Goal: Task Accomplishment & Management: Manage account settings

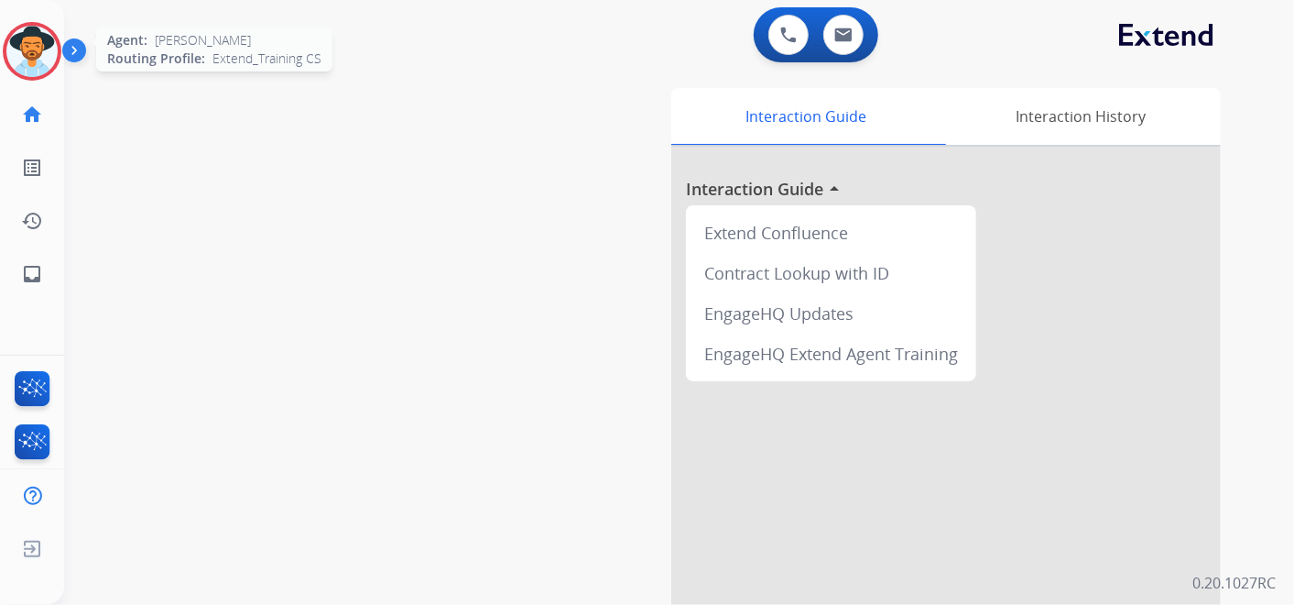
click at [29, 48] on img at bounding box center [31, 51] width 51 height 51
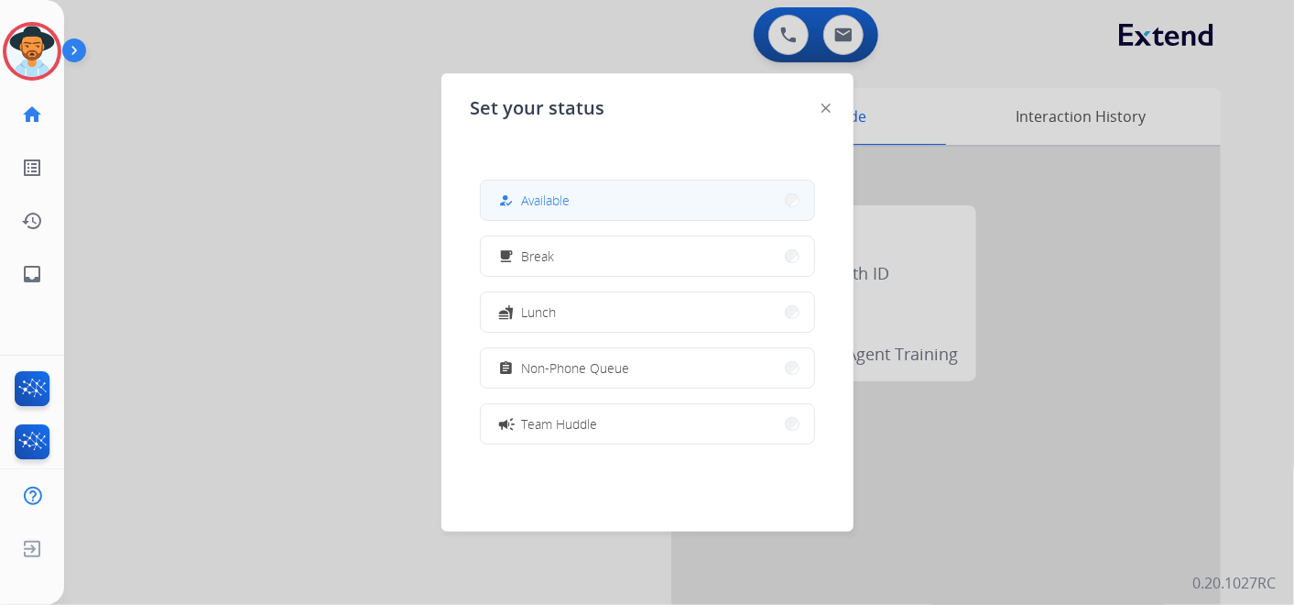
click at [616, 202] on button "how_to_reg Available" at bounding box center [647, 199] width 333 height 39
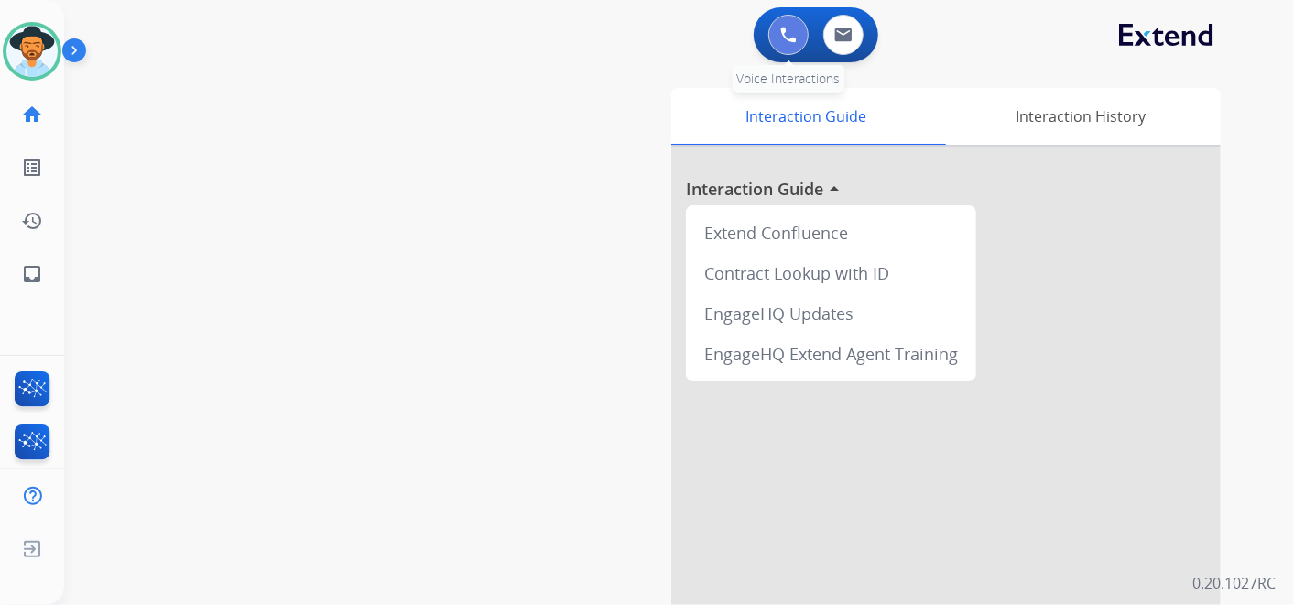
click at [786, 31] on img at bounding box center [788, 35] width 16 height 16
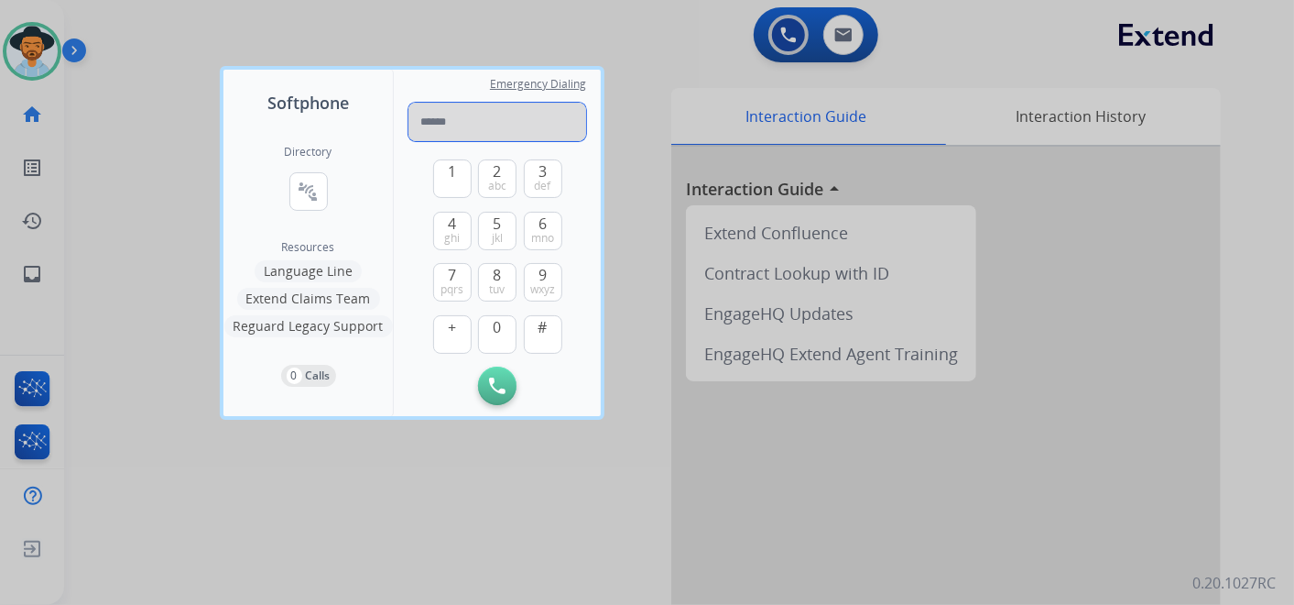
click at [443, 123] on input "tel" at bounding box center [498, 122] width 178 height 38
paste input "**********"
type input "**********"
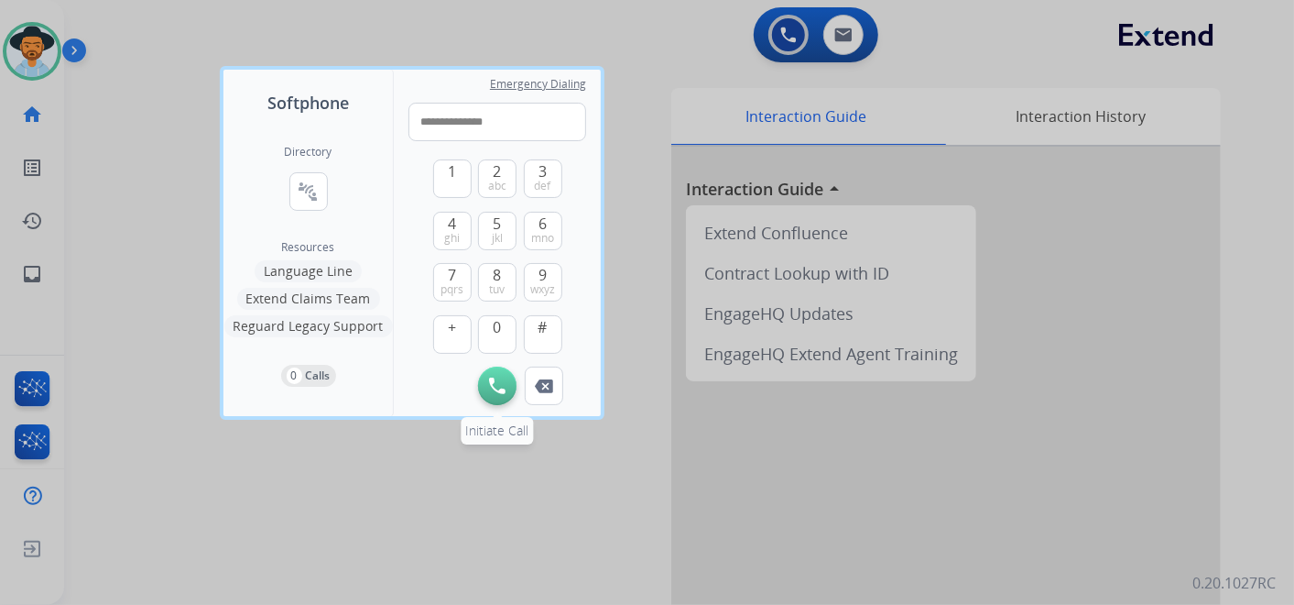
click at [496, 382] on img at bounding box center [497, 385] width 16 height 16
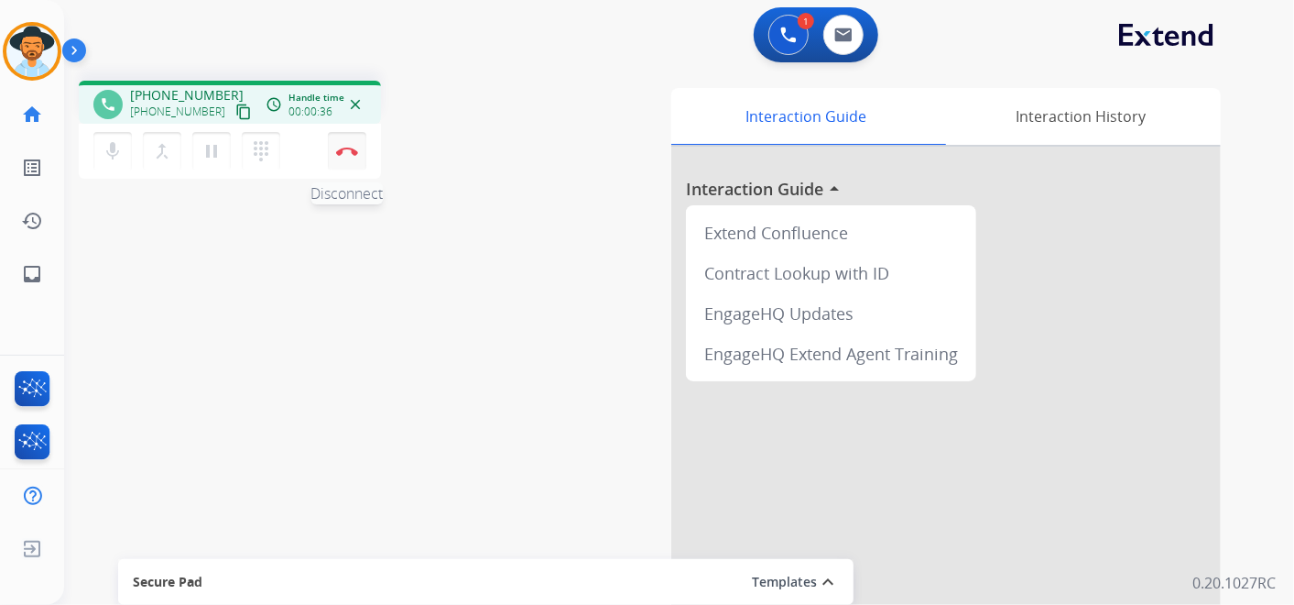
click at [345, 152] on img at bounding box center [347, 151] width 22 height 9
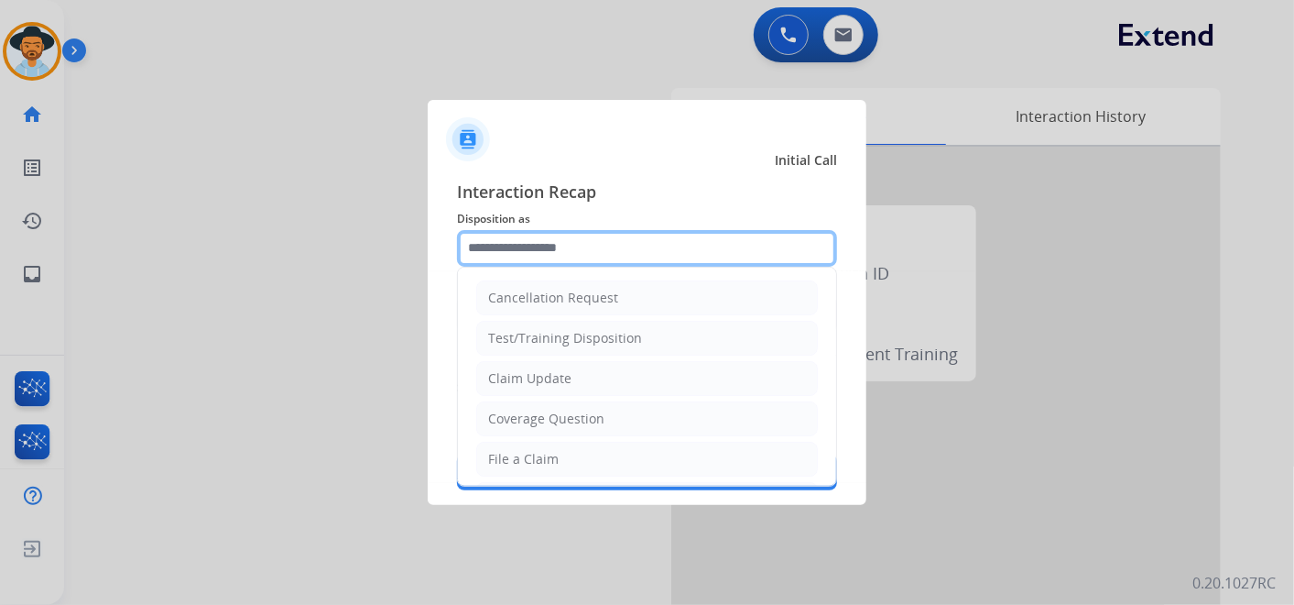
click at [638, 253] on input "text" at bounding box center [647, 248] width 380 height 37
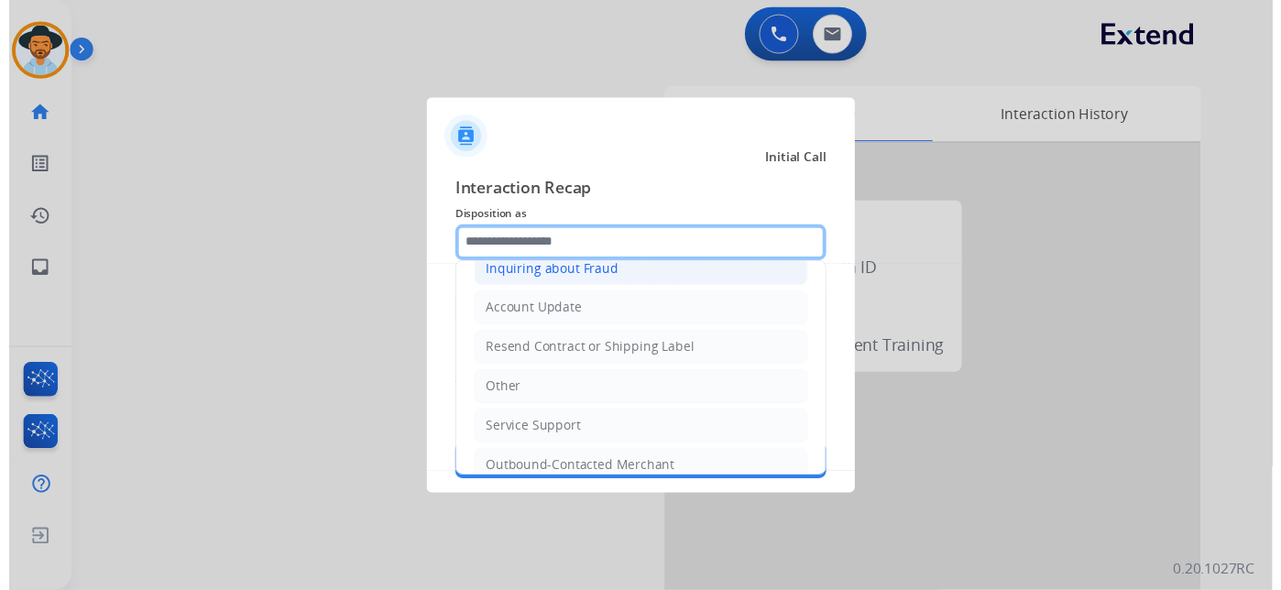
scroll to position [203, 0]
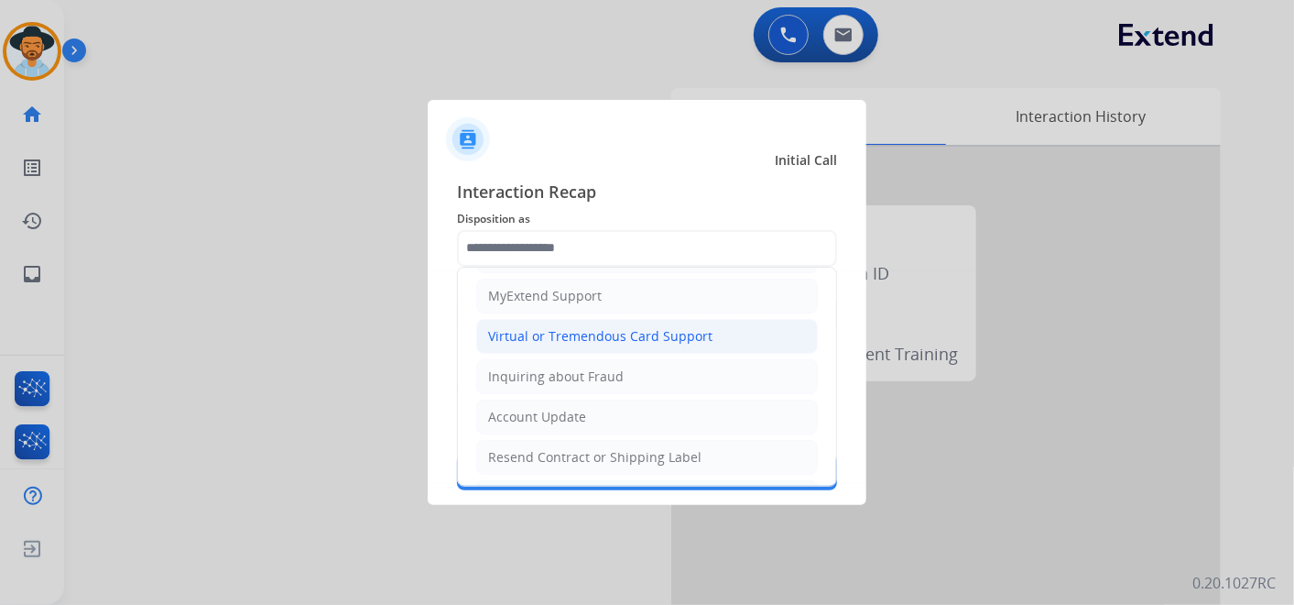
click at [633, 329] on div "Virtual or Tremendous Card Support" at bounding box center [600, 336] width 224 height 18
type input "**********"
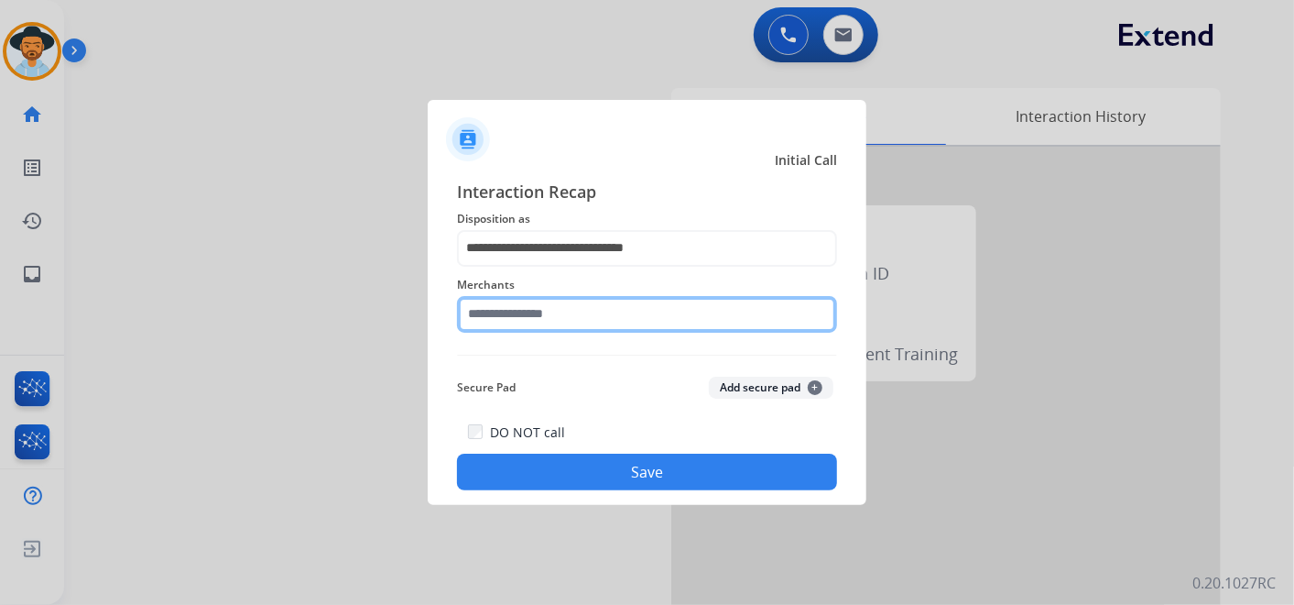
click at [578, 312] on input "text" at bounding box center [647, 314] width 380 height 37
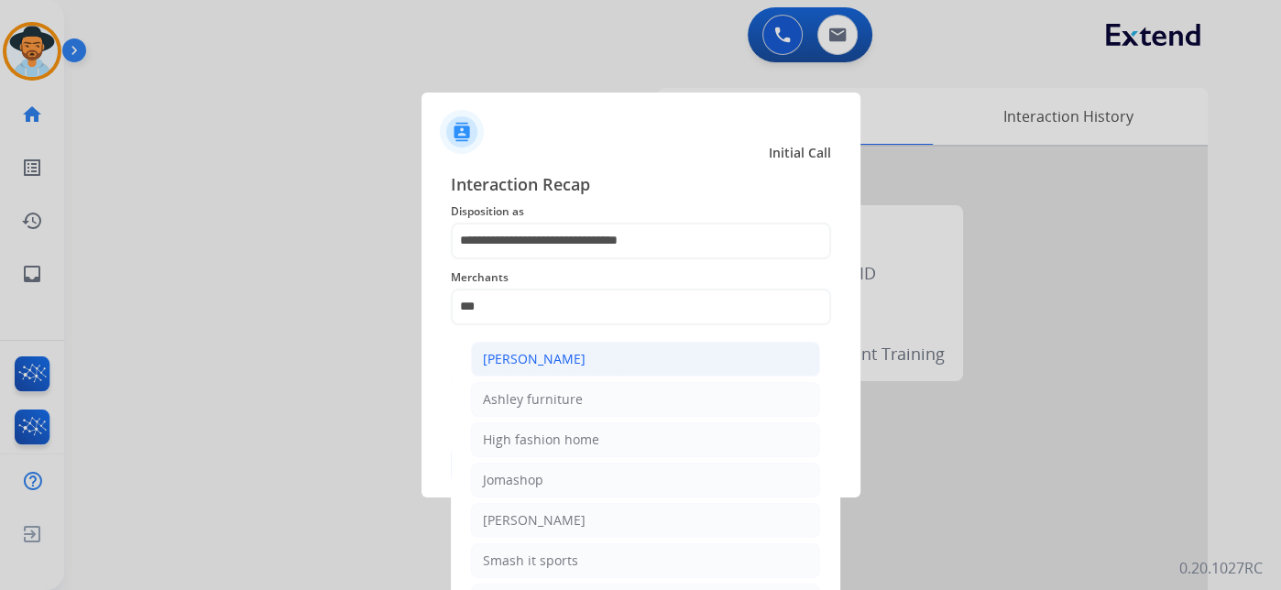
click at [617, 361] on li "[PERSON_NAME]" at bounding box center [645, 359] width 349 height 35
type input "**********"
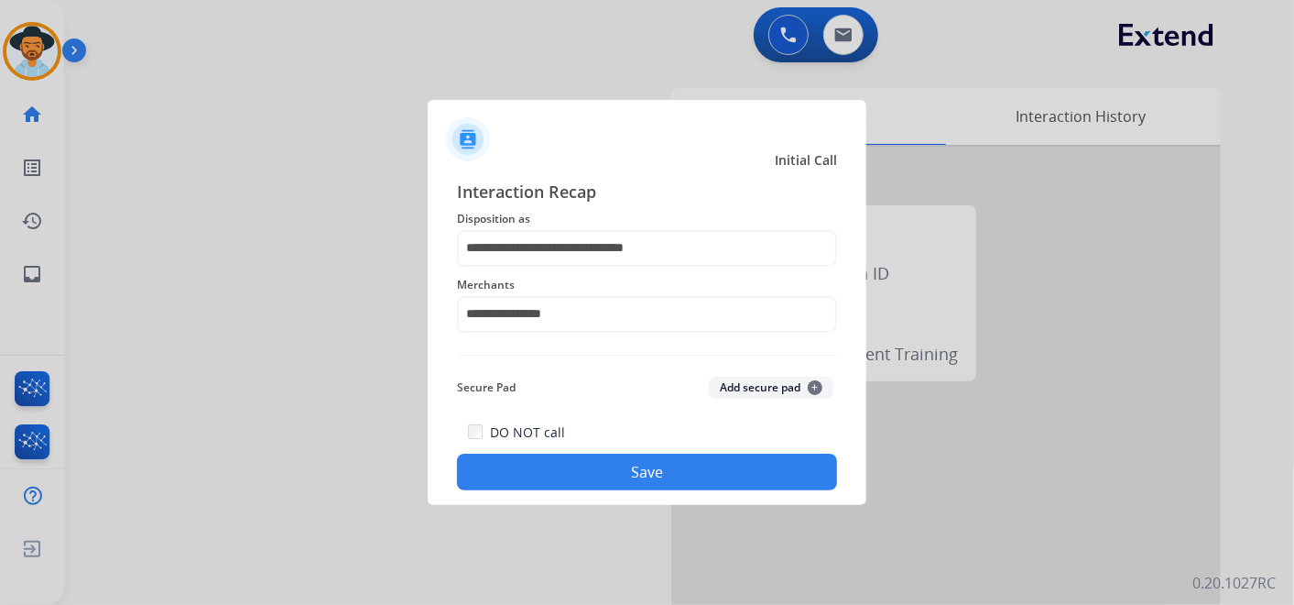
click at [696, 478] on button "Save" at bounding box center [647, 471] width 380 height 37
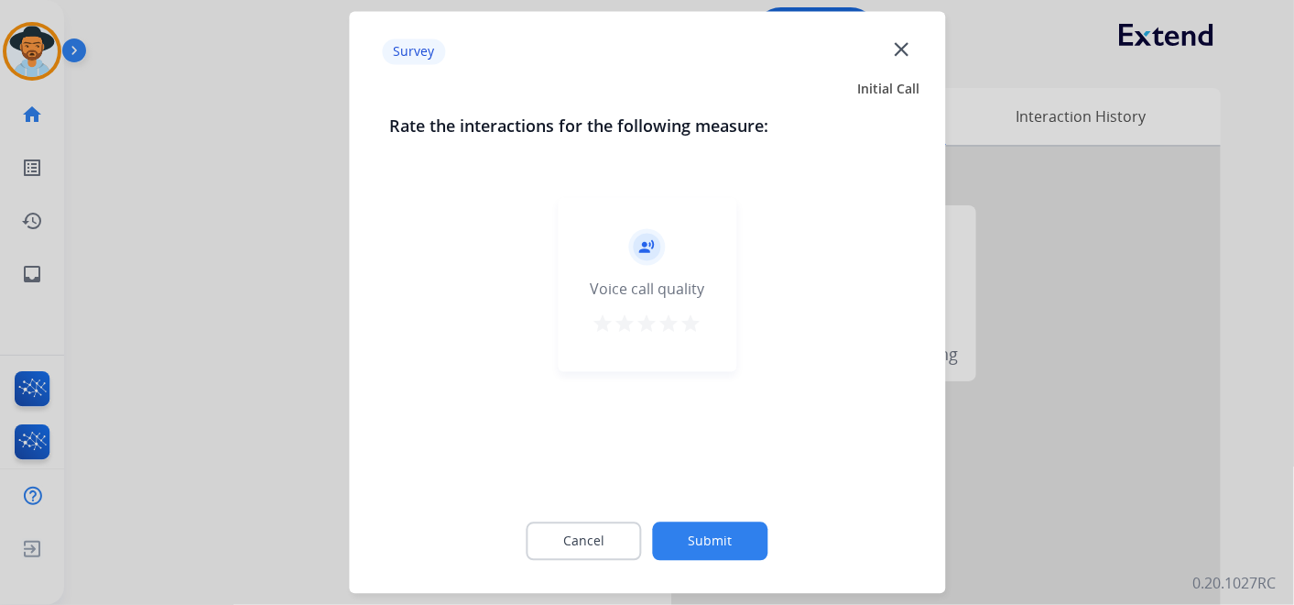
drag, startPoint x: 700, startPoint y: 322, endPoint x: 693, endPoint y: 332, distance: 12.5
click at [697, 322] on mat-icon "star" at bounding box center [692, 324] width 22 height 22
click at [722, 539] on button "Submit" at bounding box center [710, 541] width 115 height 38
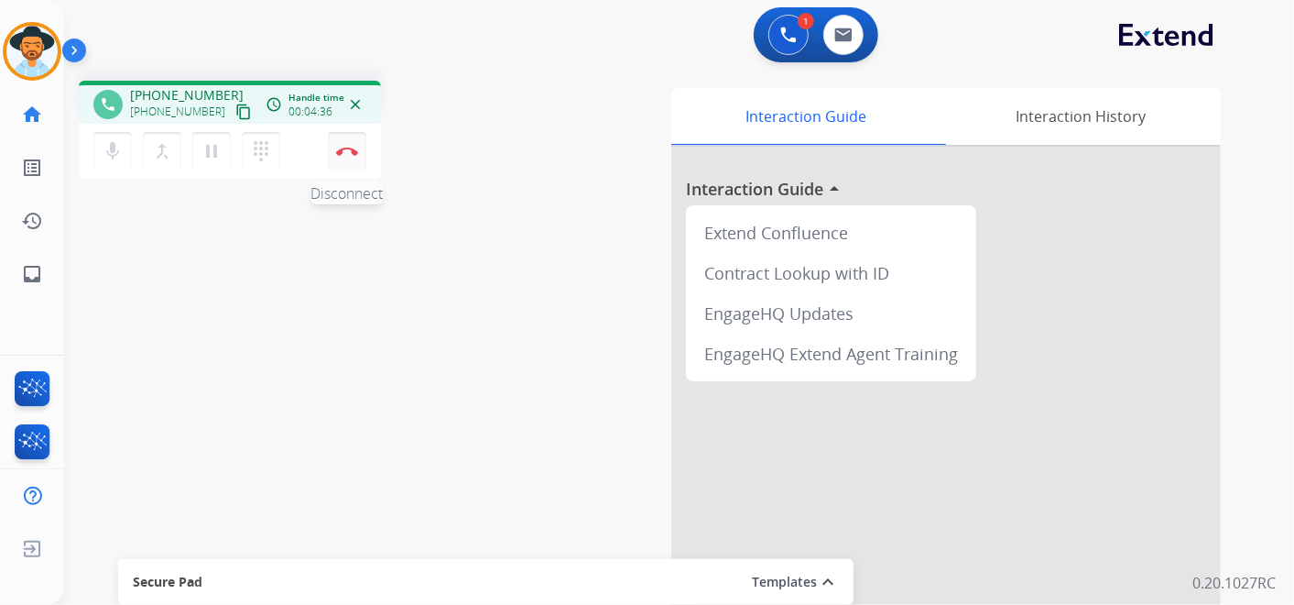
click at [349, 150] on img at bounding box center [347, 151] width 22 height 9
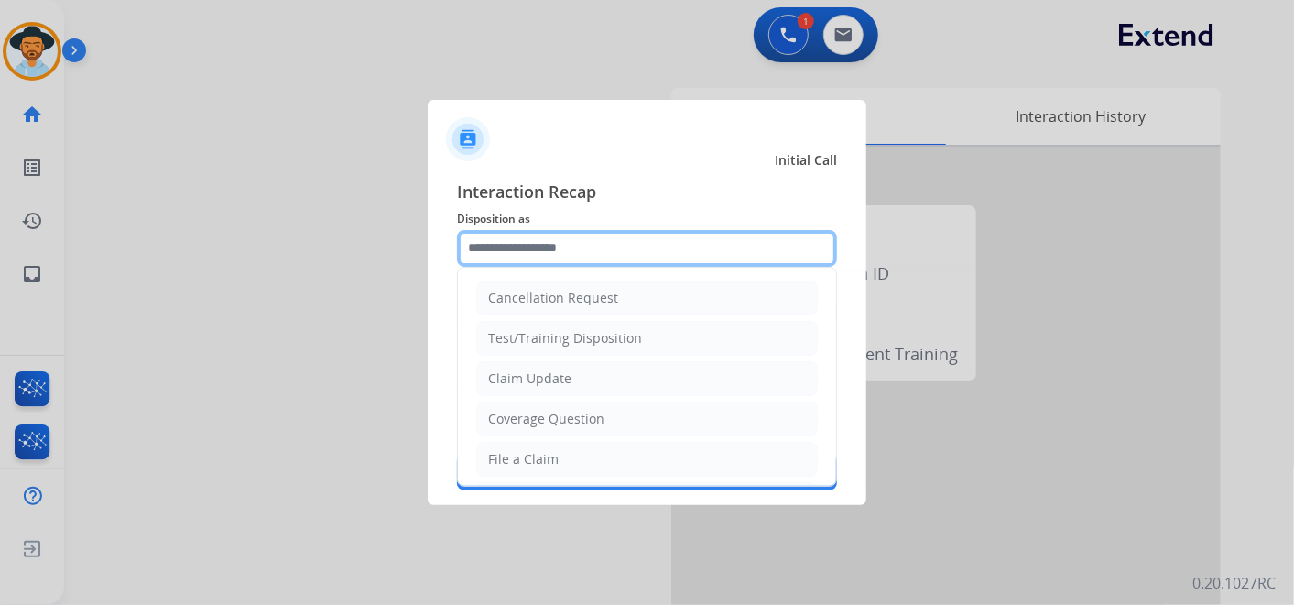
click at [556, 244] on input "text" at bounding box center [647, 248] width 380 height 37
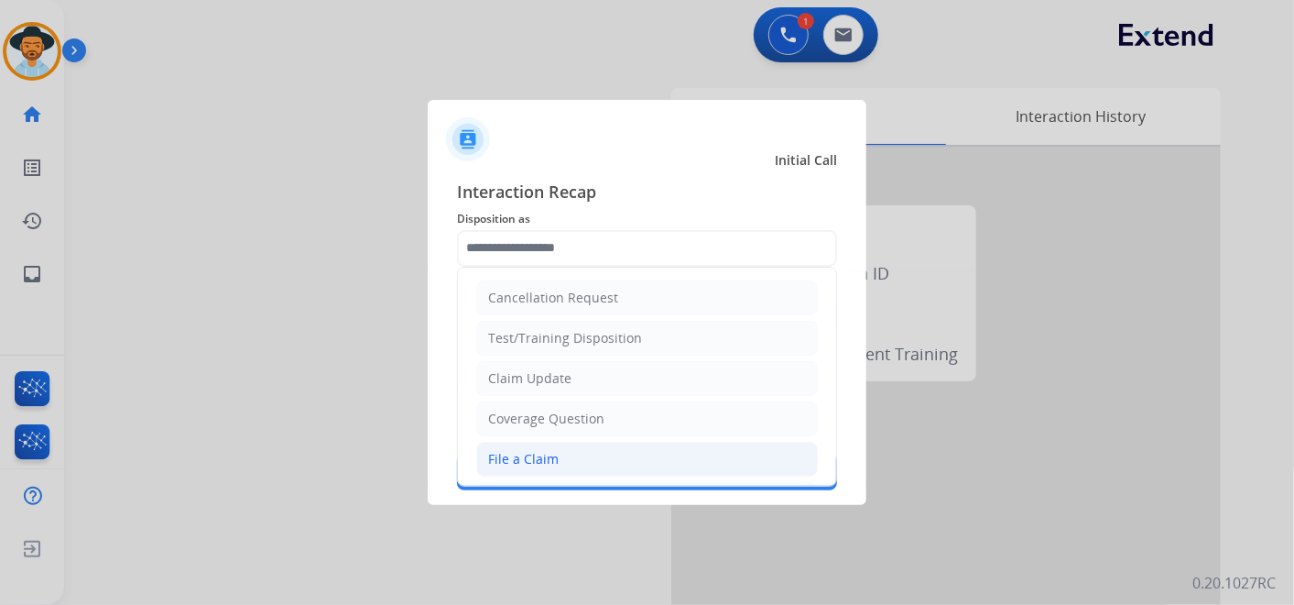
click at [586, 457] on li "File a Claim" at bounding box center [647, 459] width 342 height 35
type input "**********"
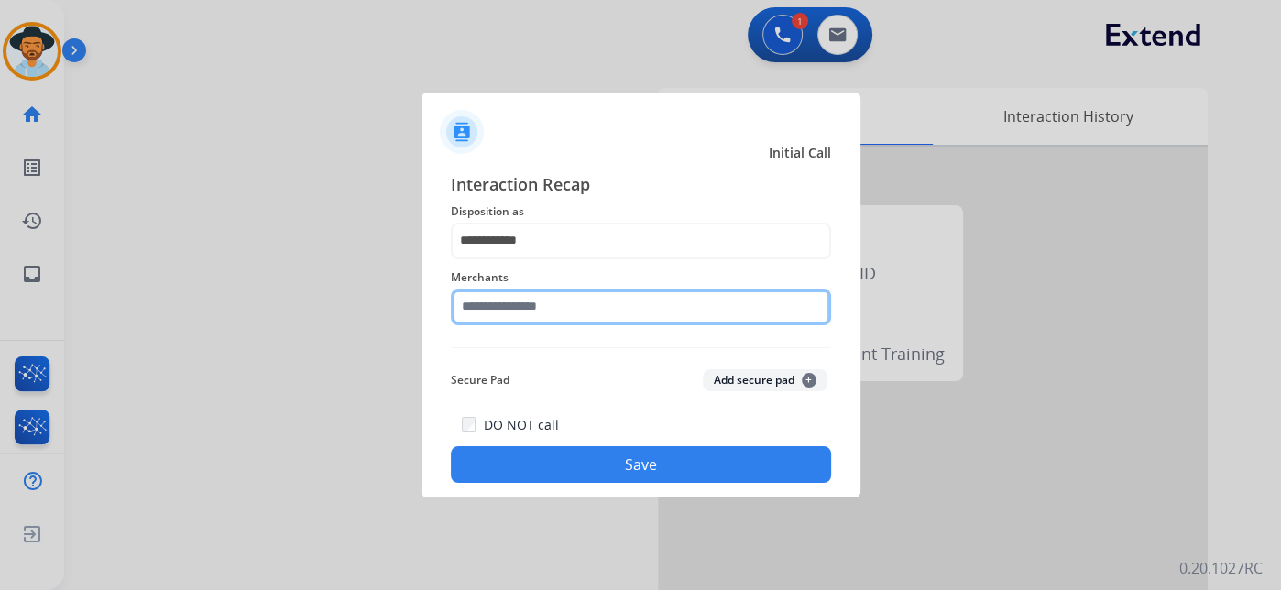
click at [553, 316] on input "text" at bounding box center [641, 307] width 380 height 37
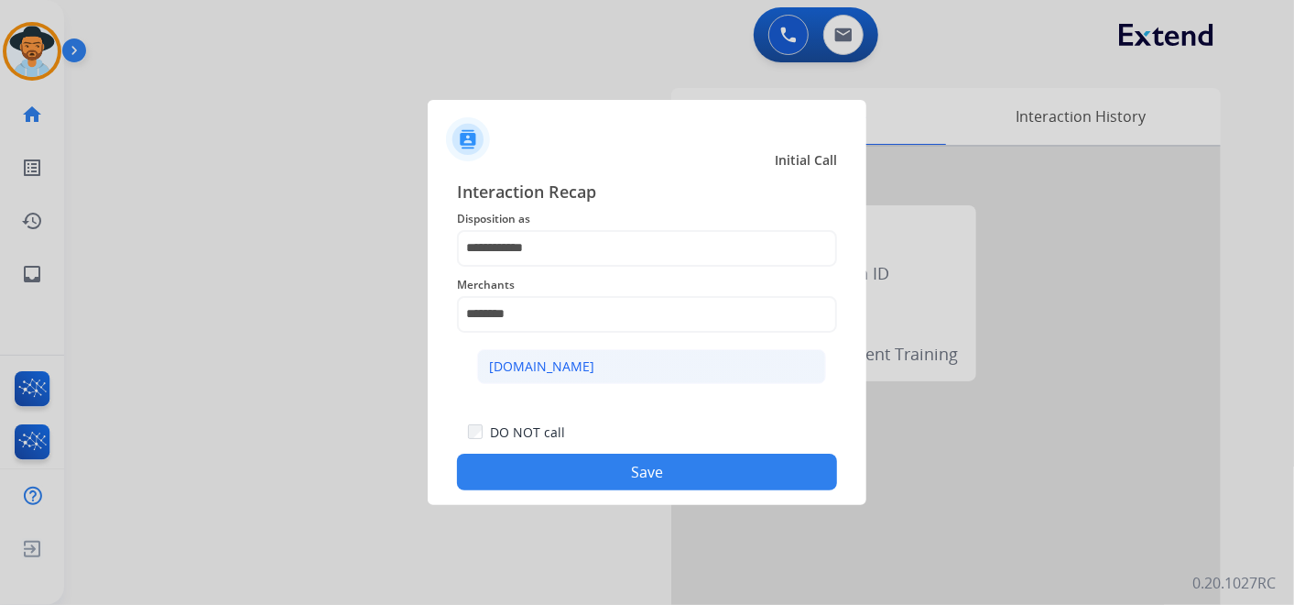
click at [610, 366] on li "[DOMAIN_NAME]" at bounding box center [651, 366] width 349 height 35
type input "**********"
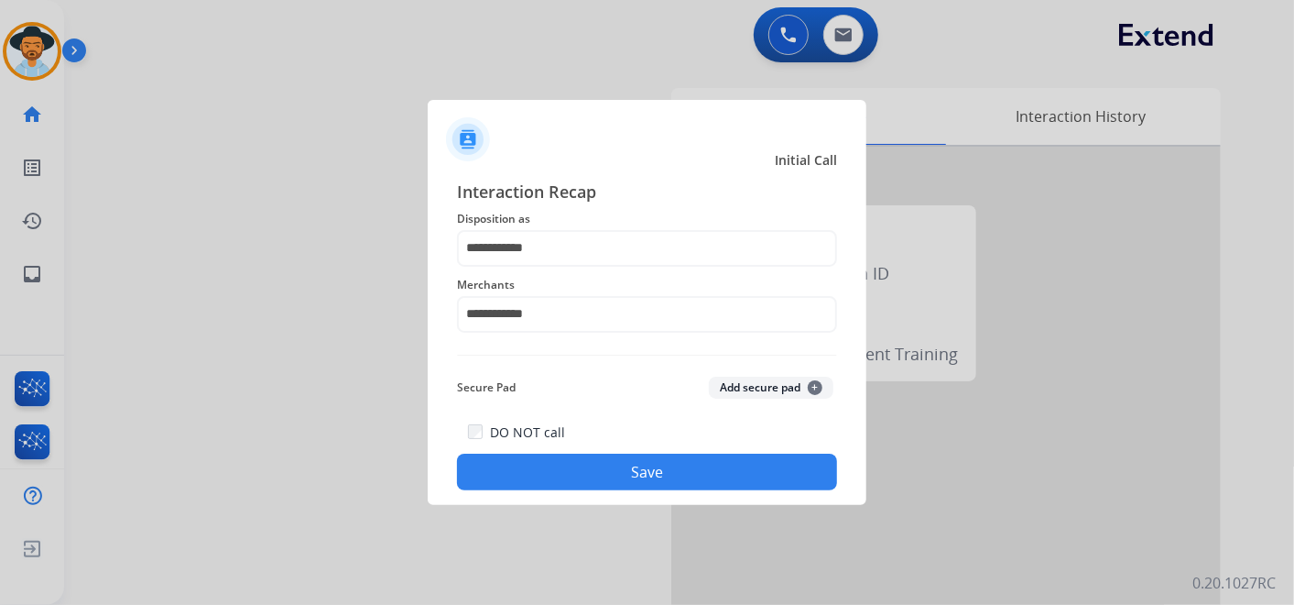
click at [649, 464] on button "Save" at bounding box center [647, 471] width 380 height 37
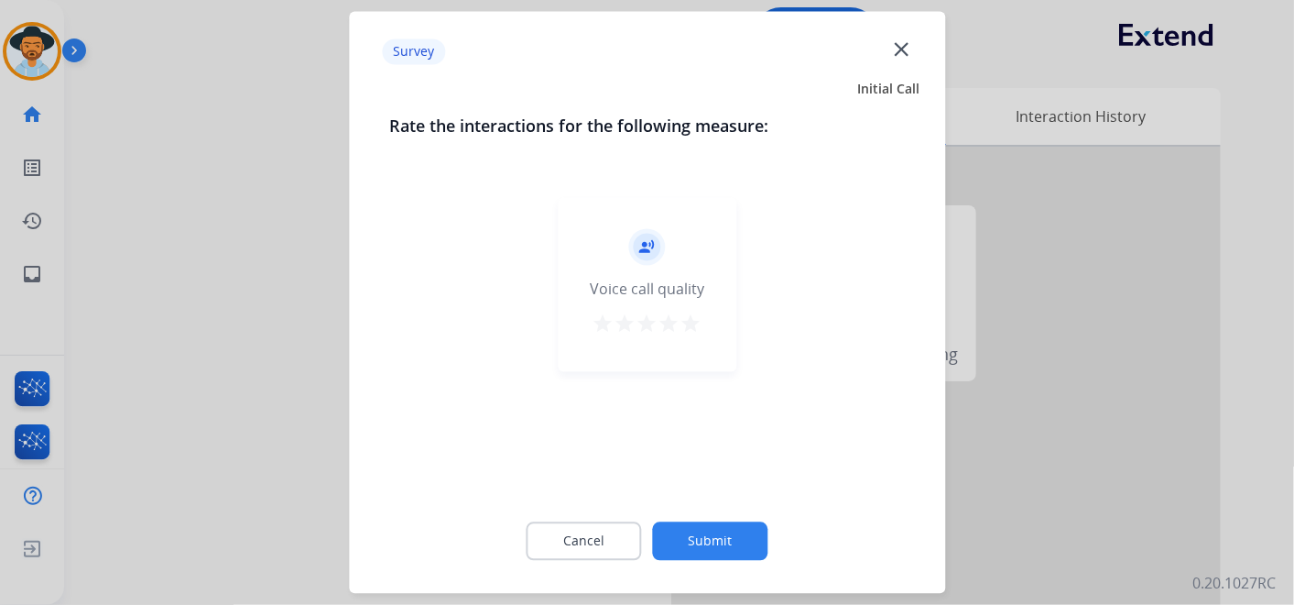
click at [693, 318] on mat-icon "star" at bounding box center [692, 324] width 22 height 22
click at [729, 517] on div "Cancel Submit" at bounding box center [647, 541] width 516 height 82
click at [731, 538] on button "Submit" at bounding box center [710, 541] width 115 height 38
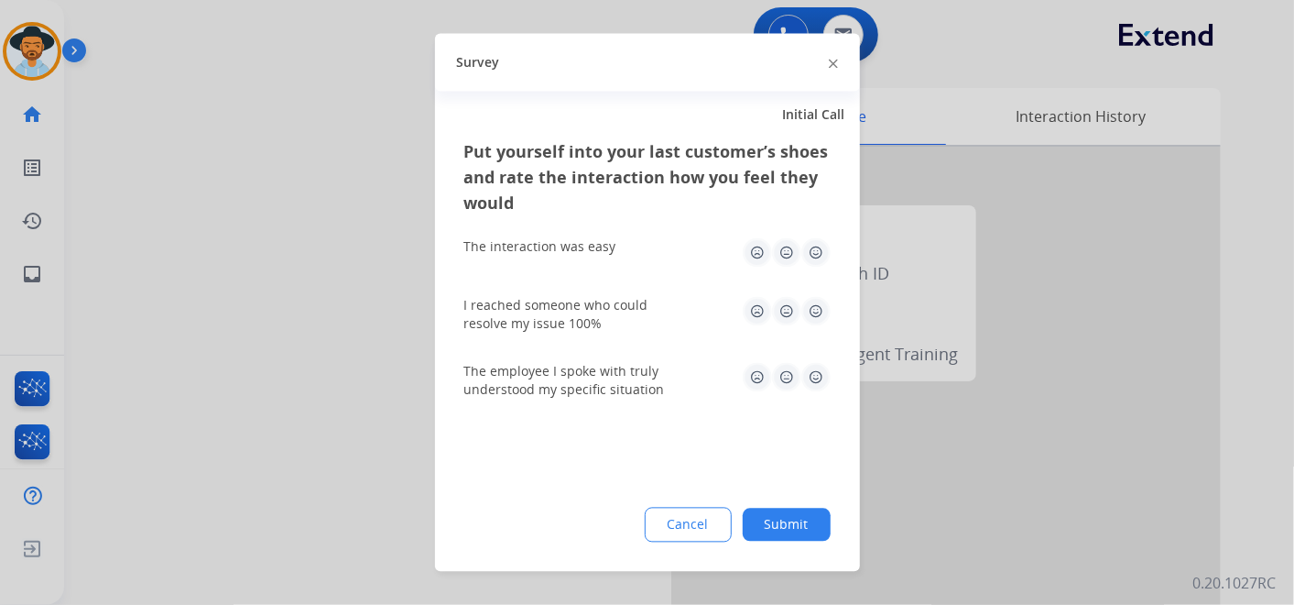
click at [818, 256] on img at bounding box center [816, 252] width 29 height 29
click at [816, 302] on img at bounding box center [816, 311] width 29 height 29
click at [813, 373] on img at bounding box center [816, 377] width 29 height 29
click at [796, 519] on button "Submit" at bounding box center [787, 524] width 88 height 33
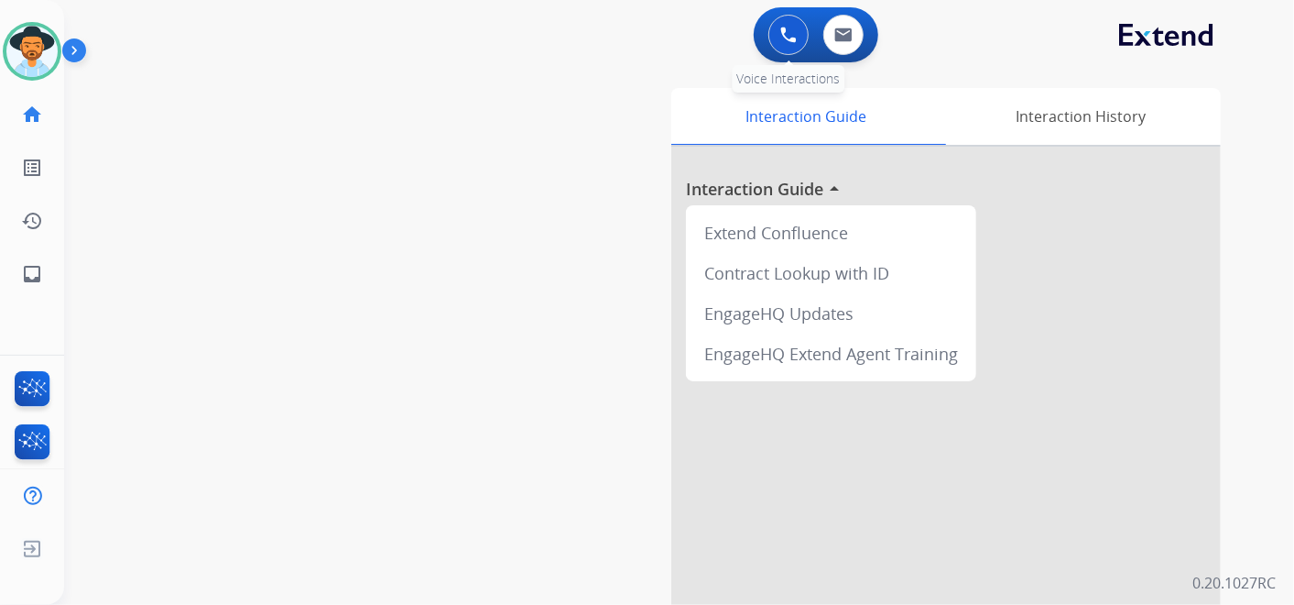
click at [774, 34] on button at bounding box center [789, 35] width 40 height 40
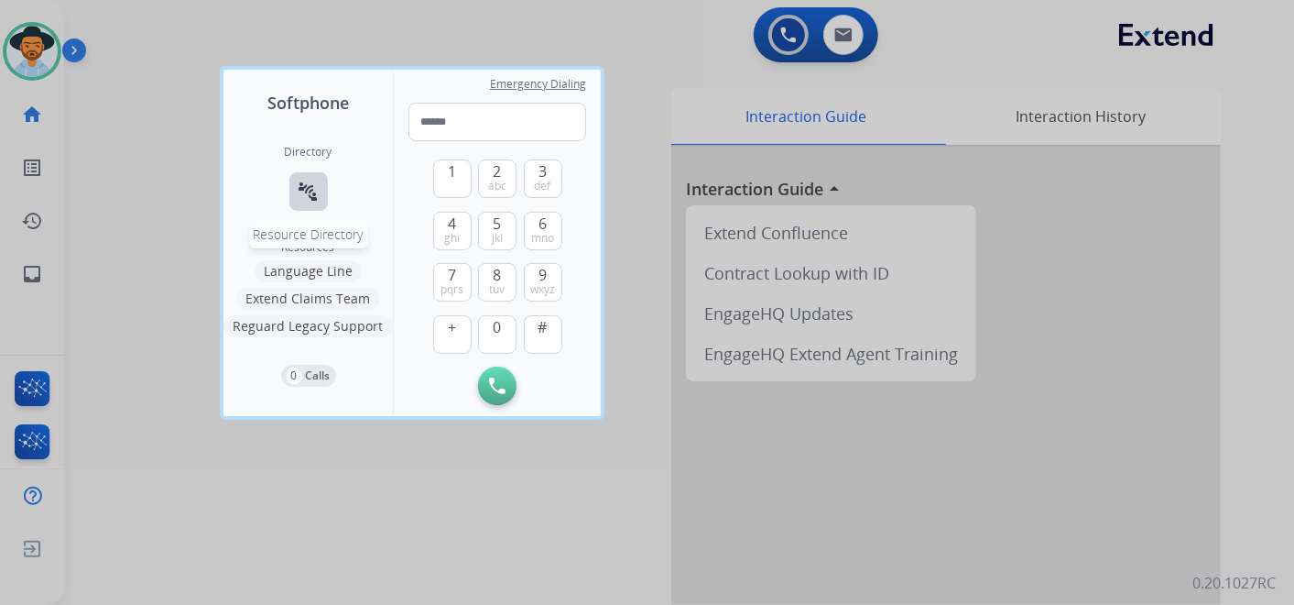
click at [311, 202] on button "connect_without_contact Resource Directory" at bounding box center [308, 191] width 38 height 38
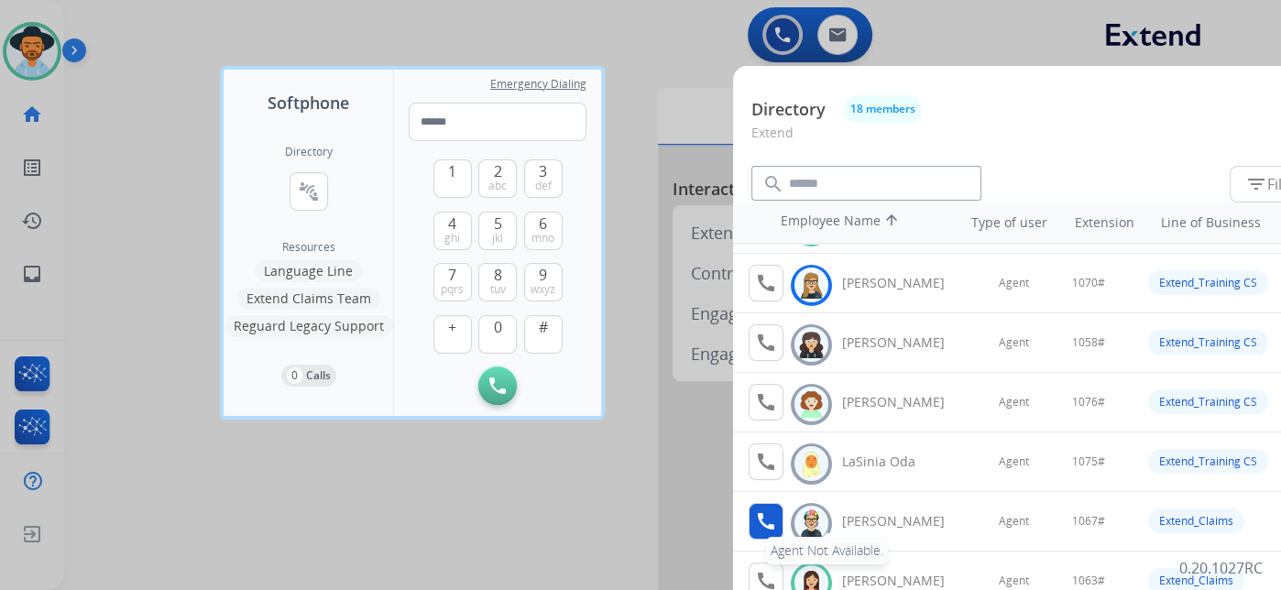
scroll to position [508, 0]
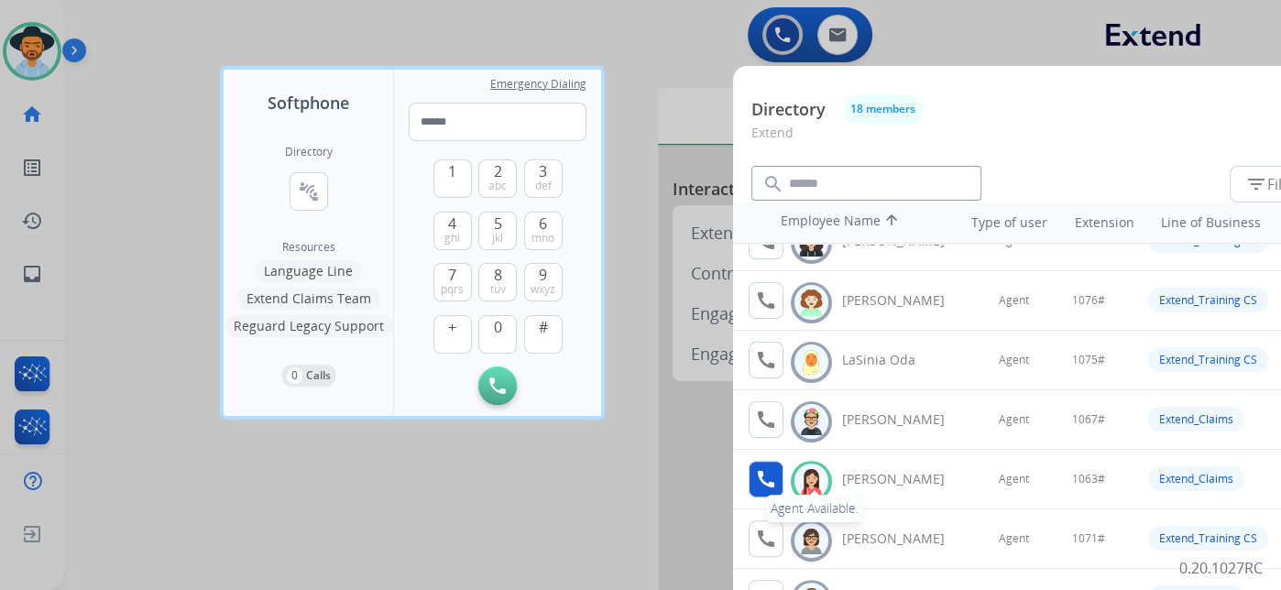
click at [761, 474] on mat-icon "call" at bounding box center [766, 479] width 22 height 22
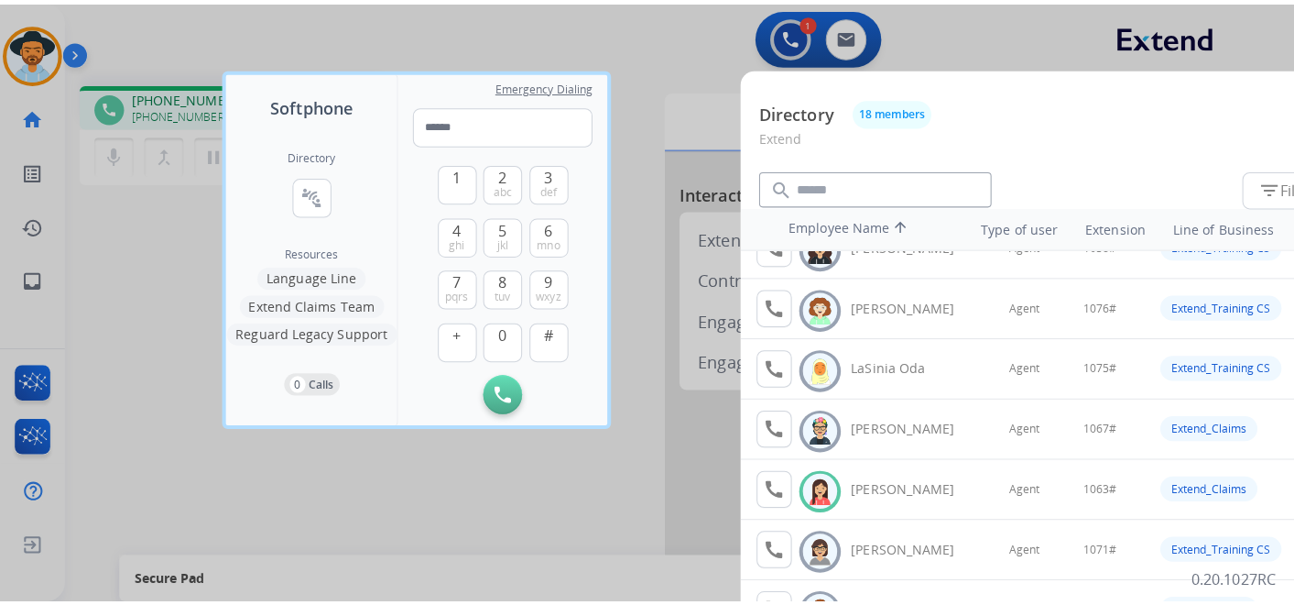
scroll to position [610, 0]
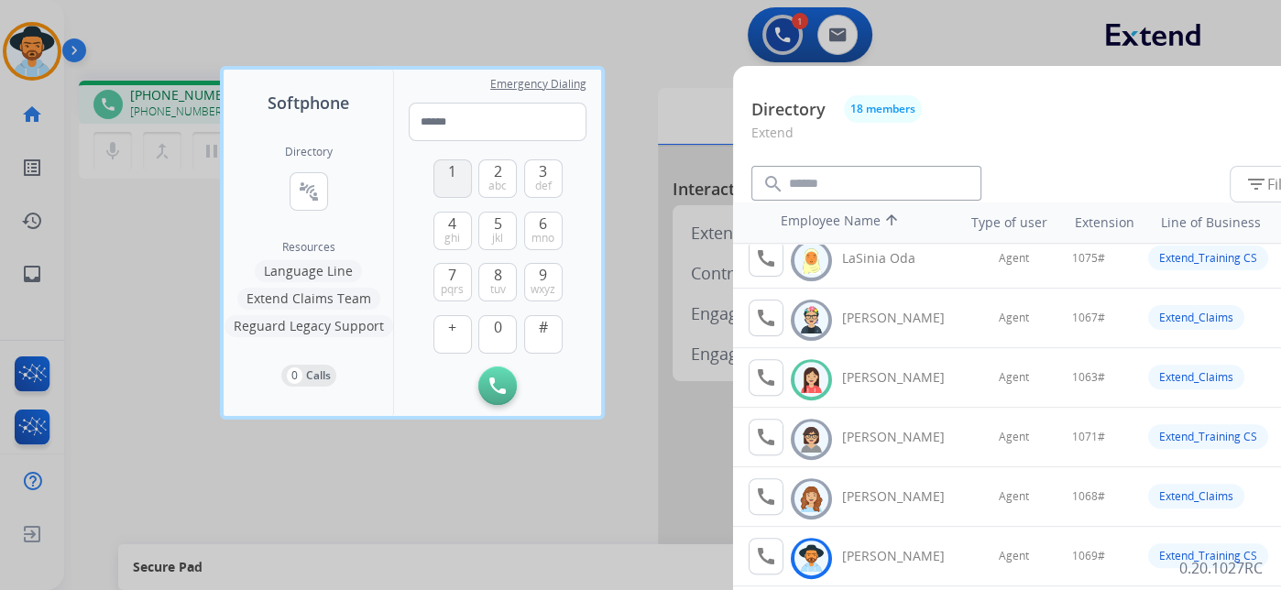
click at [454, 176] on span "1" at bounding box center [452, 171] width 8 height 22
drag, startPoint x: 499, startPoint y: 334, endPoint x: 513, endPoint y: 300, distance: 37.4
click at [499, 334] on span "0" at bounding box center [498, 327] width 8 height 22
click at [531, 237] on span "mno" at bounding box center [542, 238] width 23 height 15
click at [536, 177] on button "3 def" at bounding box center [543, 178] width 38 height 38
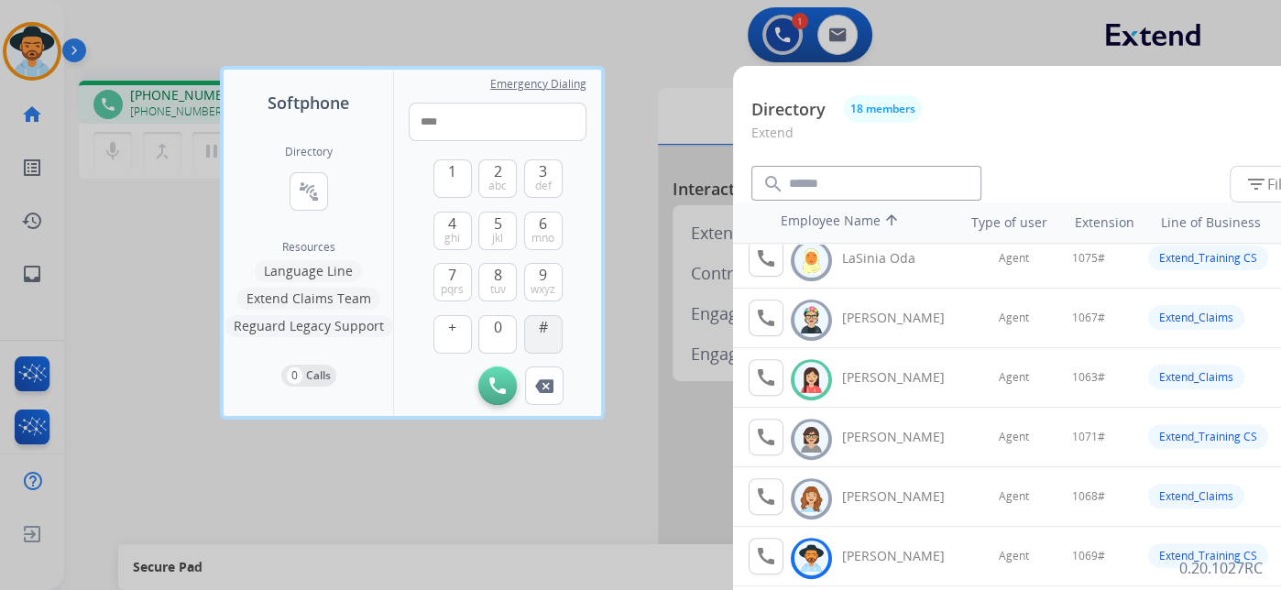
click at [551, 318] on button "#" at bounding box center [543, 334] width 38 height 38
type input "*****"
click at [649, 49] on div at bounding box center [640, 295] width 1281 height 590
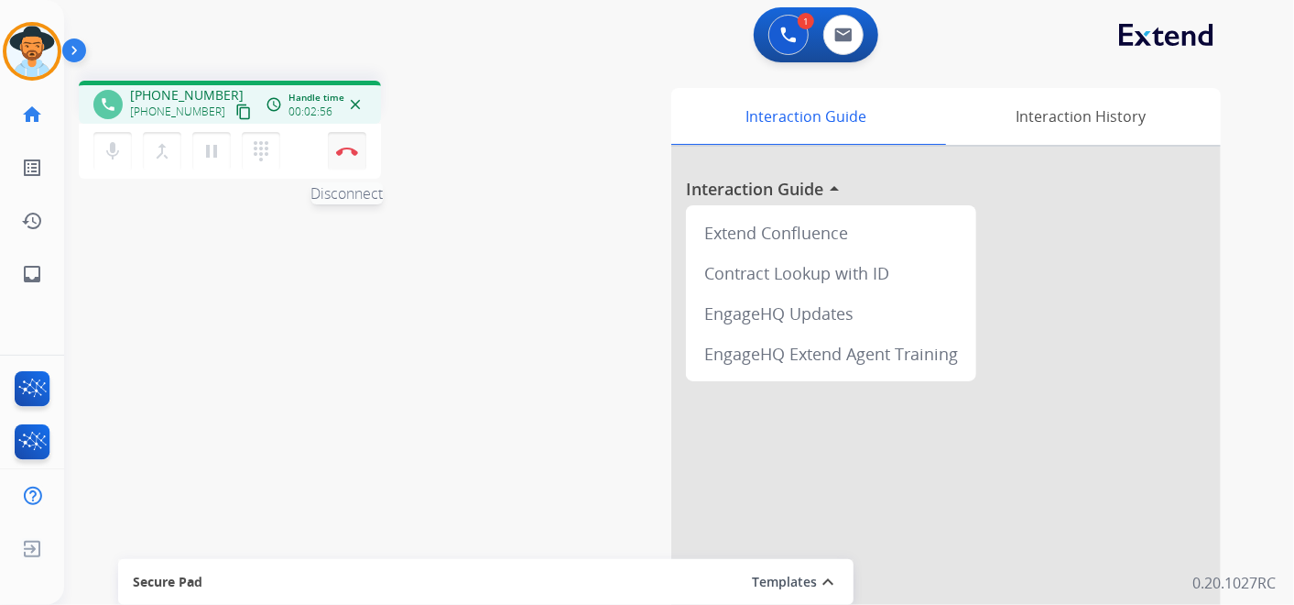
click at [348, 151] on img at bounding box center [347, 151] width 22 height 9
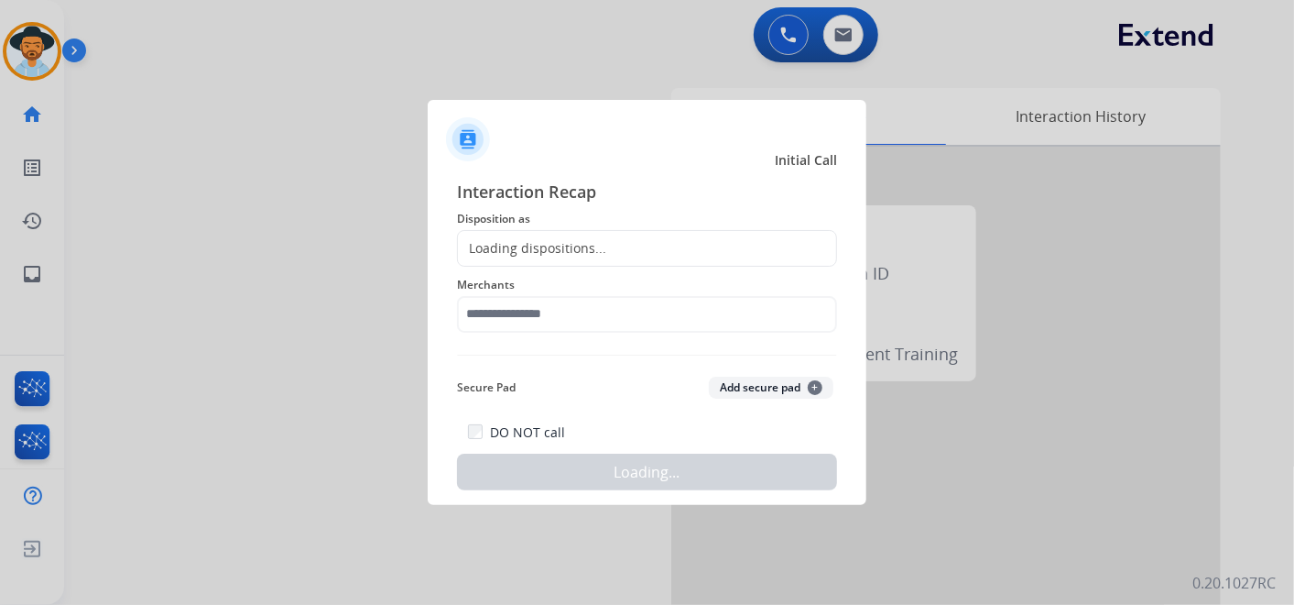
click at [651, 243] on div "Loading dispositions..." at bounding box center [647, 248] width 380 height 37
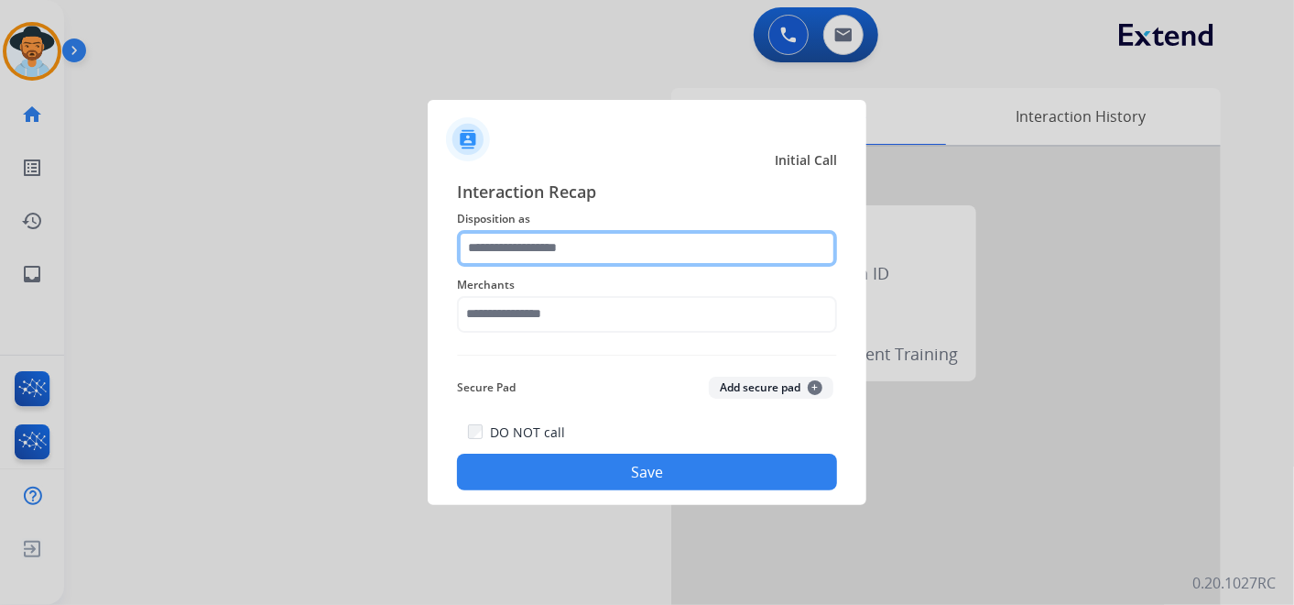
click at [631, 247] on input "text" at bounding box center [647, 248] width 380 height 37
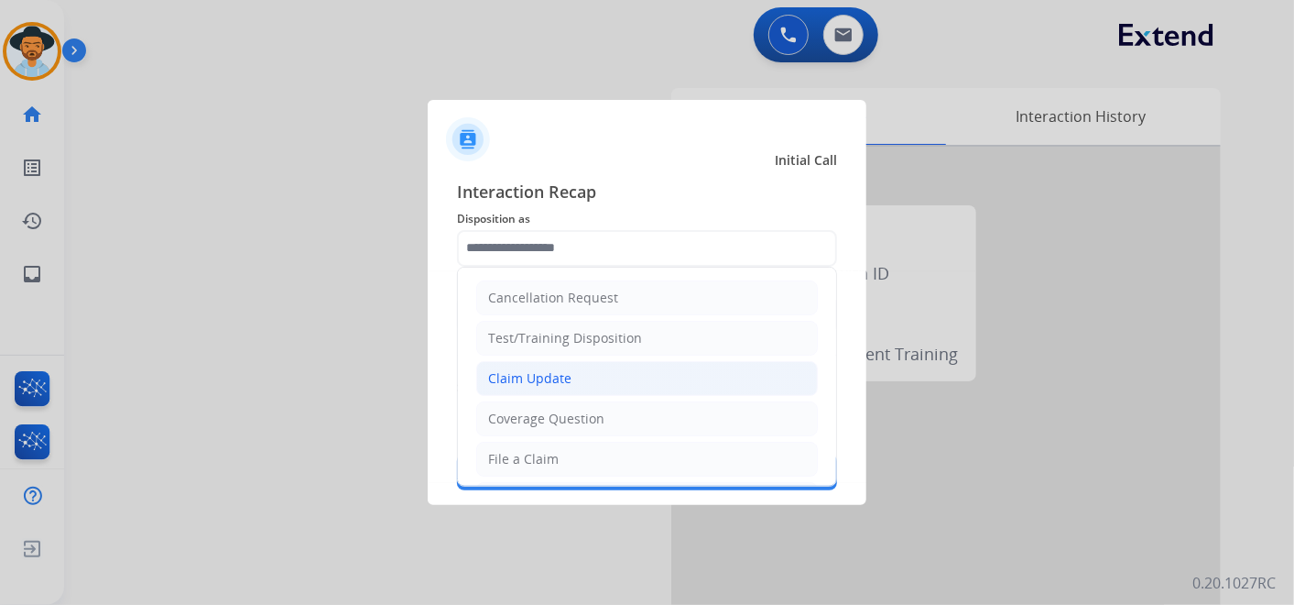
click at [607, 382] on li "Claim Update" at bounding box center [647, 378] width 342 height 35
type input "**********"
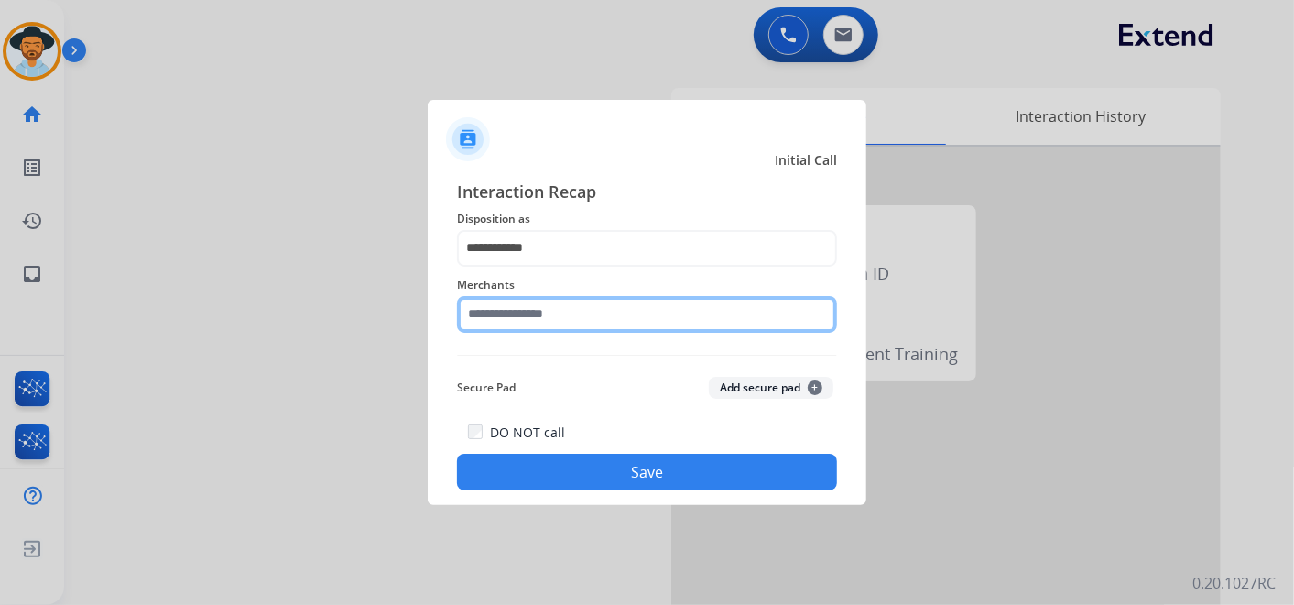
click at [567, 319] on input "text" at bounding box center [647, 314] width 380 height 37
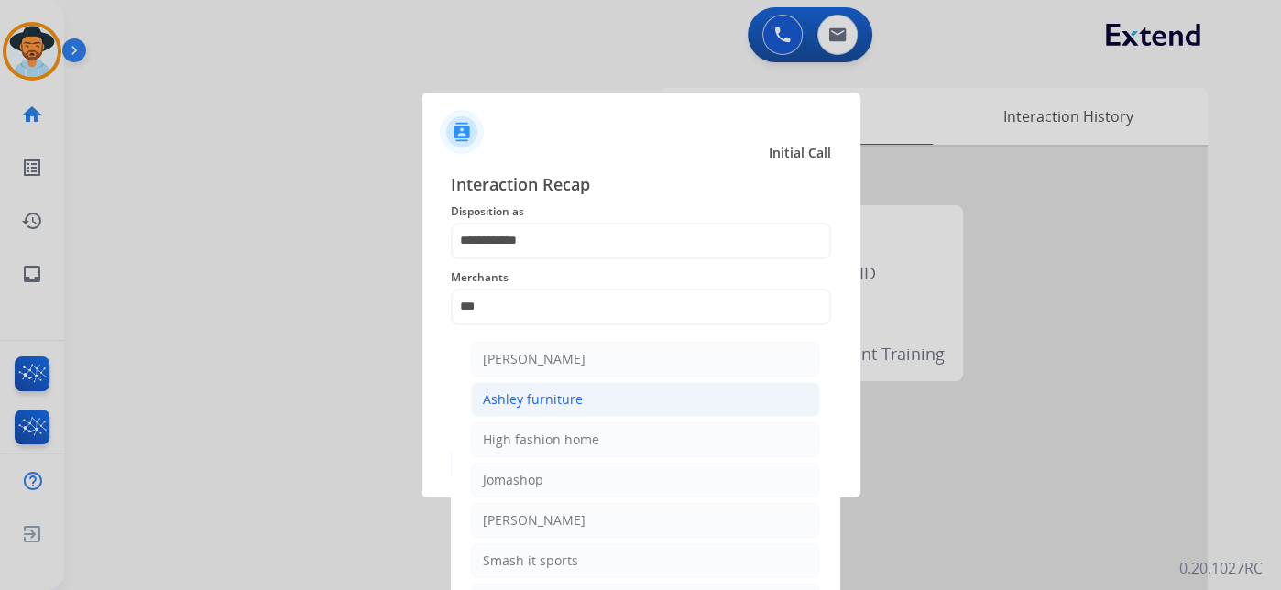
click at [621, 402] on li "Ashley furniture" at bounding box center [645, 399] width 349 height 35
type input "**********"
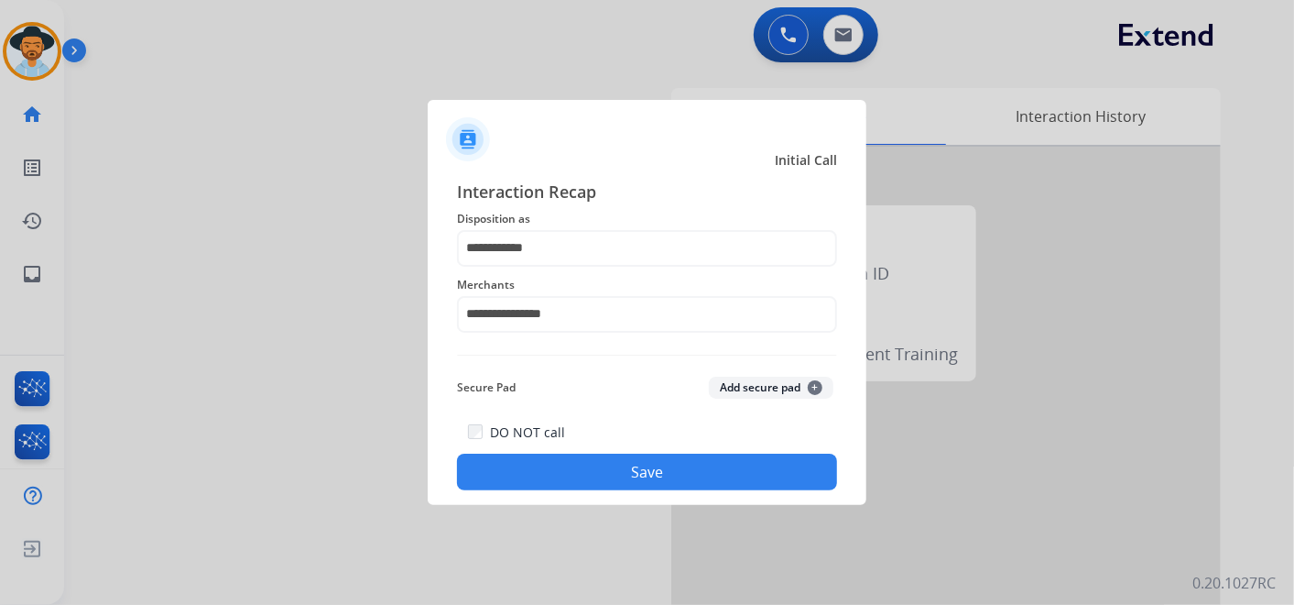
click at [688, 471] on button "Save" at bounding box center [647, 471] width 380 height 37
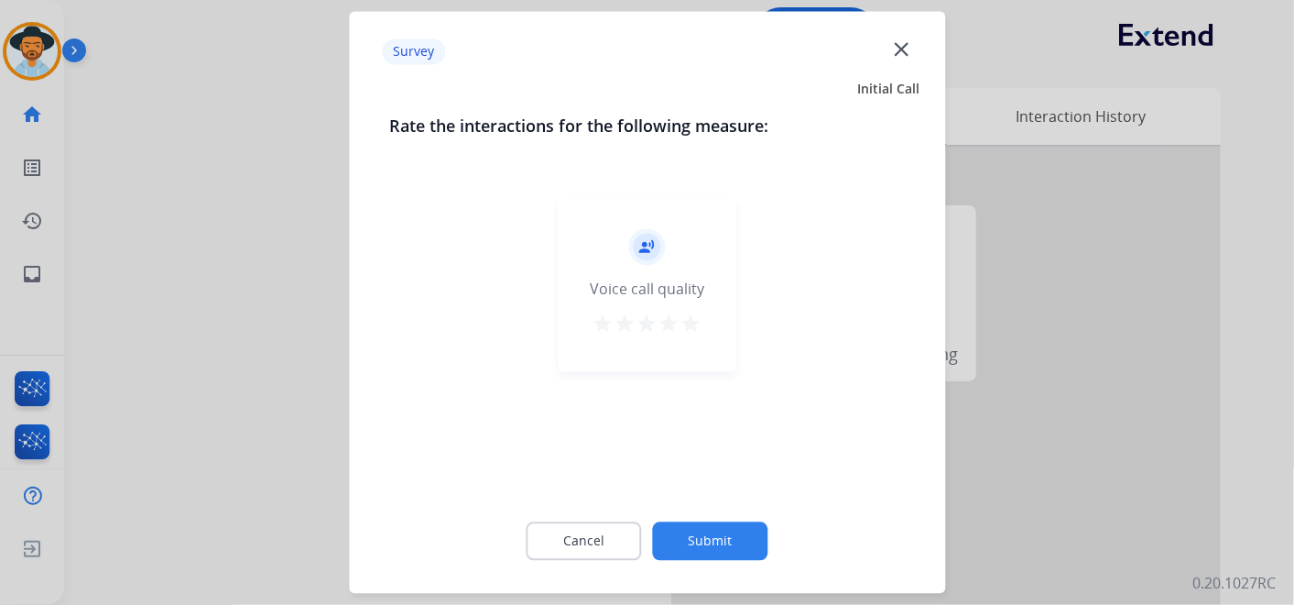
click at [697, 315] on mat-icon "star" at bounding box center [692, 324] width 22 height 22
click at [736, 539] on button "Submit" at bounding box center [710, 541] width 115 height 38
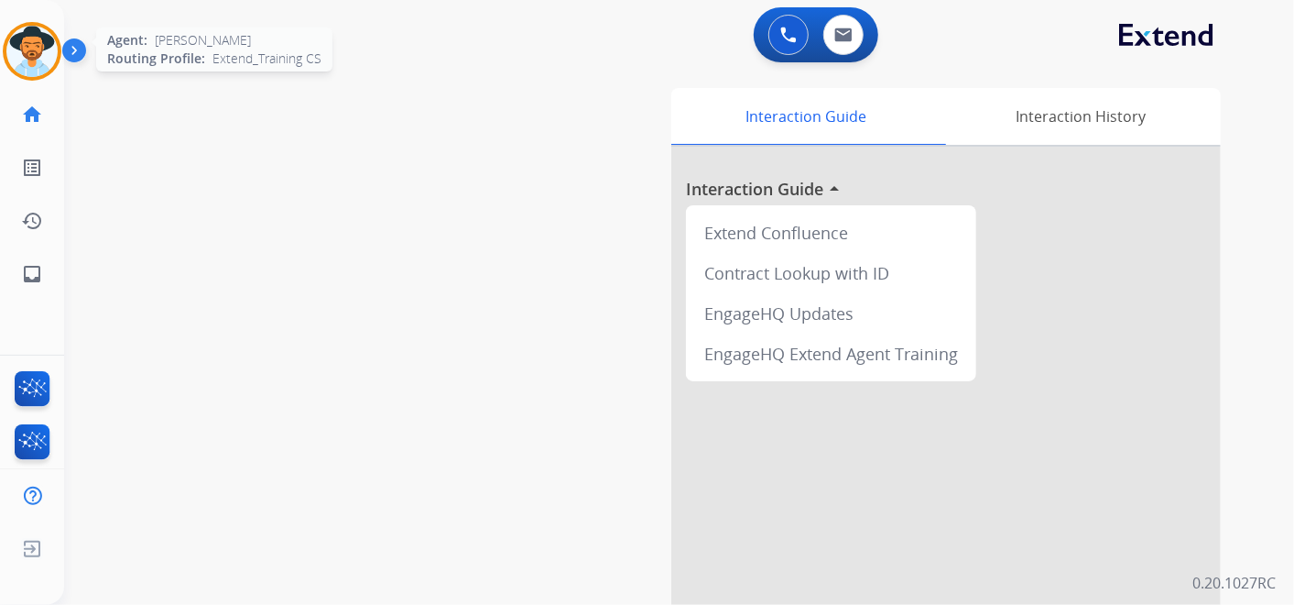
click at [38, 39] on img at bounding box center [31, 51] width 51 height 51
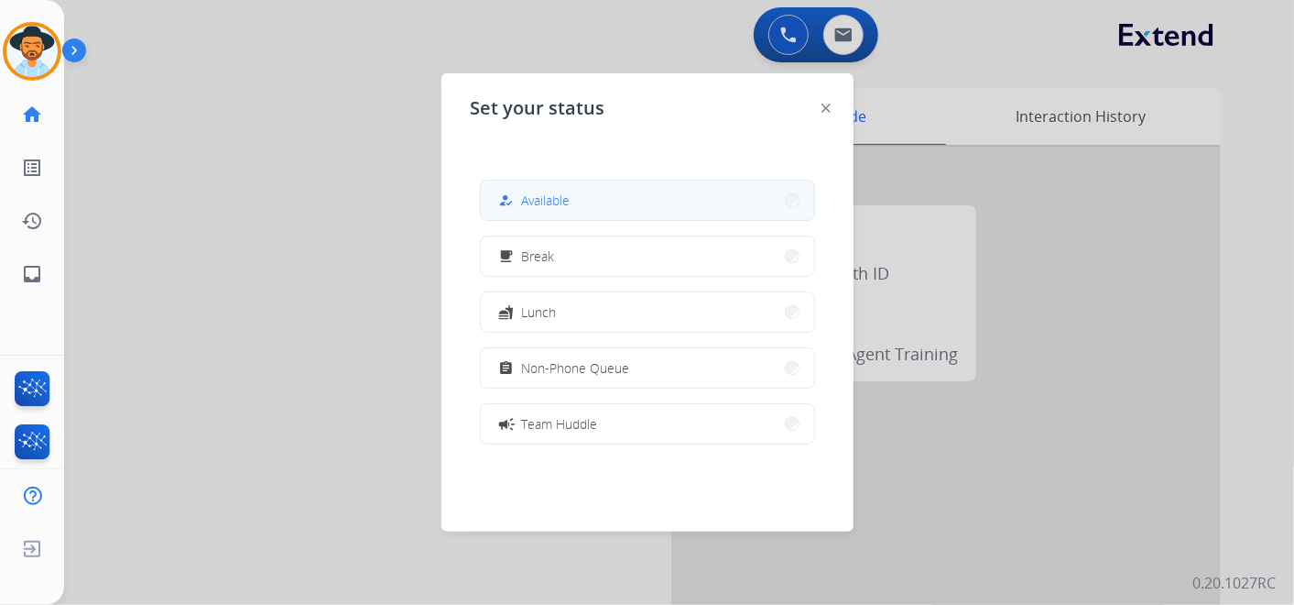
click at [564, 205] on span "Available" at bounding box center [546, 200] width 49 height 19
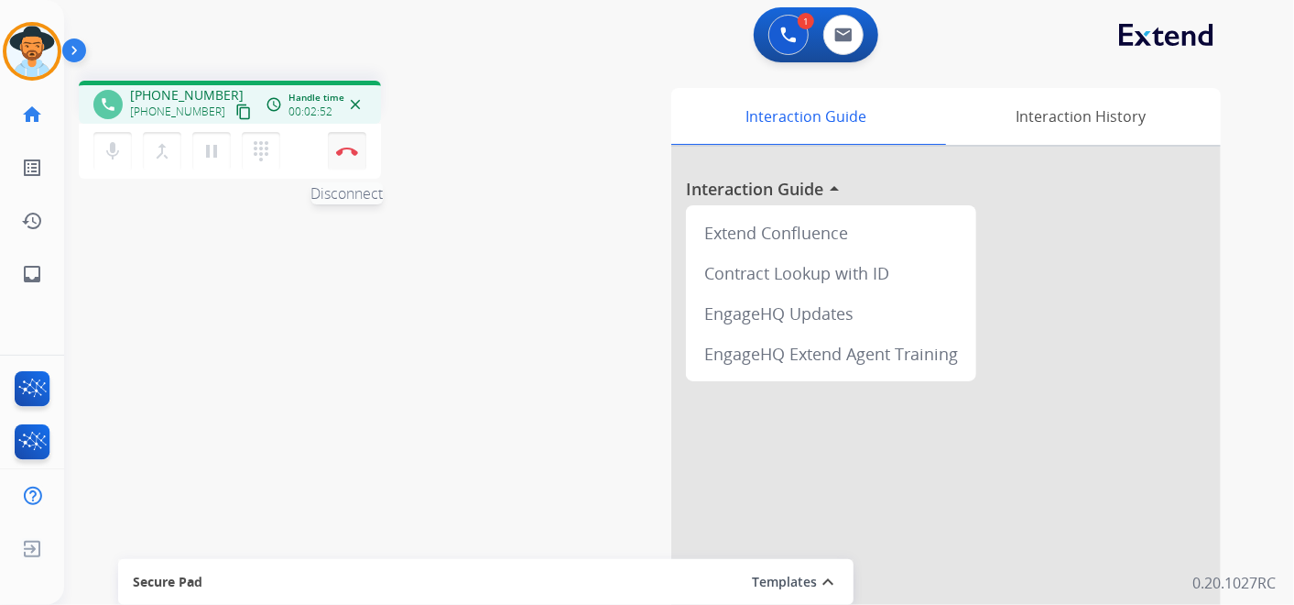
click at [346, 145] on button "Disconnect" at bounding box center [347, 151] width 38 height 38
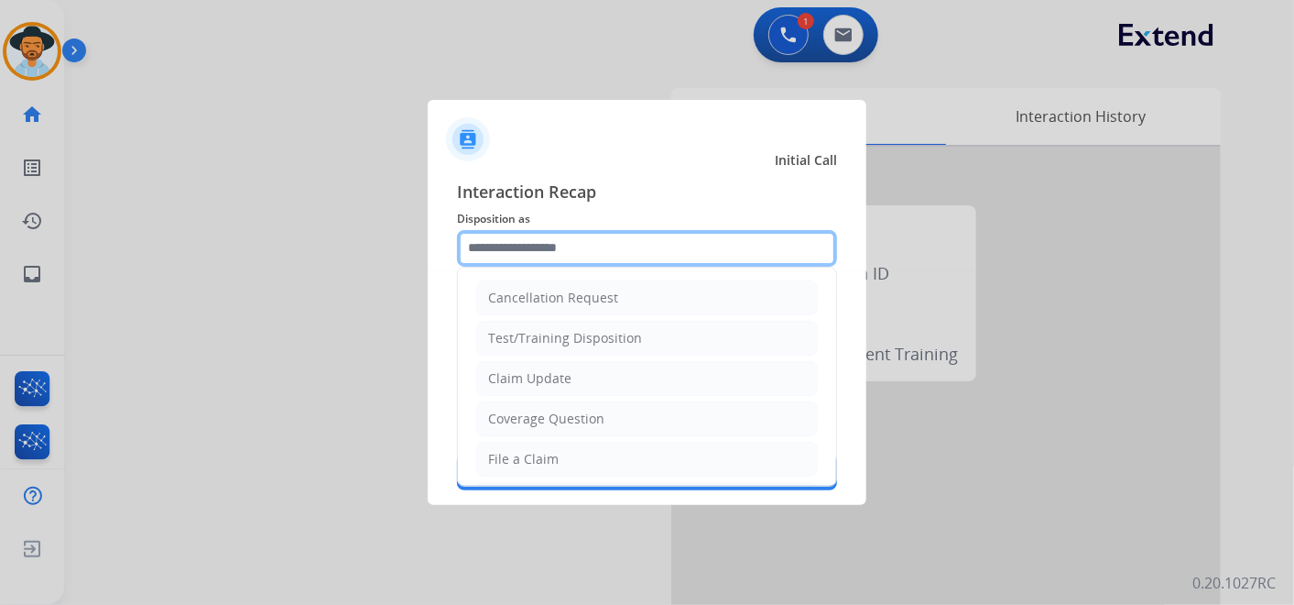
click at [578, 243] on input "text" at bounding box center [647, 248] width 380 height 37
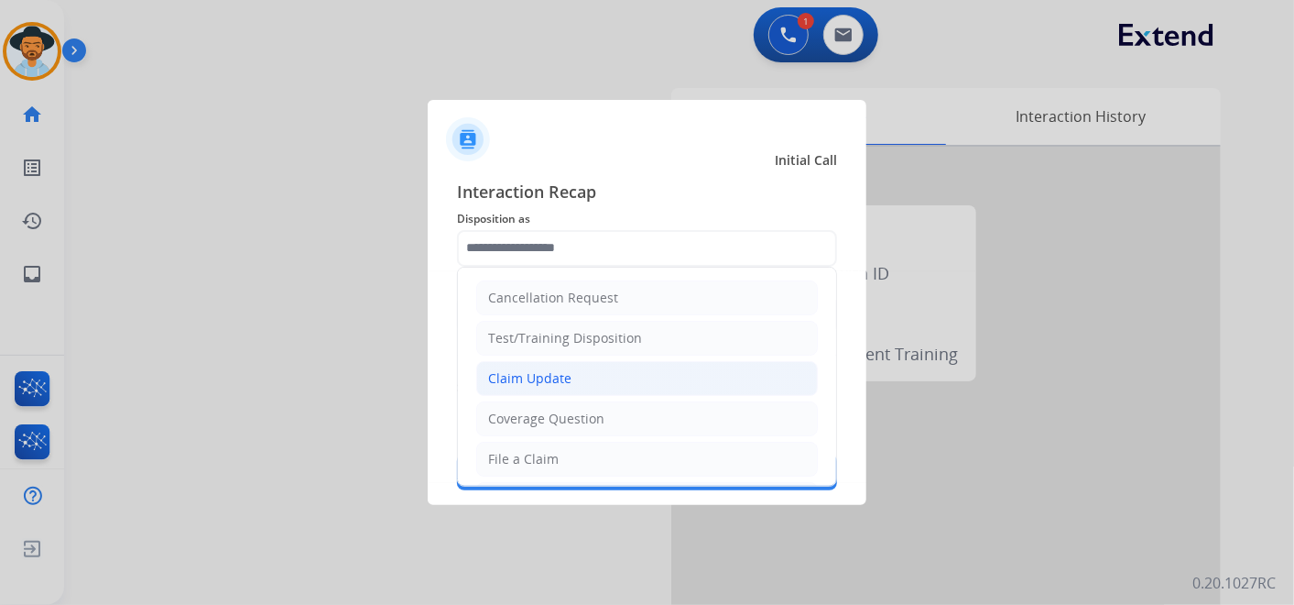
click at [594, 382] on li "Claim Update" at bounding box center [647, 378] width 342 height 35
type input "**********"
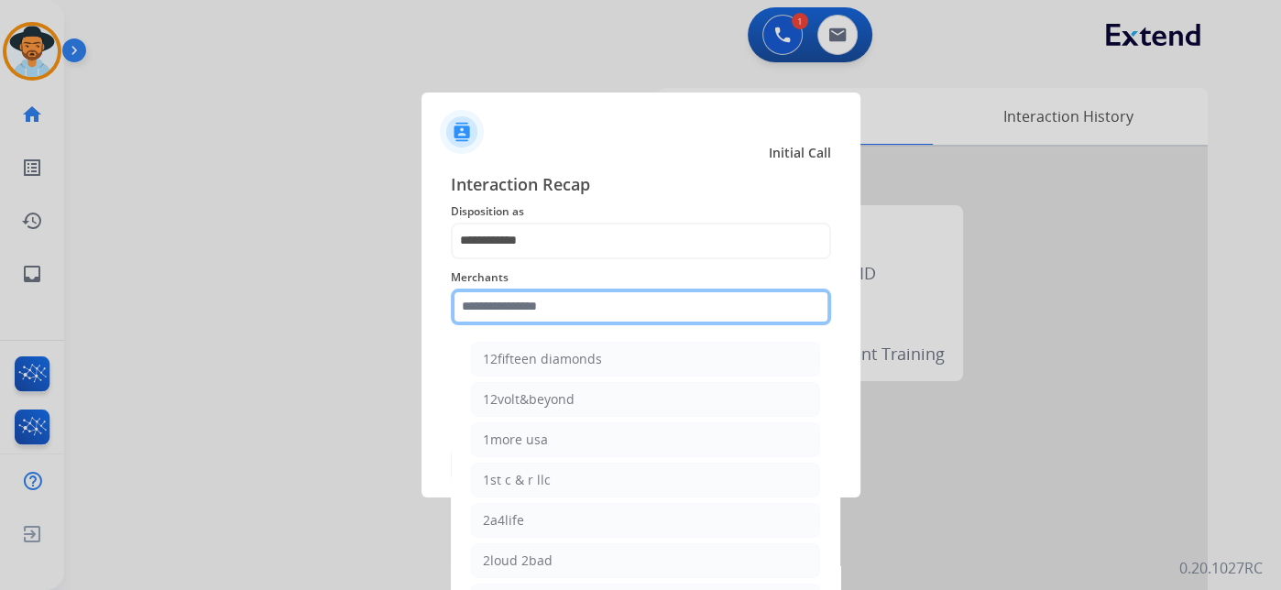
click at [550, 319] on input "text" at bounding box center [641, 307] width 380 height 37
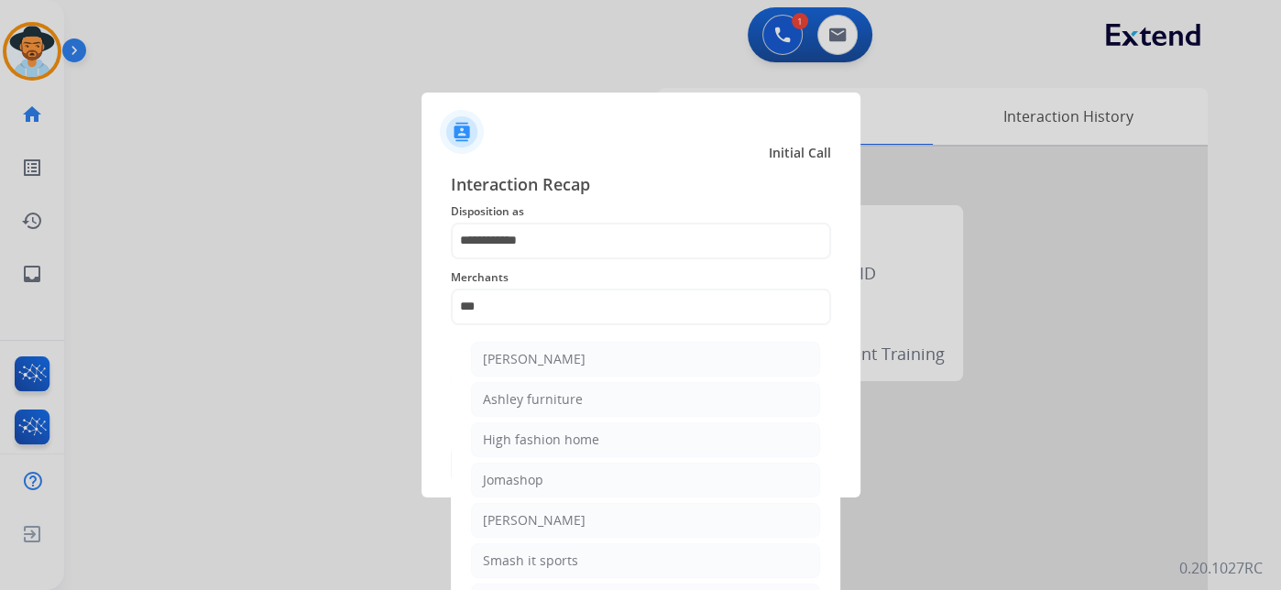
click at [575, 395] on div "Ashley furniture" at bounding box center [533, 399] width 100 height 18
type input "**********"
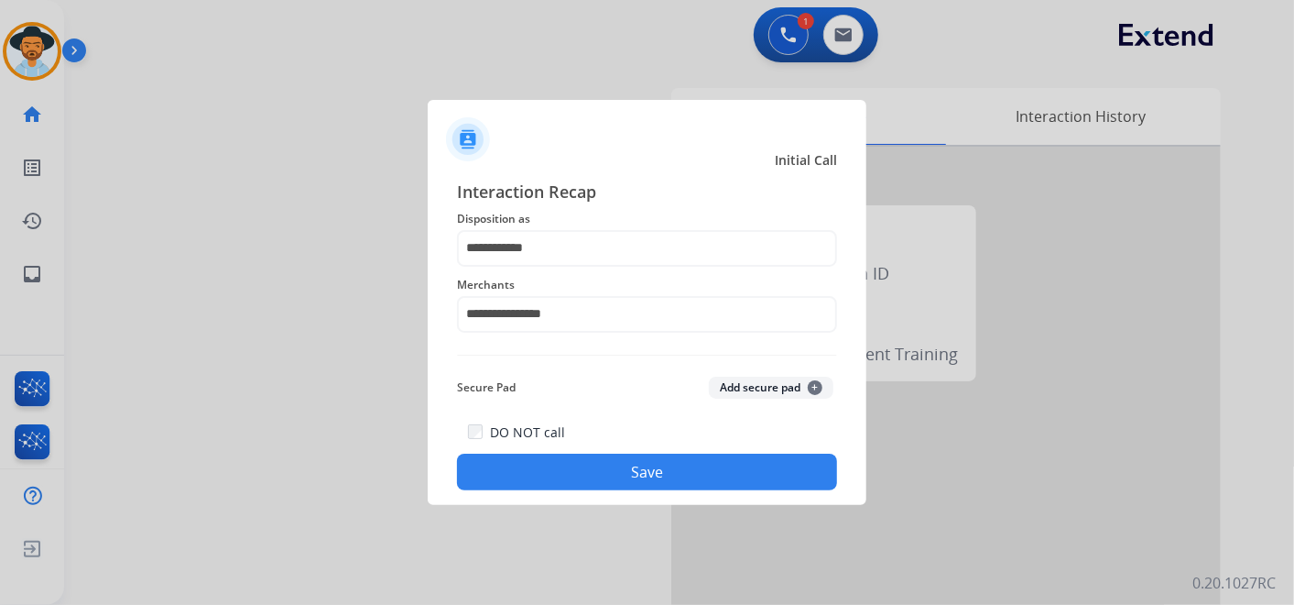
click at [662, 481] on button "Save" at bounding box center [647, 471] width 380 height 37
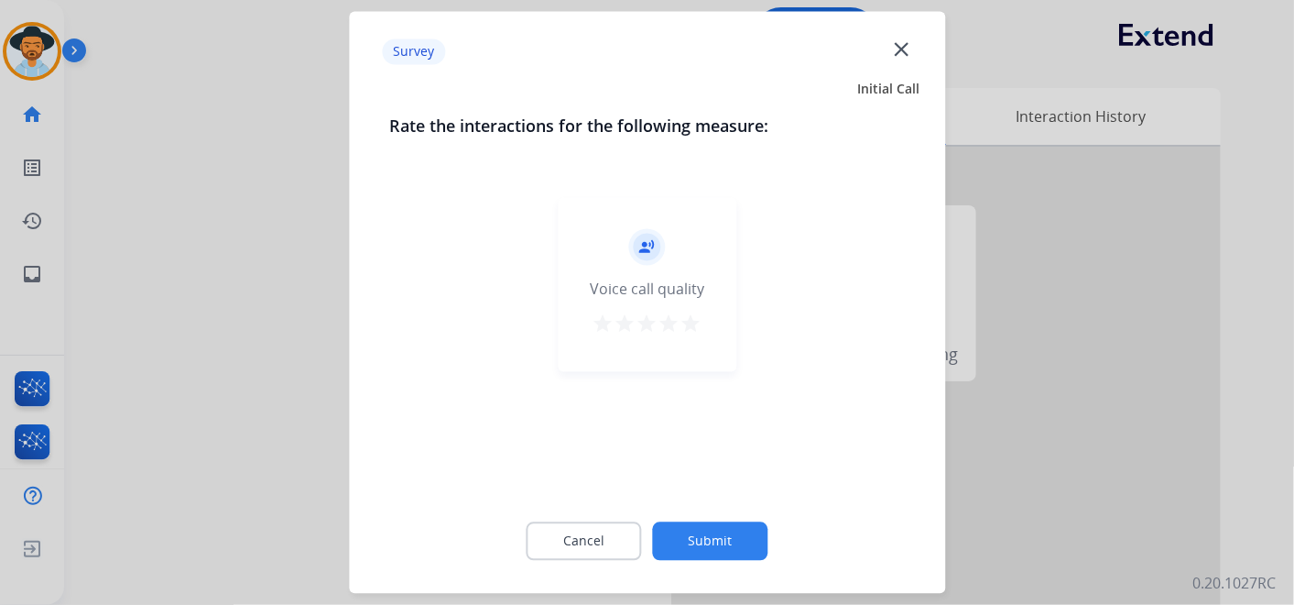
click at [688, 323] on mat-icon "star" at bounding box center [692, 324] width 22 height 22
click at [720, 531] on button "Submit" at bounding box center [710, 541] width 115 height 38
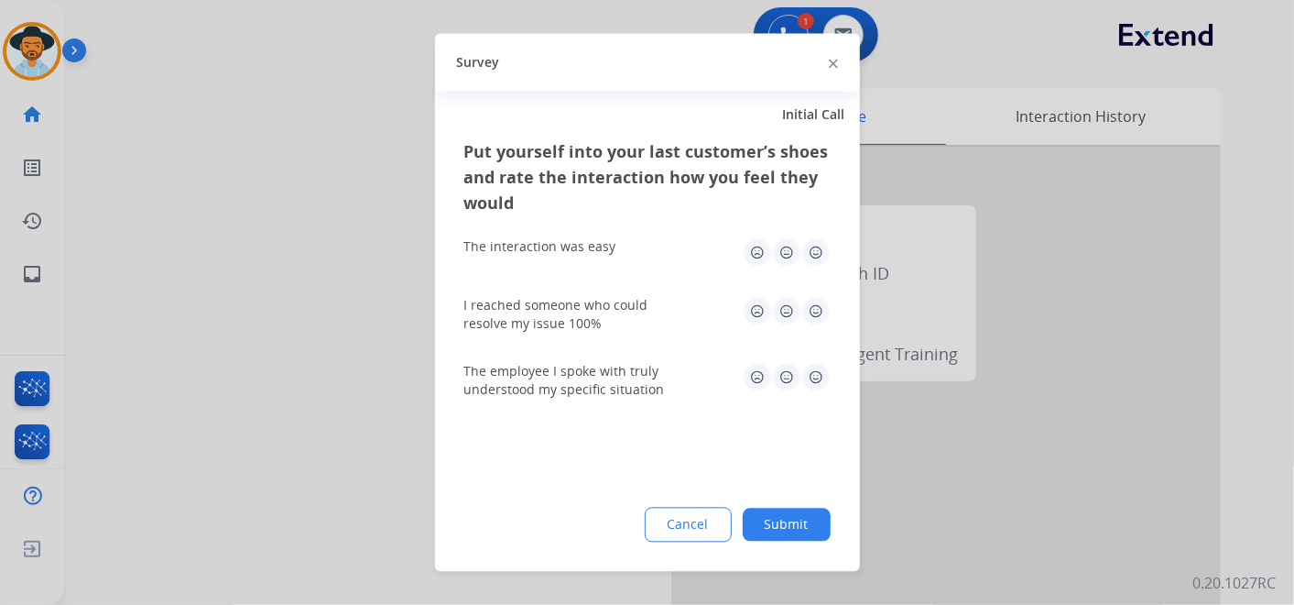
click at [813, 249] on img at bounding box center [816, 252] width 29 height 29
click at [816, 309] on img at bounding box center [816, 311] width 29 height 29
drag, startPoint x: 820, startPoint y: 374, endPoint x: 782, endPoint y: 407, distance: 50.0
click at [821, 374] on img at bounding box center [816, 377] width 29 height 29
click at [806, 519] on button "Submit" at bounding box center [787, 524] width 88 height 33
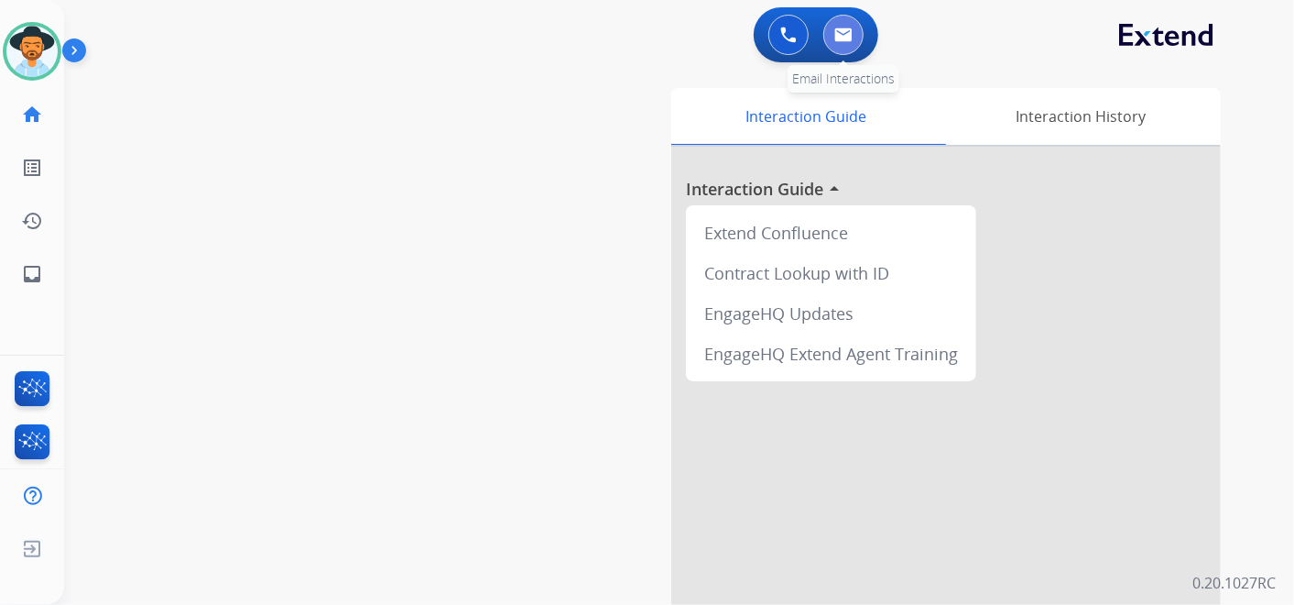
click at [842, 37] on img at bounding box center [844, 34] width 18 height 15
select select "**********"
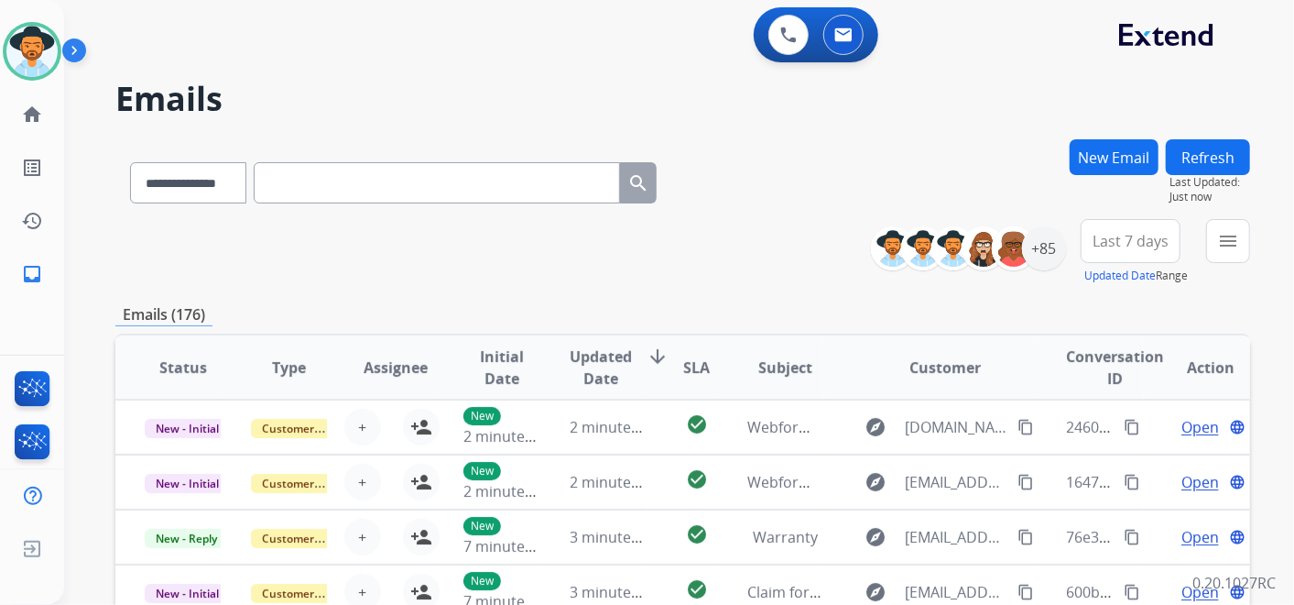
click at [1109, 159] on button "New Email" at bounding box center [1114, 157] width 89 height 36
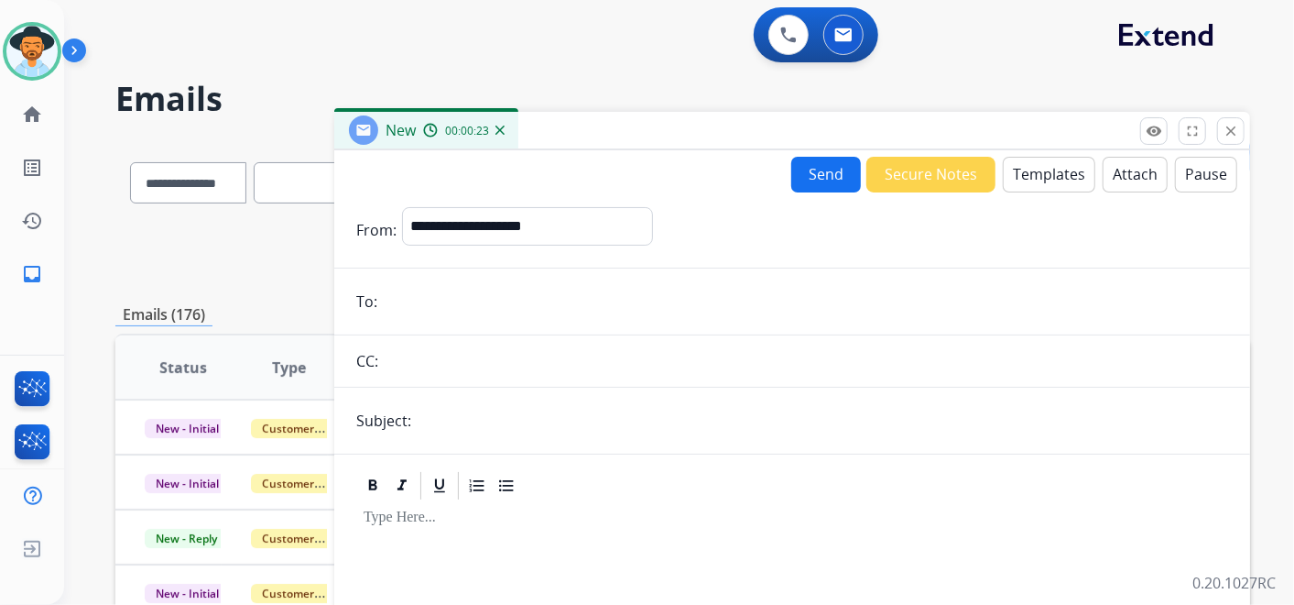
click at [1029, 169] on button "Templates" at bounding box center [1049, 175] width 93 height 36
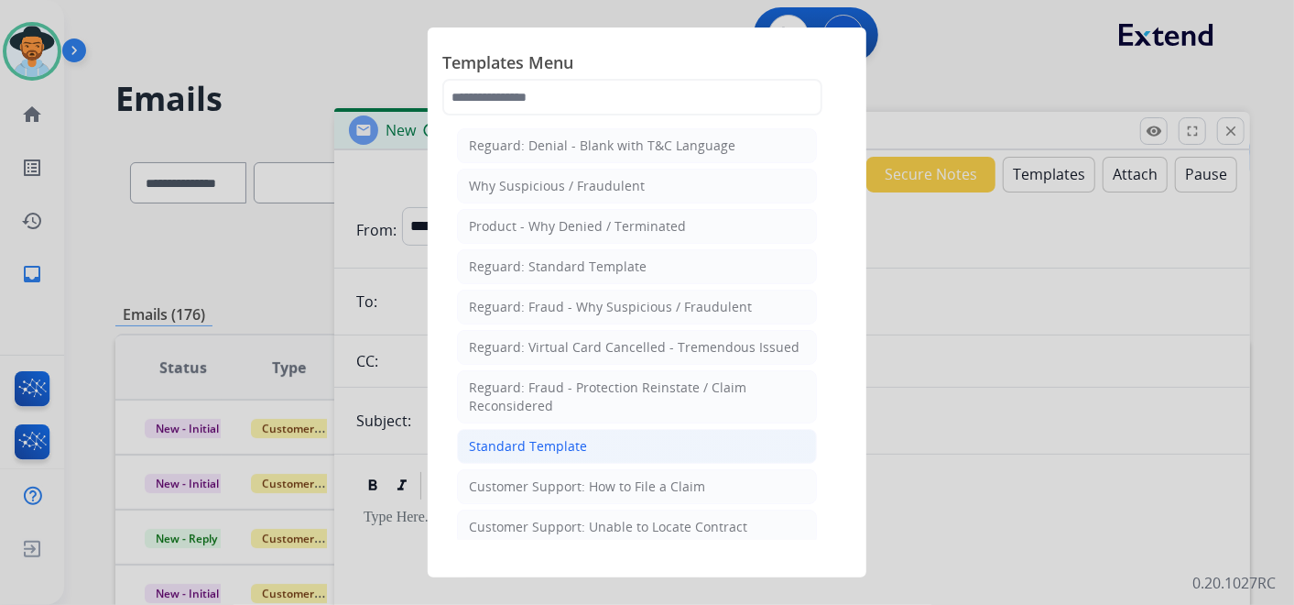
click at [608, 434] on li "Standard Template" at bounding box center [637, 446] width 360 height 35
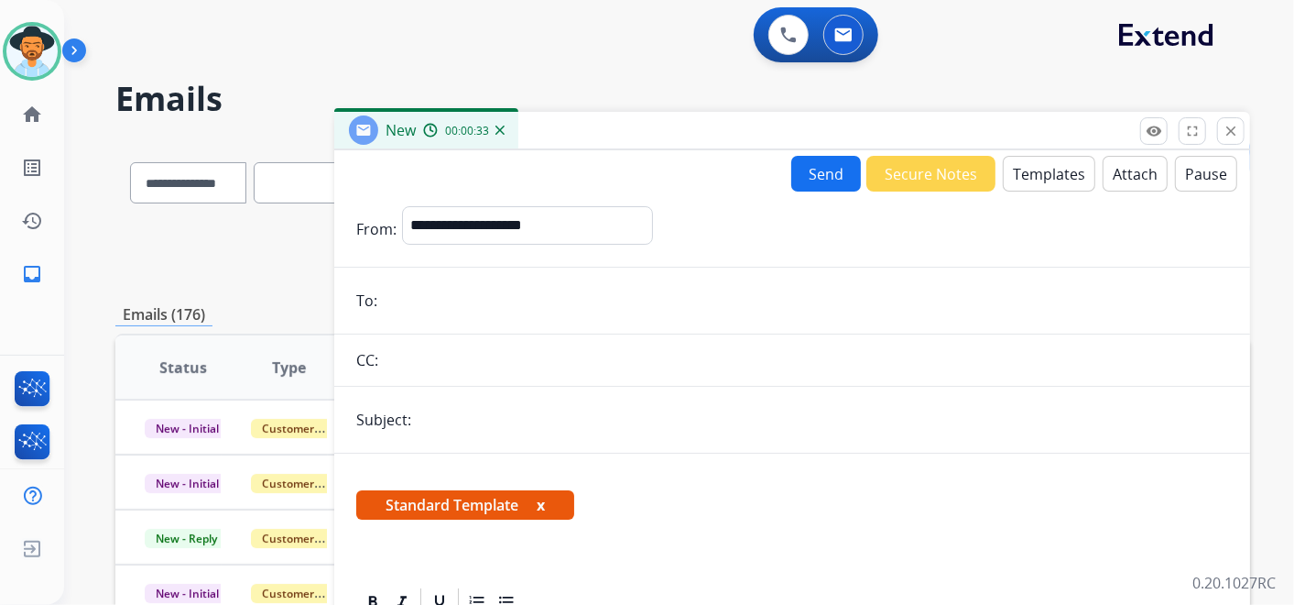
click at [446, 313] on input "email" at bounding box center [806, 300] width 846 height 37
paste input "**********"
type input "**********"
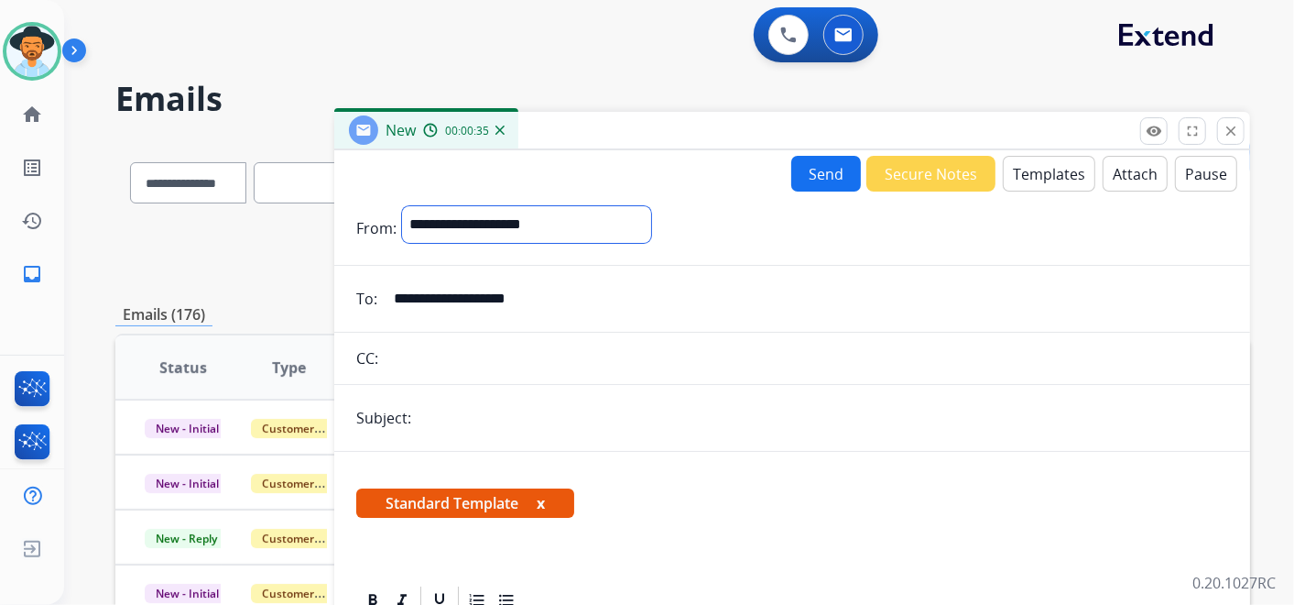
click at [651, 225] on select "**********" at bounding box center [526, 224] width 249 height 37
select select "**********"
click at [402, 206] on select "**********" at bounding box center [526, 224] width 249 height 37
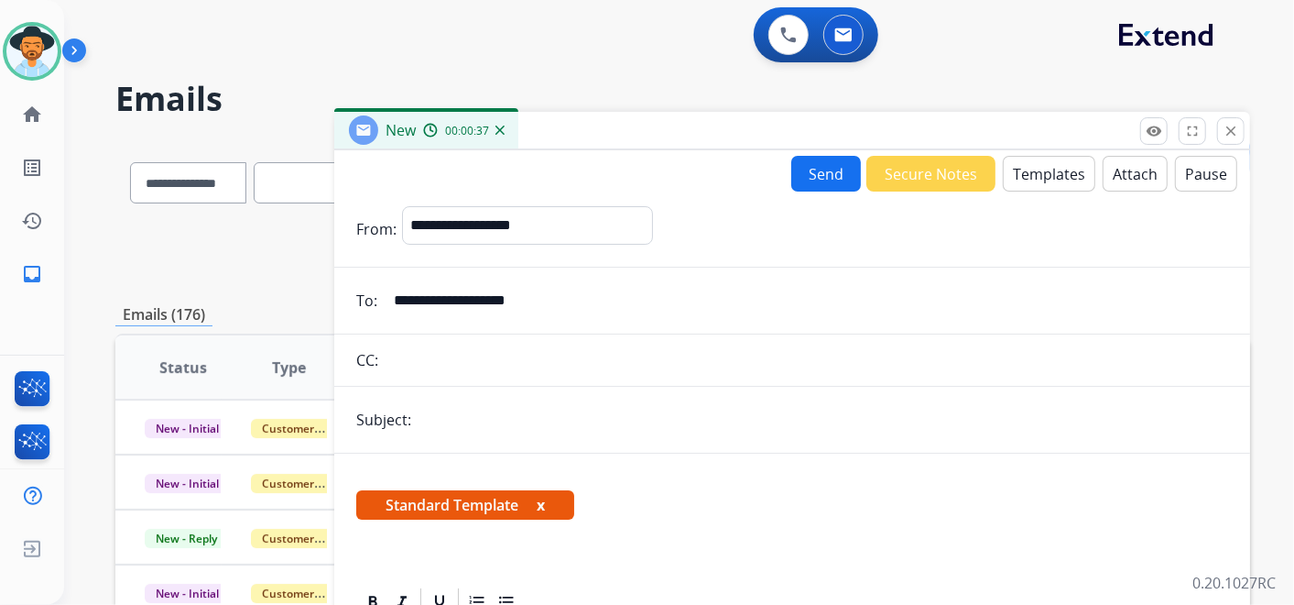
click at [468, 429] on input "text" at bounding box center [823, 419] width 812 height 37
type input "**********"
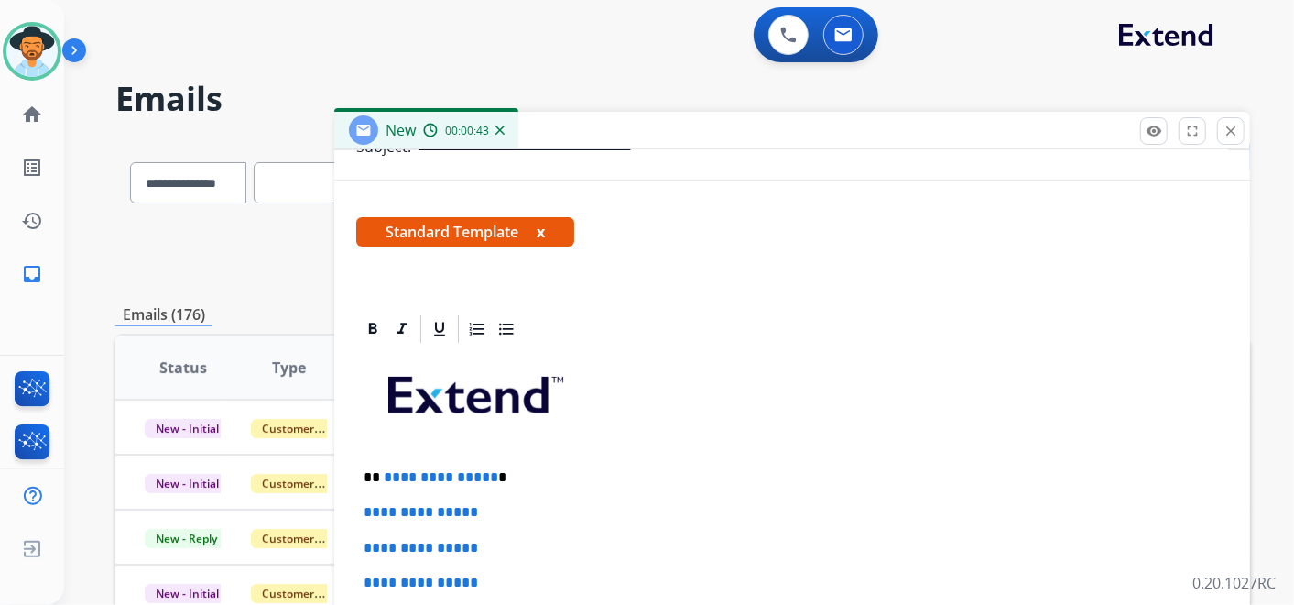
scroll to position [305, 0]
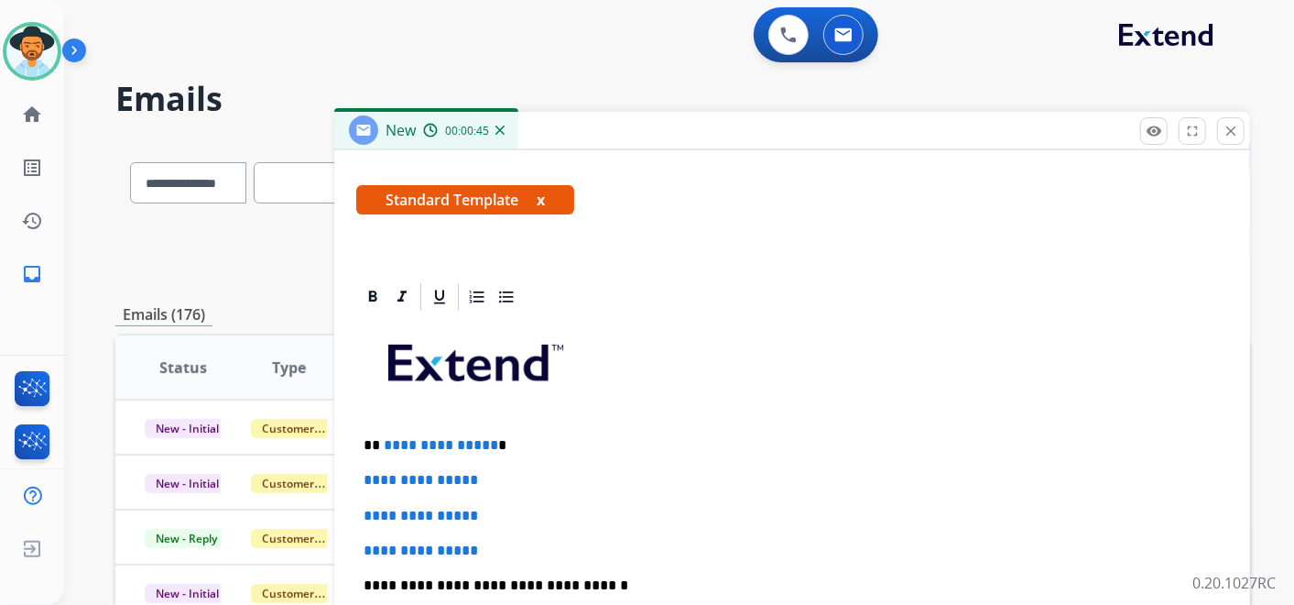
click at [518, 448] on p "**********" at bounding box center [785, 445] width 843 height 16
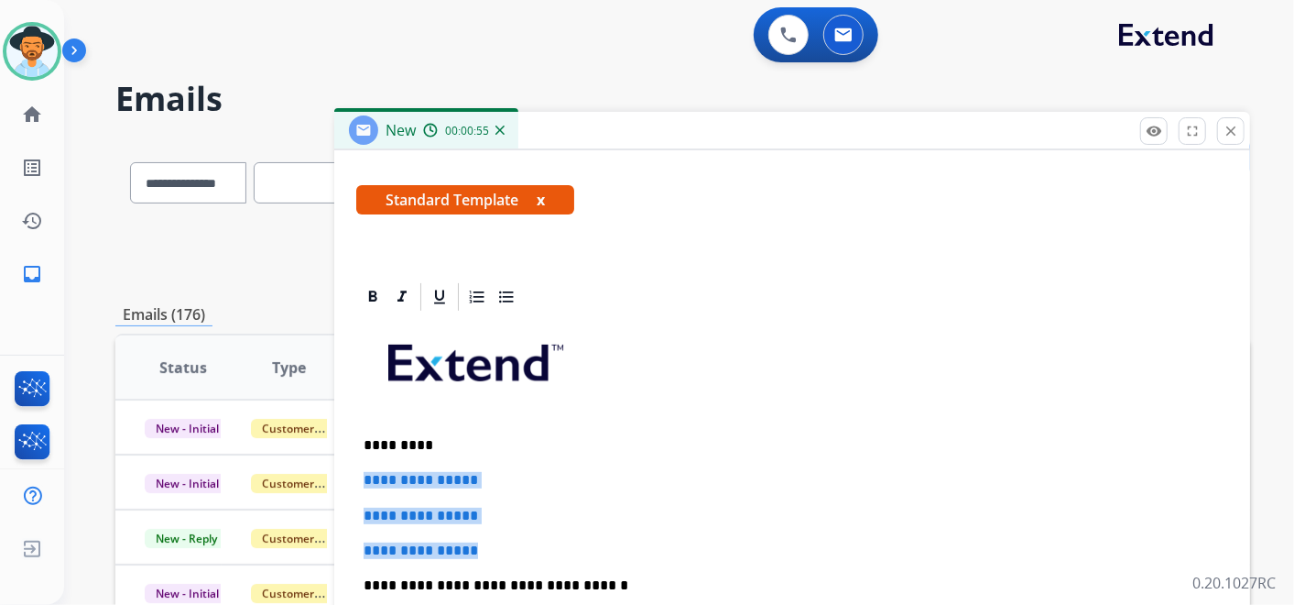
drag, startPoint x: 513, startPoint y: 547, endPoint x: 355, endPoint y: 471, distance: 175.8
click at [355, 471] on div "**********" at bounding box center [792, 610] width 916 height 660
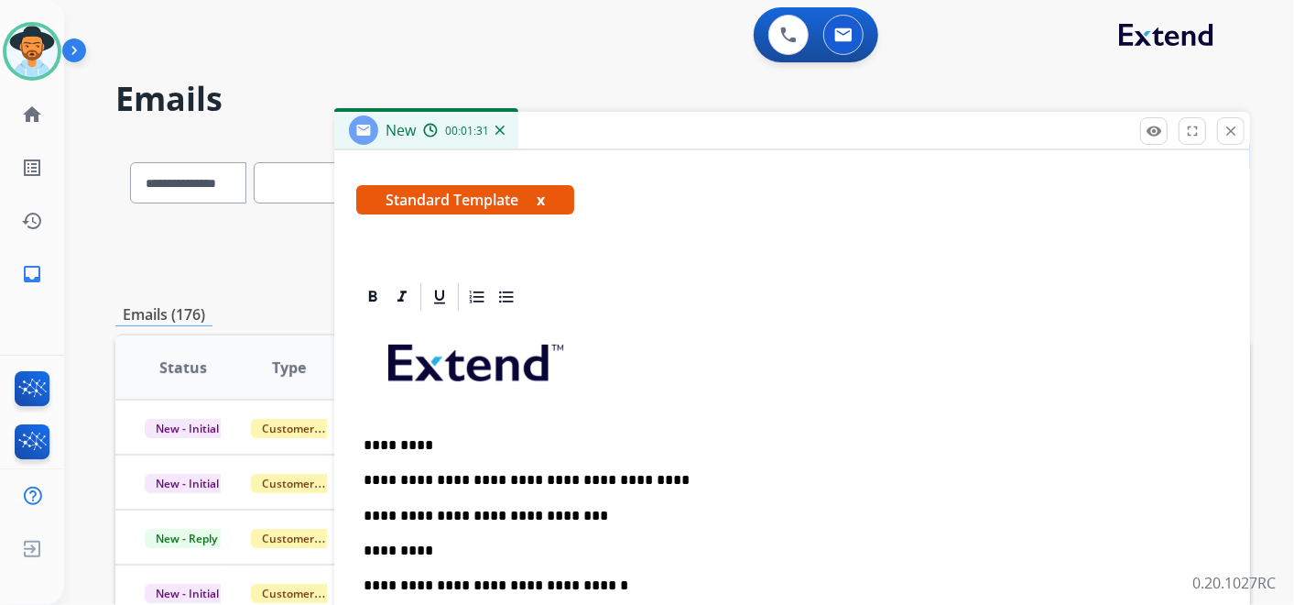
click at [575, 515] on p "**********" at bounding box center [785, 515] width 843 height 16
click at [853, 514] on p "**********" at bounding box center [785, 515] width 843 height 16
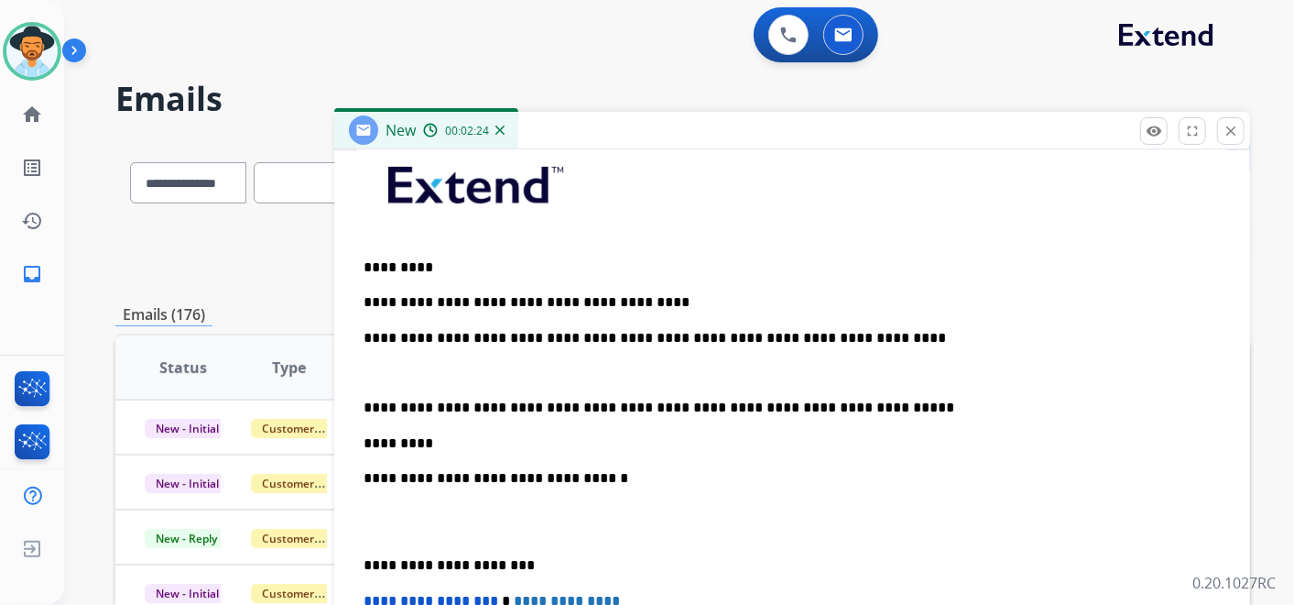
scroll to position [491, 0]
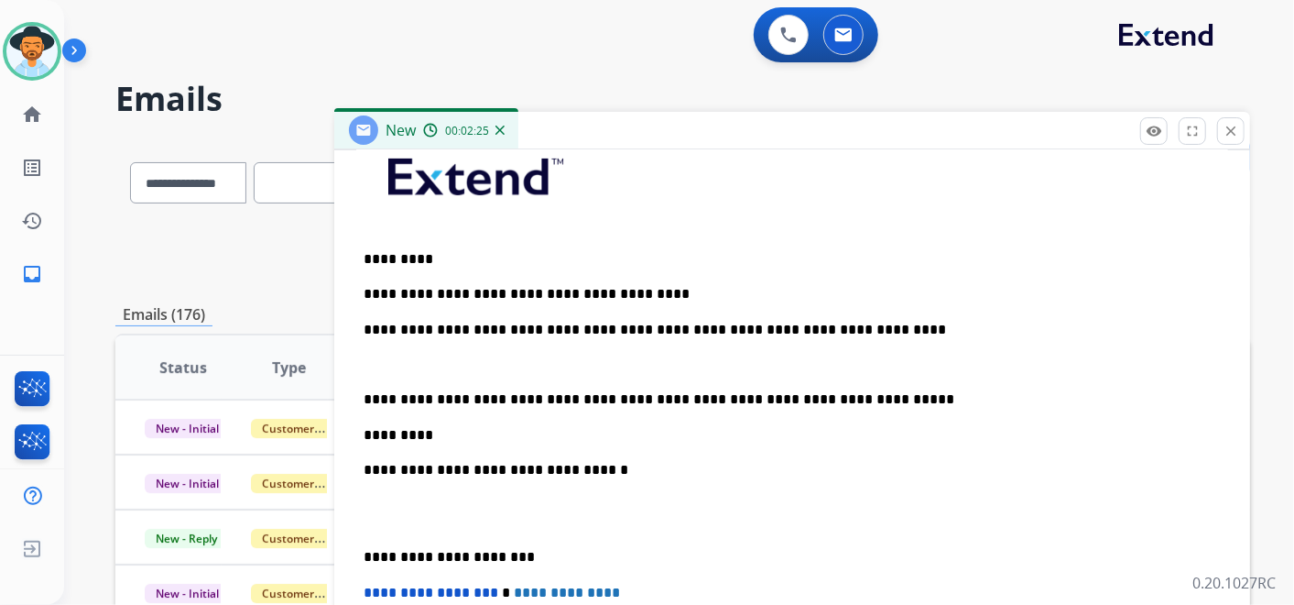
click at [536, 350] on div "**********" at bounding box center [792, 477] width 872 height 701
click at [429, 433] on p "*********" at bounding box center [785, 435] width 843 height 16
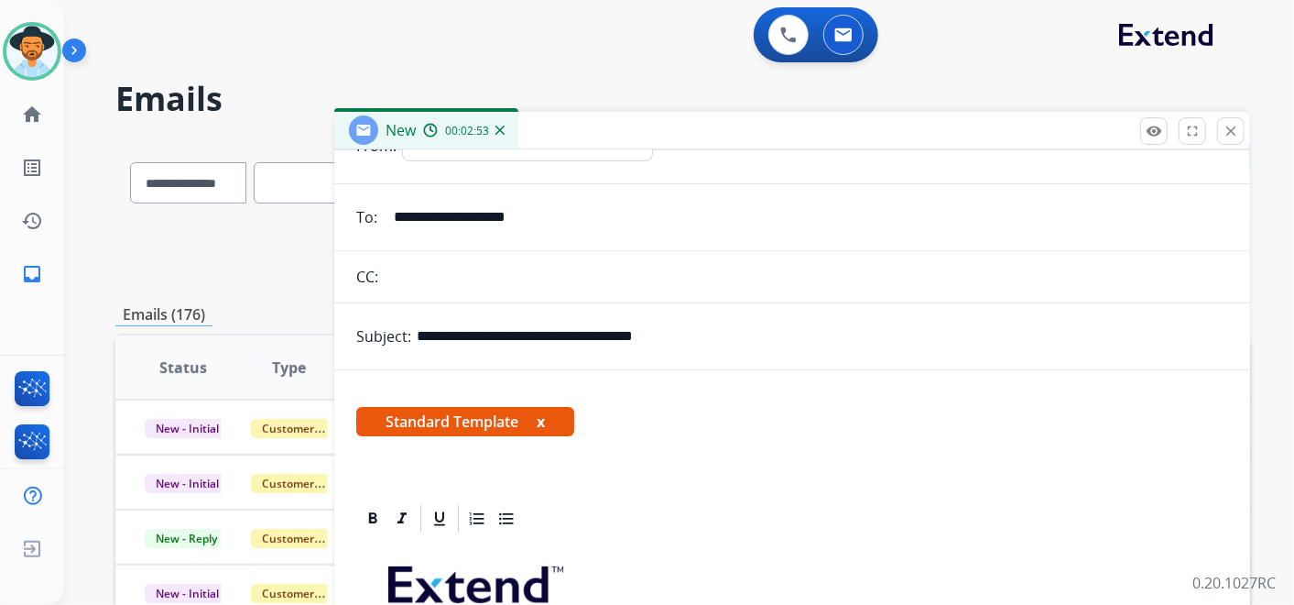
scroll to position [0, 0]
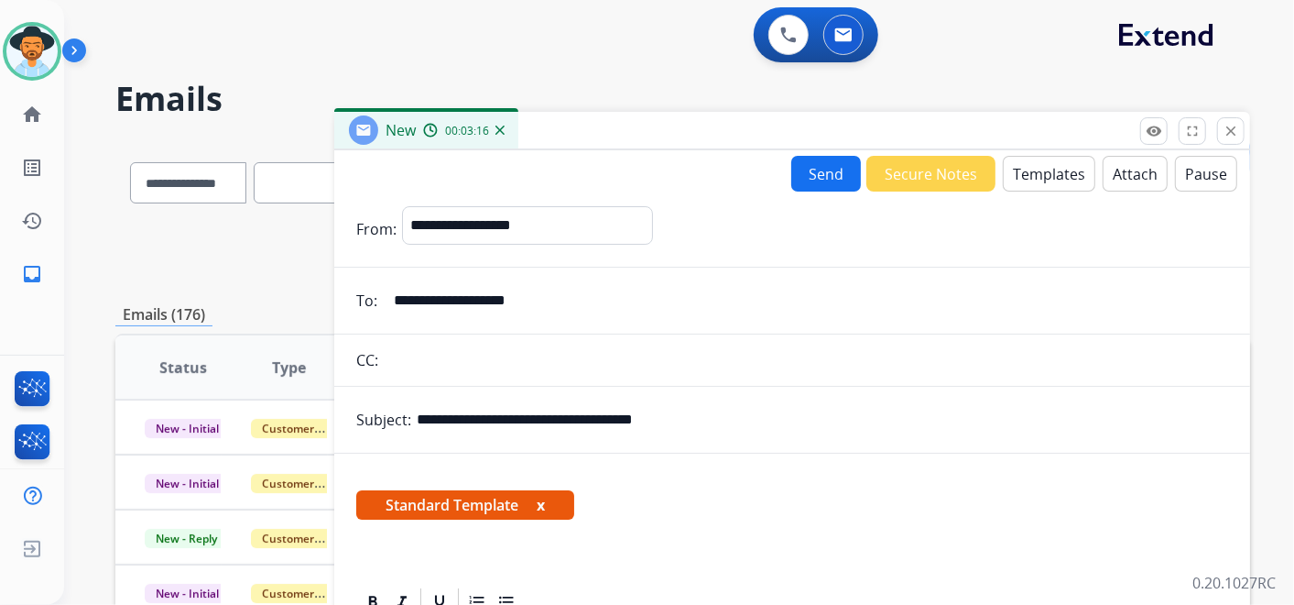
click at [1119, 180] on button "Attach" at bounding box center [1135, 174] width 65 height 36
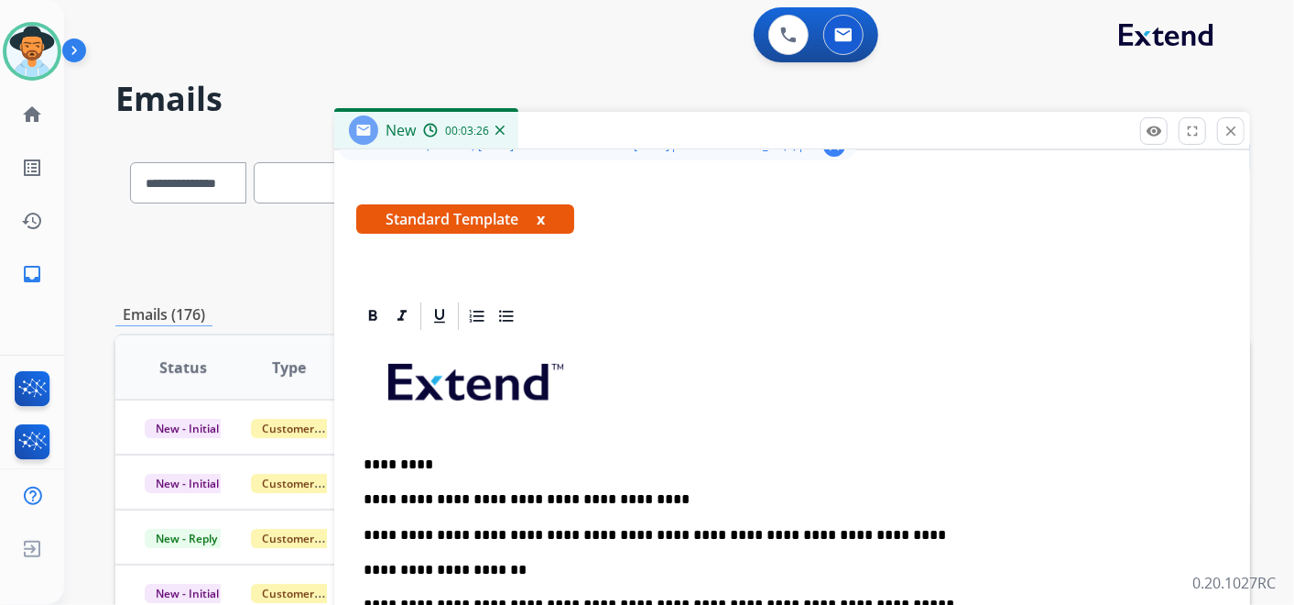
scroll to position [407, 0]
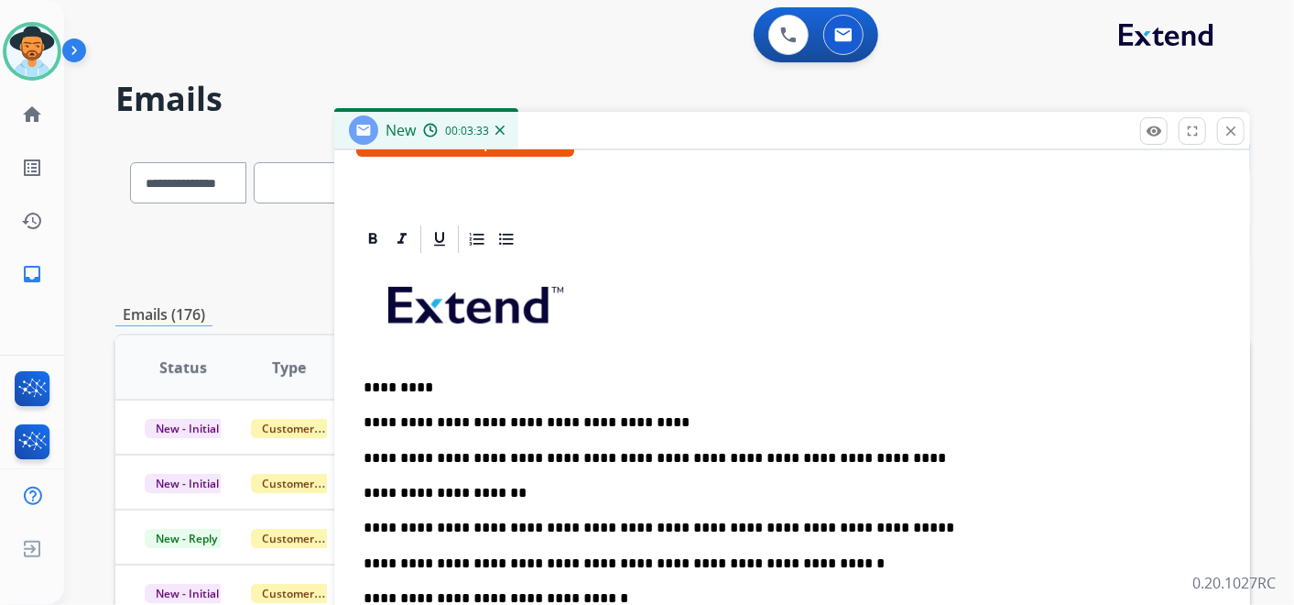
click at [478, 451] on p "**********" at bounding box center [785, 458] width 843 height 16
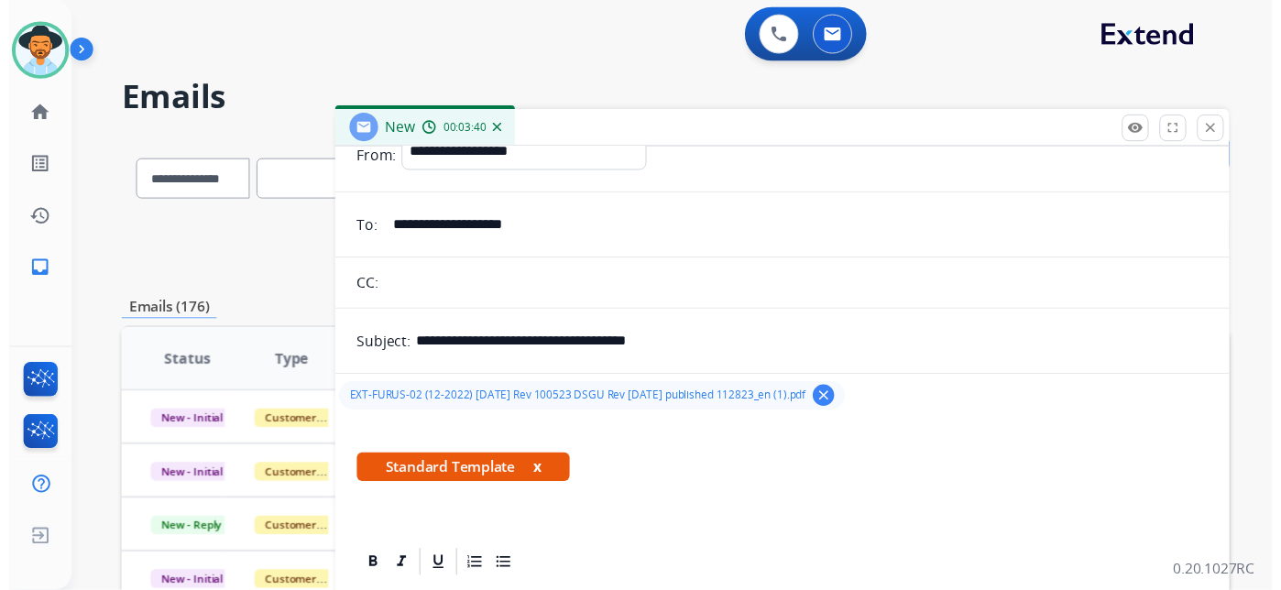
scroll to position [0, 0]
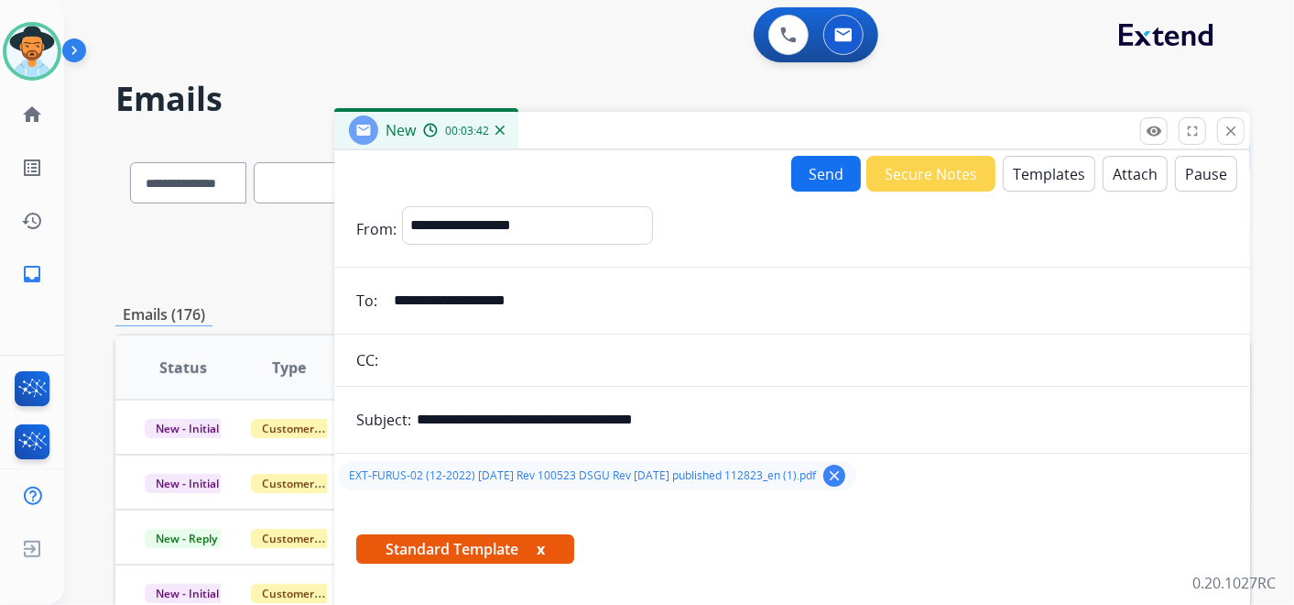
click at [464, 414] on input "**********" at bounding box center [823, 419] width 812 height 37
type input "**********"
click at [816, 172] on button "Send" at bounding box center [826, 174] width 70 height 36
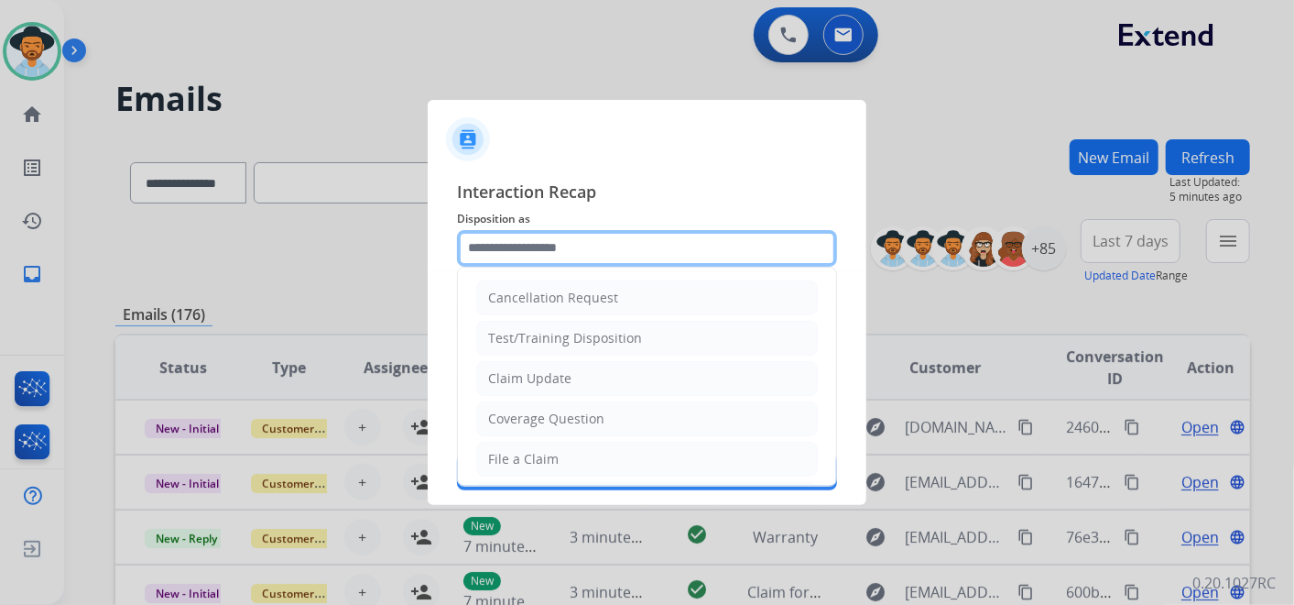
click at [541, 245] on input "text" at bounding box center [647, 248] width 380 height 37
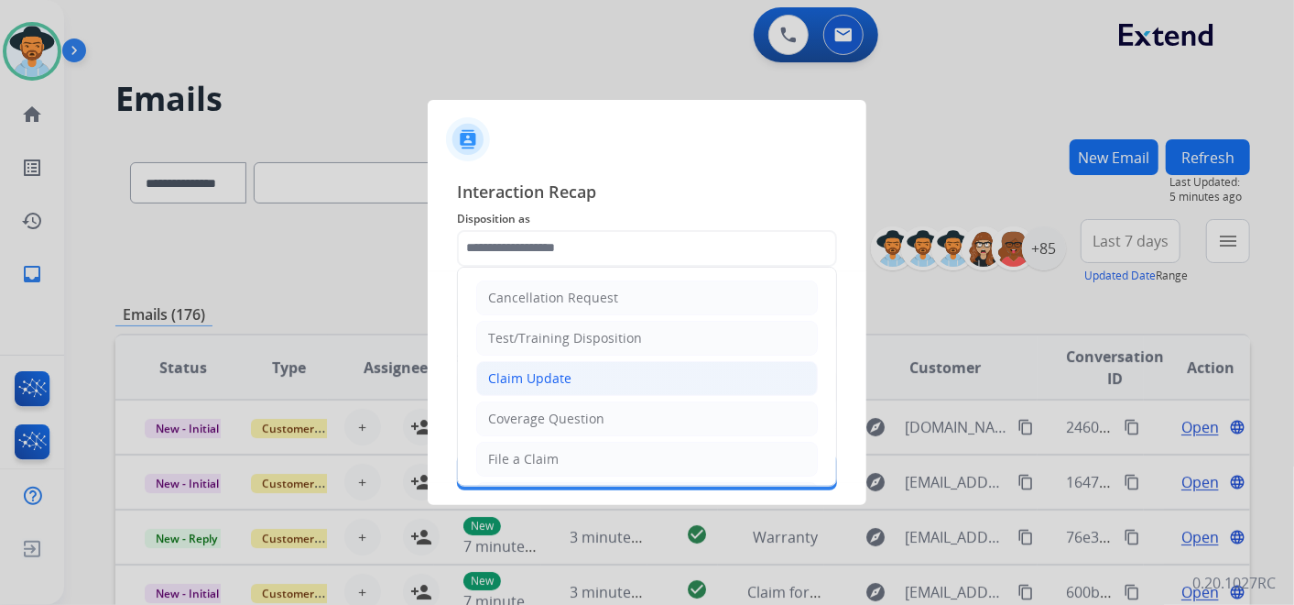
click at [623, 379] on li "Claim Update" at bounding box center [647, 378] width 342 height 35
type input "**********"
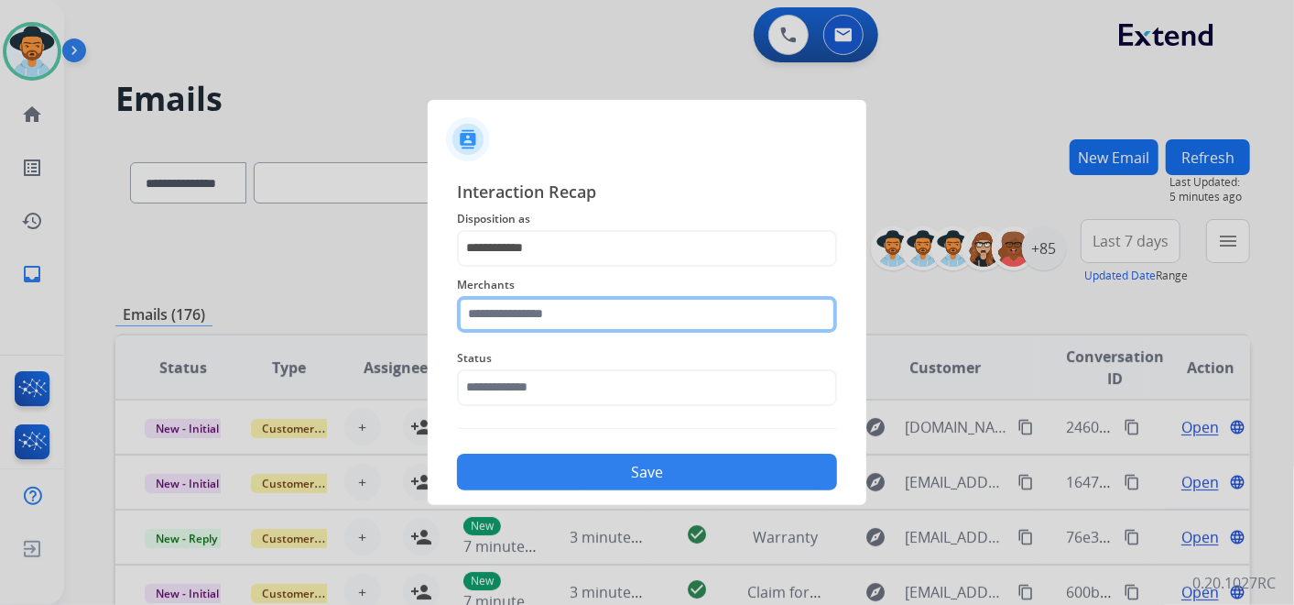
click at [554, 315] on input "text" at bounding box center [647, 314] width 380 height 37
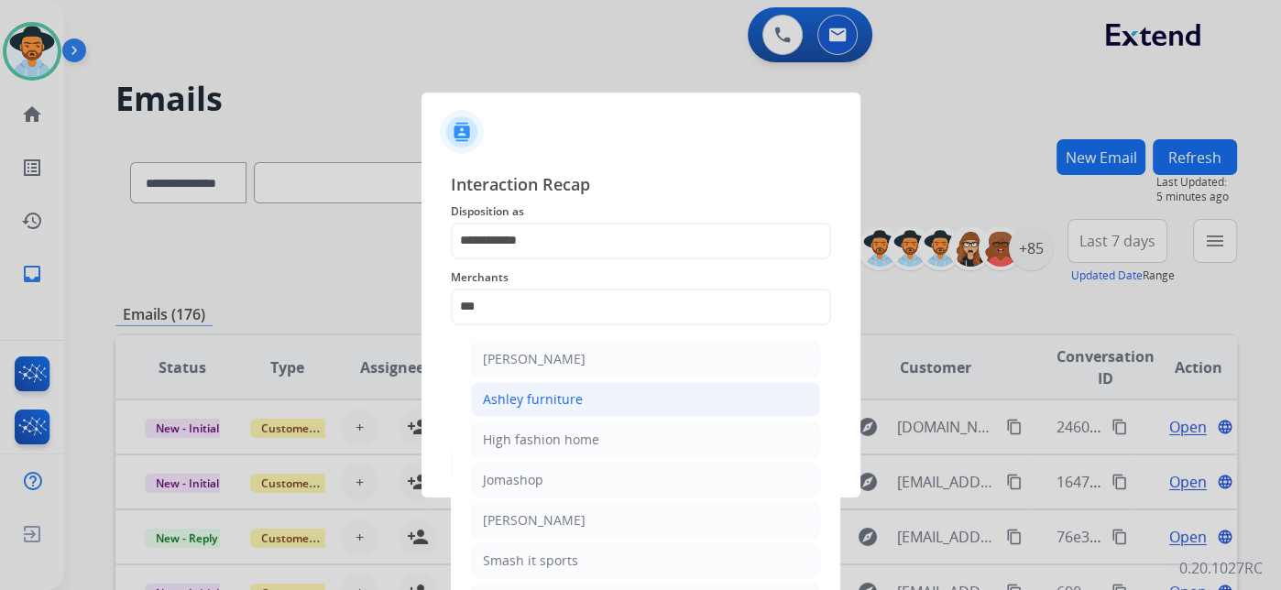
click at [596, 391] on li "Ashley furniture" at bounding box center [645, 399] width 349 height 35
type input "**********"
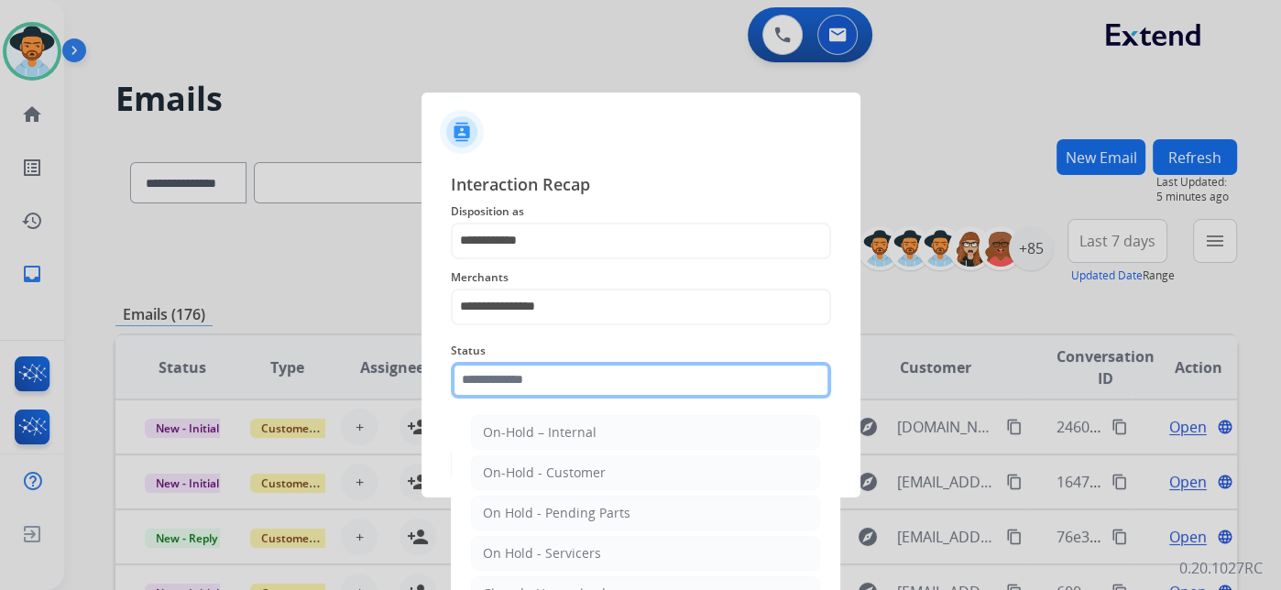
click at [562, 393] on input "text" at bounding box center [641, 380] width 380 height 37
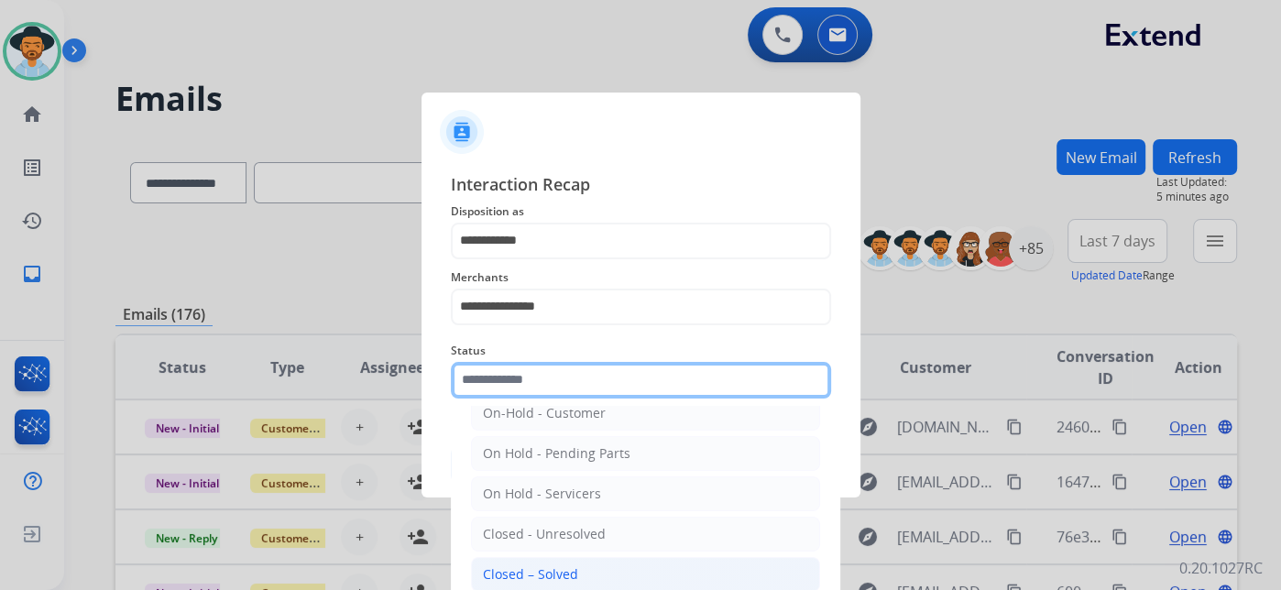
scroll to position [104, 0]
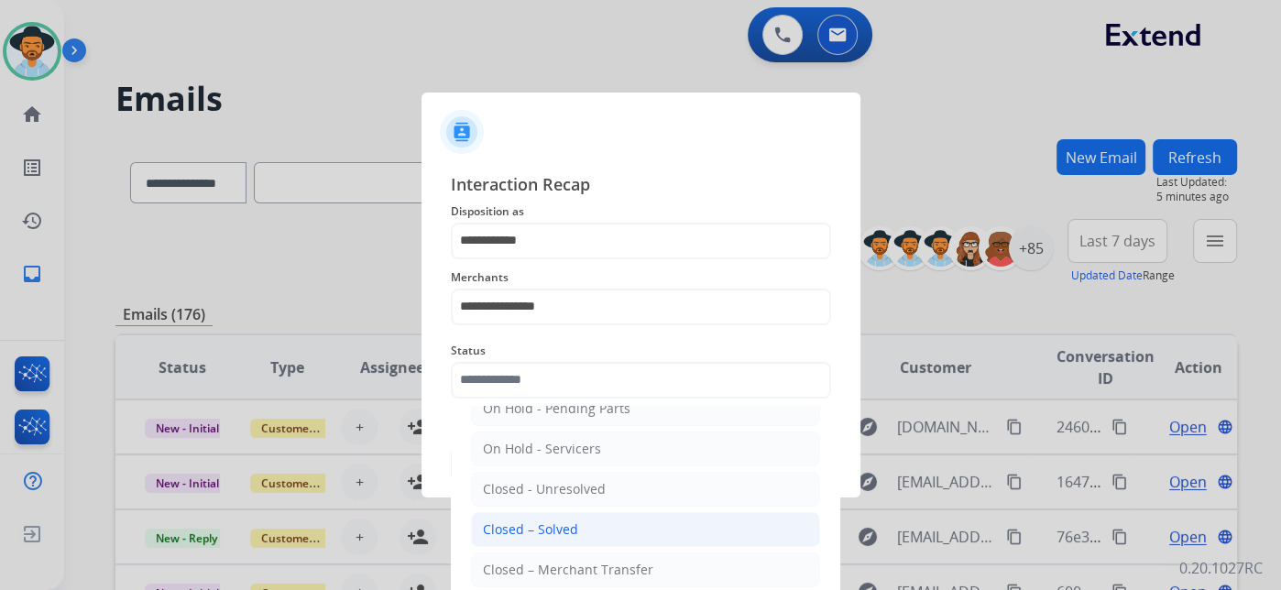
click at [574, 524] on li "Closed – Solved" at bounding box center [645, 529] width 349 height 35
type input "**********"
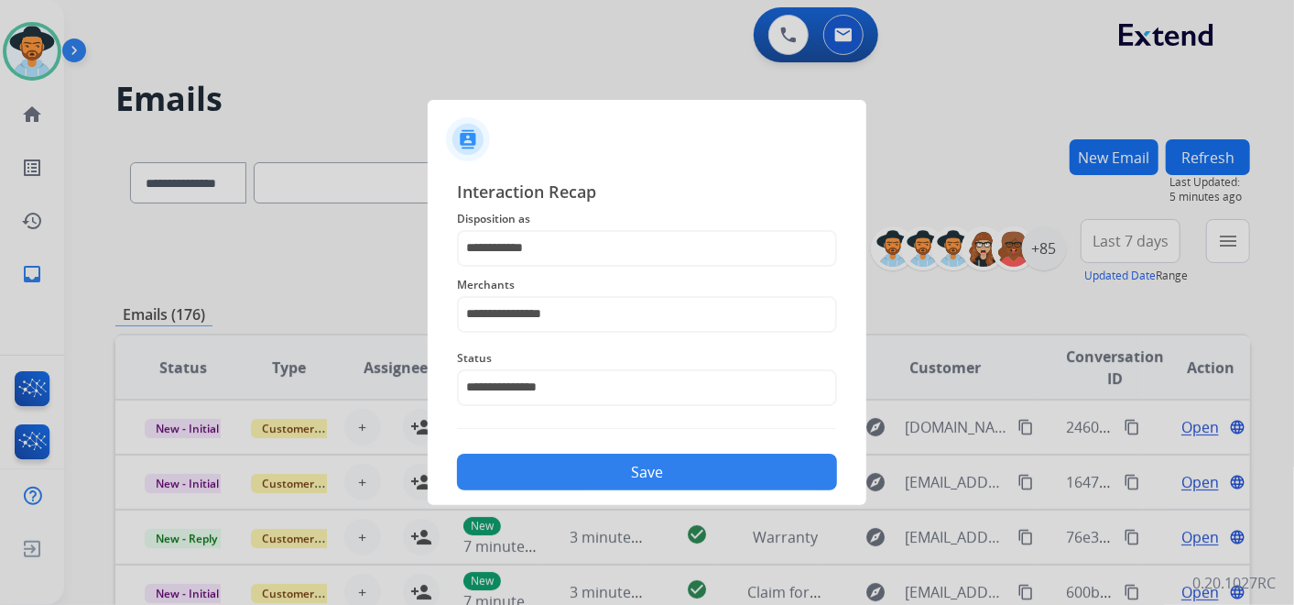
click at [627, 471] on button "Save" at bounding box center [647, 471] width 380 height 37
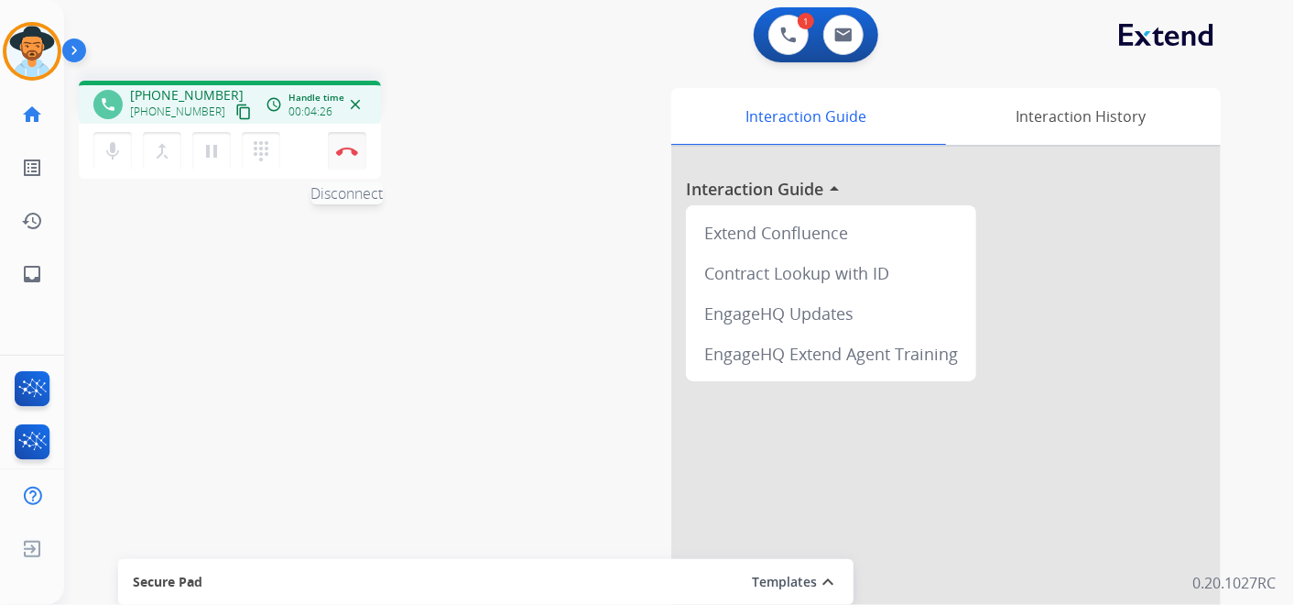
click at [346, 152] on img at bounding box center [347, 151] width 22 height 9
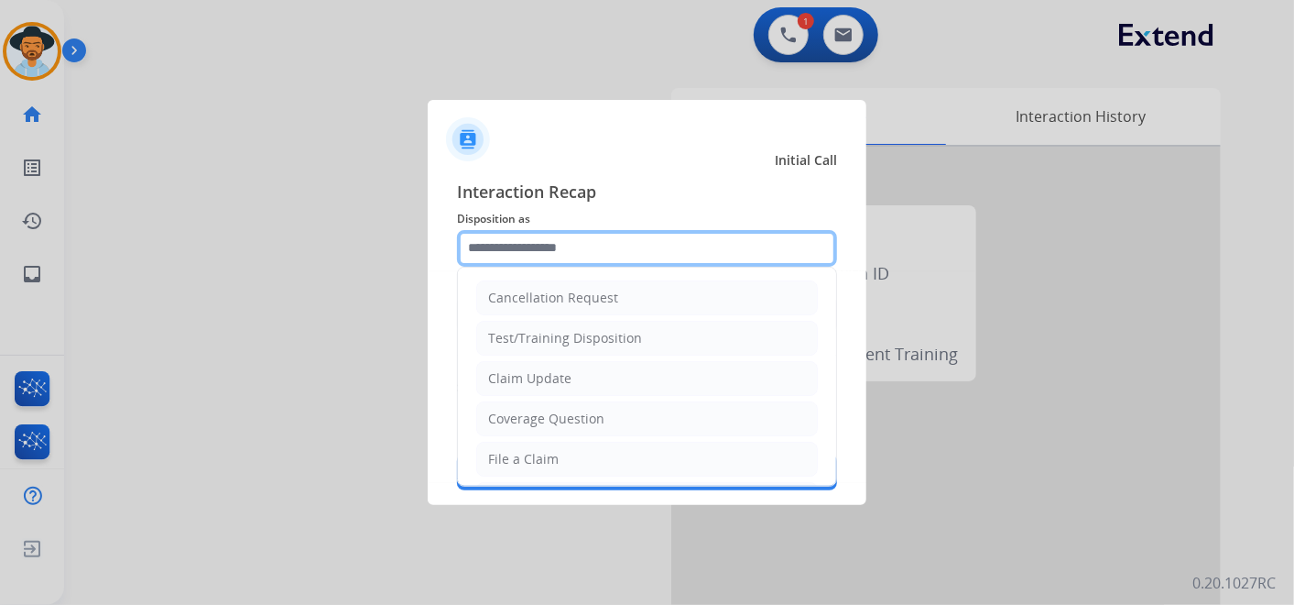
click at [562, 238] on input "text" at bounding box center [647, 248] width 380 height 37
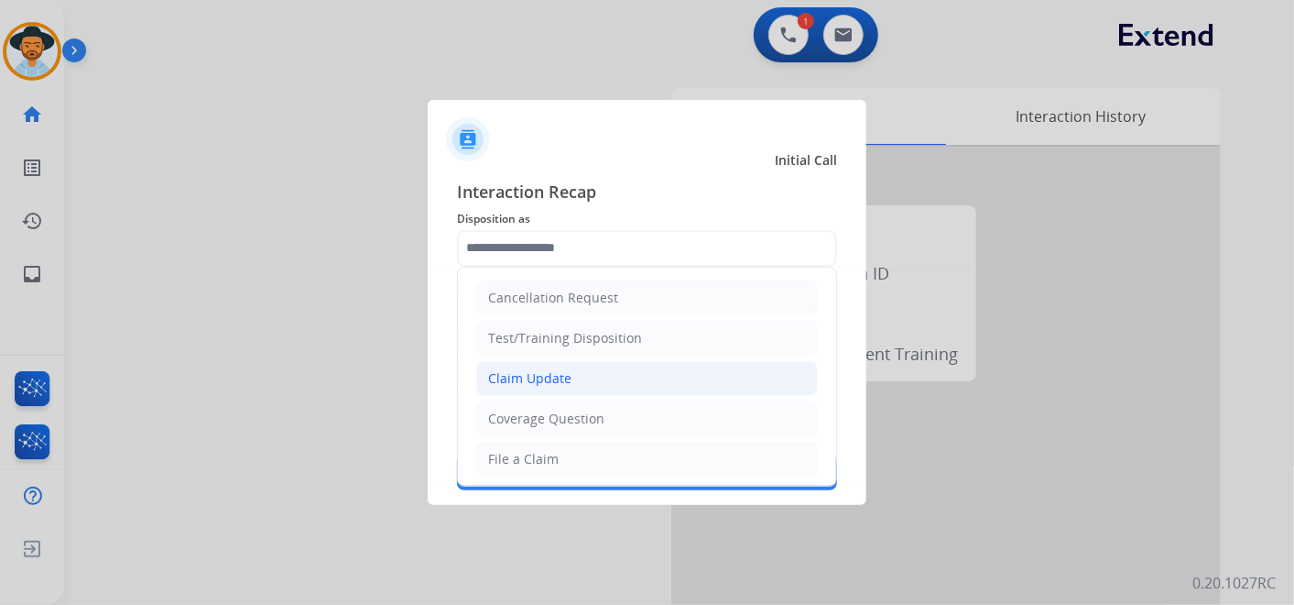
click at [597, 373] on li "Claim Update" at bounding box center [647, 378] width 342 height 35
type input "**********"
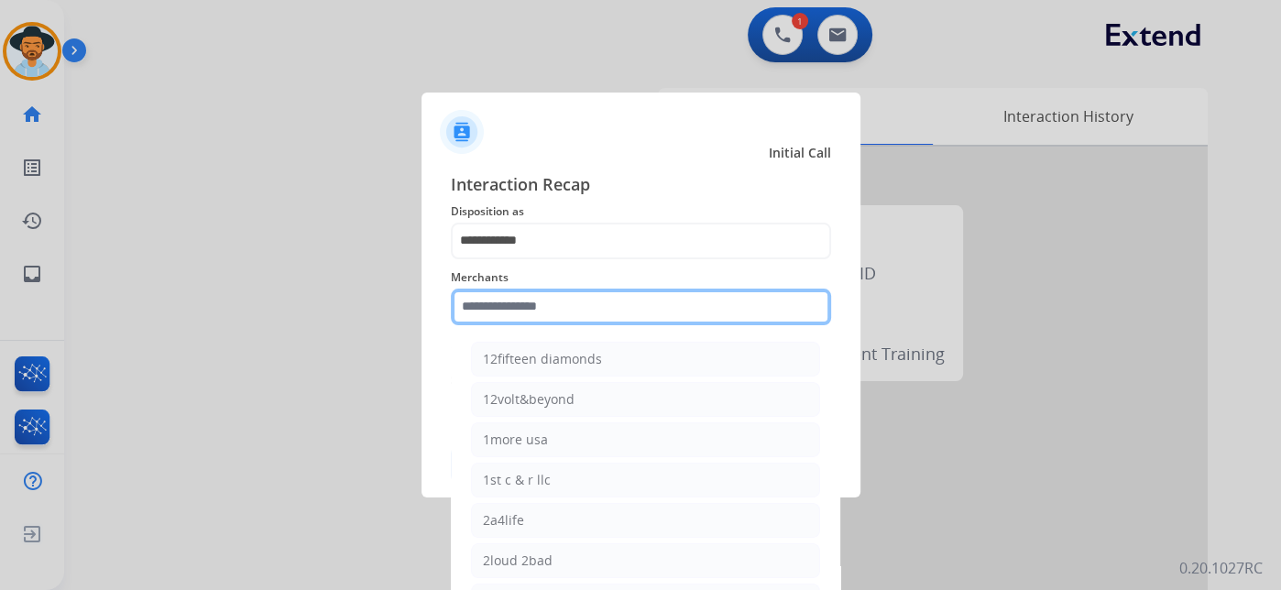
drag, startPoint x: 588, startPoint y: 311, endPoint x: 586, endPoint y: 301, distance: 10.2
click at [588, 309] on input "text" at bounding box center [641, 307] width 380 height 37
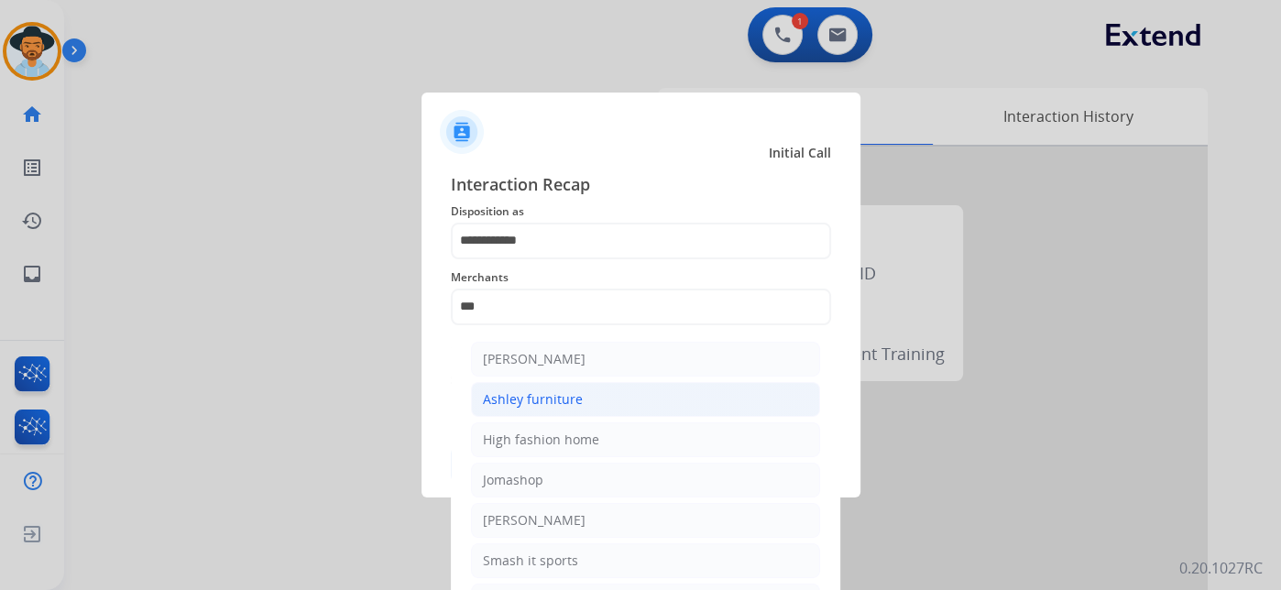
click at [586, 392] on li "Ashley furniture" at bounding box center [645, 399] width 349 height 35
type input "**********"
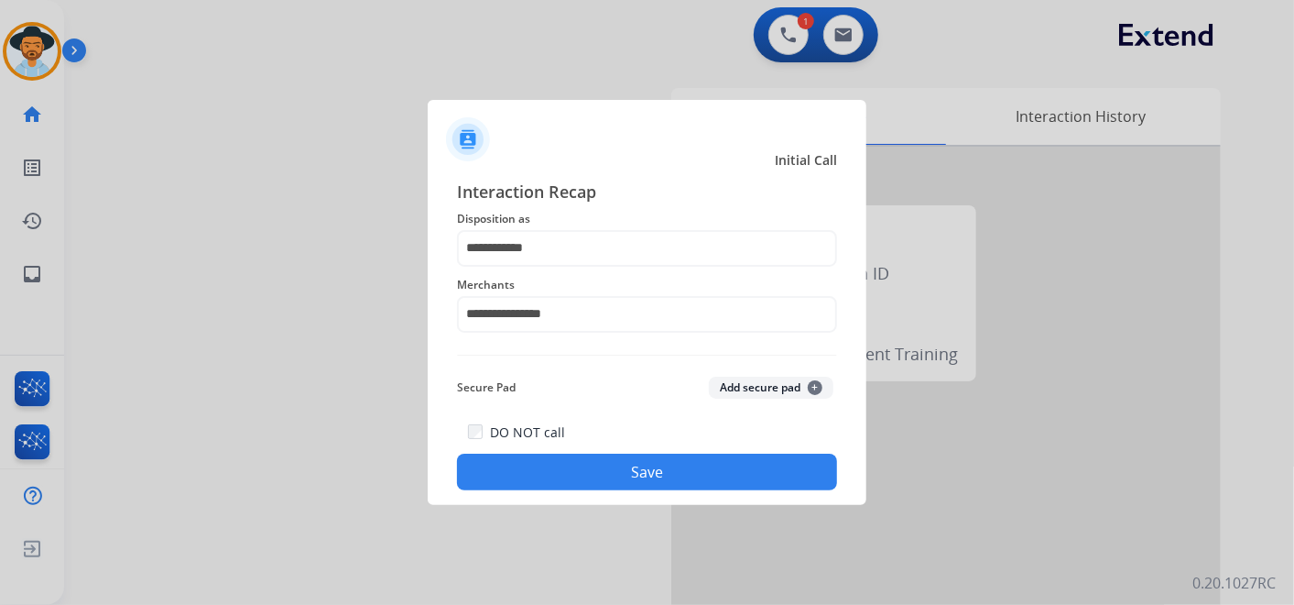
click at [662, 453] on div "DO NOT call Save" at bounding box center [647, 455] width 380 height 70
click at [655, 464] on button "Save" at bounding box center [647, 471] width 380 height 37
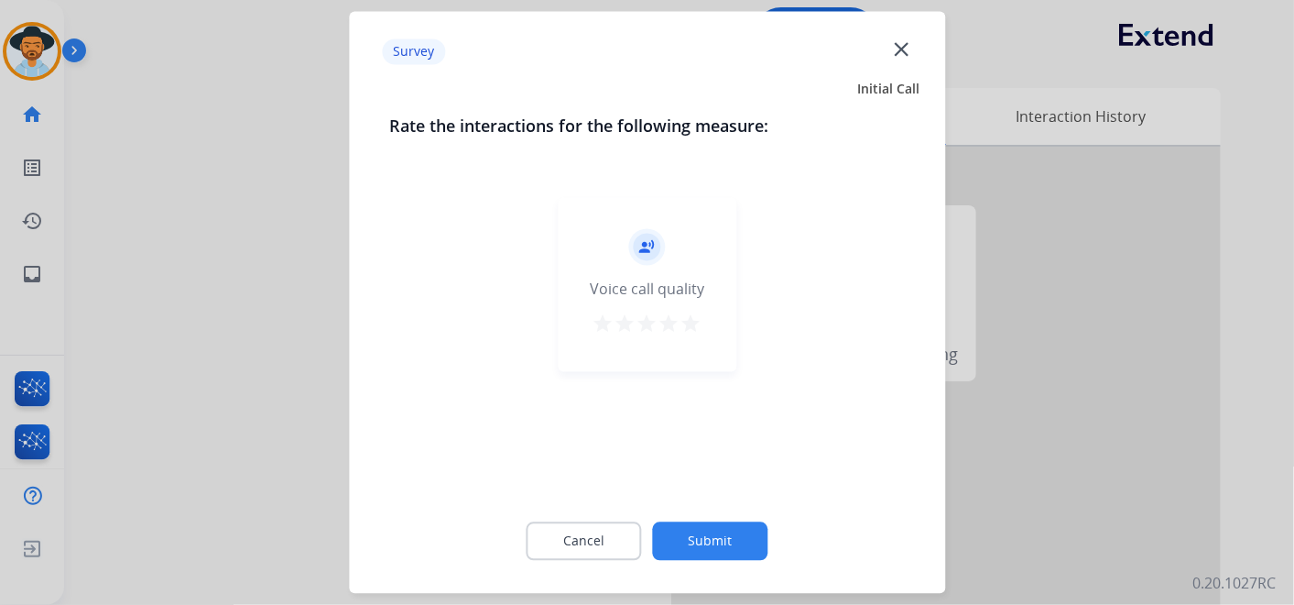
drag, startPoint x: 694, startPoint y: 324, endPoint x: 699, endPoint y: 355, distance: 30.6
click at [693, 324] on mat-icon "star" at bounding box center [692, 324] width 22 height 22
click at [737, 534] on button "Submit" at bounding box center [710, 541] width 115 height 38
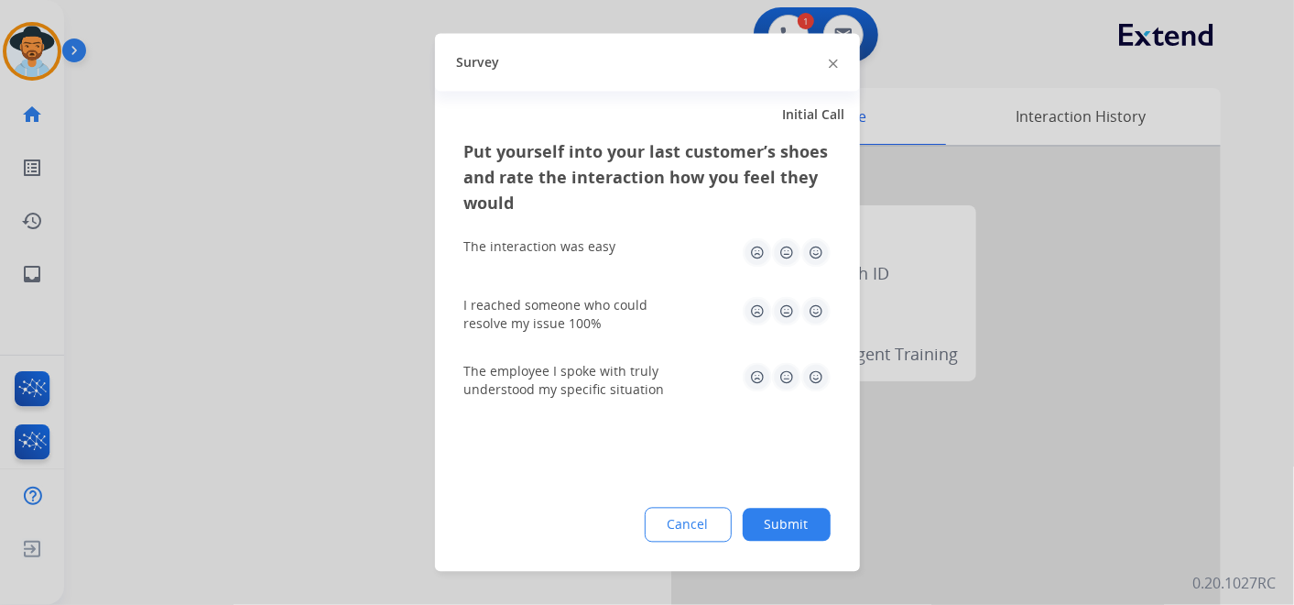
click at [816, 254] on img at bounding box center [816, 252] width 29 height 29
click at [813, 318] on img at bounding box center [816, 311] width 29 height 29
click at [813, 376] on img at bounding box center [816, 377] width 29 height 29
click at [777, 528] on button "Submit" at bounding box center [787, 524] width 88 height 33
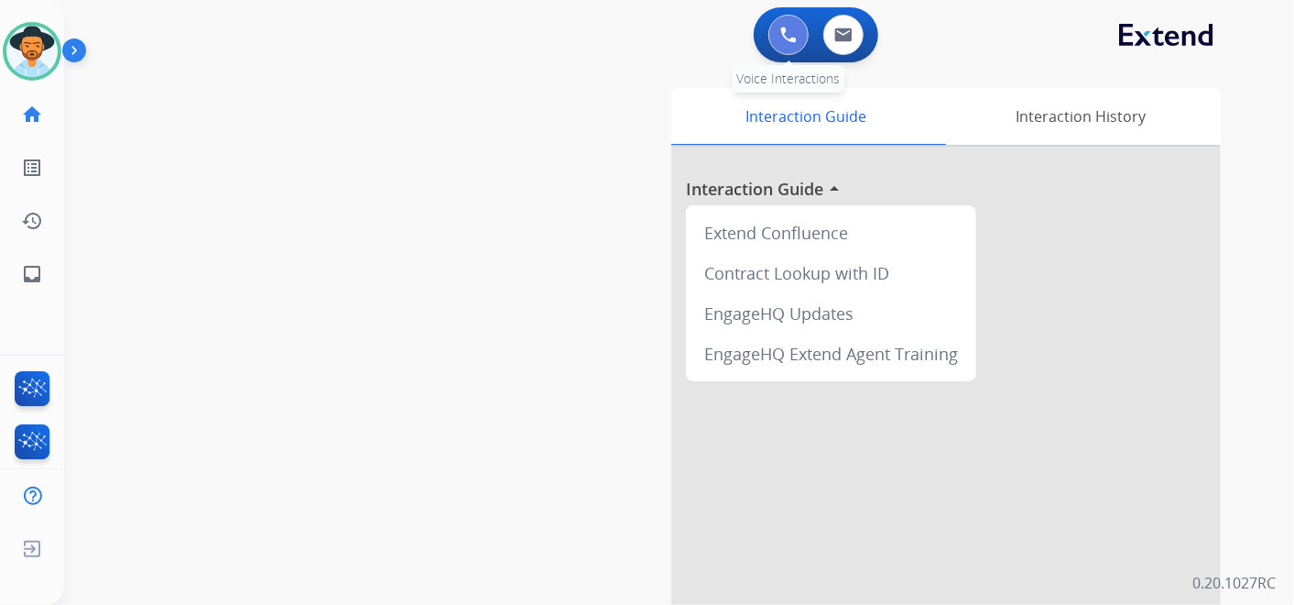
click at [774, 31] on button at bounding box center [789, 35] width 40 height 40
click at [781, 33] on img at bounding box center [788, 35] width 16 height 16
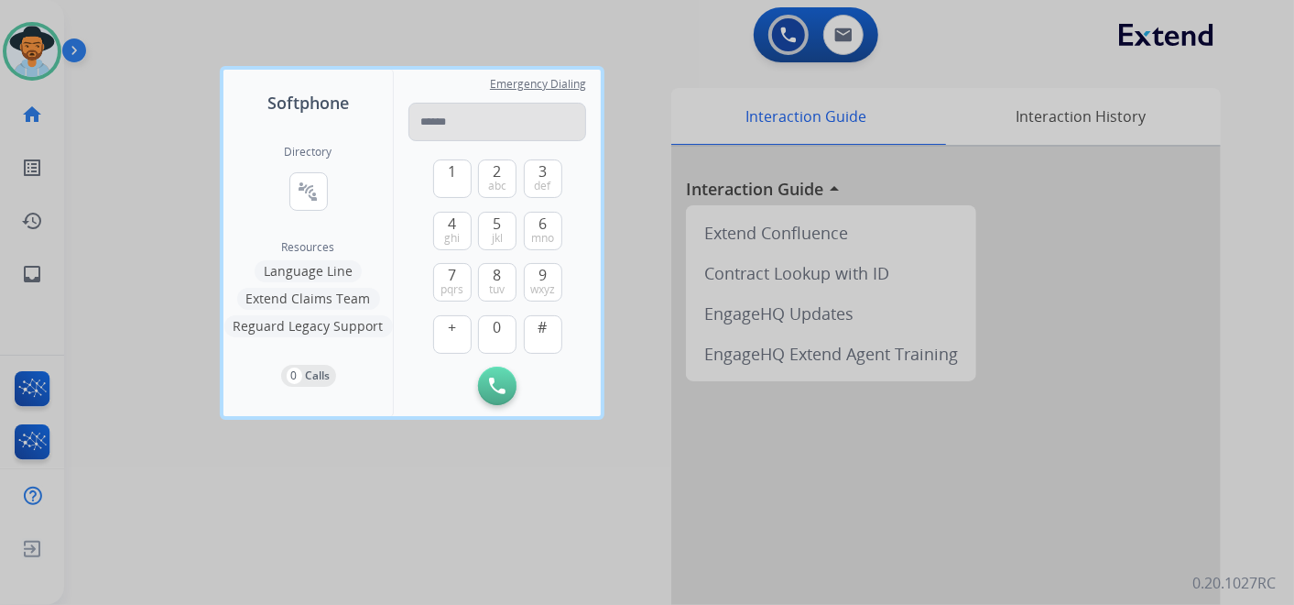
click at [464, 123] on input "tel" at bounding box center [498, 122] width 178 height 38
type input "**********"
click at [496, 387] on img at bounding box center [497, 385] width 16 height 16
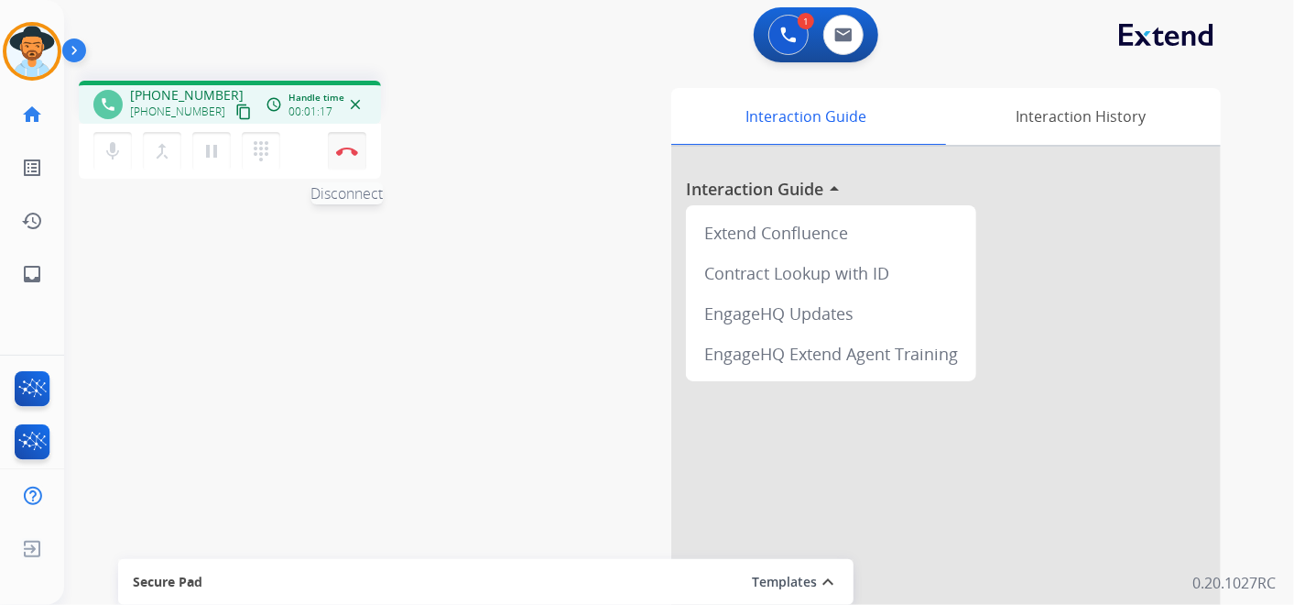
click at [350, 147] on img at bounding box center [347, 151] width 22 height 9
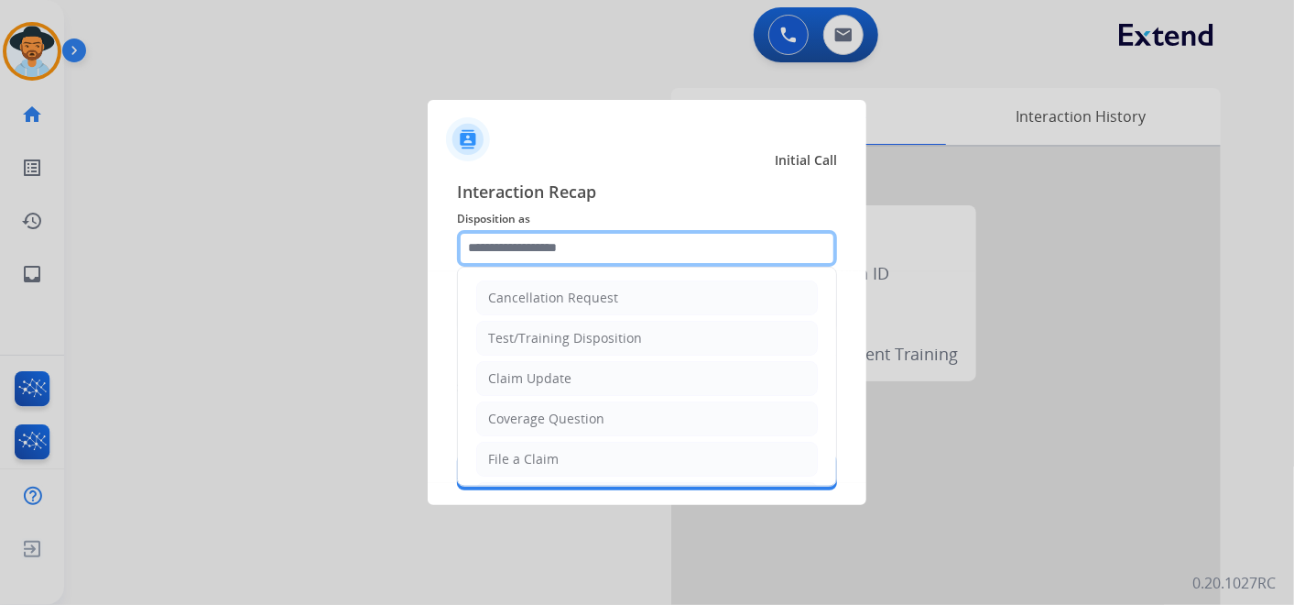
drag, startPoint x: 530, startPoint y: 261, endPoint x: 565, endPoint y: 251, distance: 36.2
click at [565, 251] on input "text" at bounding box center [647, 248] width 380 height 37
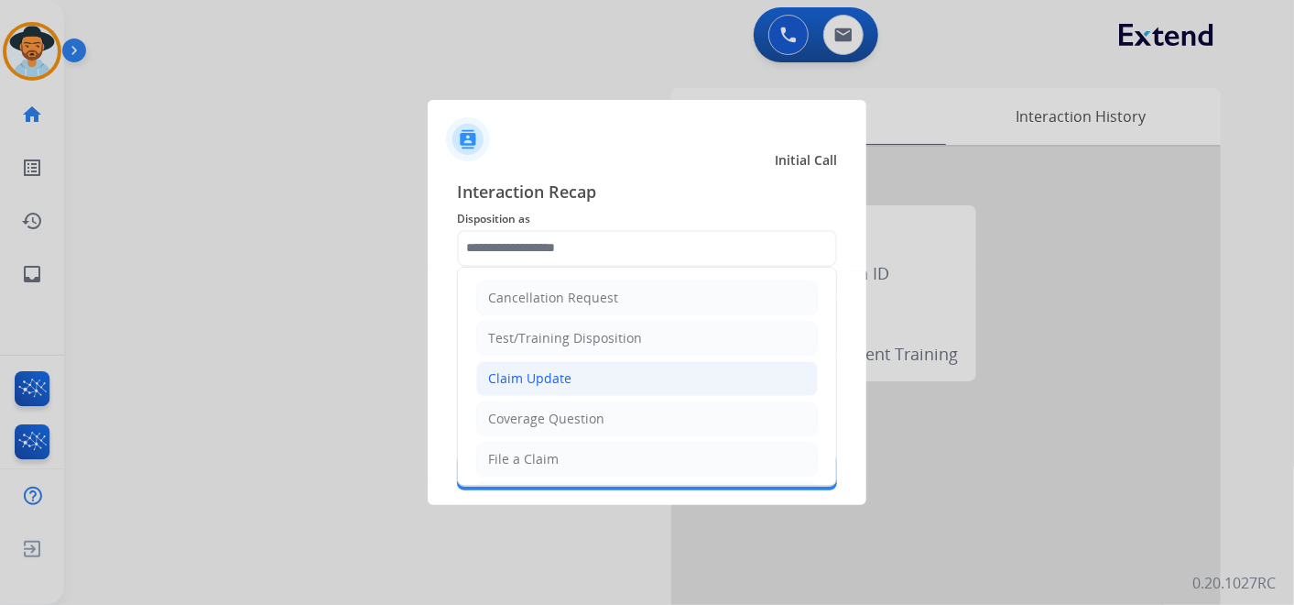
click at [584, 381] on li "Claim Update" at bounding box center [647, 378] width 342 height 35
type input "**********"
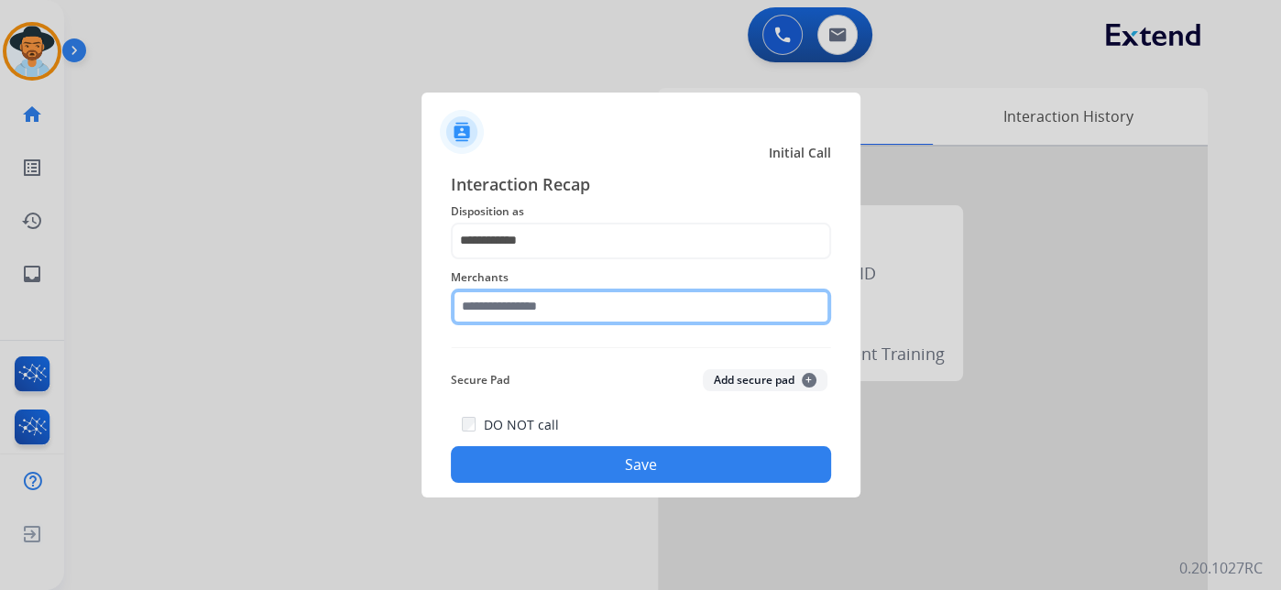
click at [567, 316] on input "text" at bounding box center [641, 307] width 380 height 37
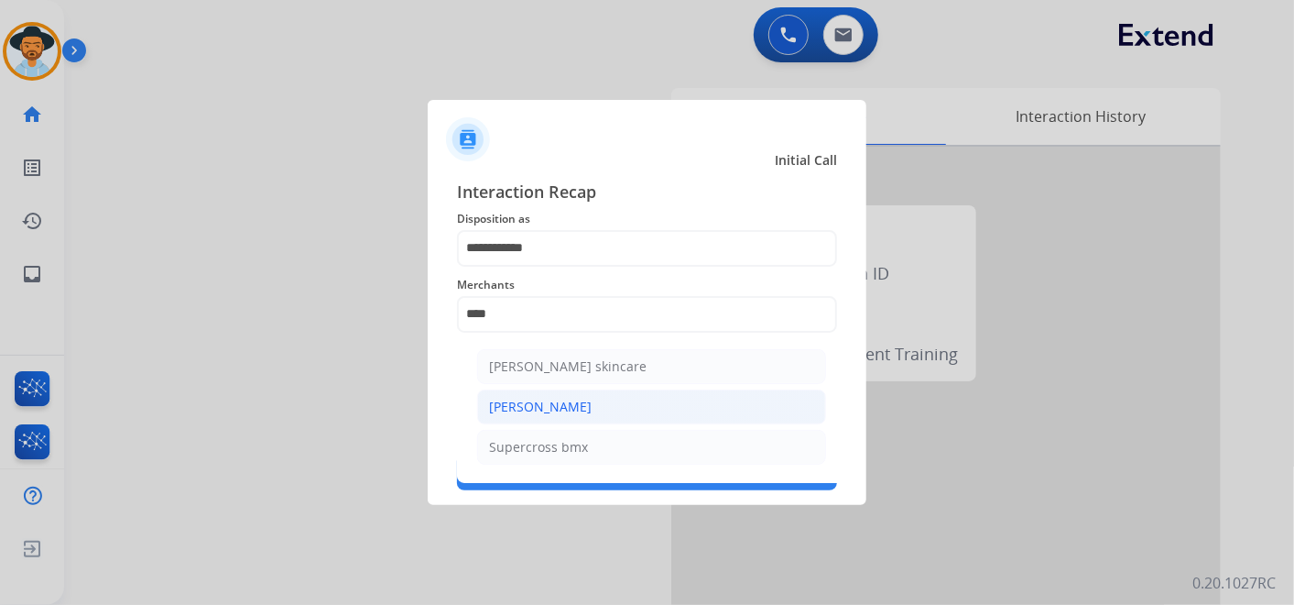
click at [634, 406] on li "[PERSON_NAME]" at bounding box center [651, 406] width 349 height 35
type input "**********"
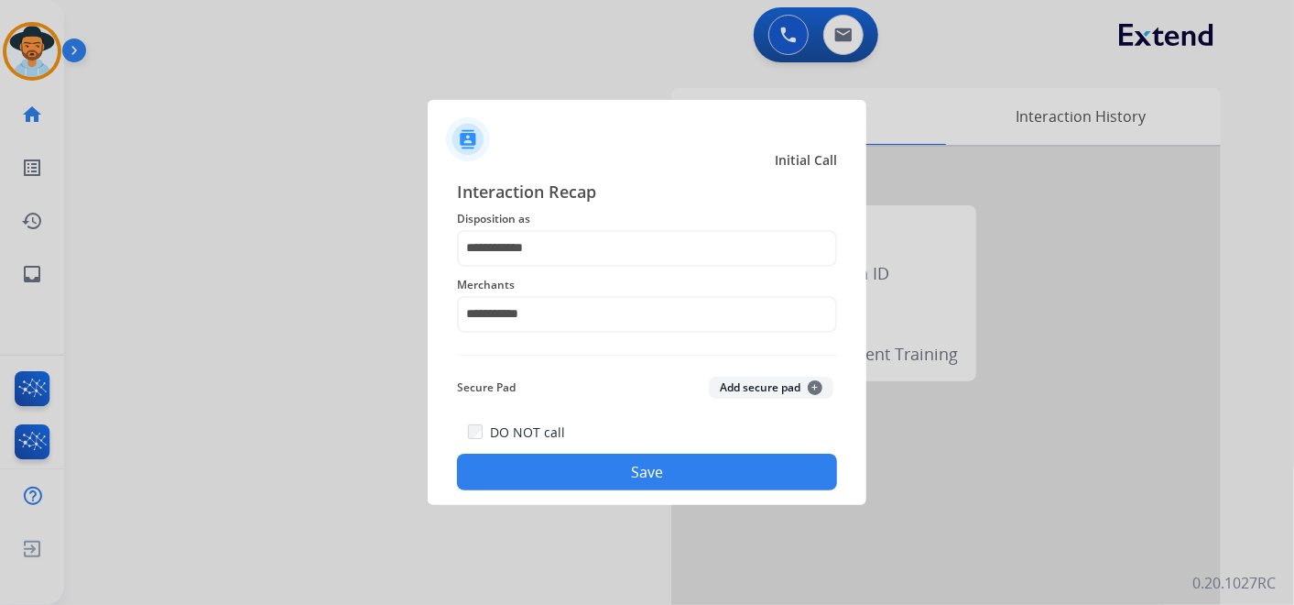
click at [690, 465] on button "Save" at bounding box center [647, 471] width 380 height 37
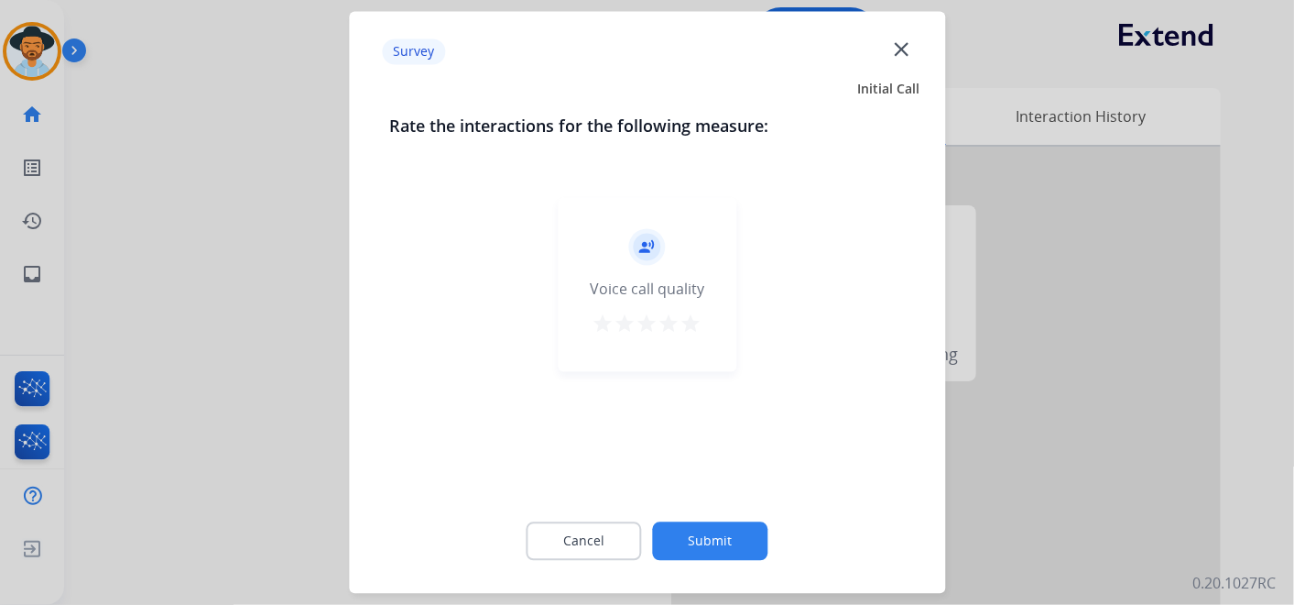
click at [693, 327] on mat-icon "star" at bounding box center [692, 324] width 22 height 22
drag, startPoint x: 733, startPoint y: 534, endPoint x: 706, endPoint y: 484, distance: 57.0
click at [732, 534] on button "Submit" at bounding box center [710, 541] width 115 height 38
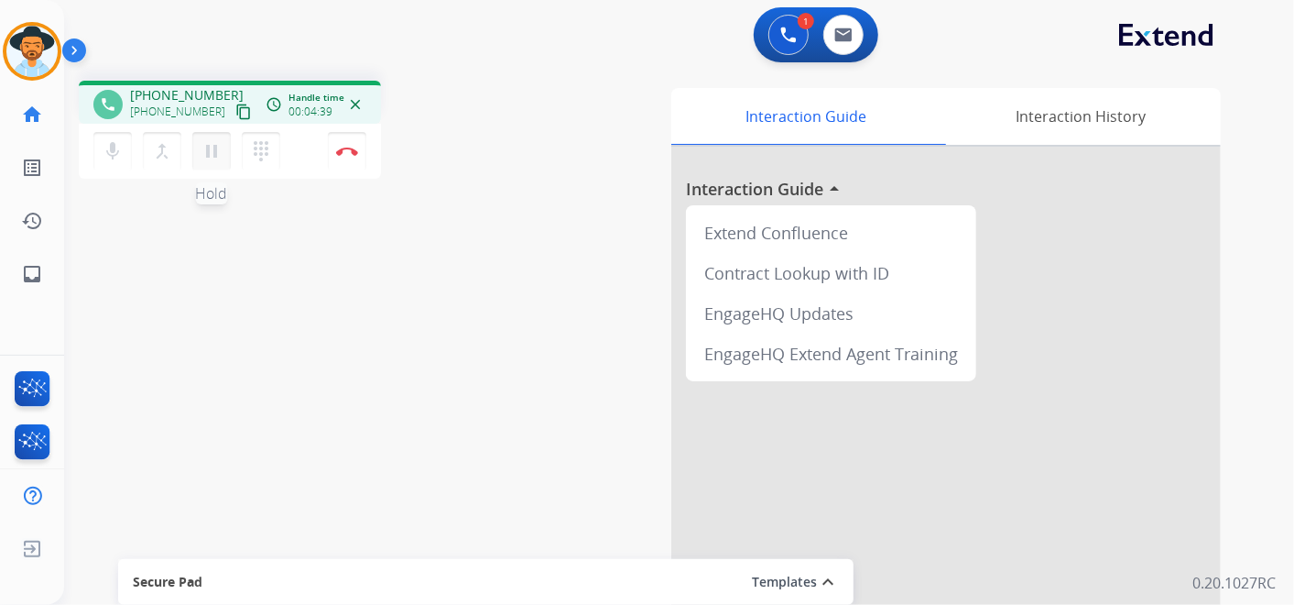
click at [207, 146] on mat-icon "pause" at bounding box center [212, 151] width 22 height 22
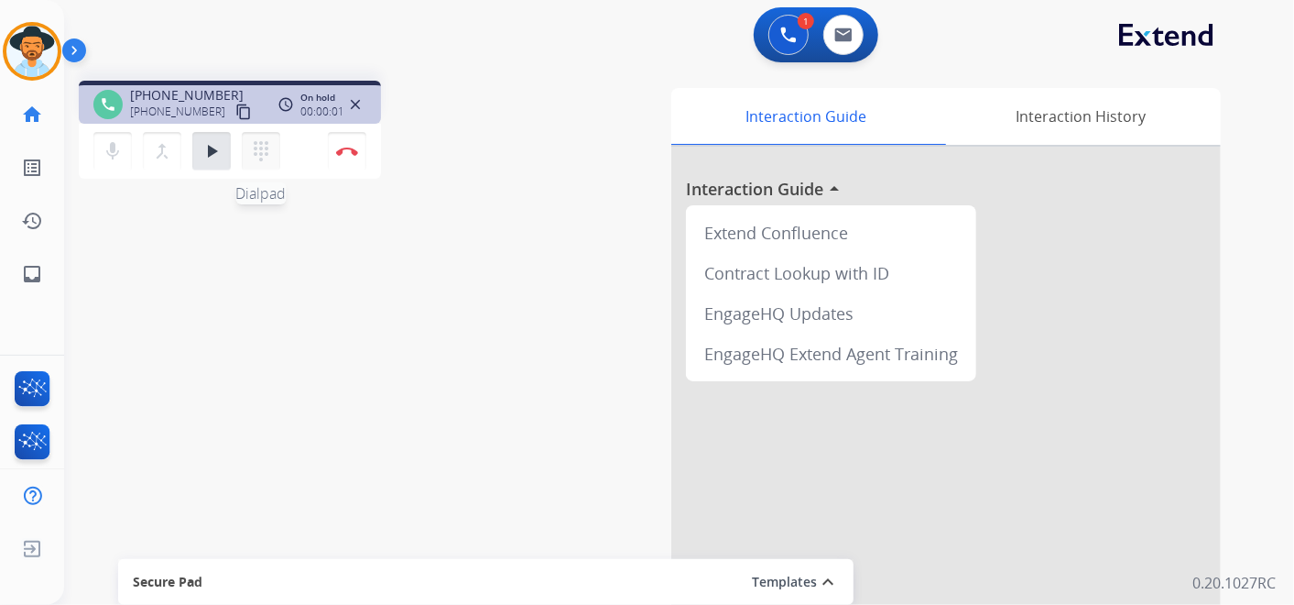
click at [266, 151] on mat-icon "dialpad" at bounding box center [261, 151] width 22 height 22
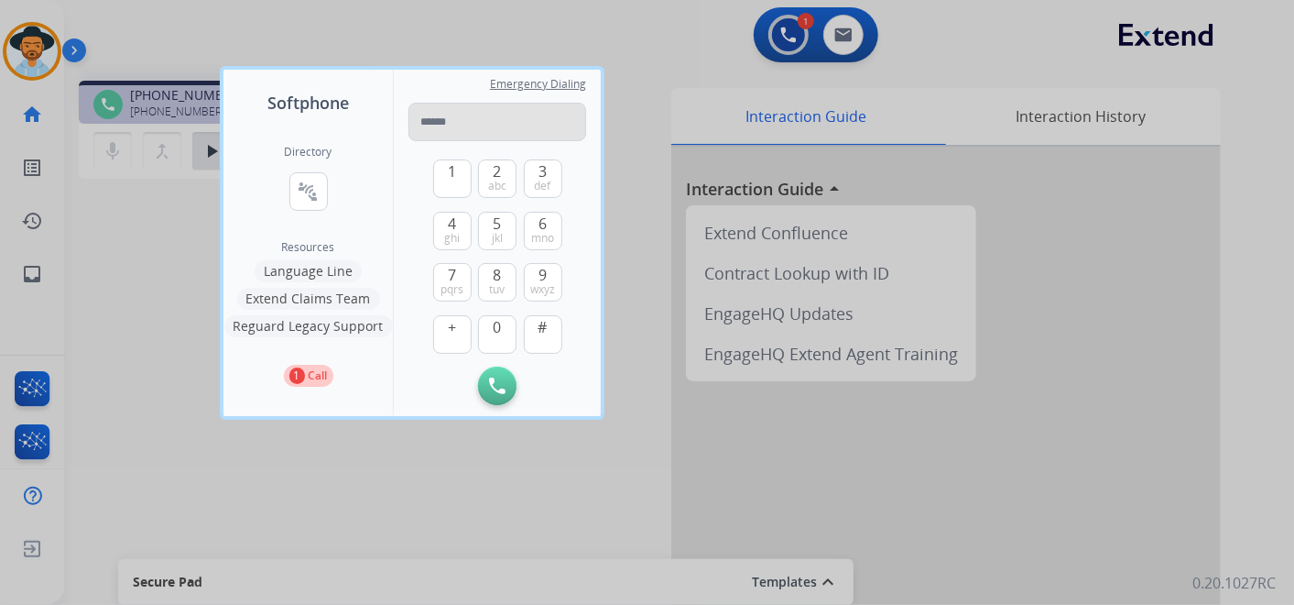
click at [460, 111] on input "tel" at bounding box center [498, 122] width 178 height 38
type input "**********"
click at [497, 377] on img at bounding box center [497, 385] width 16 height 16
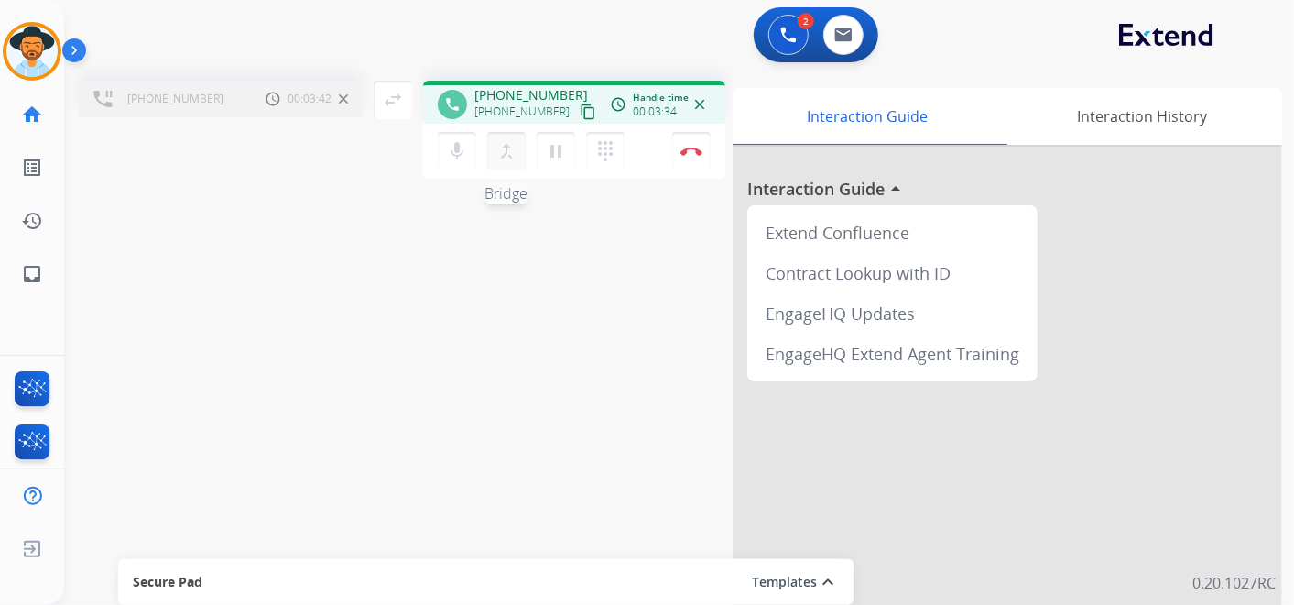
click at [510, 151] on mat-icon "merge_type" at bounding box center [507, 151] width 22 height 22
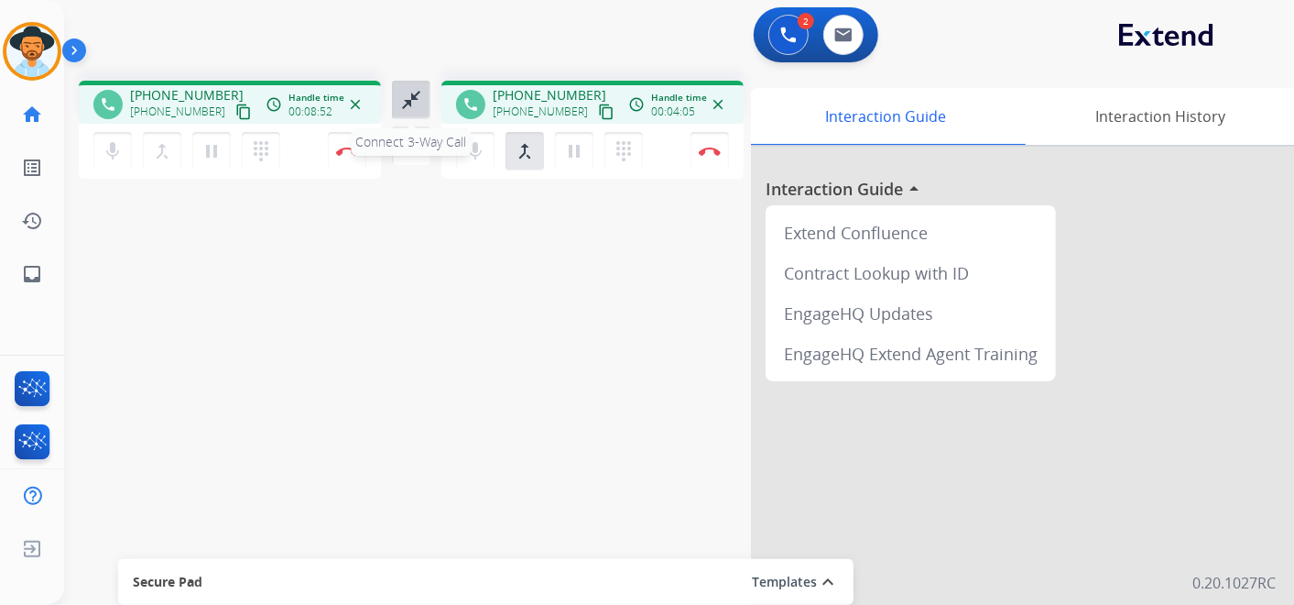
click at [414, 90] on mat-icon "close_fullscreen" at bounding box center [411, 100] width 22 height 22
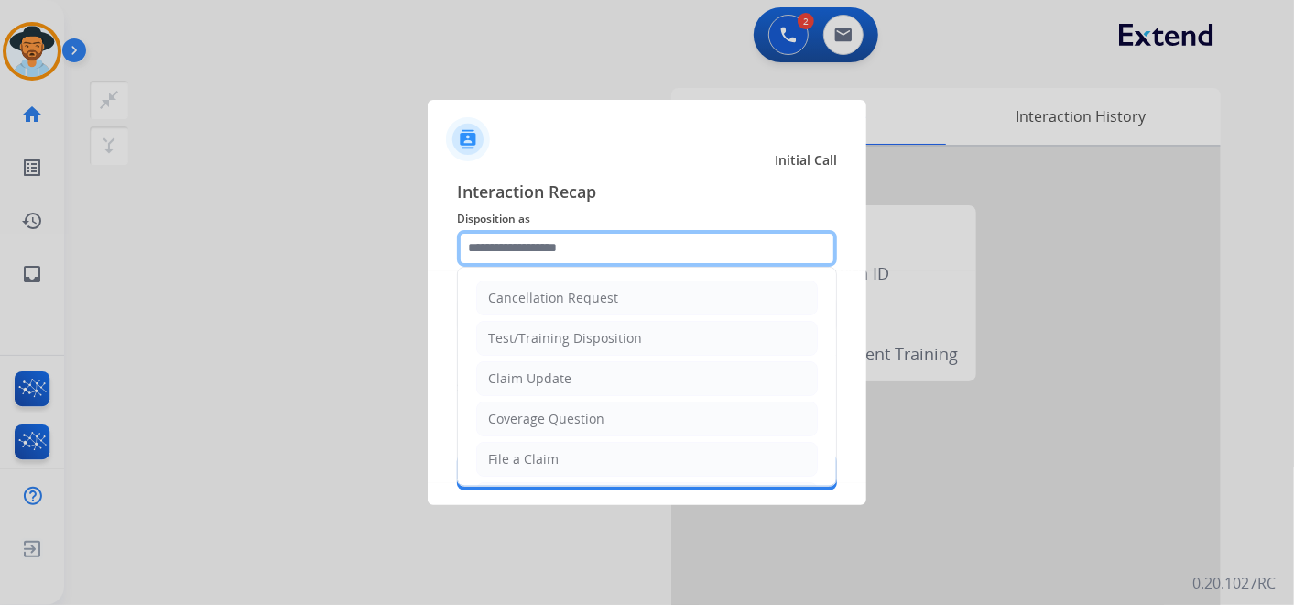
click at [599, 245] on input "text" at bounding box center [647, 248] width 380 height 37
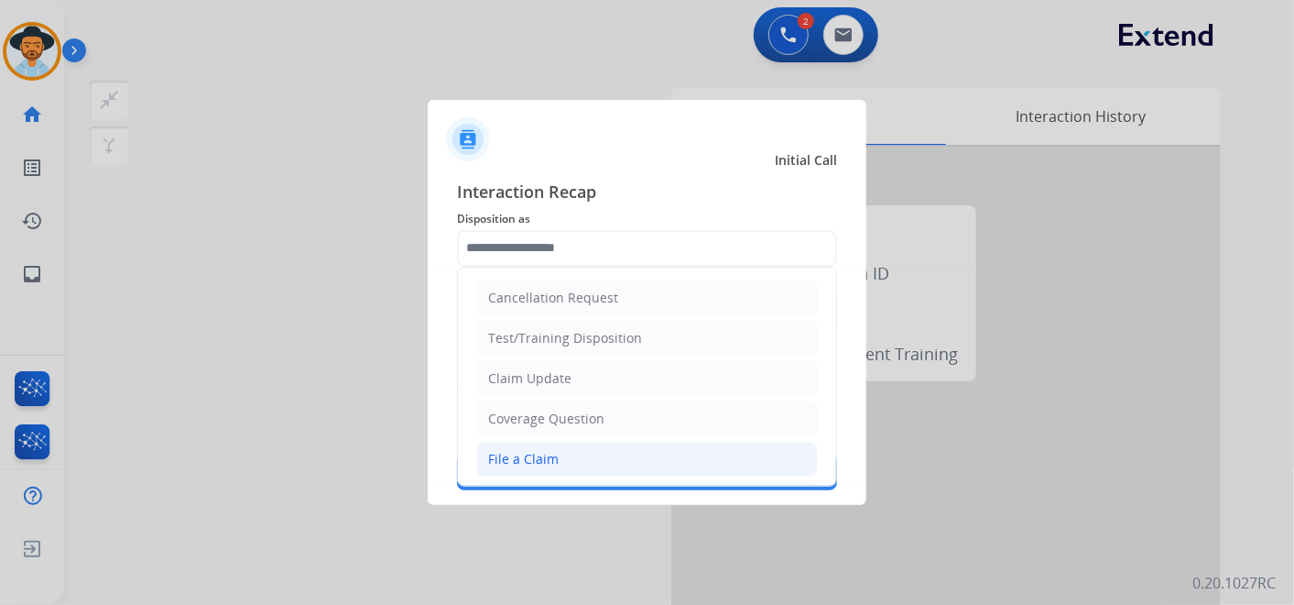
click at [596, 450] on li "File a Claim" at bounding box center [647, 459] width 342 height 35
type input "**********"
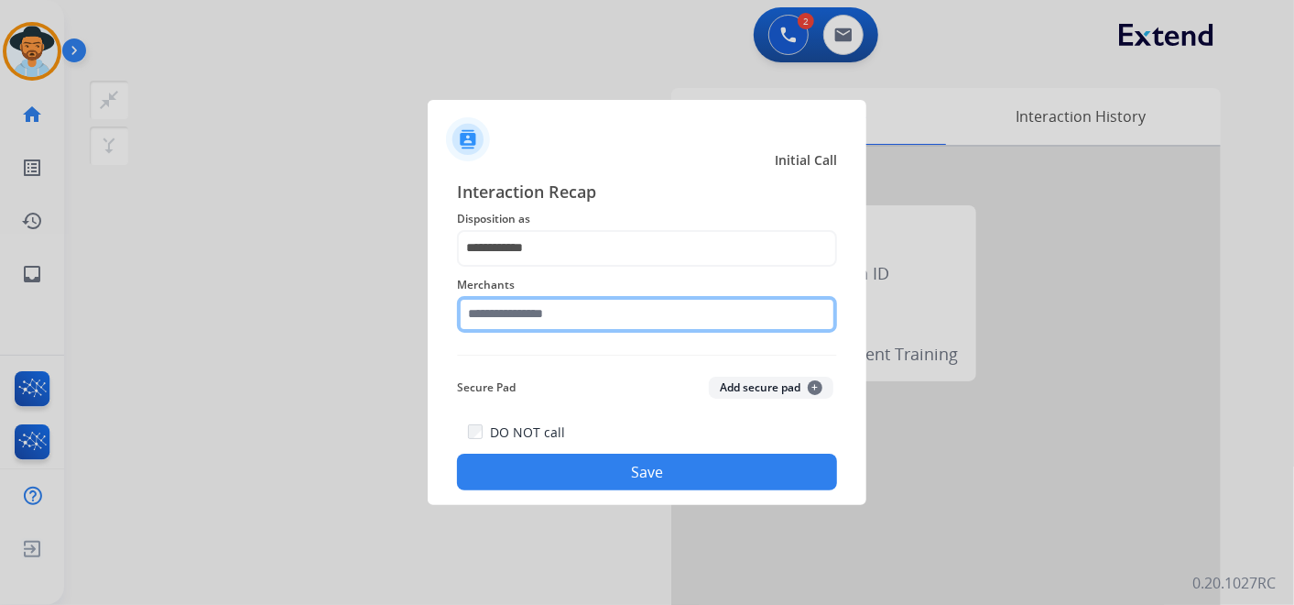
click at [582, 312] on input "text" at bounding box center [647, 314] width 380 height 37
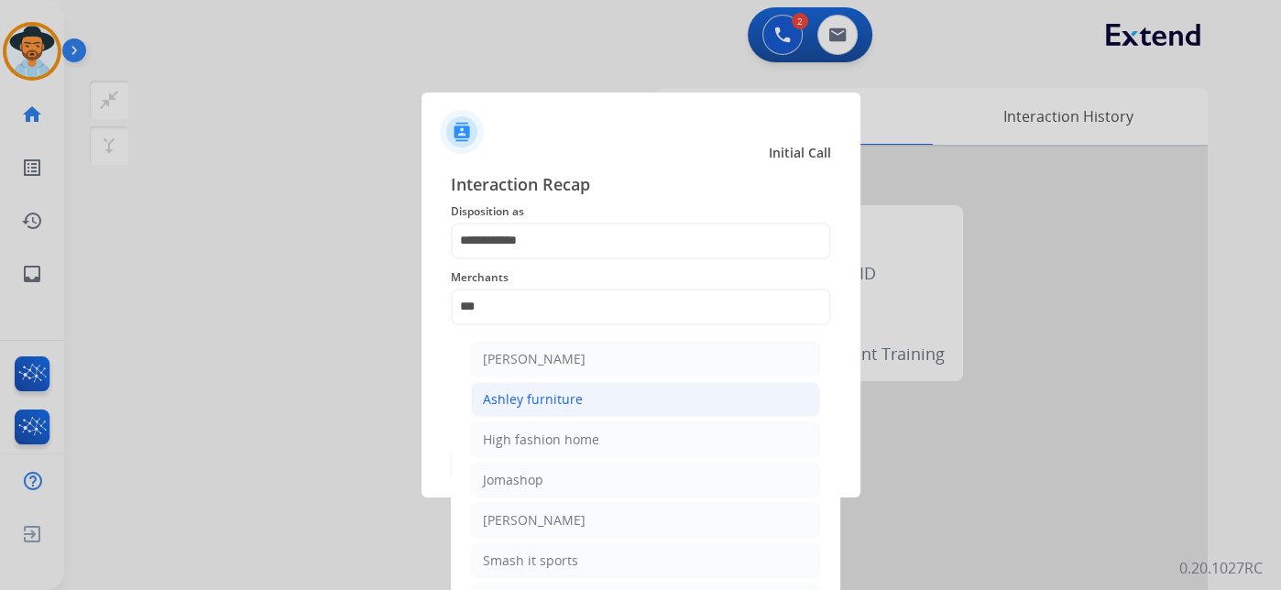
click at [588, 395] on li "Ashley furniture" at bounding box center [645, 399] width 349 height 35
type input "**********"
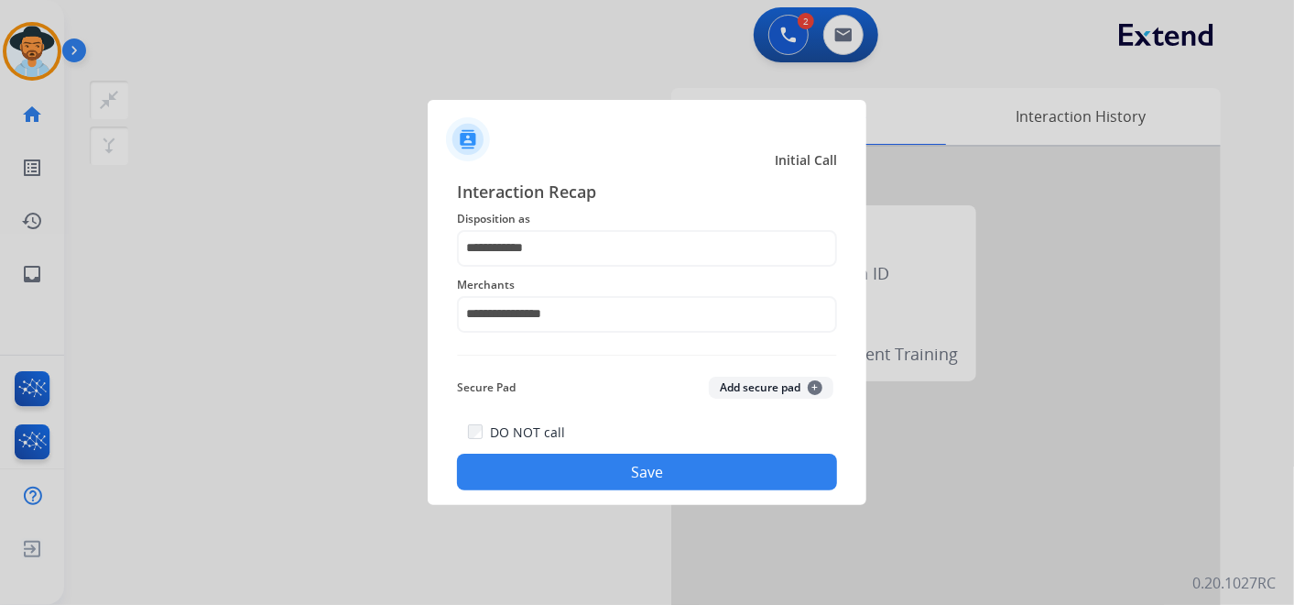
click at [682, 468] on button "Save" at bounding box center [647, 471] width 380 height 37
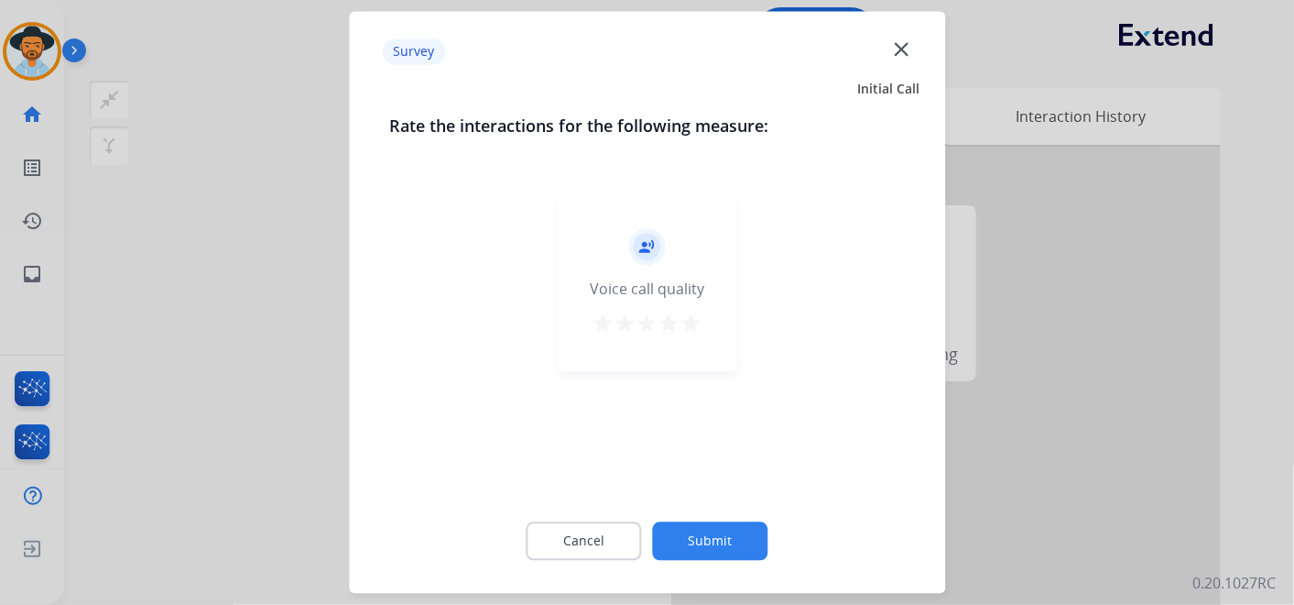
drag, startPoint x: 692, startPoint y: 322, endPoint x: 675, endPoint y: 350, distance: 32.8
click at [693, 322] on mat-icon "star" at bounding box center [692, 324] width 22 height 22
click at [714, 531] on button "Submit" at bounding box center [710, 541] width 115 height 38
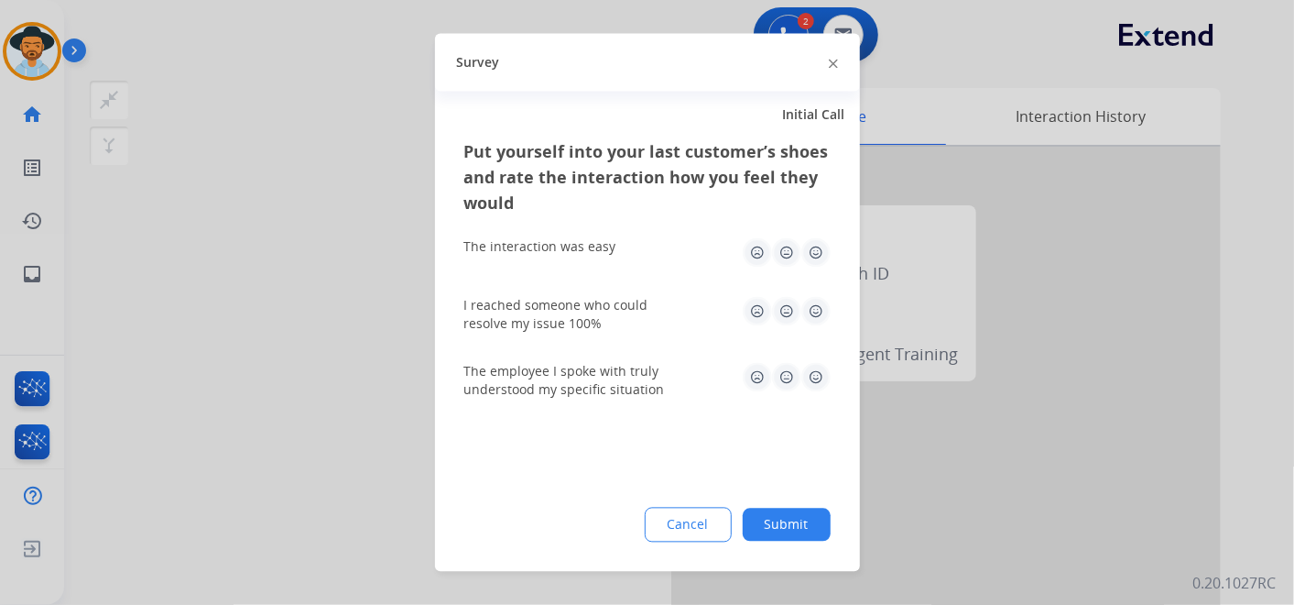
click at [822, 257] on img at bounding box center [816, 252] width 29 height 29
click at [814, 307] on img at bounding box center [816, 311] width 29 height 29
click at [816, 376] on img at bounding box center [816, 377] width 29 height 29
click at [790, 525] on button "Submit" at bounding box center [787, 524] width 88 height 33
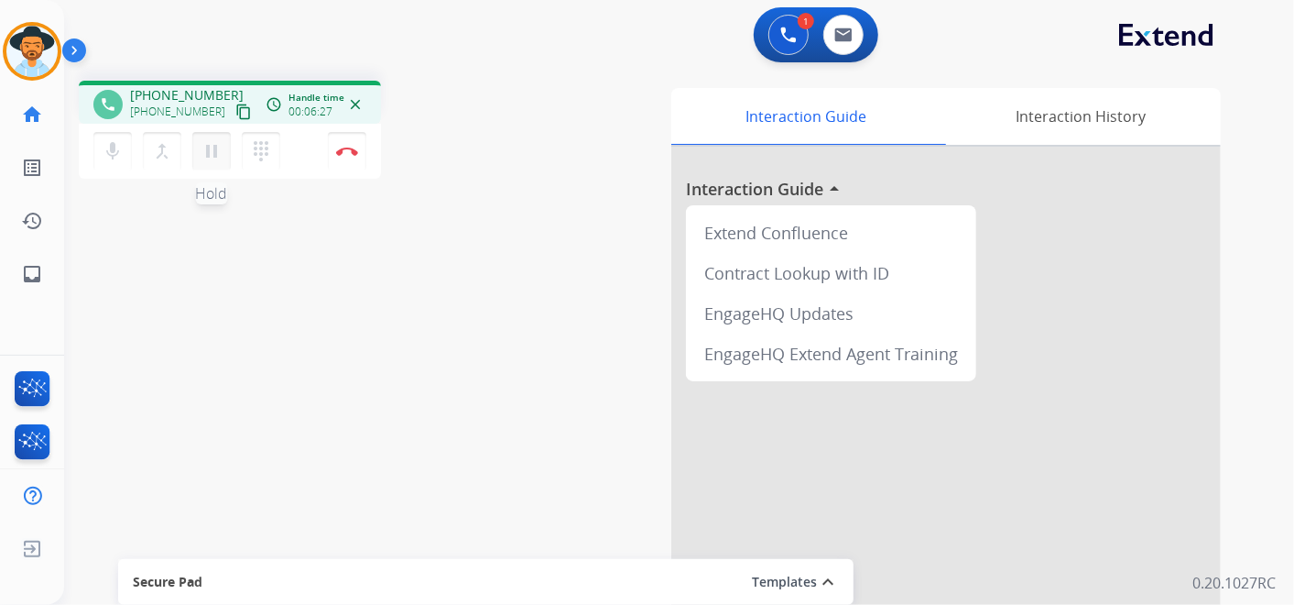
click at [212, 148] on mat-icon "pause" at bounding box center [212, 151] width 22 height 22
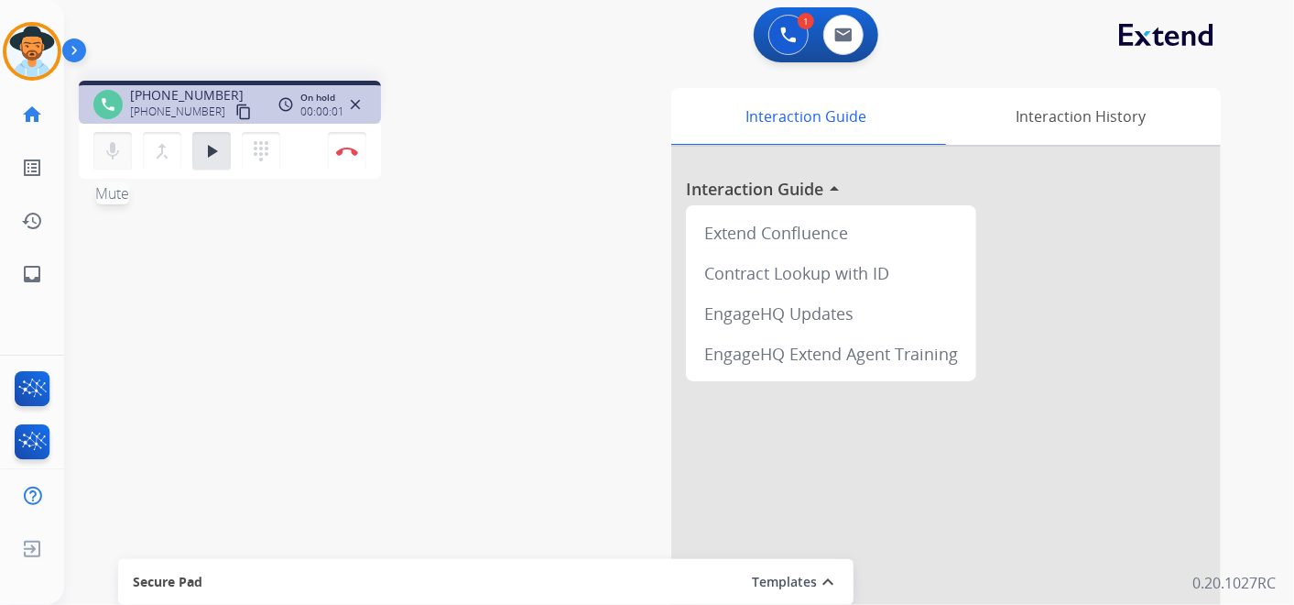
click at [106, 148] on mat-icon "mic" at bounding box center [113, 151] width 22 height 22
click at [213, 150] on mat-icon "play_arrow" at bounding box center [212, 151] width 22 height 22
click at [104, 152] on mat-icon "mic_off" at bounding box center [113, 151] width 22 height 22
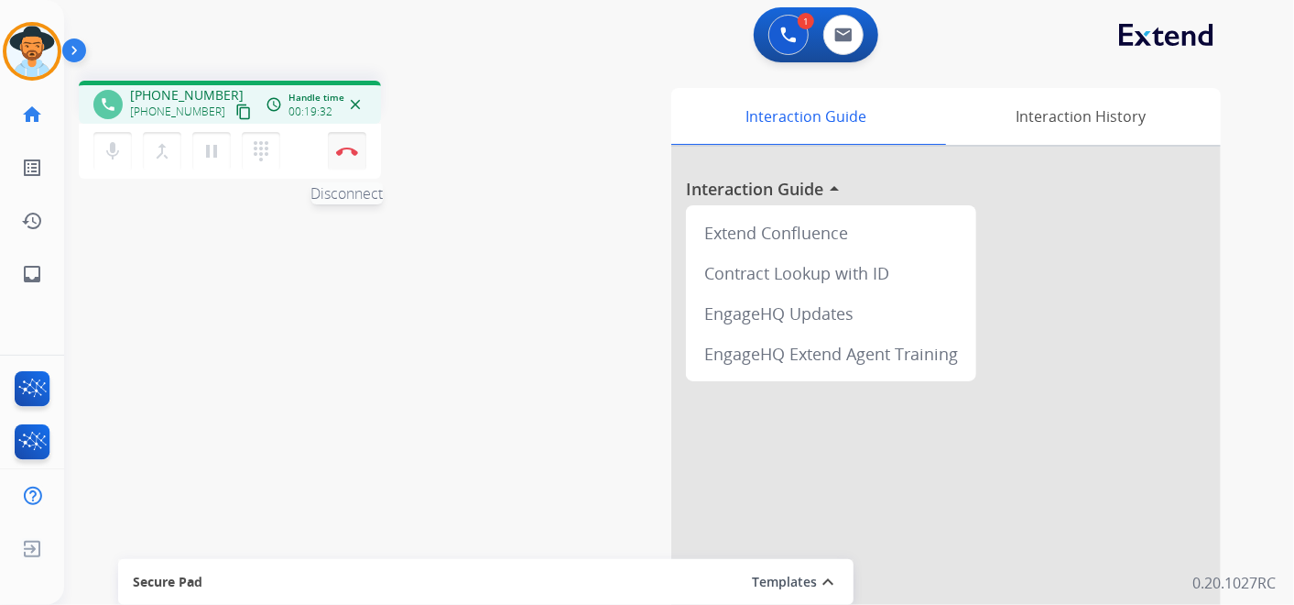
click at [353, 155] on button "Disconnect" at bounding box center [347, 151] width 38 height 38
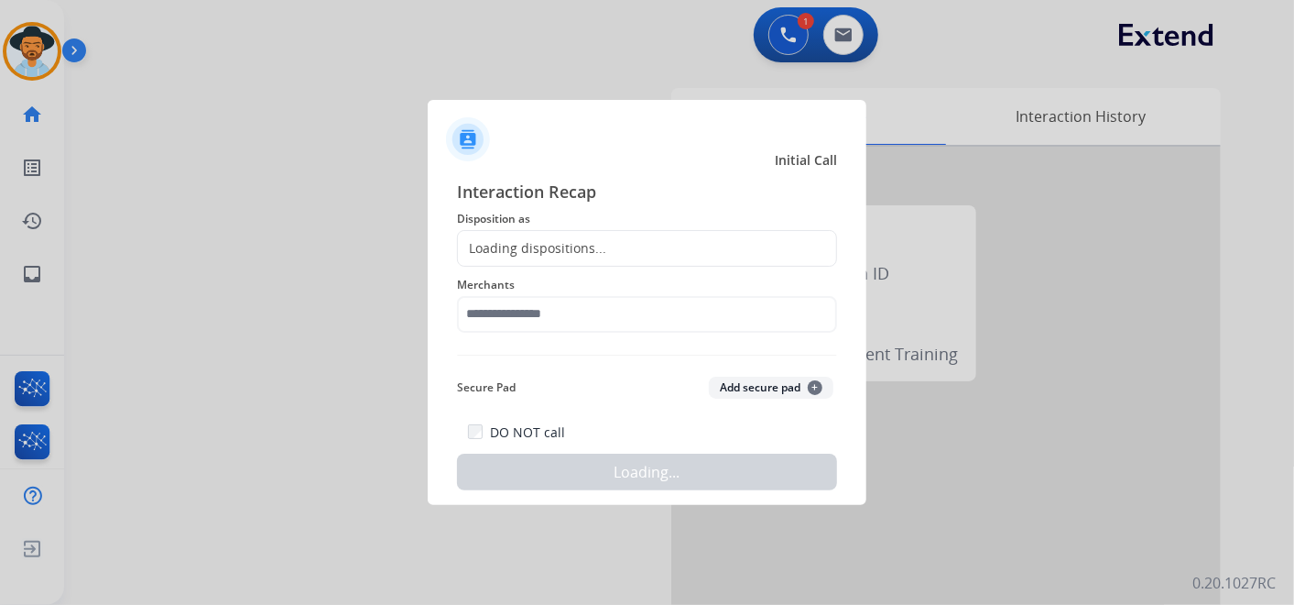
click at [620, 251] on div "Loading dispositions..." at bounding box center [647, 248] width 380 height 37
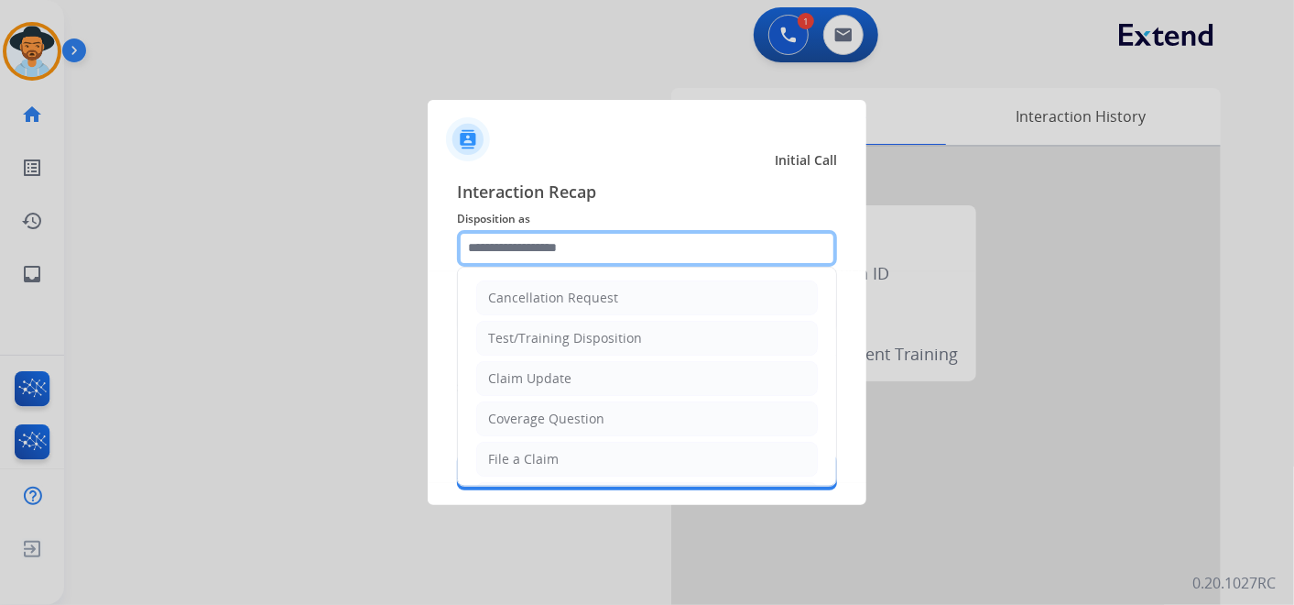
click at [611, 240] on input "text" at bounding box center [647, 248] width 380 height 37
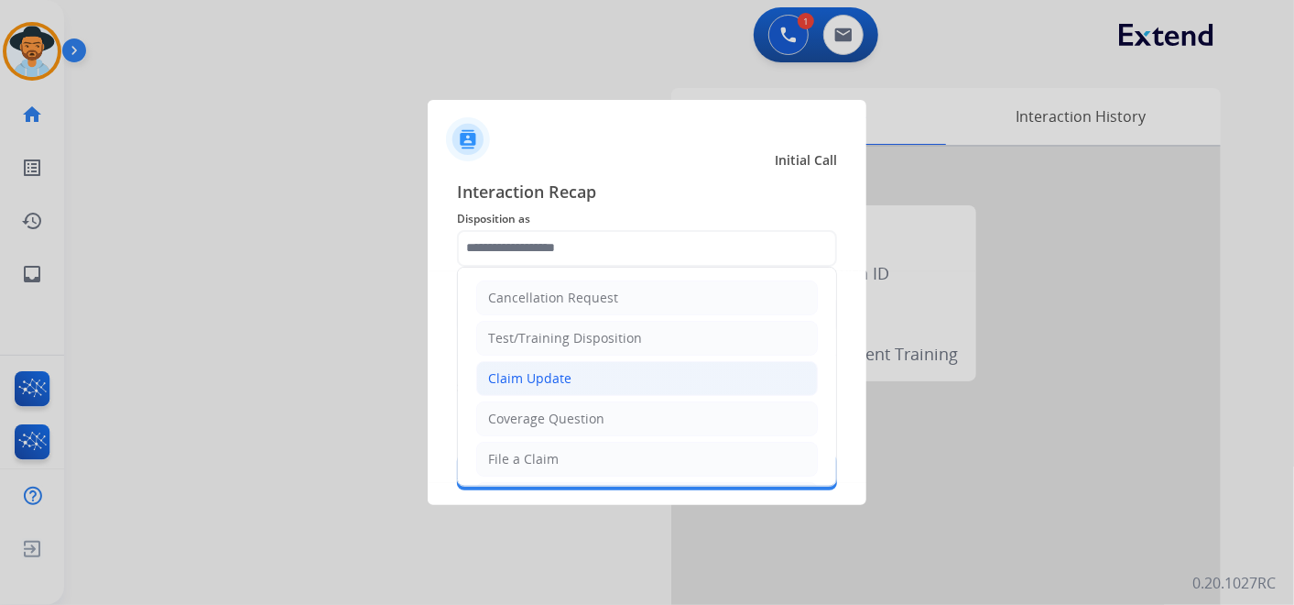
click at [578, 369] on li "Claim Update" at bounding box center [647, 378] width 342 height 35
type input "**********"
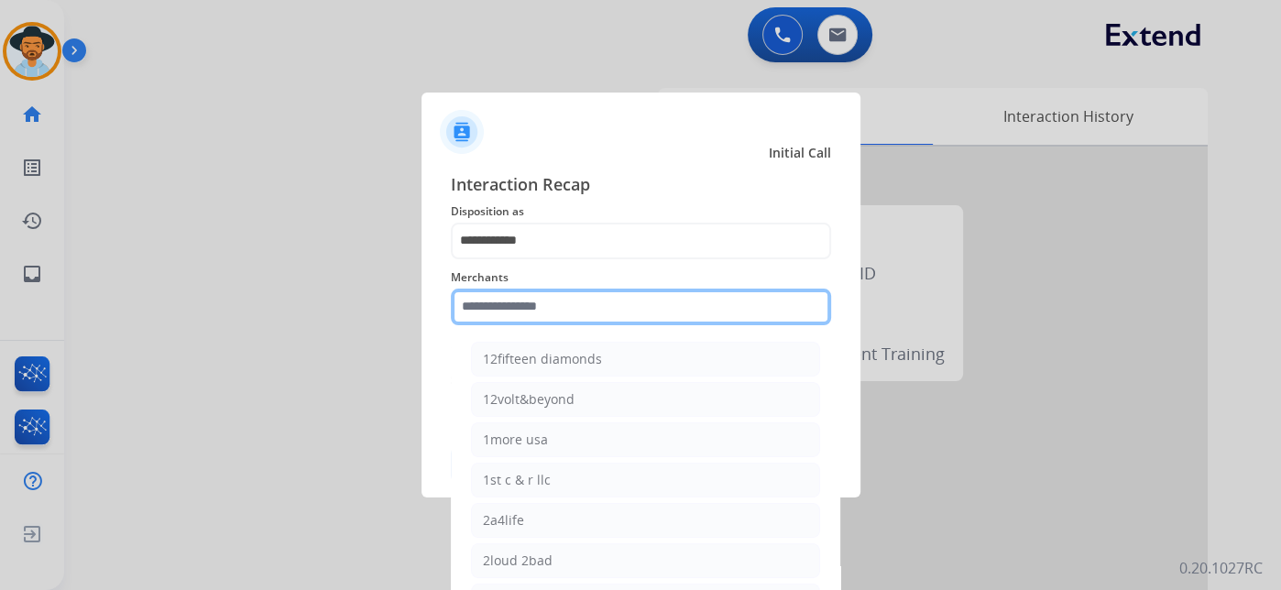
click at [586, 324] on input "text" at bounding box center [641, 307] width 380 height 37
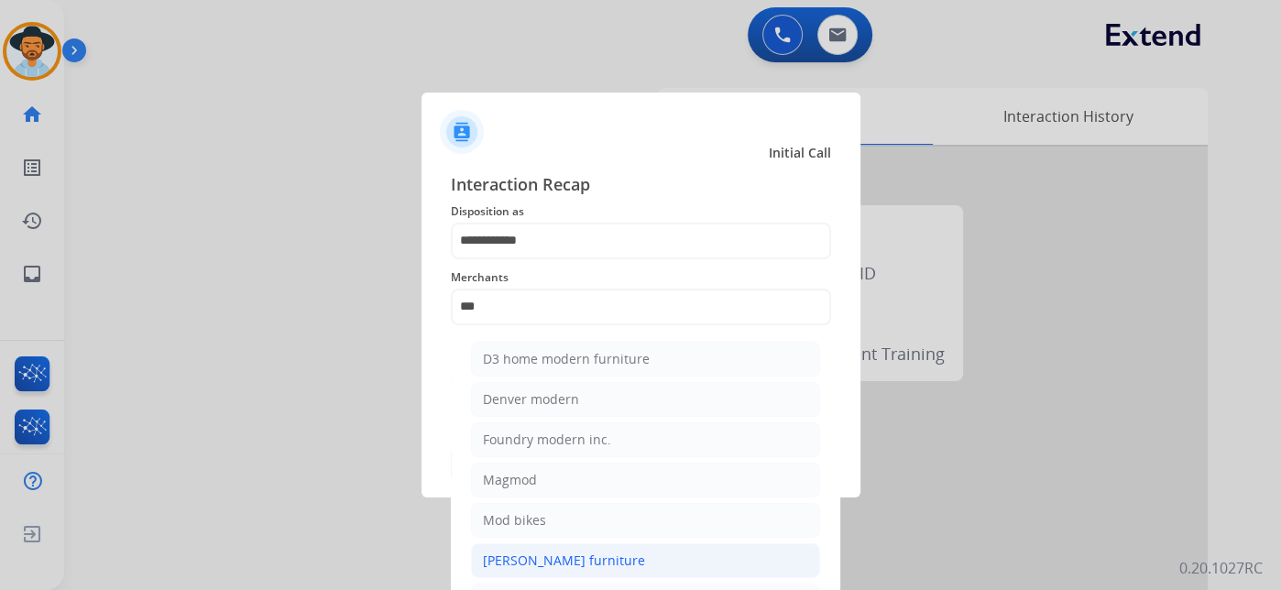
click at [573, 557] on div "[PERSON_NAME] furniture" at bounding box center [564, 560] width 162 height 18
type input "**********"
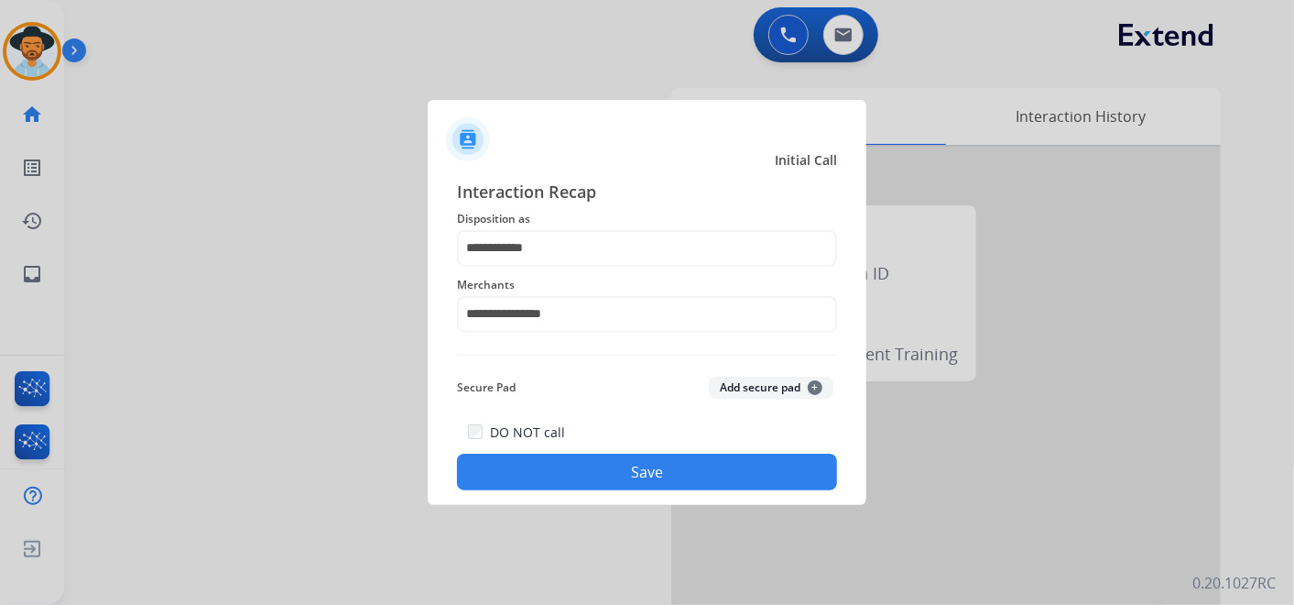
click at [639, 476] on button "Save" at bounding box center [647, 471] width 380 height 37
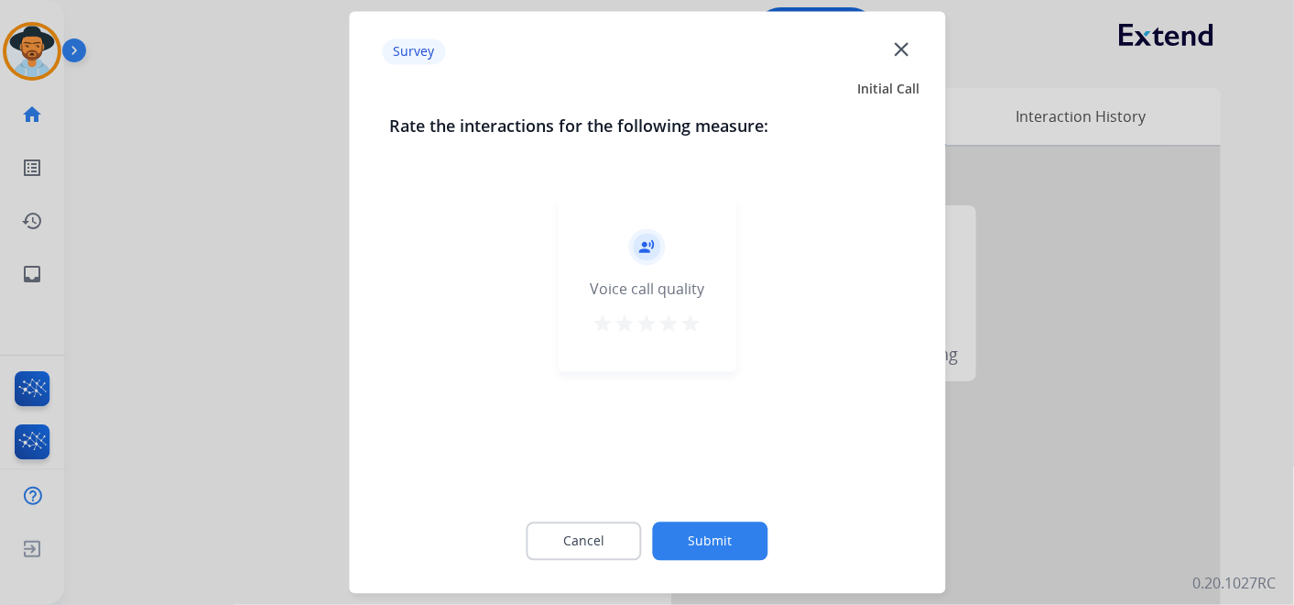
click at [696, 324] on mat-icon "star" at bounding box center [692, 324] width 22 height 22
click at [734, 546] on button "Submit" at bounding box center [710, 541] width 115 height 38
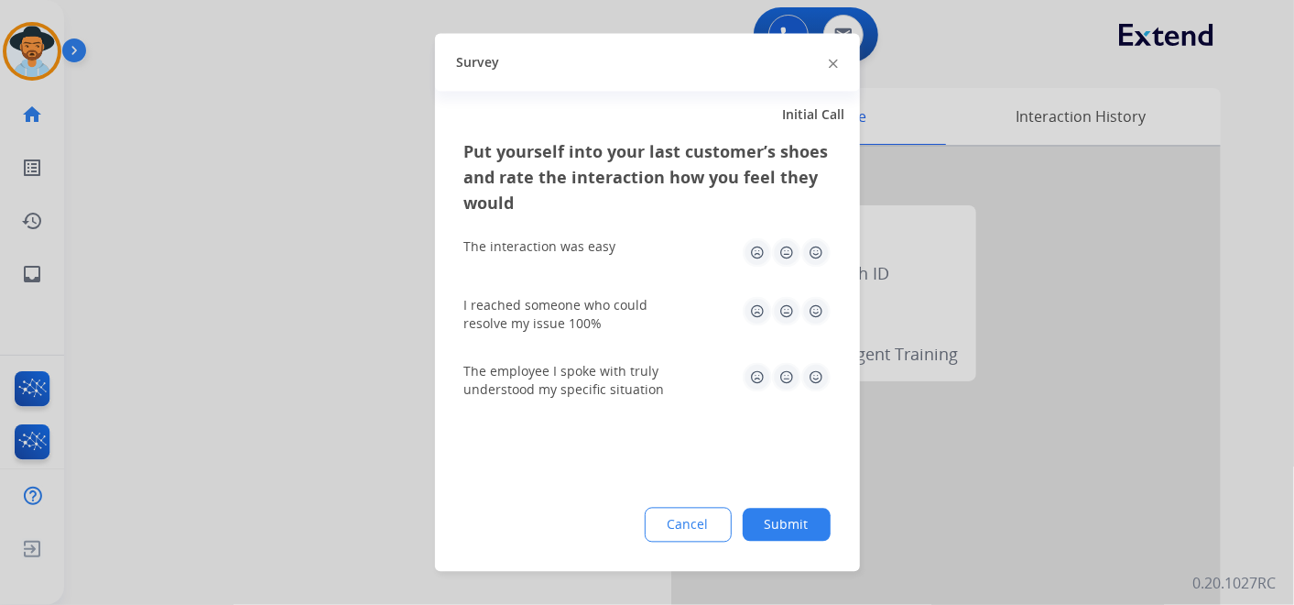
click at [806, 251] on img at bounding box center [816, 252] width 29 height 29
click at [811, 298] on img at bounding box center [816, 311] width 29 height 29
click at [808, 366] on img at bounding box center [816, 377] width 29 height 29
click at [785, 516] on button "Submit" at bounding box center [787, 524] width 88 height 33
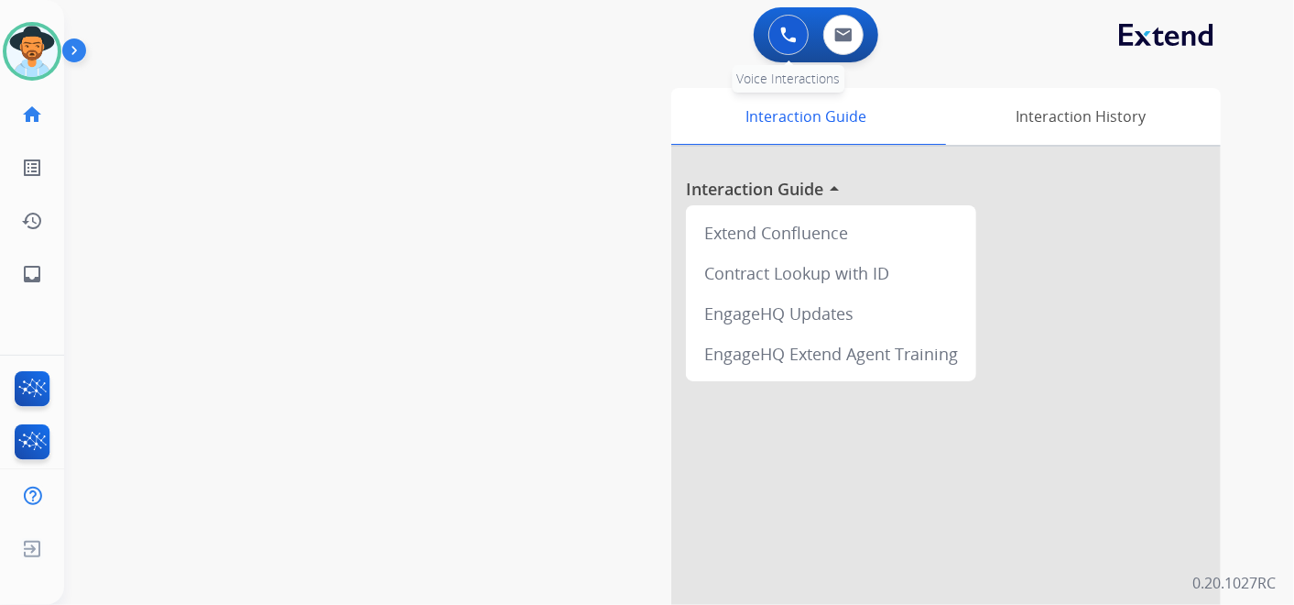
click at [785, 39] on img at bounding box center [788, 35] width 16 height 16
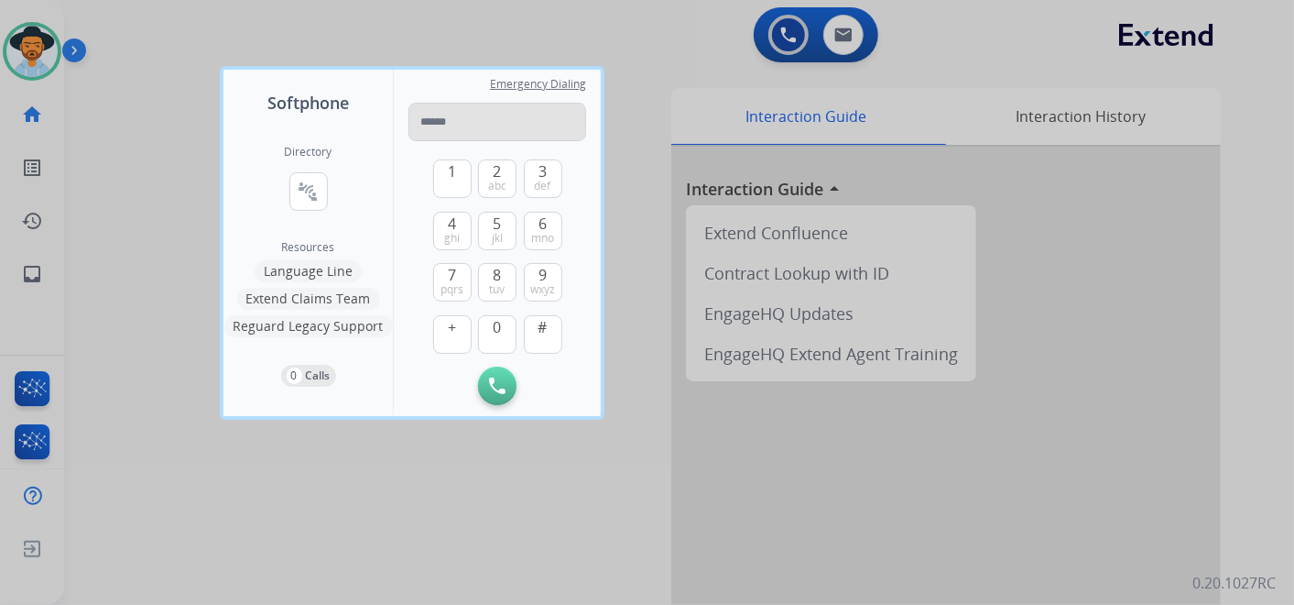
click at [478, 107] on input "tel" at bounding box center [498, 122] width 178 height 38
type input "**********"
click at [496, 382] on img at bounding box center [497, 385] width 16 height 16
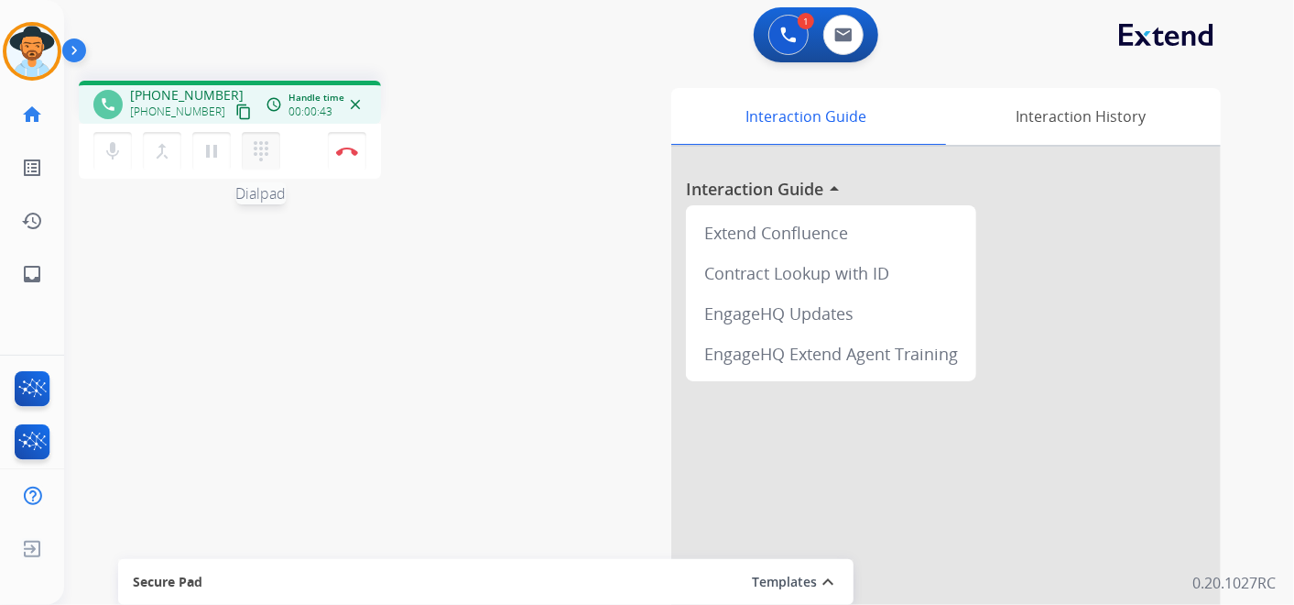
click at [269, 151] on mat-icon "dialpad" at bounding box center [261, 151] width 22 height 22
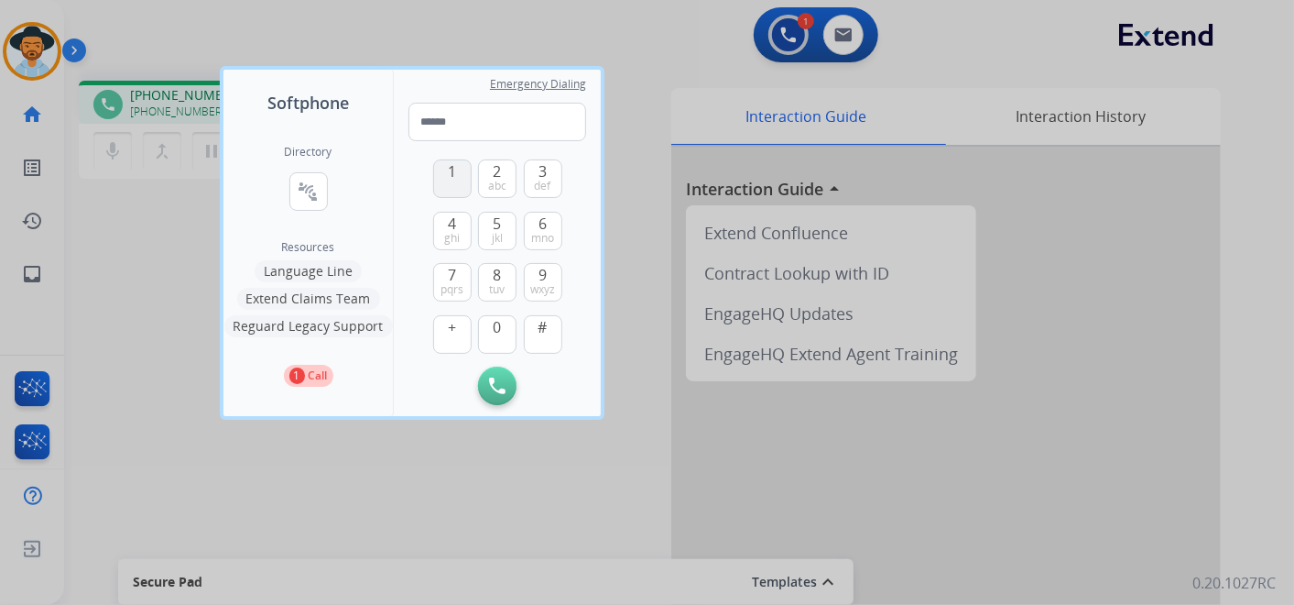
click at [444, 175] on button "1" at bounding box center [452, 178] width 38 height 38
click at [493, 174] on button "2 abc" at bounding box center [497, 178] width 38 height 38
type input "**"
click at [664, 33] on div at bounding box center [647, 302] width 1294 height 605
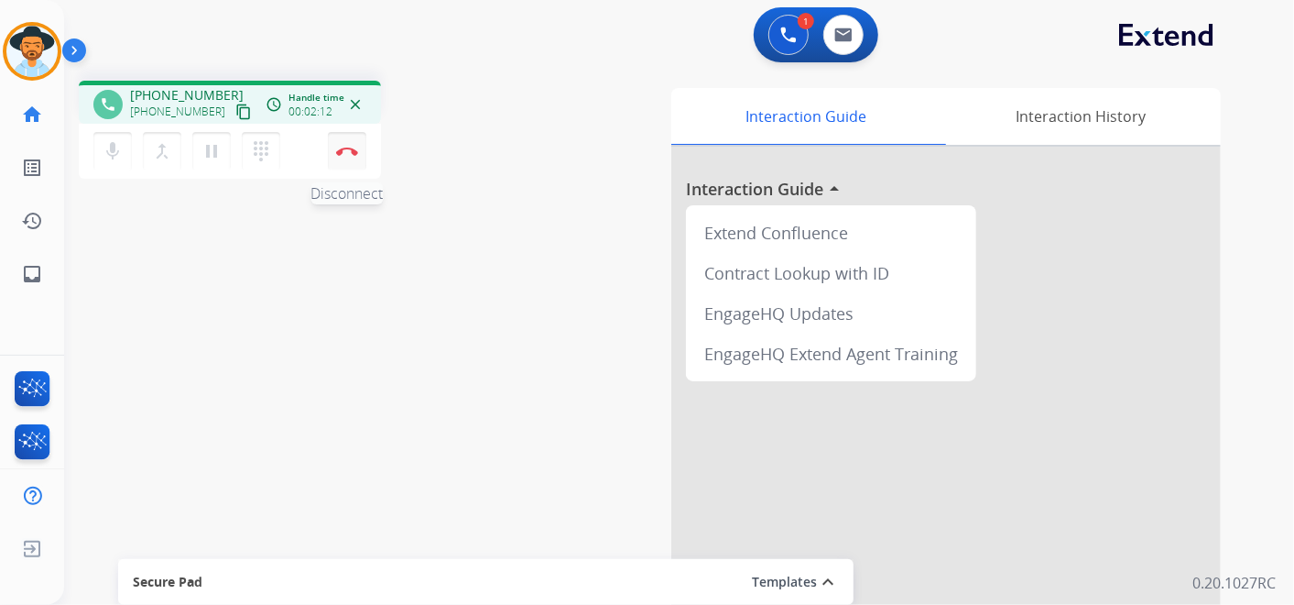
click at [343, 150] on img at bounding box center [347, 151] width 22 height 9
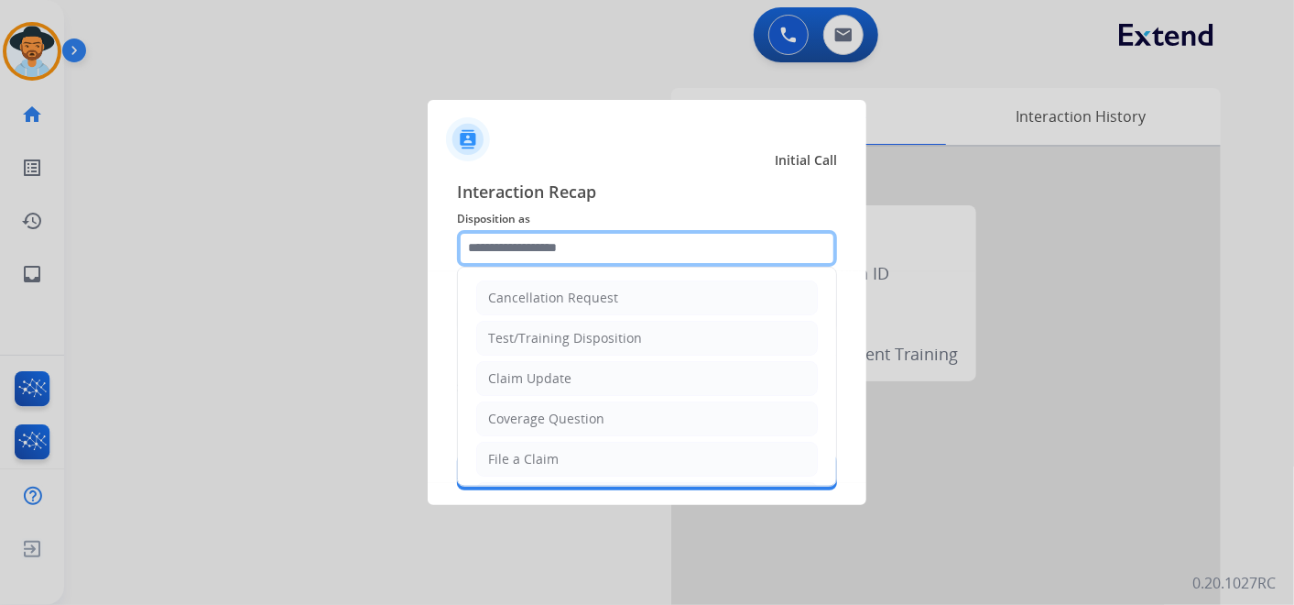
click at [609, 251] on input "text" at bounding box center [647, 248] width 380 height 37
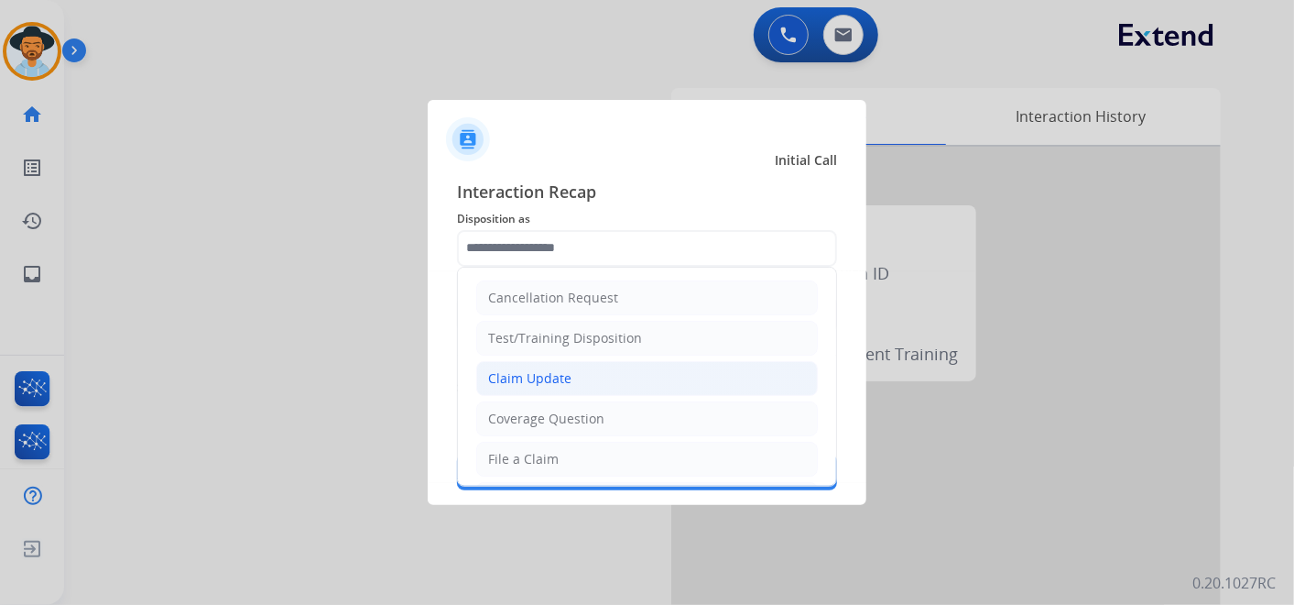
click at [602, 376] on li "Claim Update" at bounding box center [647, 378] width 342 height 35
type input "**********"
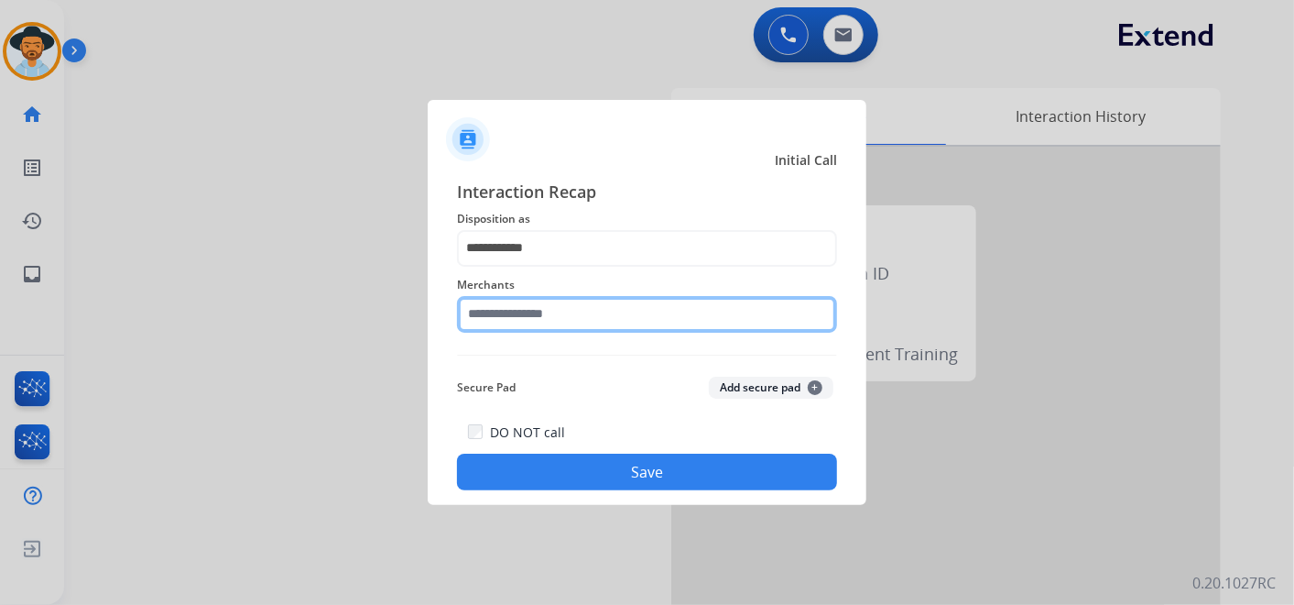
click at [587, 309] on input "text" at bounding box center [647, 314] width 380 height 37
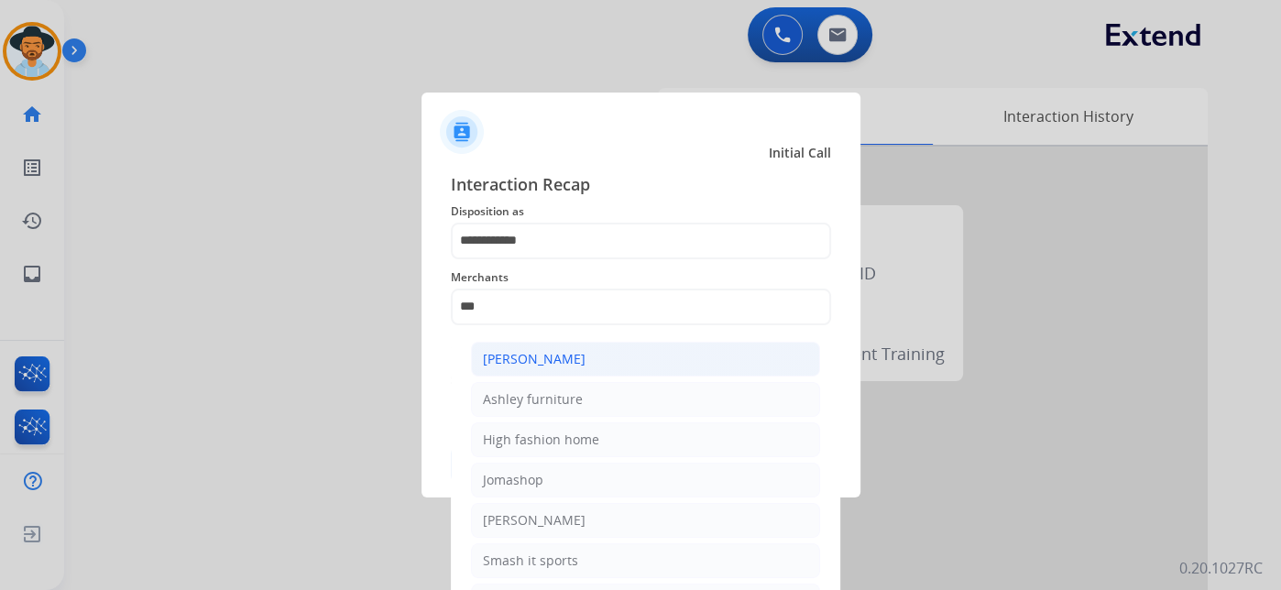
click at [621, 352] on li "[PERSON_NAME]" at bounding box center [645, 359] width 349 height 35
type input "**********"
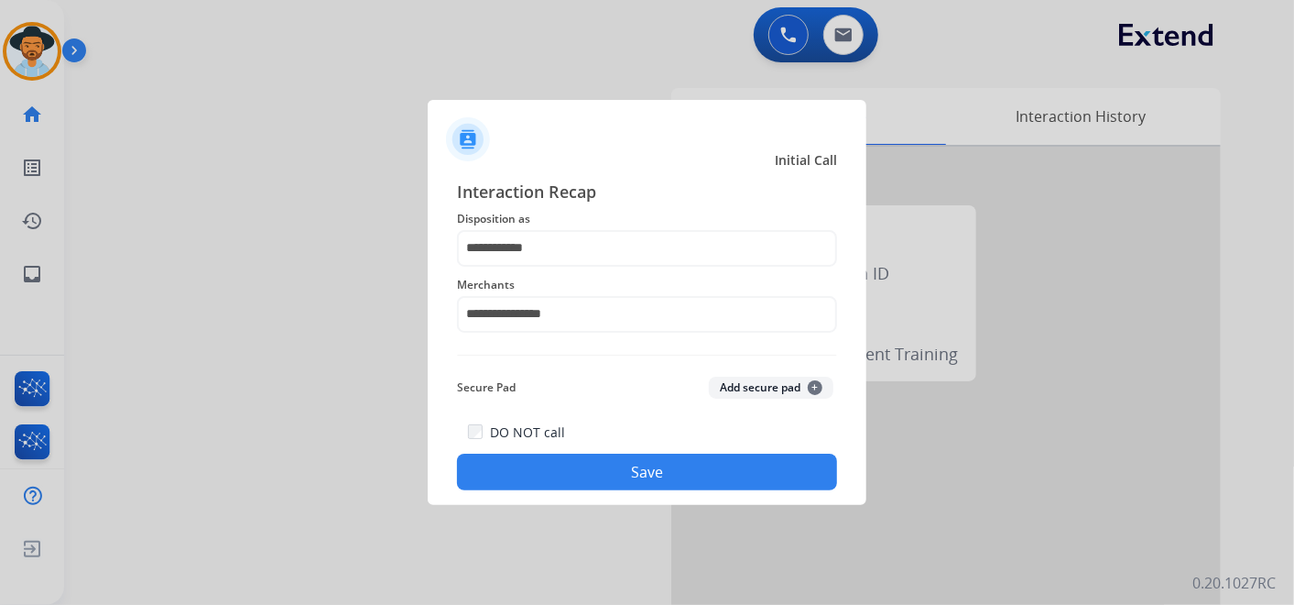
click at [660, 472] on button "Save" at bounding box center [647, 471] width 380 height 37
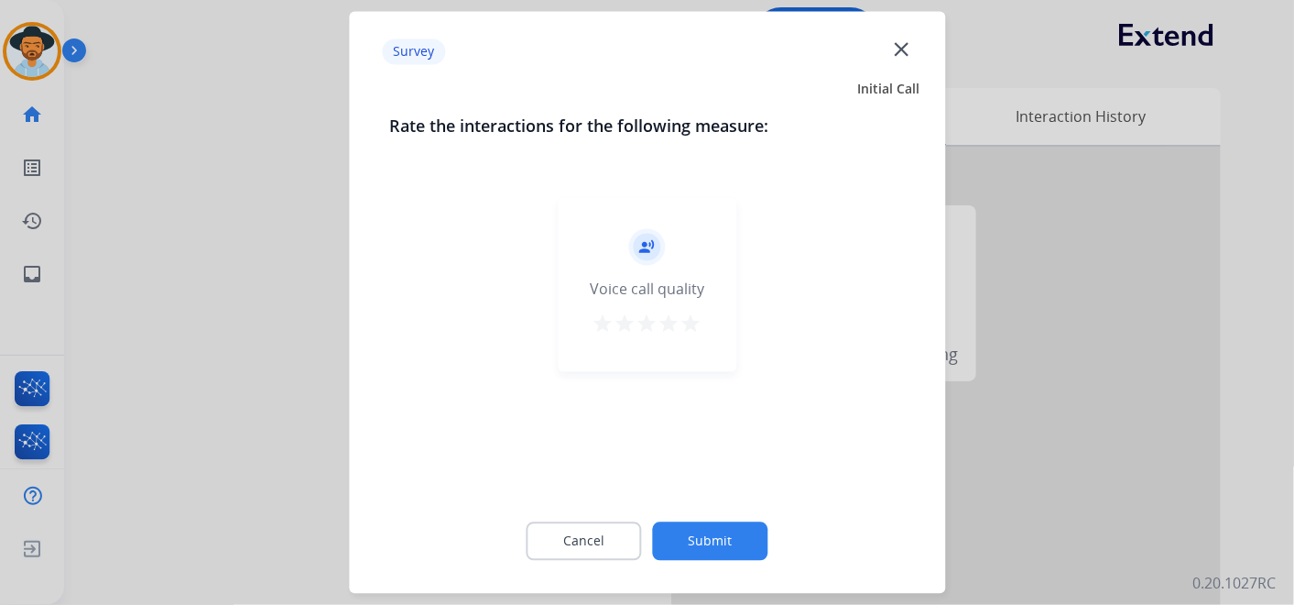
click at [690, 327] on mat-icon "star" at bounding box center [692, 324] width 22 height 22
click at [727, 531] on button "Submit" at bounding box center [710, 541] width 115 height 38
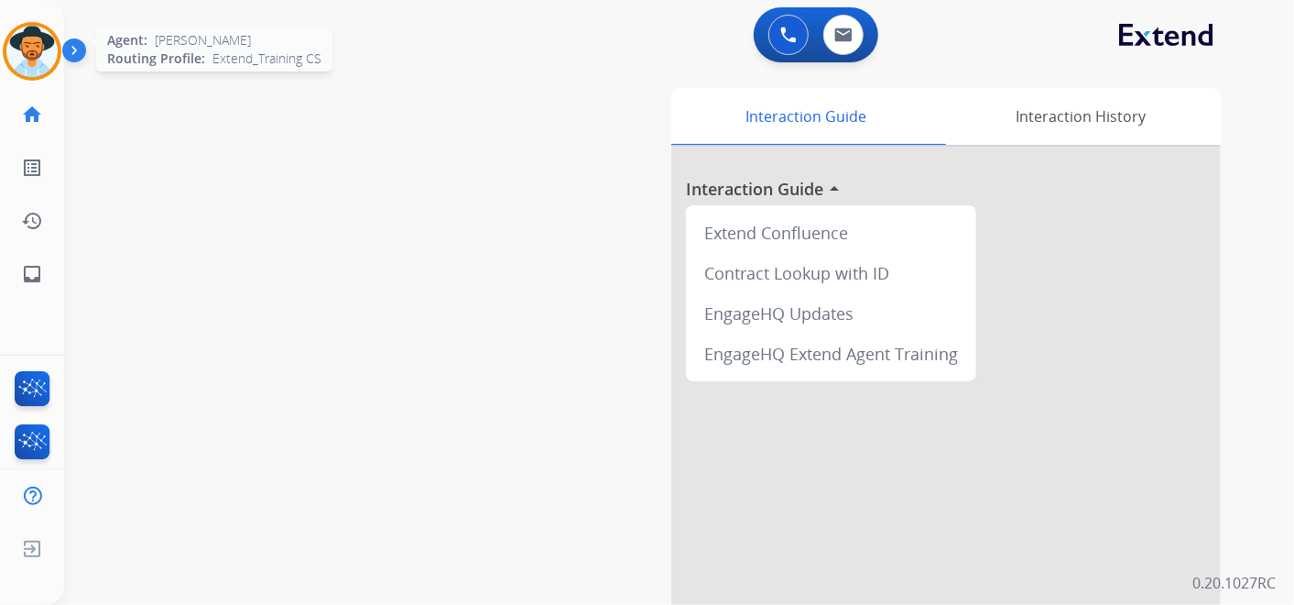
drag, startPoint x: 39, startPoint y: 46, endPoint x: 52, endPoint y: 38, distance: 14.8
click at [38, 46] on img at bounding box center [31, 51] width 51 height 51
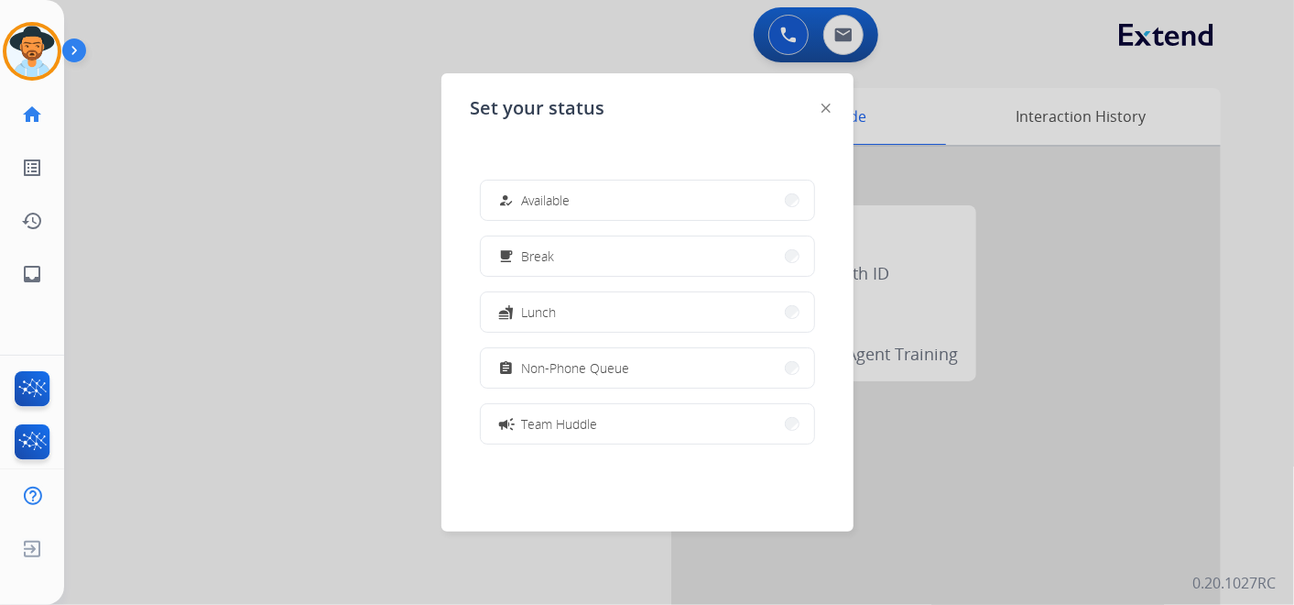
drag, startPoint x: 583, startPoint y: 213, endPoint x: 601, endPoint y: 199, distance: 22.9
click at [584, 211] on button "how_to_reg Available" at bounding box center [647, 199] width 333 height 39
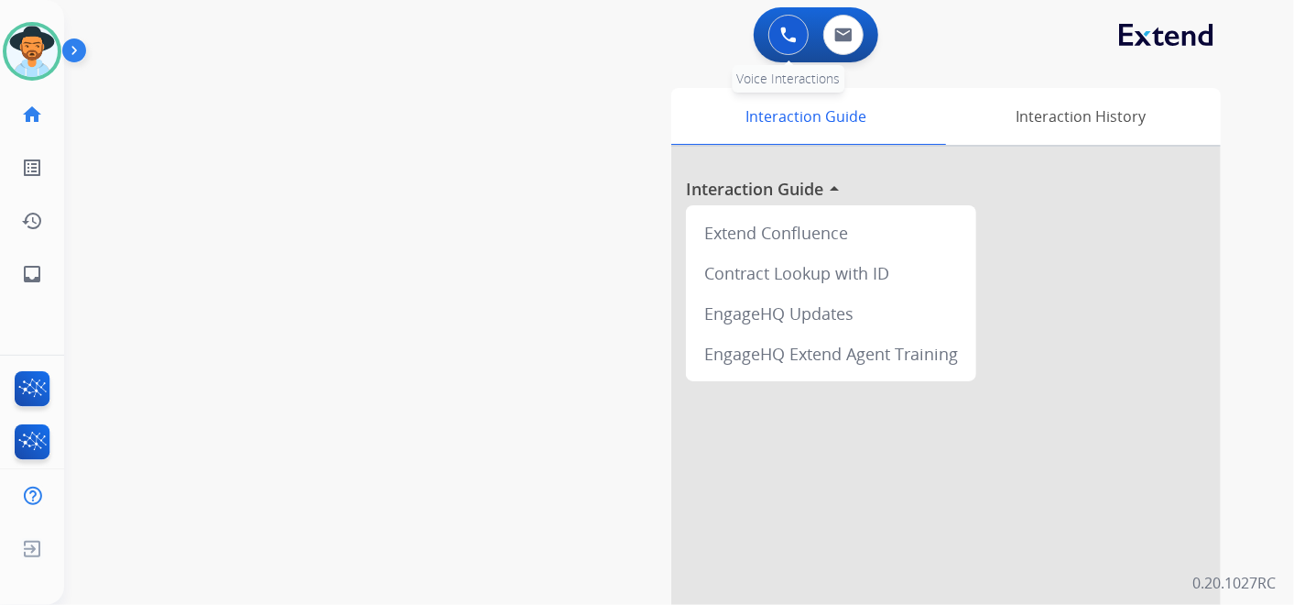
drag, startPoint x: 802, startPoint y: 15, endPoint x: 797, endPoint y: 23, distance: 9.4
click at [801, 19] on div "0 Voice Interactions" at bounding box center [788, 35] width 55 height 40
click at [793, 26] on button at bounding box center [789, 35] width 40 height 40
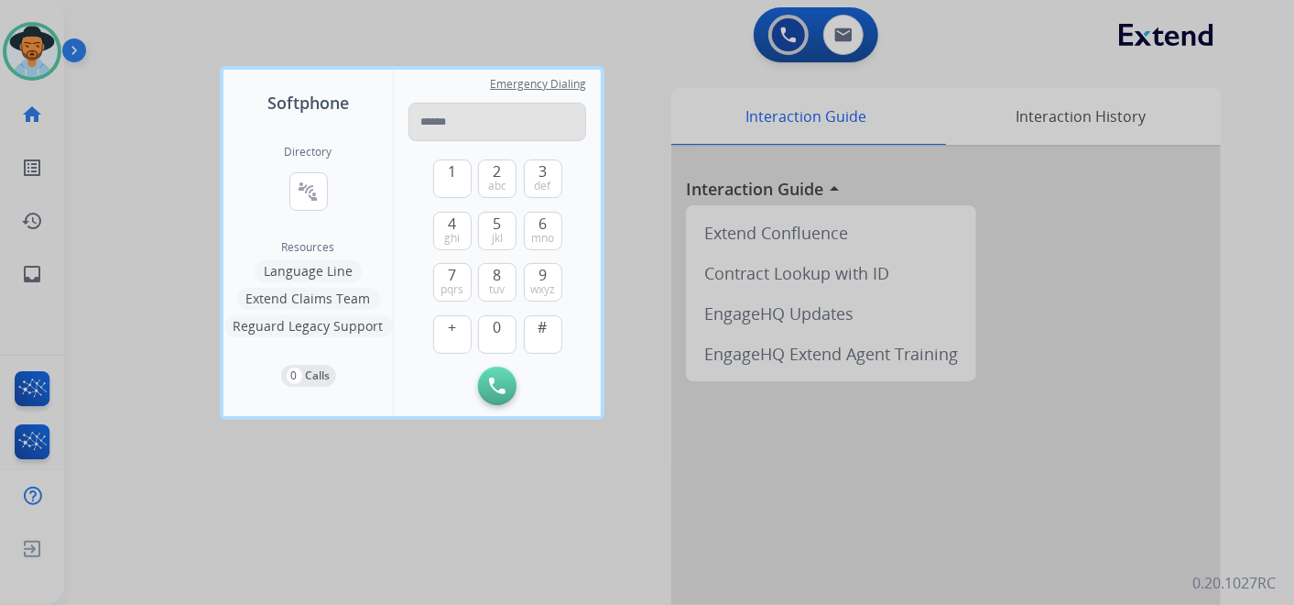
click at [486, 119] on input "tel" at bounding box center [498, 122] width 178 height 38
type input "**********"
click at [496, 383] on img at bounding box center [497, 385] width 16 height 16
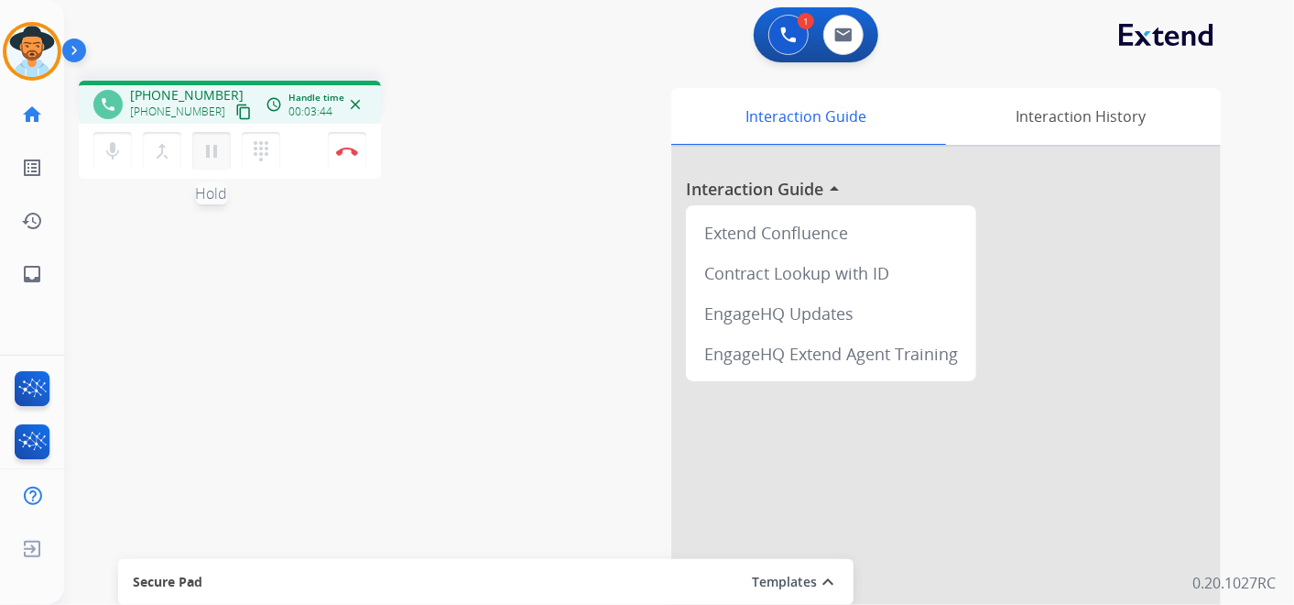
click at [212, 147] on mat-icon "pause" at bounding box center [212, 151] width 22 height 22
click at [248, 147] on button "dialpad Dialpad" at bounding box center [261, 151] width 38 height 38
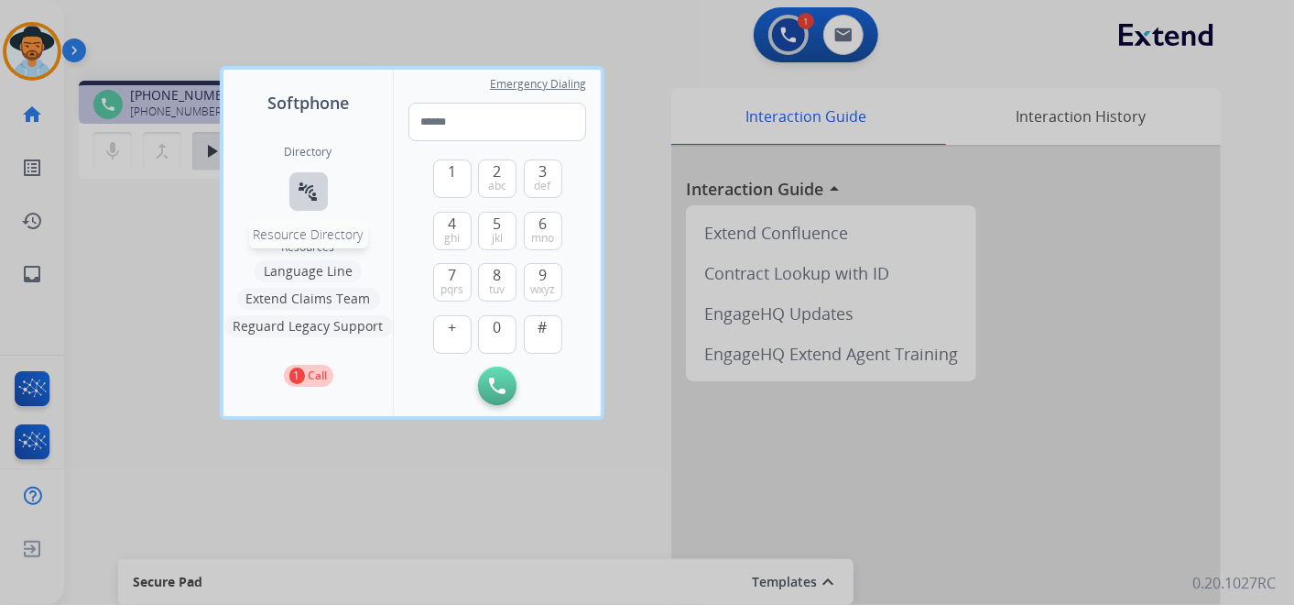
click at [320, 184] on button "connect_without_contact Resource Directory" at bounding box center [308, 191] width 38 height 38
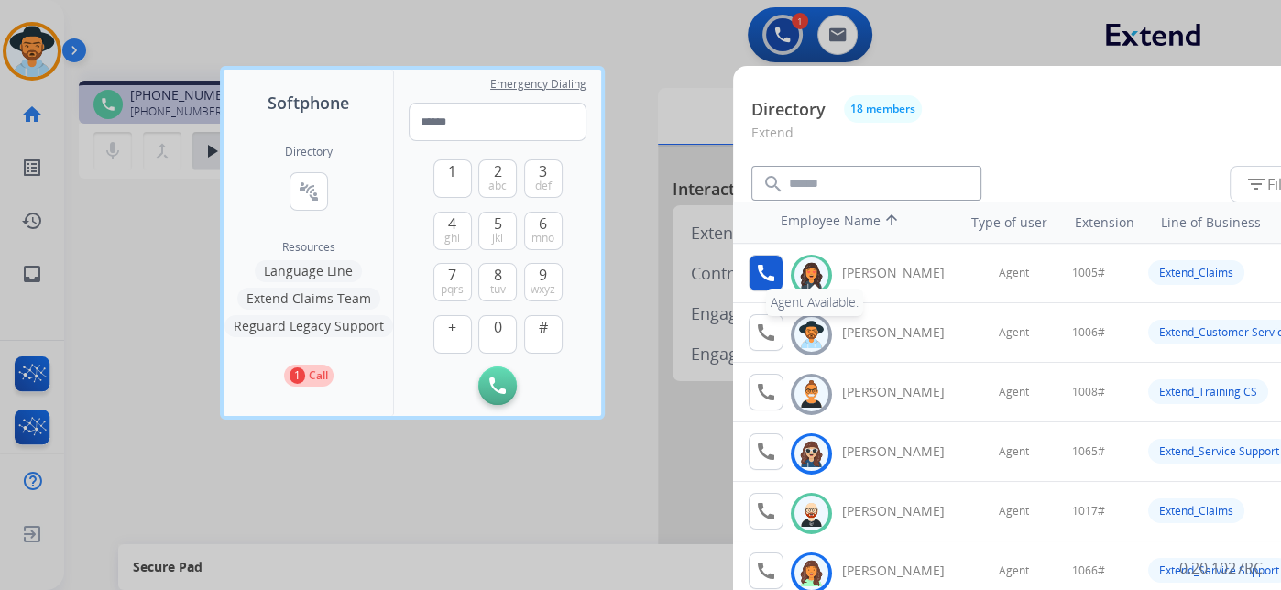
click at [761, 267] on mat-icon "call" at bounding box center [766, 273] width 22 height 22
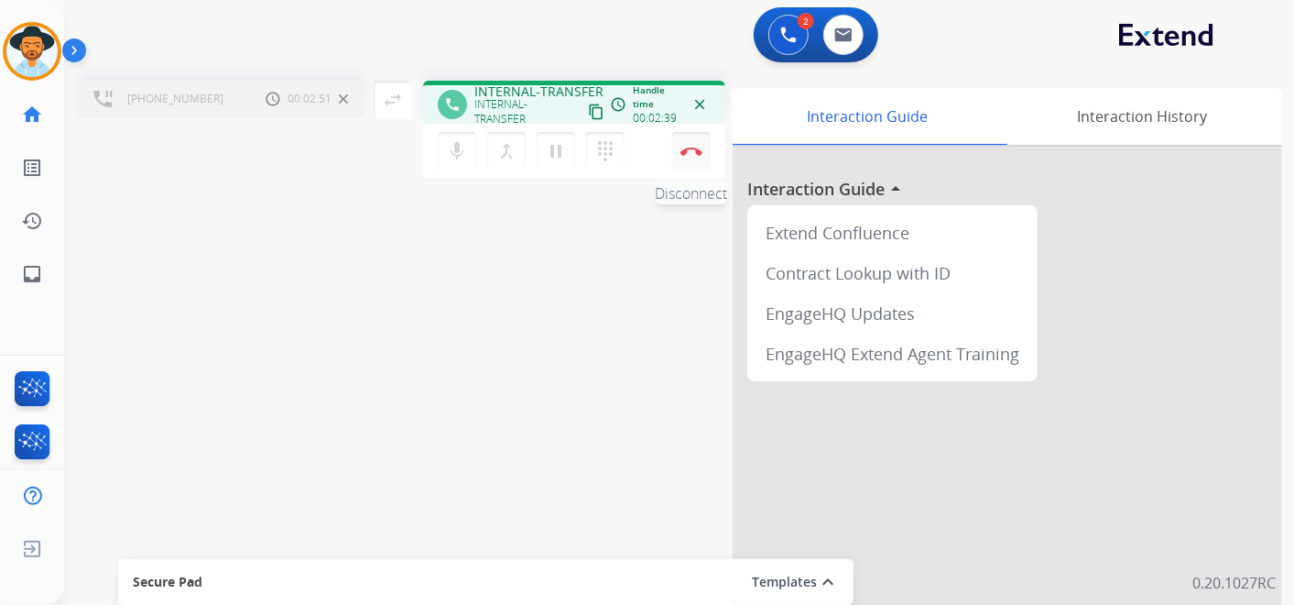
click at [690, 144] on button "Disconnect" at bounding box center [691, 151] width 38 height 38
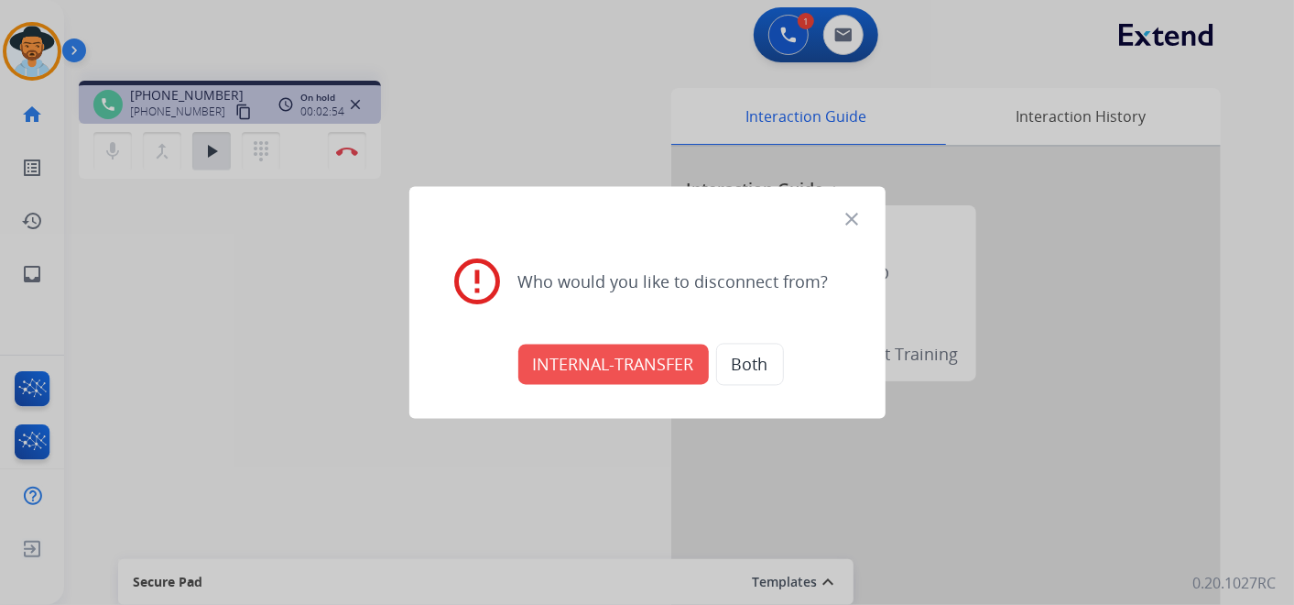
click at [283, 248] on div at bounding box center [647, 302] width 1294 height 605
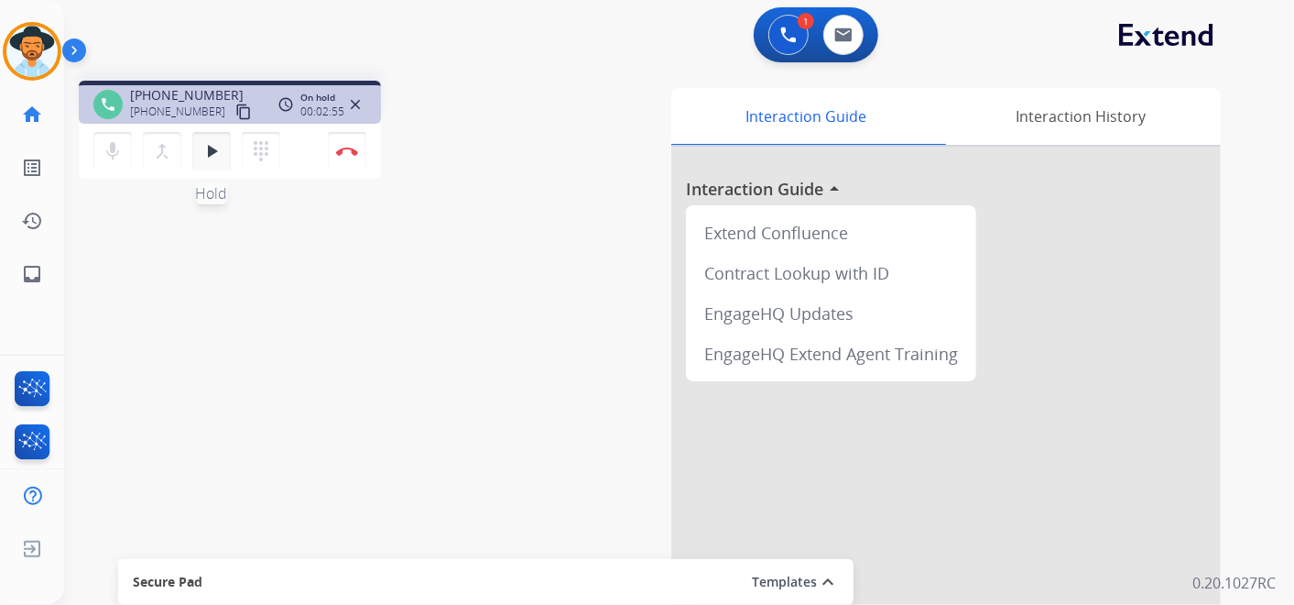
click at [208, 154] on mat-icon "play_arrow" at bounding box center [212, 151] width 22 height 22
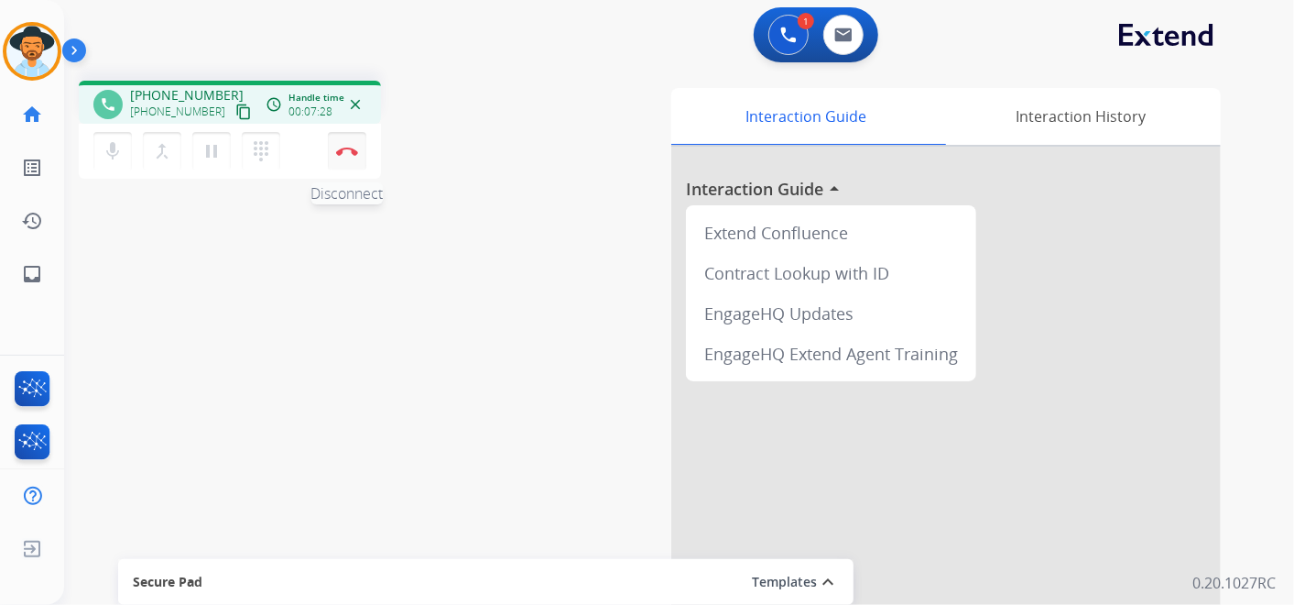
click at [344, 145] on button "Disconnect" at bounding box center [347, 151] width 38 height 38
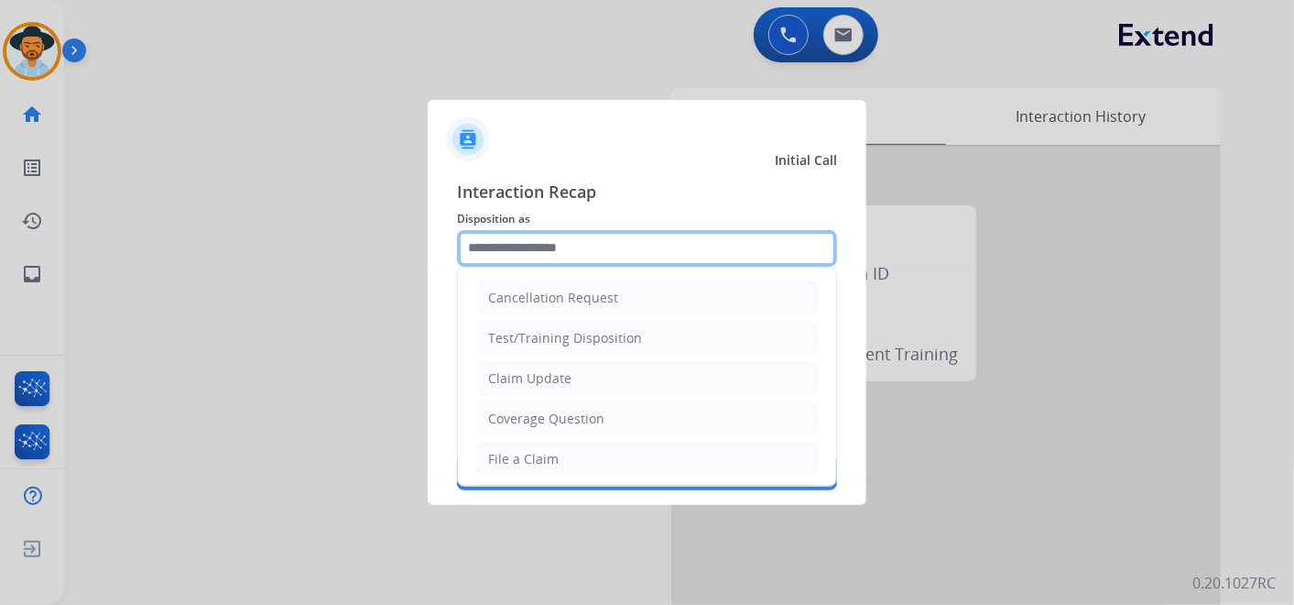
click at [599, 243] on input "text" at bounding box center [647, 248] width 380 height 37
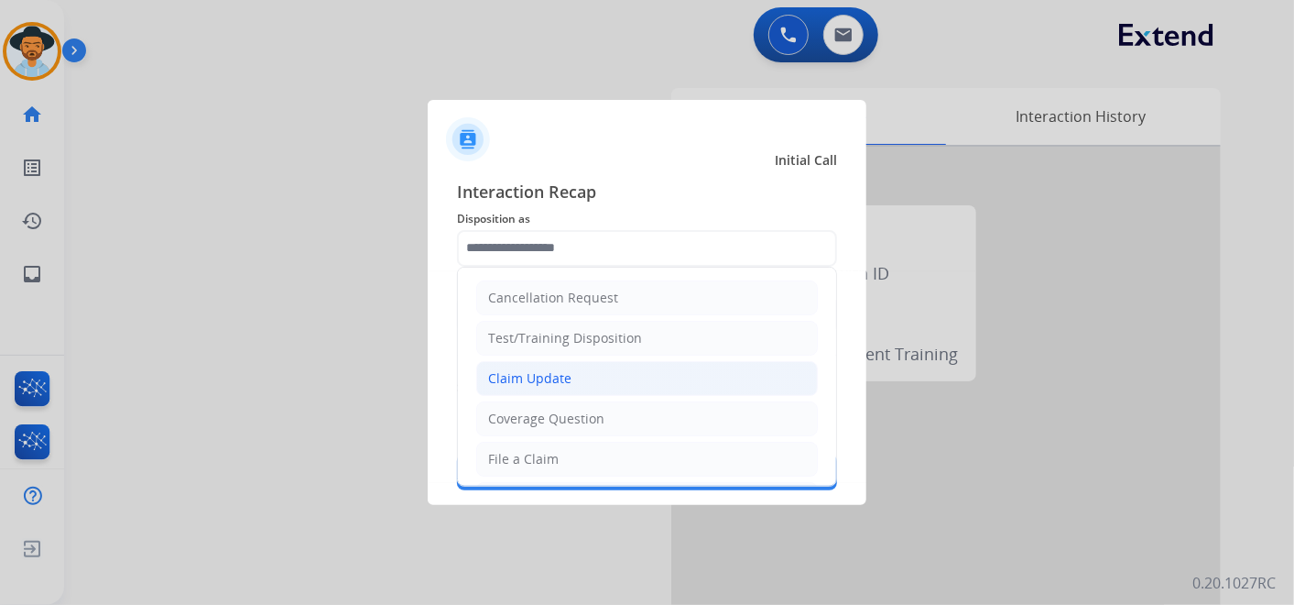
click at [582, 375] on li "Claim Update" at bounding box center [647, 378] width 342 height 35
type input "**********"
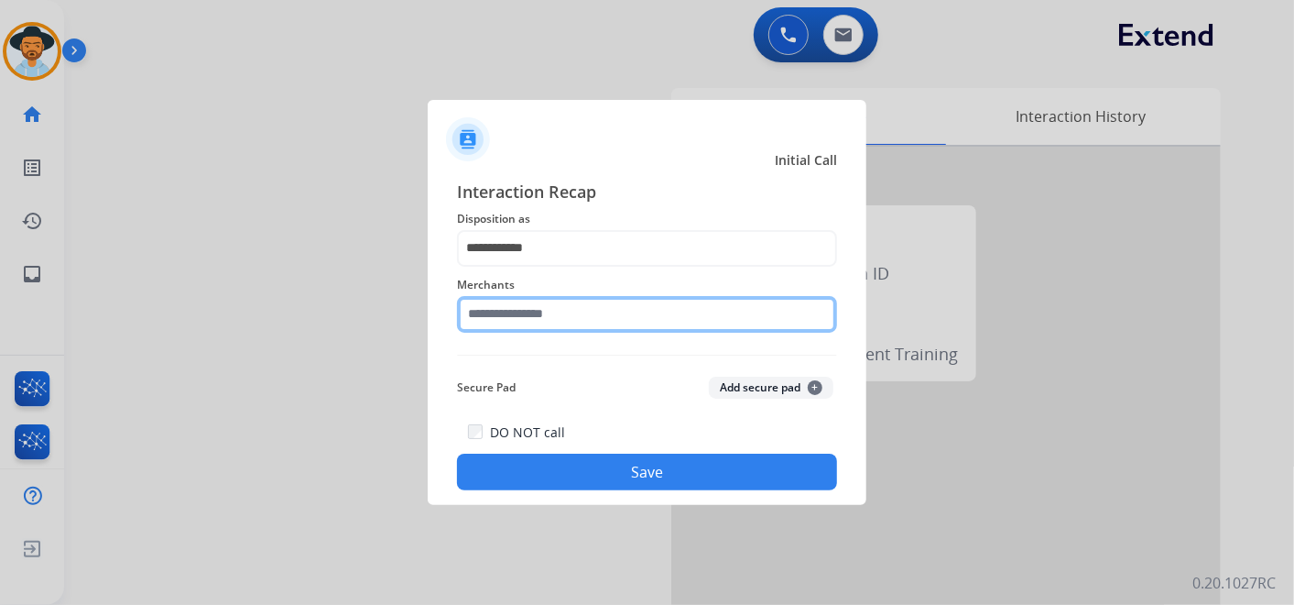
click at [528, 319] on input "text" at bounding box center [647, 314] width 380 height 37
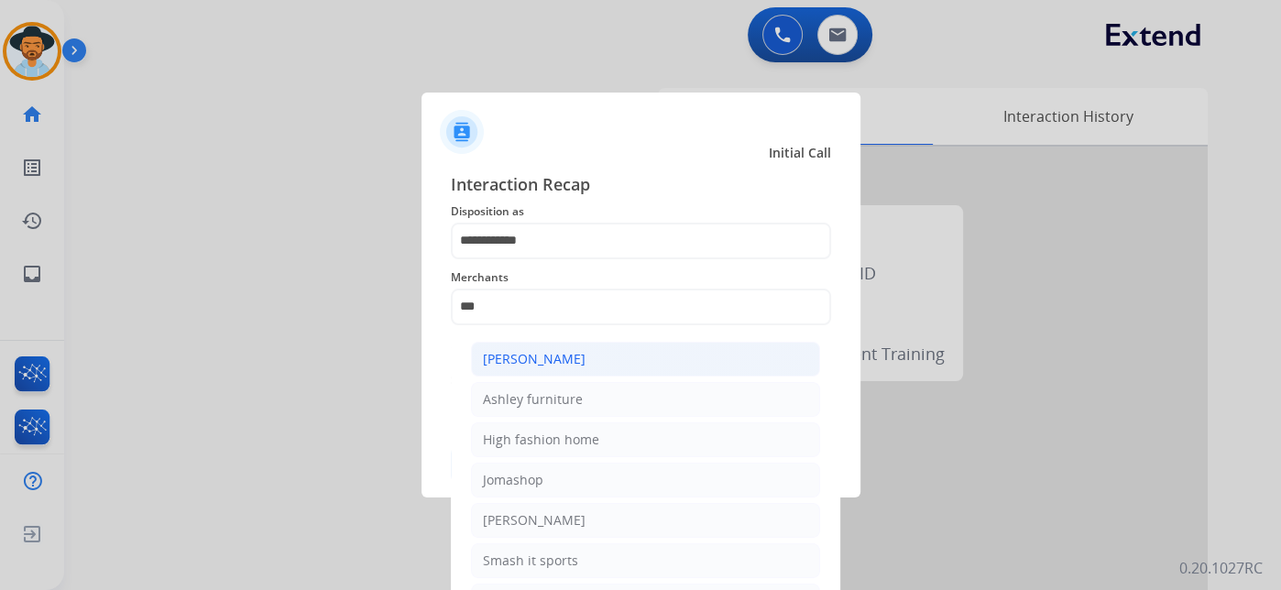
click at [605, 359] on li "[PERSON_NAME]" at bounding box center [645, 359] width 349 height 35
type input "**********"
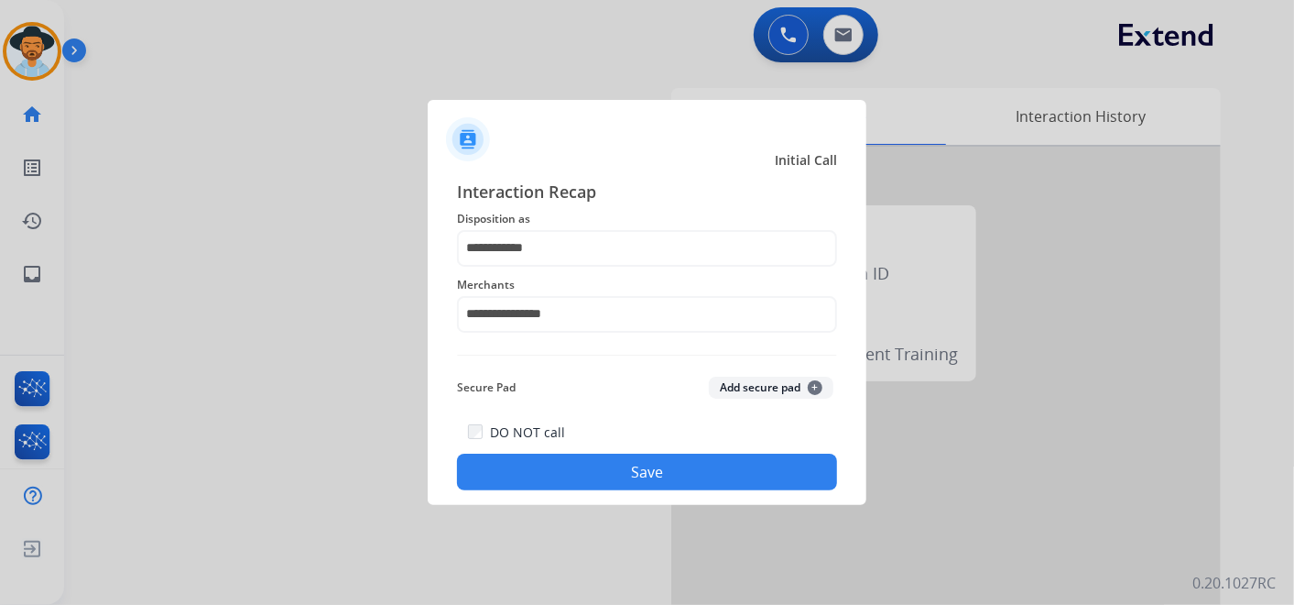
click at [677, 473] on button "Save" at bounding box center [647, 471] width 380 height 37
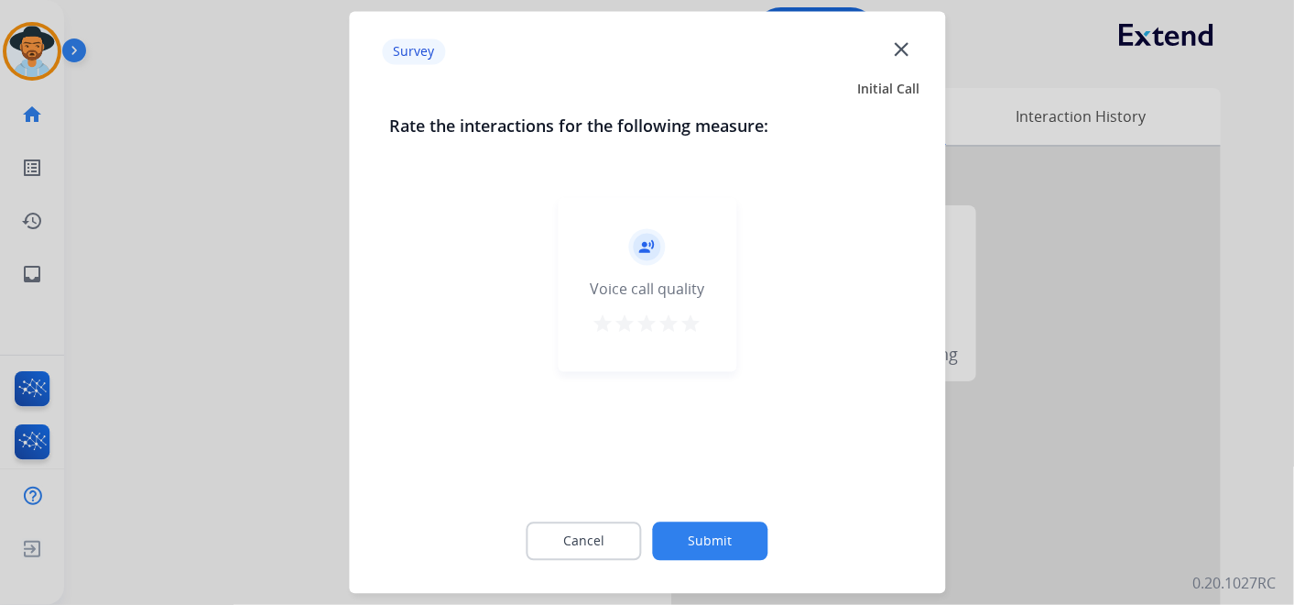
drag, startPoint x: 693, startPoint y: 315, endPoint x: 703, endPoint y: 337, distance: 23.8
click at [693, 316] on mat-icon "star" at bounding box center [692, 324] width 22 height 22
click at [719, 525] on button "Submit" at bounding box center [710, 541] width 115 height 38
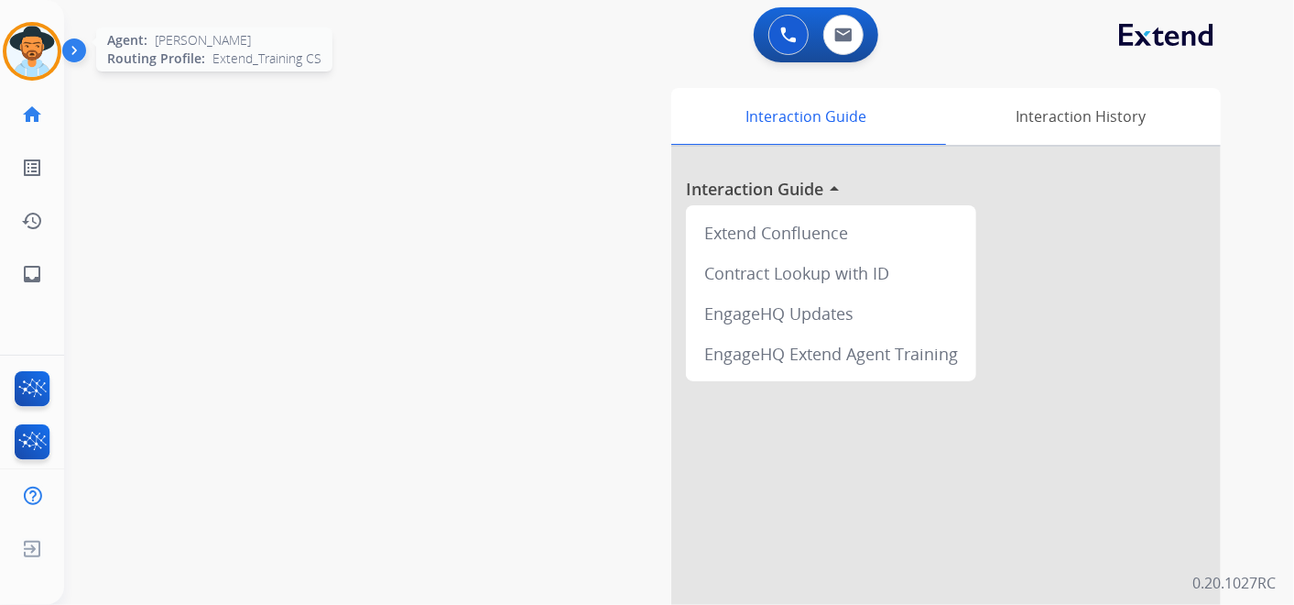
click at [35, 39] on img at bounding box center [31, 51] width 51 height 51
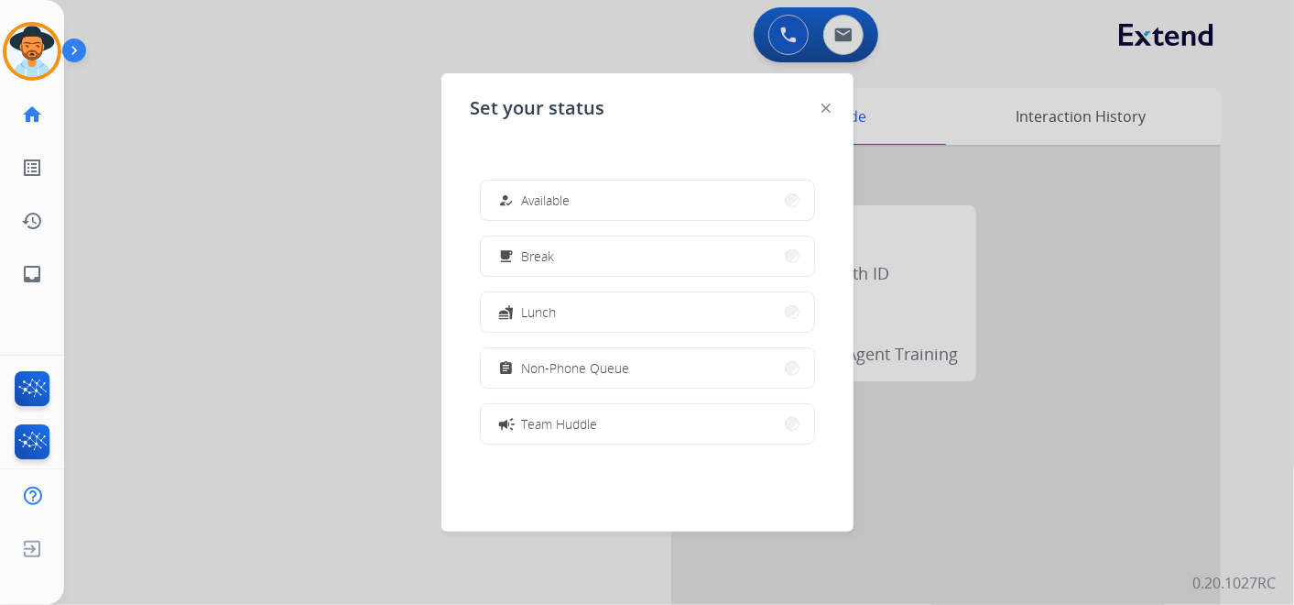
click at [614, 190] on button "how_to_reg Available" at bounding box center [647, 199] width 333 height 39
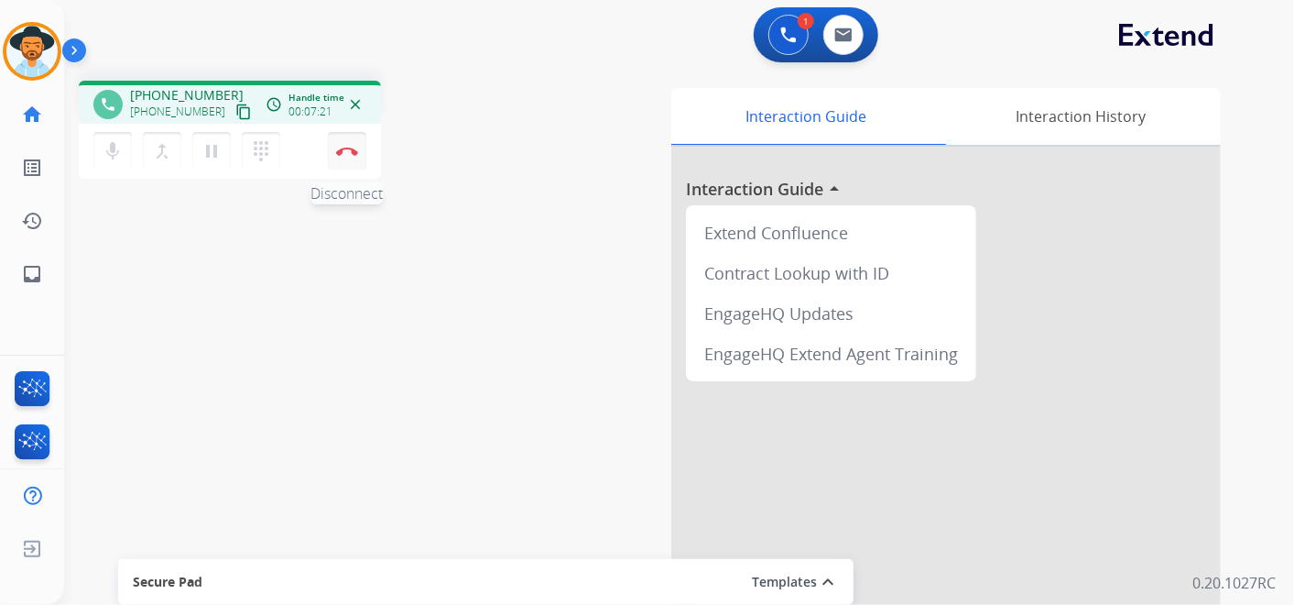
click at [348, 144] on button "Disconnect" at bounding box center [347, 151] width 38 height 38
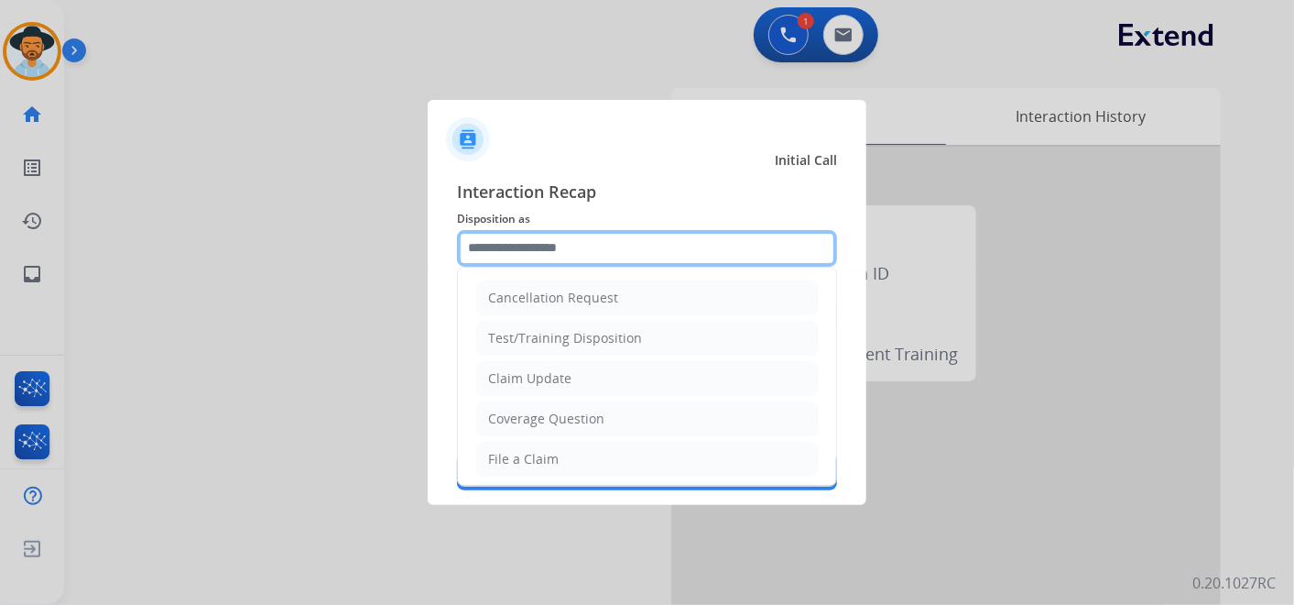
click at [581, 248] on input "text" at bounding box center [647, 248] width 380 height 37
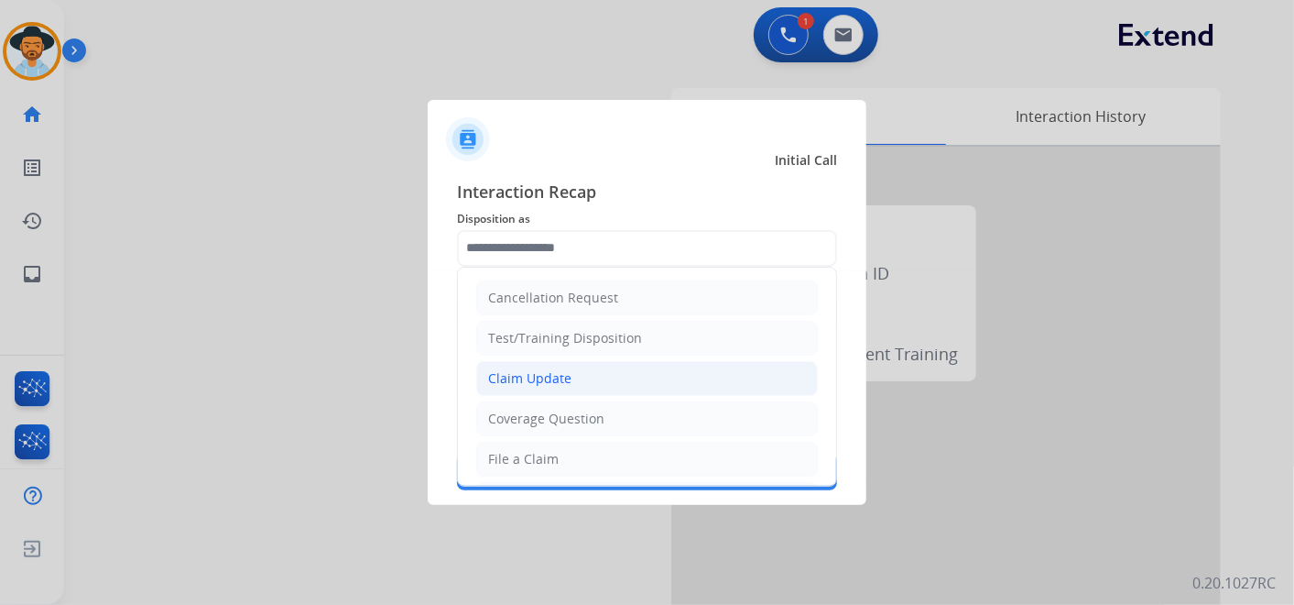
click at [579, 380] on li "Claim Update" at bounding box center [647, 378] width 342 height 35
type input "**********"
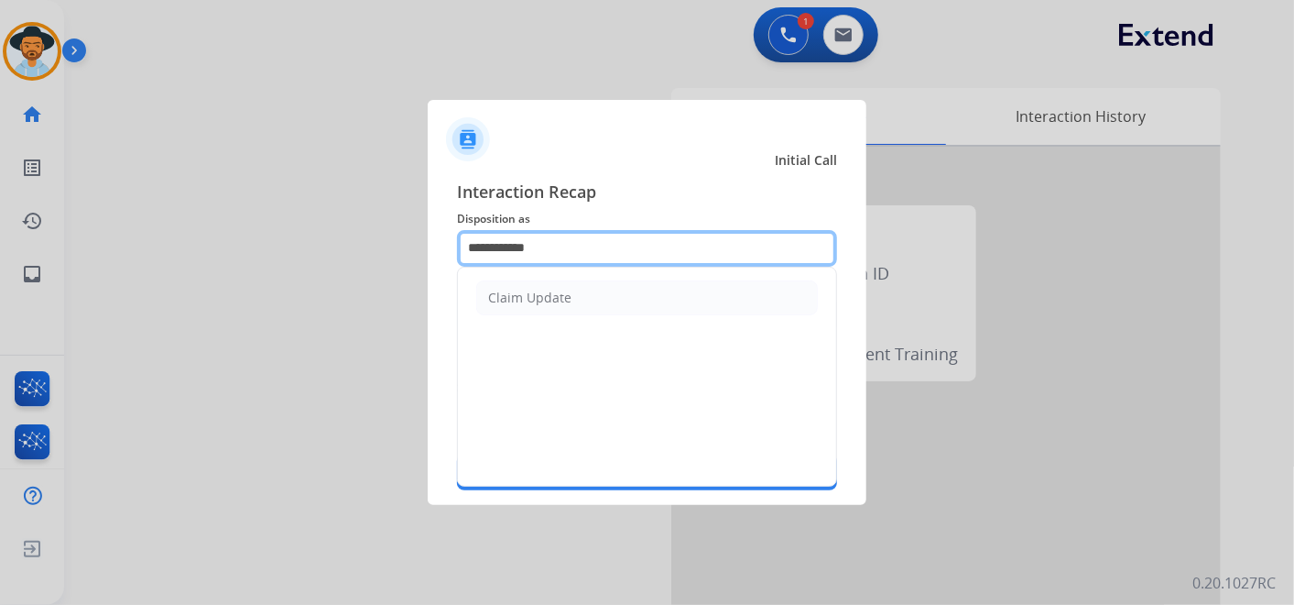
drag, startPoint x: 584, startPoint y: 254, endPoint x: 458, endPoint y: 244, distance: 125.9
click at [458, 244] on input "**********" at bounding box center [647, 248] width 380 height 37
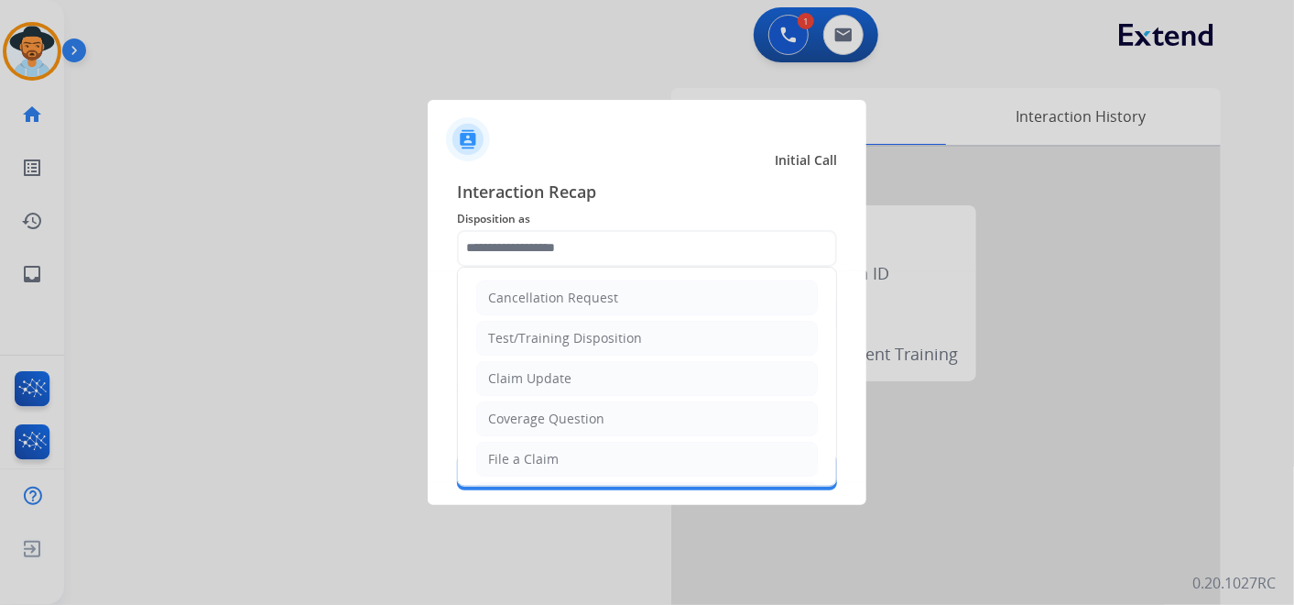
drag, startPoint x: 530, startPoint y: 455, endPoint x: 492, endPoint y: 455, distance: 38.5
click at [529, 454] on div "File a Claim" at bounding box center [523, 459] width 71 height 18
type input "**********"
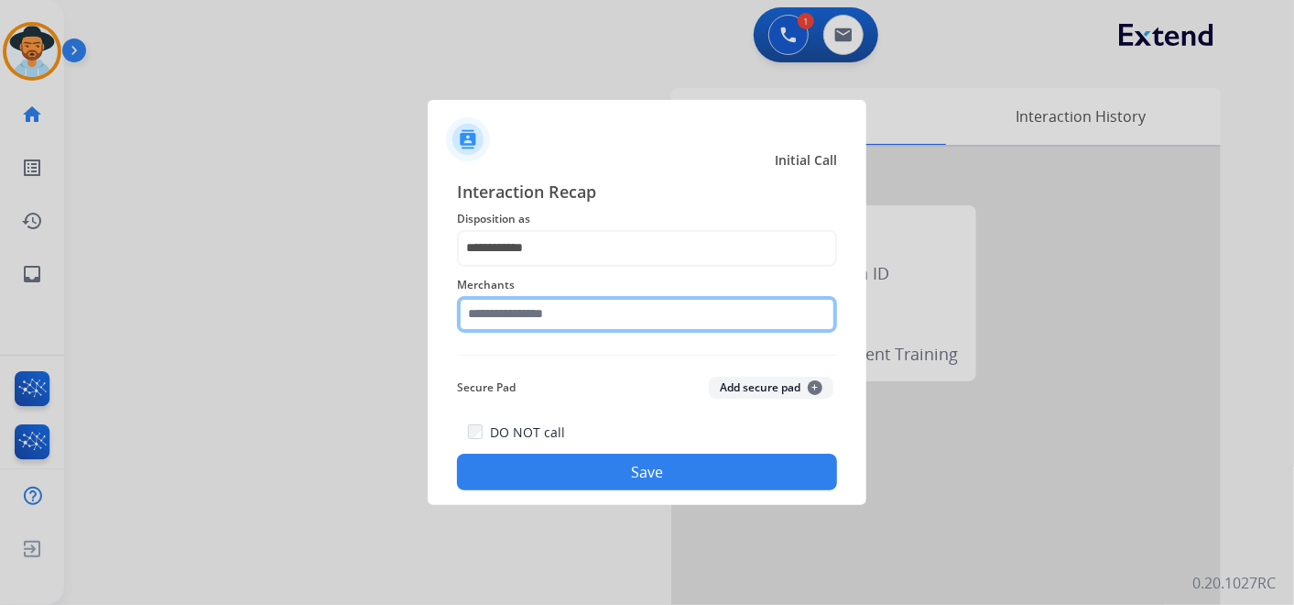
click at [553, 315] on input "text" at bounding box center [647, 314] width 380 height 37
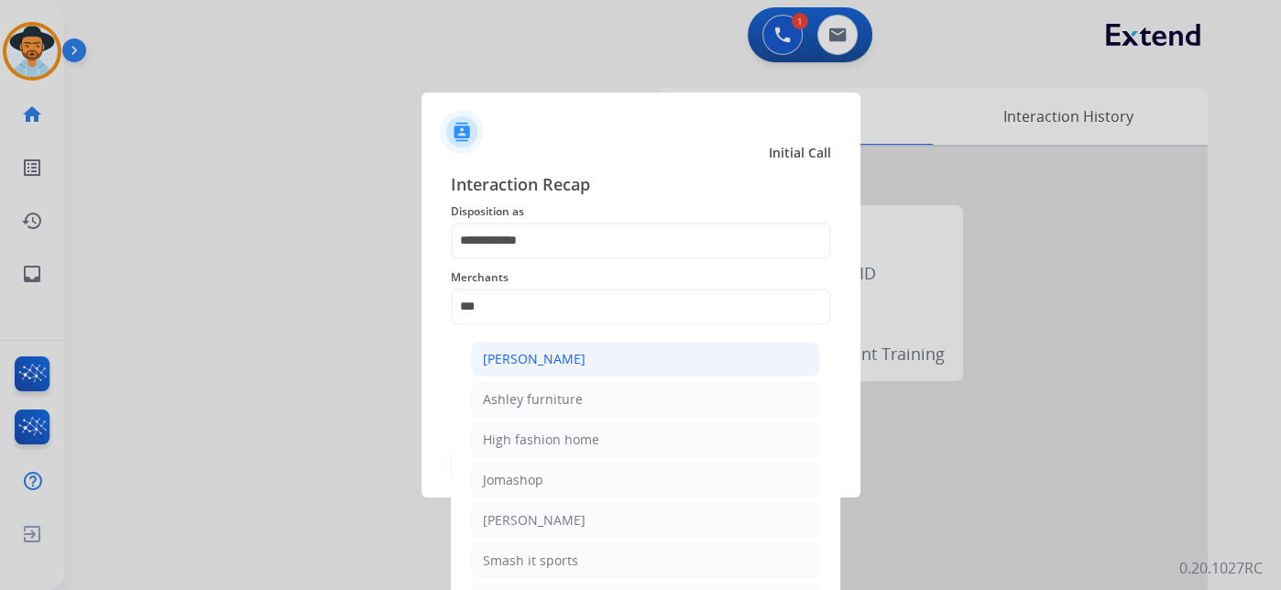
click at [575, 358] on div "[PERSON_NAME]" at bounding box center [534, 359] width 103 height 18
type input "**********"
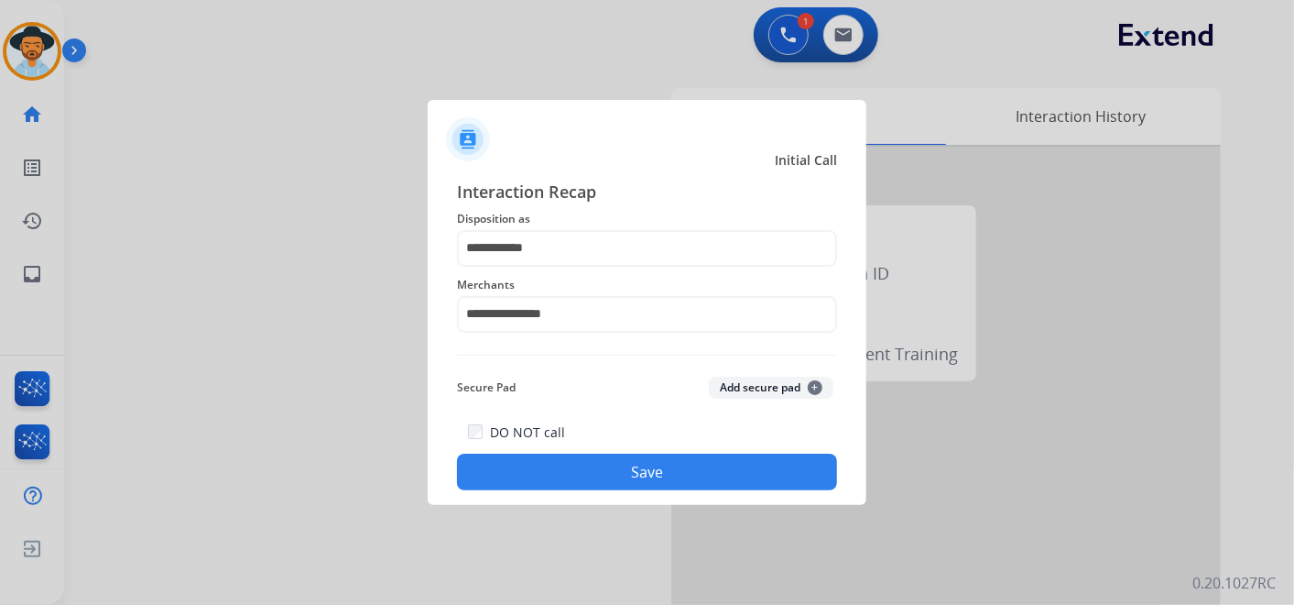
click at [650, 482] on button "Save" at bounding box center [647, 471] width 380 height 37
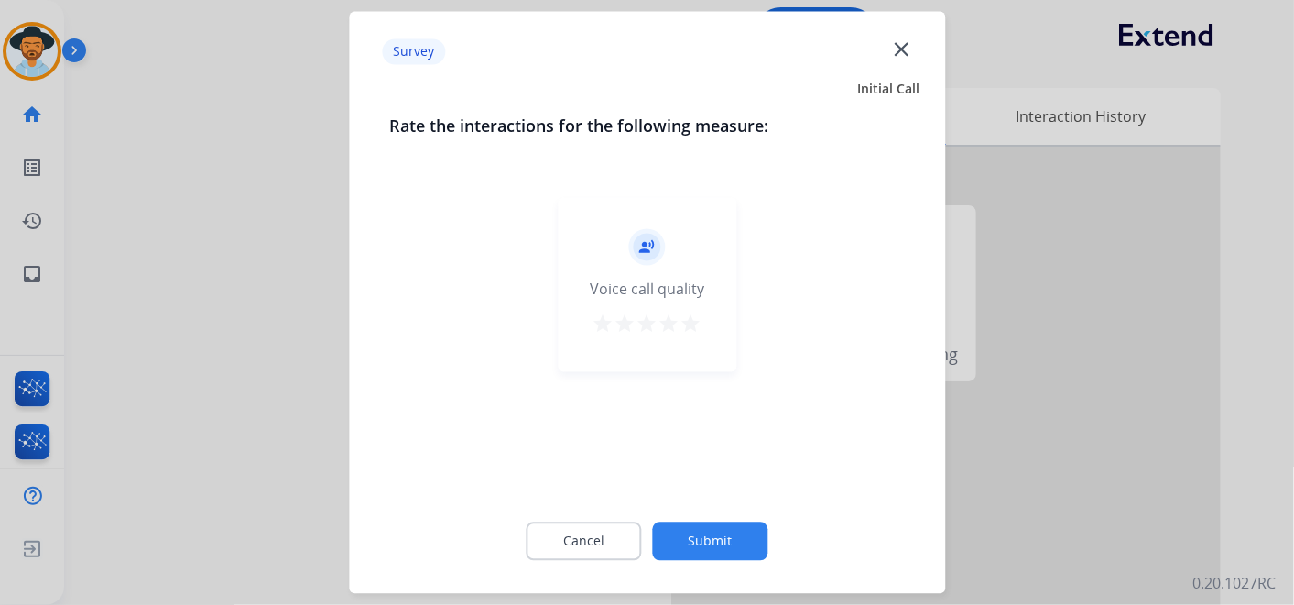
click at [696, 318] on mat-icon "star" at bounding box center [692, 324] width 22 height 22
click at [708, 549] on button "Submit" at bounding box center [710, 541] width 115 height 38
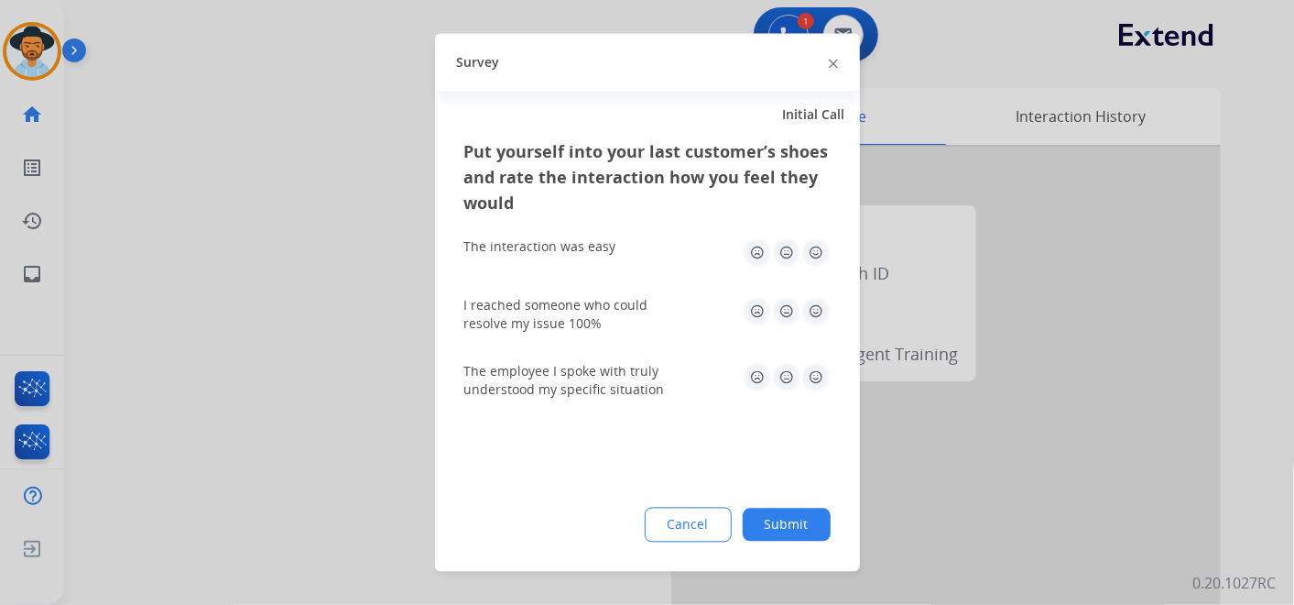
click at [812, 249] on img at bounding box center [816, 252] width 29 height 29
click at [819, 310] on img at bounding box center [816, 311] width 29 height 29
click at [808, 369] on img at bounding box center [816, 377] width 29 height 29
click at [792, 513] on button "Submit" at bounding box center [787, 524] width 88 height 33
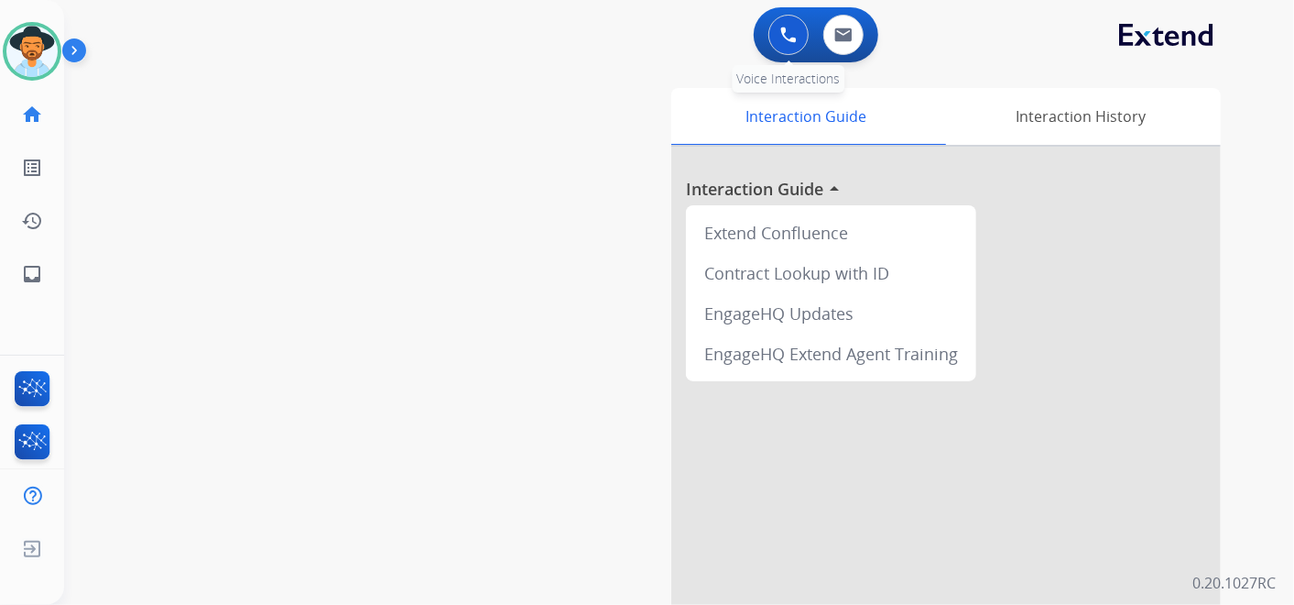
click at [780, 29] on button at bounding box center [789, 35] width 40 height 40
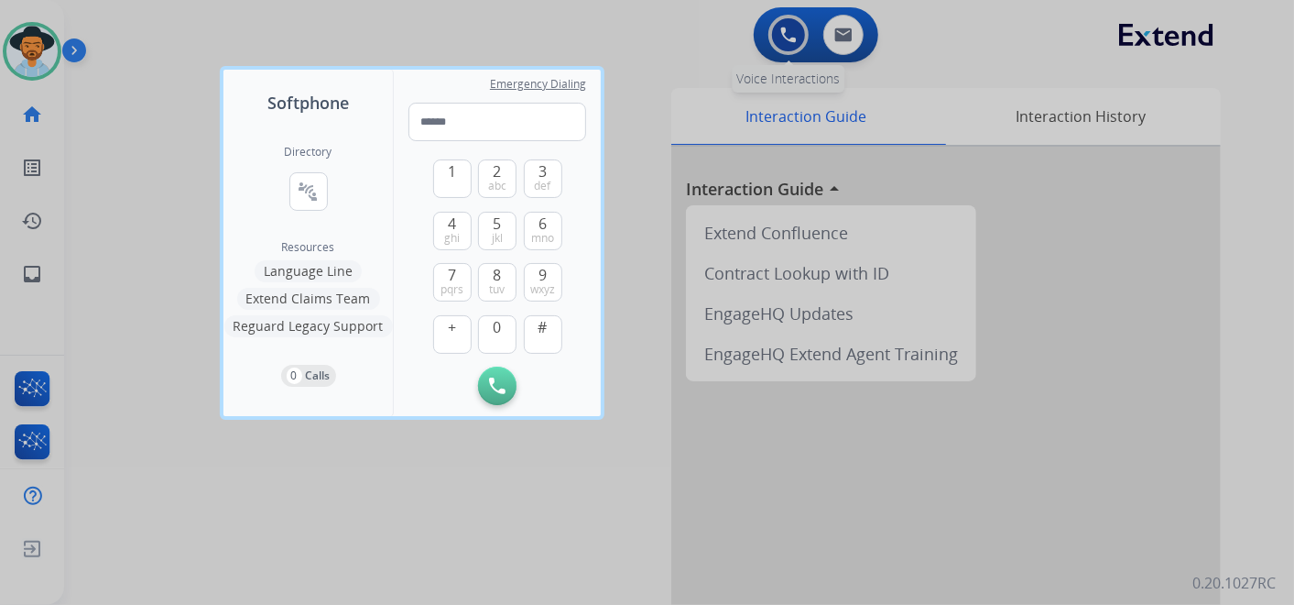
click at [780, 29] on div at bounding box center [647, 302] width 1294 height 605
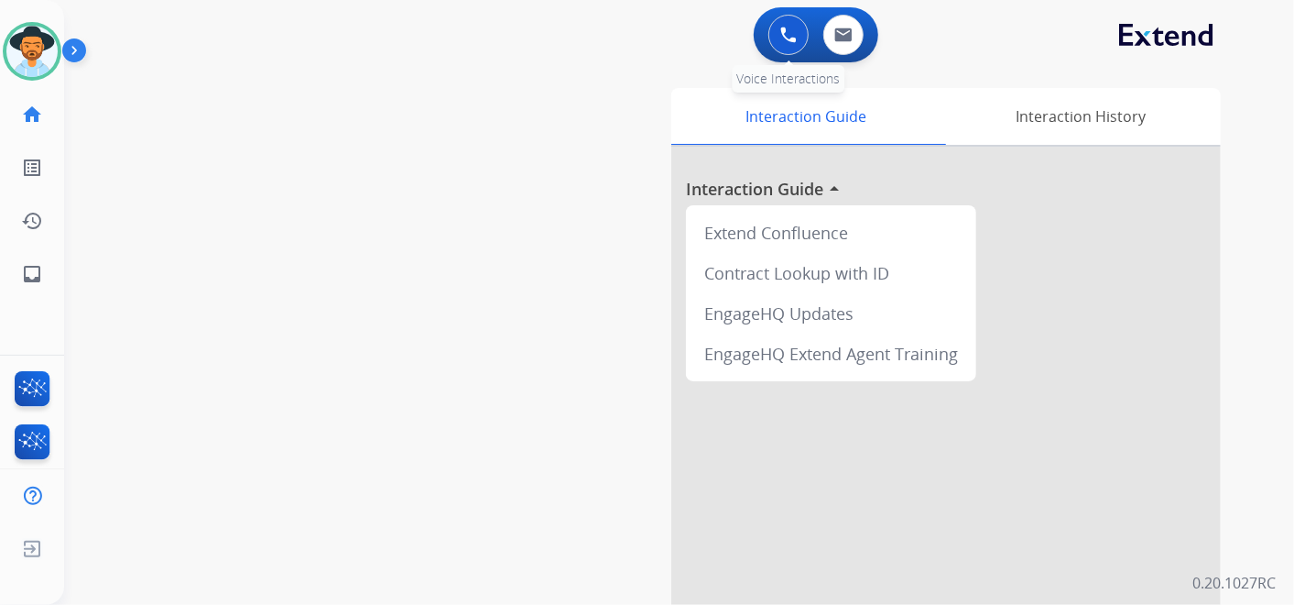
click at [782, 39] on img at bounding box center [788, 35] width 16 height 16
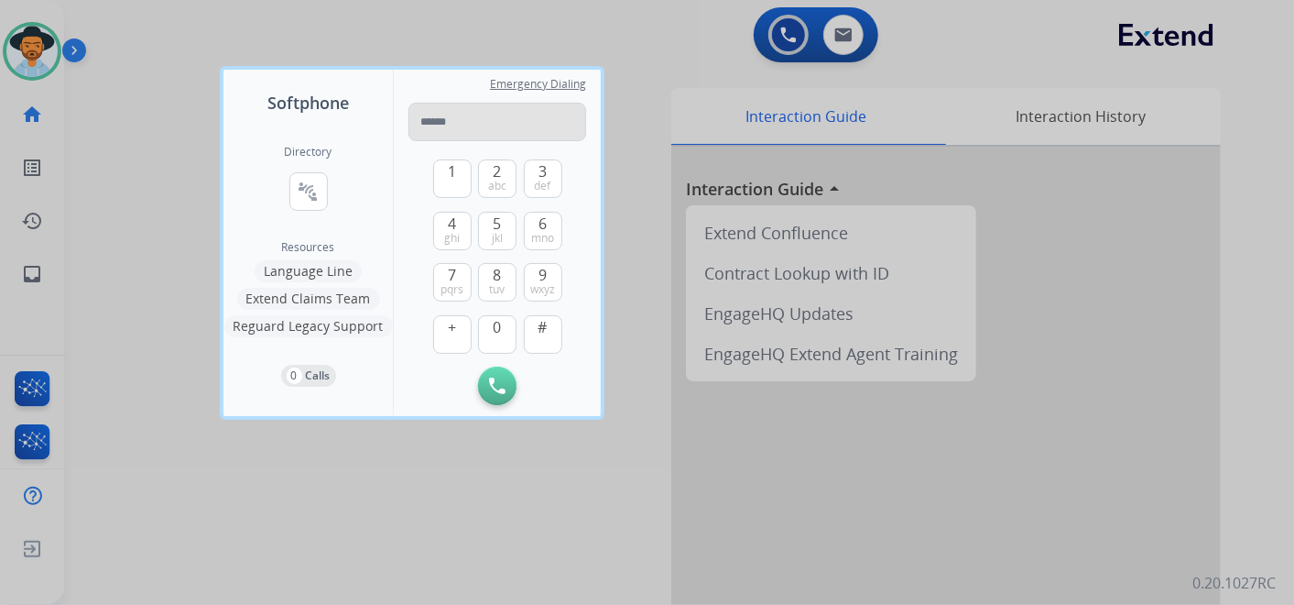
click at [514, 126] on input "tel" at bounding box center [498, 122] width 178 height 38
type input "**********"
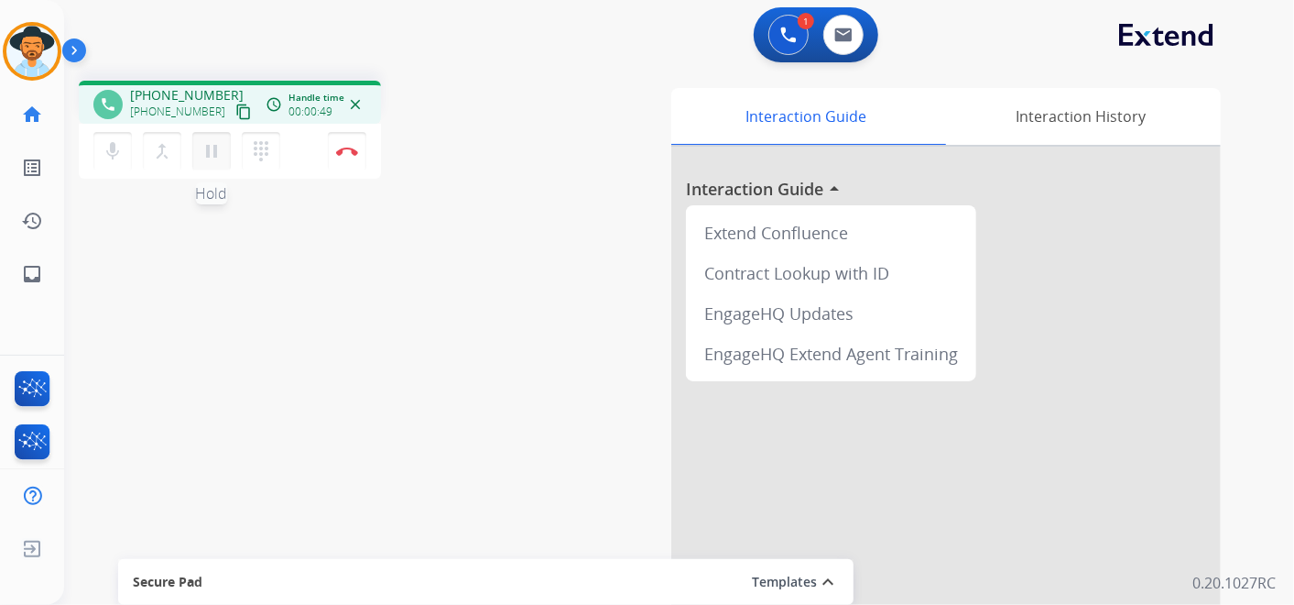
click at [210, 148] on mat-icon "pause" at bounding box center [212, 151] width 22 height 22
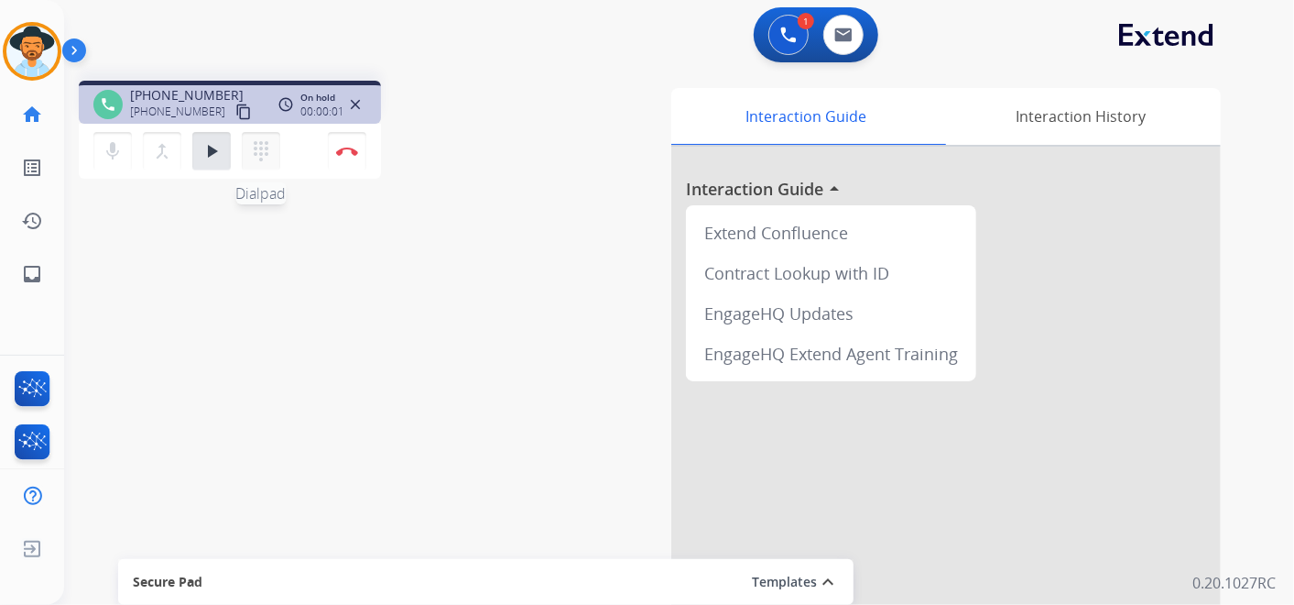
click at [255, 154] on mat-icon "dialpad" at bounding box center [261, 151] width 22 height 22
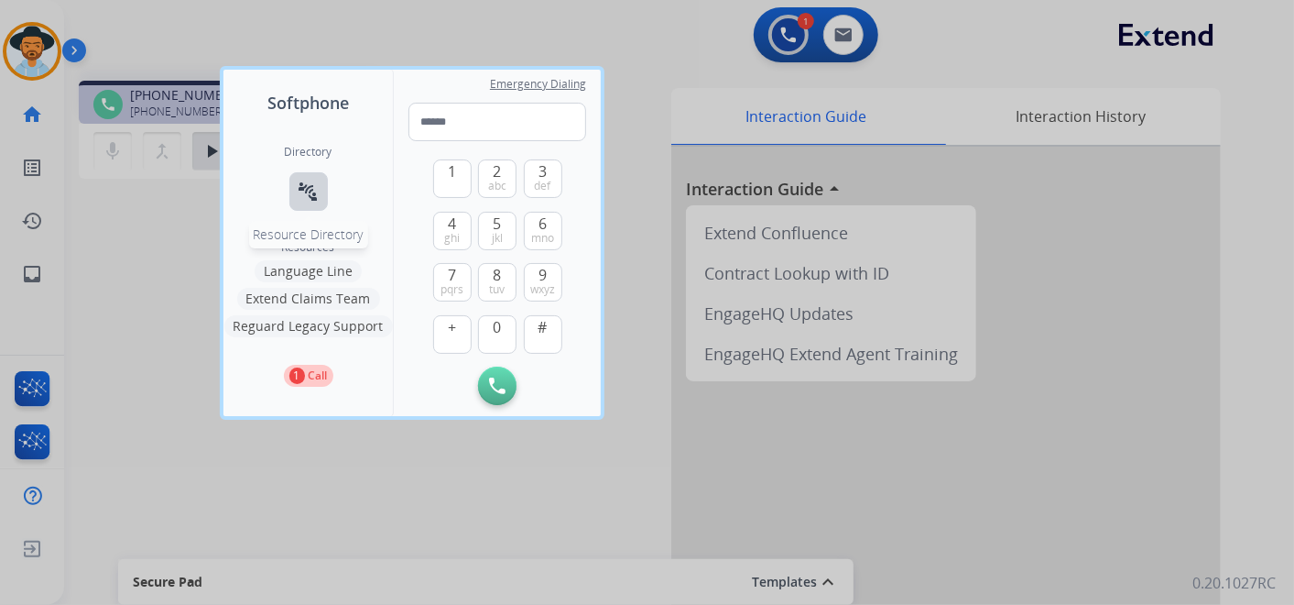
click at [300, 188] on mat-icon "connect_without_contact" at bounding box center [309, 191] width 22 height 22
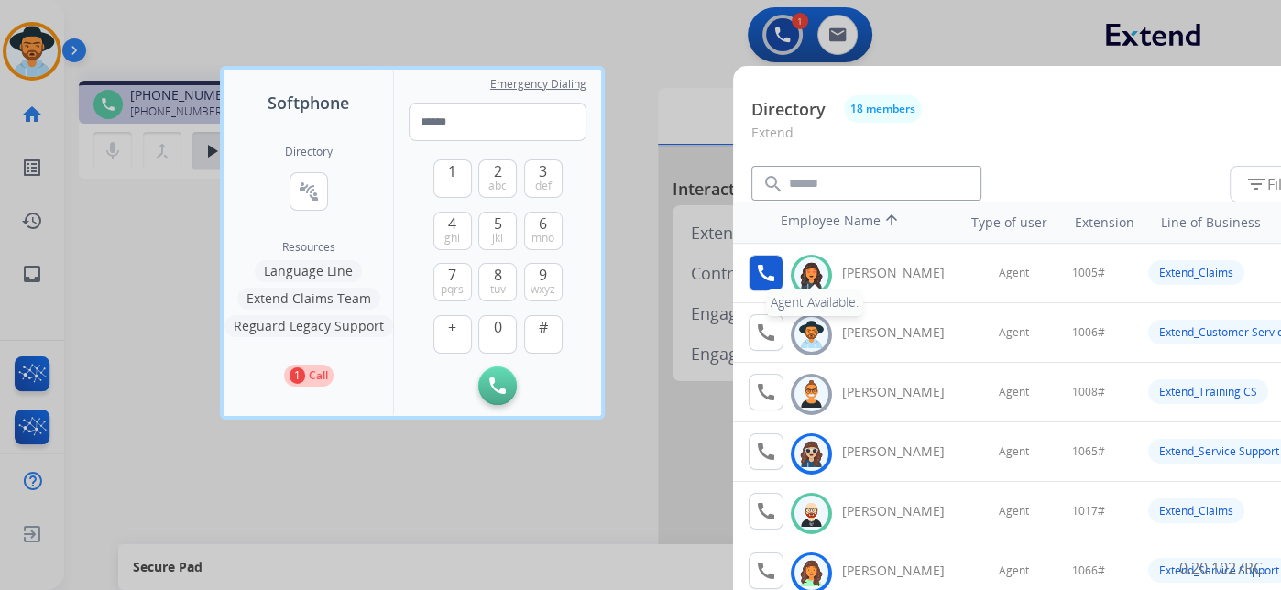
click at [771, 272] on mat-icon "call" at bounding box center [766, 273] width 22 height 22
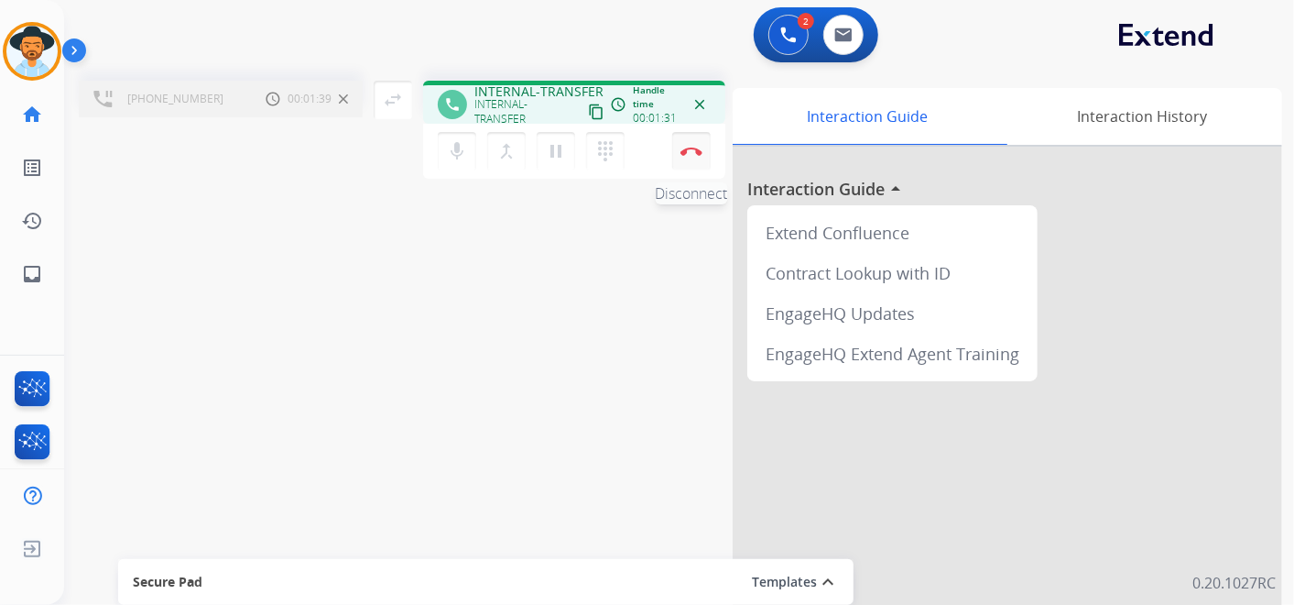
click at [693, 152] on img at bounding box center [692, 151] width 22 height 9
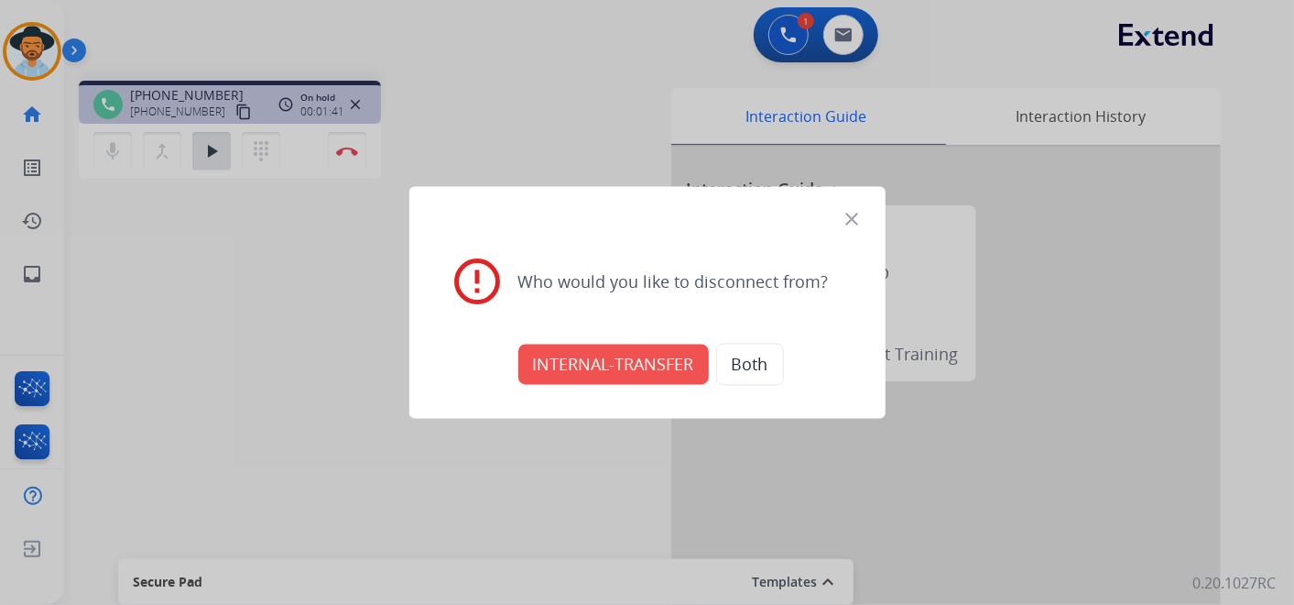
click at [483, 102] on div at bounding box center [647, 302] width 1294 height 605
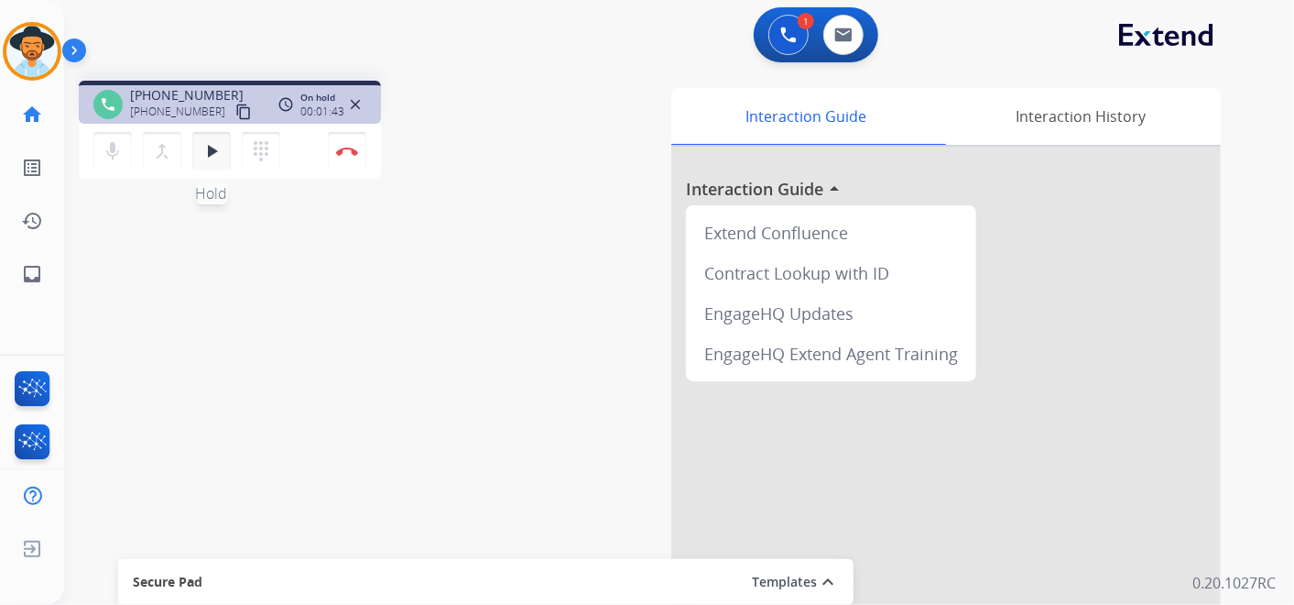
click at [209, 149] on mat-icon "play_arrow" at bounding box center [212, 151] width 22 height 22
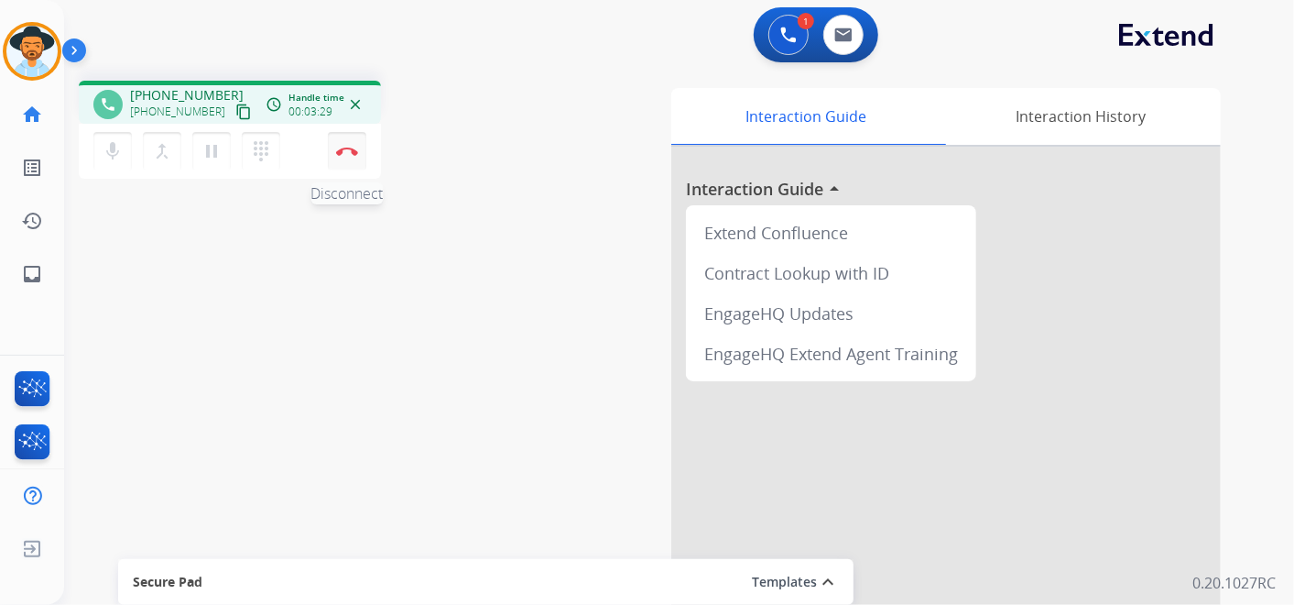
click at [345, 145] on button "Disconnect" at bounding box center [347, 151] width 38 height 38
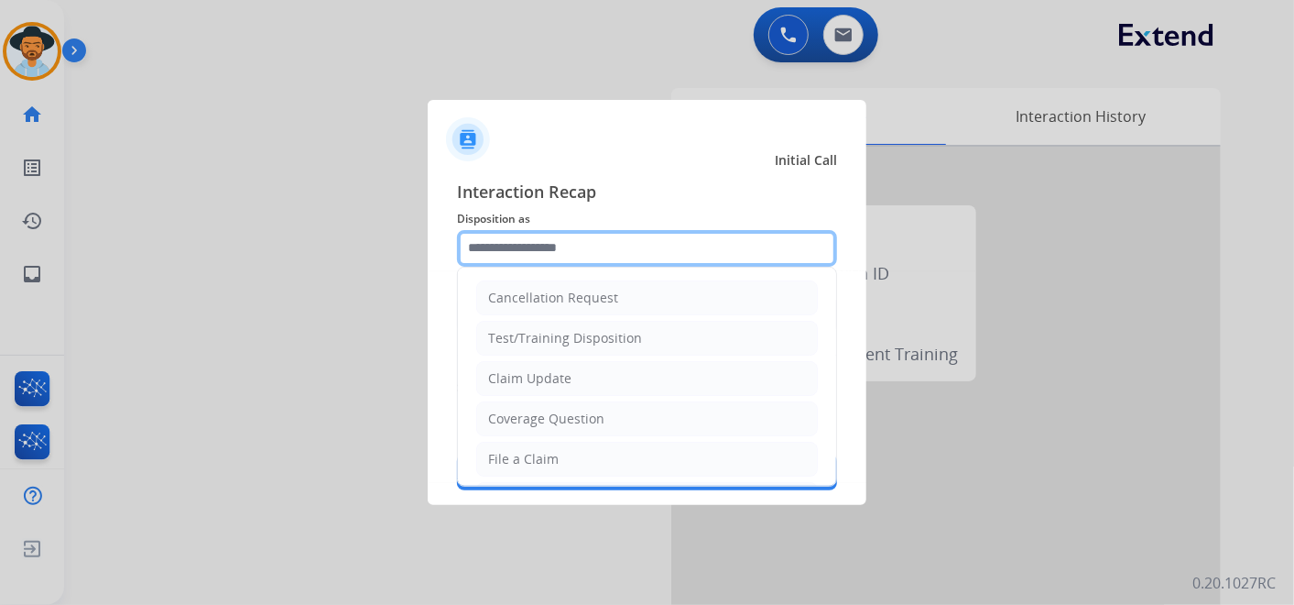
click at [568, 253] on input "text" at bounding box center [647, 248] width 380 height 37
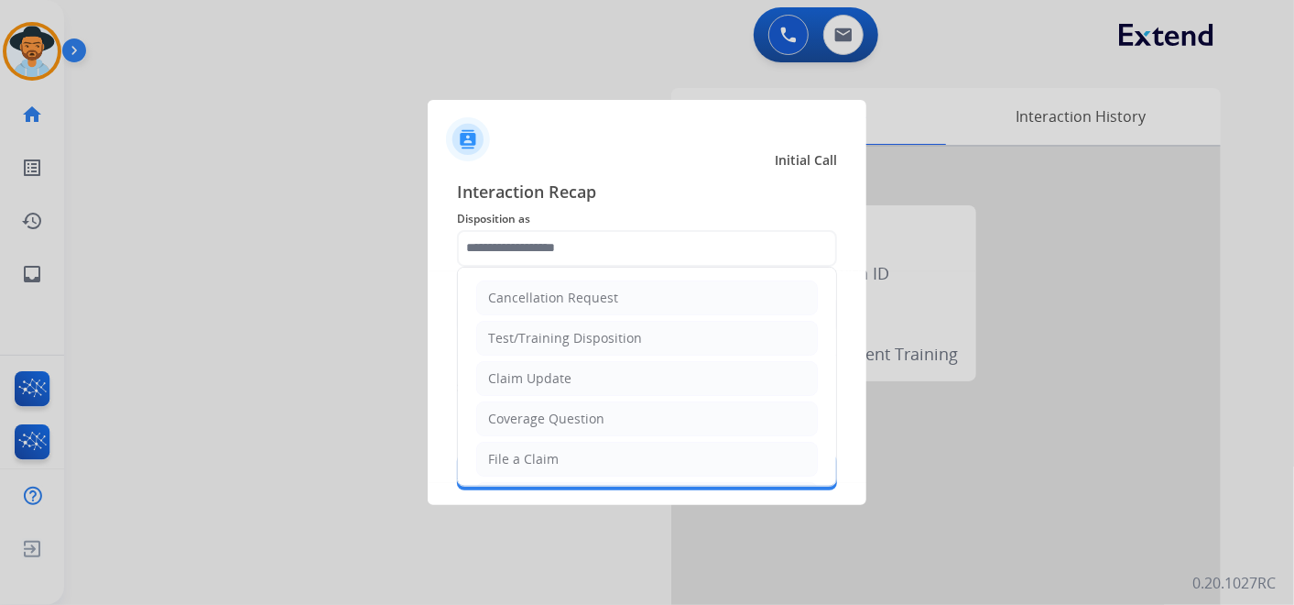
drag, startPoint x: 575, startPoint y: 378, endPoint x: 565, endPoint y: 368, distance: 14.3
click at [575, 378] on li "Claim Update" at bounding box center [647, 378] width 342 height 35
type input "**********"
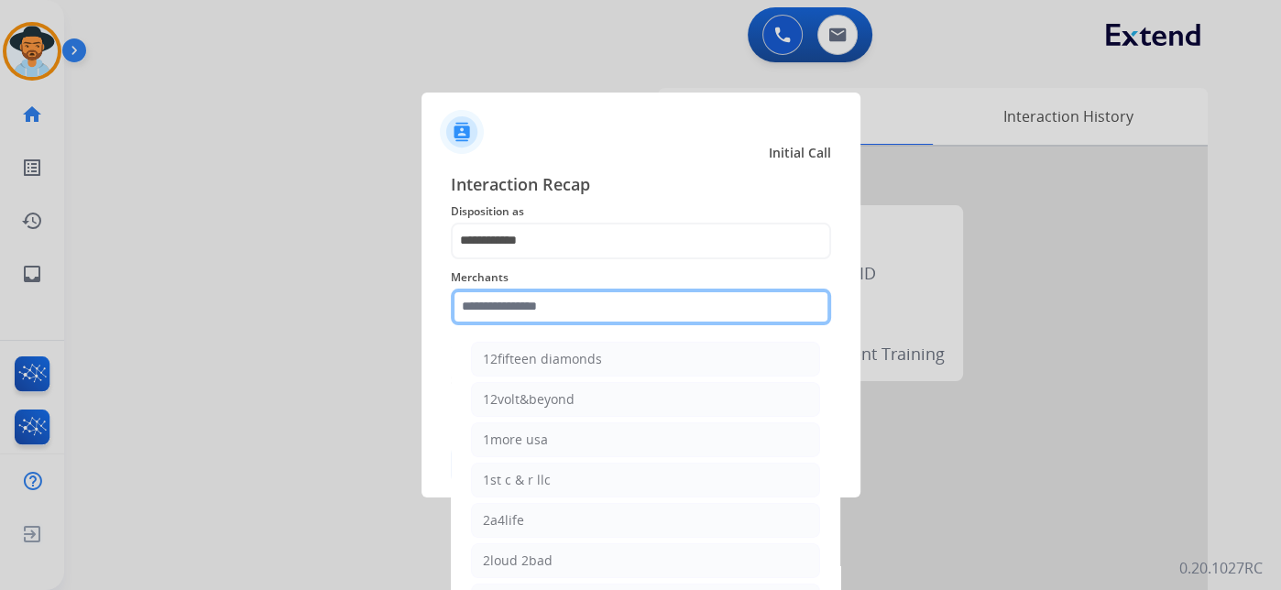
click at [541, 321] on input "text" at bounding box center [641, 307] width 380 height 37
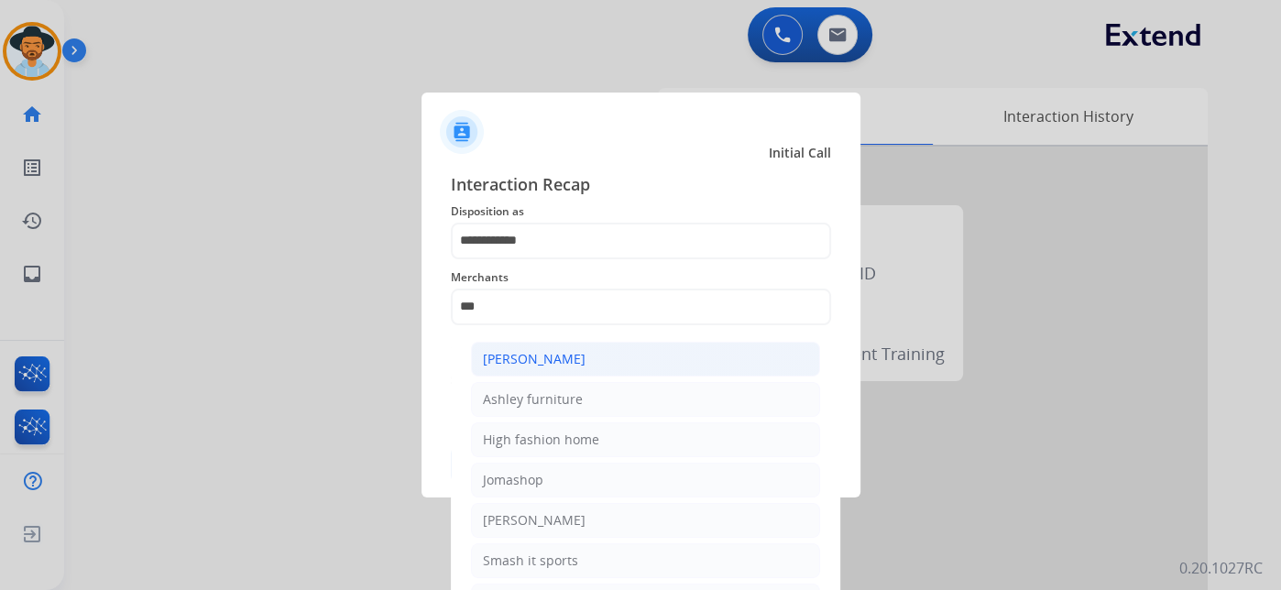
click at [594, 344] on li "[PERSON_NAME]" at bounding box center [645, 359] width 349 height 35
type input "**********"
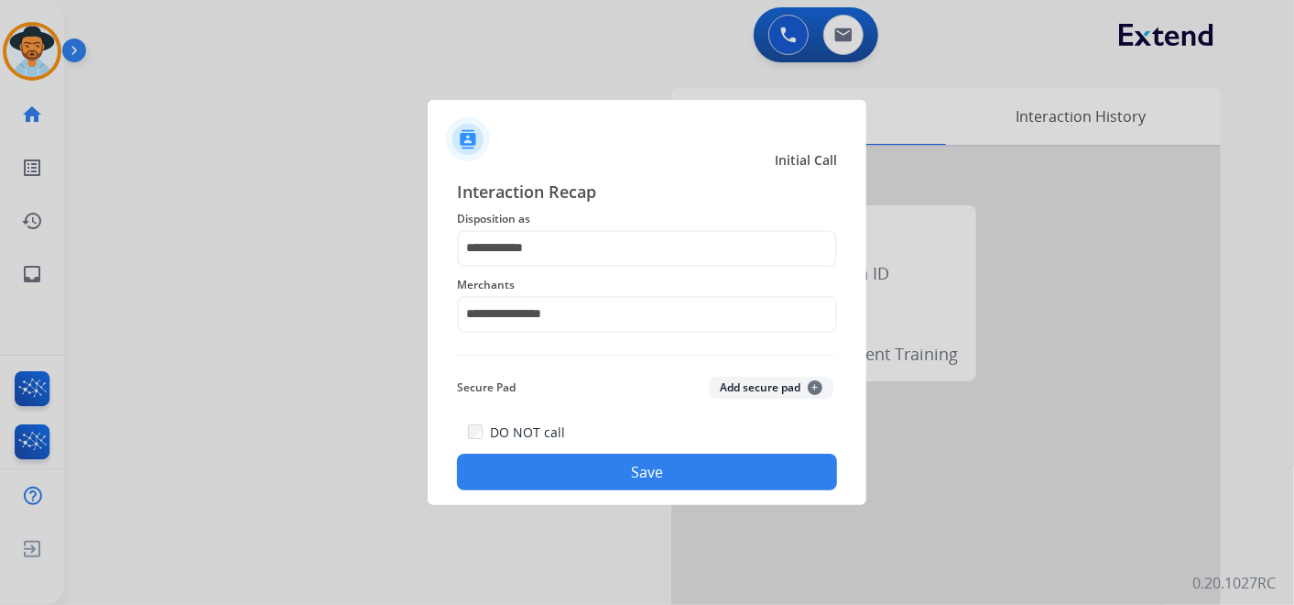
click at [657, 466] on button "Save" at bounding box center [647, 471] width 380 height 37
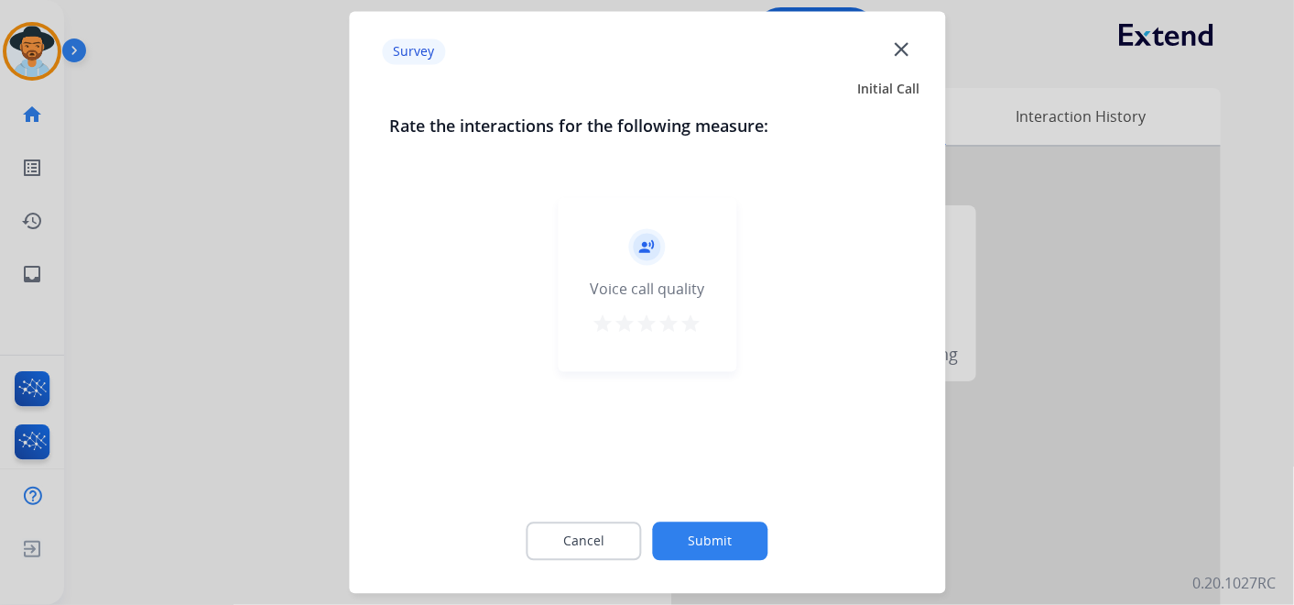
drag, startPoint x: 693, startPoint y: 318, endPoint x: 672, endPoint y: 390, distance: 75.4
click at [693, 319] on mat-icon "star" at bounding box center [692, 324] width 22 height 22
click at [722, 541] on button "Submit" at bounding box center [710, 541] width 115 height 38
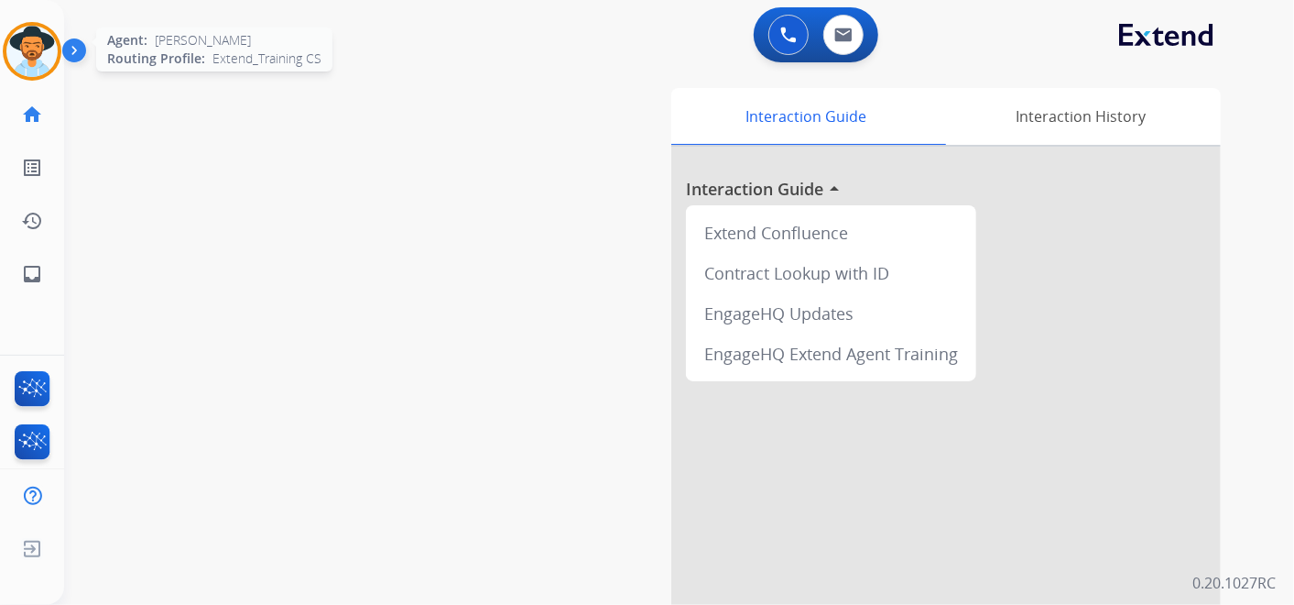
click at [47, 52] on img at bounding box center [31, 51] width 51 height 51
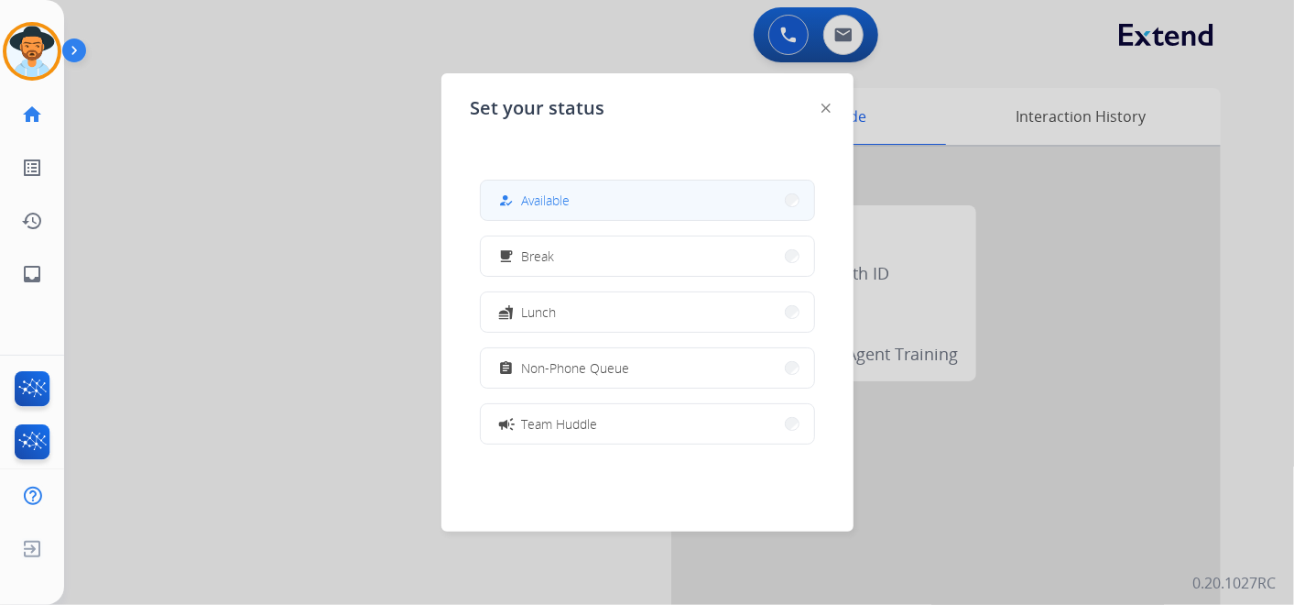
click at [547, 204] on span "Available" at bounding box center [546, 200] width 49 height 19
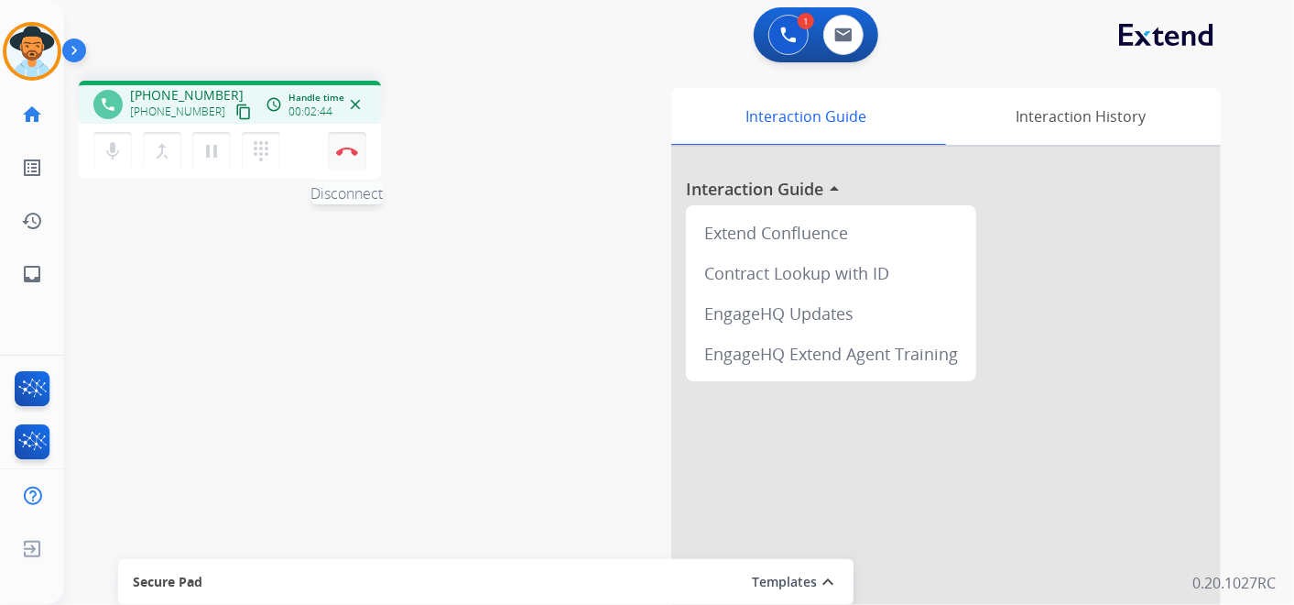
click at [348, 149] on img at bounding box center [347, 151] width 22 height 9
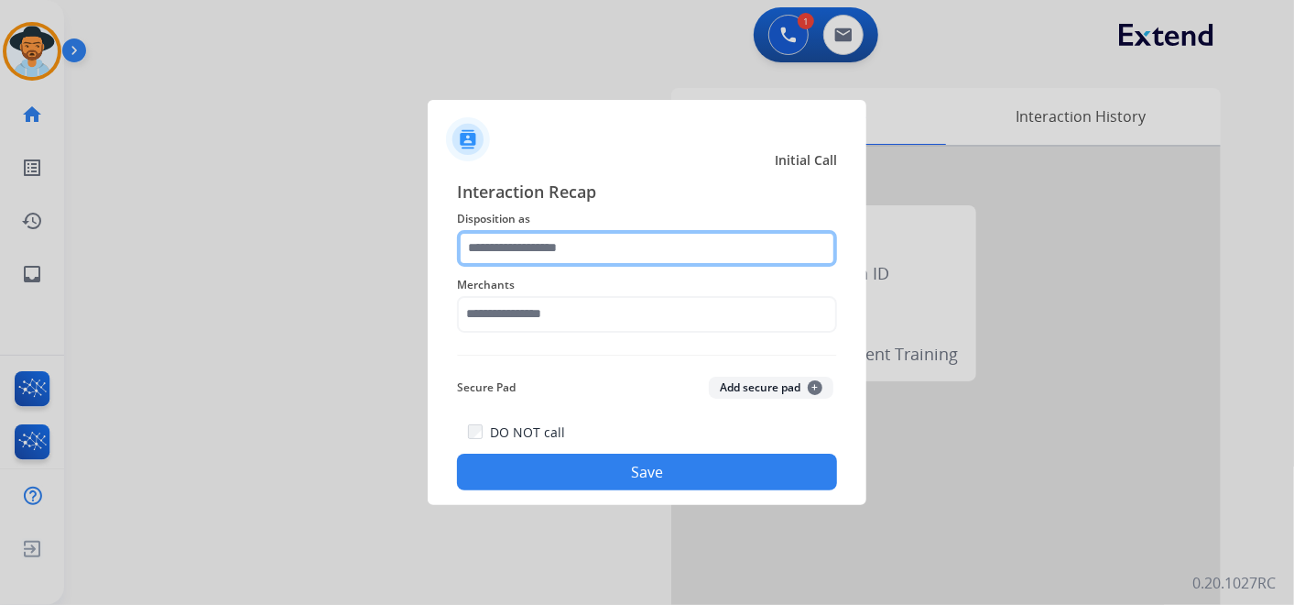
click at [577, 244] on input "text" at bounding box center [647, 248] width 380 height 37
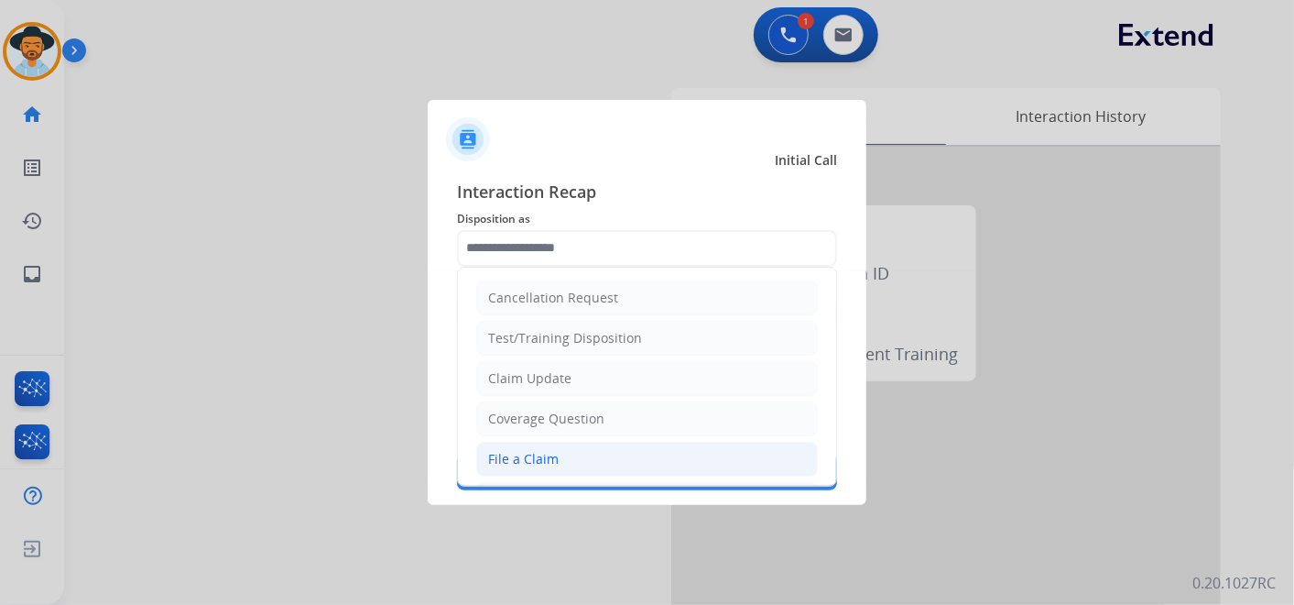
click at [601, 460] on li "File a Claim" at bounding box center [647, 459] width 342 height 35
type input "**********"
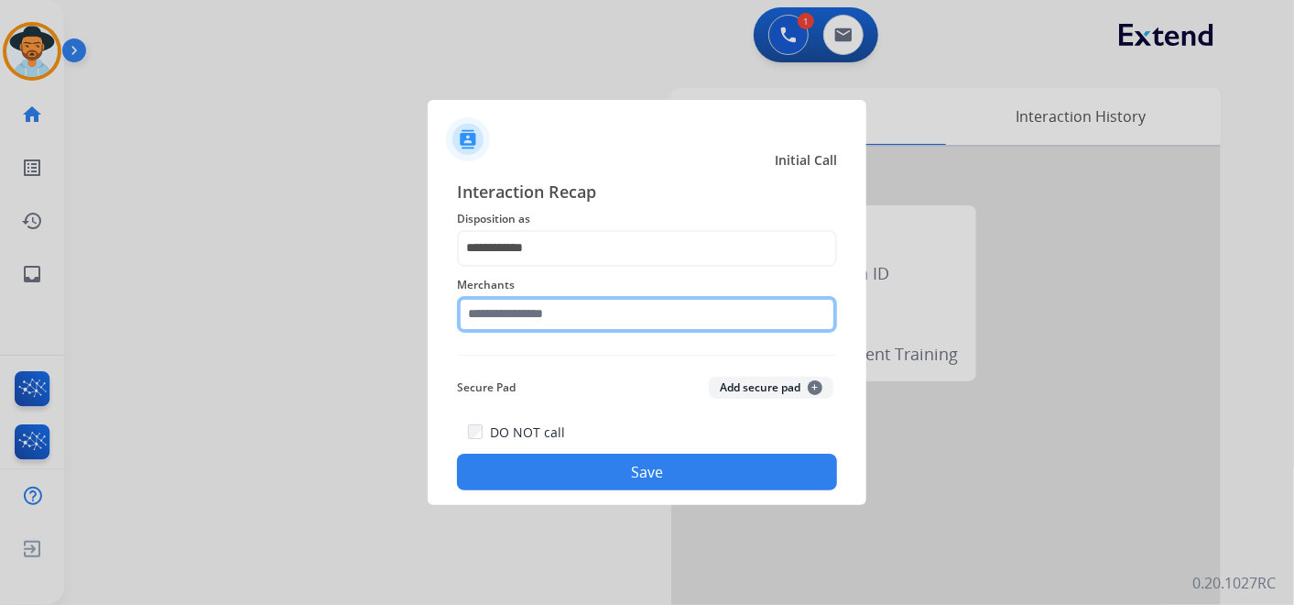
click at [575, 319] on input "text" at bounding box center [647, 314] width 380 height 37
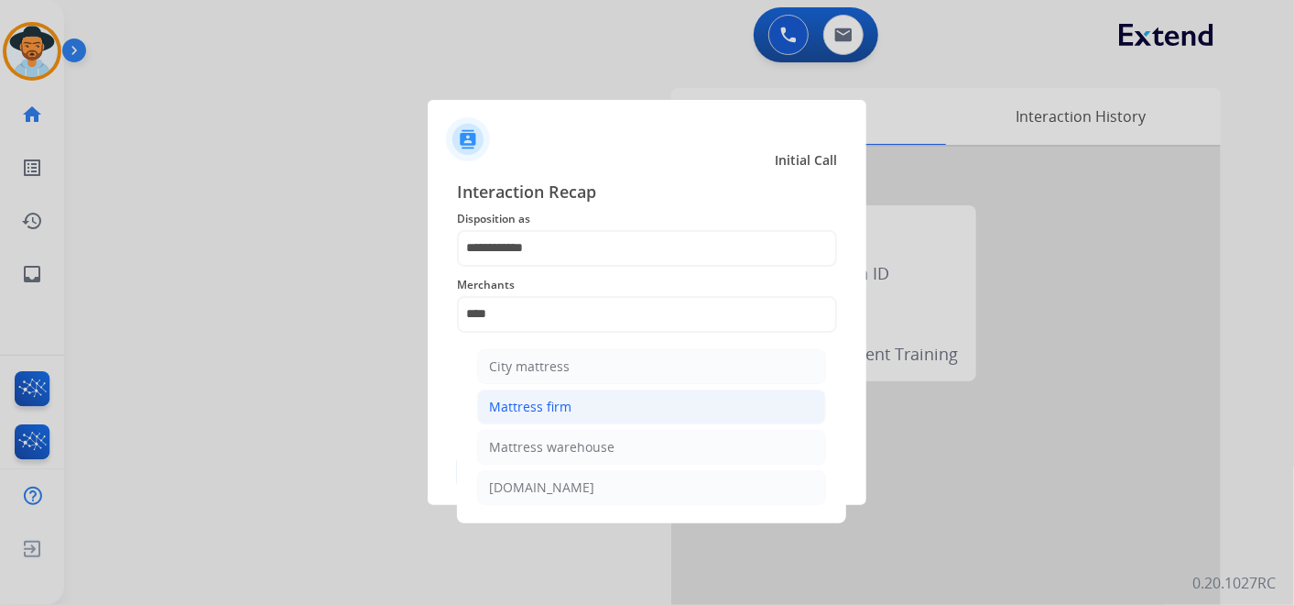
click at [547, 414] on div "Mattress firm" at bounding box center [530, 407] width 82 height 18
type input "**********"
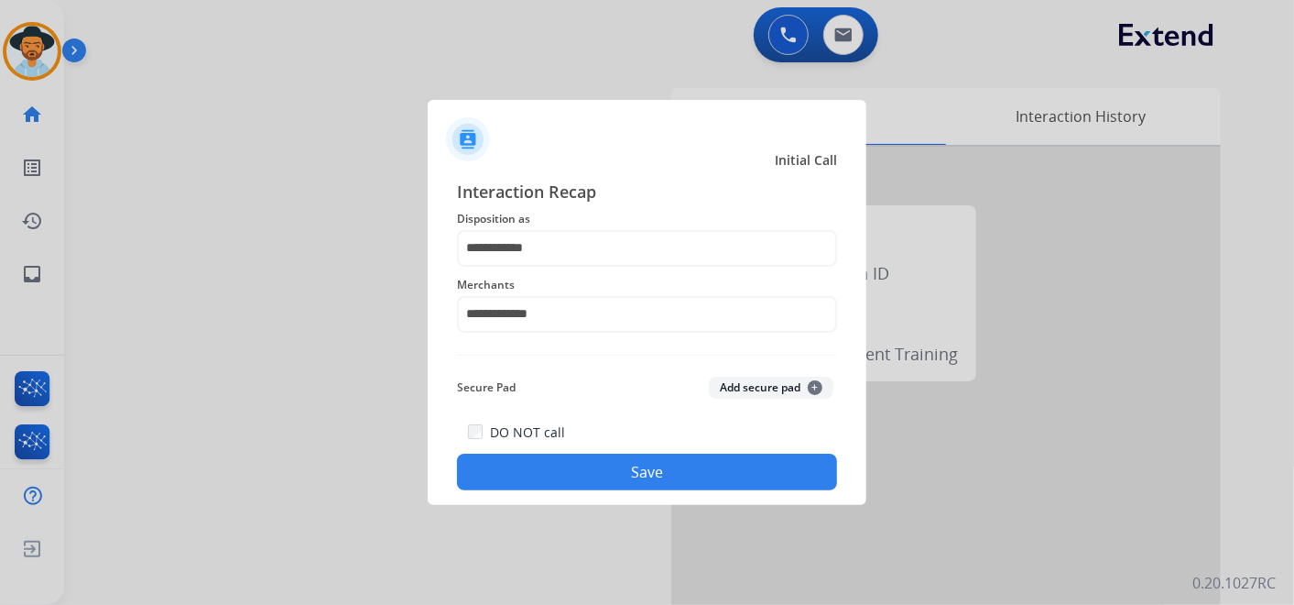
click at [636, 473] on button "Save" at bounding box center [647, 471] width 380 height 37
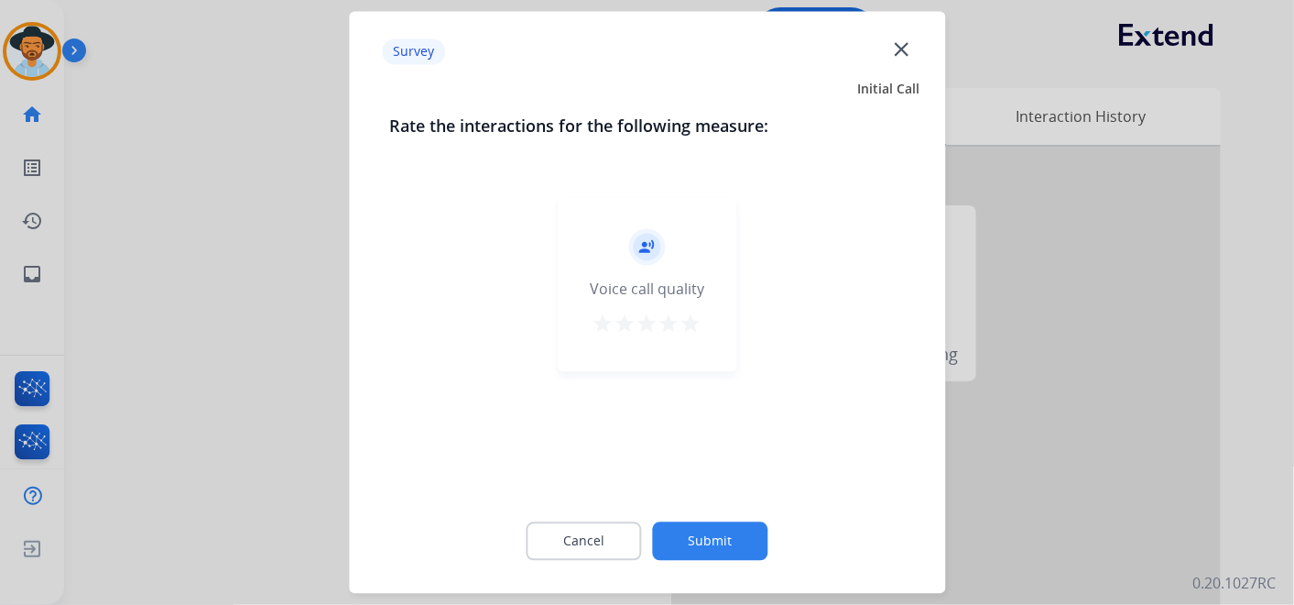
drag, startPoint x: 696, startPoint y: 319, endPoint x: 703, endPoint y: 336, distance: 18.5
click at [695, 322] on mat-icon "star" at bounding box center [692, 324] width 22 height 22
click at [733, 544] on button "Submit" at bounding box center [710, 541] width 115 height 38
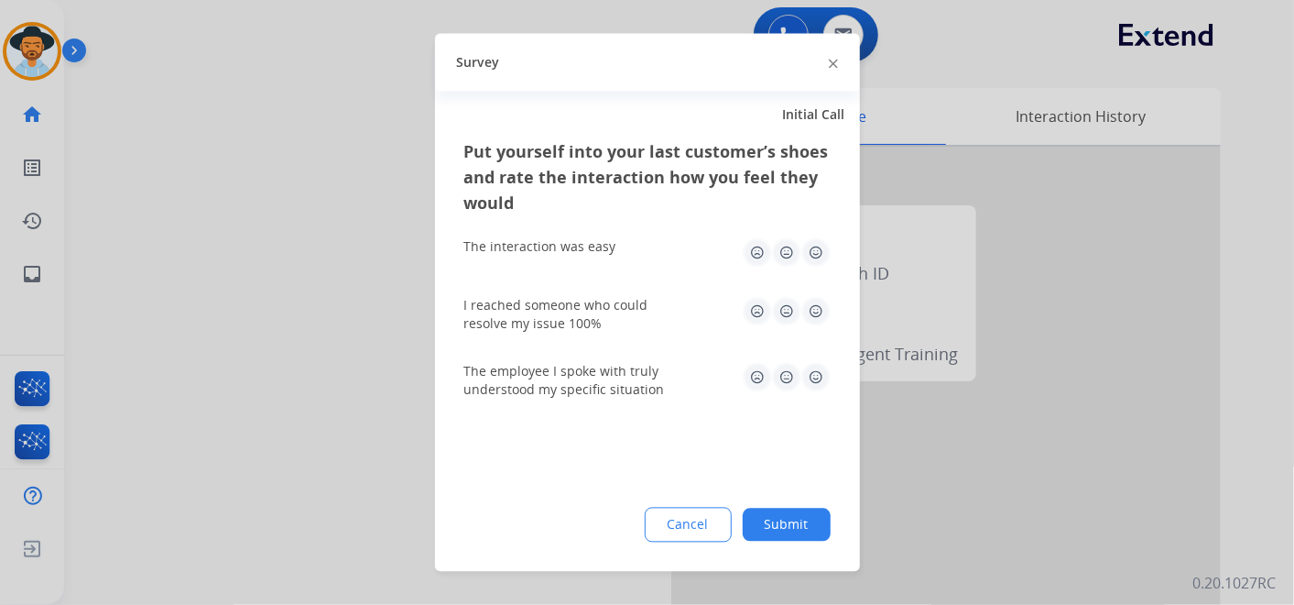
click at [817, 251] on img at bounding box center [816, 252] width 29 height 29
click at [813, 309] on img at bounding box center [816, 311] width 29 height 29
click at [822, 374] on img at bounding box center [816, 377] width 29 height 29
click at [803, 511] on button "Submit" at bounding box center [787, 524] width 88 height 33
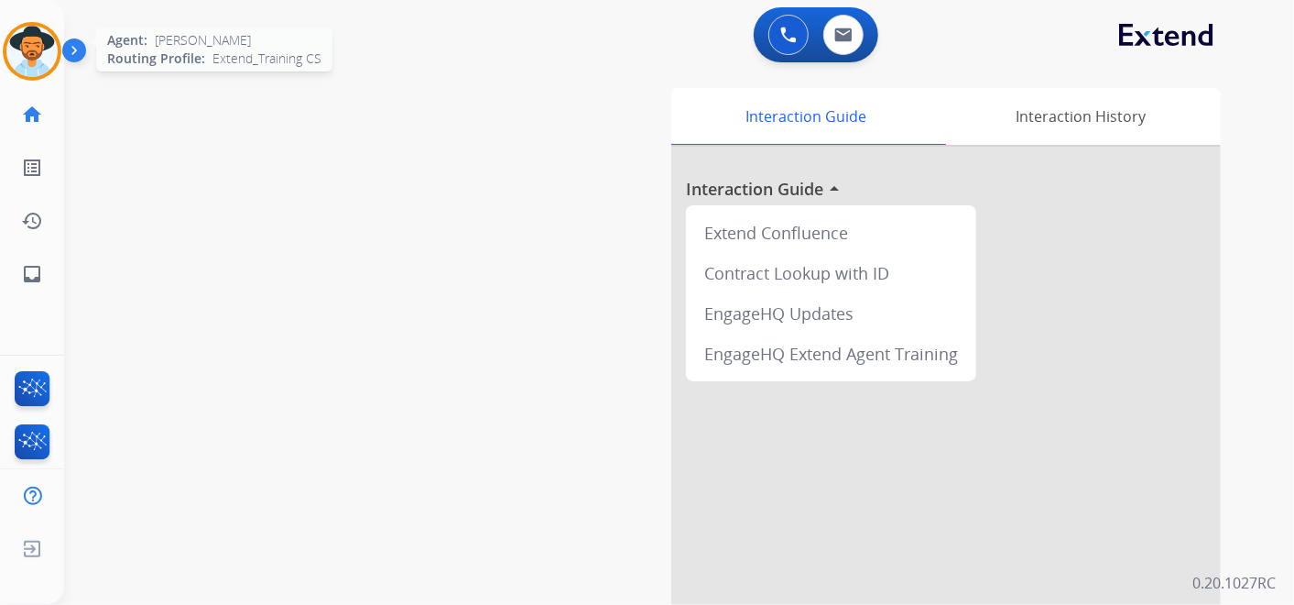
click at [30, 44] on img at bounding box center [31, 51] width 51 height 51
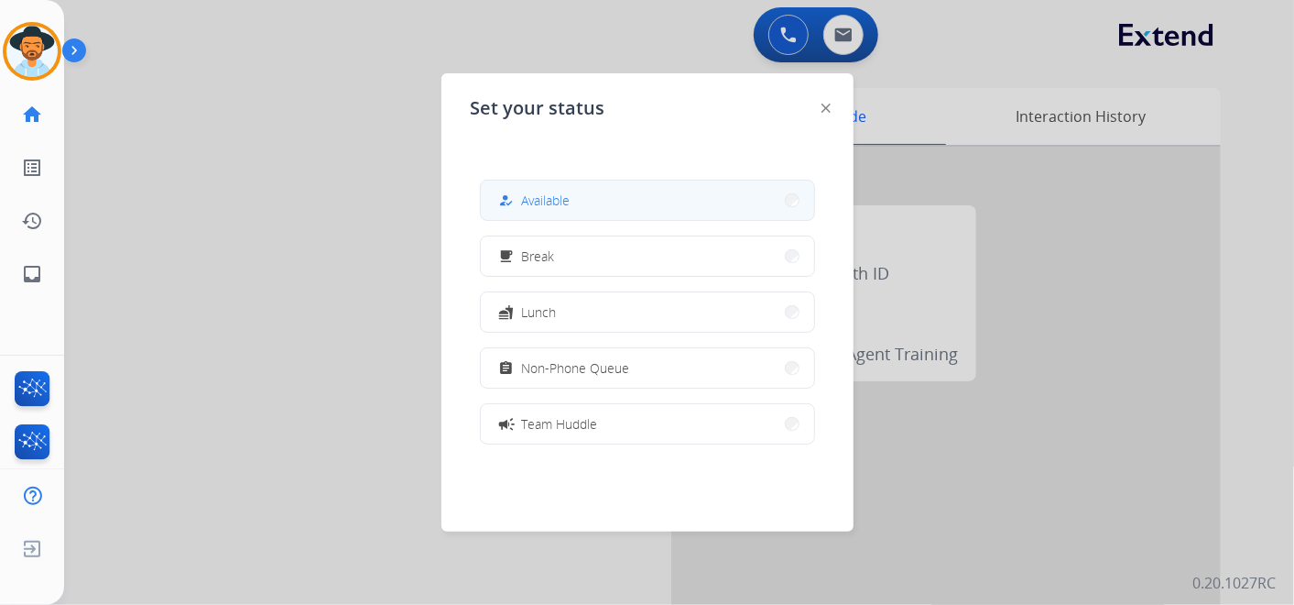
click at [592, 193] on button "how_to_reg Available" at bounding box center [647, 199] width 333 height 39
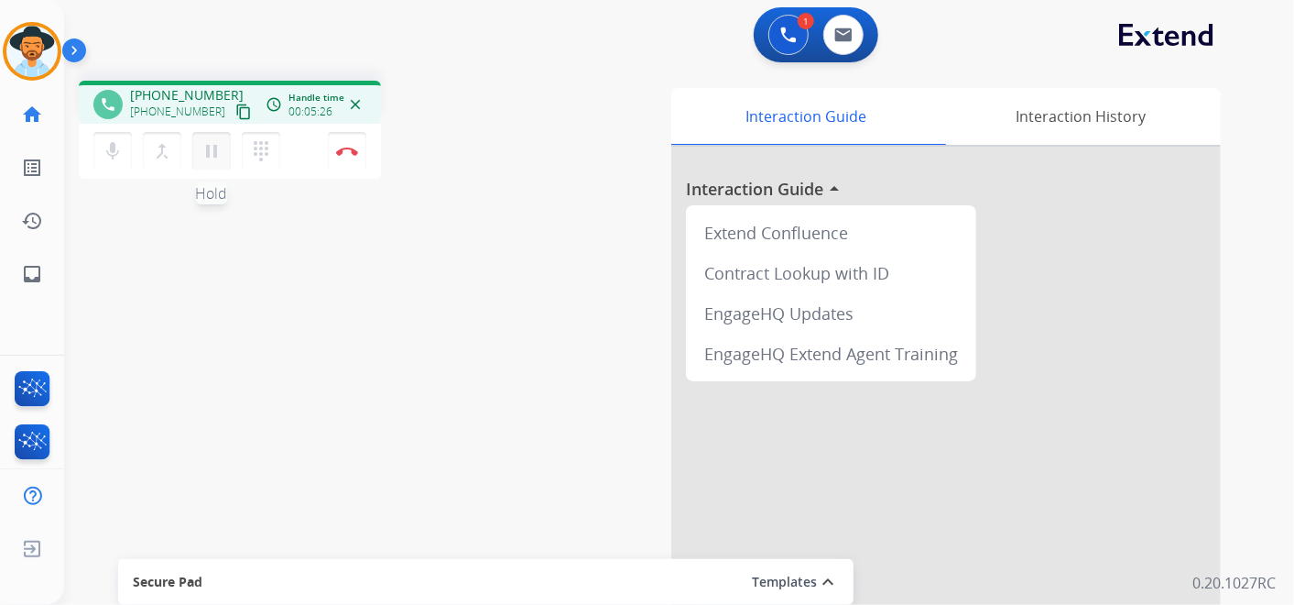
click at [213, 154] on mat-icon "pause" at bounding box center [212, 151] width 22 height 22
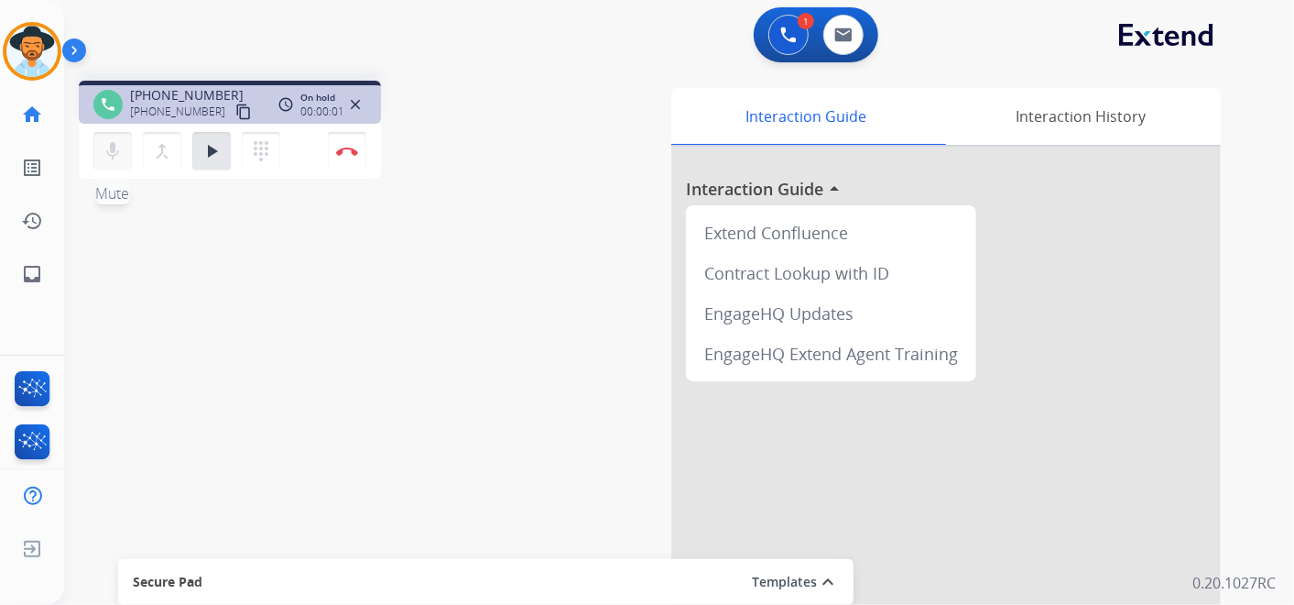
click at [115, 154] on mat-icon "mic" at bounding box center [113, 151] width 22 height 22
click at [110, 148] on mat-icon "mic_off" at bounding box center [113, 151] width 22 height 22
click at [262, 151] on mat-icon "dialpad" at bounding box center [261, 151] width 22 height 22
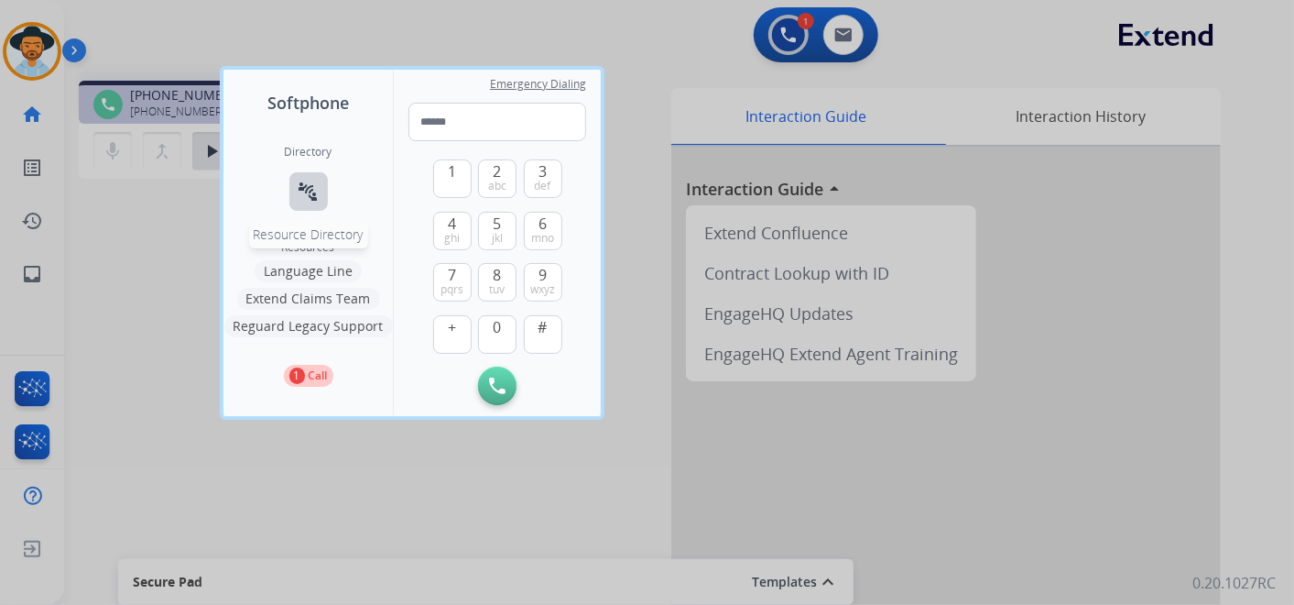
click at [306, 185] on mat-icon "connect_without_contact" at bounding box center [309, 191] width 22 height 22
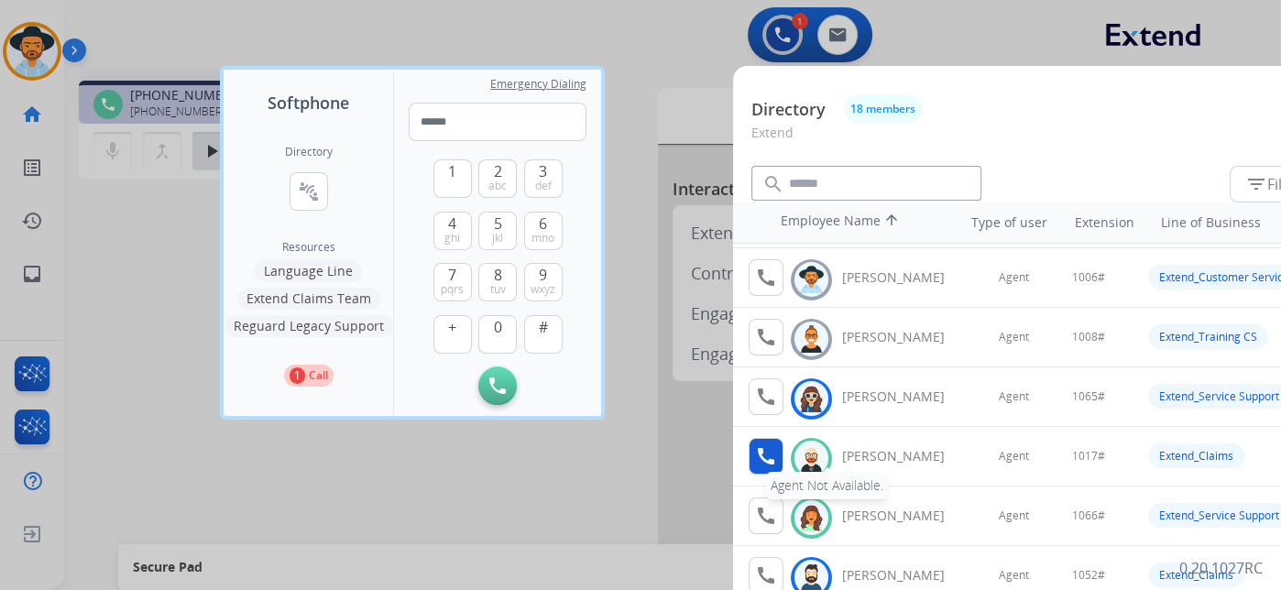
scroll to position [102, 0]
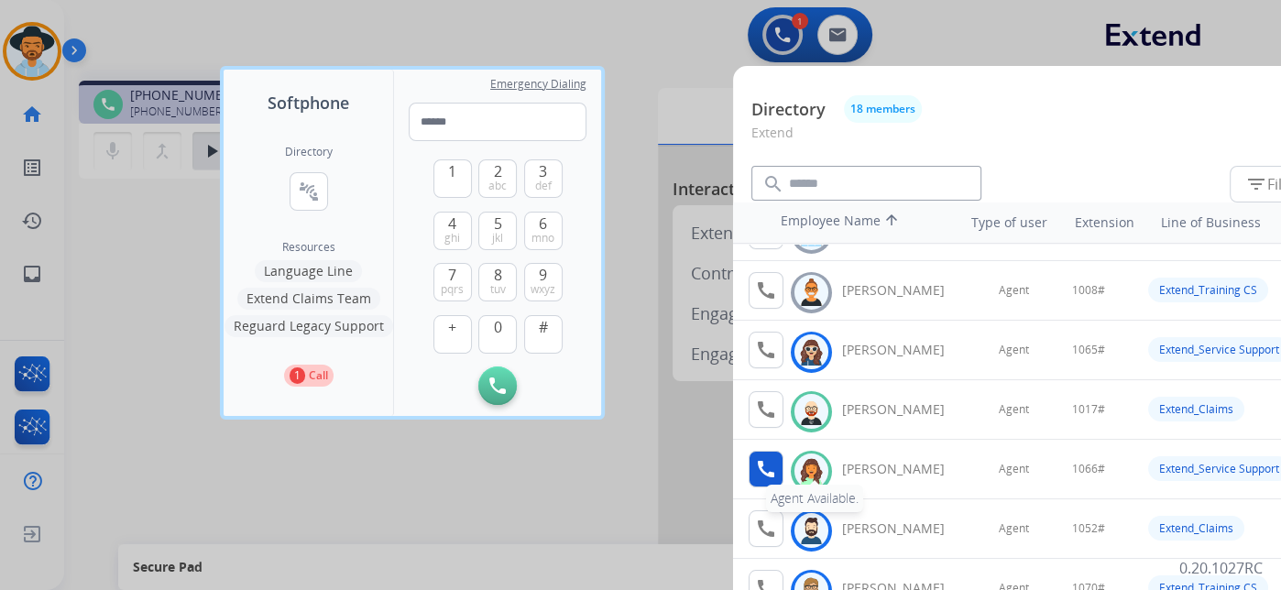
click at [764, 471] on mat-icon "call" at bounding box center [766, 469] width 22 height 22
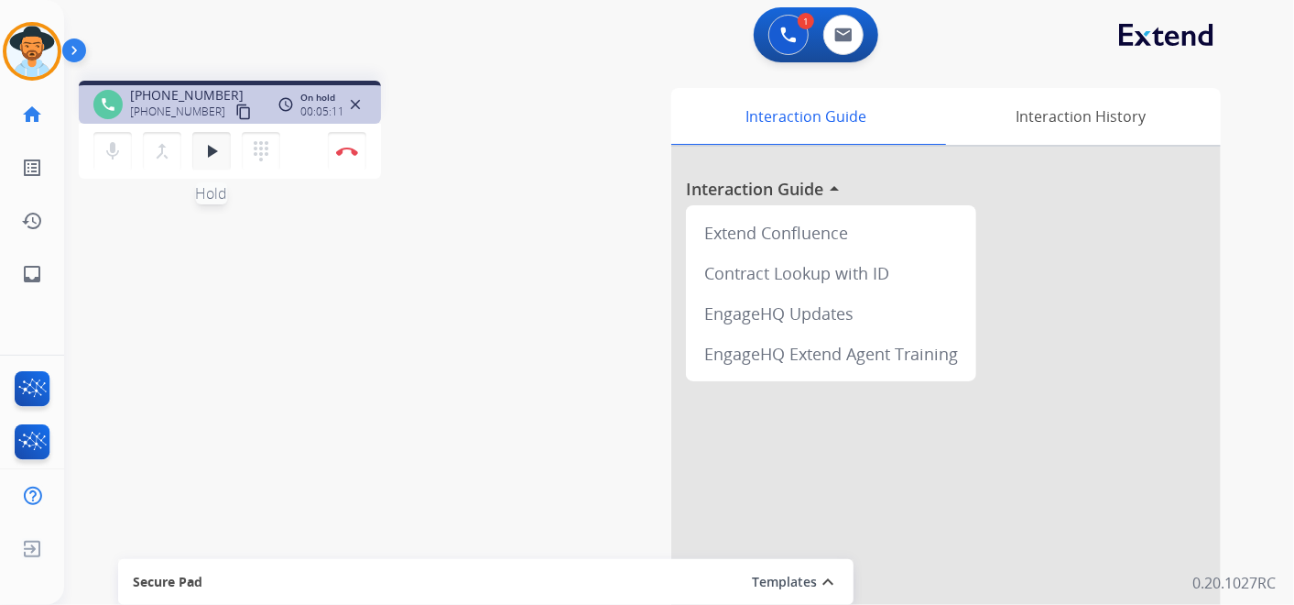
click at [213, 150] on mat-icon "play_arrow" at bounding box center [212, 151] width 22 height 22
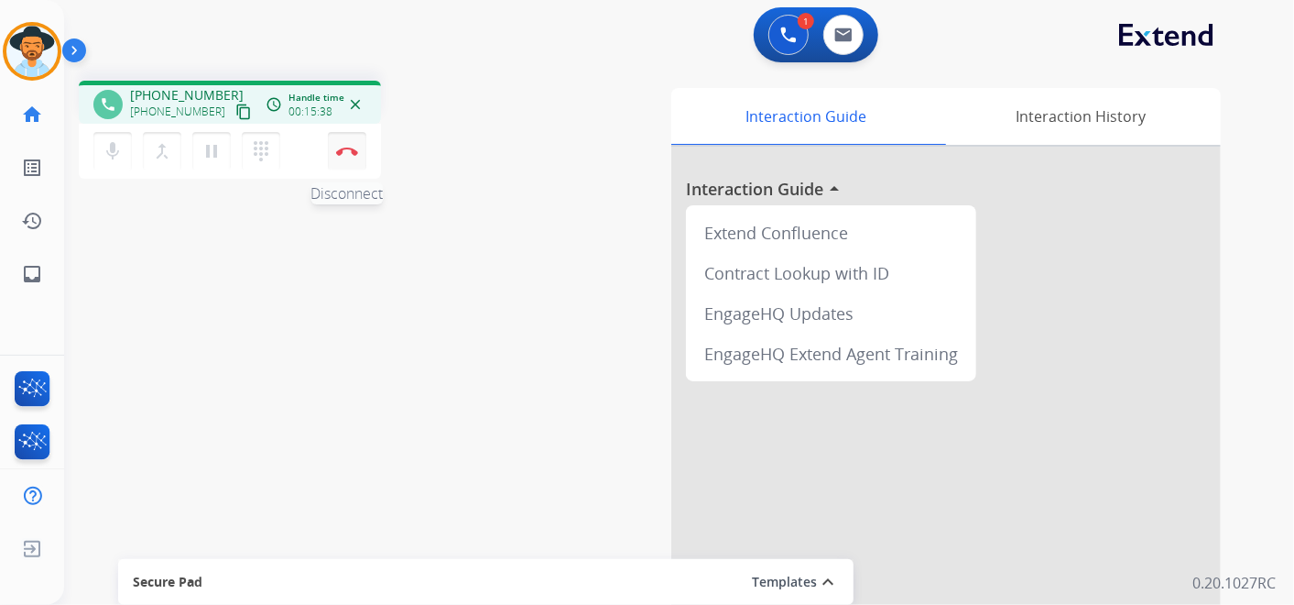
click at [343, 151] on img at bounding box center [347, 151] width 22 height 9
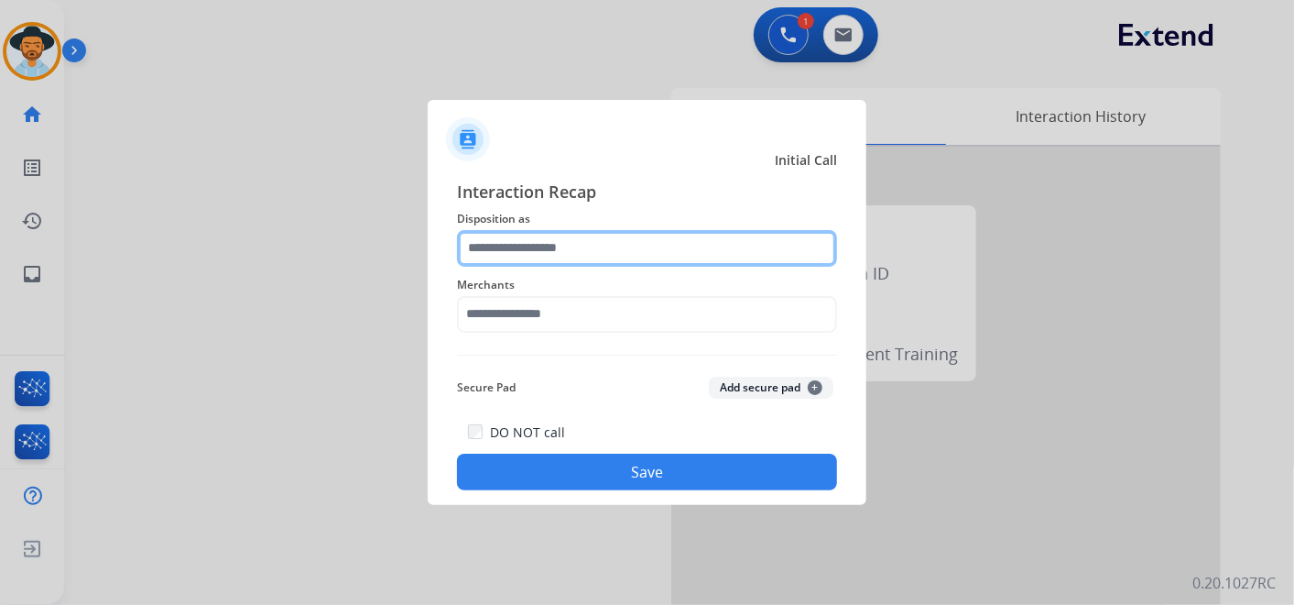
click at [591, 243] on input "text" at bounding box center [647, 248] width 380 height 37
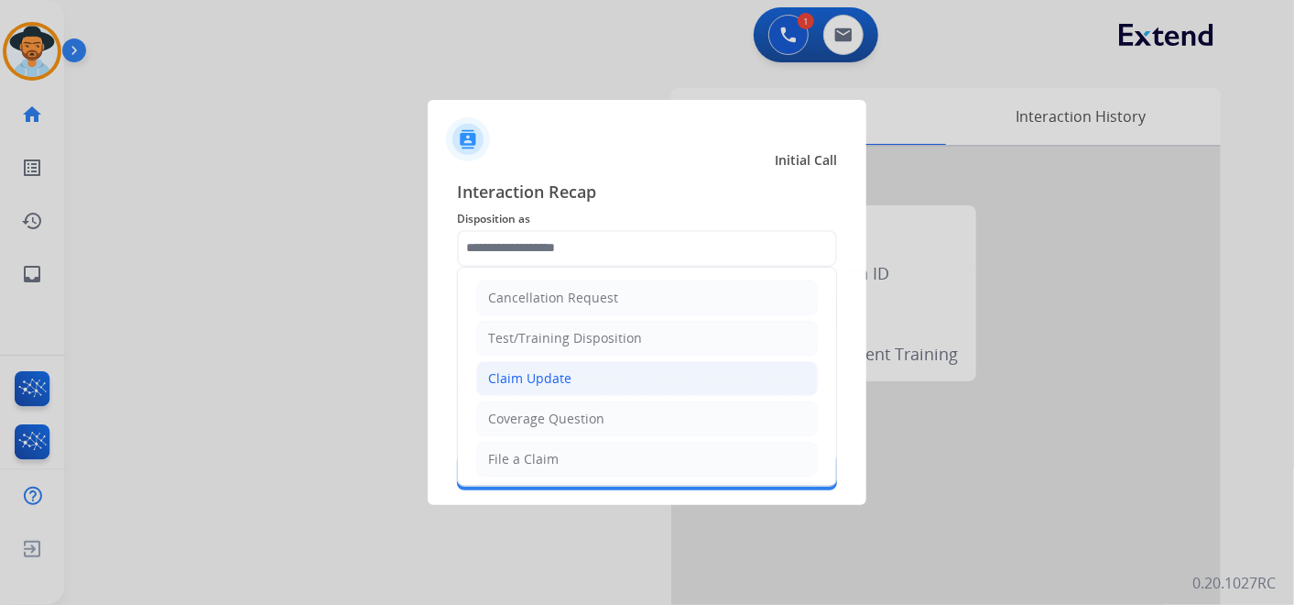
click at [584, 376] on li "Claim Update" at bounding box center [647, 378] width 342 height 35
type input "**********"
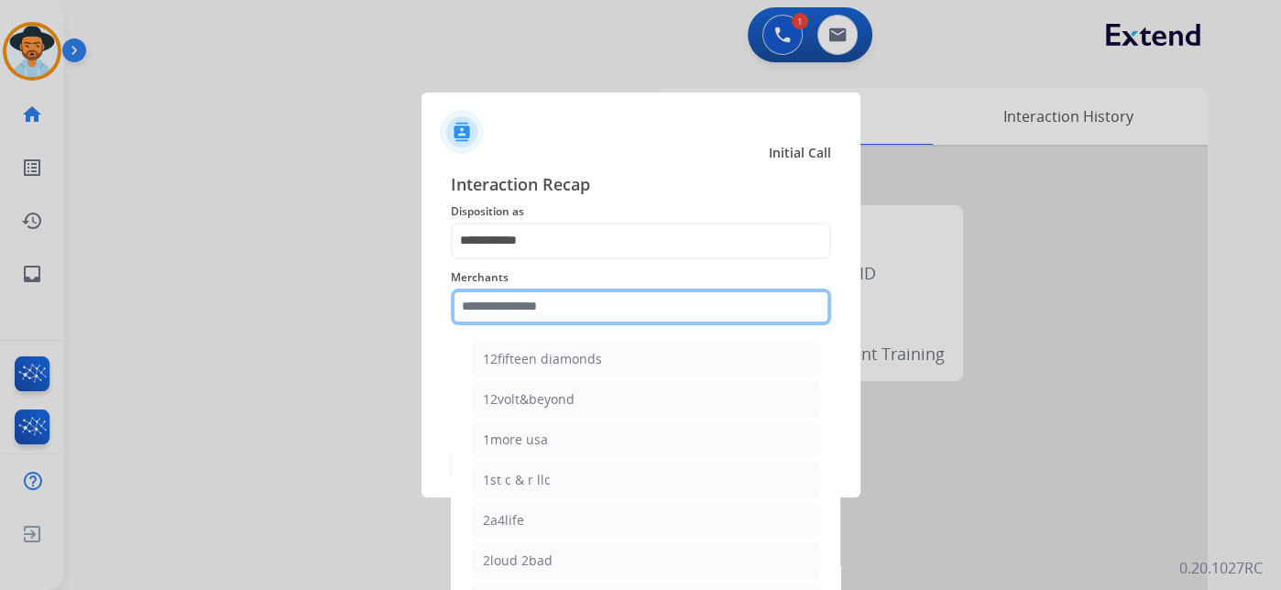
click at [543, 319] on input "text" at bounding box center [641, 307] width 380 height 37
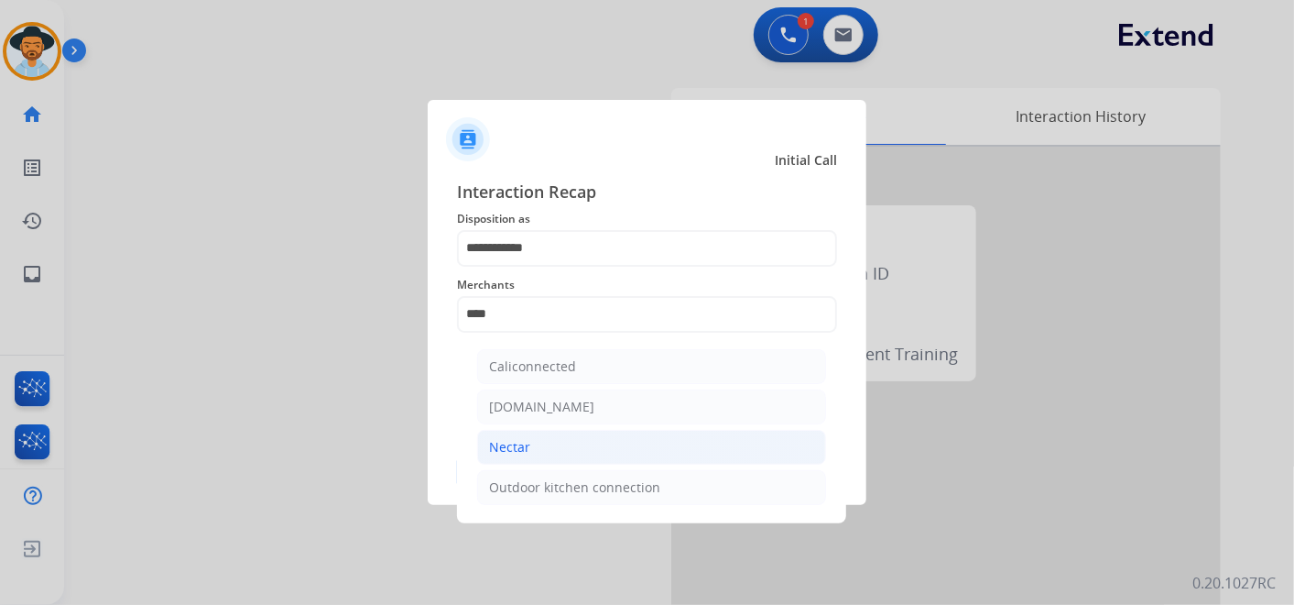
click at [563, 442] on li "Nectar" at bounding box center [651, 447] width 349 height 35
type input "******"
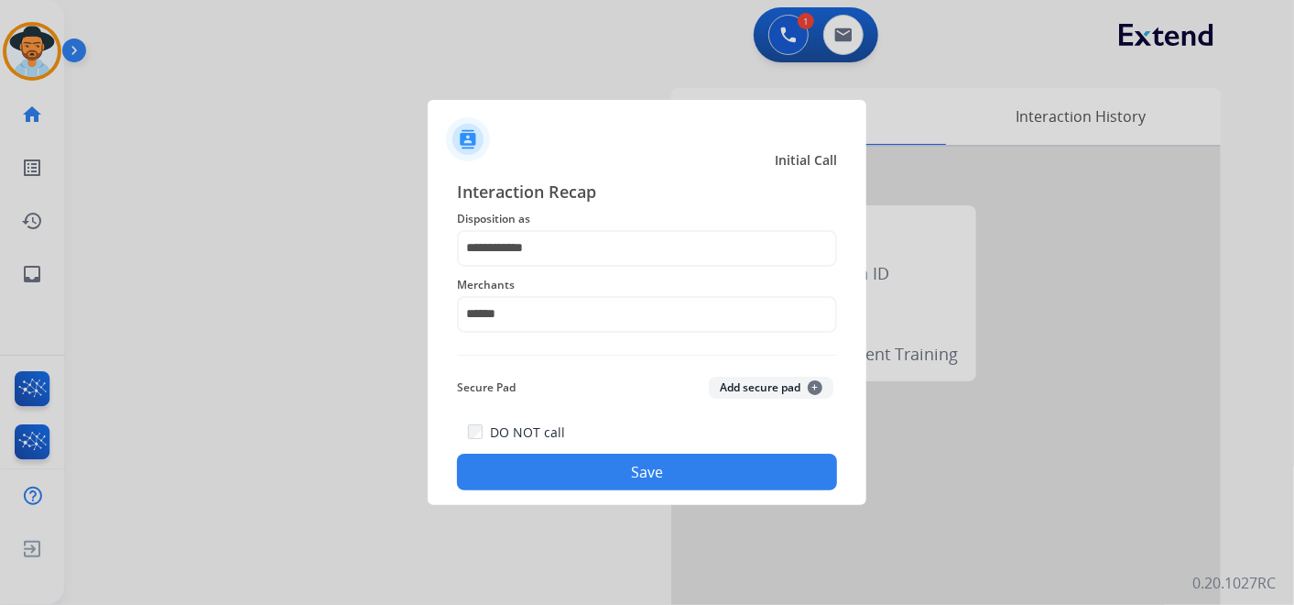
click at [643, 480] on button "Save" at bounding box center [647, 471] width 380 height 37
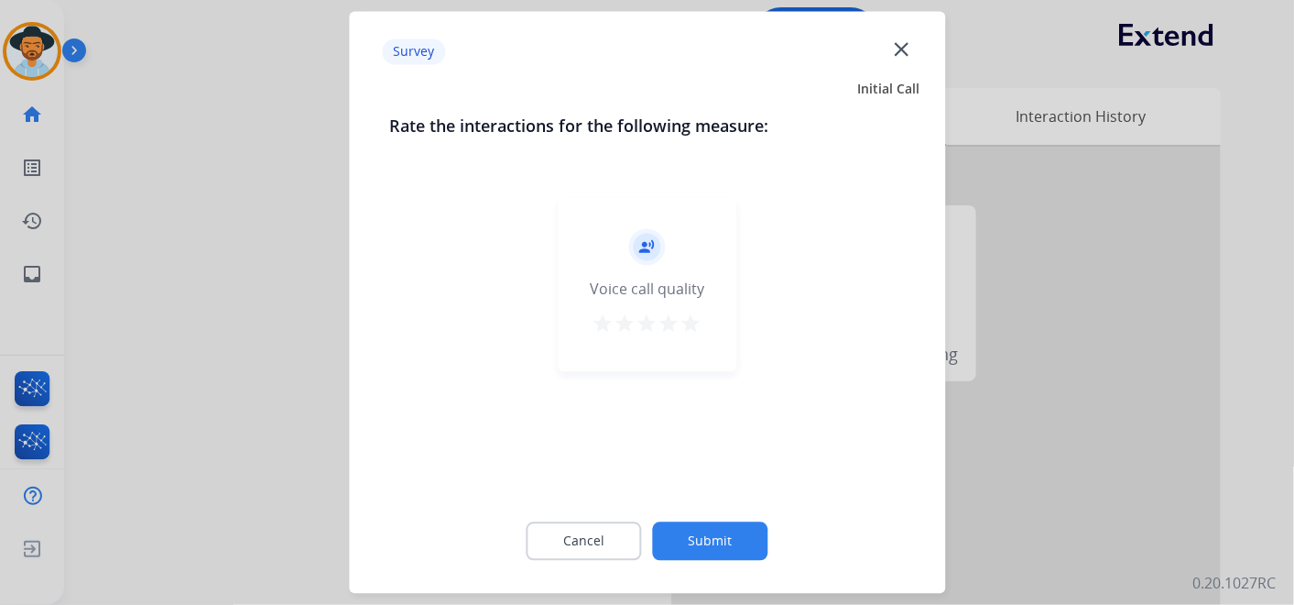
click at [690, 316] on mat-icon "star" at bounding box center [692, 324] width 22 height 22
click at [704, 541] on button "Submit" at bounding box center [710, 541] width 115 height 38
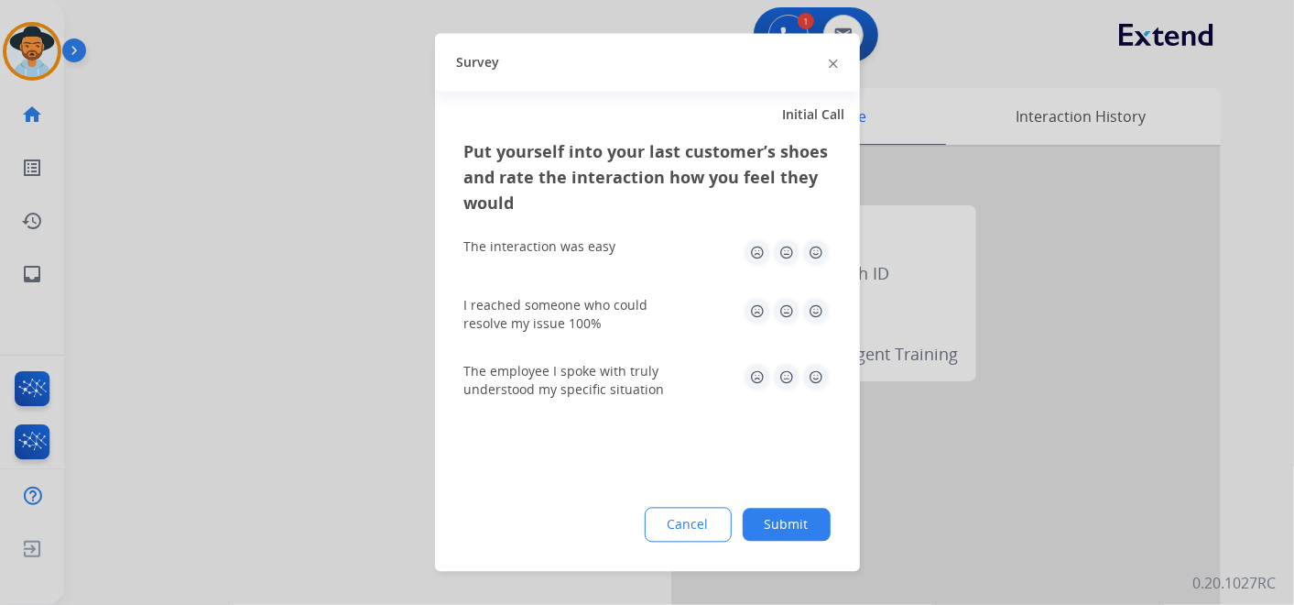
drag, startPoint x: 816, startPoint y: 248, endPoint x: 803, endPoint y: 300, distance: 53.8
click at [817, 248] on img at bounding box center [816, 252] width 29 height 29
click at [813, 309] on img at bounding box center [816, 311] width 29 height 29
click at [811, 374] on img at bounding box center [816, 377] width 29 height 29
click at [788, 529] on button "Submit" at bounding box center [787, 524] width 88 height 33
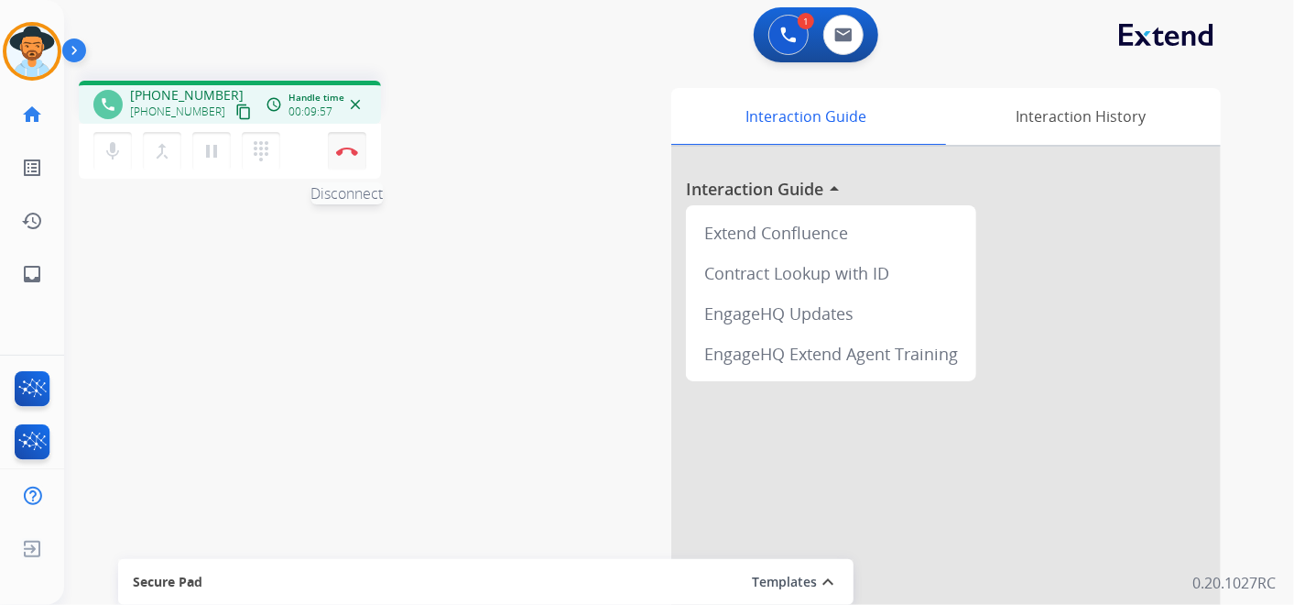
click at [344, 151] on img at bounding box center [347, 151] width 22 height 9
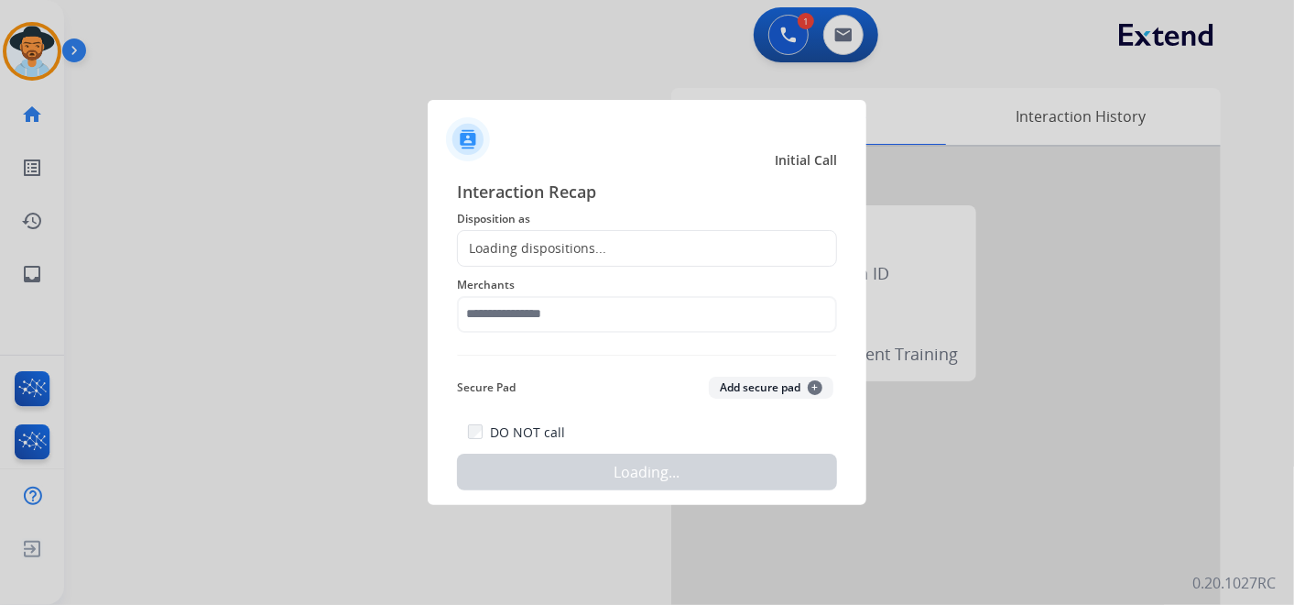
click at [554, 248] on div "Loading dispositions..." at bounding box center [532, 248] width 148 height 18
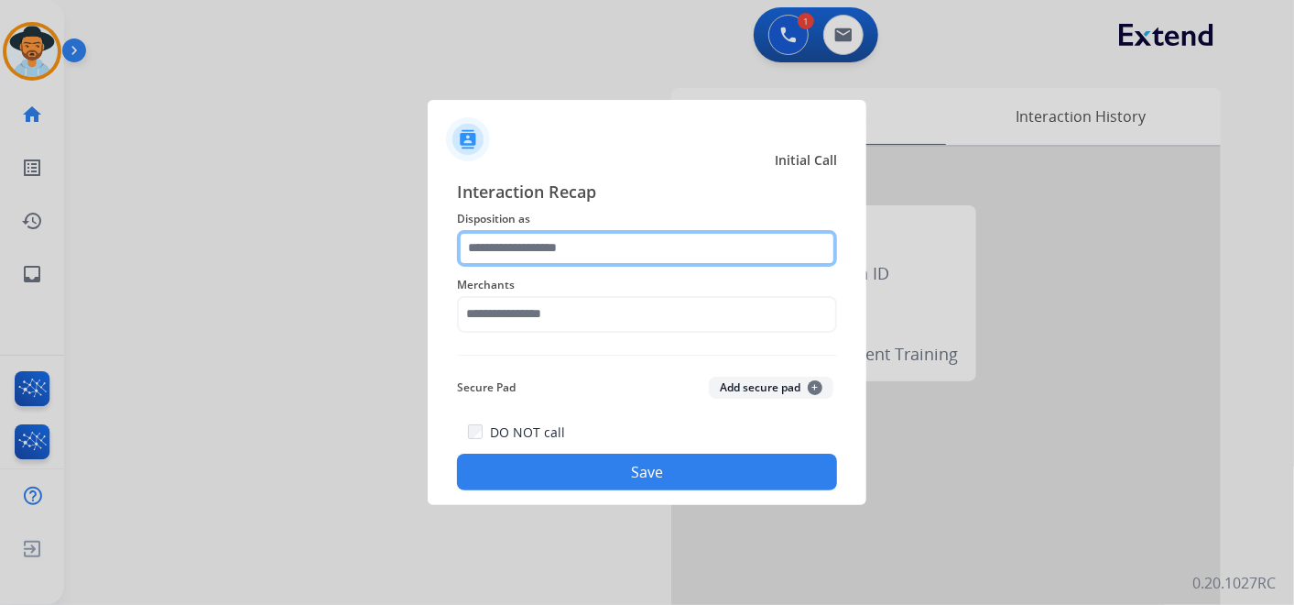
click at [551, 249] on input "text" at bounding box center [647, 248] width 380 height 37
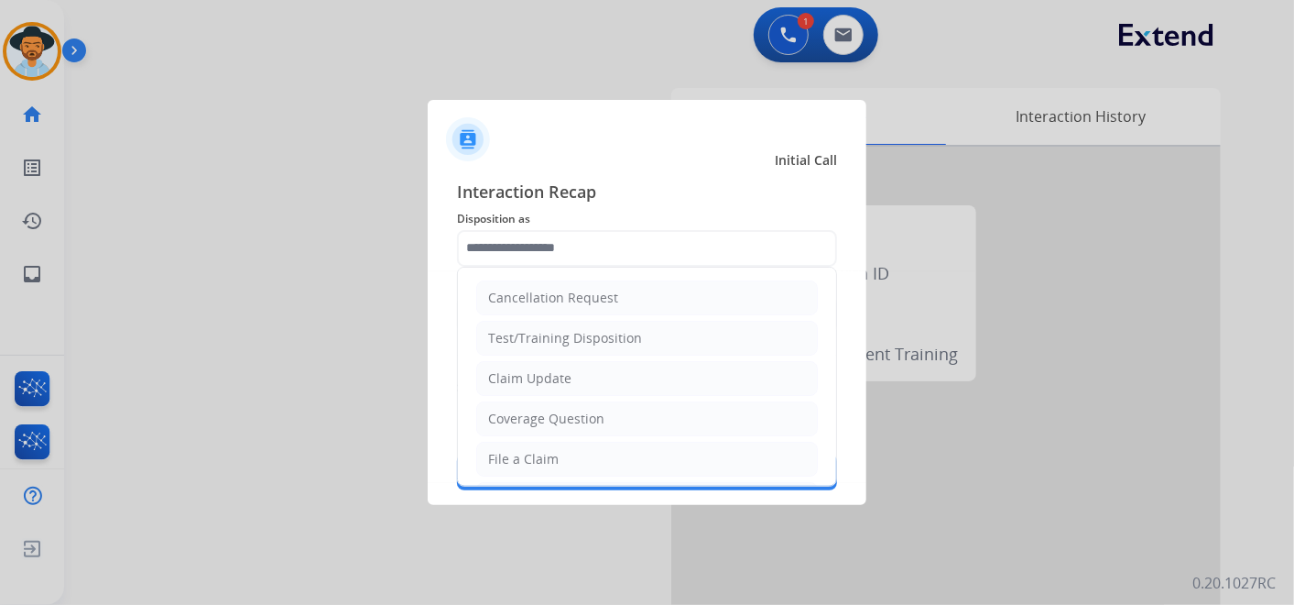
click at [573, 453] on li "File a Claim" at bounding box center [647, 459] width 342 height 35
type input "**********"
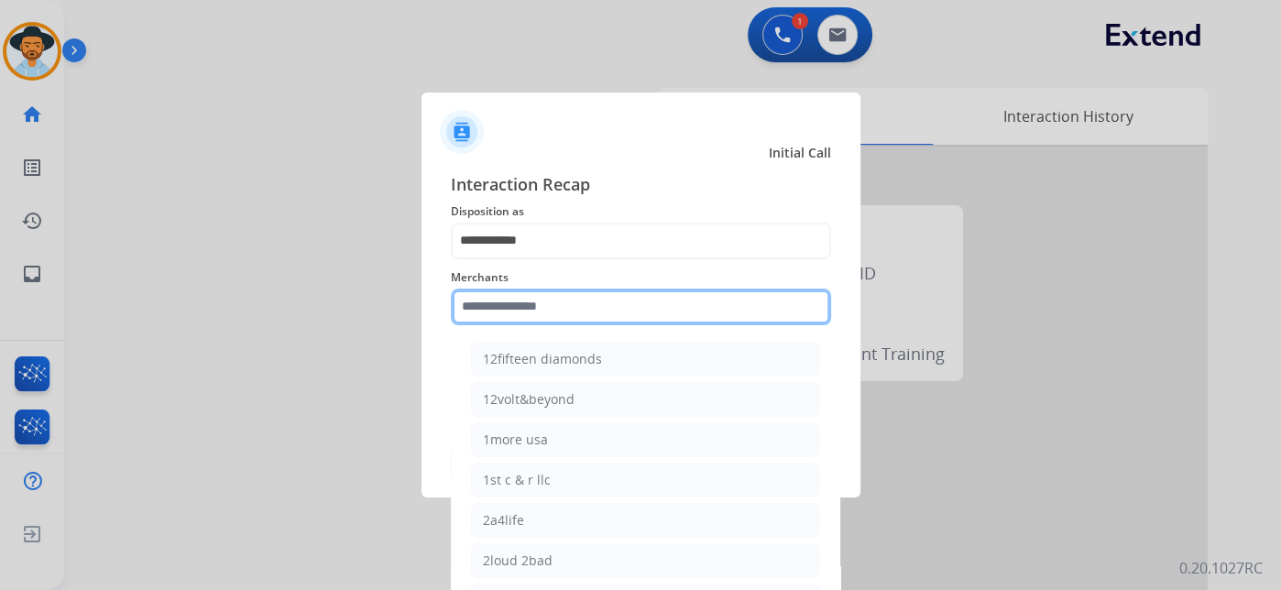
click at [518, 309] on input "text" at bounding box center [641, 307] width 380 height 37
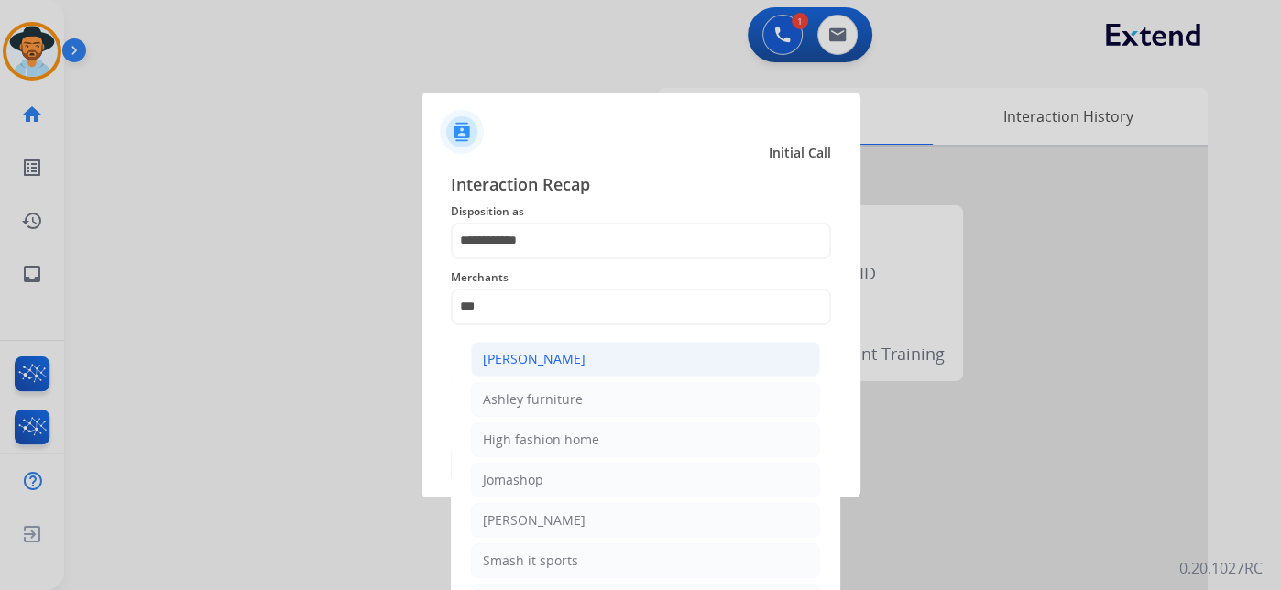
click at [582, 358] on li "[PERSON_NAME]" at bounding box center [645, 359] width 349 height 35
type input "**********"
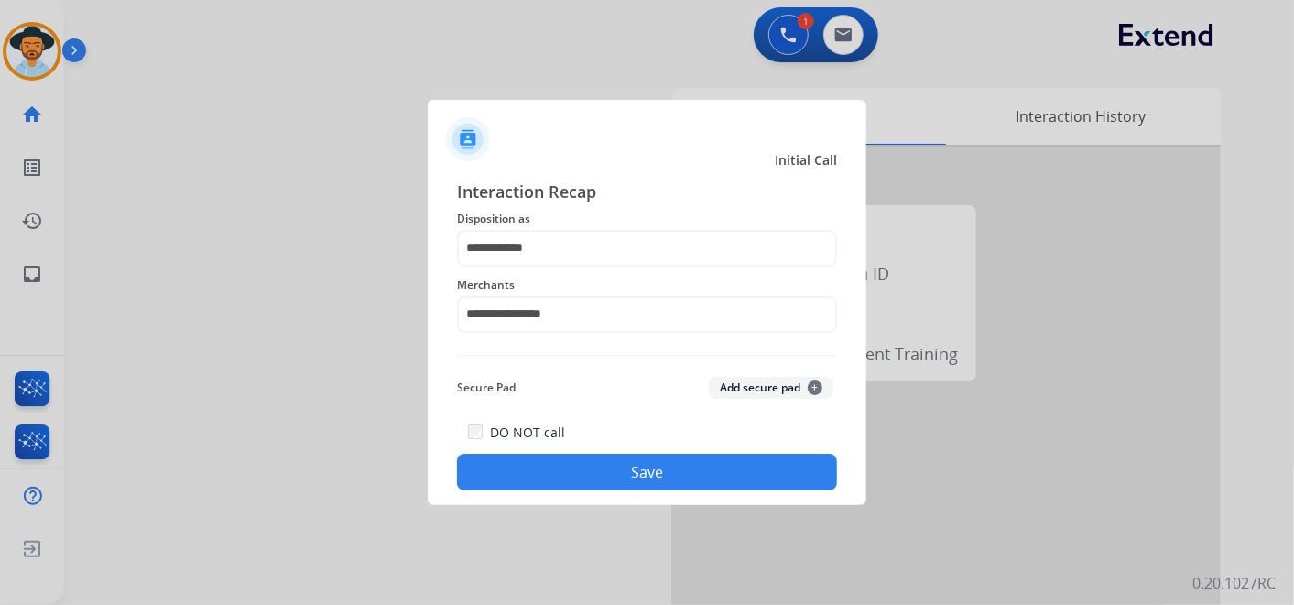
click at [629, 482] on button "Save" at bounding box center [647, 471] width 380 height 37
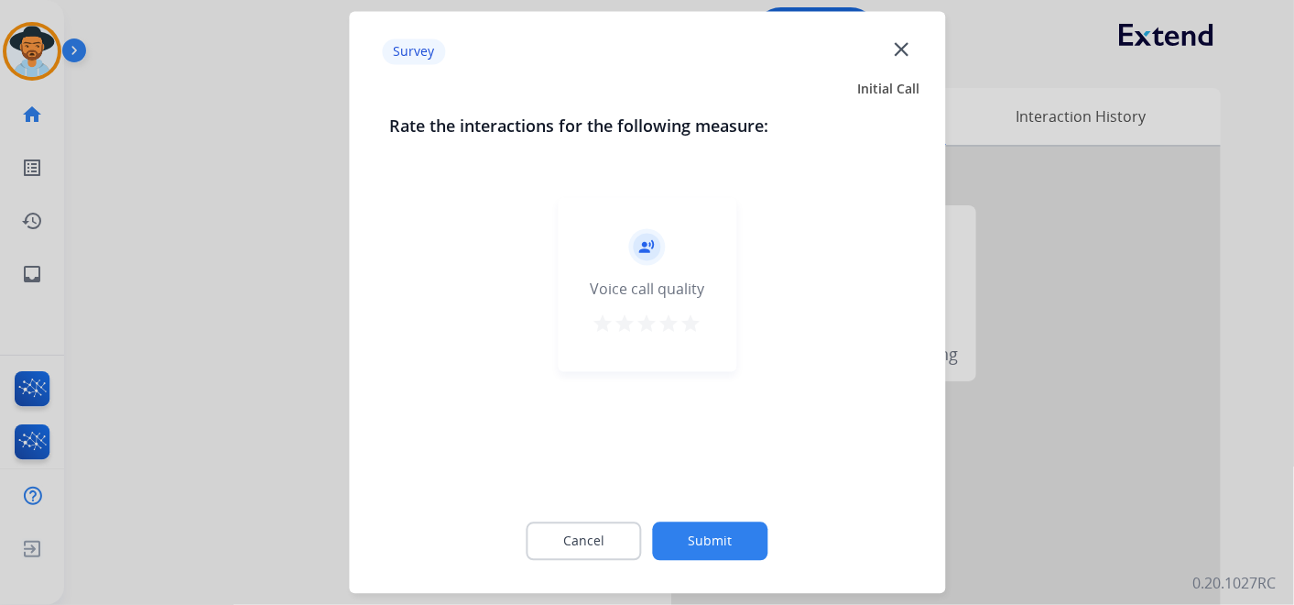
click at [688, 326] on mat-icon "star" at bounding box center [692, 324] width 22 height 22
click at [713, 533] on button "Submit" at bounding box center [710, 541] width 115 height 38
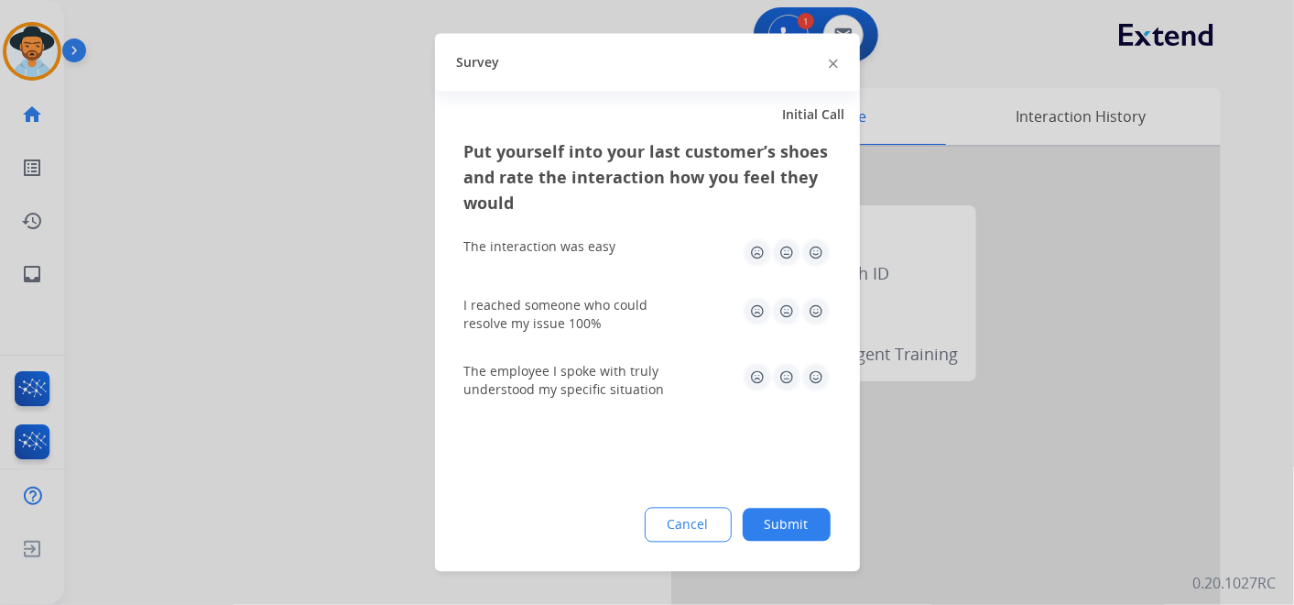
click at [816, 250] on img at bounding box center [816, 252] width 29 height 29
click at [811, 311] on img at bounding box center [816, 311] width 29 height 29
click at [816, 374] on img at bounding box center [816, 377] width 29 height 29
click at [786, 511] on button "Submit" at bounding box center [787, 524] width 88 height 33
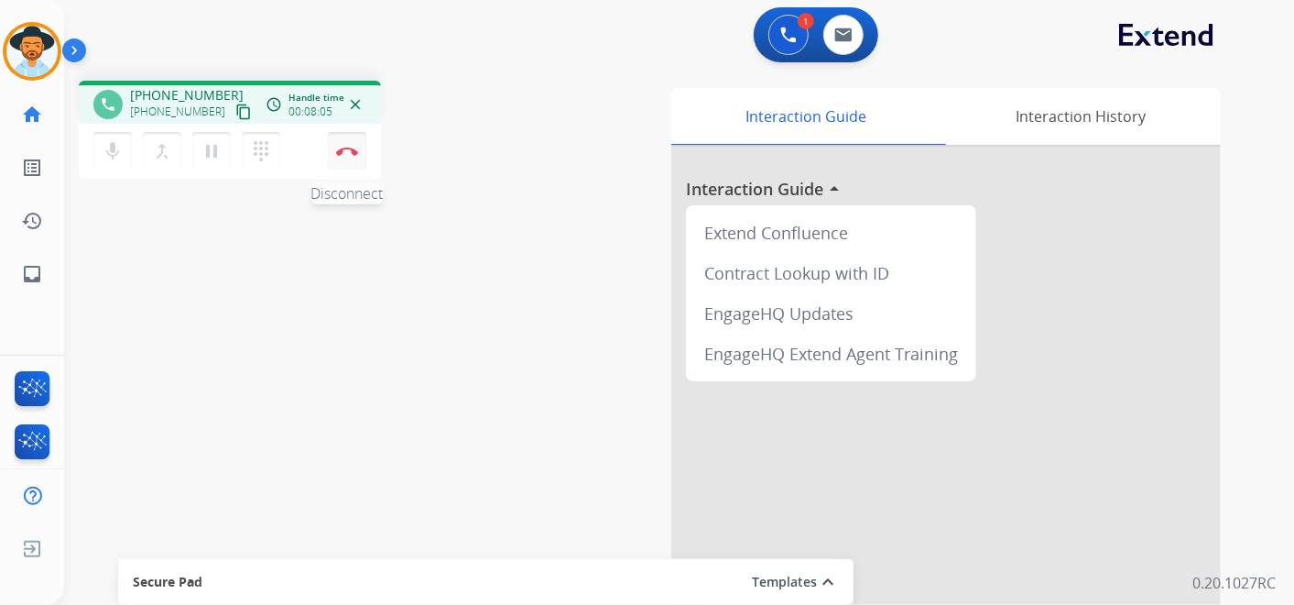
click at [348, 141] on button "Disconnect" at bounding box center [347, 151] width 38 height 38
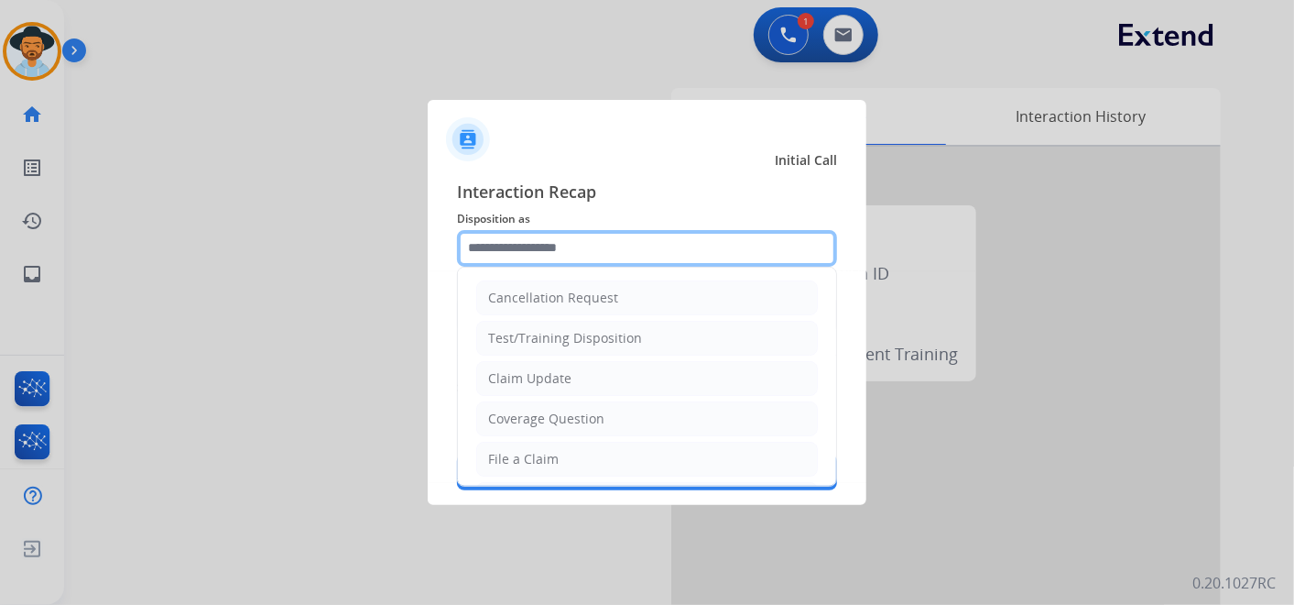
click at [539, 254] on input "text" at bounding box center [647, 248] width 380 height 37
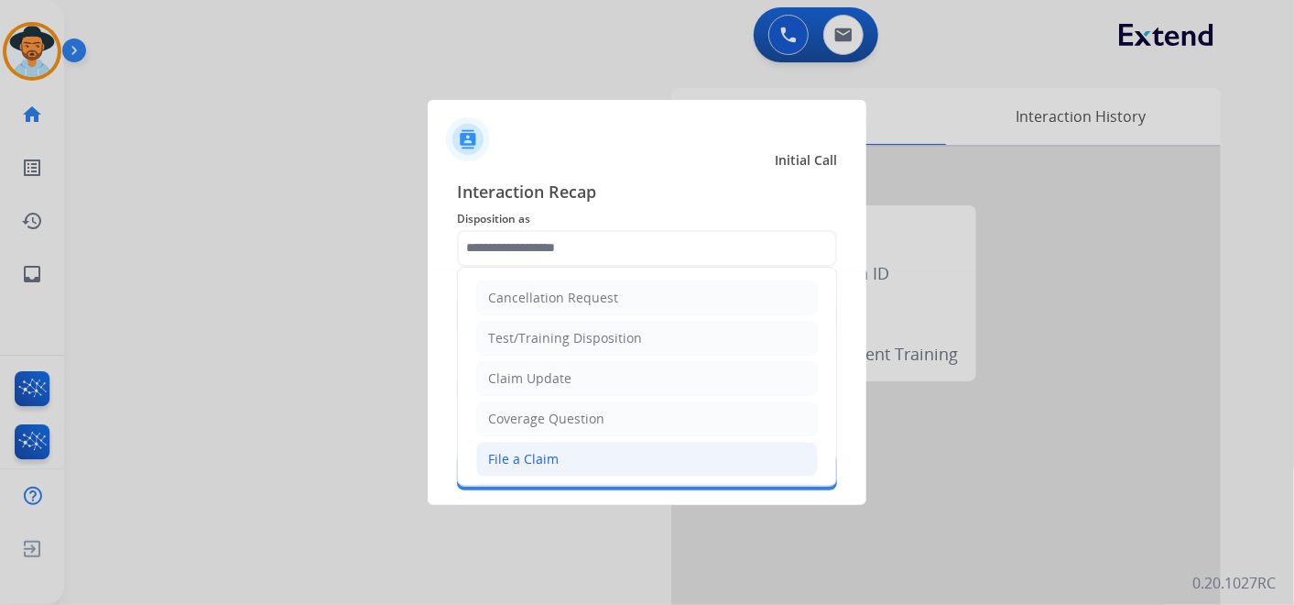
drag, startPoint x: 544, startPoint y: 453, endPoint x: 547, endPoint y: 440, distance: 14.0
click at [546, 453] on div "File a Claim" at bounding box center [523, 459] width 71 height 18
type input "**********"
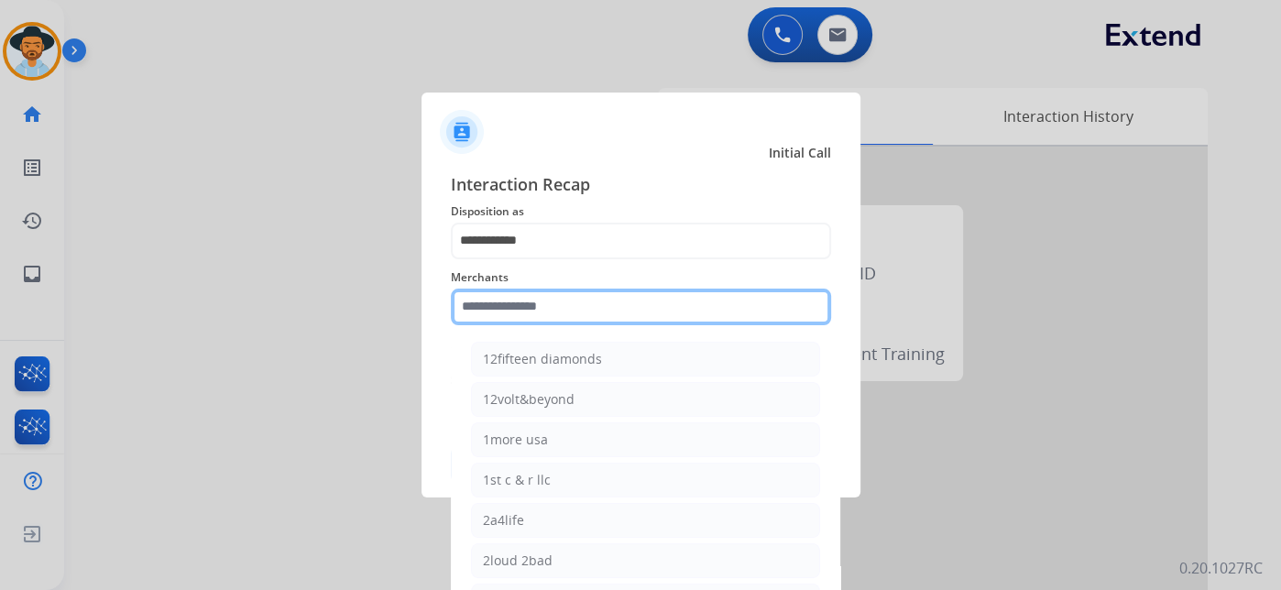
click at [565, 311] on input "text" at bounding box center [641, 307] width 380 height 37
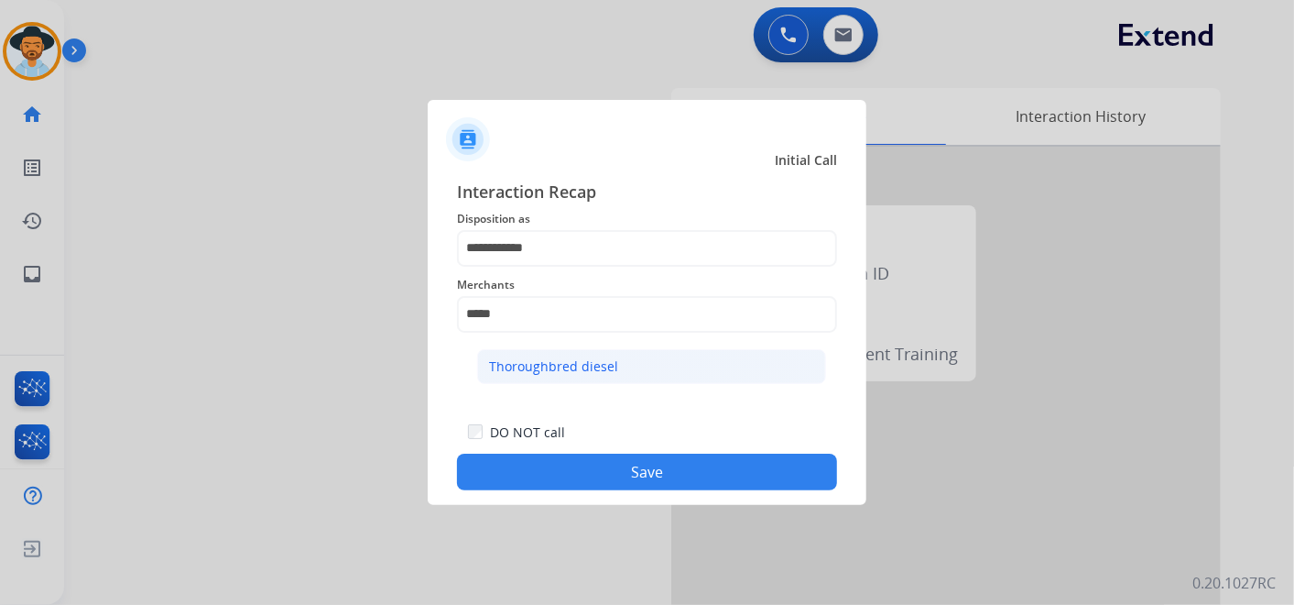
click at [586, 358] on div "Thoroughbred diesel" at bounding box center [553, 366] width 129 height 18
type input "**********"
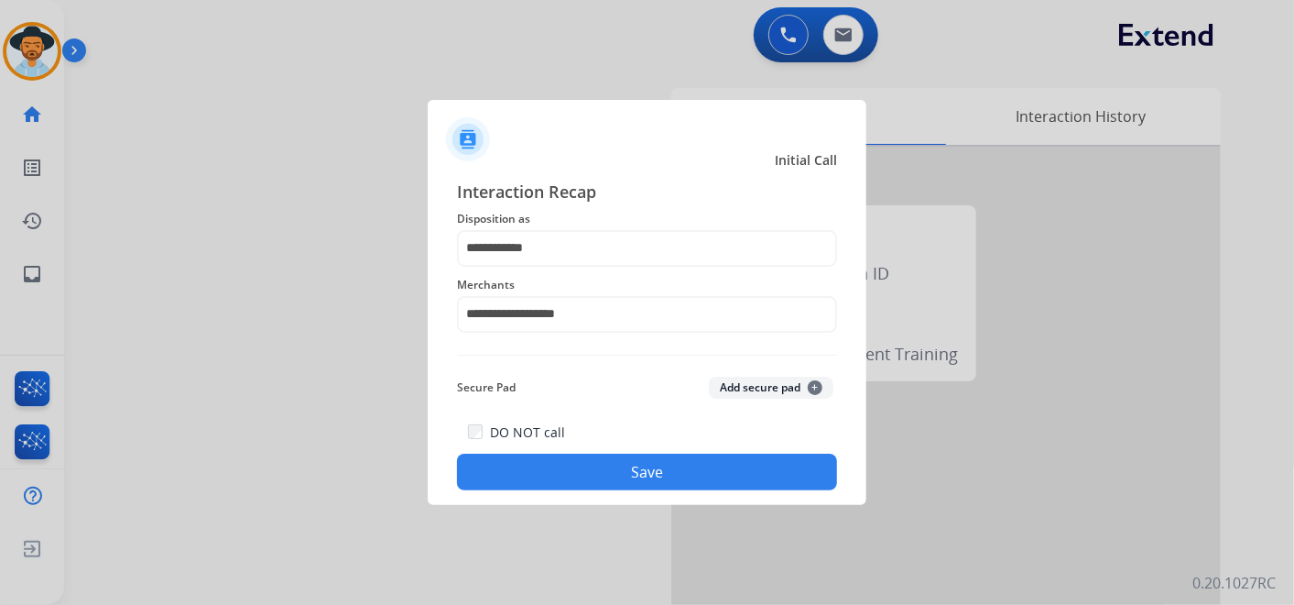
click at [640, 471] on button "Save" at bounding box center [647, 471] width 380 height 37
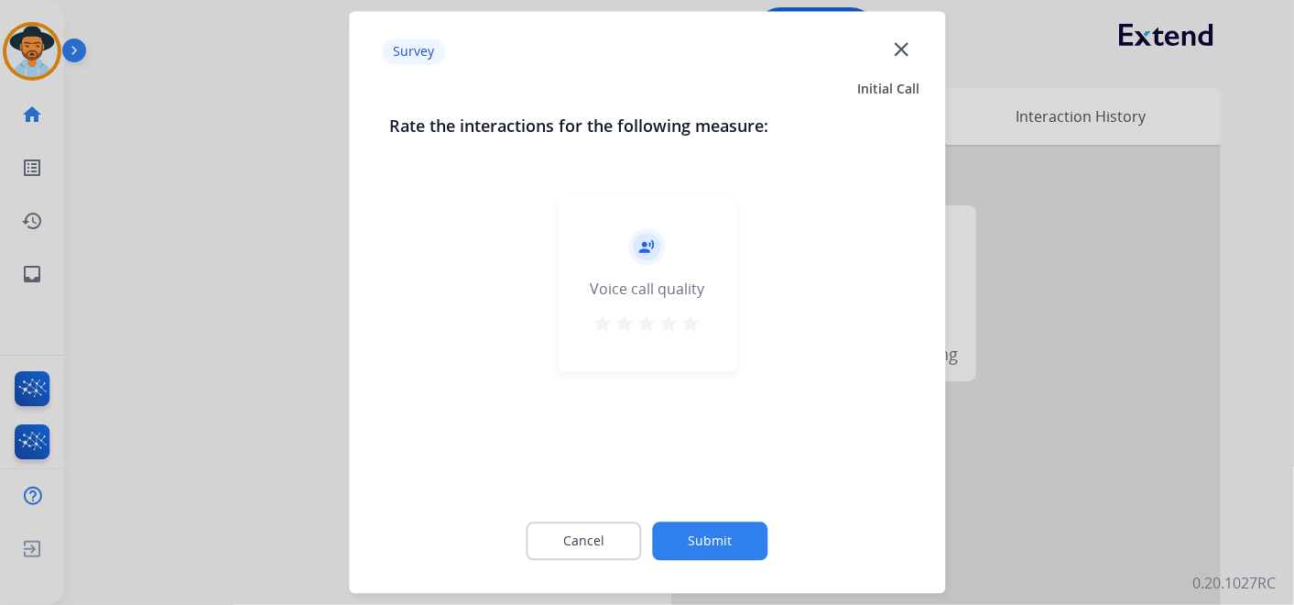
click at [692, 321] on mat-icon "star" at bounding box center [692, 324] width 22 height 22
click at [722, 532] on button "Submit" at bounding box center [710, 541] width 115 height 38
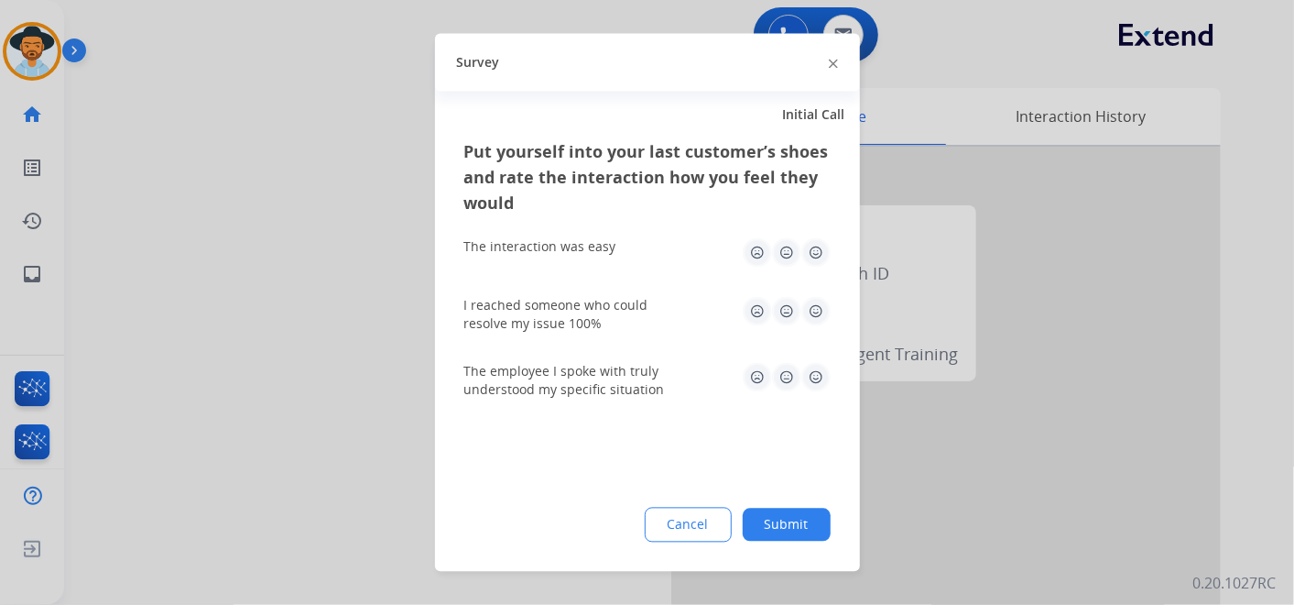
click at [813, 253] on img at bounding box center [816, 252] width 29 height 29
drag, startPoint x: 822, startPoint y: 299, endPoint x: 815, endPoint y: 307, distance: 10.4
click at [822, 300] on img at bounding box center [816, 311] width 29 height 29
click at [818, 376] on img at bounding box center [816, 377] width 29 height 29
click at [792, 505] on div "Put yourself into your last customer’s shoes and rate the interaction how you f…" at bounding box center [647, 355] width 425 height 432
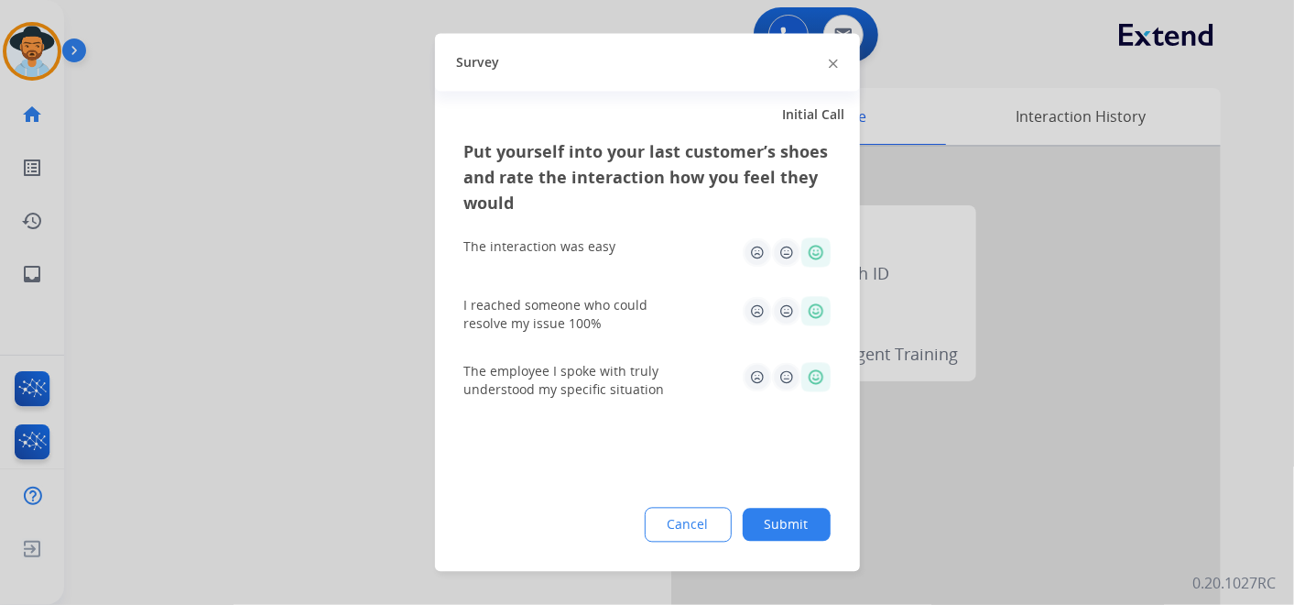
click at [788, 520] on button "Submit" at bounding box center [787, 524] width 88 height 33
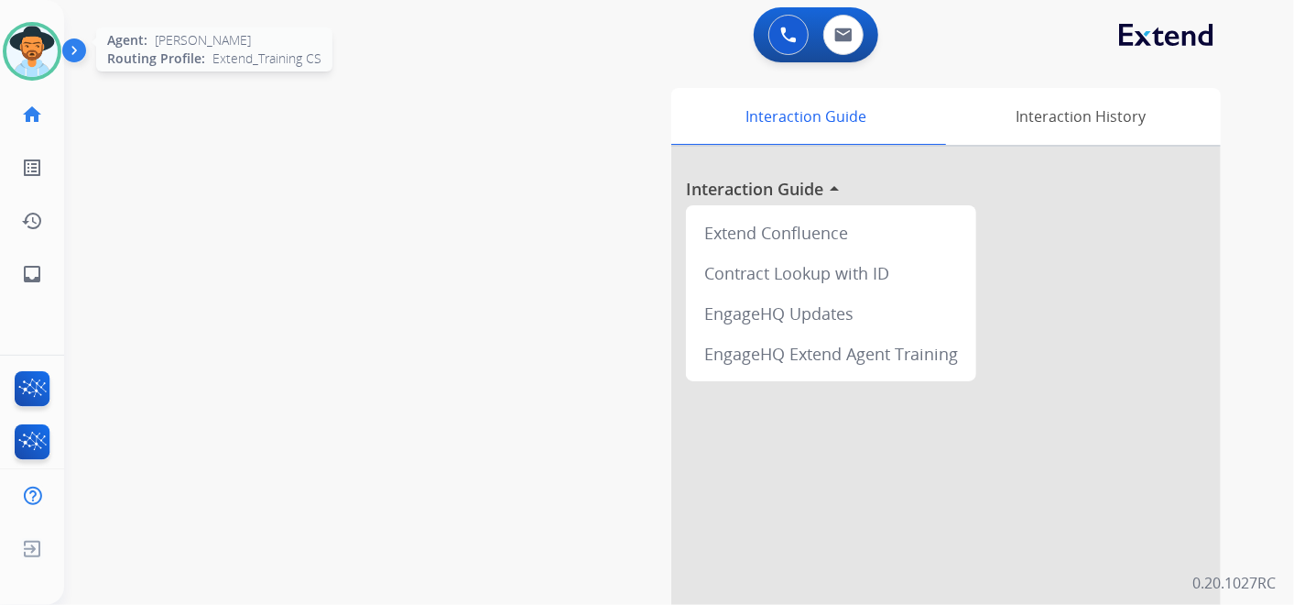
click at [40, 49] on img at bounding box center [31, 51] width 51 height 51
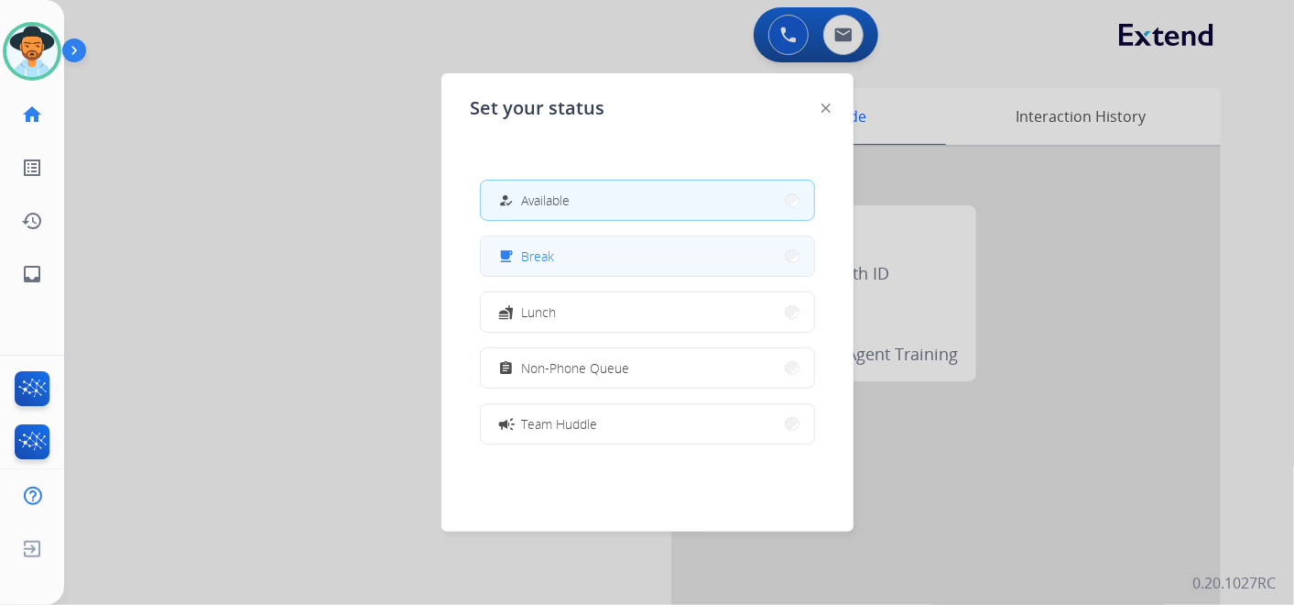
click at [596, 260] on button "free_breakfast Break" at bounding box center [647, 255] width 333 height 39
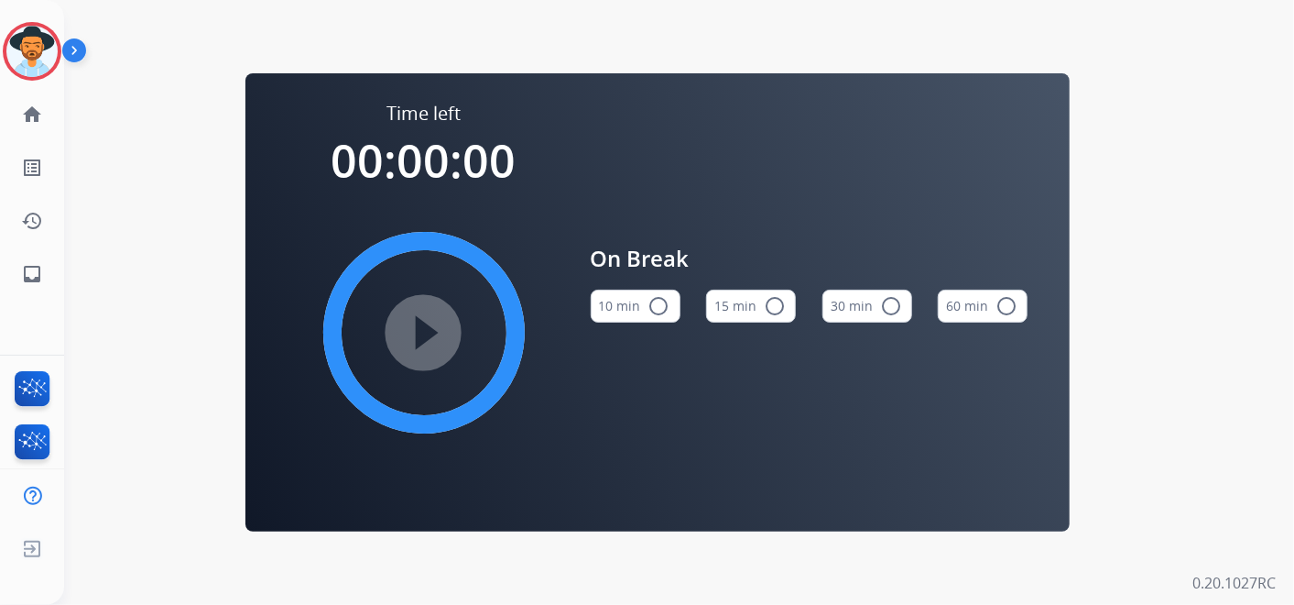
click at [747, 293] on button "15 min radio_button_unchecked" at bounding box center [751, 305] width 90 height 33
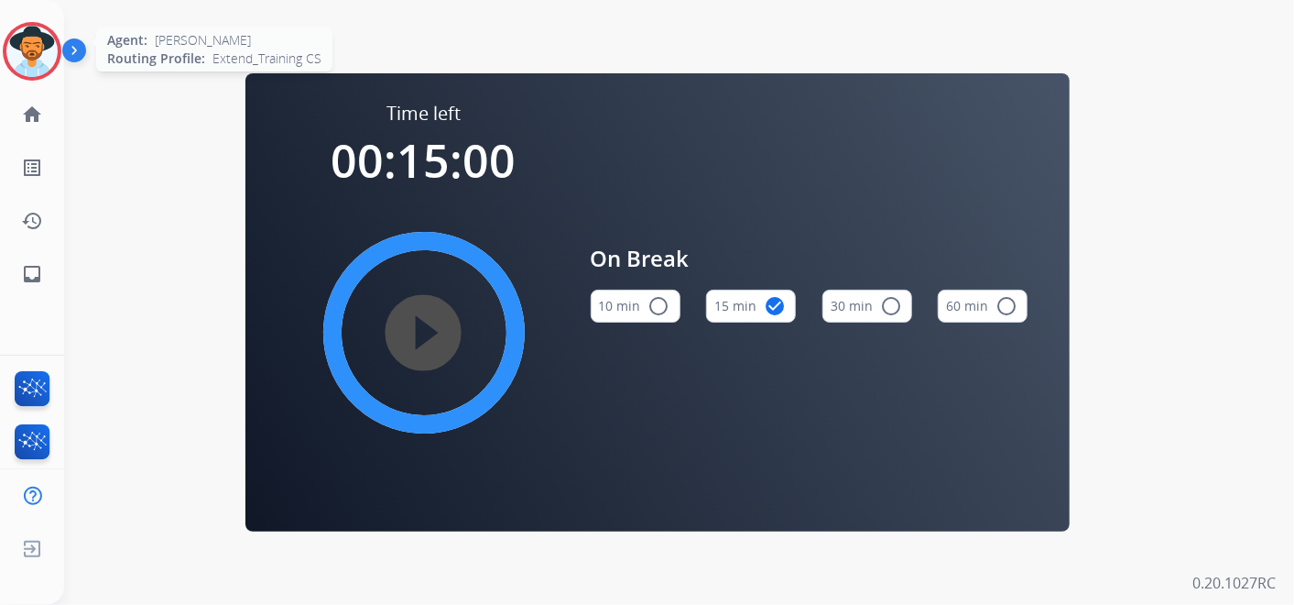
click at [28, 44] on img at bounding box center [31, 51] width 51 height 51
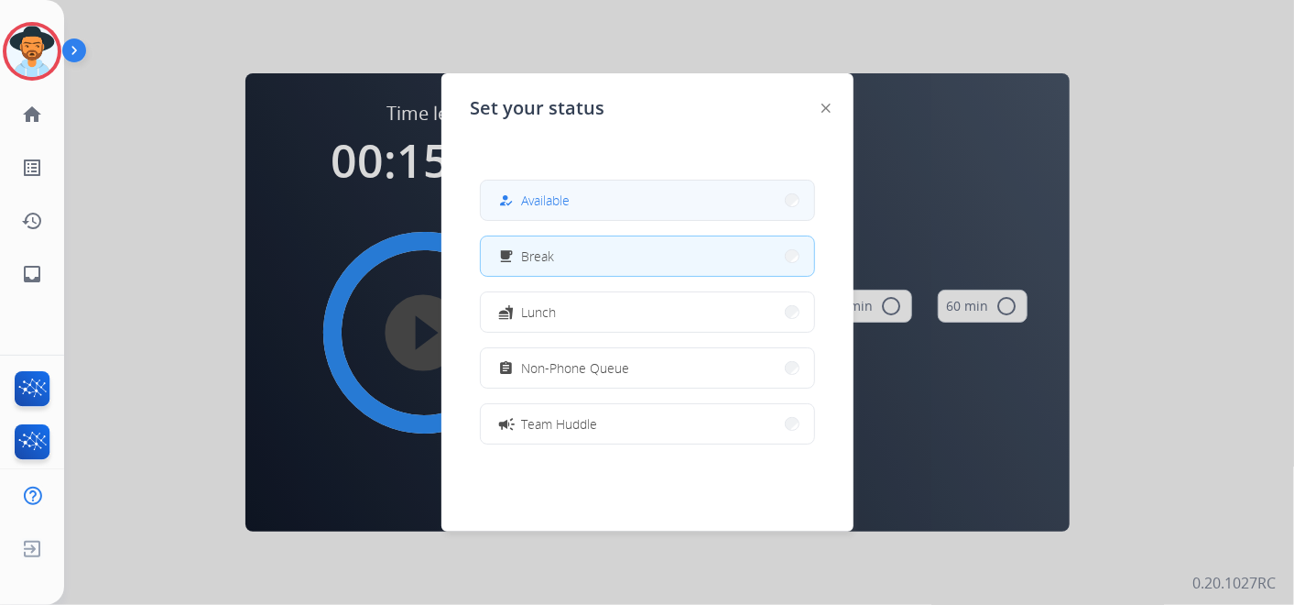
click at [551, 194] on span "Available" at bounding box center [546, 200] width 49 height 19
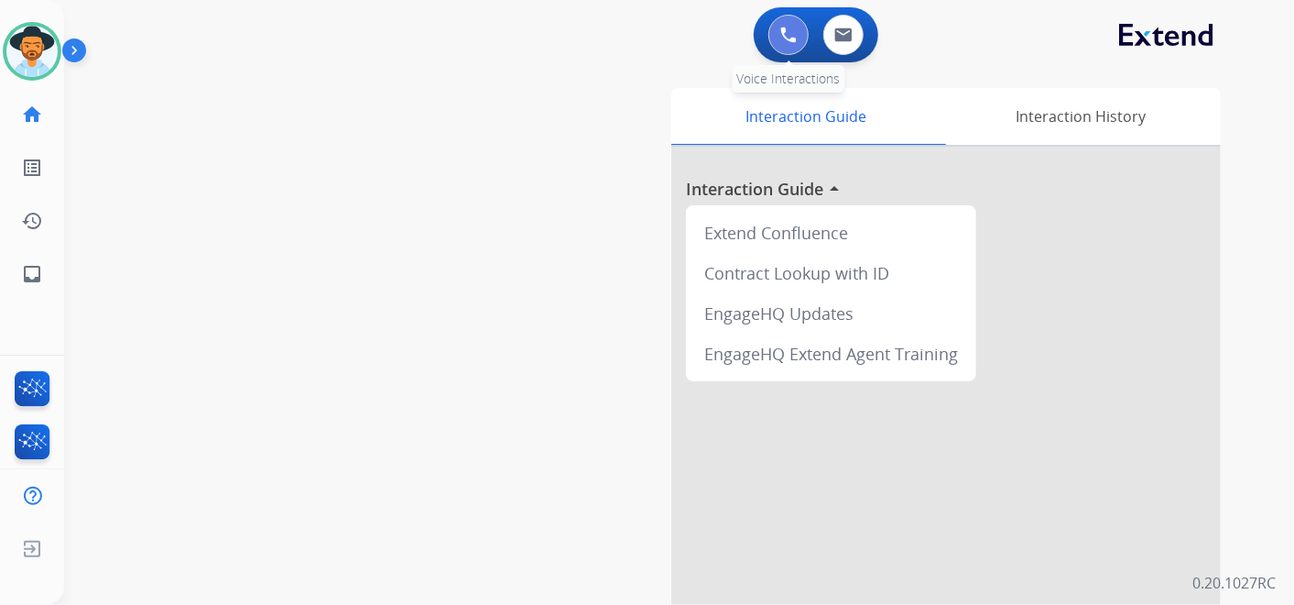
click at [790, 27] on img at bounding box center [788, 35] width 16 height 16
click at [788, 27] on img at bounding box center [788, 35] width 16 height 16
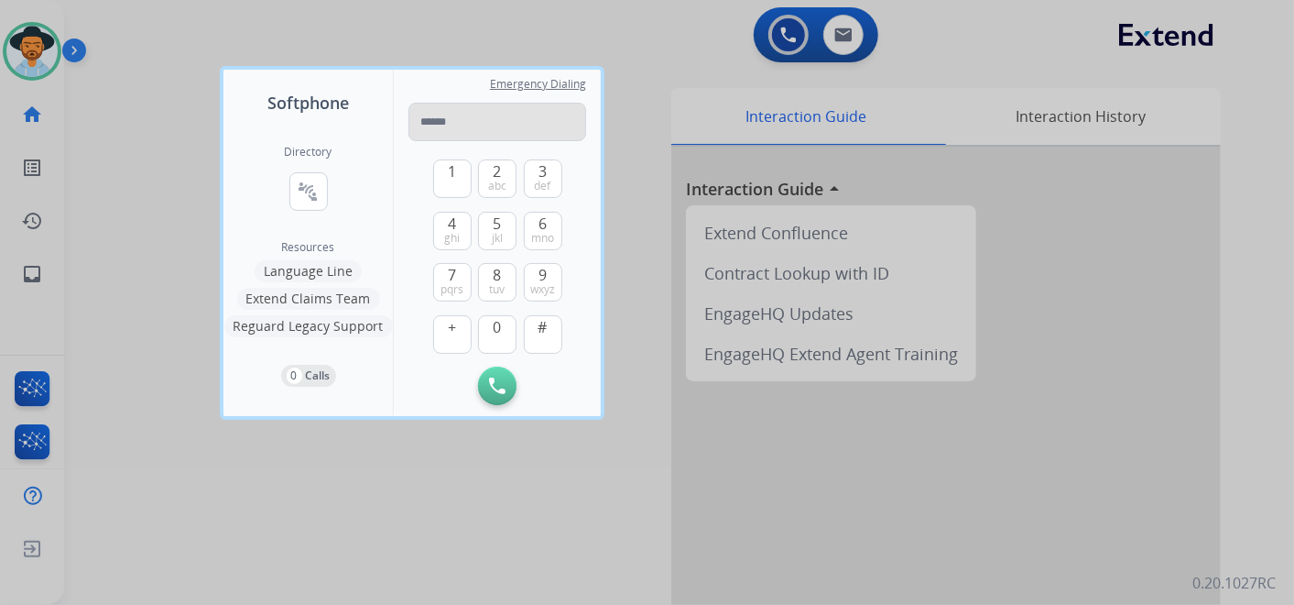
click at [485, 118] on input "tel" at bounding box center [498, 122] width 178 height 38
type input "**********"
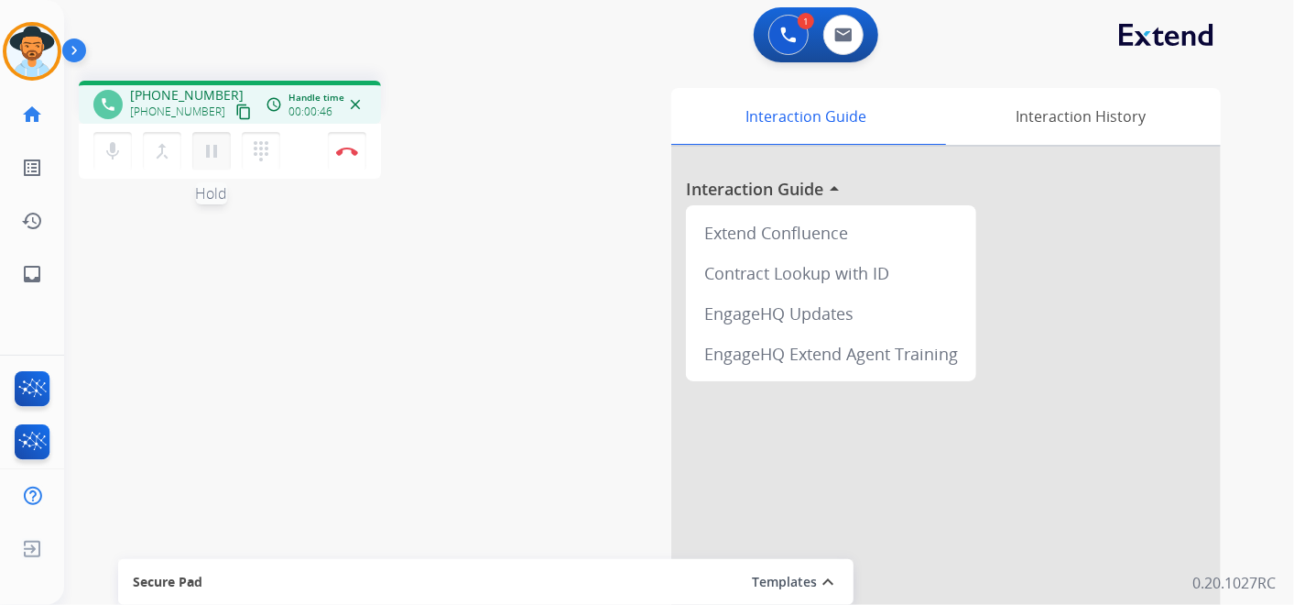
click at [214, 152] on mat-icon "pause" at bounding box center [212, 151] width 22 height 22
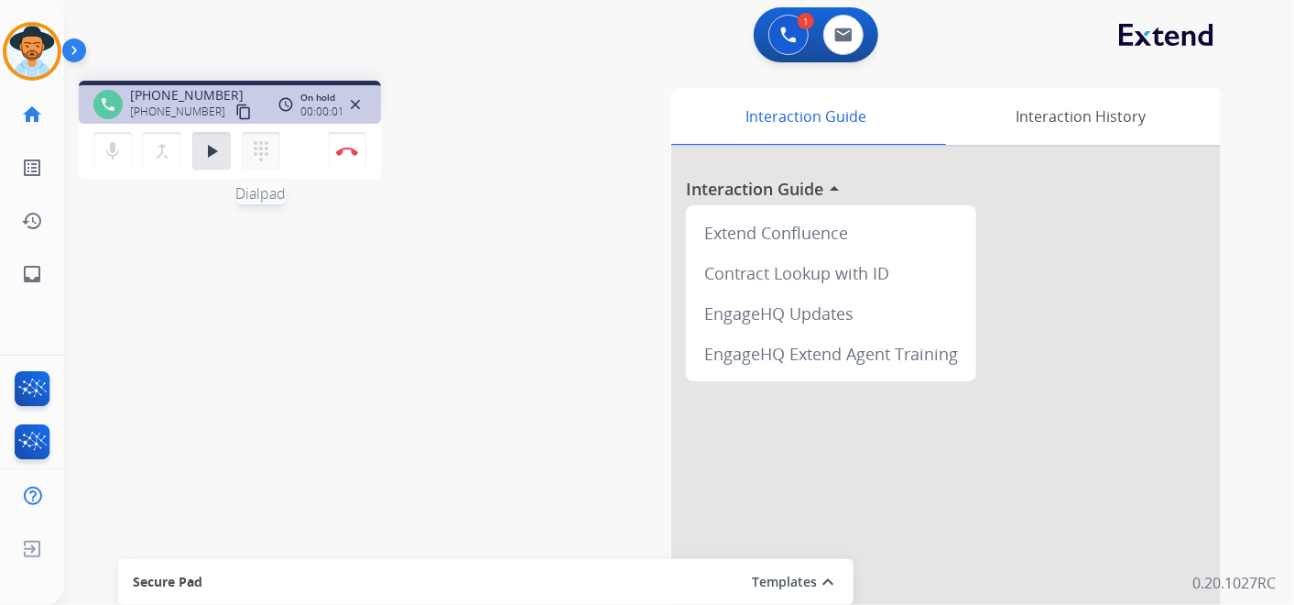
click at [255, 150] on mat-icon "dialpad" at bounding box center [261, 151] width 22 height 22
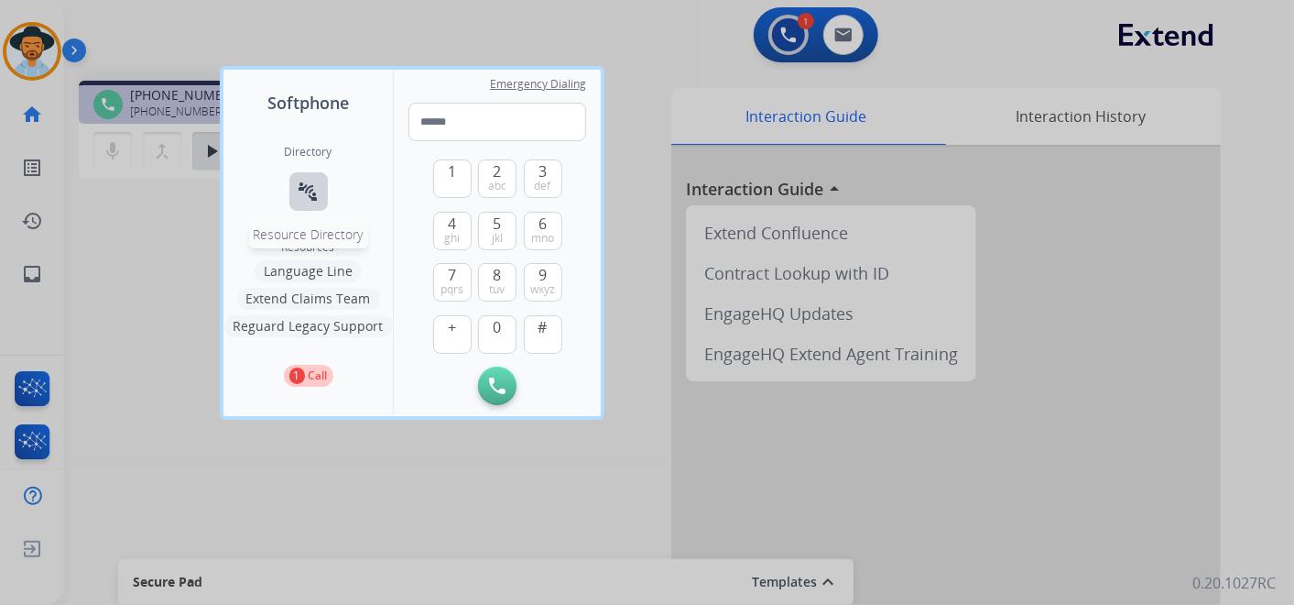
click at [293, 191] on button "connect_without_contact Resource Directory" at bounding box center [308, 191] width 38 height 38
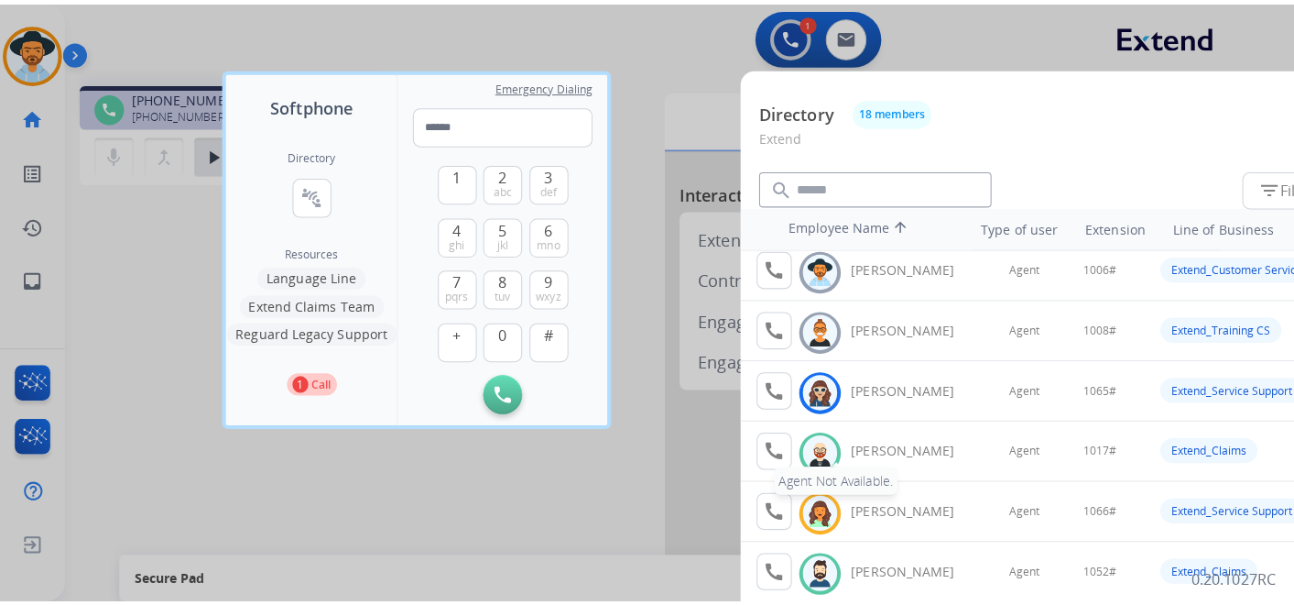
scroll to position [102, 0]
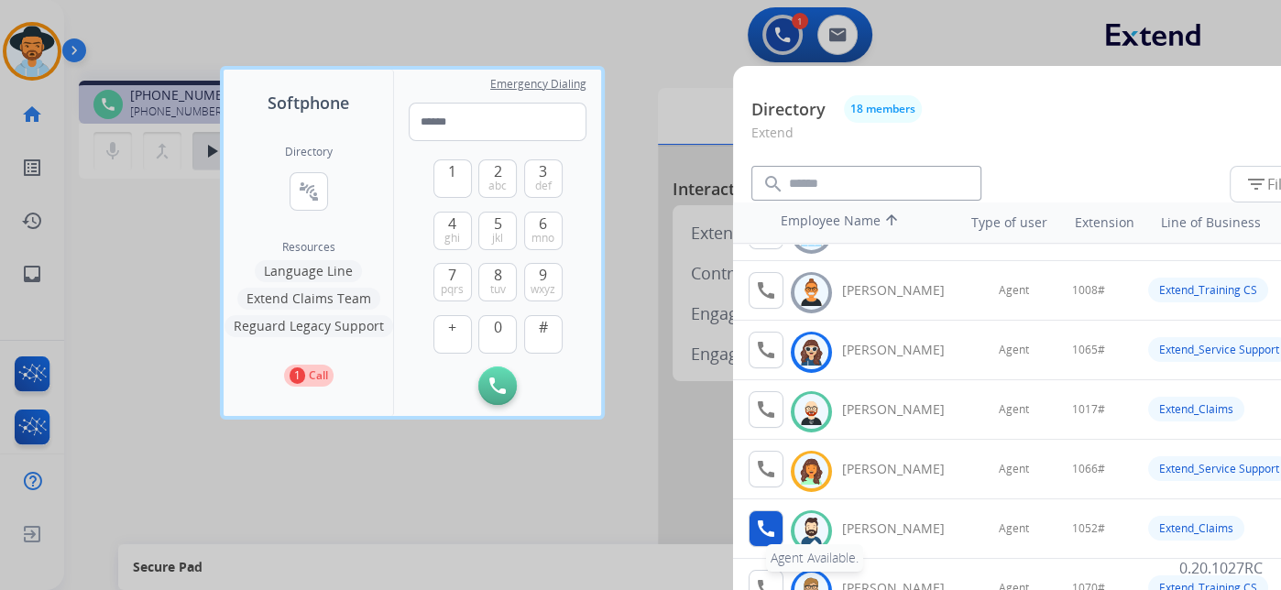
click at [769, 526] on mat-icon "call" at bounding box center [766, 529] width 22 height 22
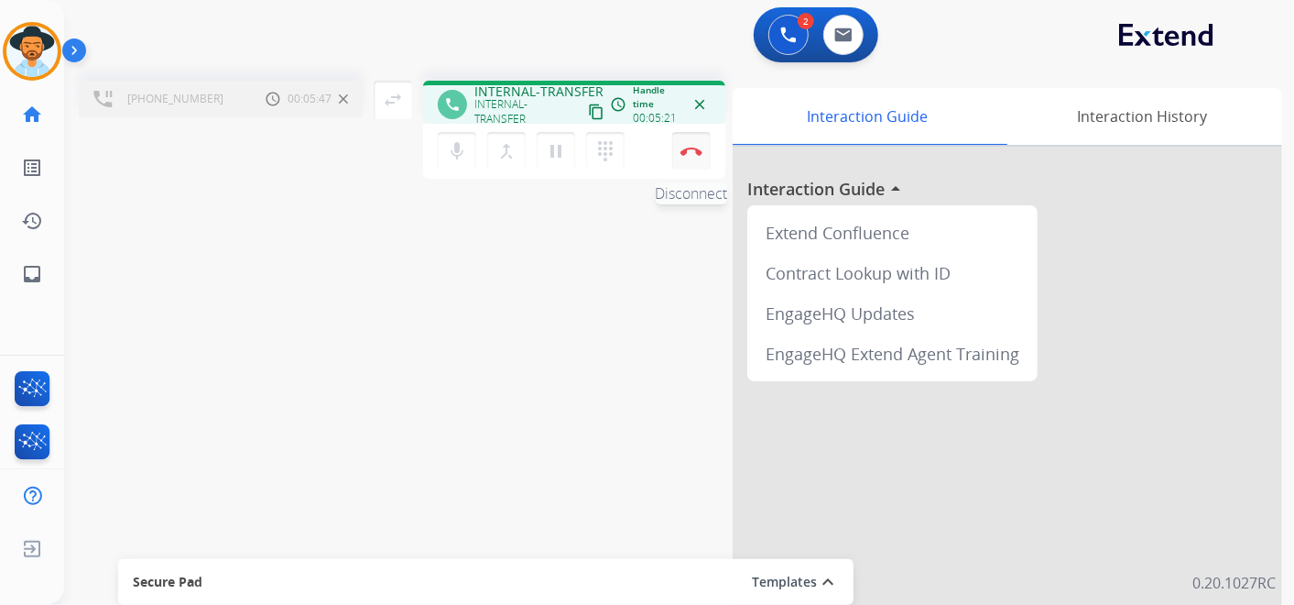
click at [695, 148] on img at bounding box center [692, 151] width 22 height 9
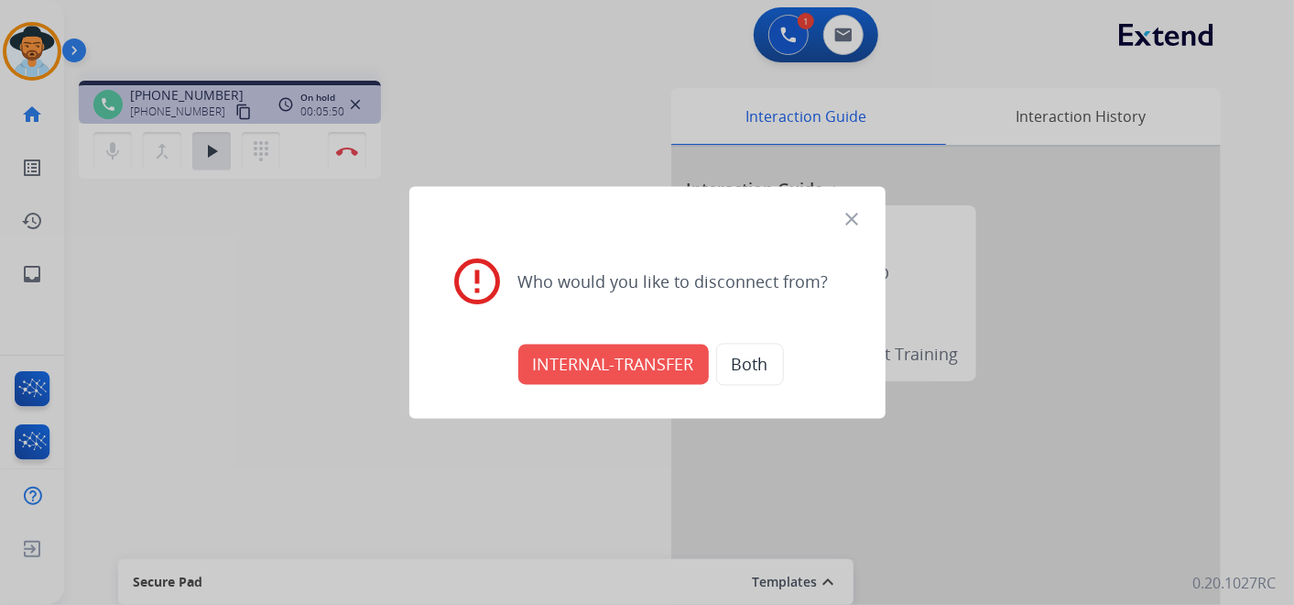
click at [636, 361] on button "INTERNAL-TRANSFER" at bounding box center [613, 364] width 191 height 40
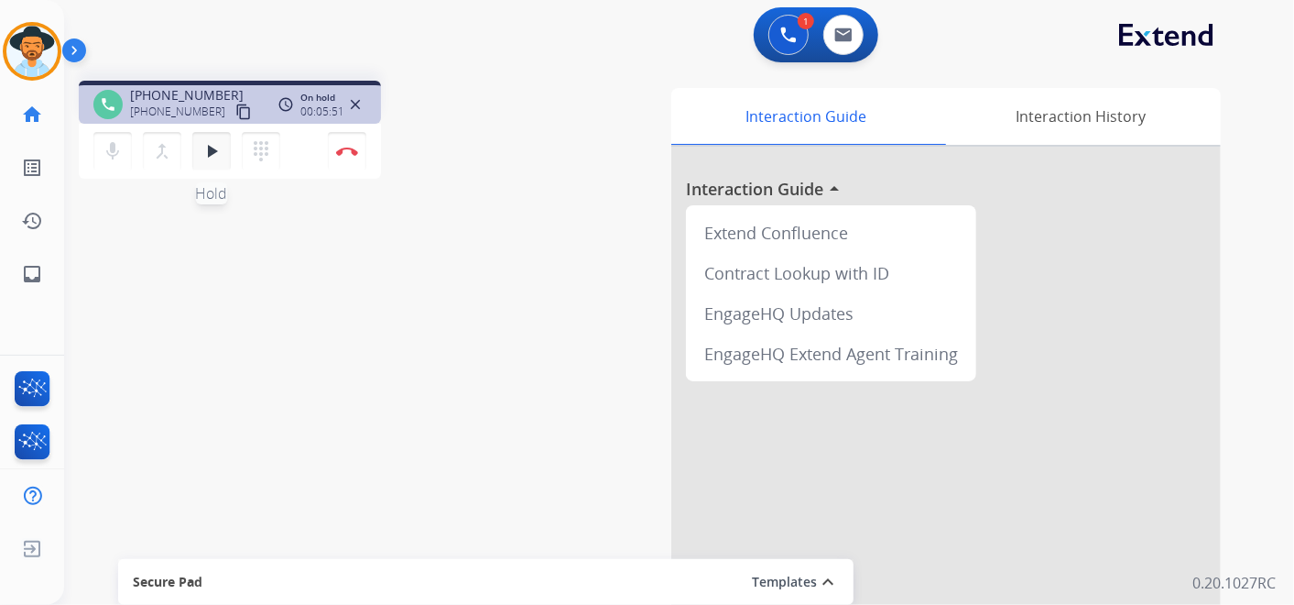
click at [214, 155] on mat-icon "play_arrow" at bounding box center [212, 151] width 22 height 22
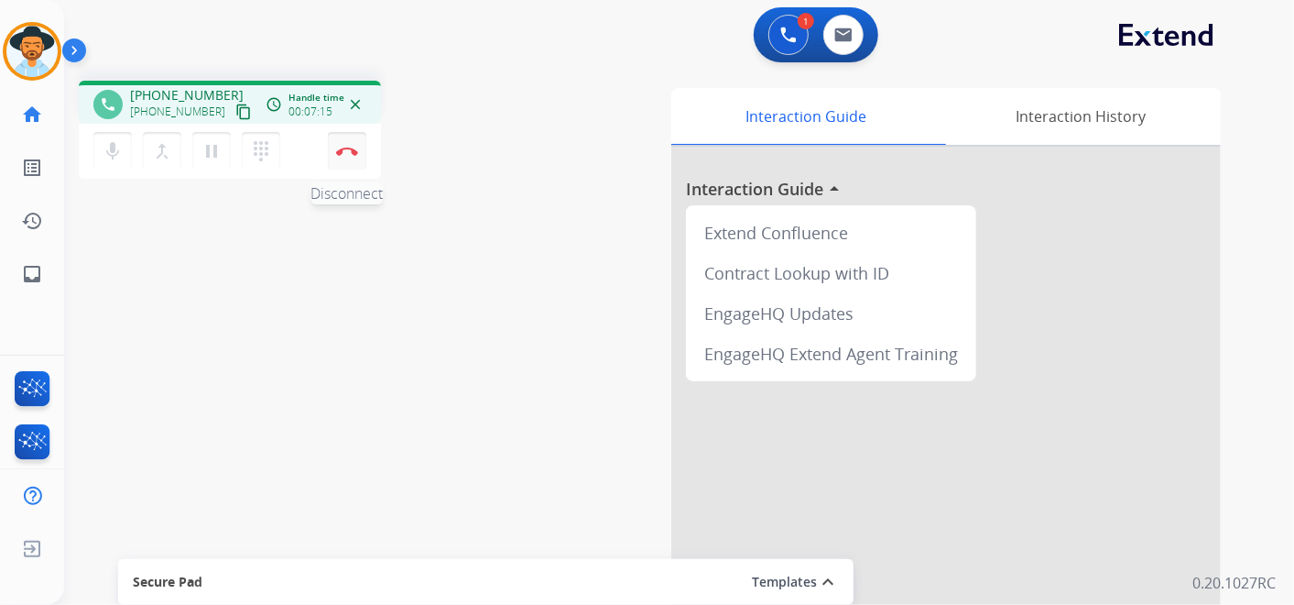
click at [348, 148] on img at bounding box center [347, 151] width 22 height 9
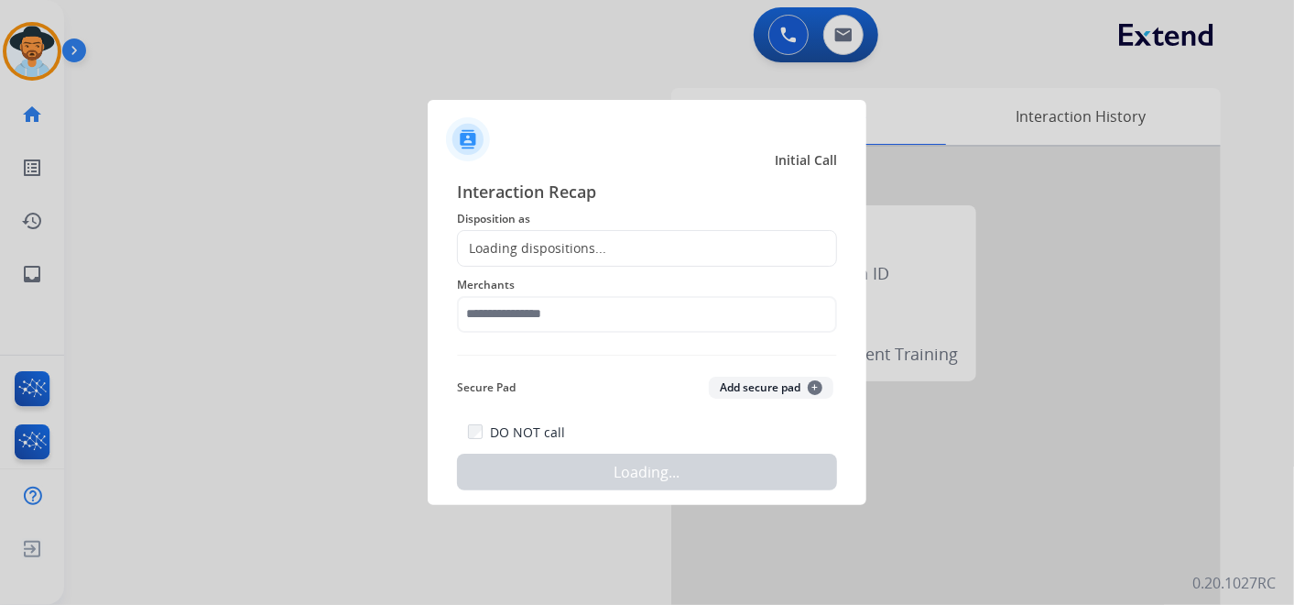
click at [596, 245] on div "Loading dispositions..." at bounding box center [532, 248] width 148 height 18
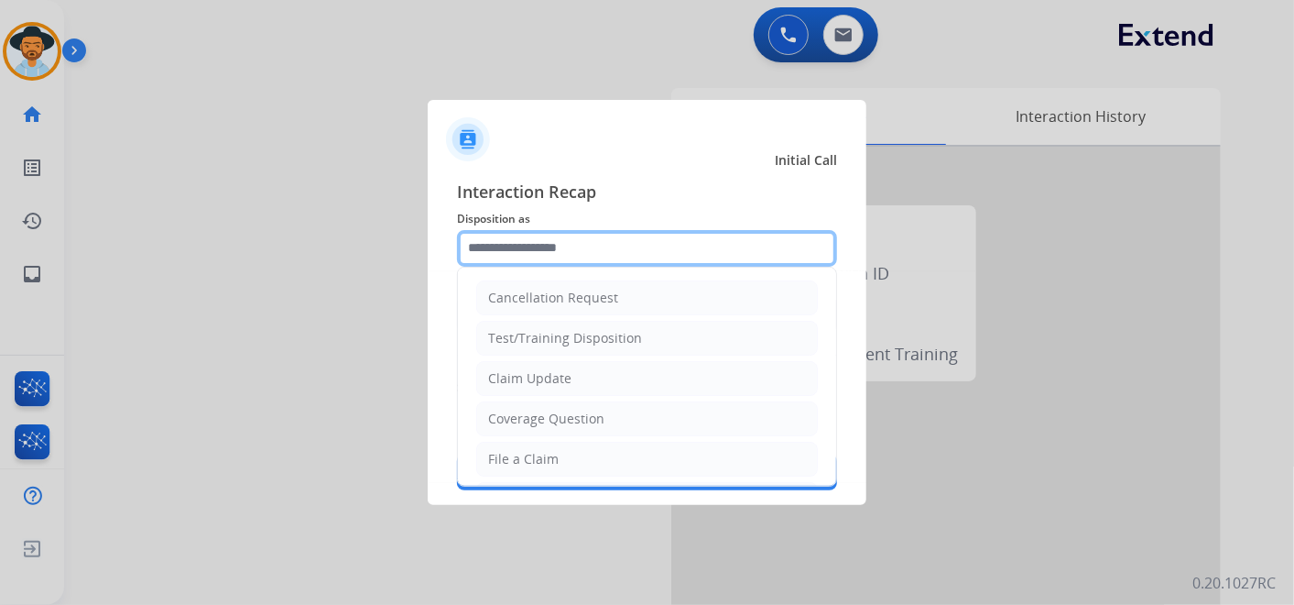
click at [597, 244] on input "text" at bounding box center [647, 248] width 380 height 37
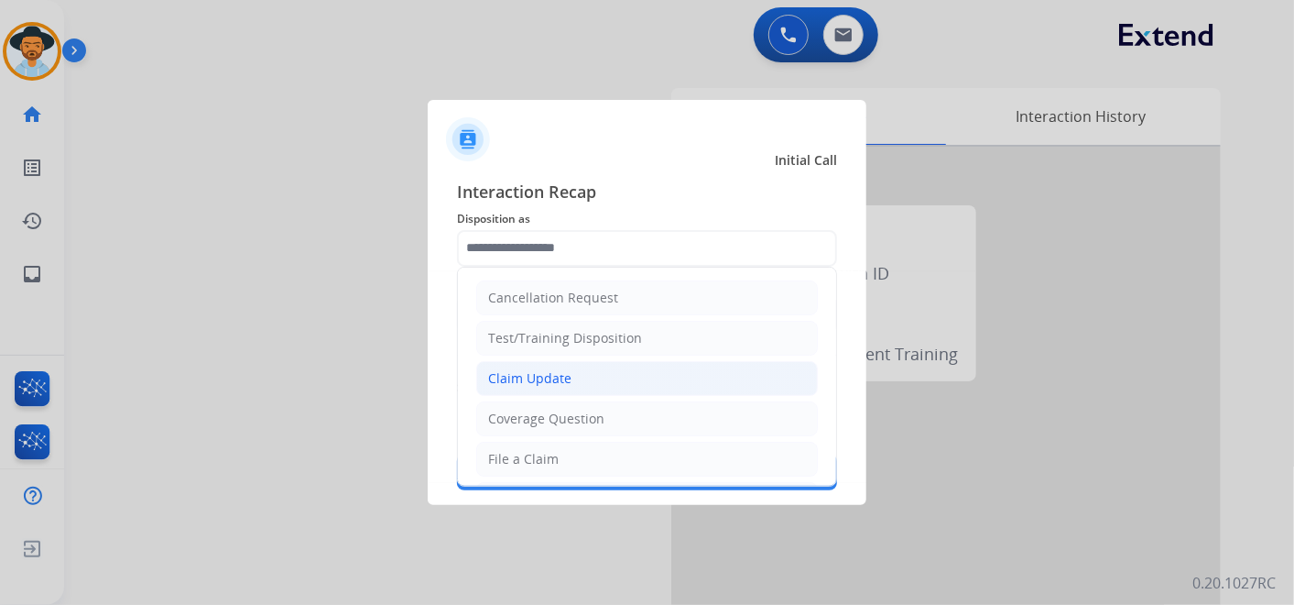
click at [573, 375] on li "Claim Update" at bounding box center [647, 378] width 342 height 35
type input "**********"
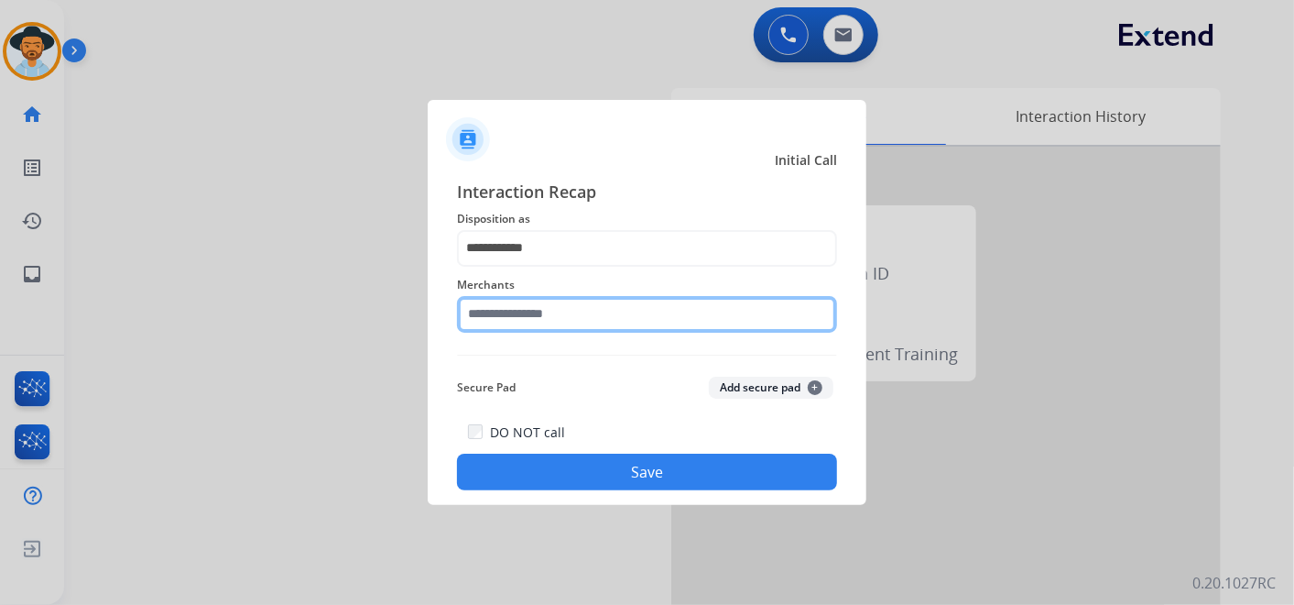
click at [538, 316] on input "text" at bounding box center [647, 314] width 380 height 37
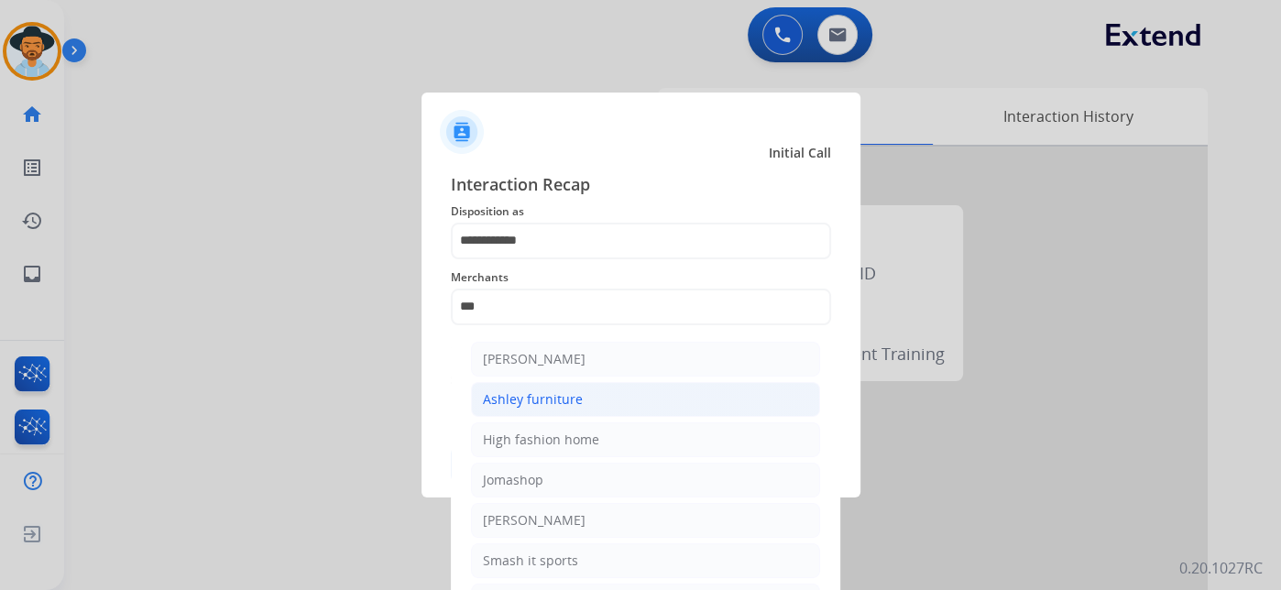
click at [583, 391] on li "Ashley furniture" at bounding box center [645, 399] width 349 height 35
type input "**********"
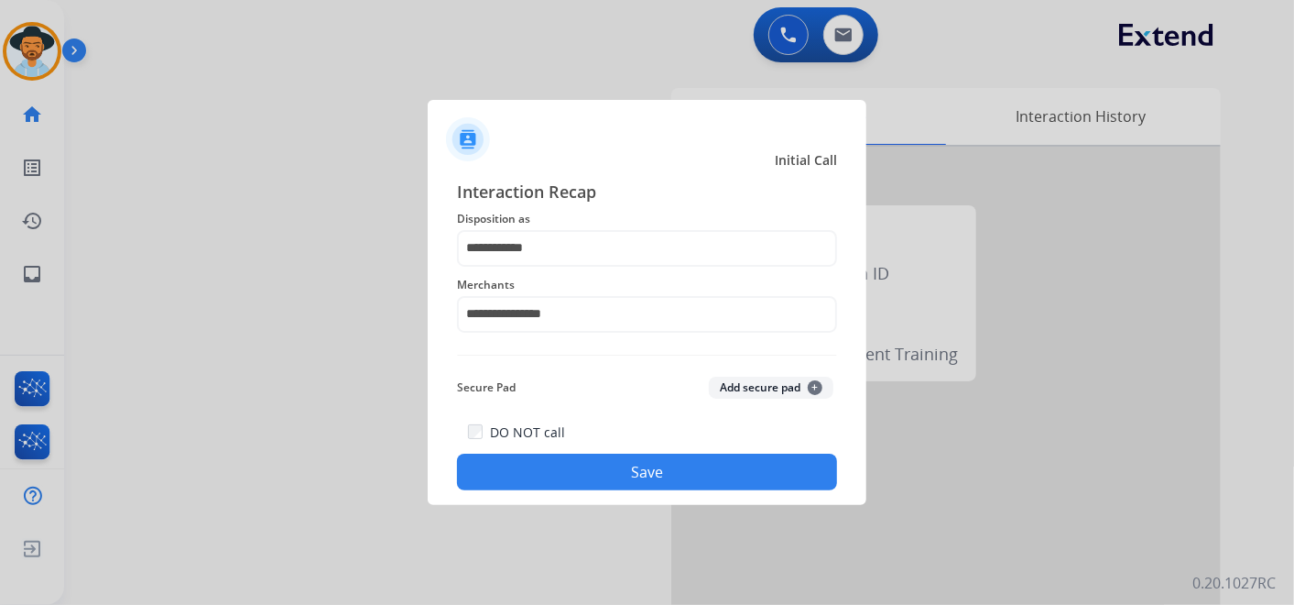
click at [660, 468] on button "Save" at bounding box center [647, 471] width 380 height 37
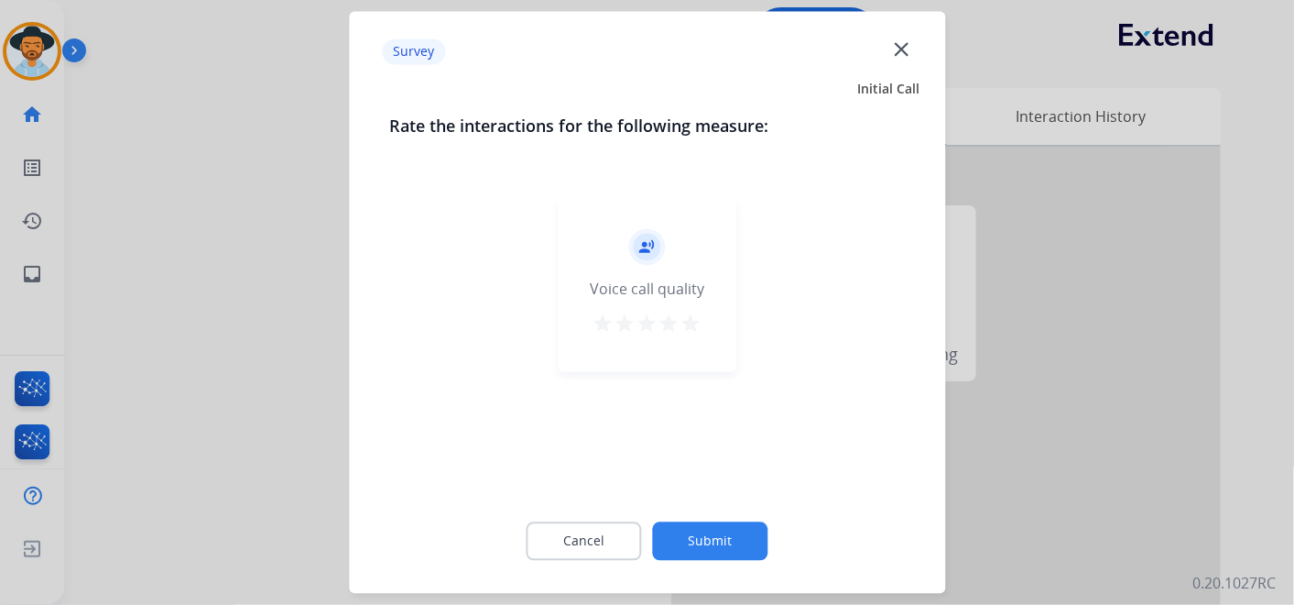
click at [692, 321] on mat-icon "star" at bounding box center [692, 324] width 22 height 22
click at [717, 531] on button "Submit" at bounding box center [710, 541] width 115 height 38
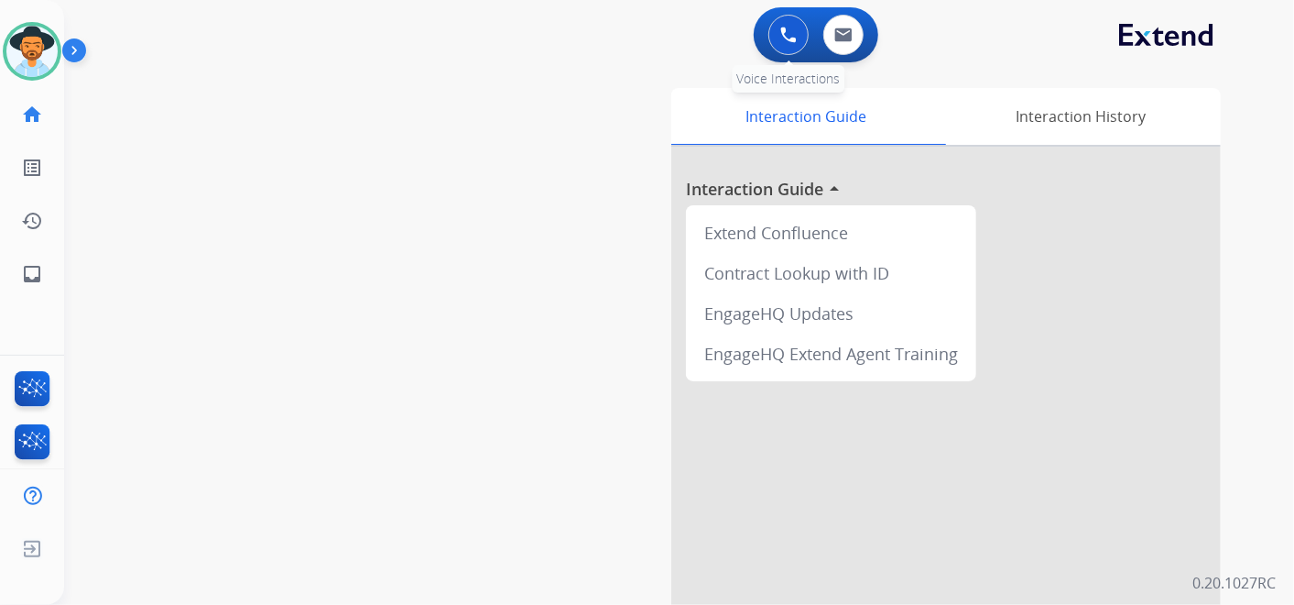
click at [782, 41] on img at bounding box center [788, 35] width 16 height 16
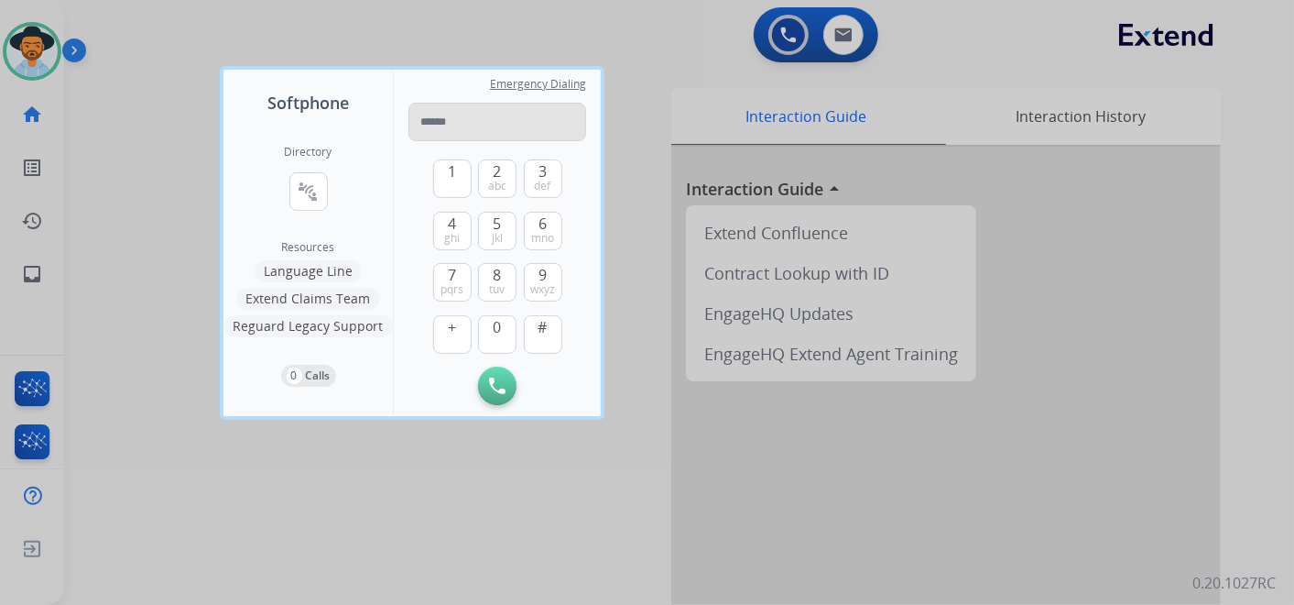
click at [492, 131] on input "tel" at bounding box center [498, 122] width 178 height 38
type input "**********"
click at [493, 376] on button "Initiate Call" at bounding box center [497, 385] width 38 height 38
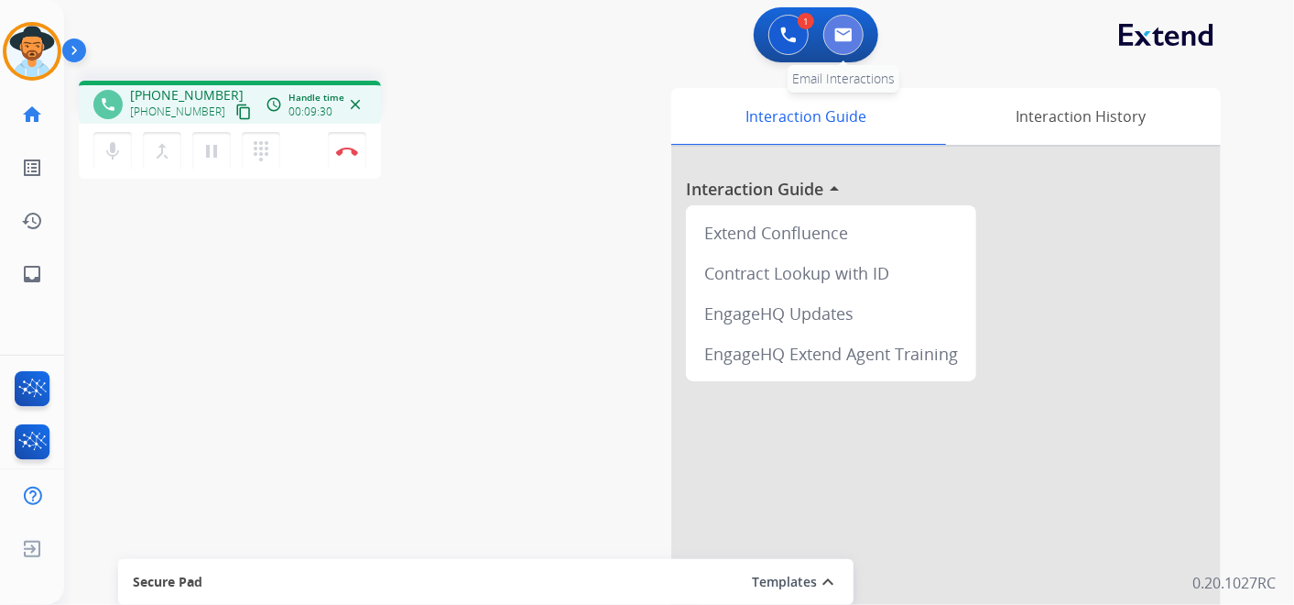
click at [847, 36] on img at bounding box center [844, 34] width 18 height 15
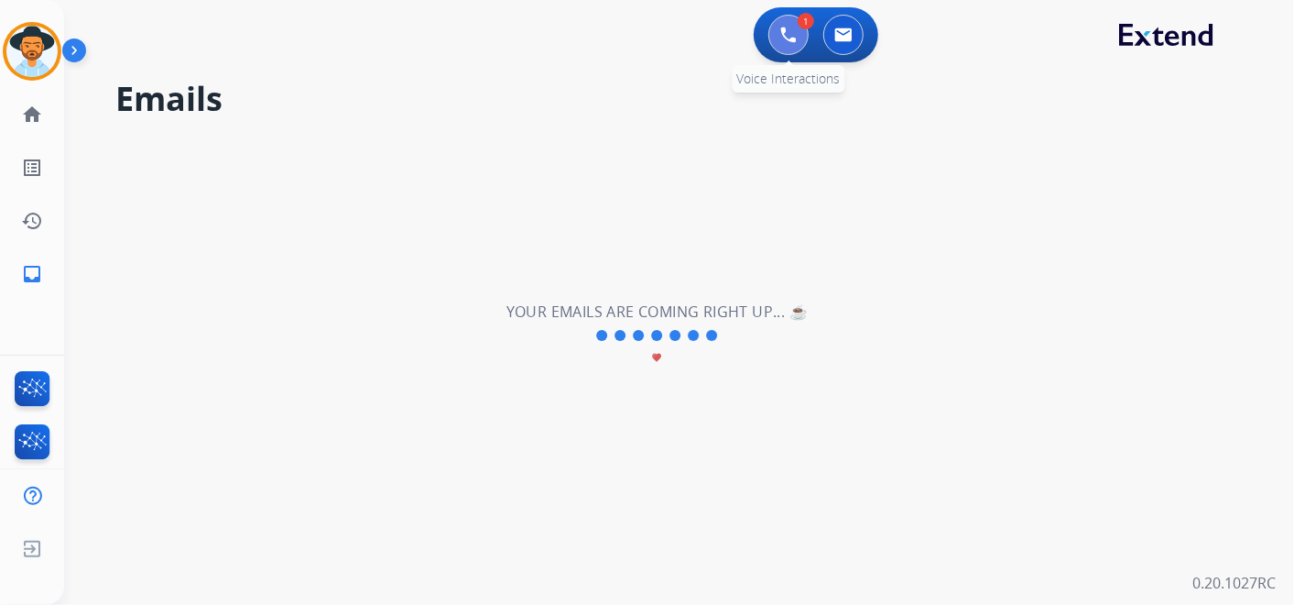
click at [782, 28] on img at bounding box center [788, 35] width 16 height 16
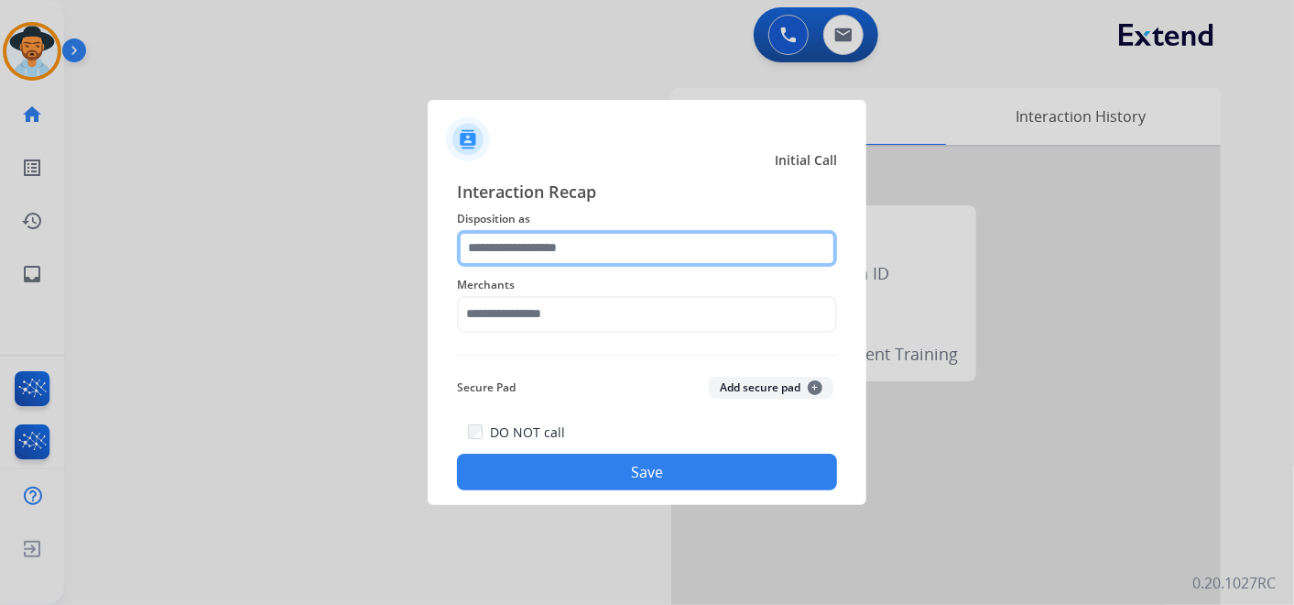
click at [536, 255] on input "text" at bounding box center [647, 248] width 380 height 37
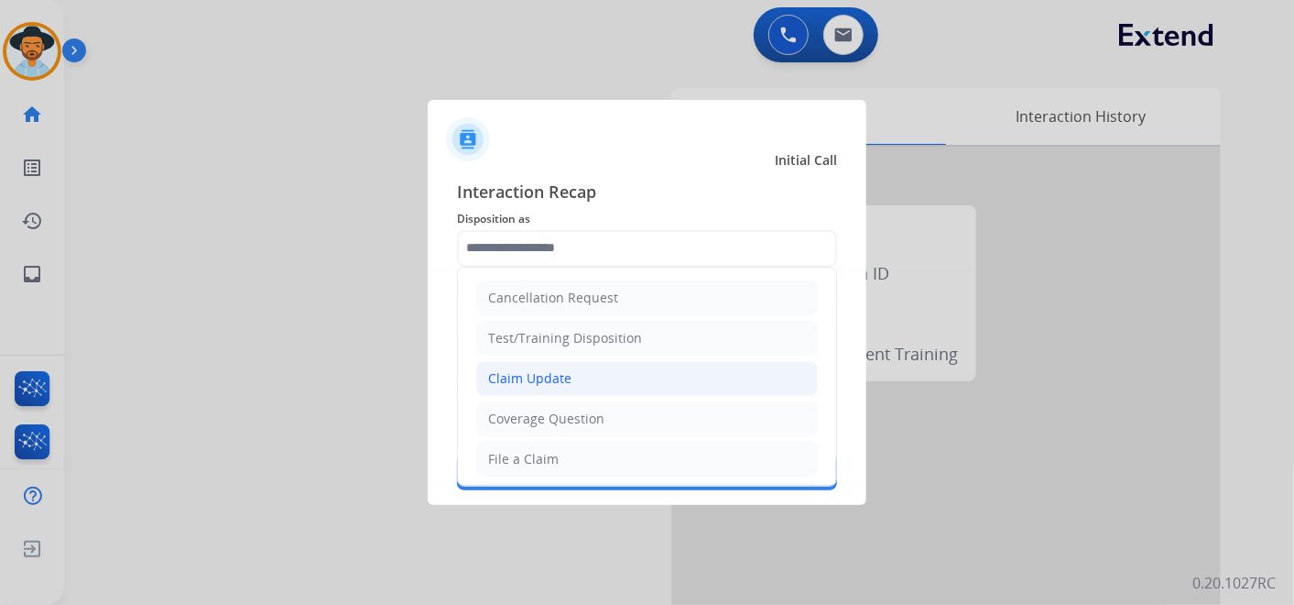
click at [579, 374] on li "Claim Update" at bounding box center [647, 378] width 342 height 35
type input "**********"
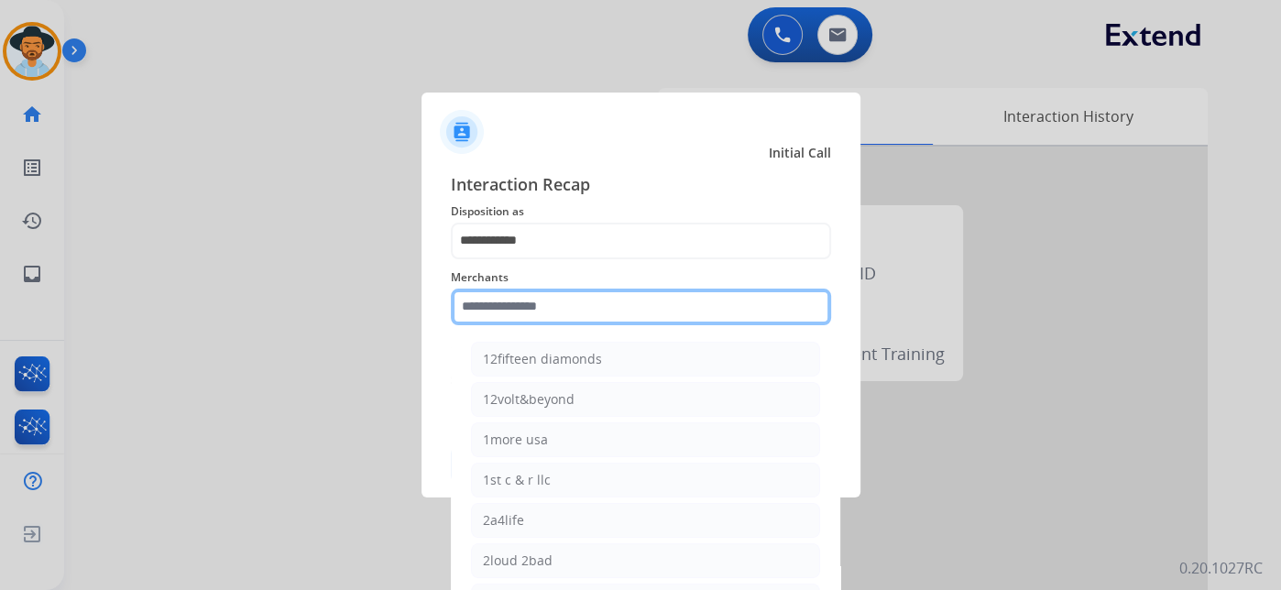
click at [562, 302] on input "text" at bounding box center [641, 307] width 380 height 37
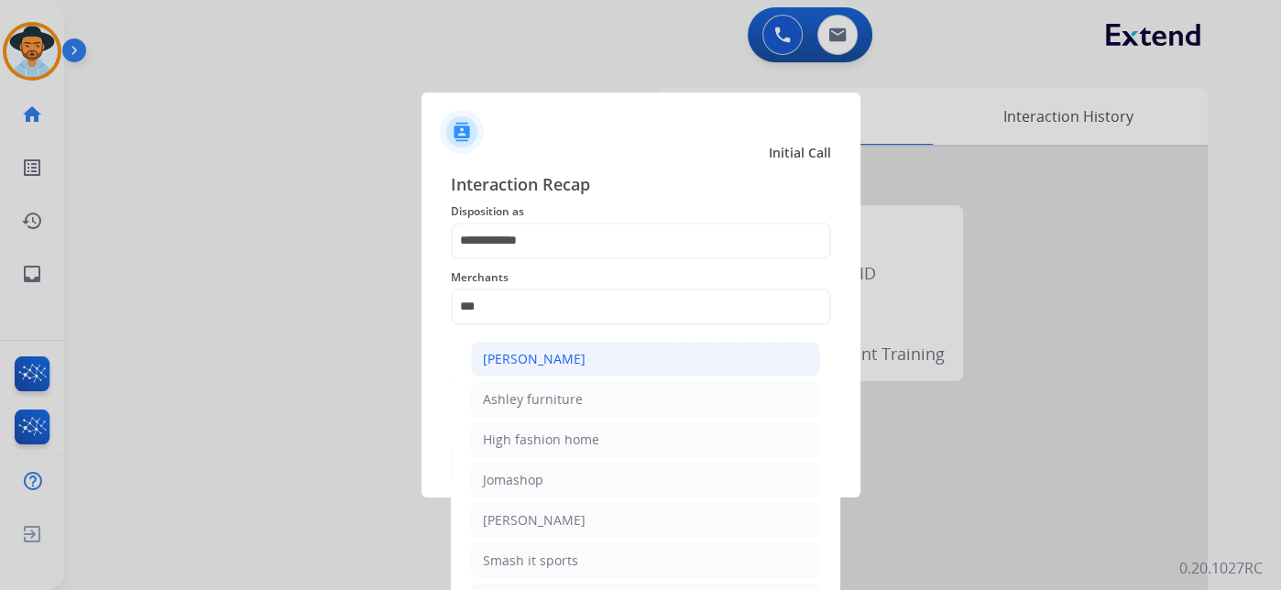
click at [566, 346] on li "[PERSON_NAME]" at bounding box center [645, 359] width 349 height 35
type input "**********"
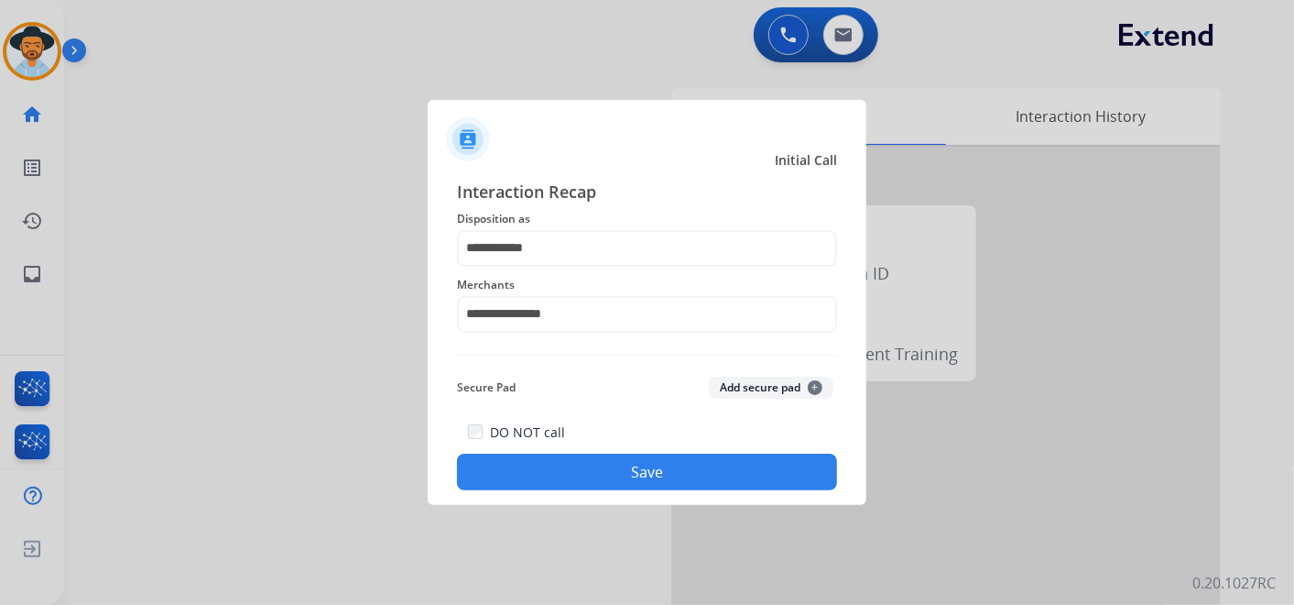
click at [638, 475] on button "Save" at bounding box center [647, 471] width 380 height 37
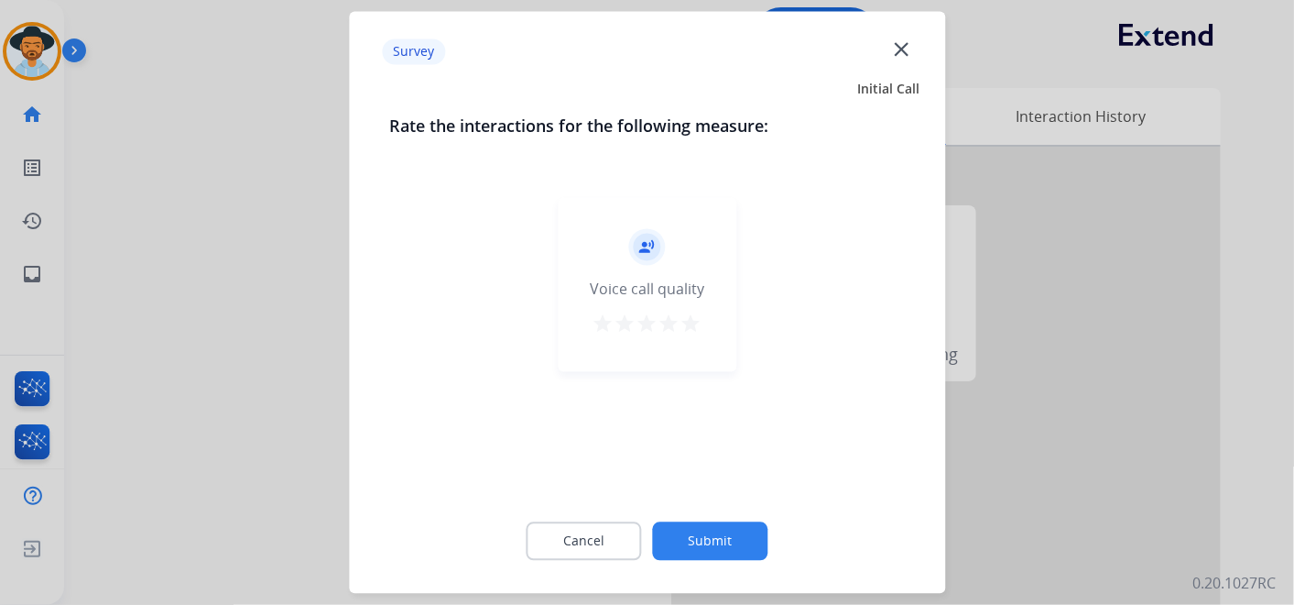
click at [688, 324] on mat-icon "star" at bounding box center [692, 324] width 22 height 22
click at [719, 526] on button "Submit" at bounding box center [710, 541] width 115 height 38
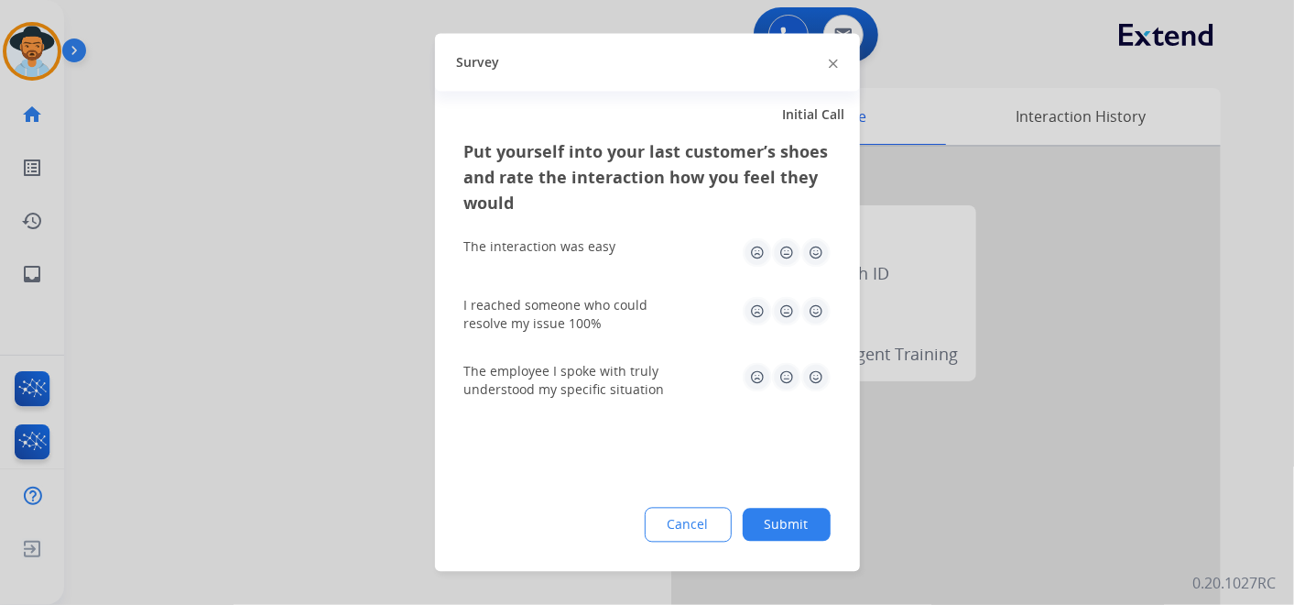
click at [816, 251] on img at bounding box center [816, 252] width 29 height 29
drag, startPoint x: 817, startPoint y: 306, endPoint x: 808, endPoint y: 330, distance: 25.5
click at [817, 307] on img at bounding box center [816, 311] width 29 height 29
drag, startPoint x: 815, startPoint y: 370, endPoint x: 798, endPoint y: 393, distance: 28.8
click at [813, 369] on img at bounding box center [816, 377] width 29 height 29
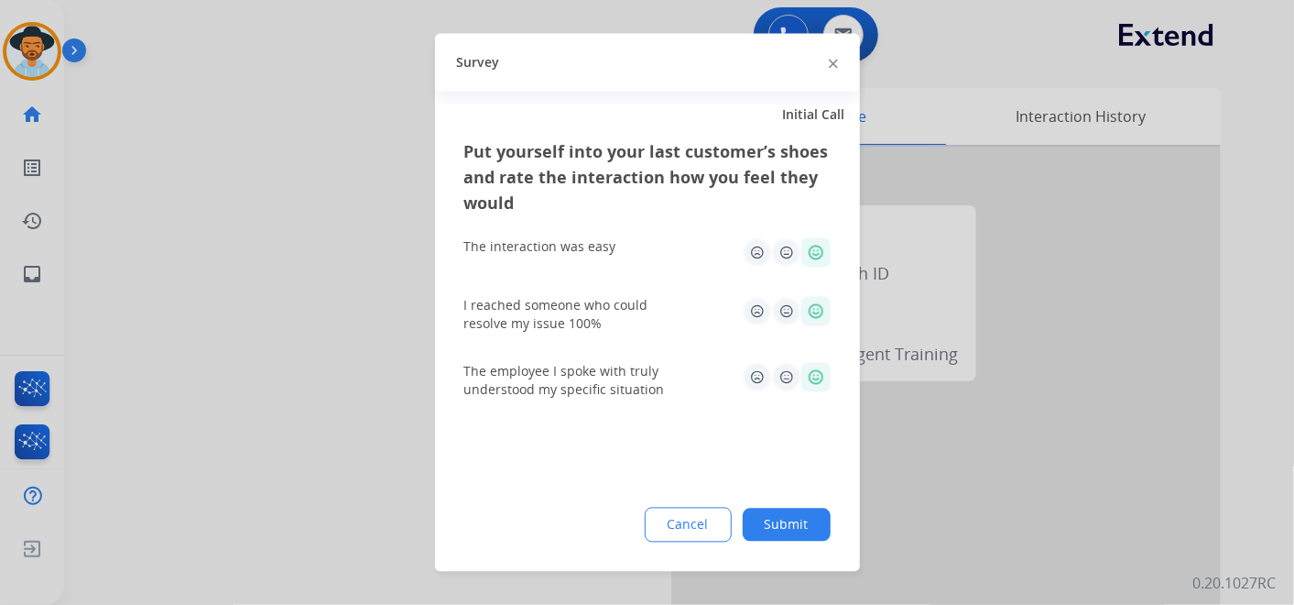
click at [781, 520] on button "Submit" at bounding box center [787, 524] width 88 height 33
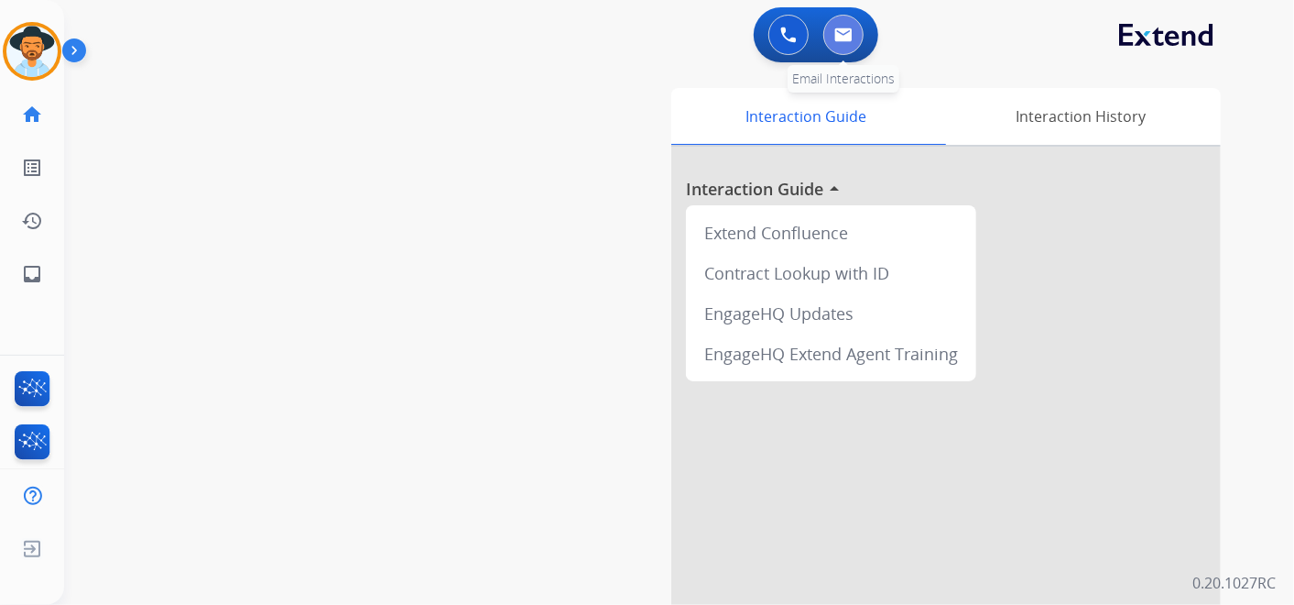
click at [841, 36] on img at bounding box center [844, 34] width 18 height 15
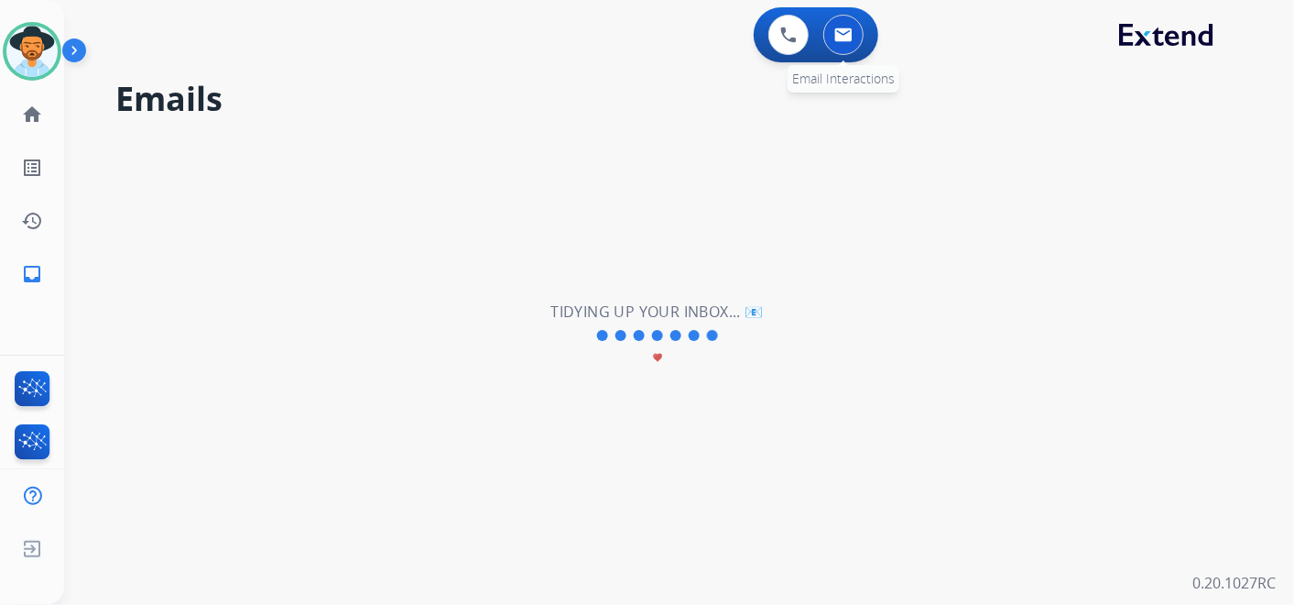
click at [845, 45] on button at bounding box center [844, 35] width 40 height 40
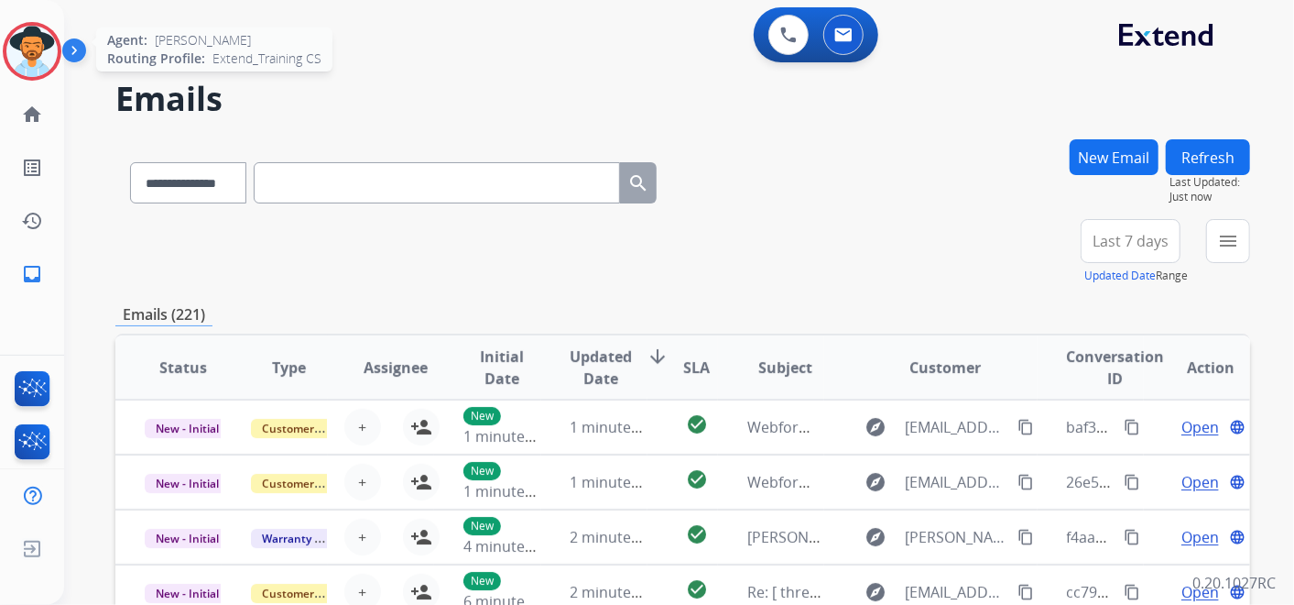
click at [36, 54] on img at bounding box center [31, 51] width 51 height 51
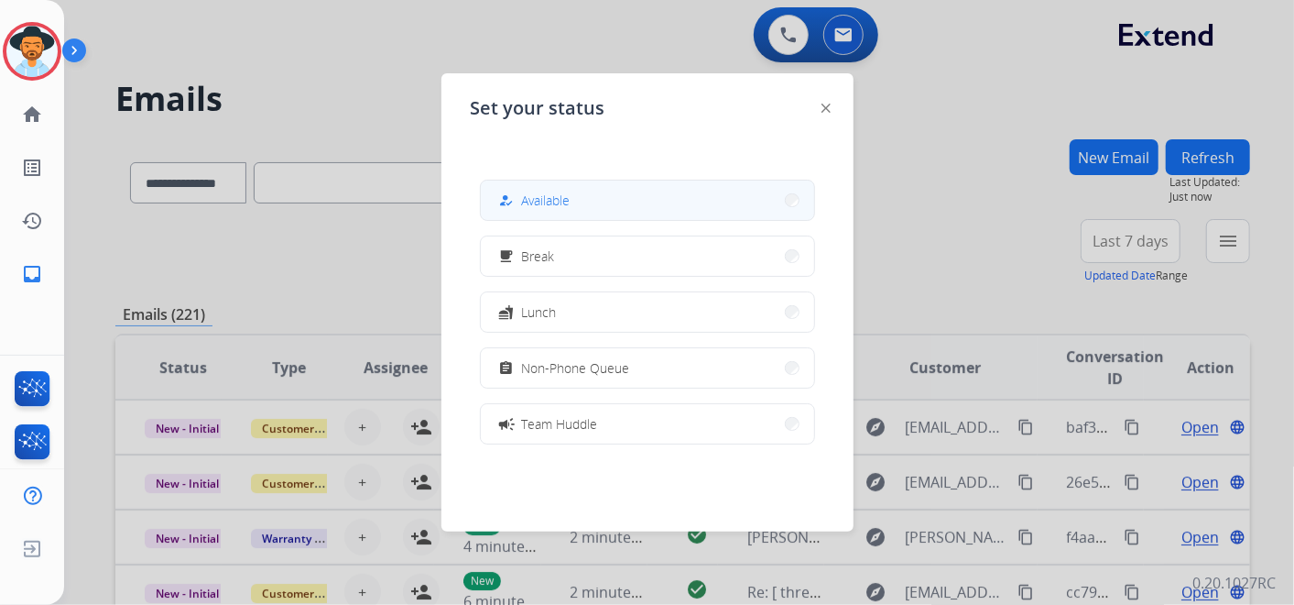
click at [564, 202] on span "Available" at bounding box center [546, 200] width 49 height 19
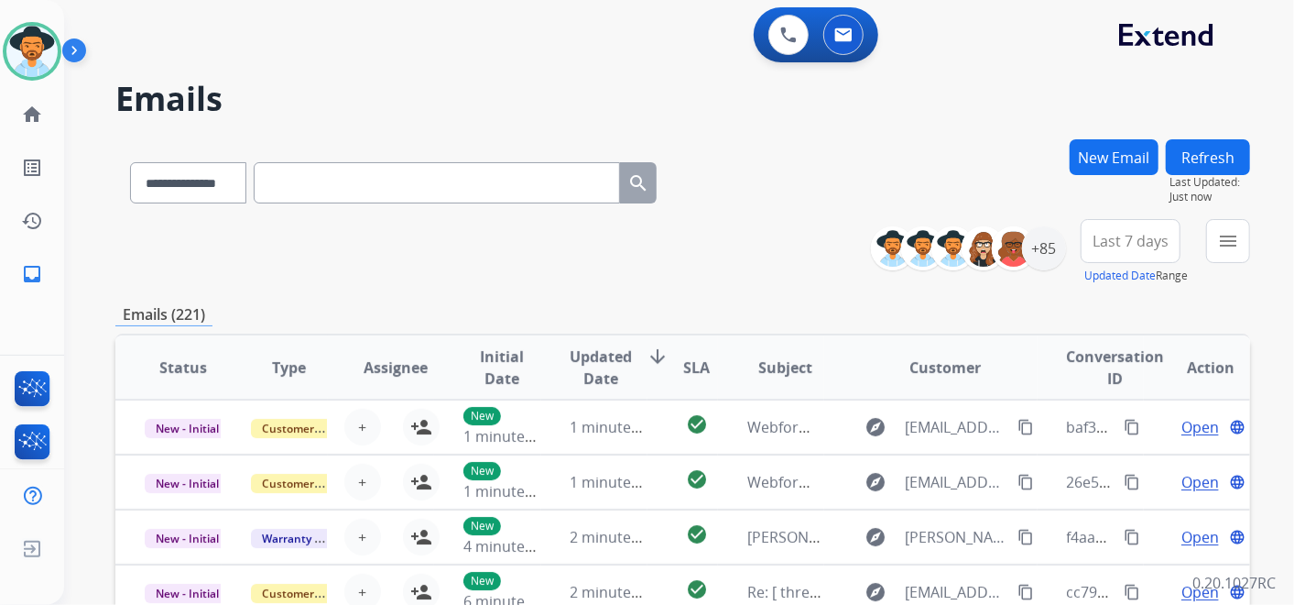
click at [1114, 157] on button "New Email" at bounding box center [1114, 157] width 89 height 36
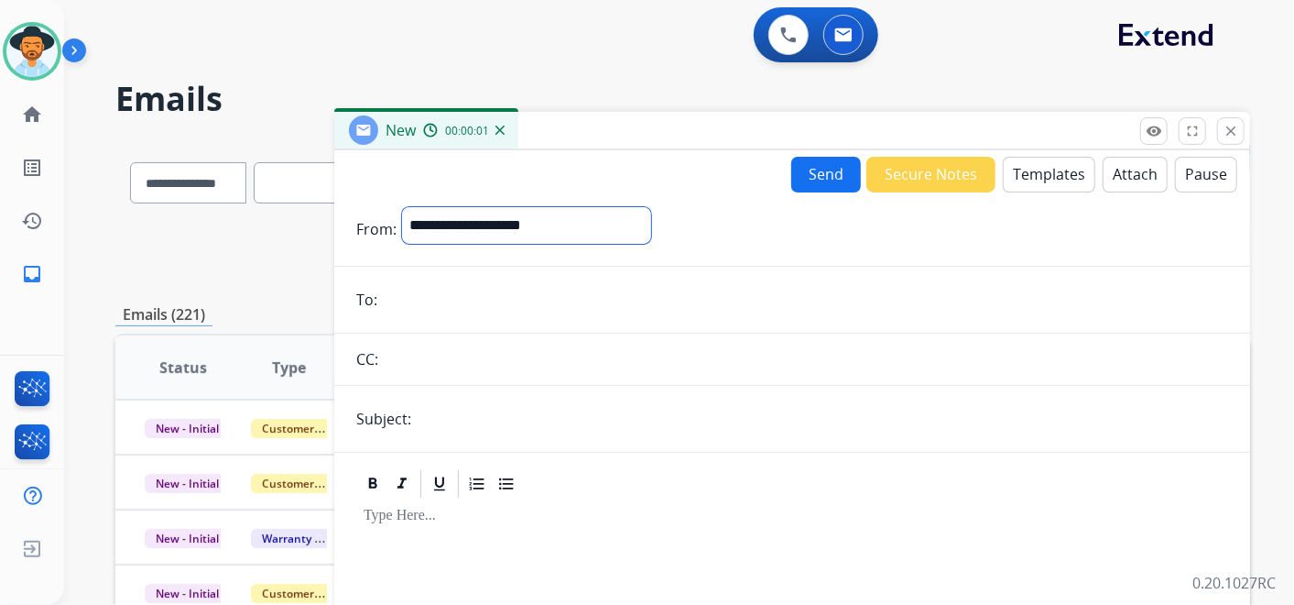
drag, startPoint x: 715, startPoint y: 228, endPoint x: 704, endPoint y: 232, distance: 10.7
click at [651, 228] on select "**********" at bounding box center [526, 225] width 249 height 37
select select "**********"
click at [402, 207] on select "**********" at bounding box center [526, 225] width 249 height 37
click at [403, 277] on form "**********" at bounding box center [792, 509] width 916 height 635
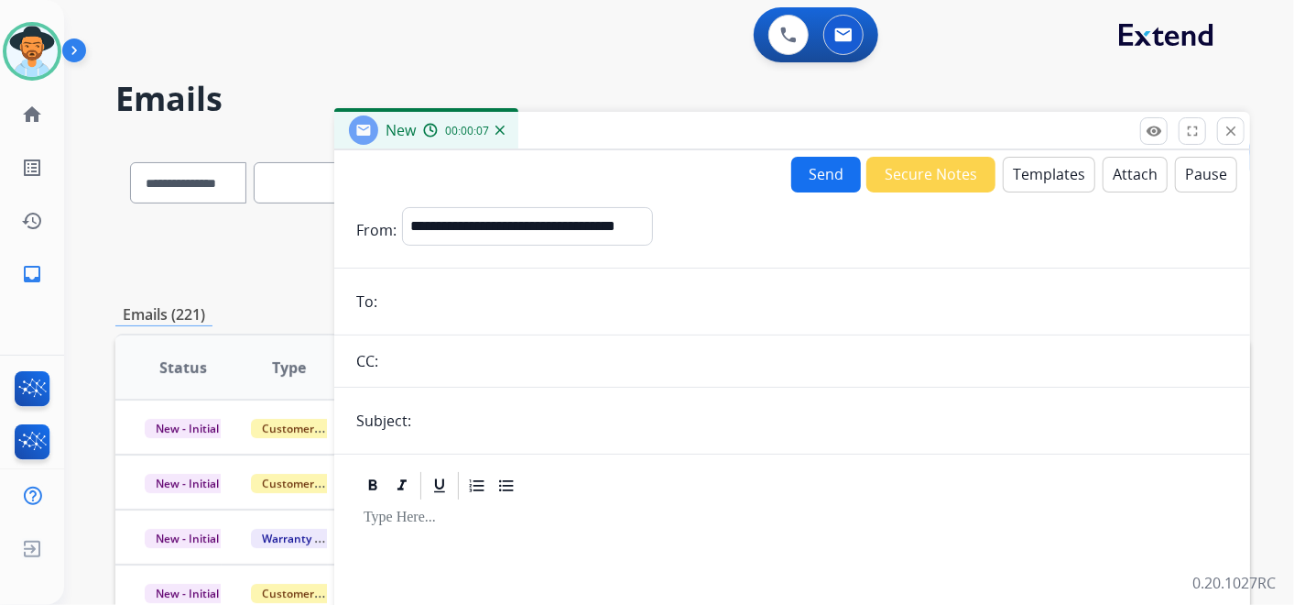
click at [412, 294] on input "email" at bounding box center [806, 301] width 846 height 37
paste input "**********"
type input "**********"
click at [442, 418] on input "text" at bounding box center [823, 420] width 812 height 37
type input "**********"
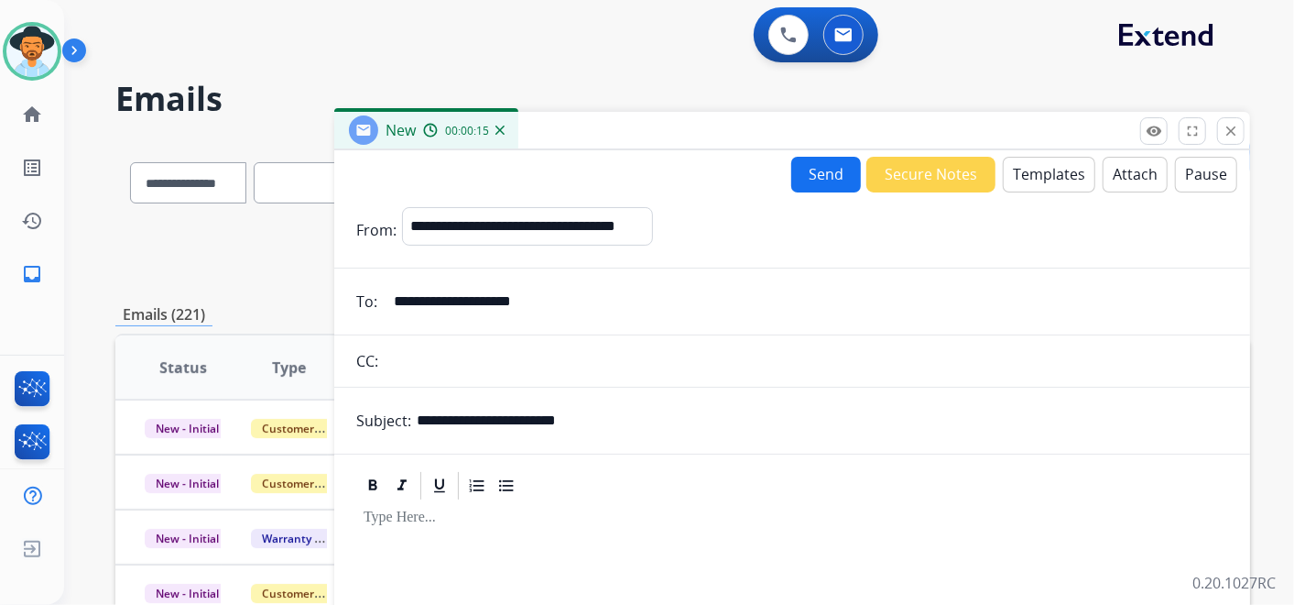
click at [1039, 169] on button "Templates" at bounding box center [1049, 175] width 93 height 36
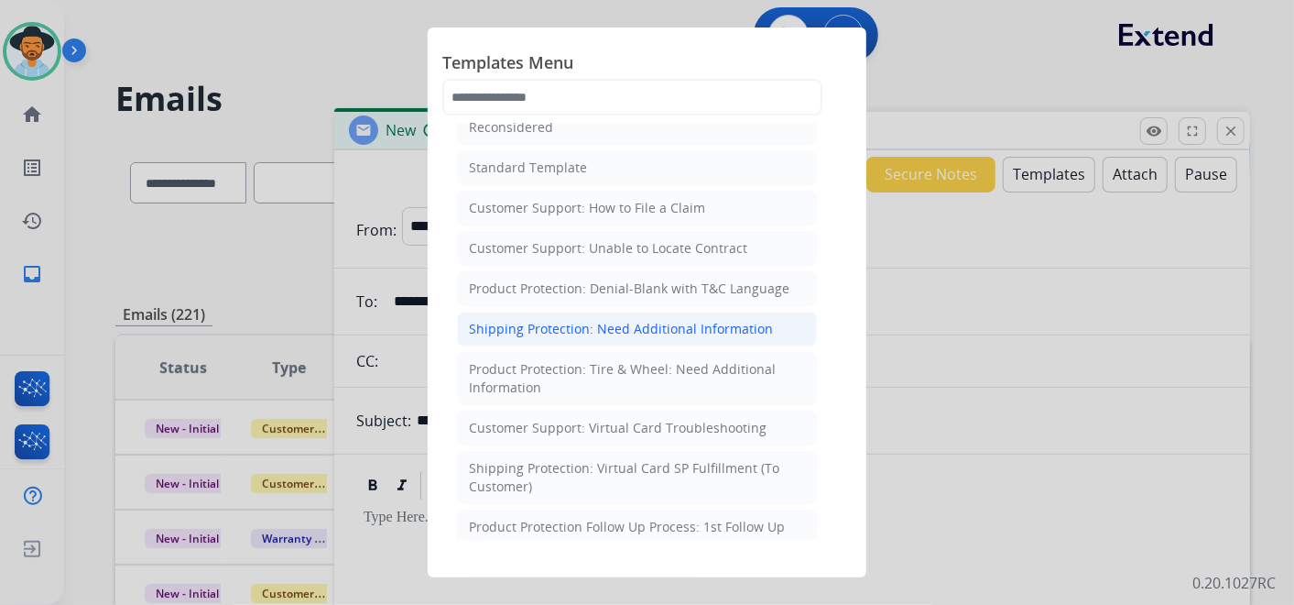
scroll to position [305, 0]
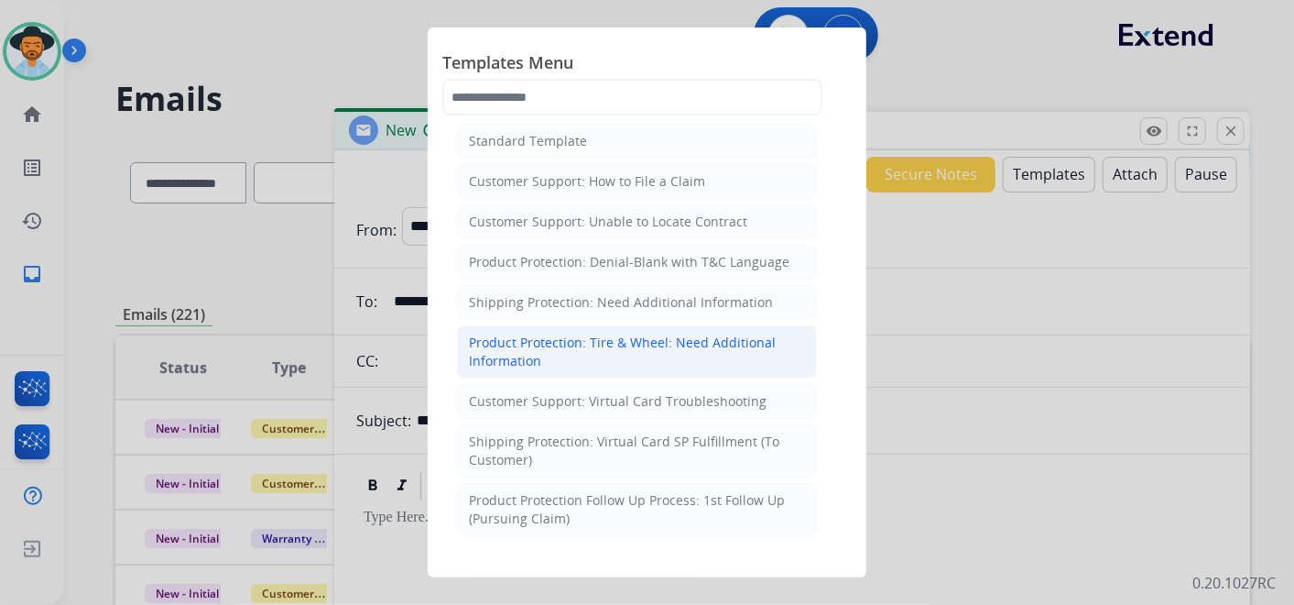
click at [649, 333] on div "Product Protection: Tire & Wheel: Need Additional Information" at bounding box center [637, 351] width 336 height 37
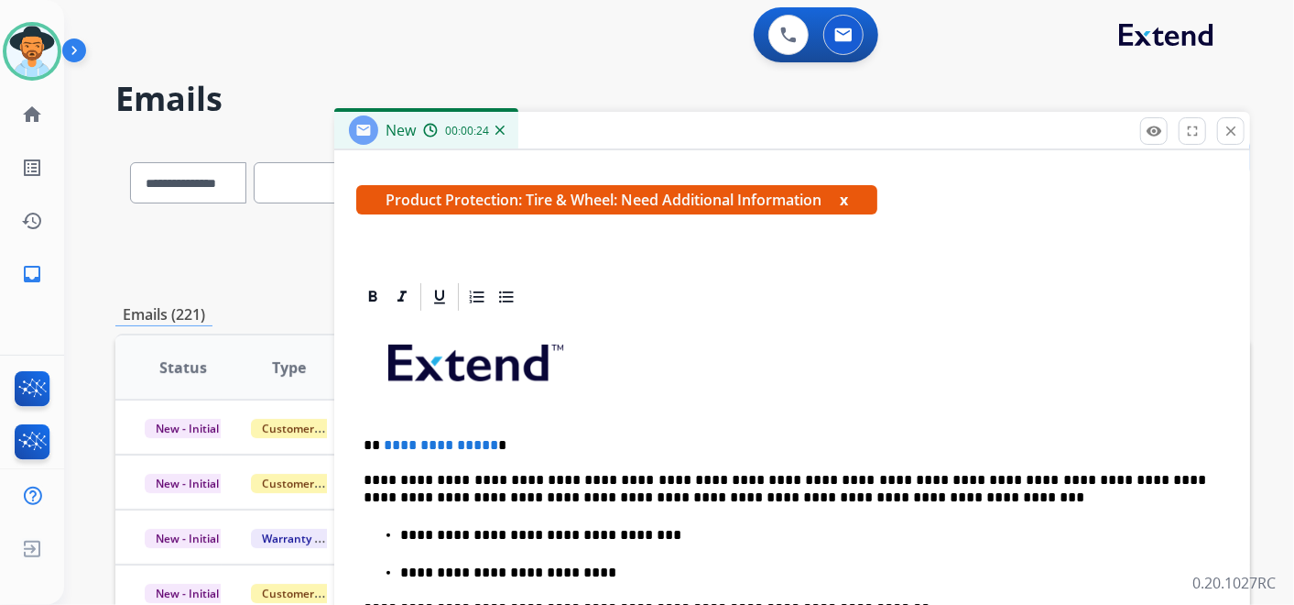
scroll to position [391, 0]
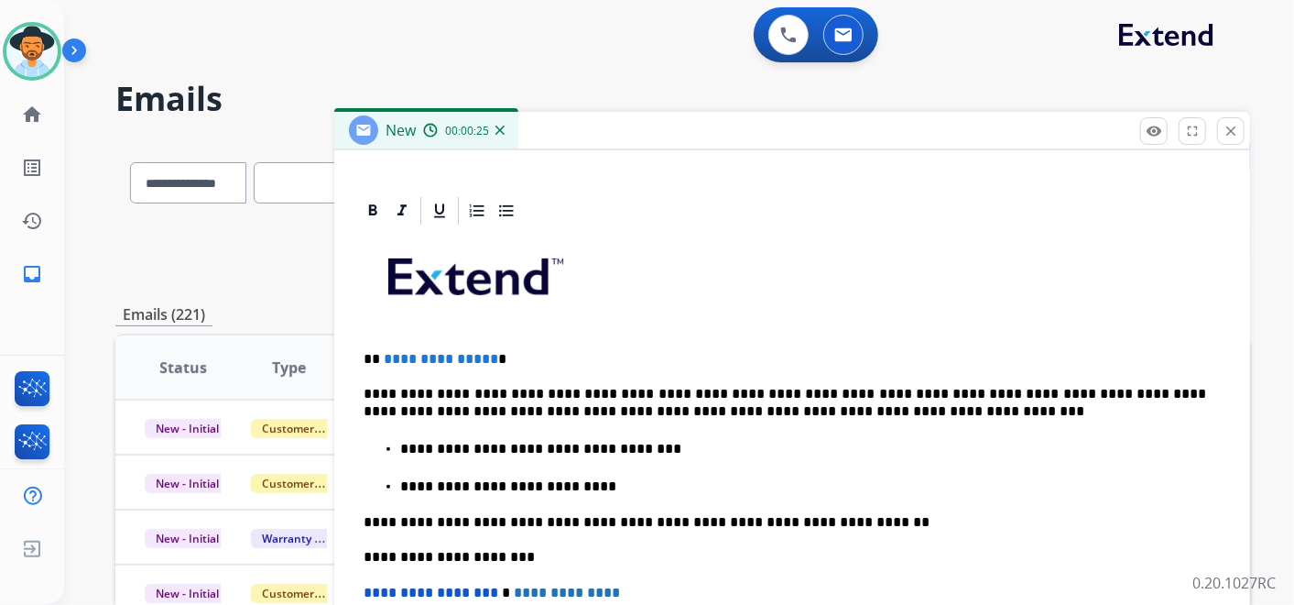
click at [518, 357] on p "**********" at bounding box center [785, 359] width 843 height 16
drag, startPoint x: 867, startPoint y: 387, endPoint x: 1009, endPoint y: 391, distance: 143.0
click at [1011, 391] on p "**********" at bounding box center [785, 403] width 843 height 34
click at [913, 391] on p "**********" at bounding box center [785, 403] width 843 height 34
click at [654, 386] on p "**********" at bounding box center [785, 403] width 843 height 34
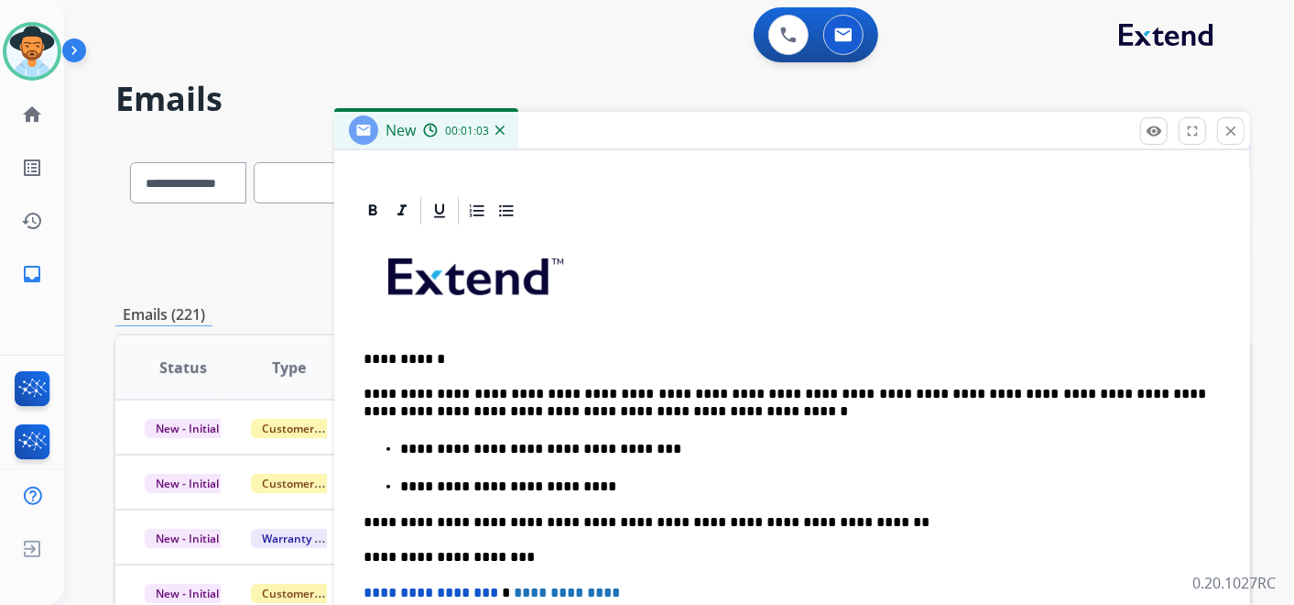
scroll to position [102, 0]
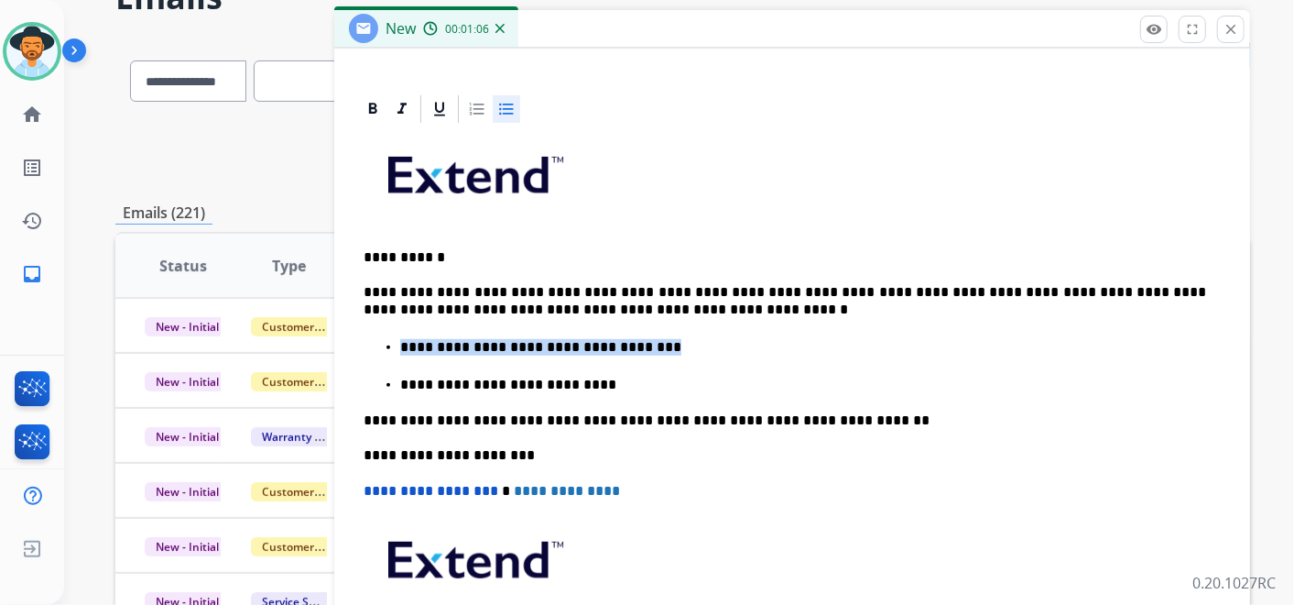
drag, startPoint x: 649, startPoint y: 337, endPoint x: 436, endPoint y: 339, distance: 213.4
click at [433, 336] on li "**********" at bounding box center [810, 345] width 821 height 19
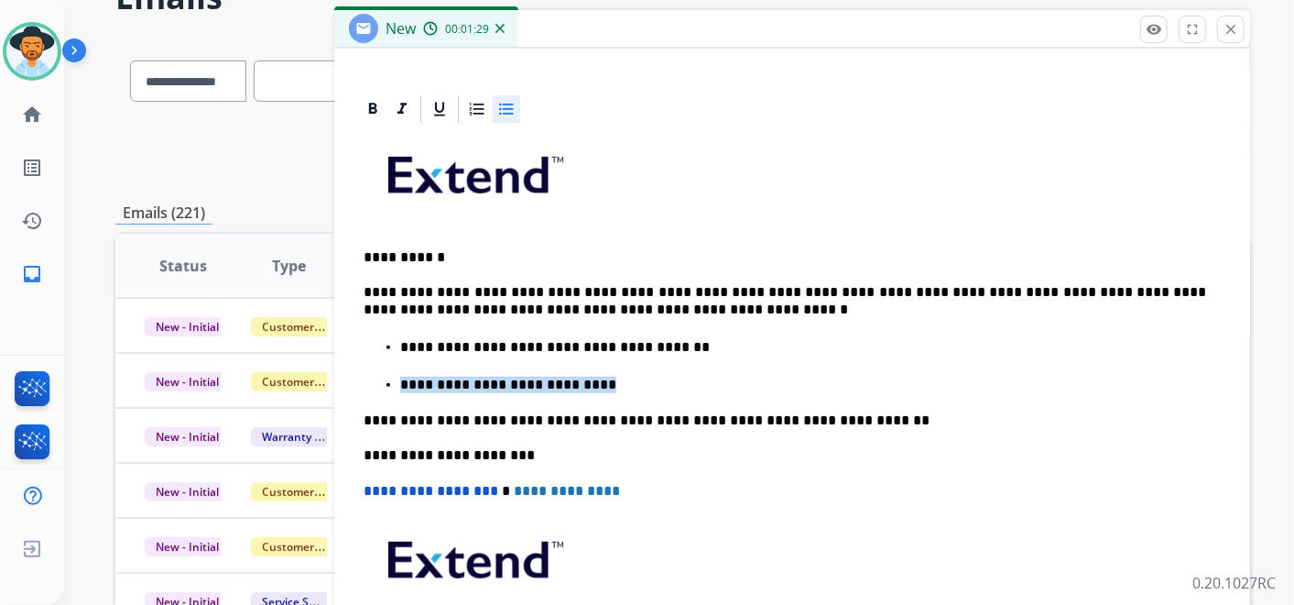
drag, startPoint x: 562, startPoint y: 382, endPoint x: 413, endPoint y: 372, distance: 149.7
click at [413, 374] on li "**********" at bounding box center [810, 383] width 821 height 19
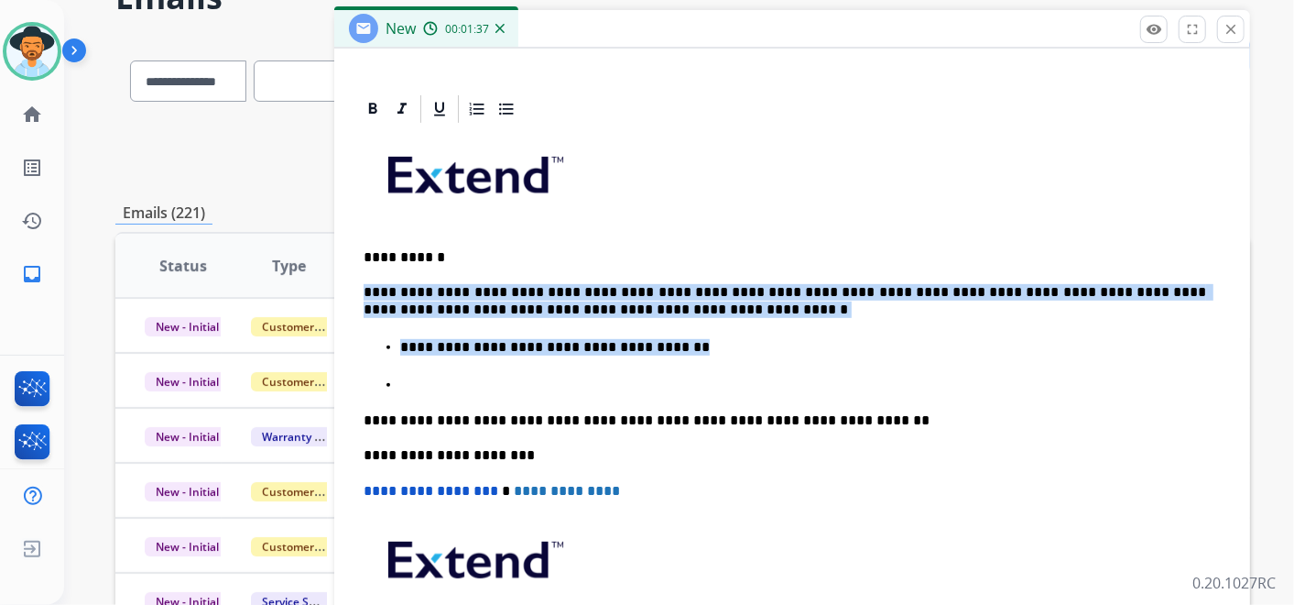
drag, startPoint x: 660, startPoint y: 341, endPoint x: 354, endPoint y: 281, distance: 311.7
click at [354, 282] on div "**********" at bounding box center [792, 408] width 916 height 630
copy div "**********"
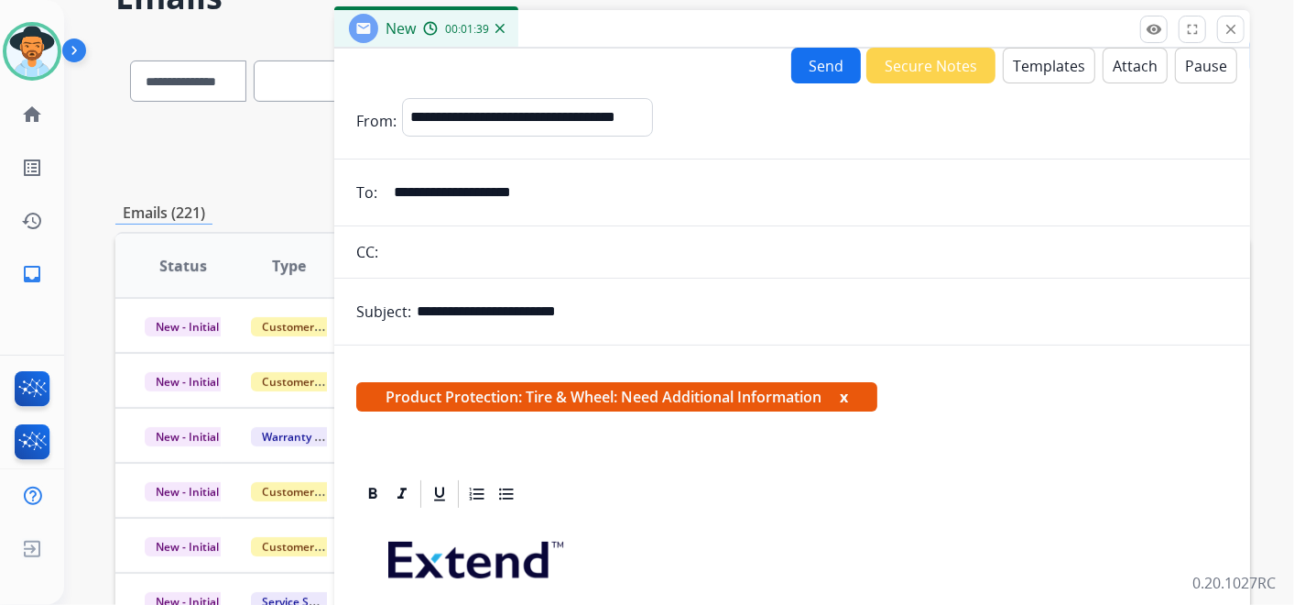
scroll to position [0, 0]
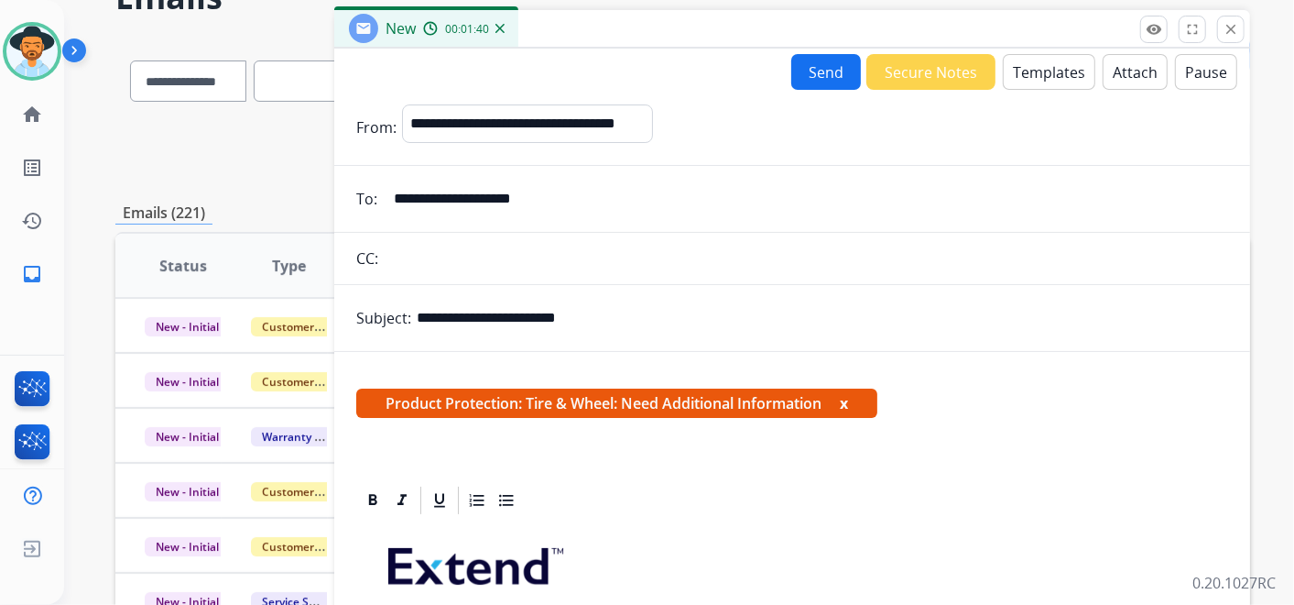
click at [925, 63] on button "Secure Notes" at bounding box center [931, 72] width 129 height 36
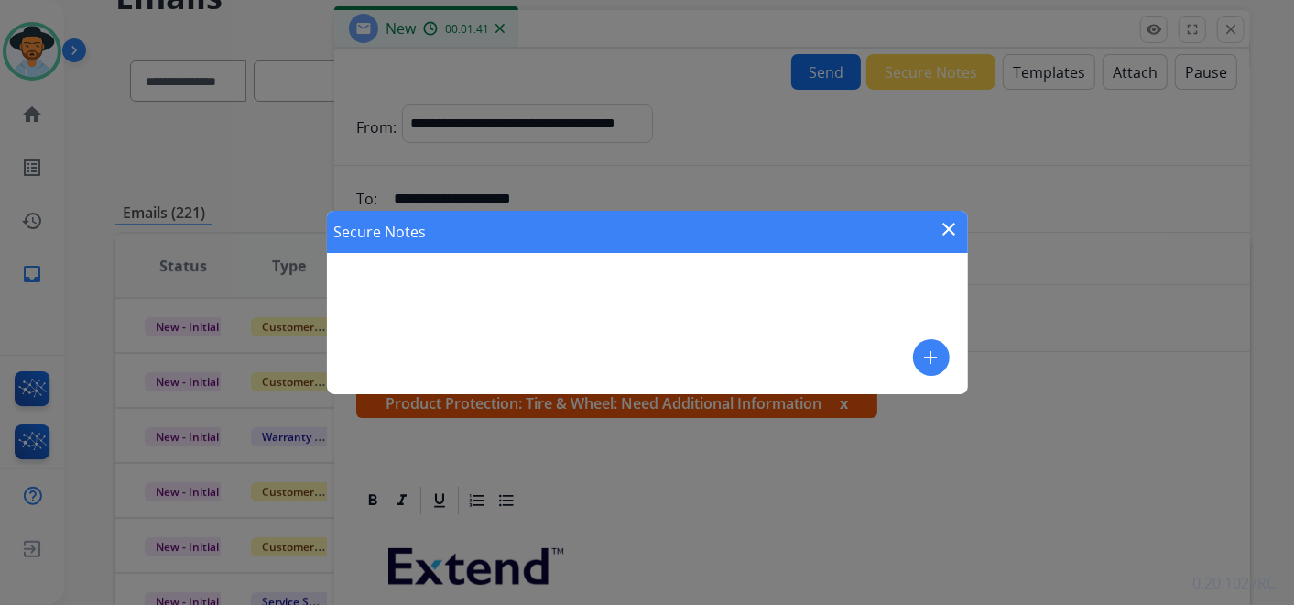
drag, startPoint x: 954, startPoint y: 221, endPoint x: 970, endPoint y: 180, distance: 43.5
click at [953, 221] on mat-icon "close" at bounding box center [950, 229] width 22 height 22
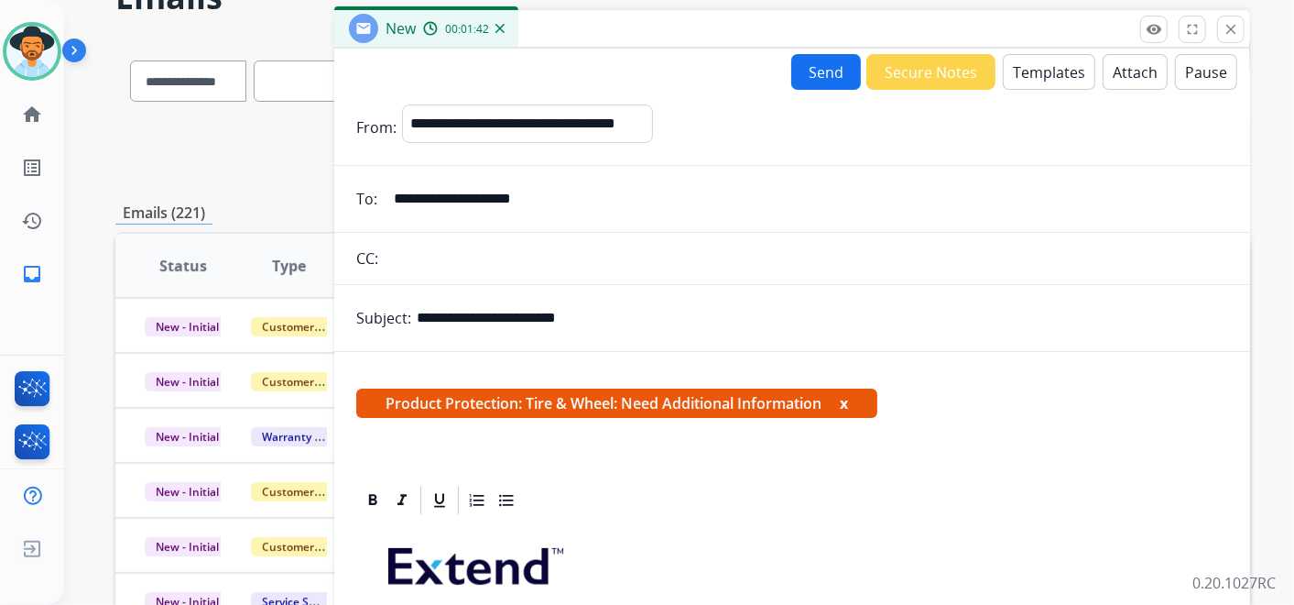
click at [1038, 75] on button "Templates" at bounding box center [1049, 72] width 93 height 36
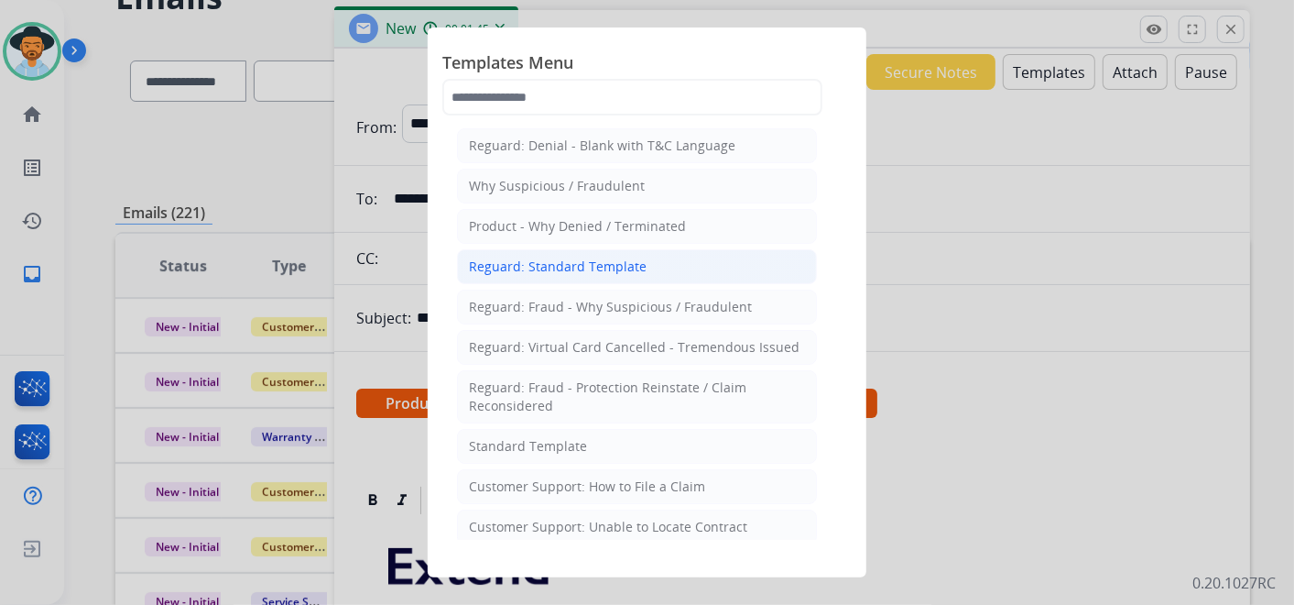
click at [649, 258] on li "Reguard: Standard Template" at bounding box center [637, 266] width 360 height 35
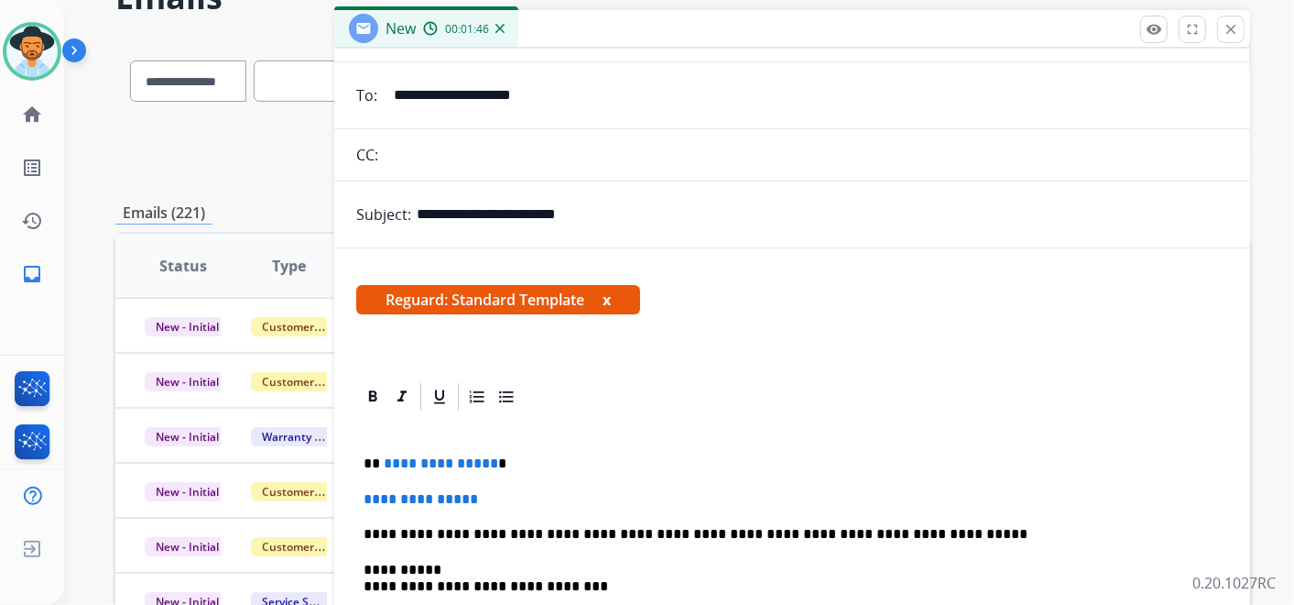
scroll to position [153, 0]
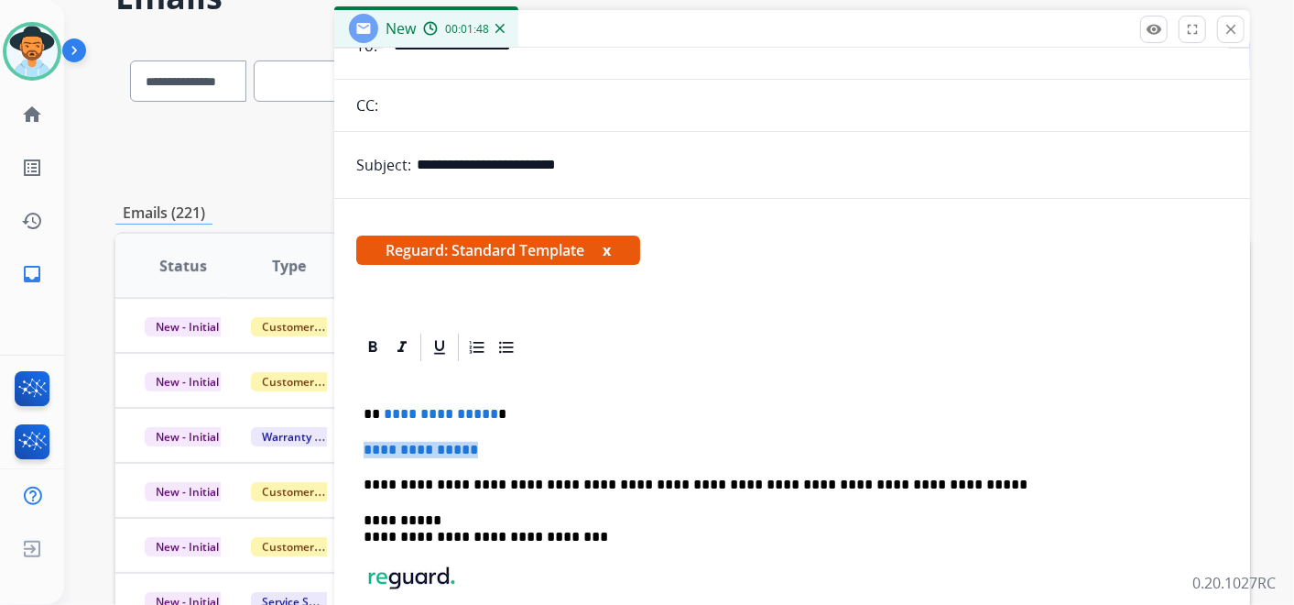
drag, startPoint x: 505, startPoint y: 444, endPoint x: 357, endPoint y: 431, distance: 148.0
click at [357, 431] on div "**********" at bounding box center [792, 545] width 872 height 362
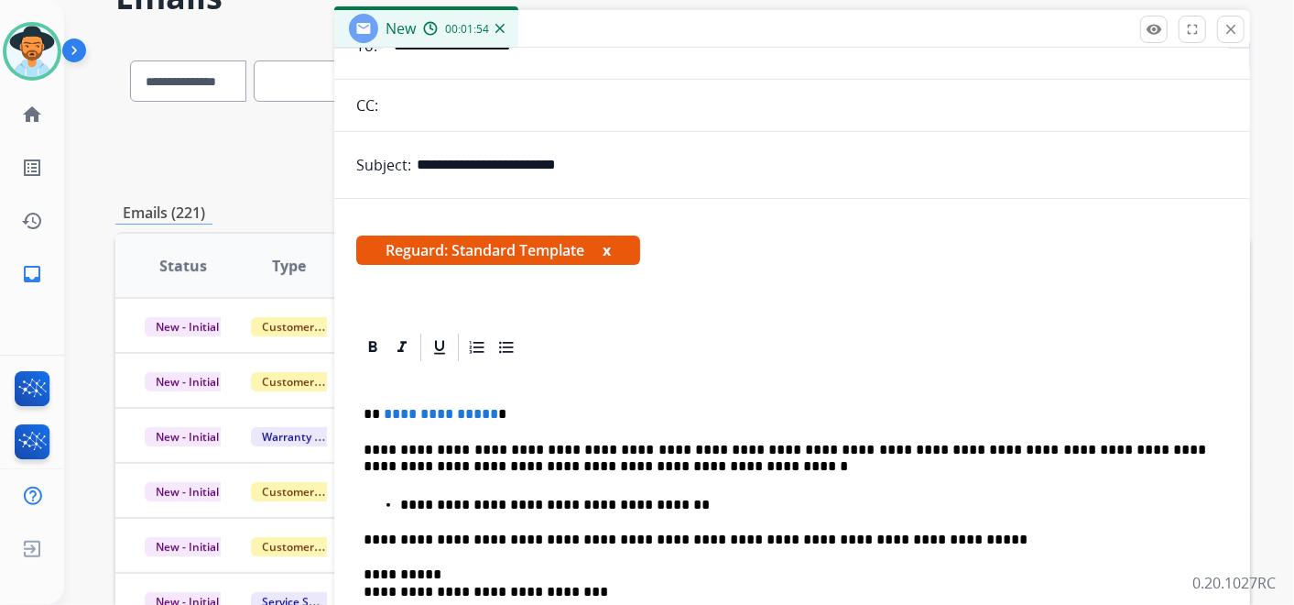
drag, startPoint x: 486, startPoint y: 410, endPoint x: 499, endPoint y: 412, distance: 13.9
click at [486, 410] on span "**********" at bounding box center [441, 414] width 115 height 14
click at [670, 392] on div "**********" at bounding box center [792, 572] width 872 height 417
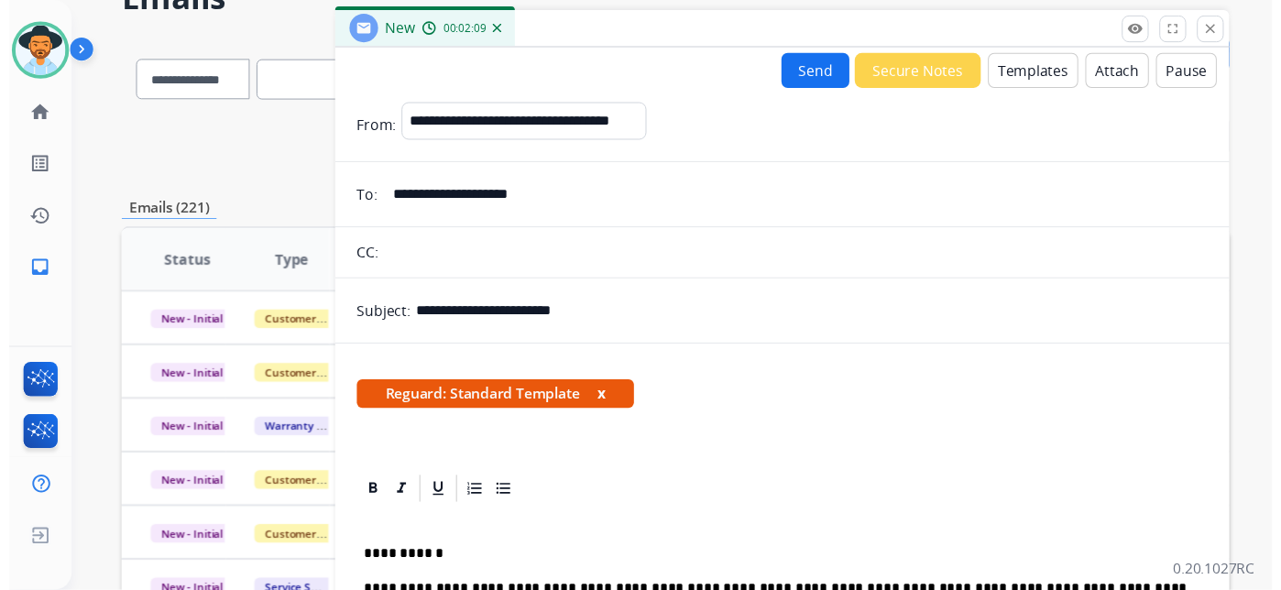
scroll to position [0, 0]
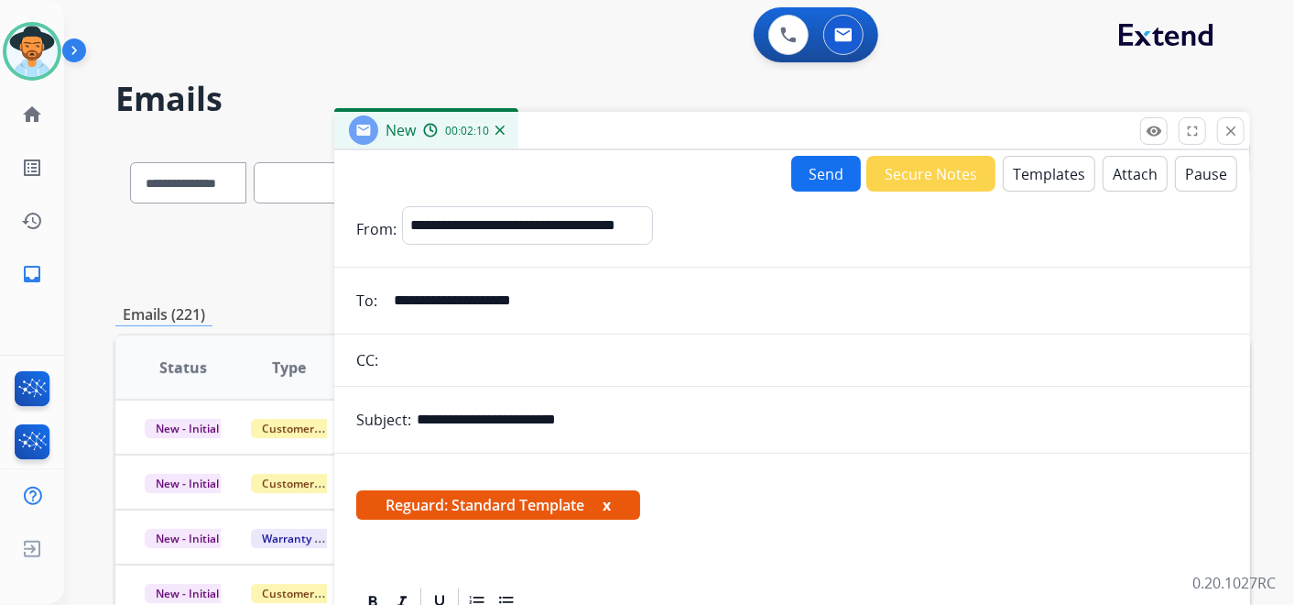
click at [816, 172] on button "Send" at bounding box center [826, 174] width 70 height 36
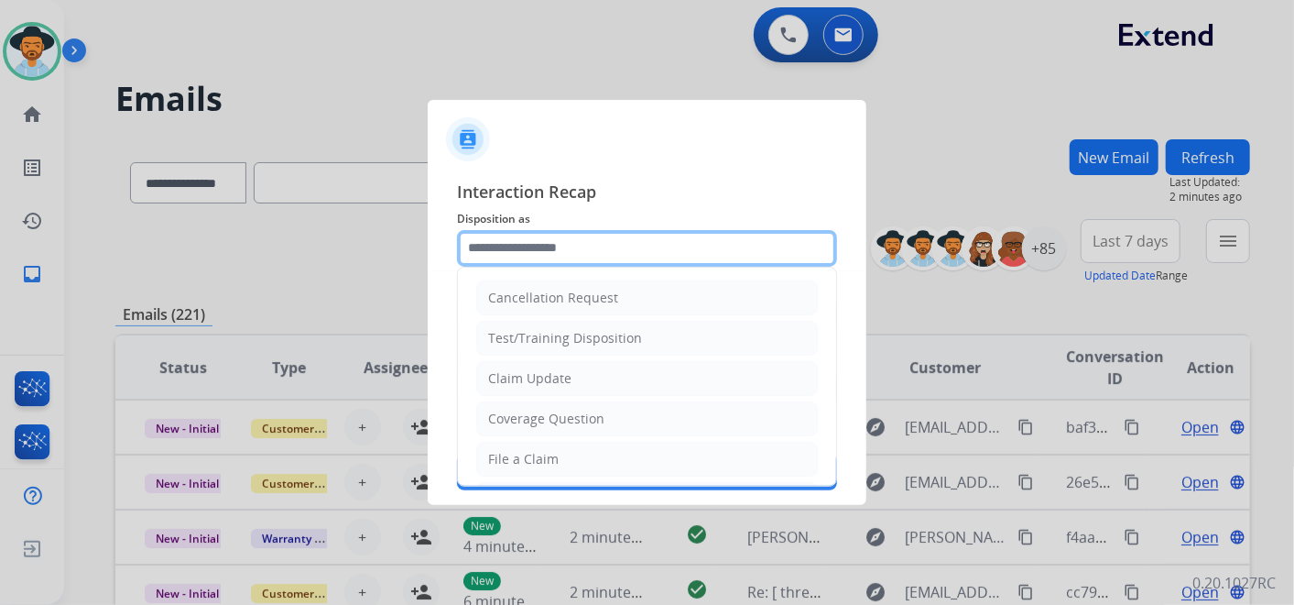
click at [683, 237] on input "text" at bounding box center [647, 248] width 380 height 37
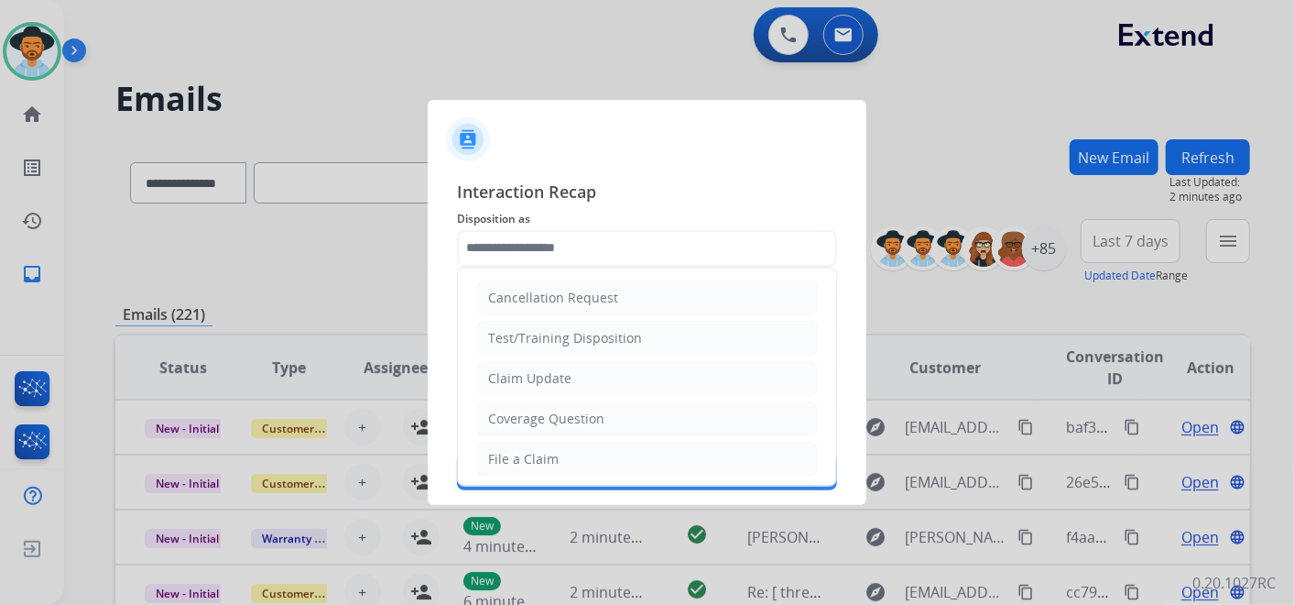
click at [618, 355] on ul "Cancellation Request Test/Training Disposition Claim Update Coverage Question F…" at bounding box center [647, 519] width 378 height 504
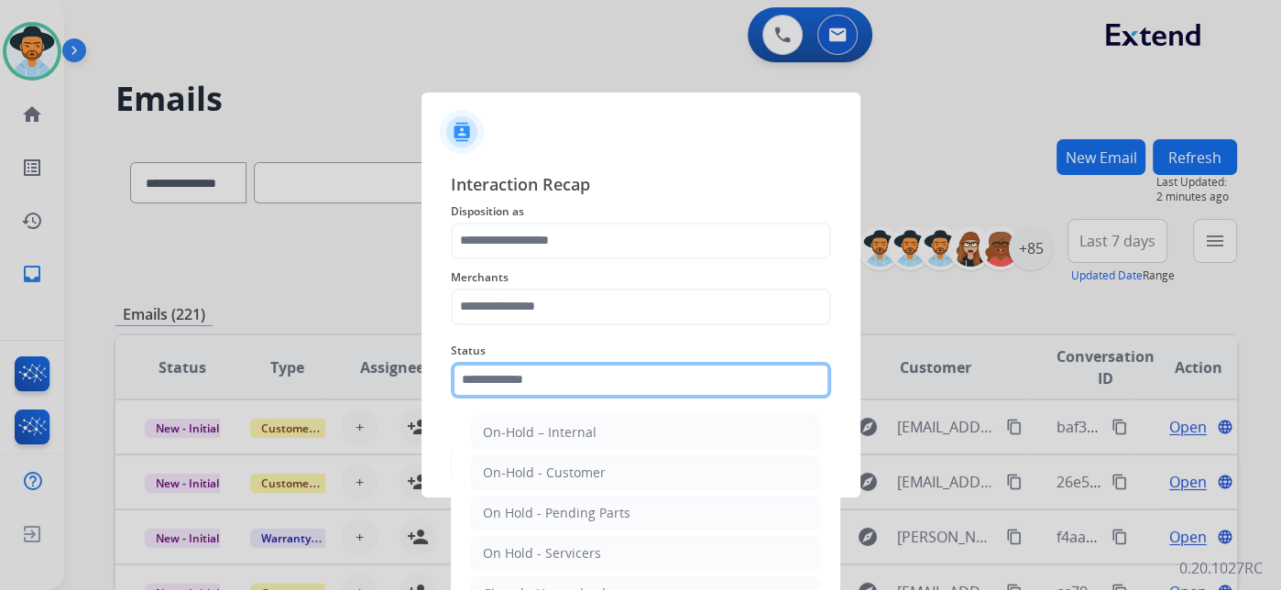
click at [618, 379] on input "text" at bounding box center [641, 380] width 380 height 37
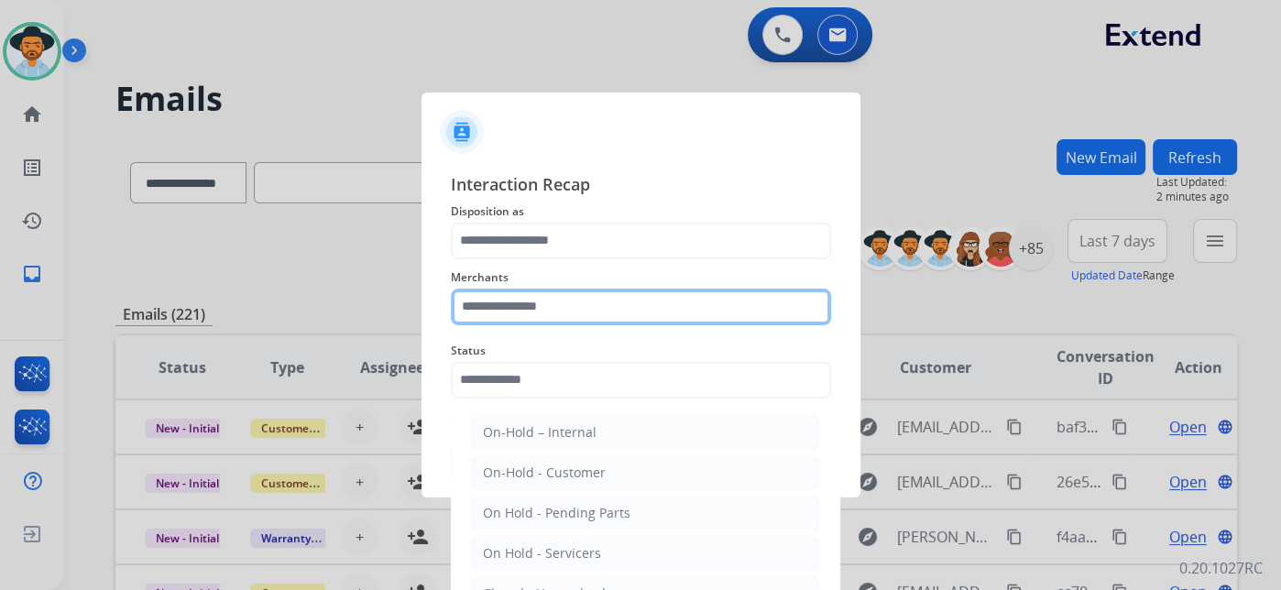
click at [585, 306] on input "text" at bounding box center [641, 307] width 380 height 37
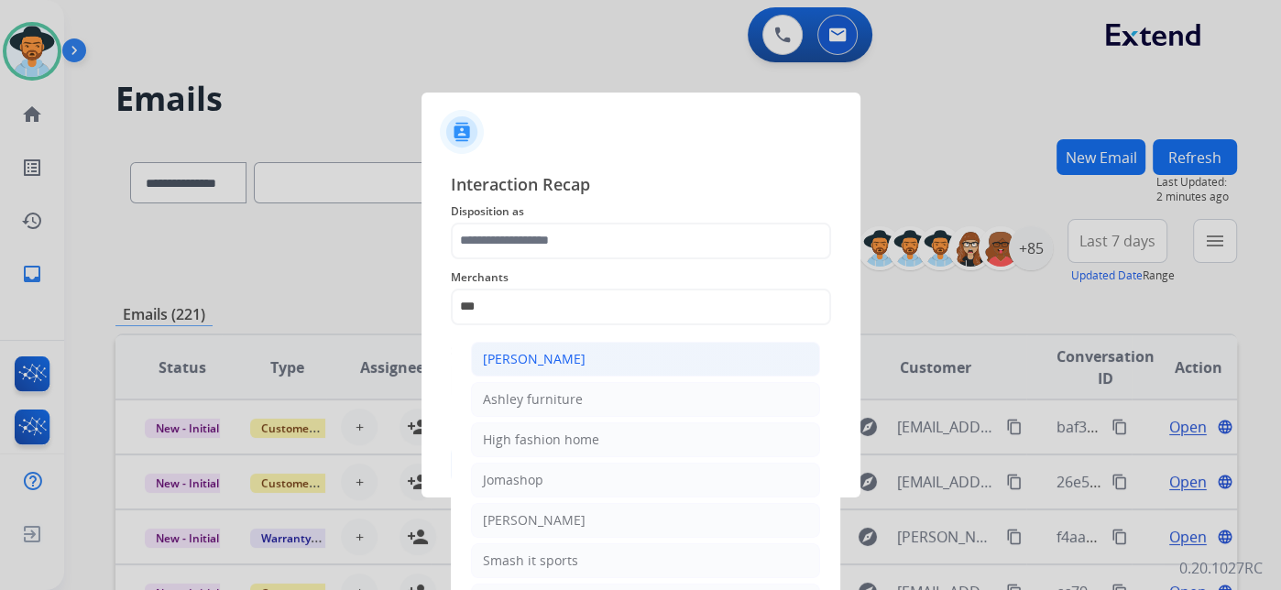
click at [584, 357] on li "[PERSON_NAME]" at bounding box center [645, 359] width 349 height 35
type input "**********"
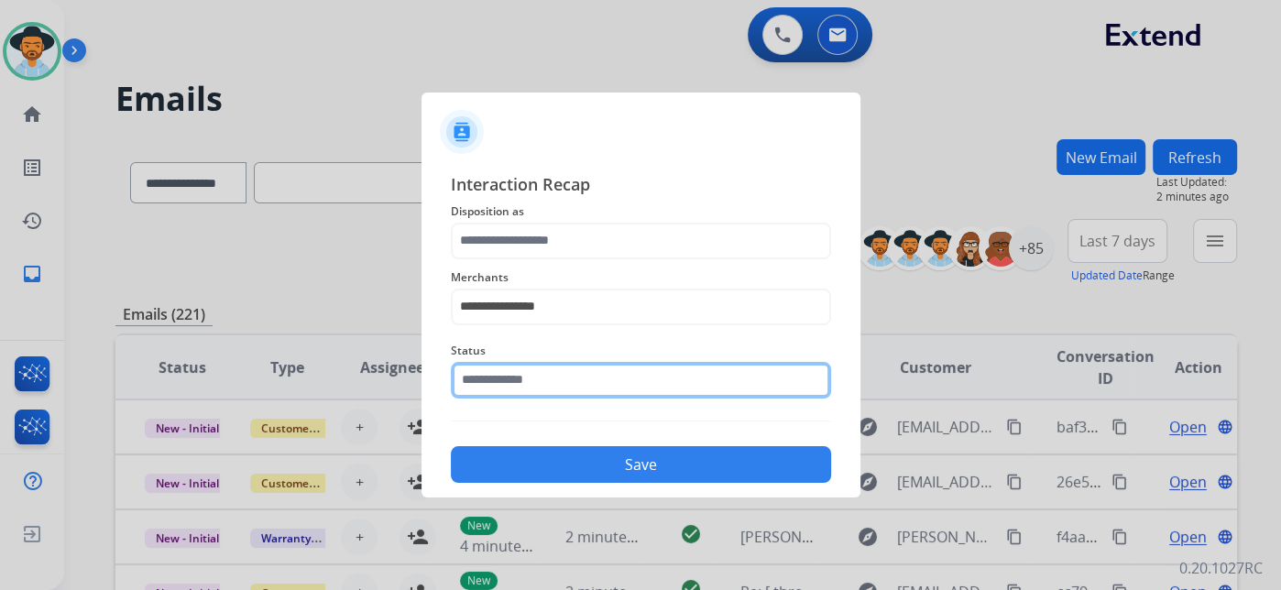
click at [571, 385] on input "text" at bounding box center [641, 380] width 380 height 37
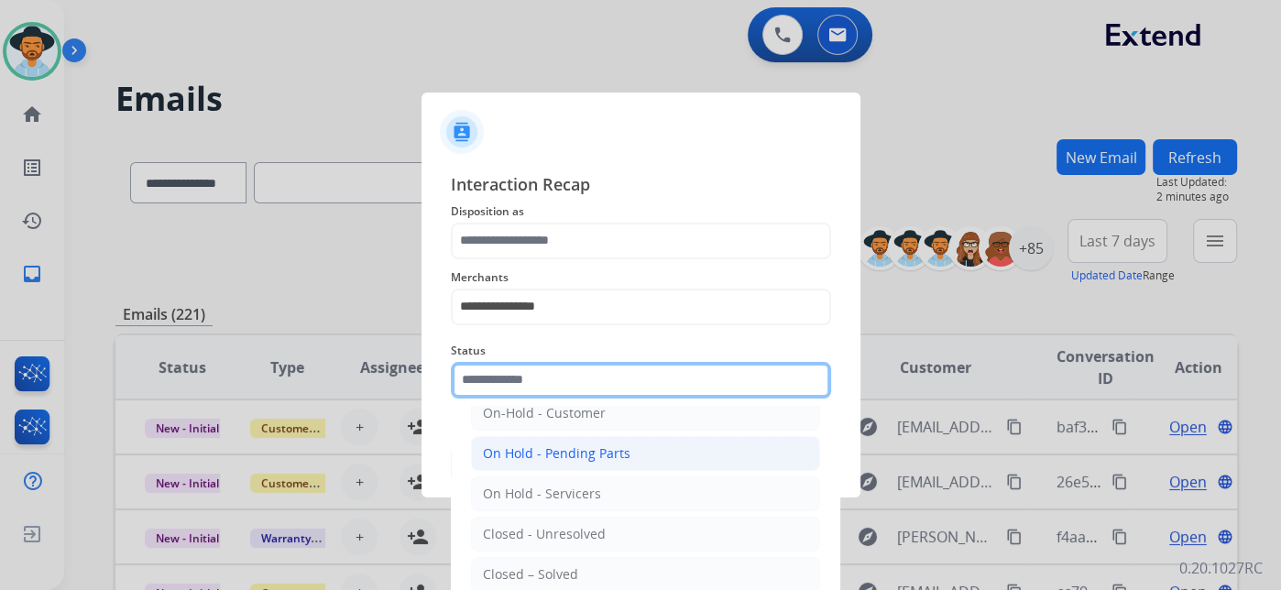
scroll to position [104, 0]
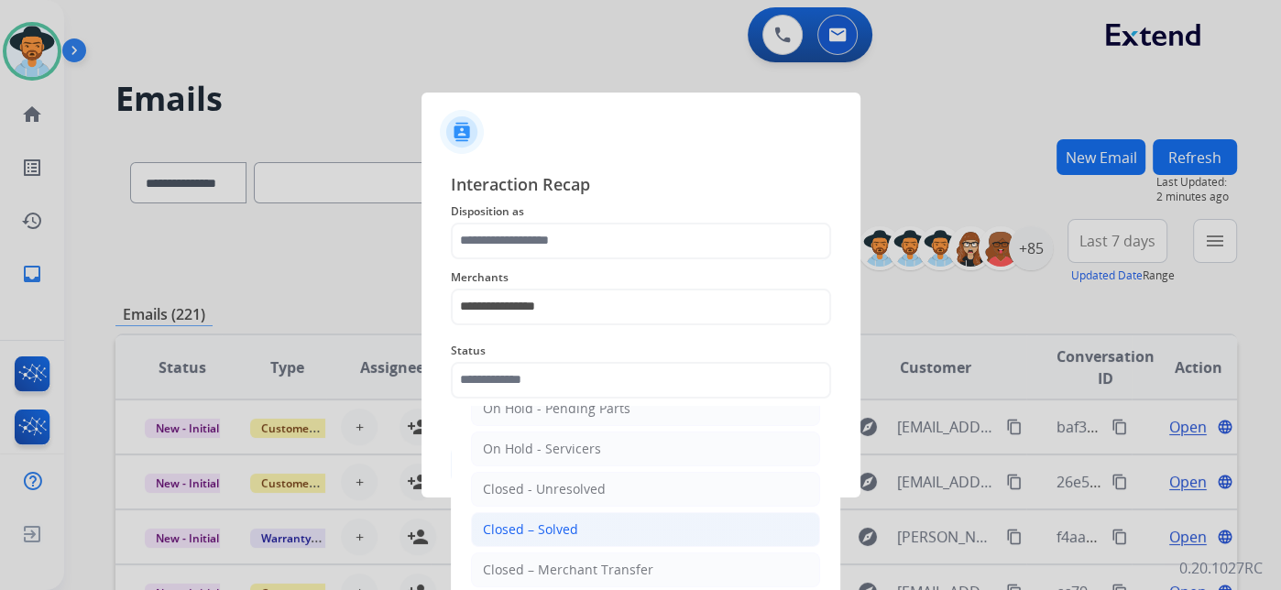
click at [591, 518] on li "Closed – Solved" at bounding box center [645, 529] width 349 height 35
type input "**********"
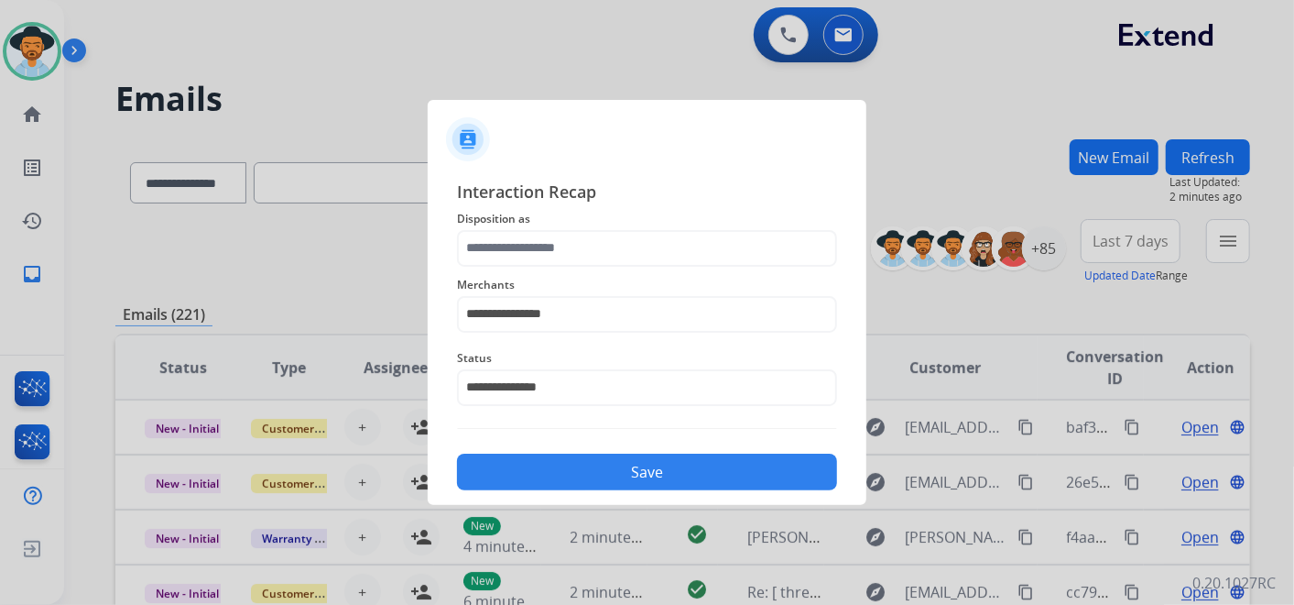
click at [680, 465] on button "Save" at bounding box center [647, 471] width 380 height 37
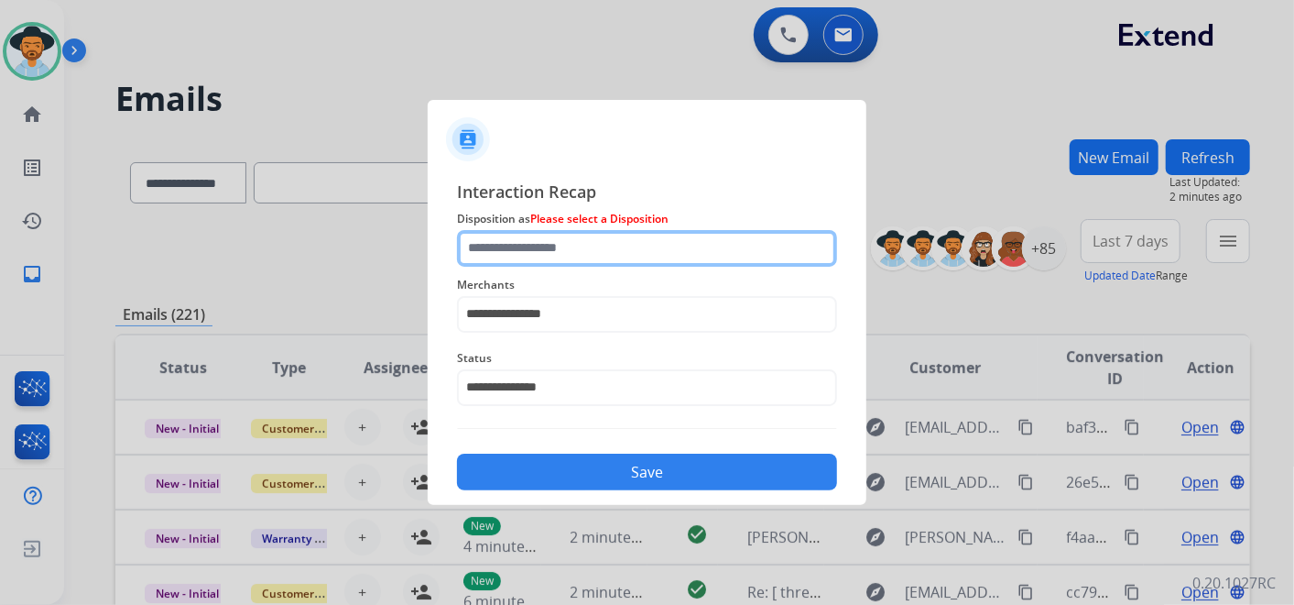
click at [638, 252] on input "text" at bounding box center [647, 248] width 380 height 37
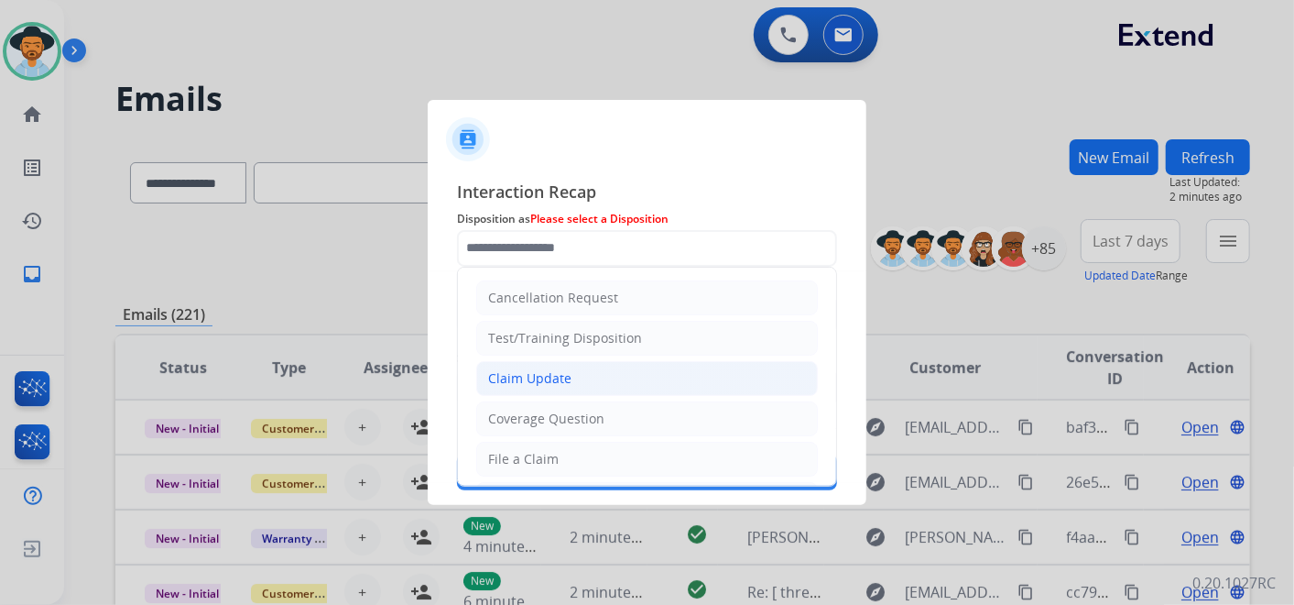
click at [586, 376] on li "Claim Update" at bounding box center [647, 378] width 342 height 35
type input "**********"
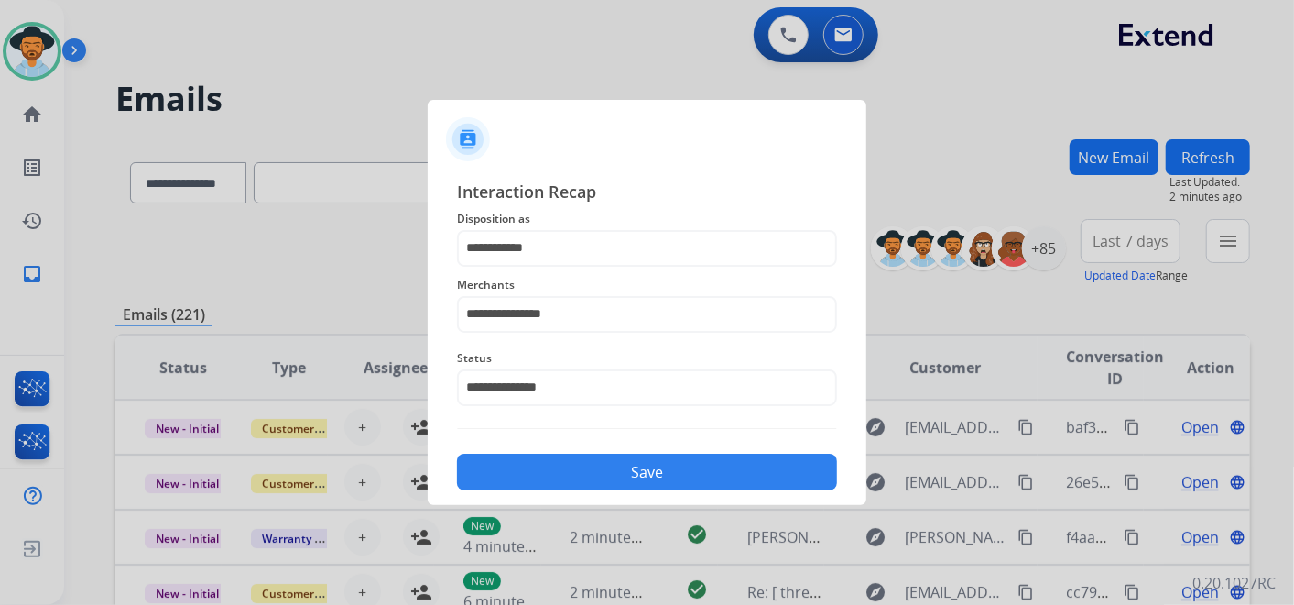
click at [679, 468] on button "Save" at bounding box center [647, 471] width 380 height 37
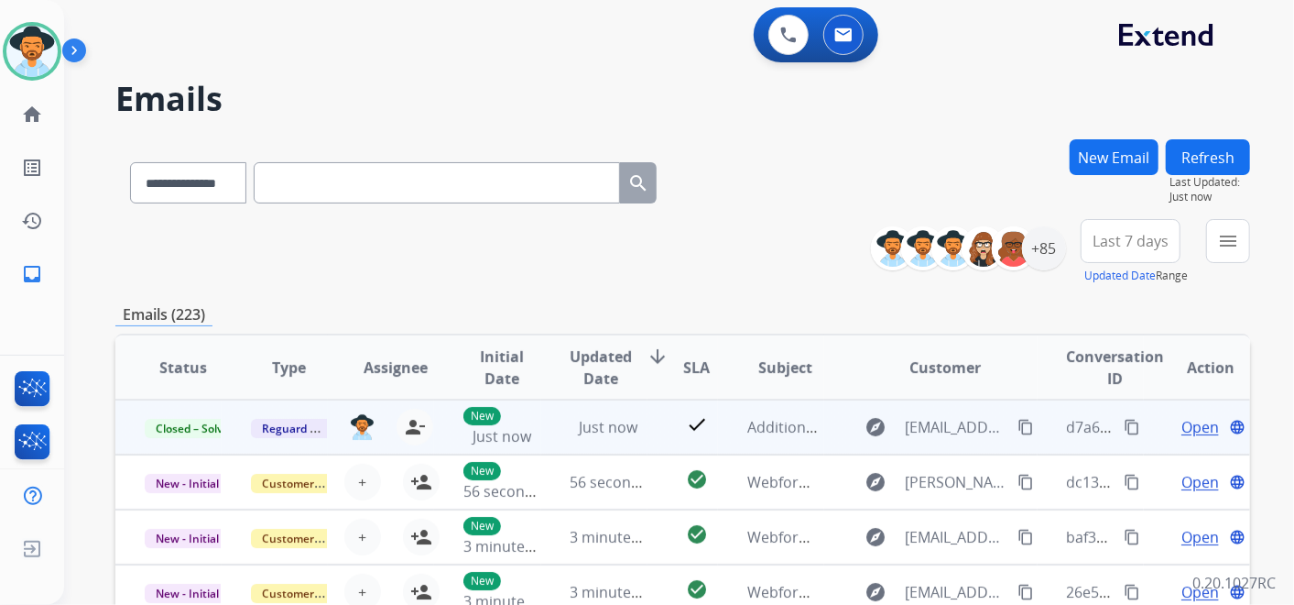
click at [1121, 425] on button "content_copy" at bounding box center [1132, 427] width 22 height 22
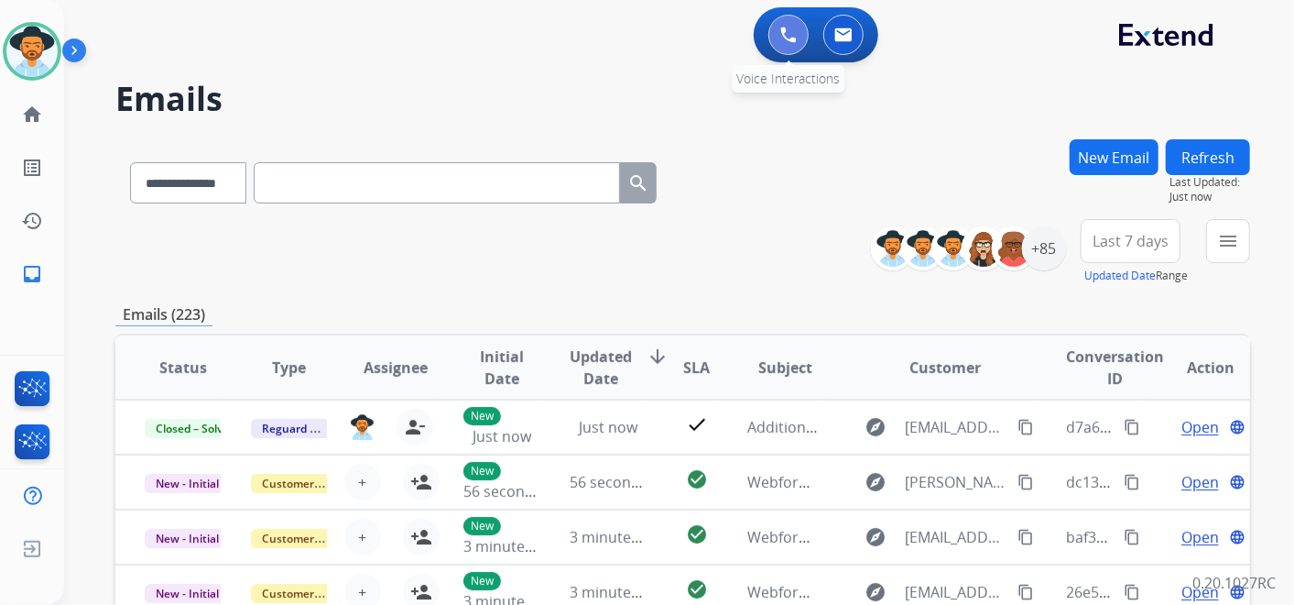
click at [780, 23] on button at bounding box center [789, 35] width 40 height 40
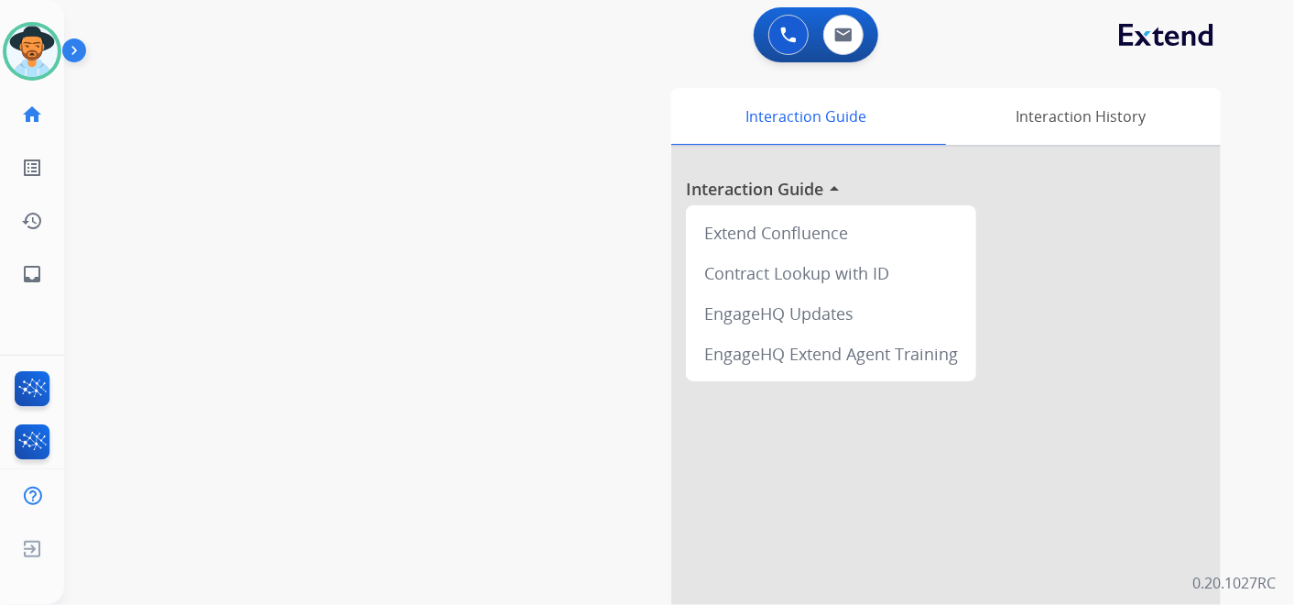
click at [780, 25] on button at bounding box center [789, 35] width 40 height 40
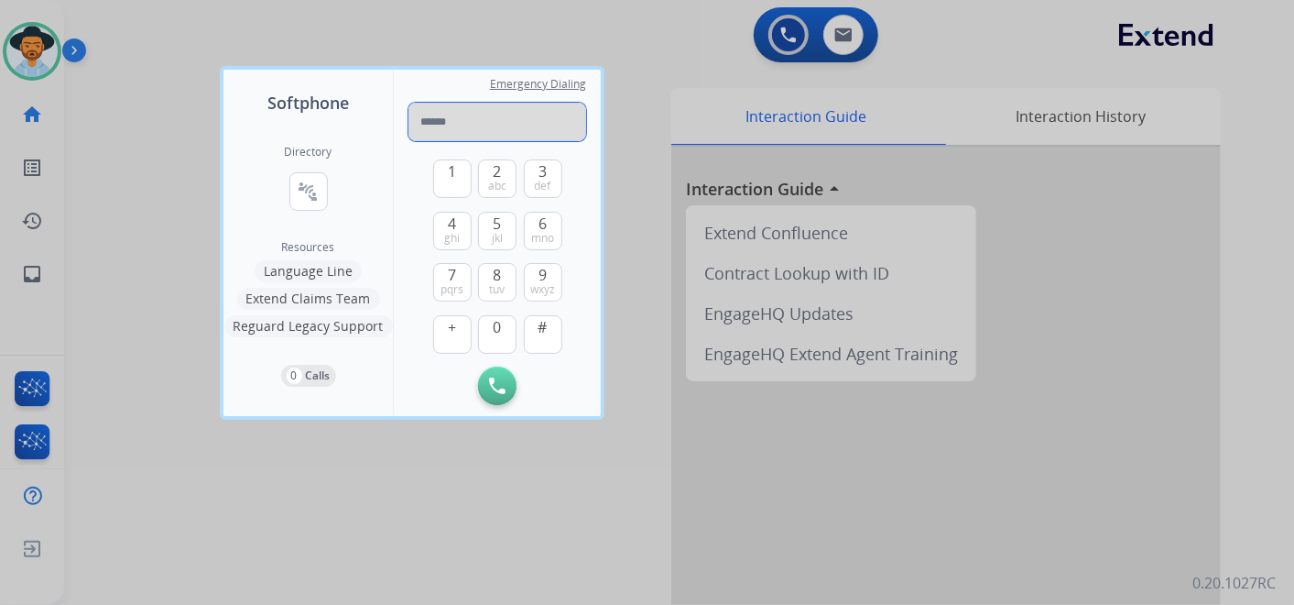
click at [498, 125] on input "tel" at bounding box center [498, 122] width 178 height 38
paste input "**********"
type input "**********"
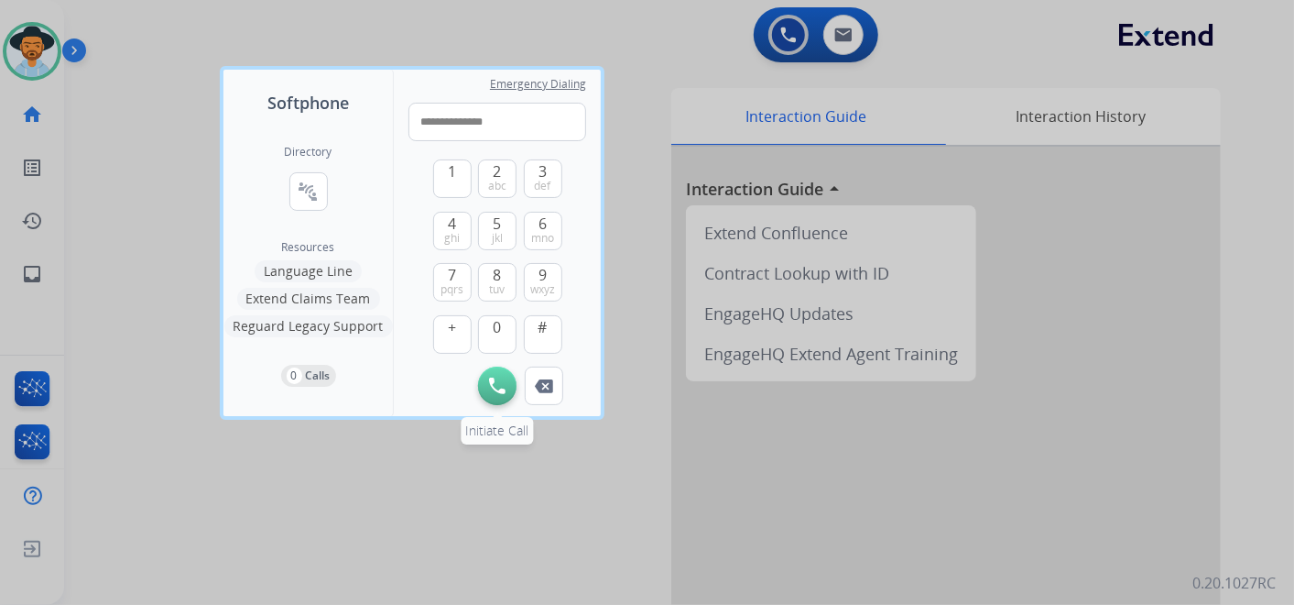
click at [494, 374] on button "Initiate Call" at bounding box center [497, 385] width 38 height 38
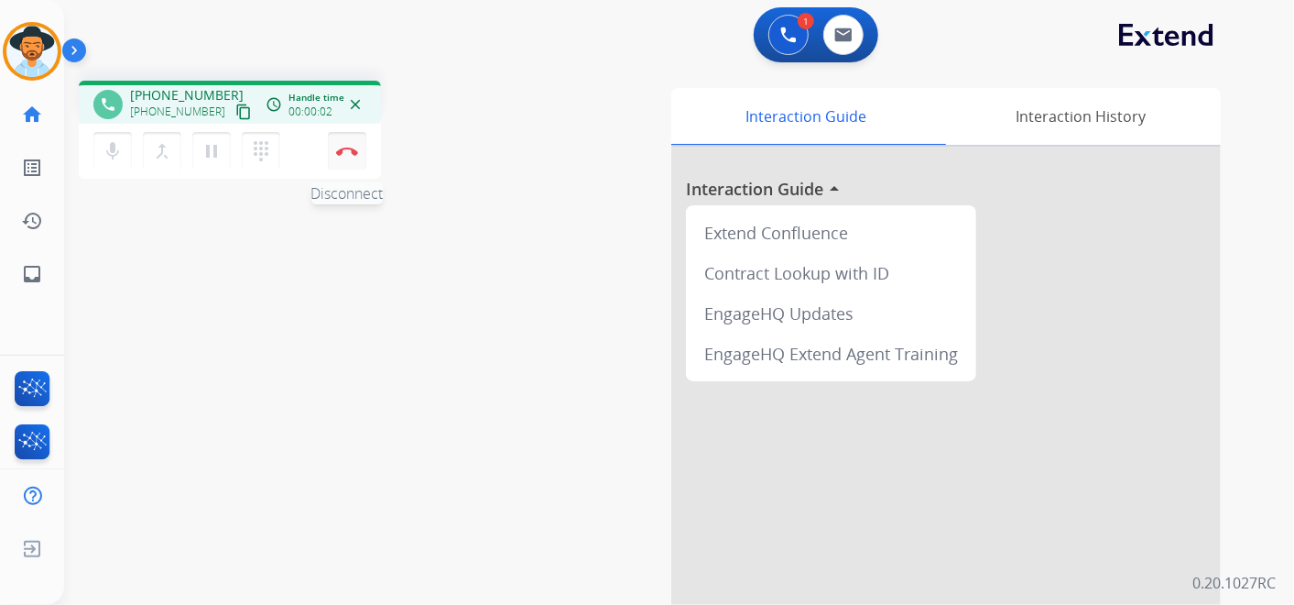
click at [350, 147] on img at bounding box center [347, 151] width 22 height 9
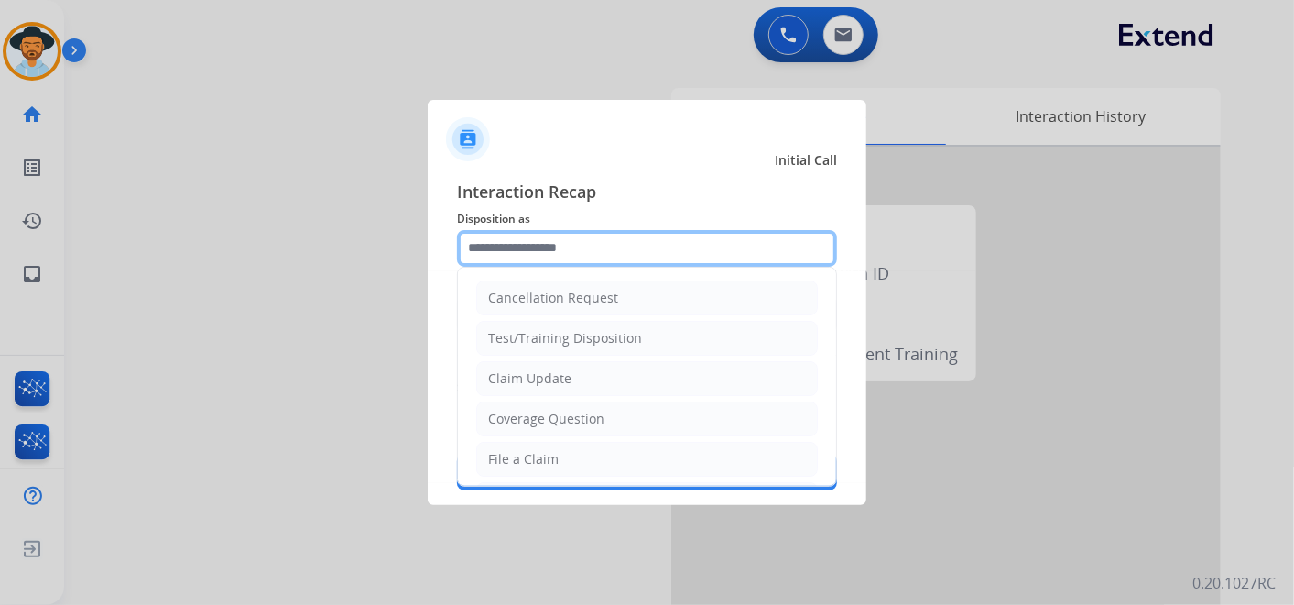
click at [560, 248] on input "text" at bounding box center [647, 248] width 380 height 37
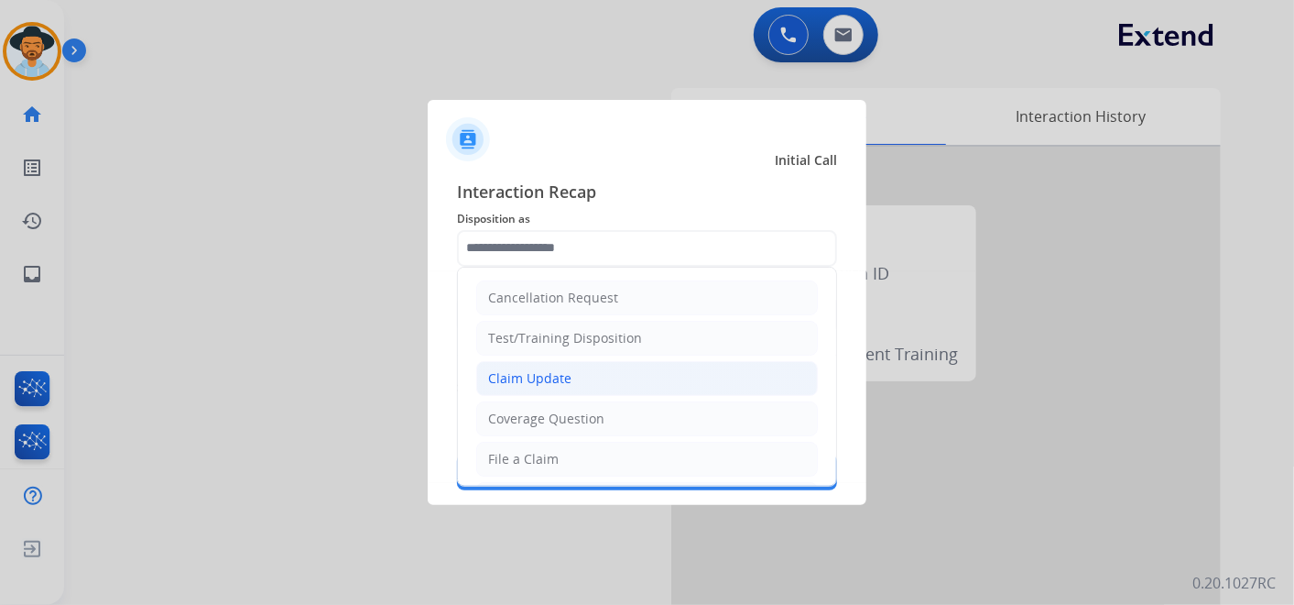
click at [564, 379] on div "Claim Update" at bounding box center [529, 378] width 83 height 18
type input "**********"
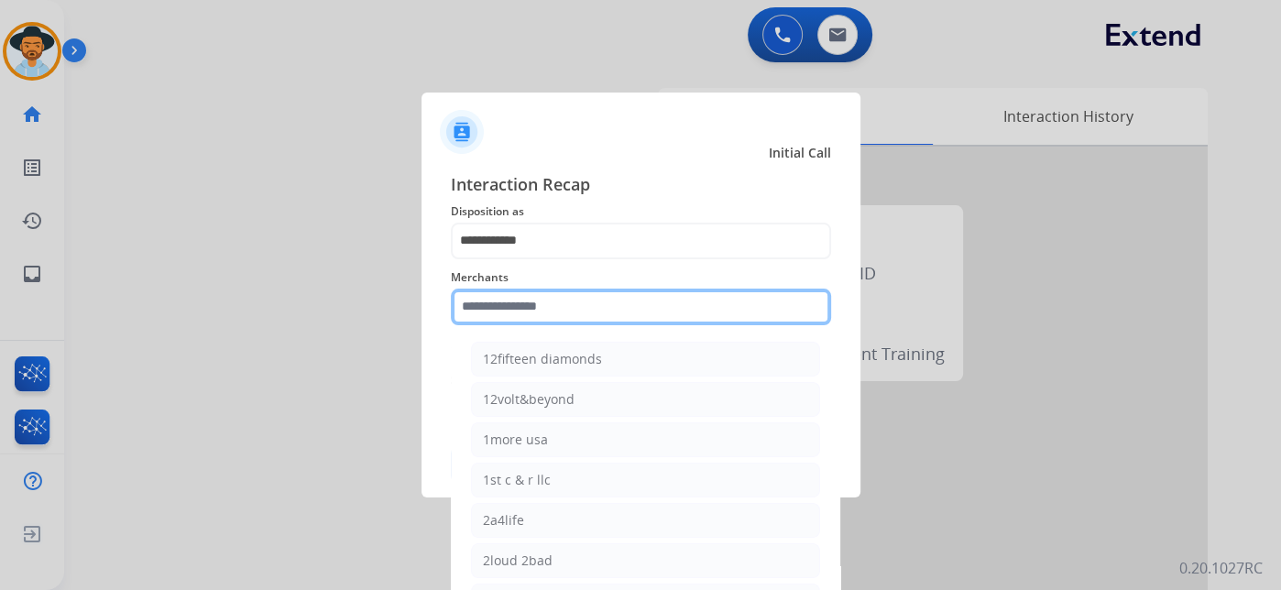
click at [541, 313] on input "text" at bounding box center [641, 307] width 380 height 37
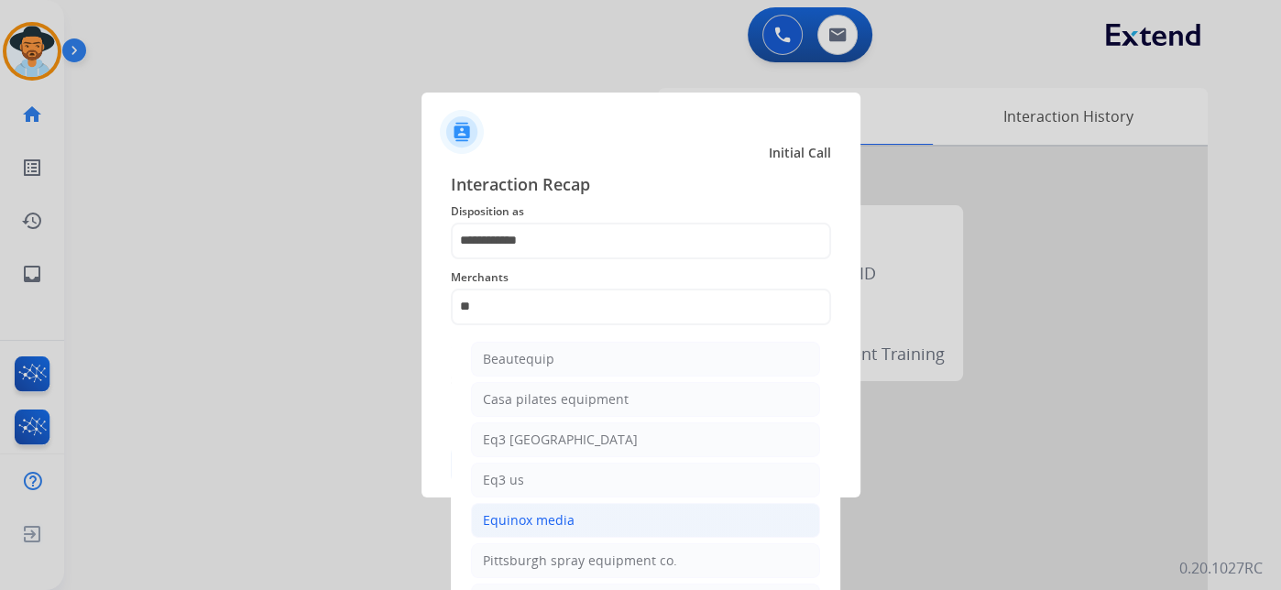
click at [577, 510] on li "Equinox media" at bounding box center [645, 520] width 349 height 35
type input "**********"
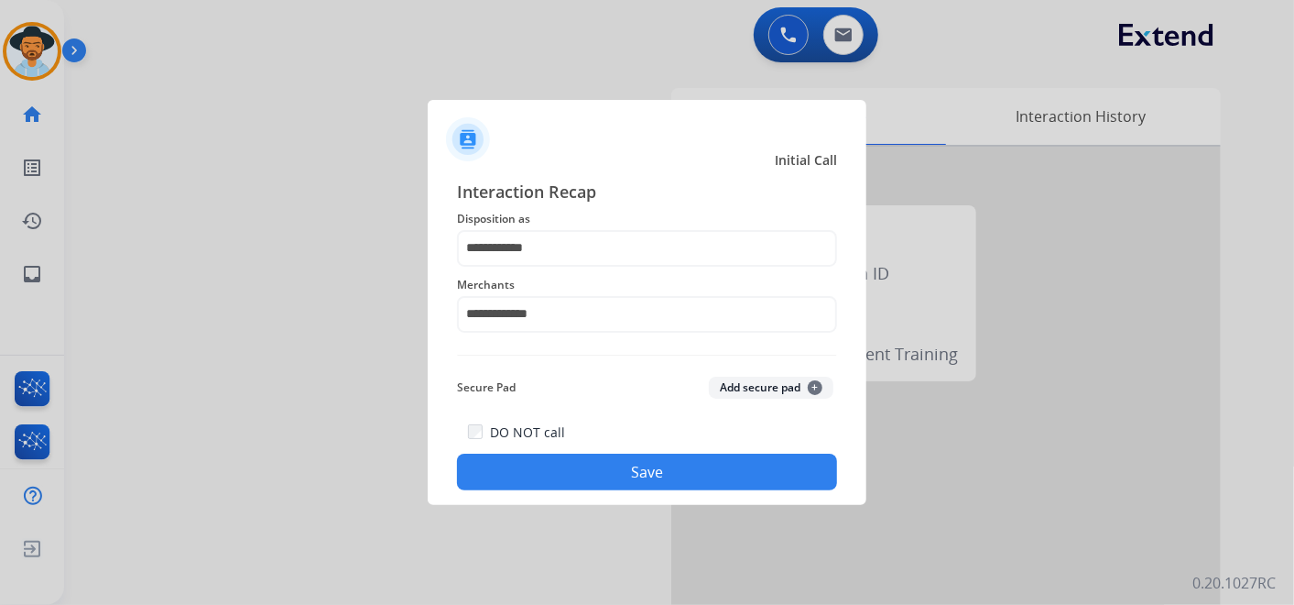
click at [629, 463] on button "Save" at bounding box center [647, 471] width 380 height 37
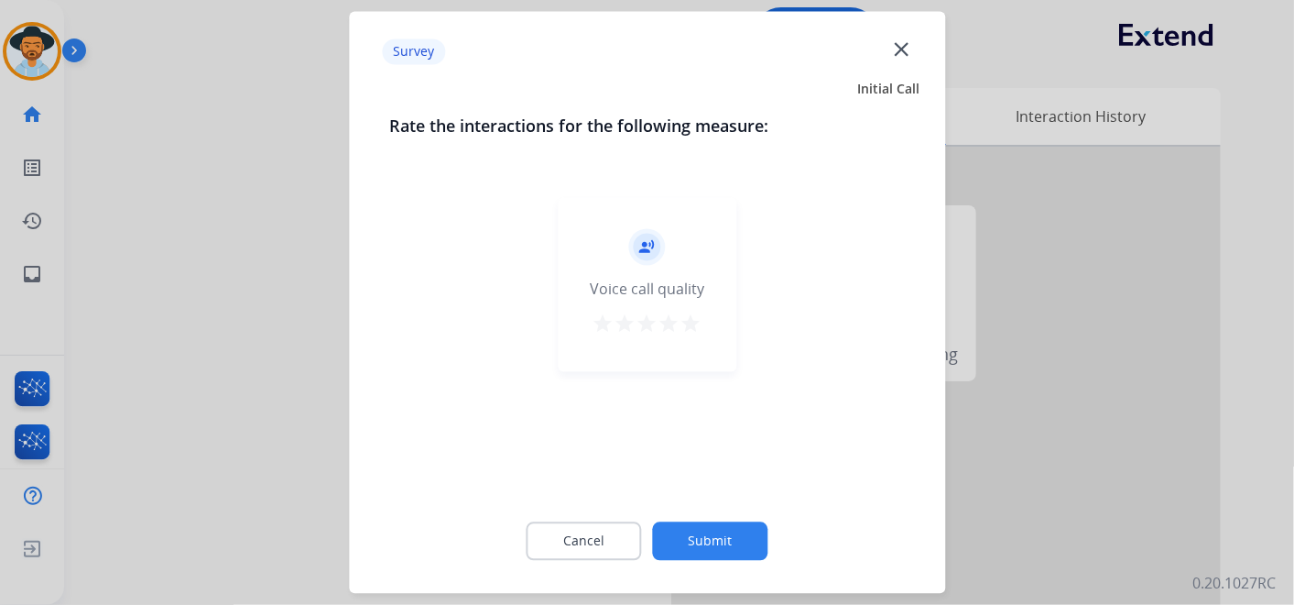
click at [691, 329] on mat-icon "star" at bounding box center [692, 324] width 22 height 22
drag, startPoint x: 737, startPoint y: 547, endPoint x: 632, endPoint y: 480, distance: 124.8
click at [737, 548] on button "Submit" at bounding box center [710, 541] width 115 height 38
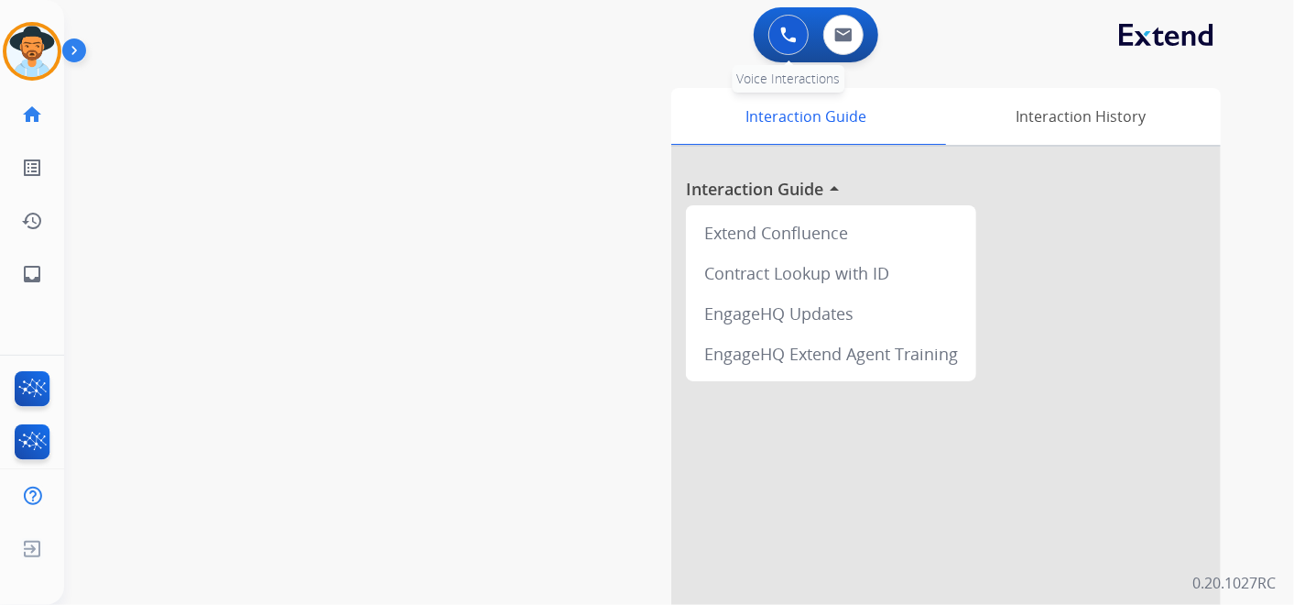
click at [787, 28] on img at bounding box center [788, 35] width 16 height 16
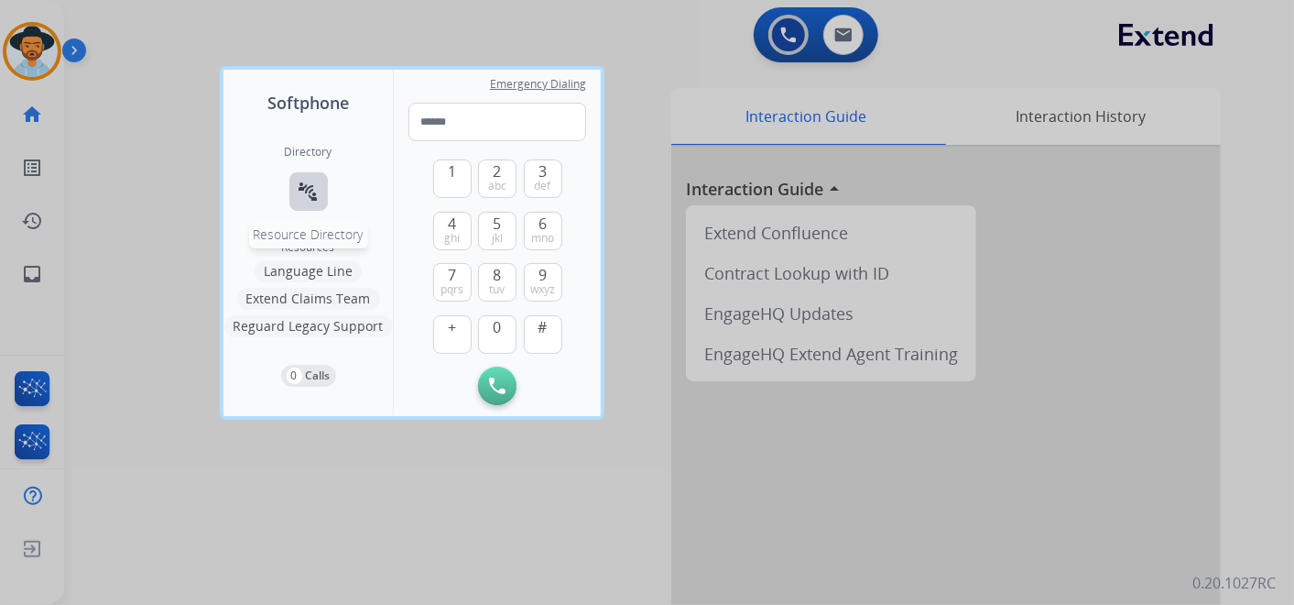
click at [291, 191] on button "connect_without_contact Resource Directory" at bounding box center [308, 191] width 38 height 38
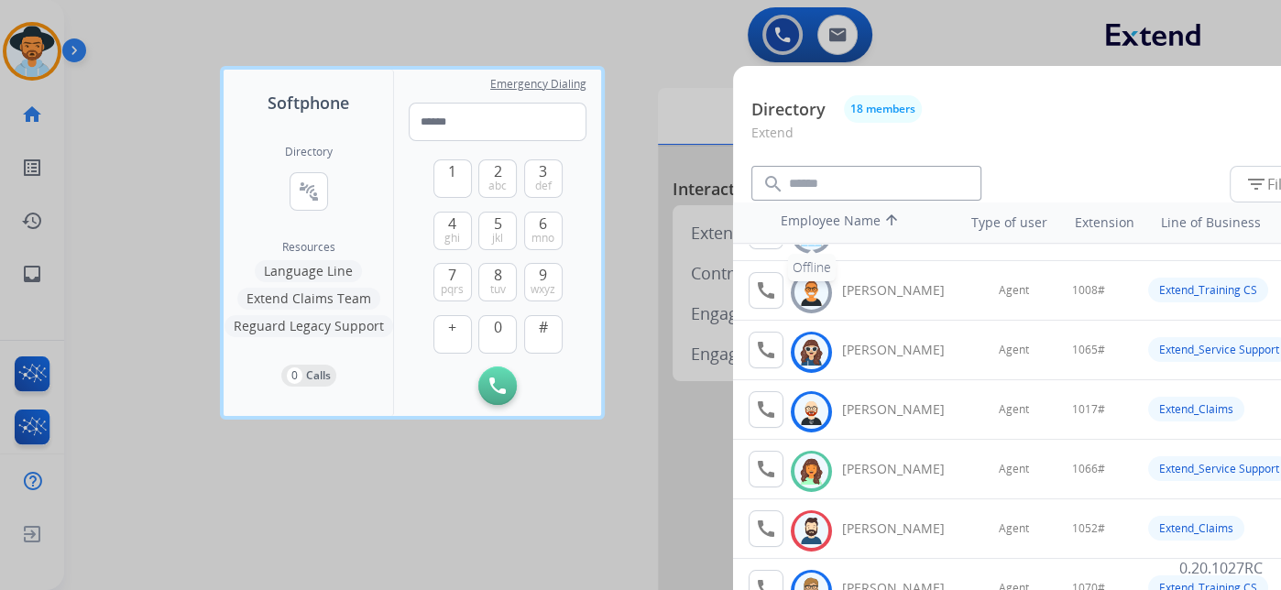
scroll to position [203, 0]
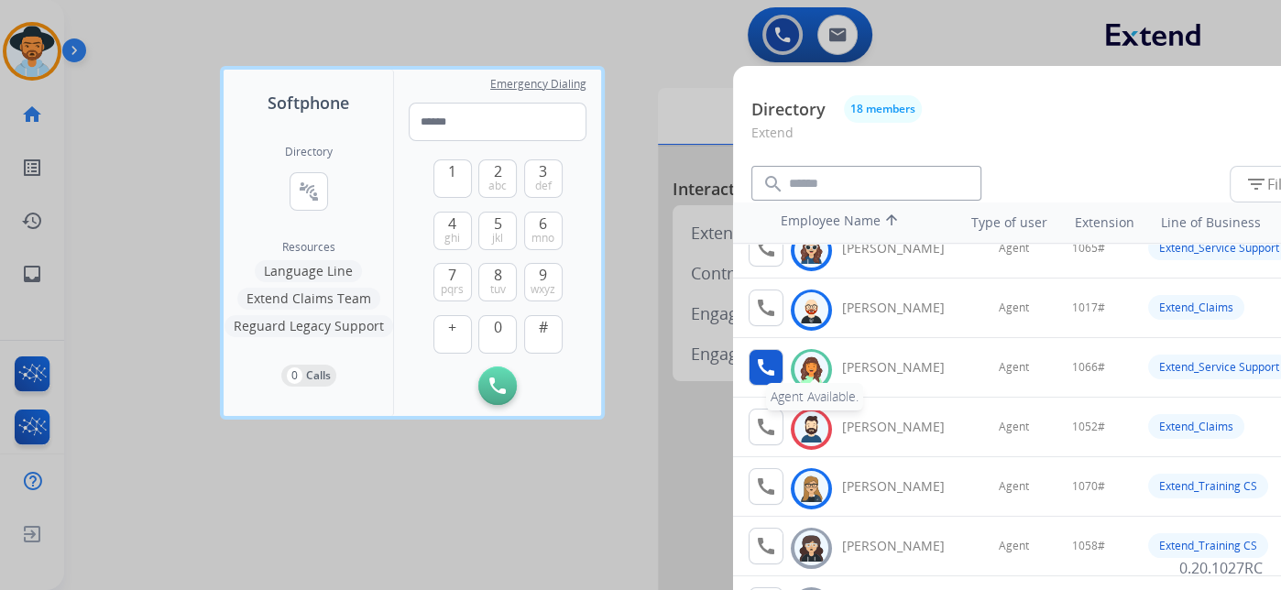
click at [769, 359] on mat-icon "call" at bounding box center [766, 367] width 22 height 22
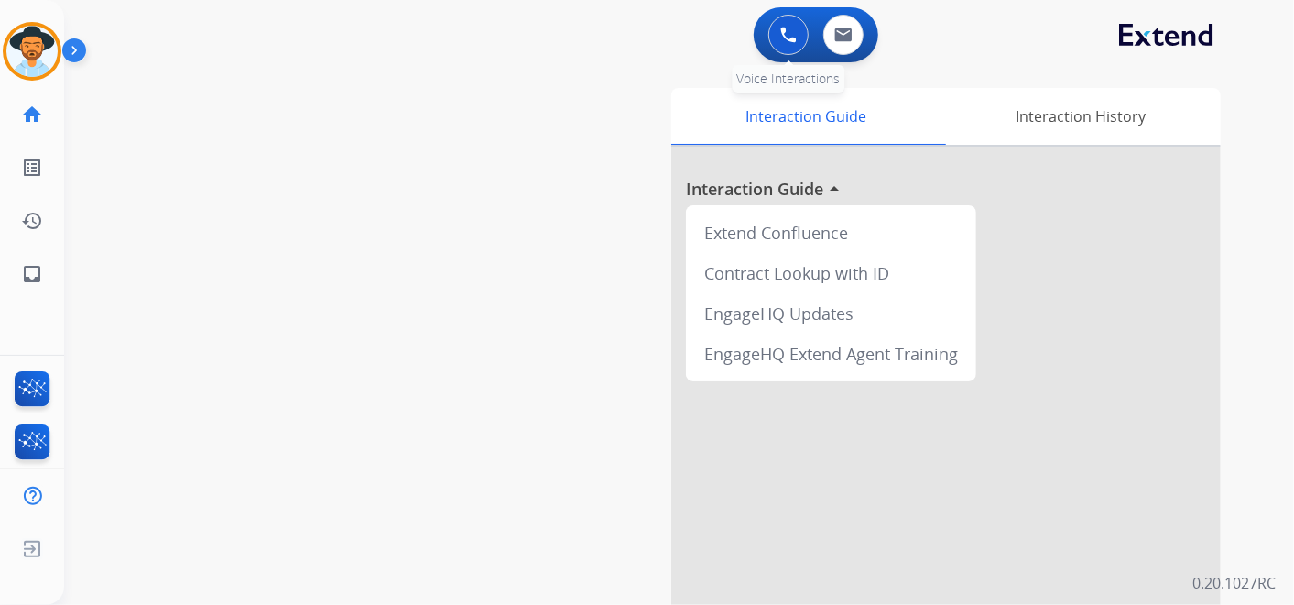
click at [789, 37] on img at bounding box center [788, 35] width 16 height 16
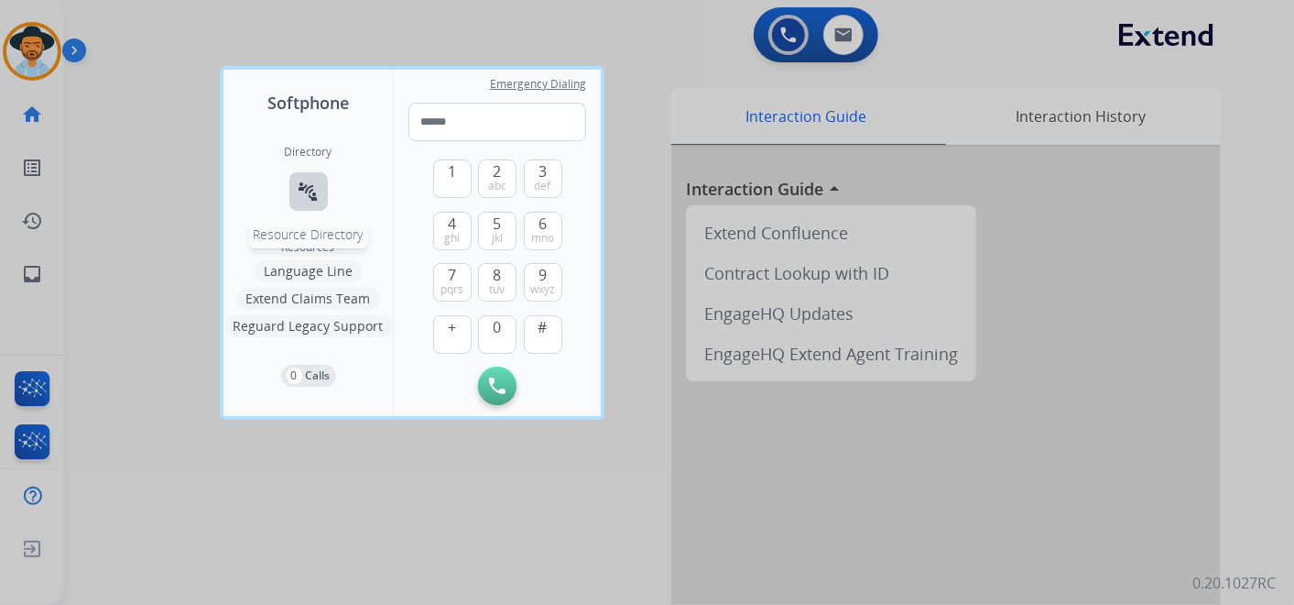
click at [303, 180] on mat-icon "connect_without_contact" at bounding box center [309, 191] width 22 height 22
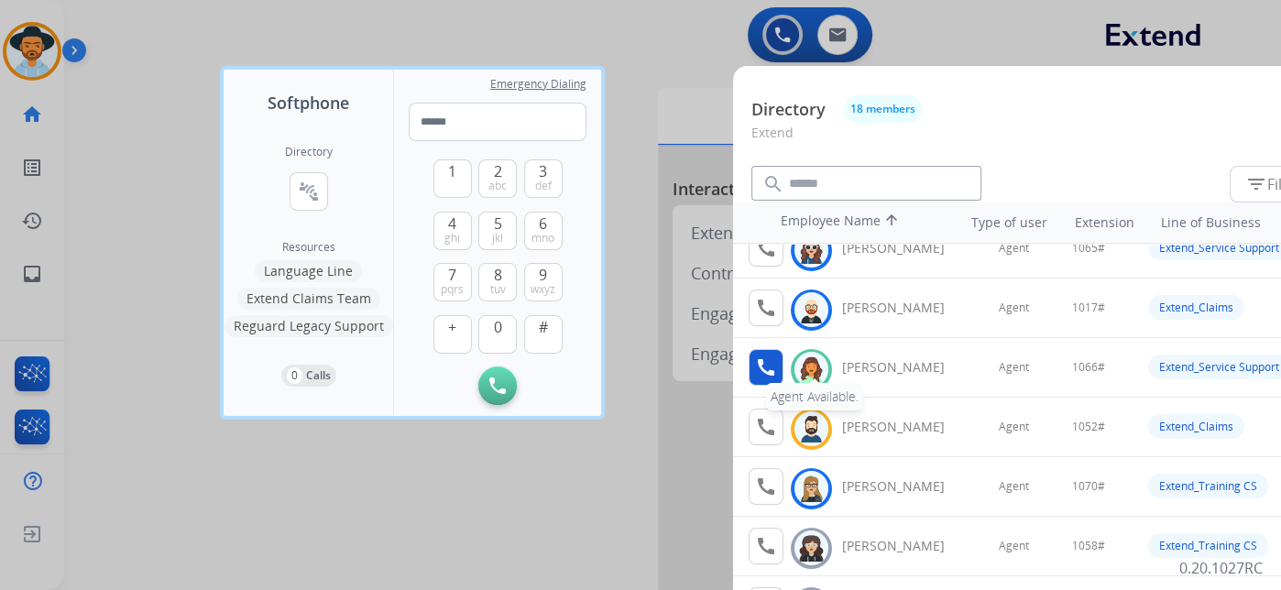
click at [767, 356] on mat-icon "call" at bounding box center [766, 367] width 22 height 22
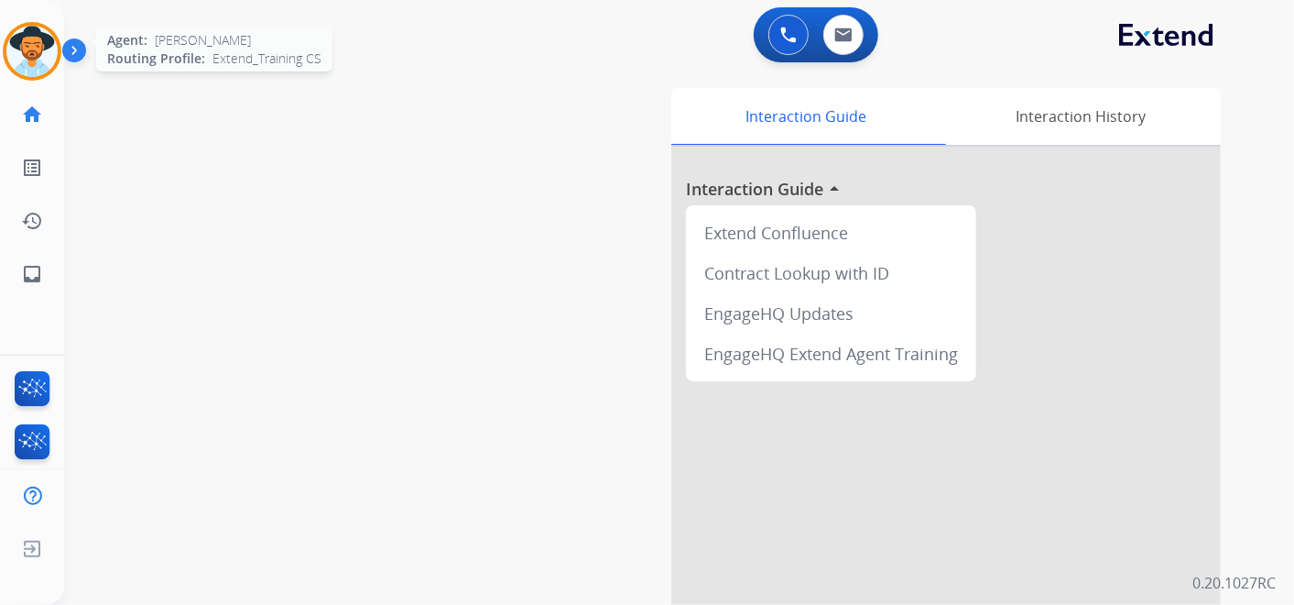
click at [27, 38] on img at bounding box center [31, 51] width 51 height 51
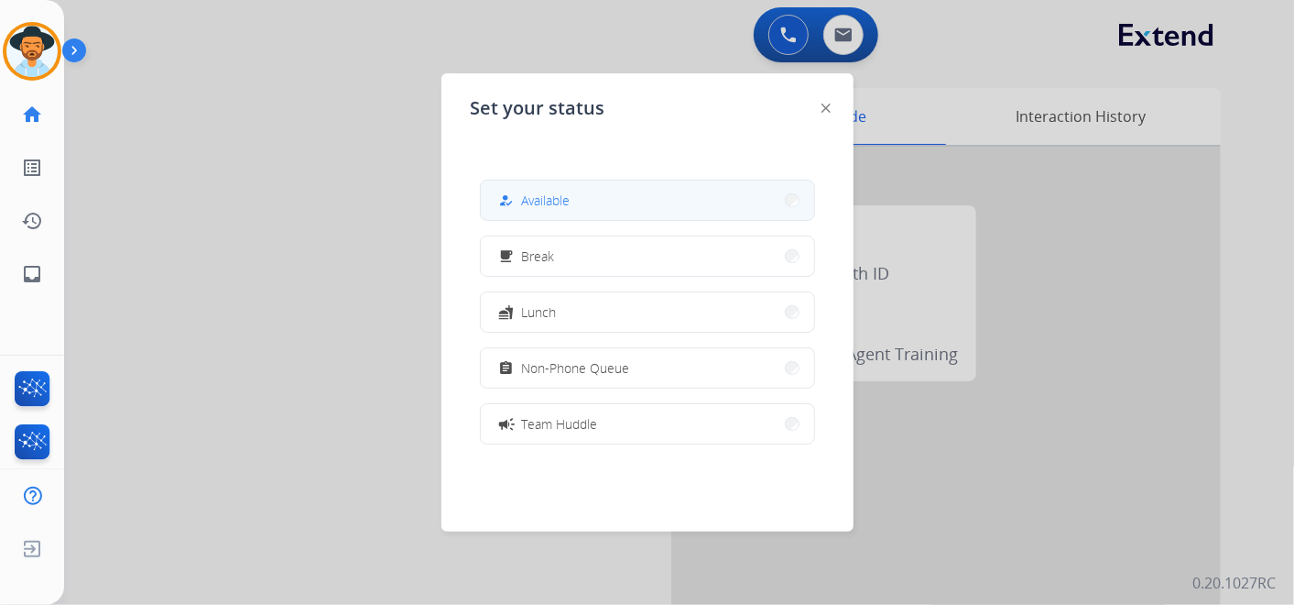
click at [661, 202] on button "how_to_reg Available" at bounding box center [647, 199] width 333 height 39
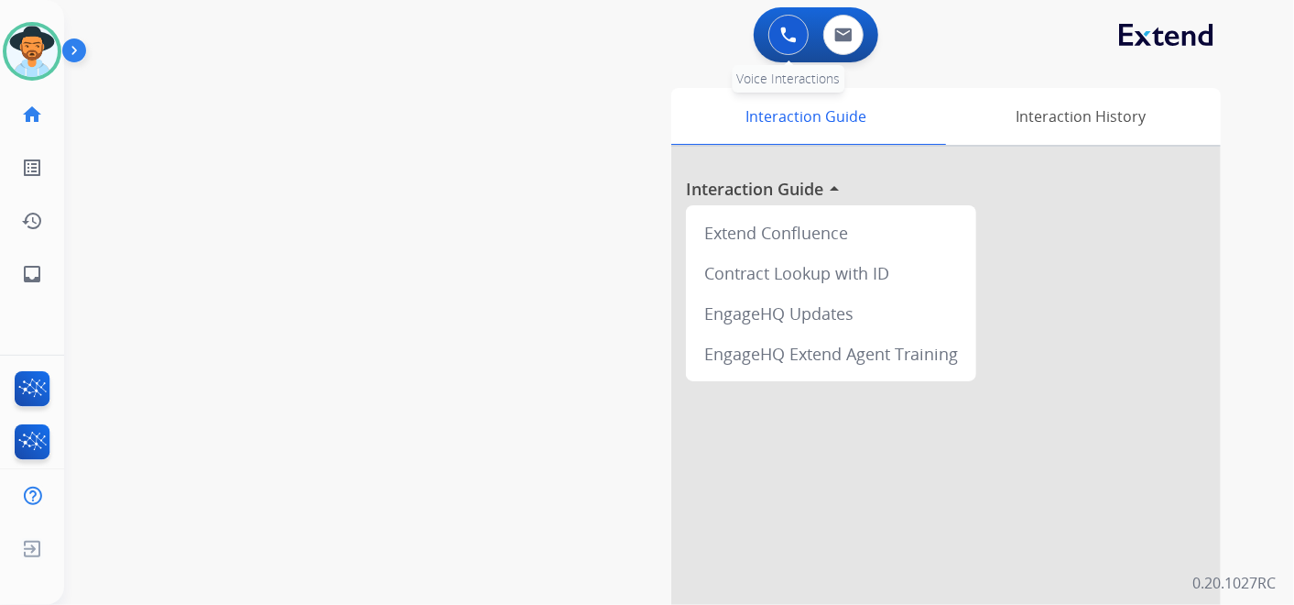
click at [776, 32] on button at bounding box center [789, 35] width 40 height 40
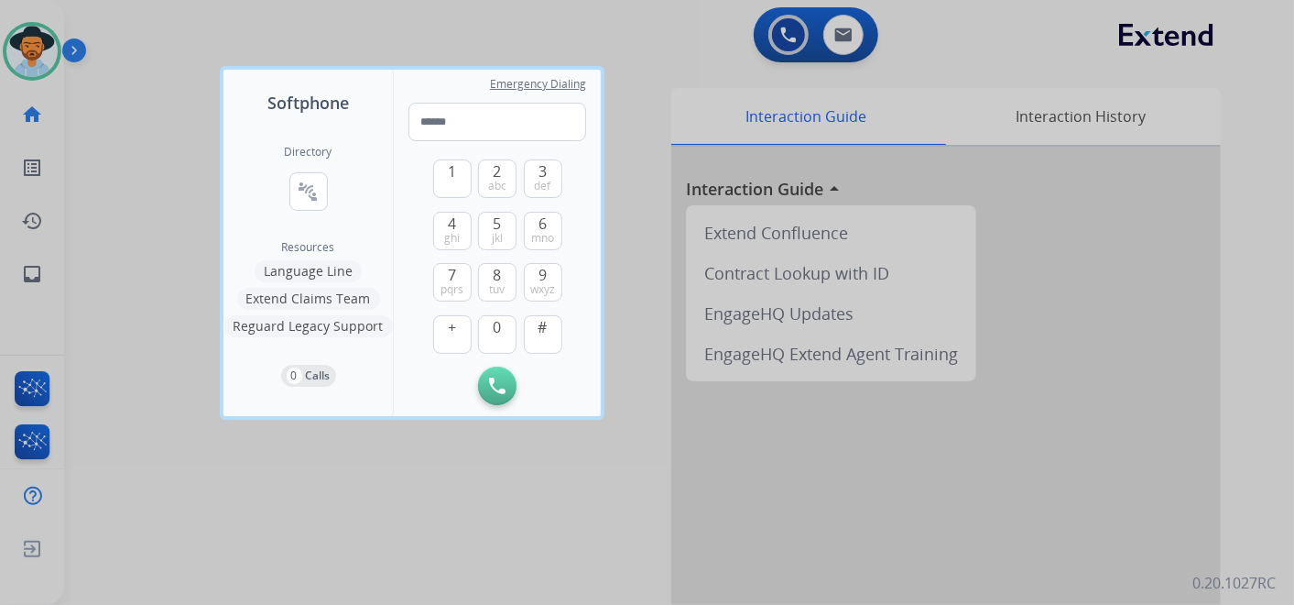
click at [275, 177] on div "Directory connect_without_contact Resource Directory Resources Language Line Ex…" at bounding box center [308, 265] width 169 height 300
click at [298, 180] on mat-icon "connect_without_contact" at bounding box center [309, 191] width 22 height 22
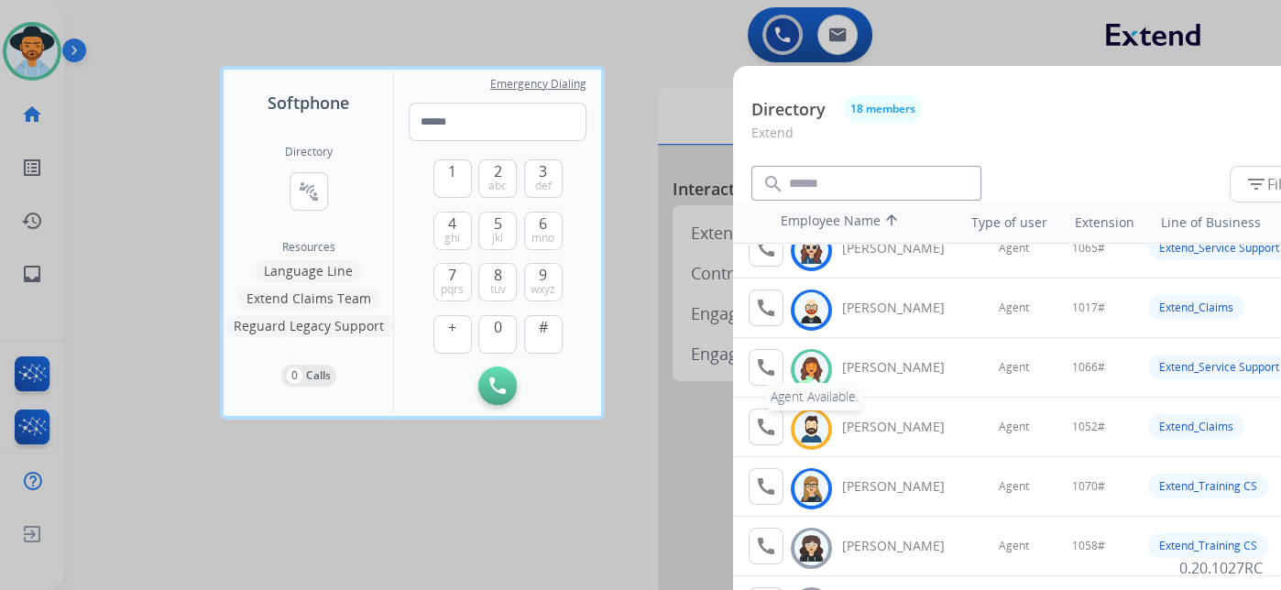
click at [760, 359] on mat-icon "call" at bounding box center [766, 367] width 22 height 22
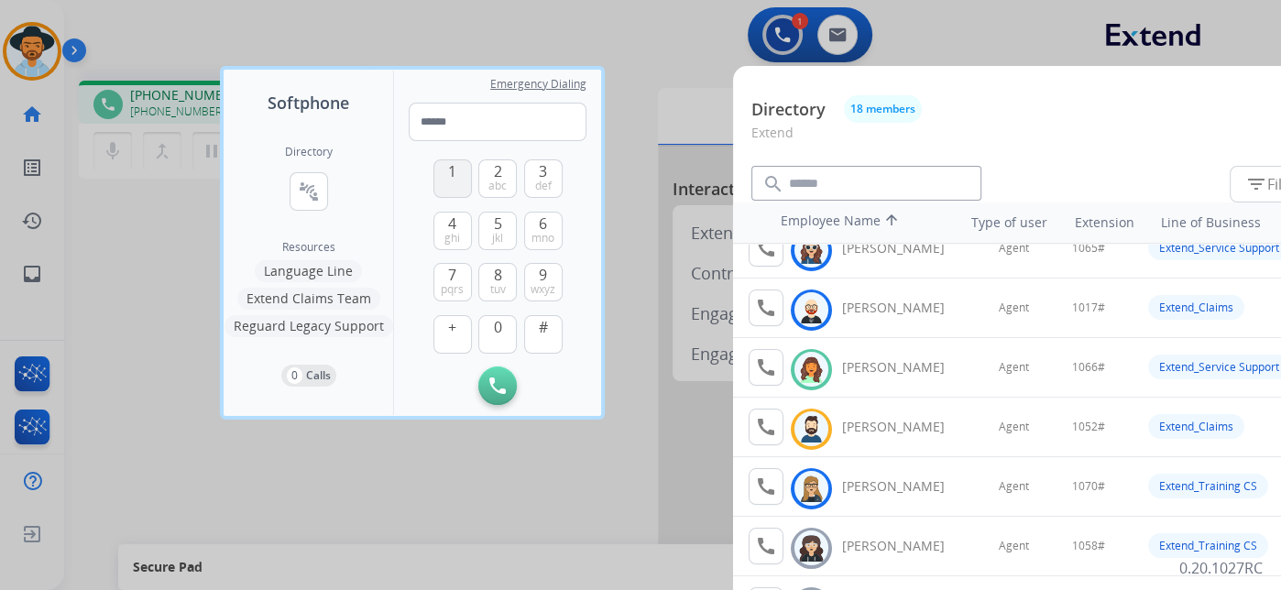
click at [453, 177] on span "1" at bounding box center [452, 171] width 8 height 22
click at [496, 334] on span "0" at bounding box center [498, 327] width 8 height 22
click at [540, 222] on span "6" at bounding box center [543, 224] width 8 height 22
click at [543, 332] on span "#" at bounding box center [543, 327] width 9 height 22
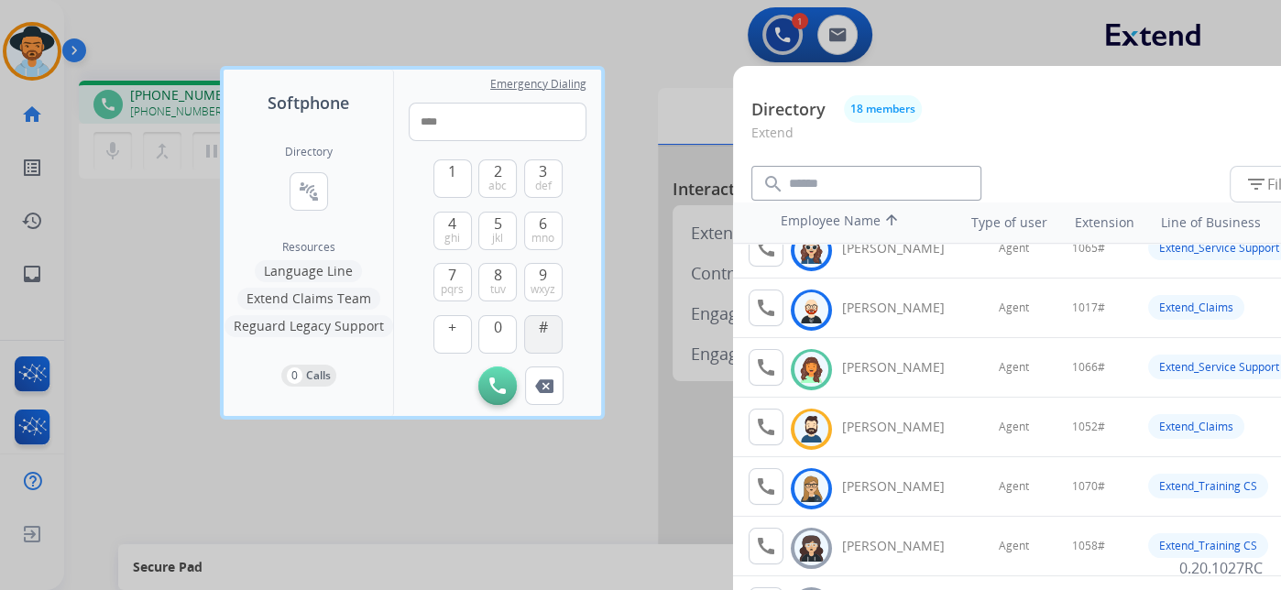
type input "*****"
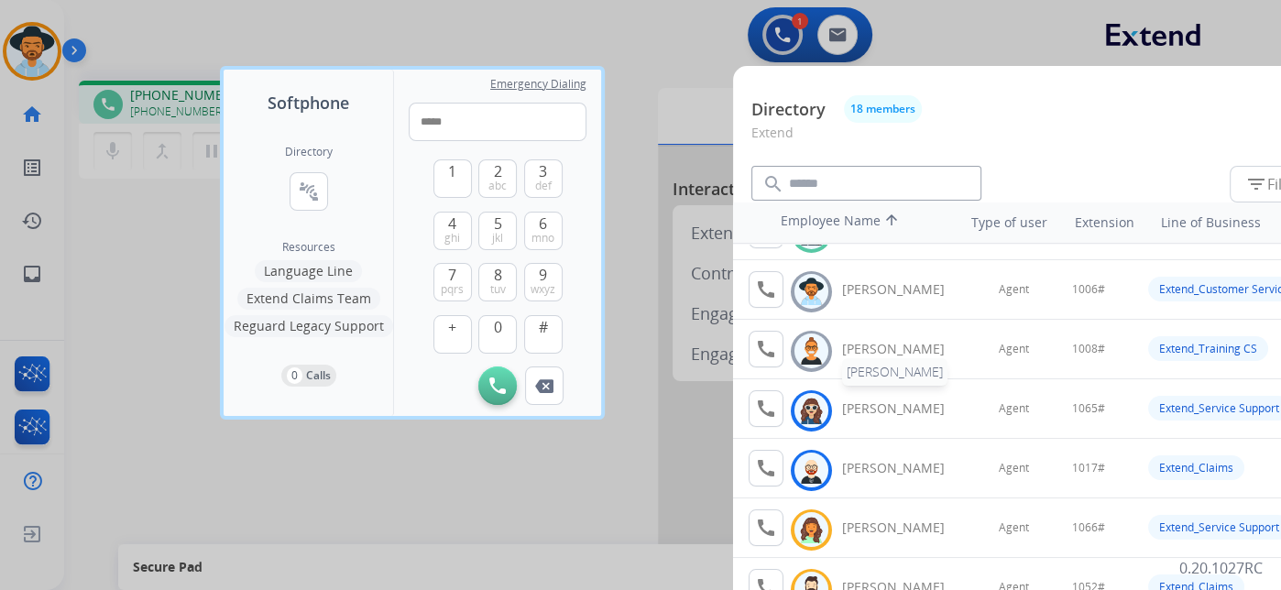
scroll to position [0, 0]
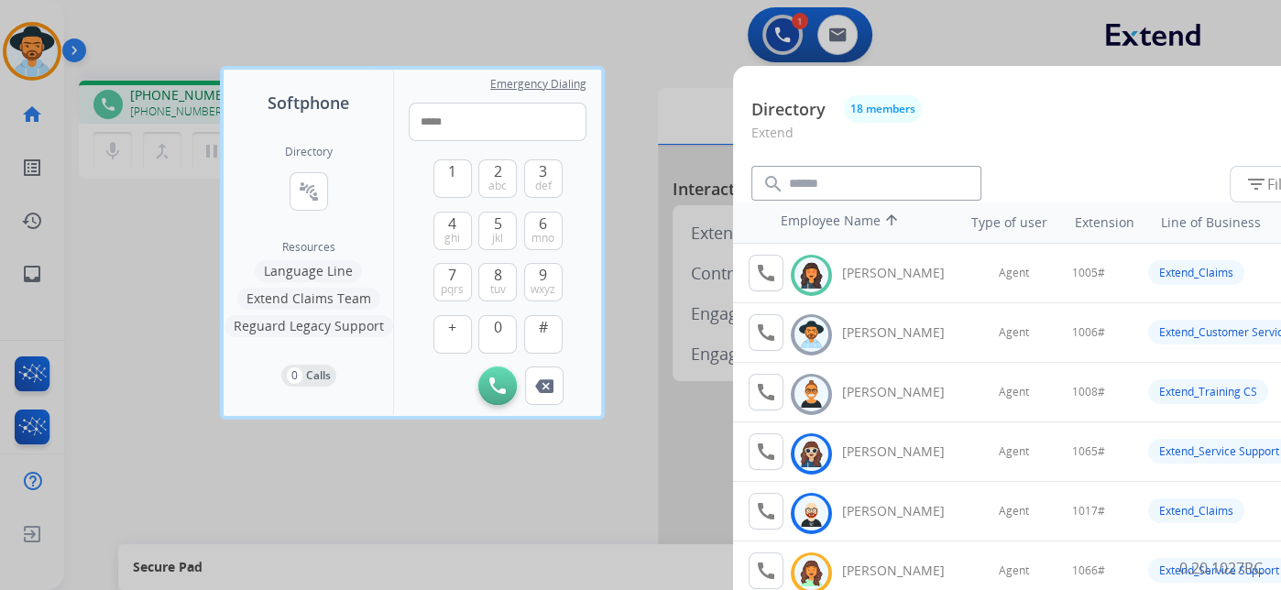
click at [638, 38] on div at bounding box center [640, 295] width 1281 height 590
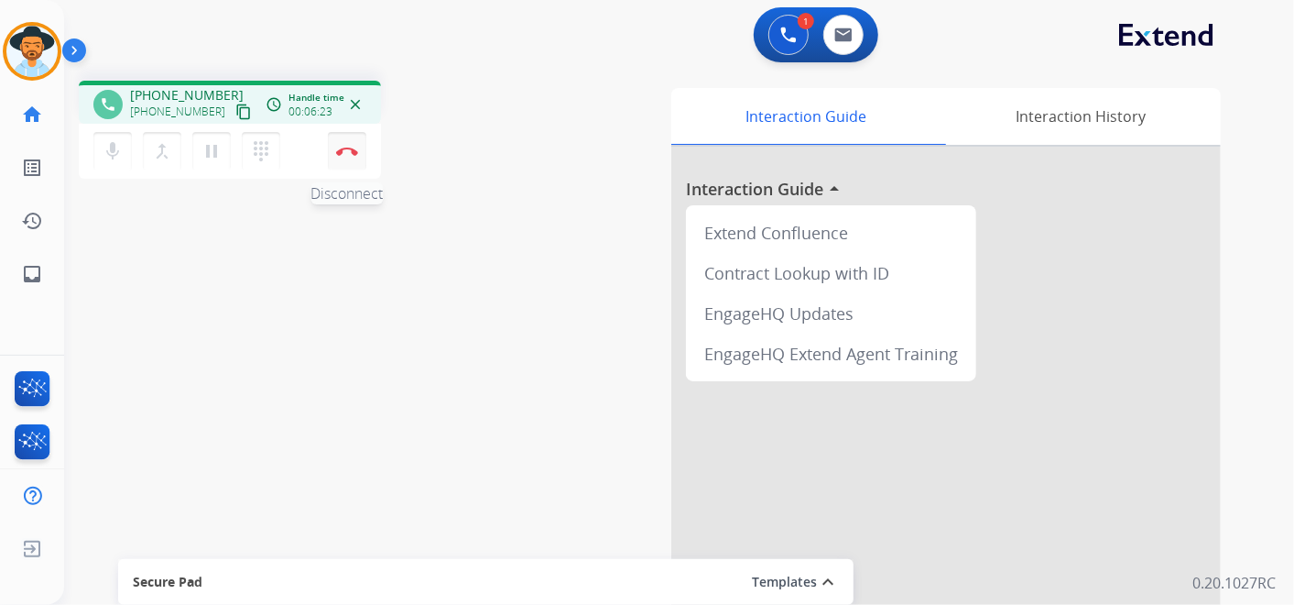
click at [350, 144] on button "Disconnect" at bounding box center [347, 151] width 38 height 38
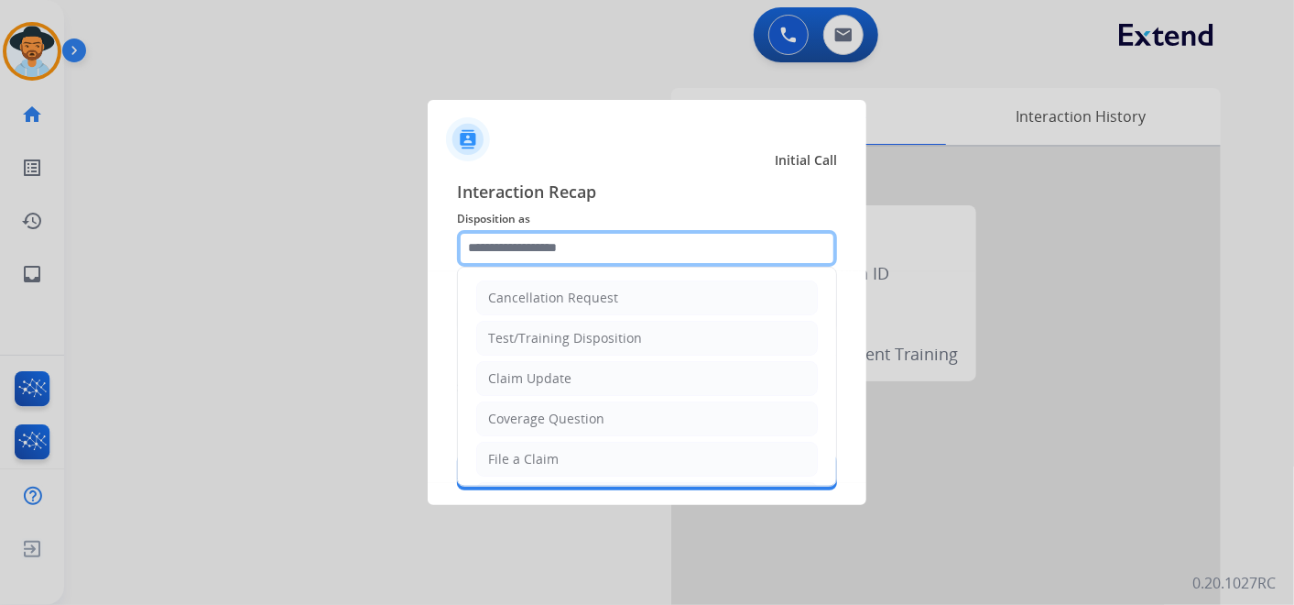
click at [617, 240] on input "text" at bounding box center [647, 248] width 380 height 37
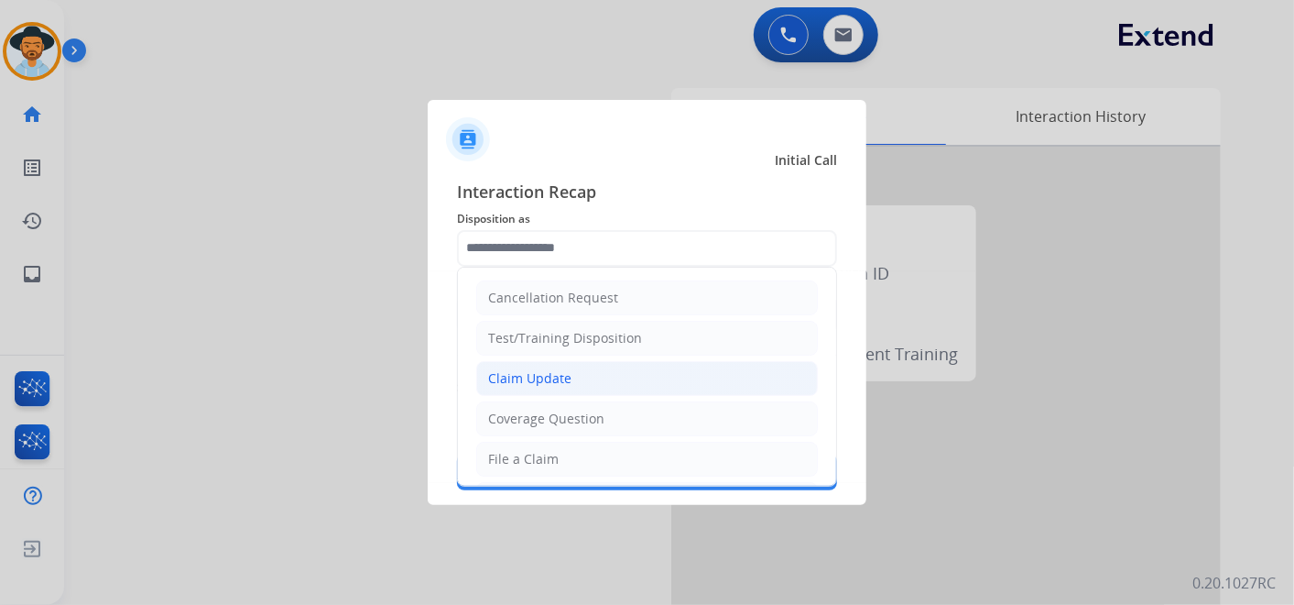
click at [609, 361] on li "Claim Update" at bounding box center [647, 378] width 342 height 35
type input "**********"
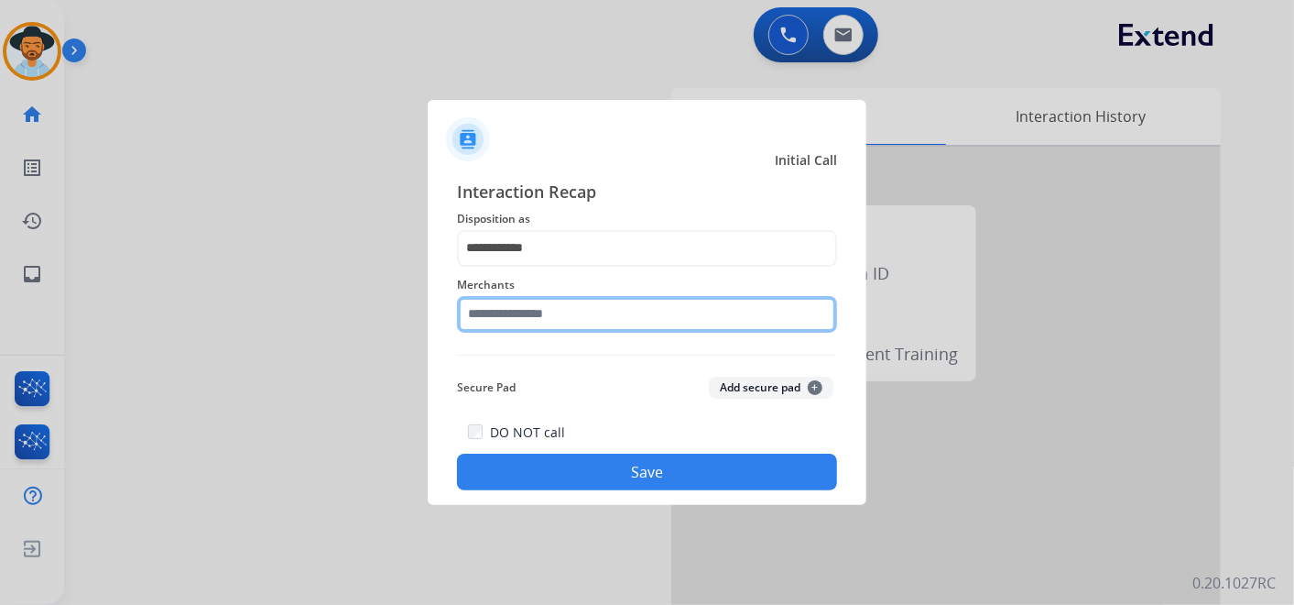
click at [566, 317] on input "text" at bounding box center [647, 314] width 380 height 37
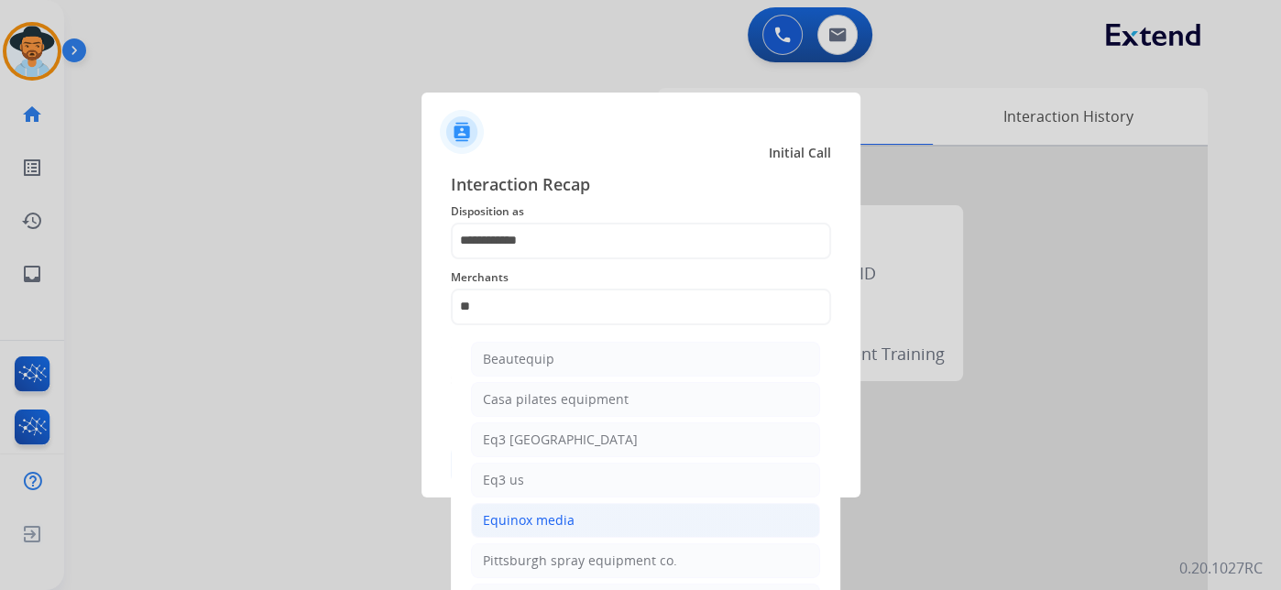
click at [572, 514] on li "Equinox media" at bounding box center [645, 520] width 349 height 35
type input "**********"
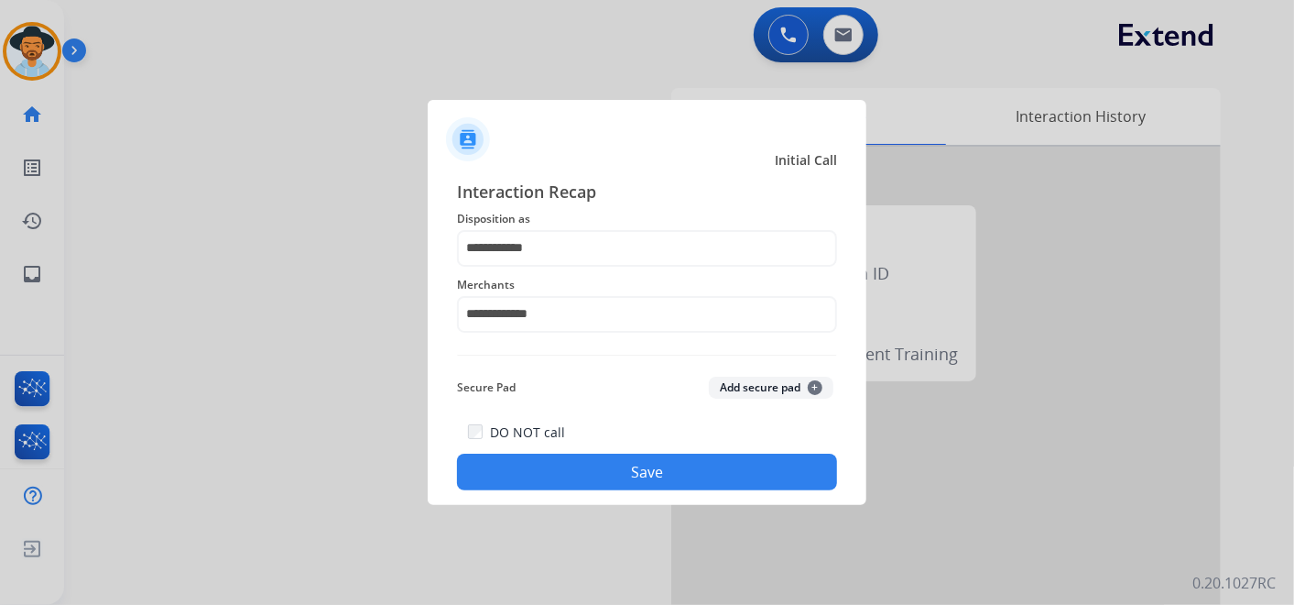
click at [627, 475] on button "Save" at bounding box center [647, 471] width 380 height 37
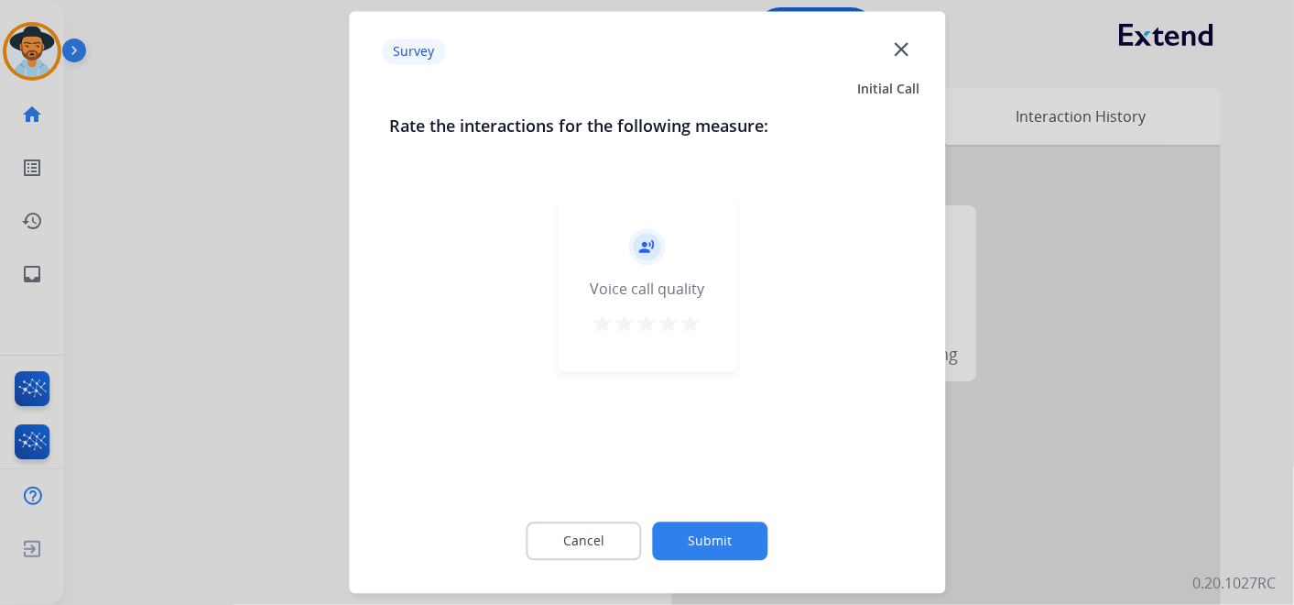
click at [696, 323] on mat-icon "star" at bounding box center [692, 324] width 22 height 22
click at [701, 530] on button "Submit" at bounding box center [710, 541] width 115 height 38
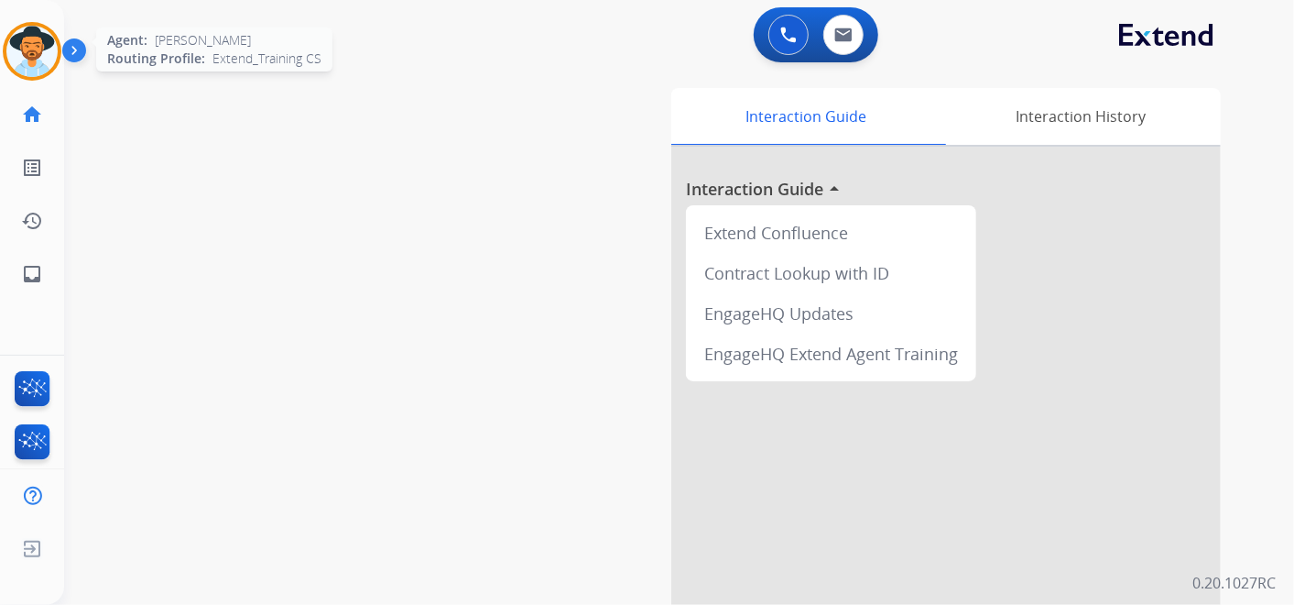
click at [37, 42] on img at bounding box center [31, 51] width 51 height 51
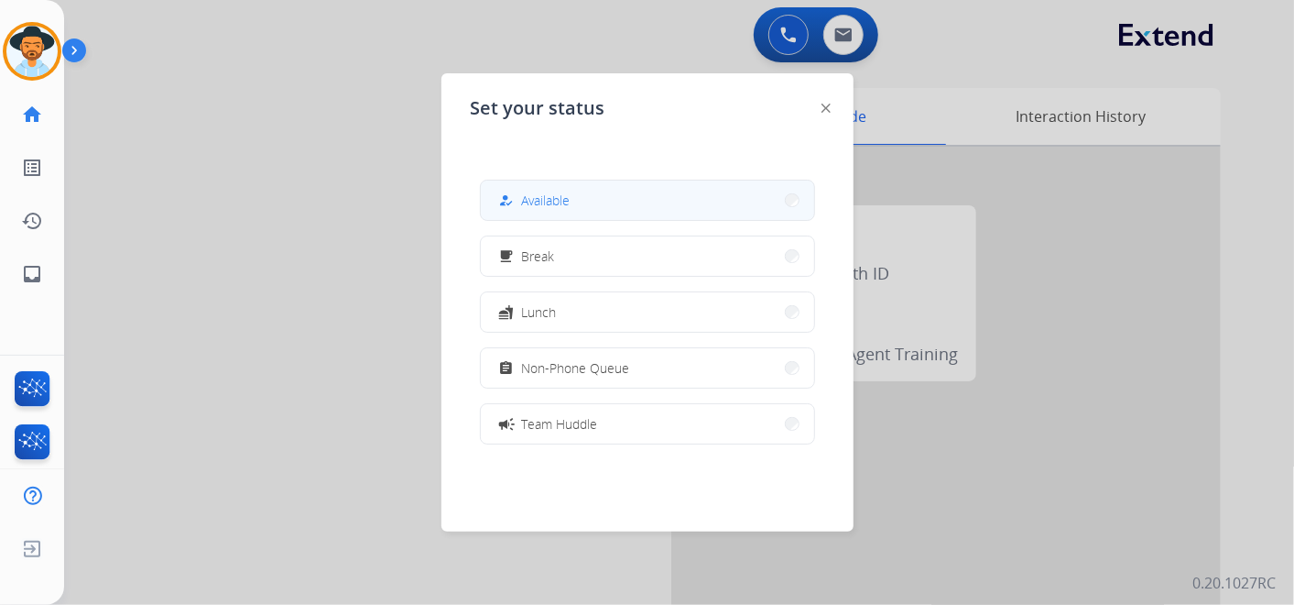
click at [537, 195] on span "Available" at bounding box center [546, 200] width 49 height 19
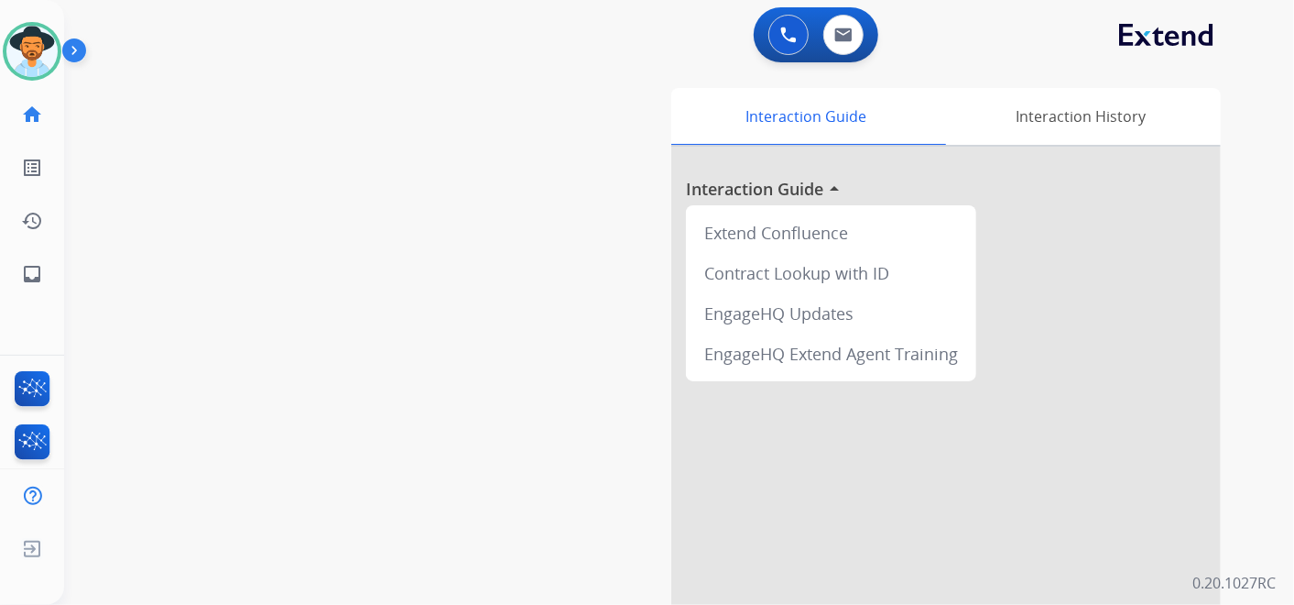
drag, startPoint x: 51, startPoint y: 46, endPoint x: 72, endPoint y: 60, distance: 25.2
click at [50, 46] on img at bounding box center [31, 51] width 51 height 51
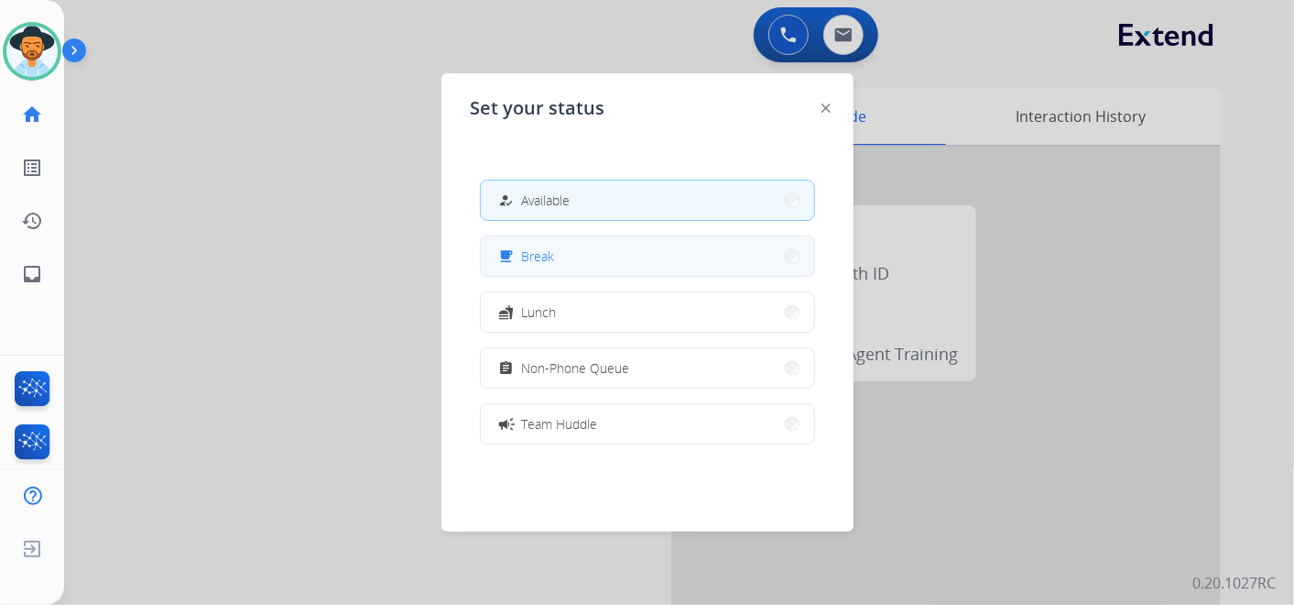
click at [623, 262] on button "free_breakfast Break" at bounding box center [647, 255] width 333 height 39
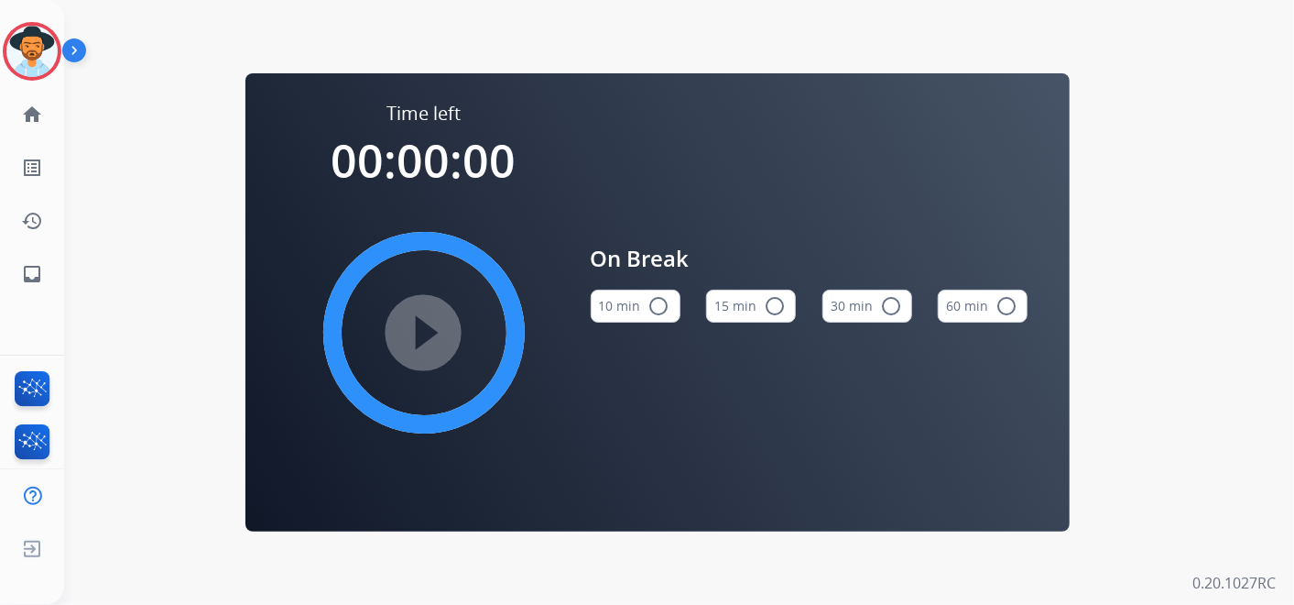
click at [756, 307] on button "15 min radio_button_unchecked" at bounding box center [751, 305] width 90 height 33
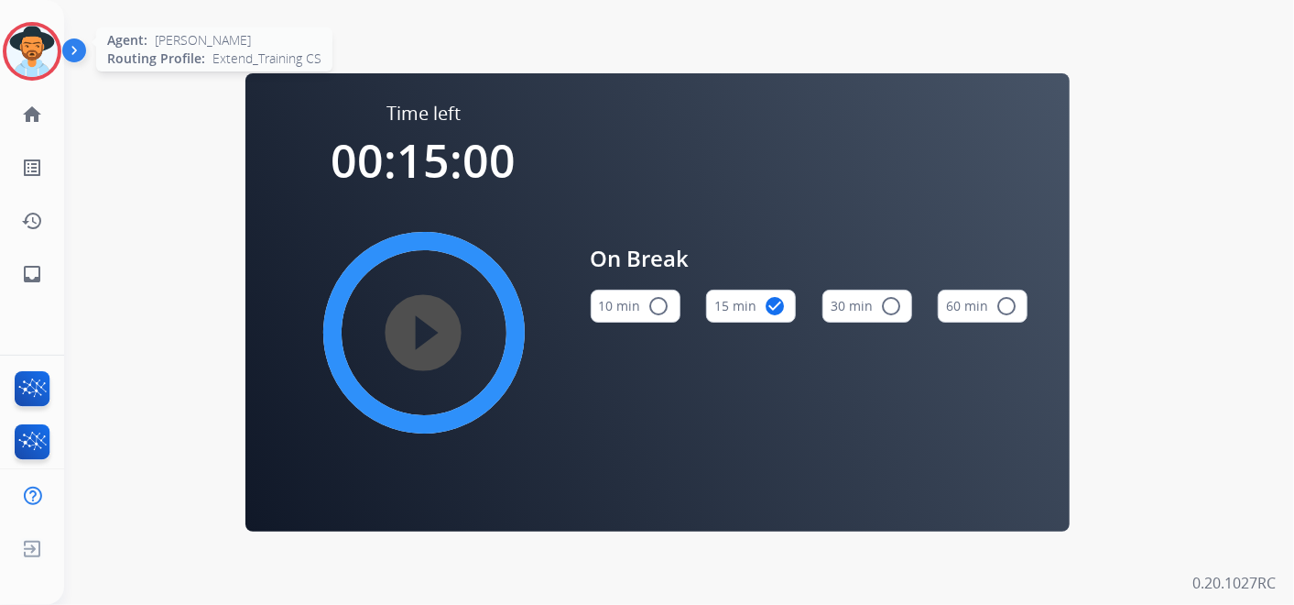
click at [28, 37] on img at bounding box center [31, 51] width 51 height 51
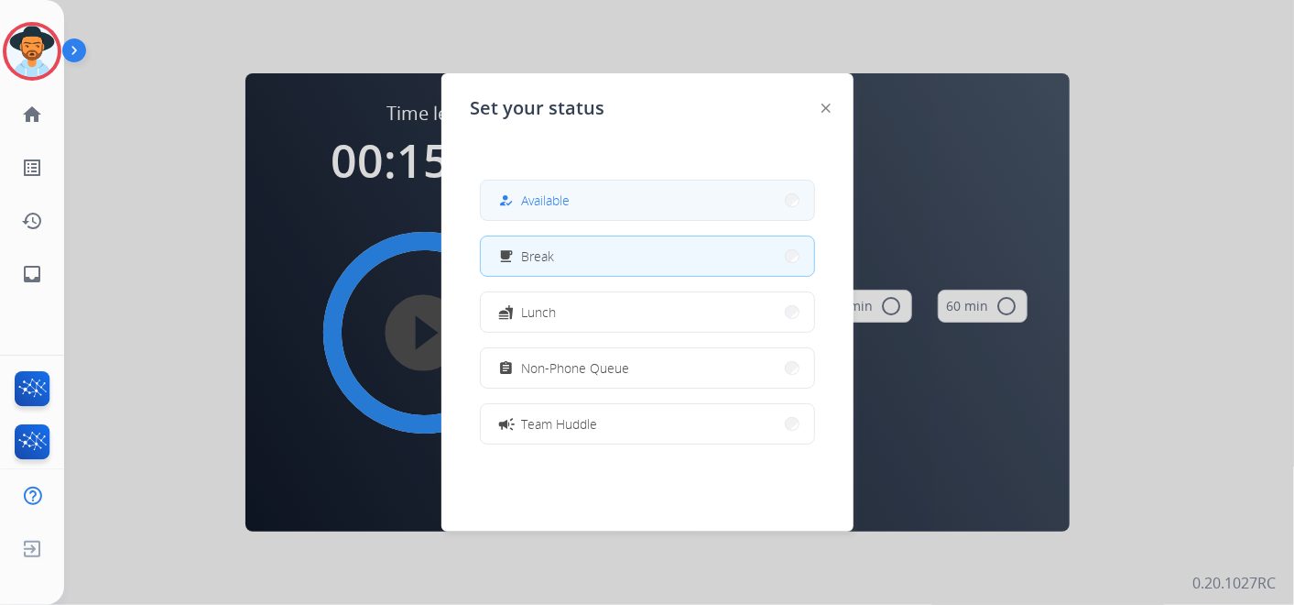
click at [554, 194] on span "Available" at bounding box center [546, 200] width 49 height 19
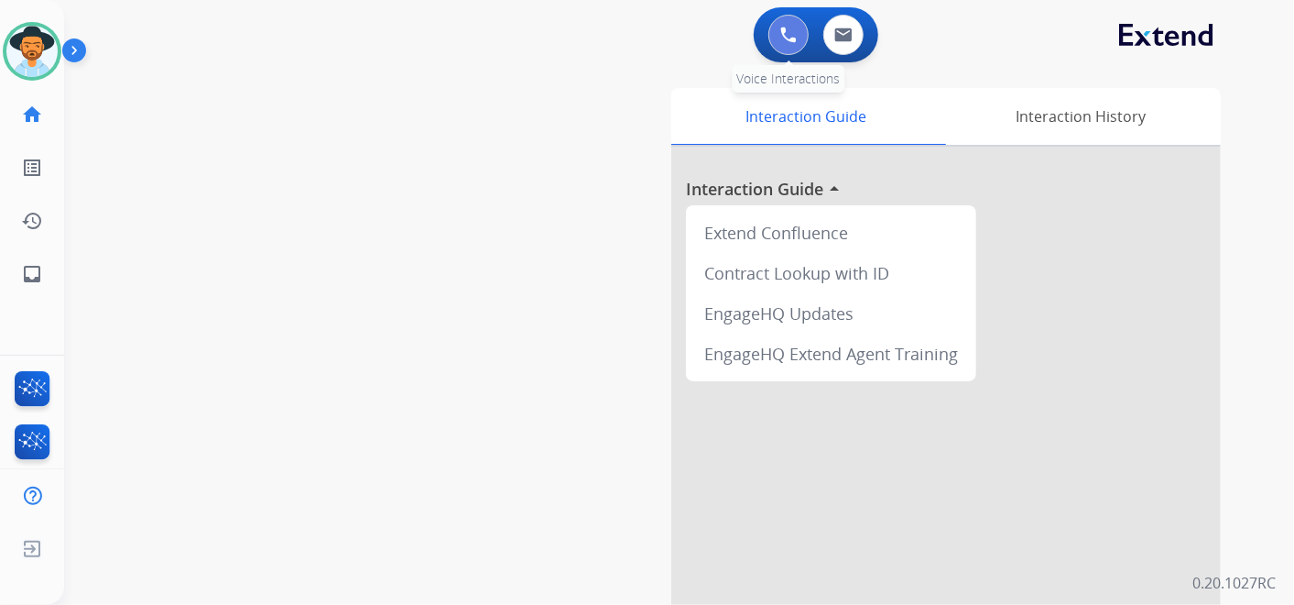
click at [789, 36] on img at bounding box center [788, 35] width 16 height 16
click at [780, 27] on img at bounding box center [788, 35] width 16 height 16
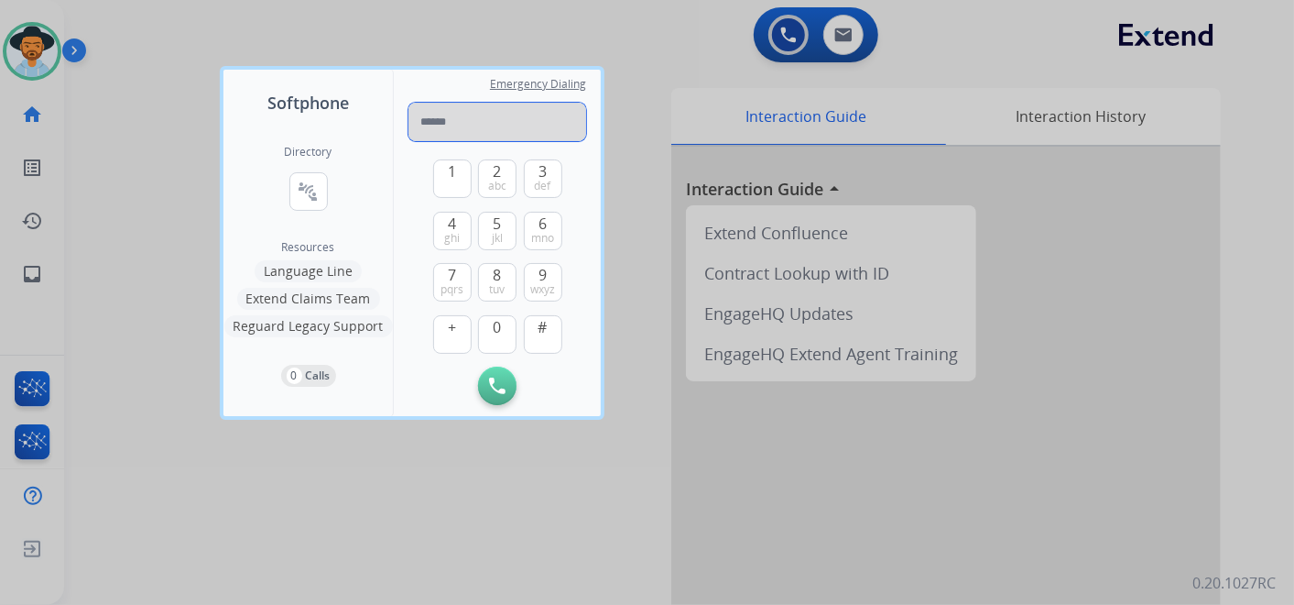
click at [474, 115] on input "tel" at bounding box center [498, 122] width 178 height 38
paste input "**********"
type input "**********"
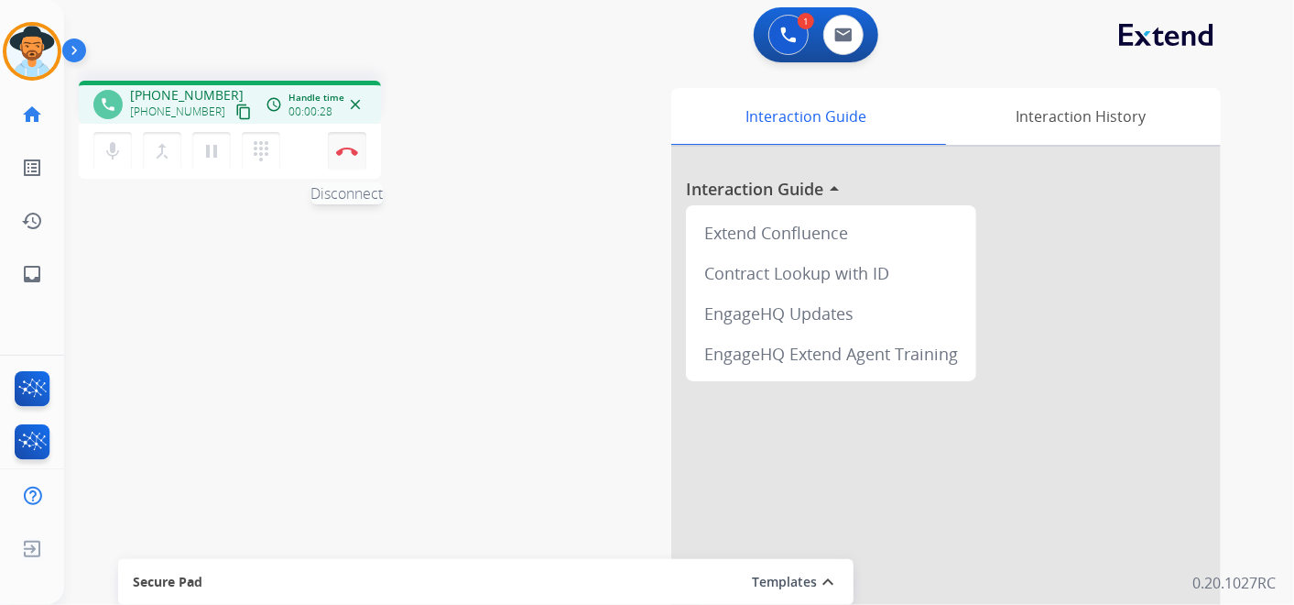
click at [356, 147] on img at bounding box center [347, 151] width 22 height 9
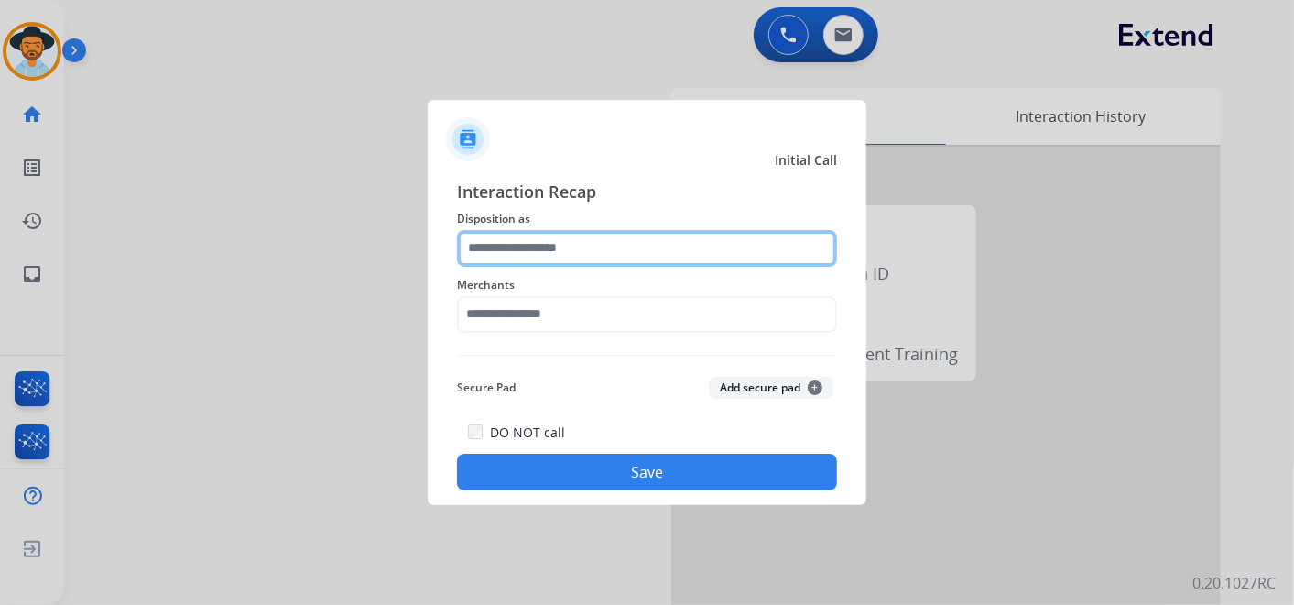
drag, startPoint x: 579, startPoint y: 250, endPoint x: 592, endPoint y: 240, distance: 16.3
click at [592, 240] on input "text" at bounding box center [647, 248] width 380 height 37
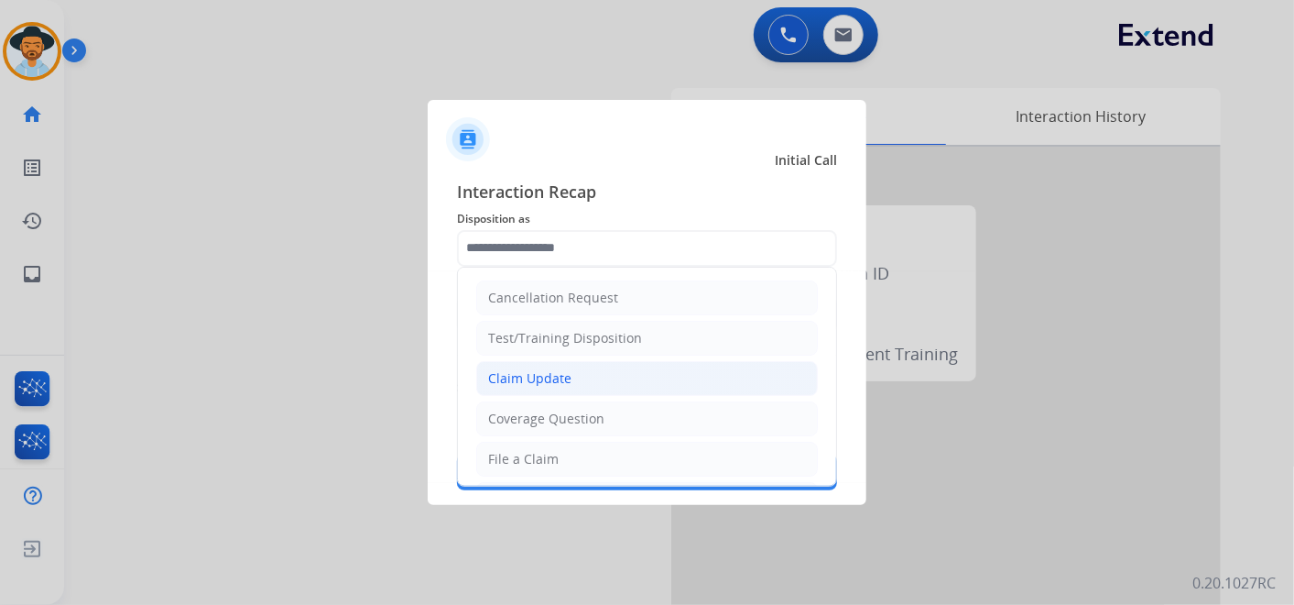
click at [611, 374] on li "Claim Update" at bounding box center [647, 378] width 342 height 35
type input "**********"
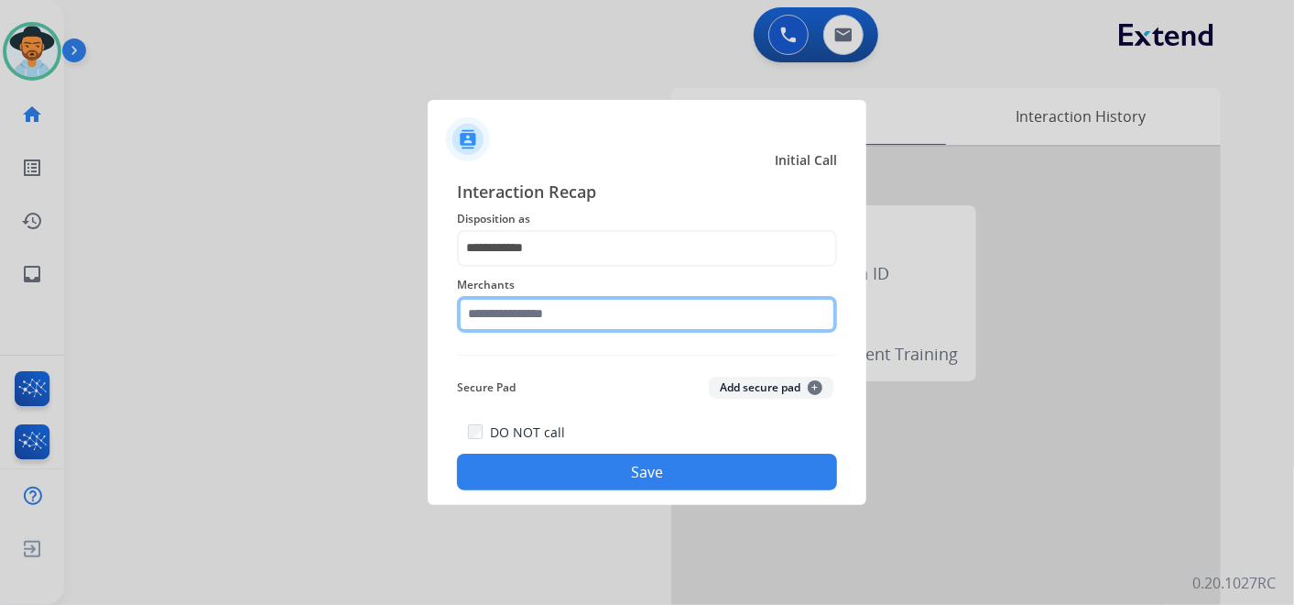
click at [560, 318] on input "text" at bounding box center [647, 314] width 380 height 37
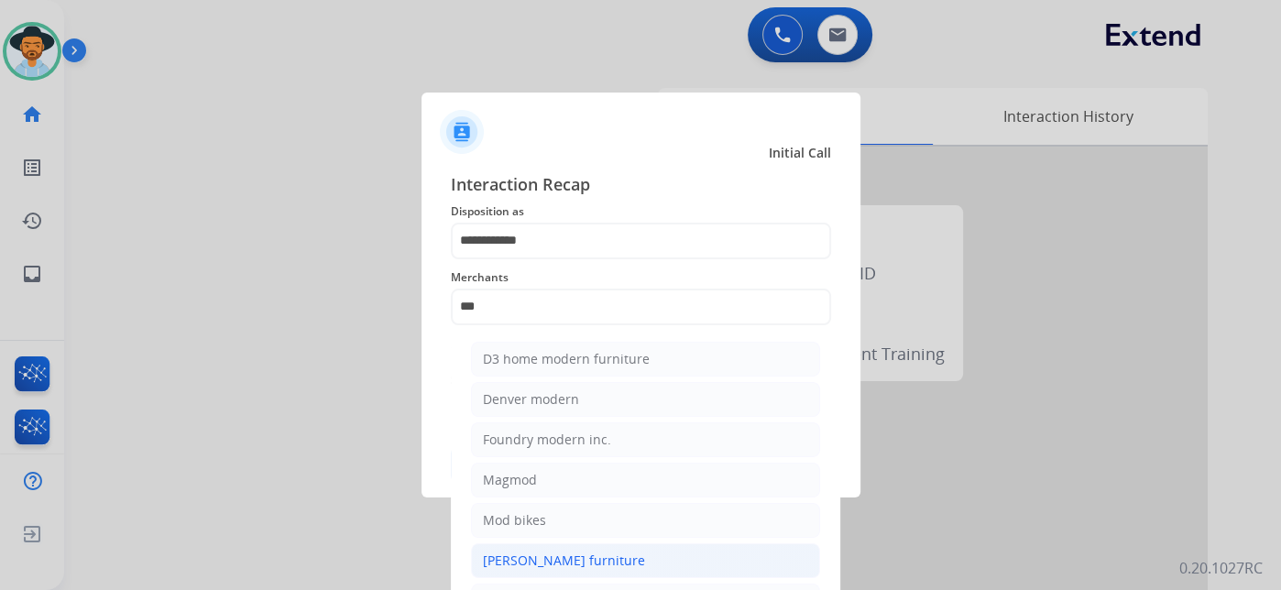
click at [568, 551] on div "[PERSON_NAME] furniture" at bounding box center [564, 560] width 162 height 18
type input "**********"
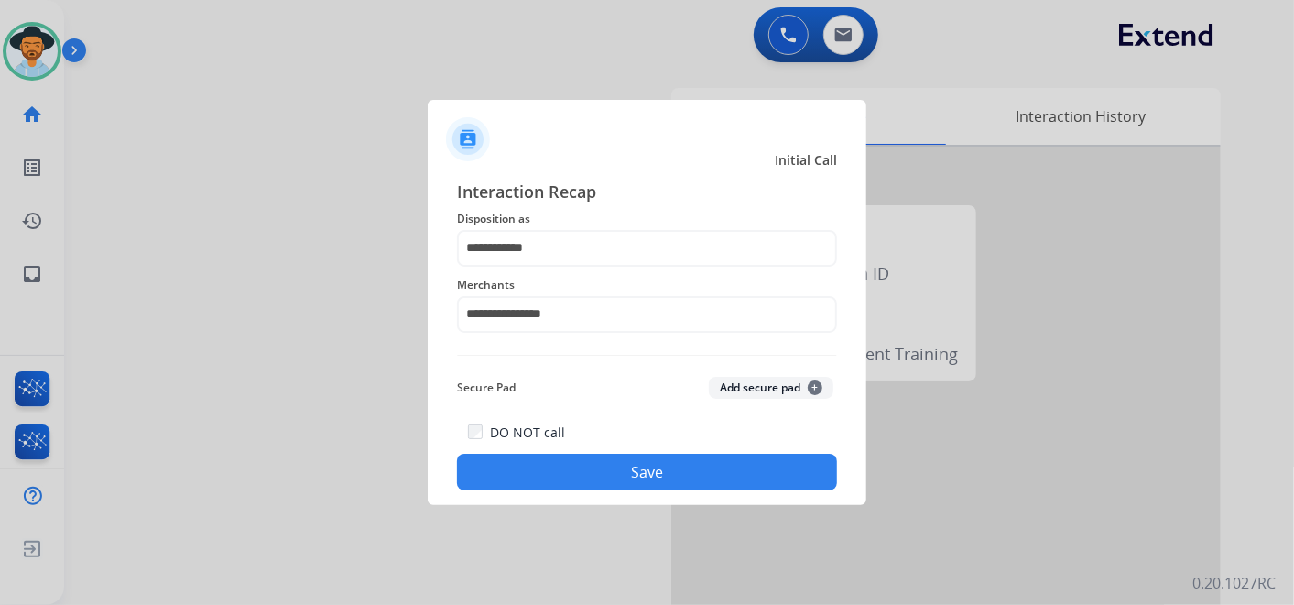
click at [654, 471] on button "Save" at bounding box center [647, 471] width 380 height 37
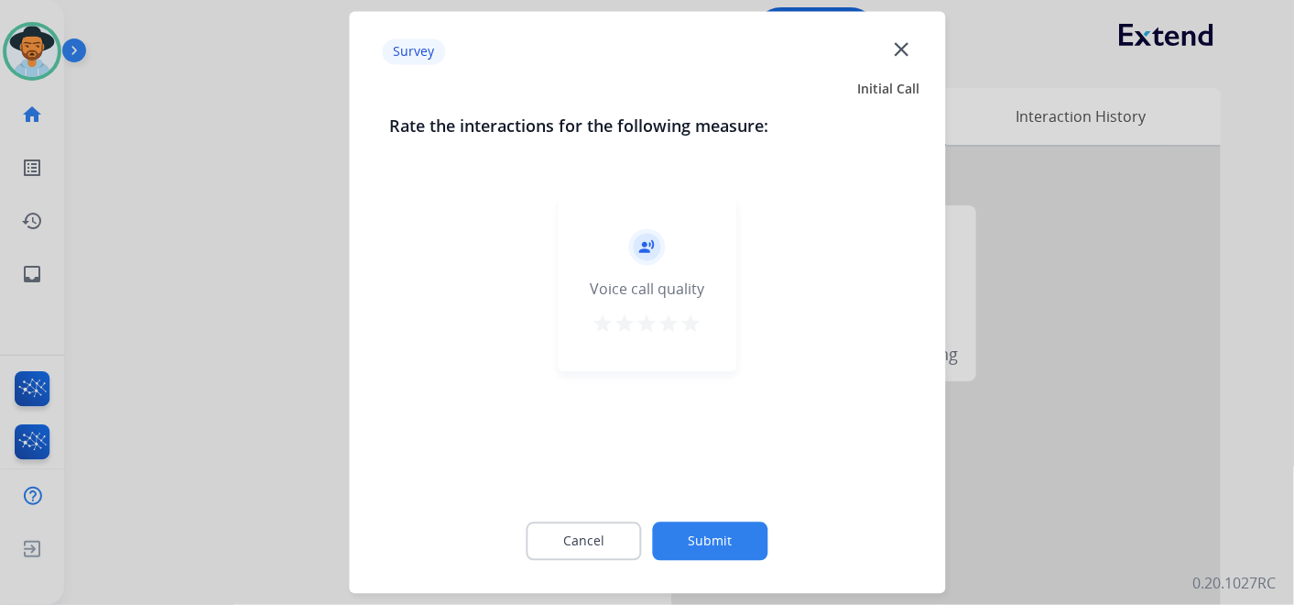
click at [691, 327] on mat-icon "star" at bounding box center [692, 324] width 22 height 22
drag, startPoint x: 722, startPoint y: 548, endPoint x: 716, endPoint y: 527, distance: 21.8
click at [722, 546] on button "Submit" at bounding box center [710, 541] width 115 height 38
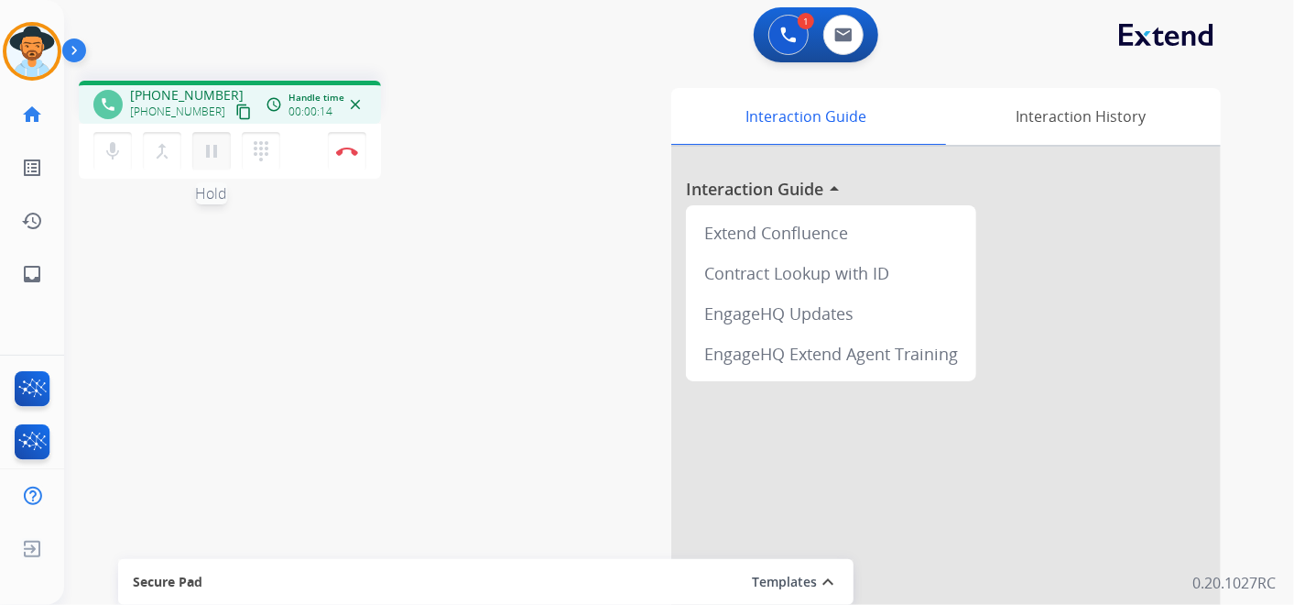
click at [213, 145] on mat-icon "pause" at bounding box center [212, 151] width 22 height 22
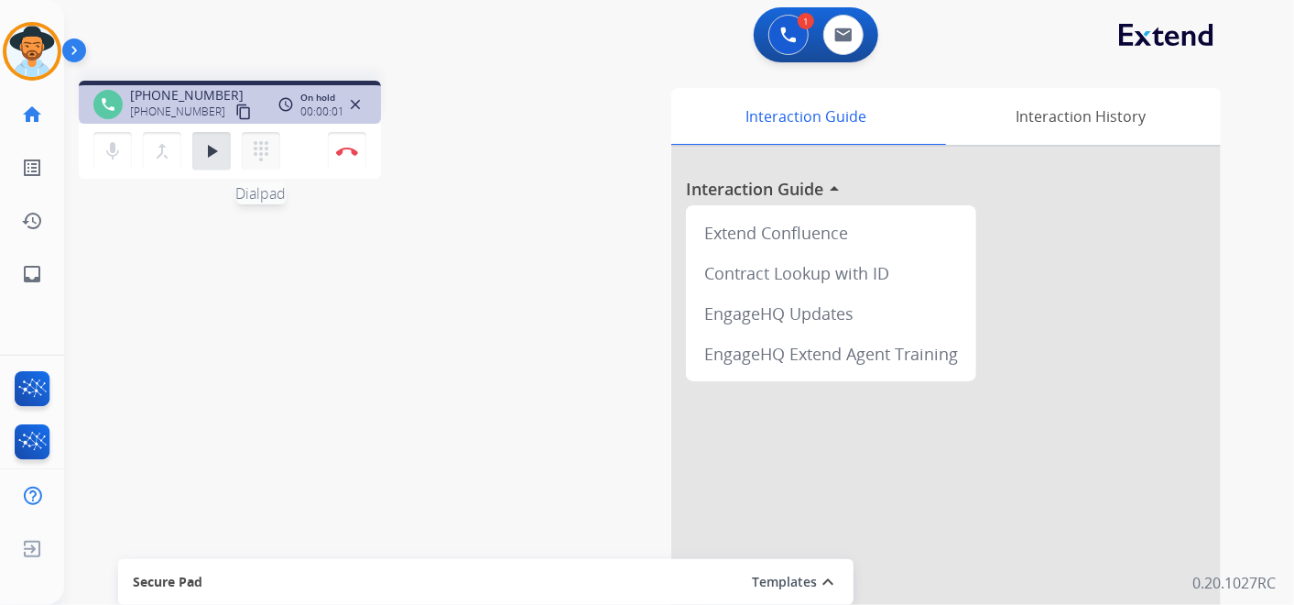
click at [256, 152] on mat-icon "dialpad" at bounding box center [261, 151] width 22 height 22
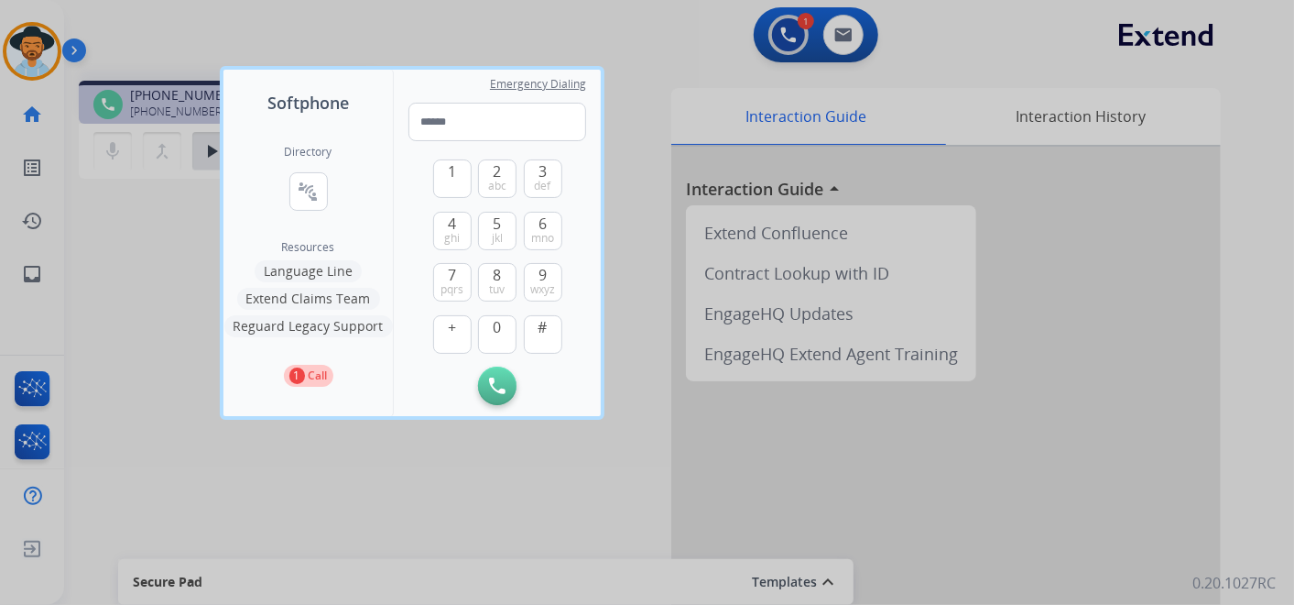
click at [324, 270] on button "Language Line" at bounding box center [308, 271] width 107 height 22
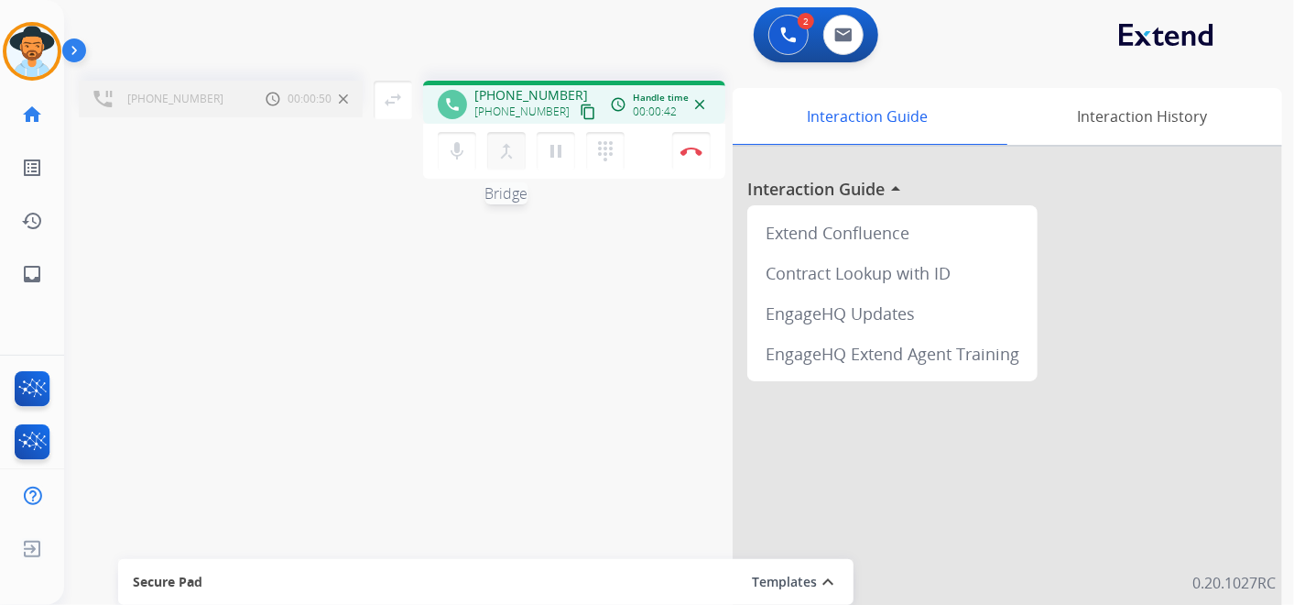
click at [509, 148] on mat-icon "merge_type" at bounding box center [507, 151] width 22 height 22
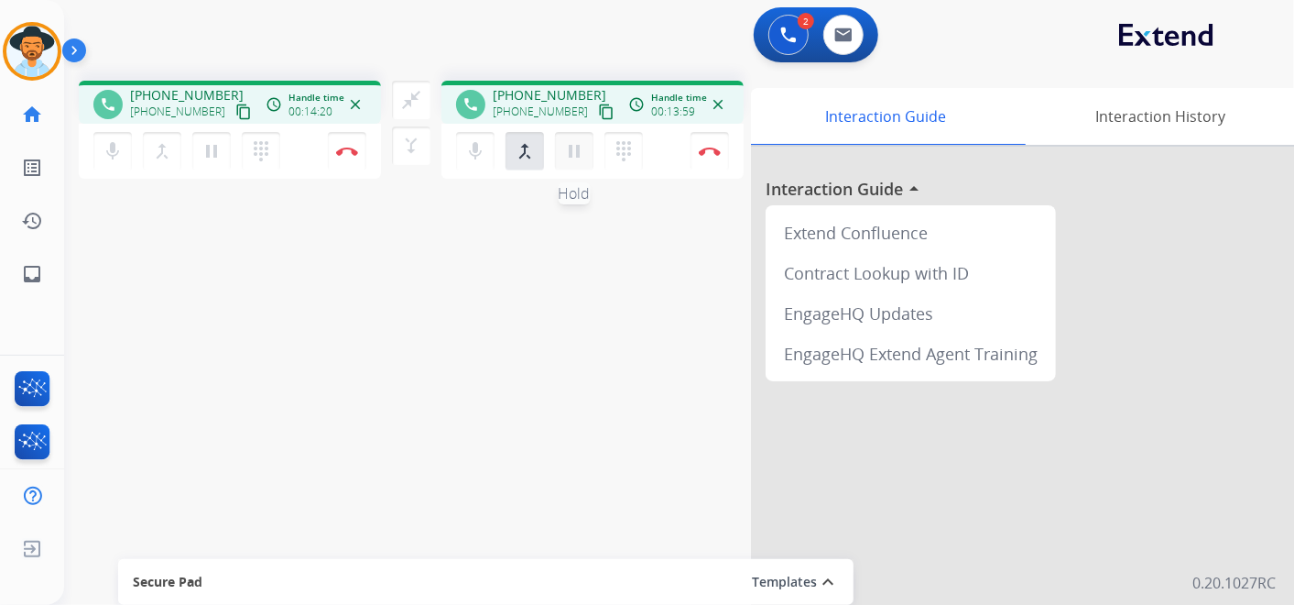
click at [223, 146] on mat-icon "pause" at bounding box center [212, 151] width 22 height 22
click at [223, 154] on mat-icon "pause" at bounding box center [212, 151] width 22 height 22
click at [223, 152] on mat-icon "pause" at bounding box center [212, 151] width 22 height 22
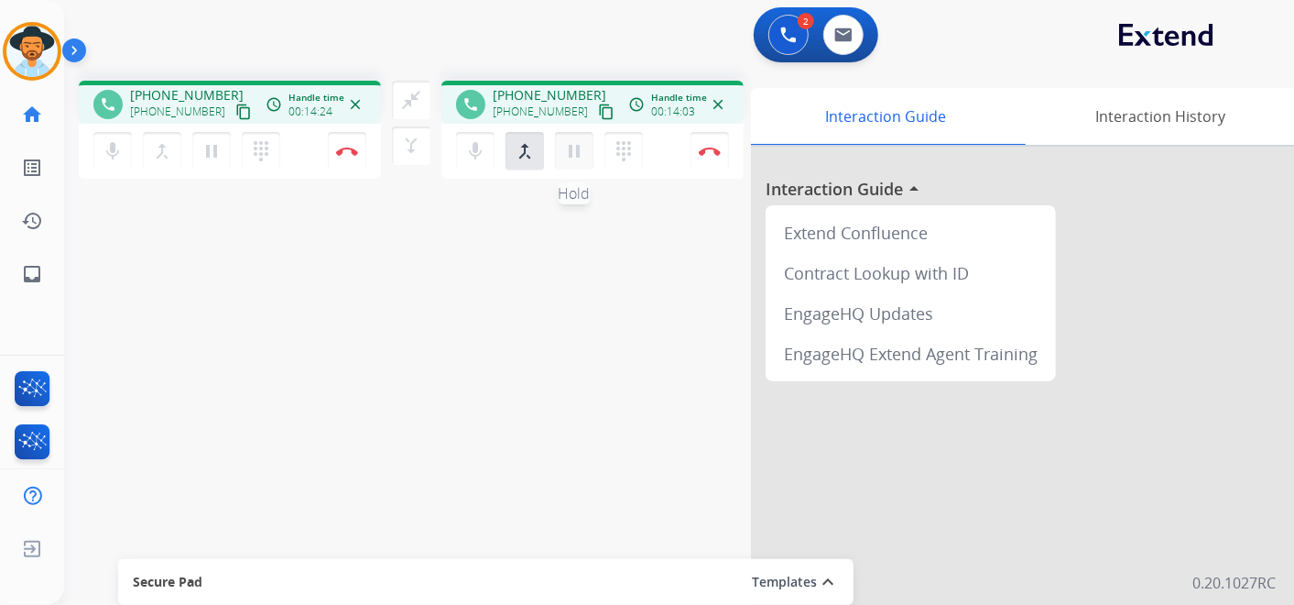
click at [223, 152] on mat-icon "pause" at bounding box center [212, 151] width 22 height 22
click at [223, 144] on mat-icon "pause" at bounding box center [212, 151] width 22 height 22
click at [272, 150] on mat-icon "dialpad" at bounding box center [261, 151] width 22 height 22
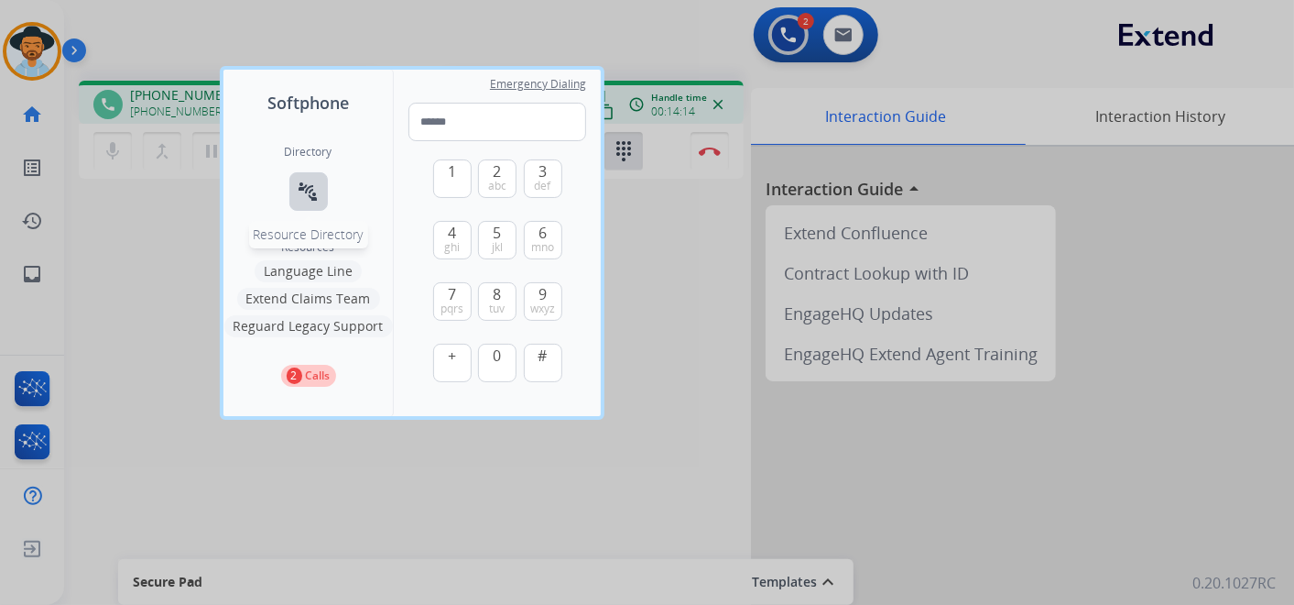
click at [315, 201] on mat-icon "connect_without_contact" at bounding box center [309, 191] width 22 height 22
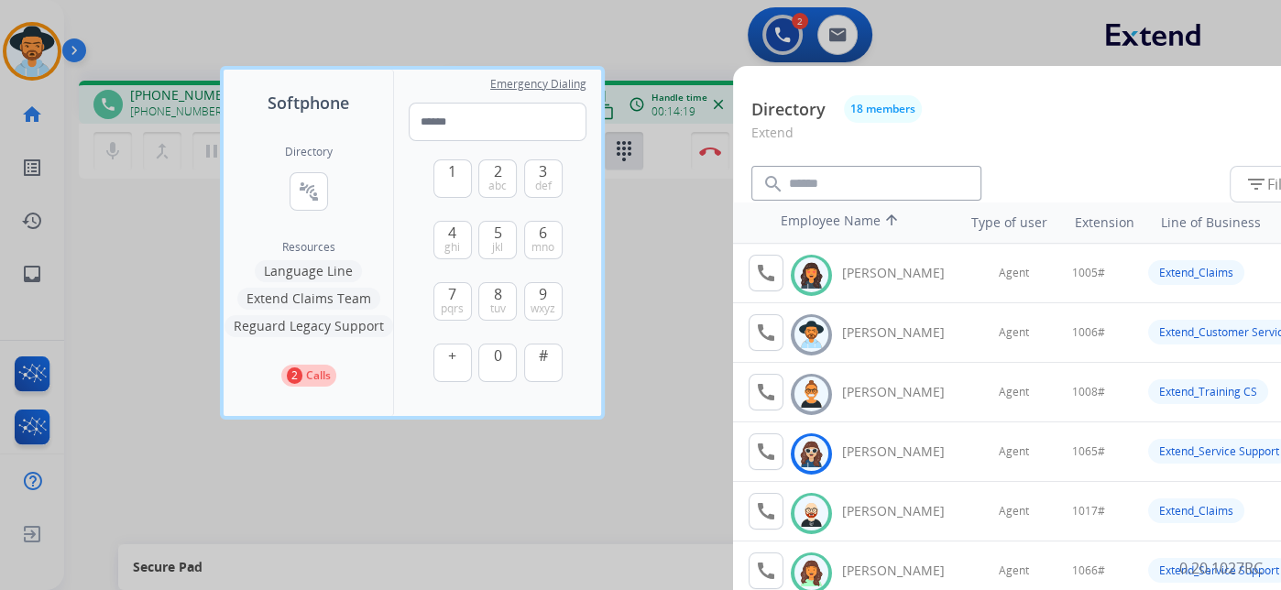
click at [640, 255] on div at bounding box center [640, 295] width 1281 height 590
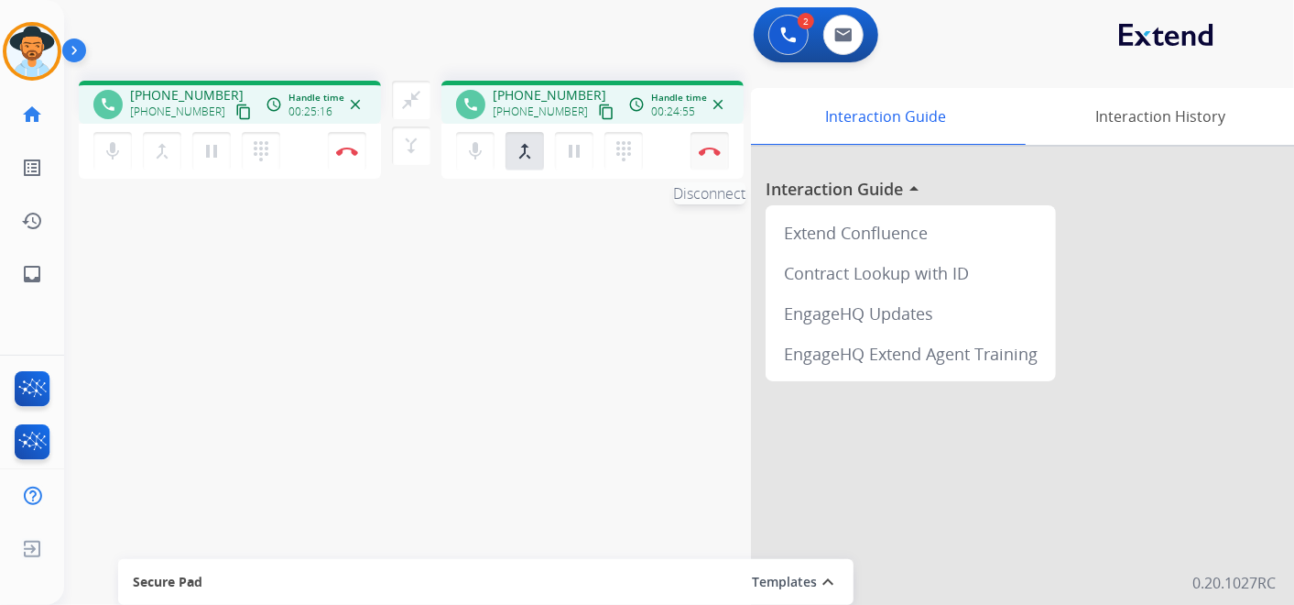
click at [366, 145] on button "Disconnect" at bounding box center [347, 151] width 38 height 38
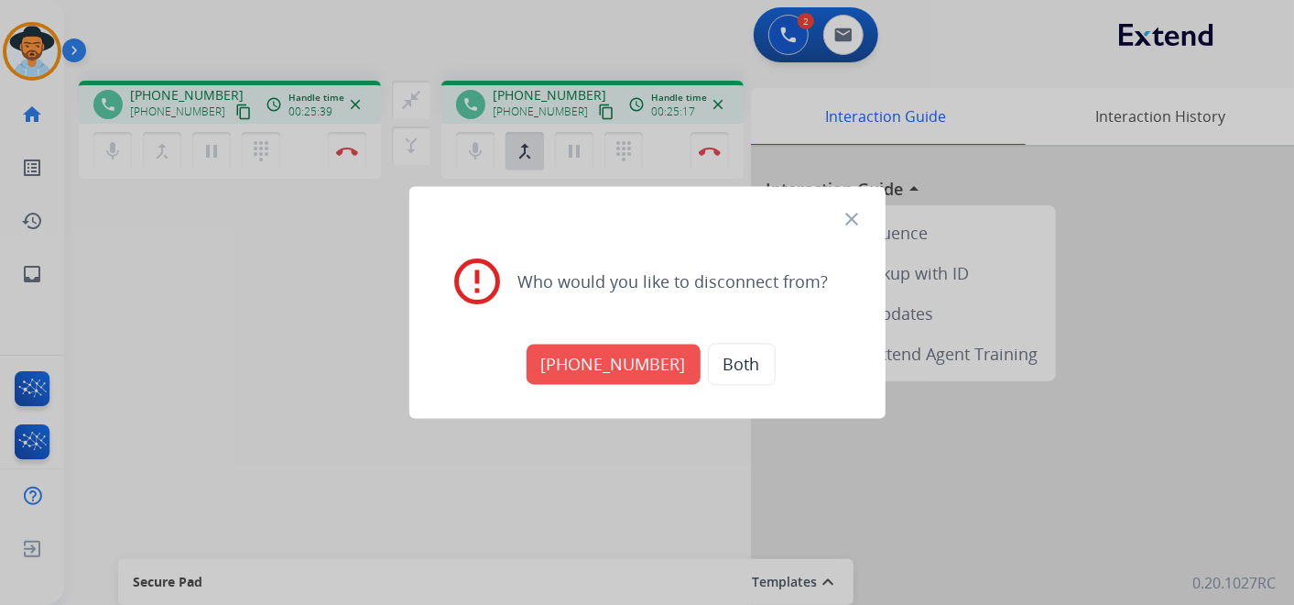
click at [729, 358] on button "Both" at bounding box center [742, 365] width 68 height 42
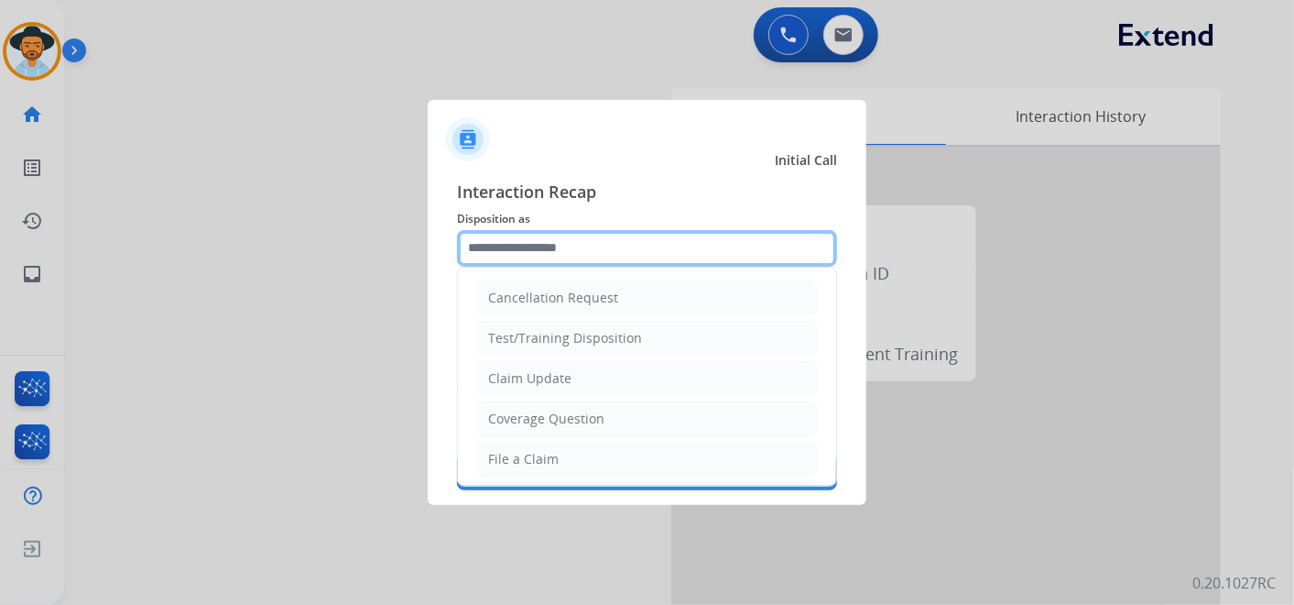
click at [610, 240] on input "text" at bounding box center [647, 248] width 380 height 37
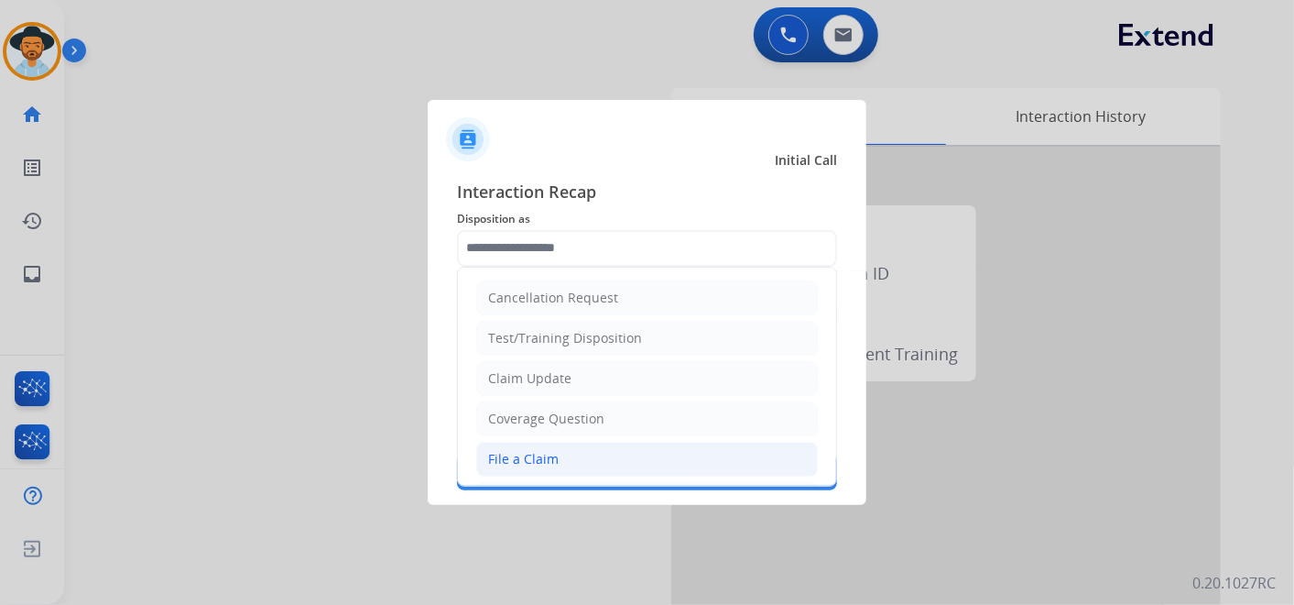
click at [591, 446] on li "File a Claim" at bounding box center [647, 459] width 342 height 35
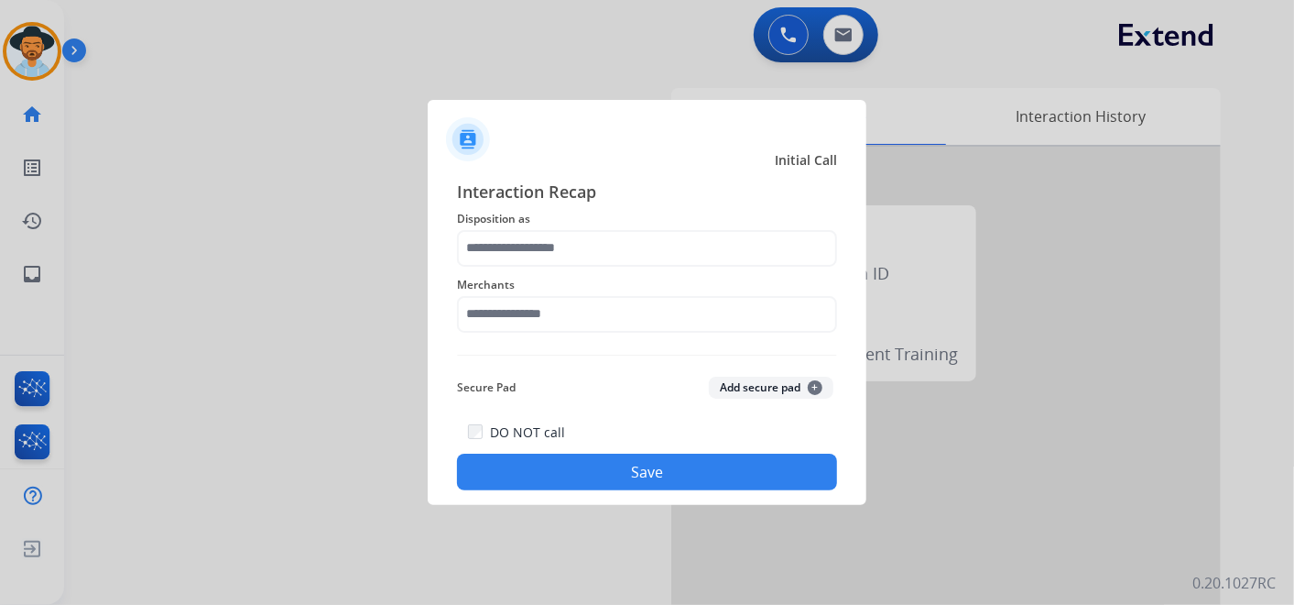
type input "**********"
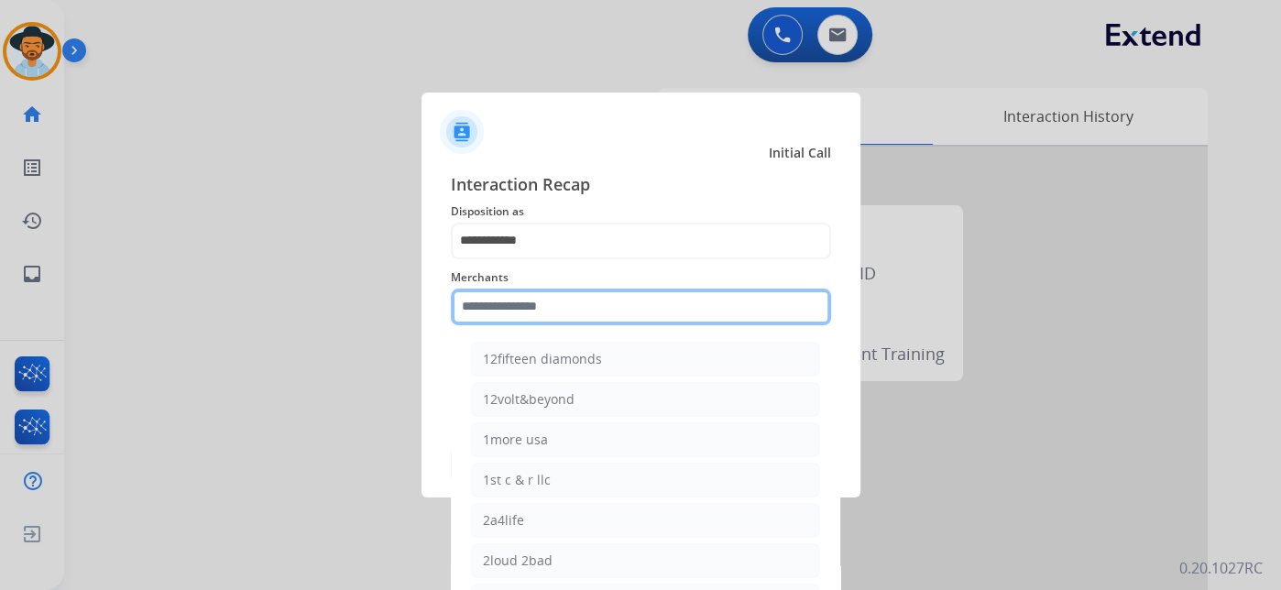
click at [581, 303] on input "text" at bounding box center [641, 307] width 380 height 37
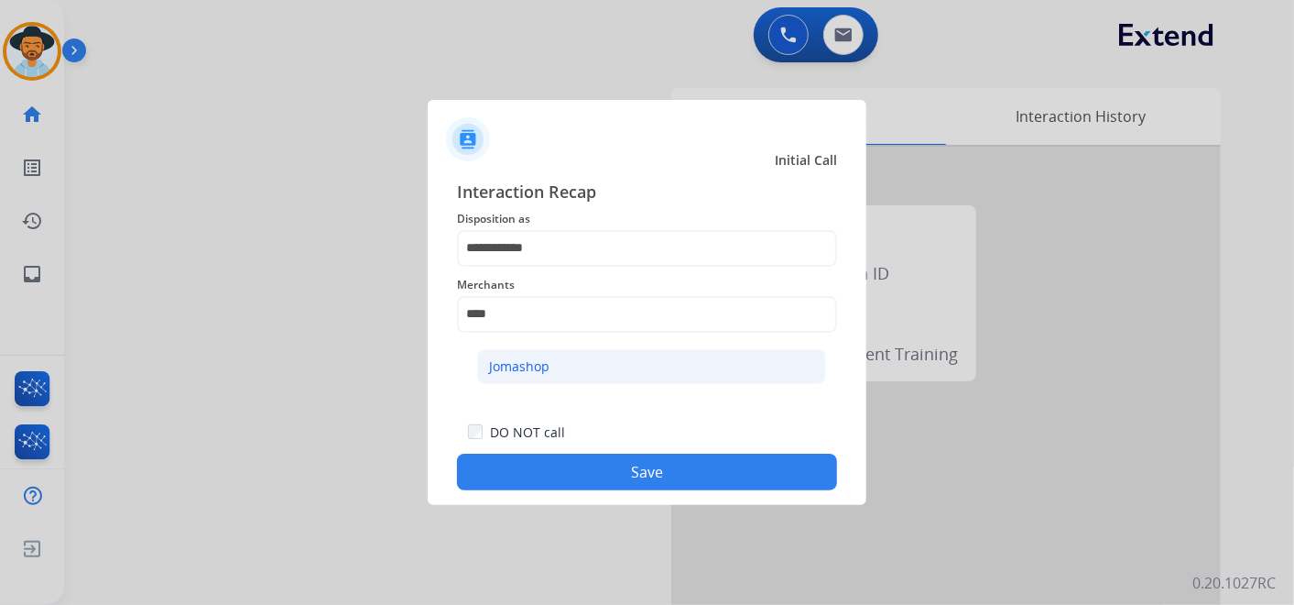
click at [611, 375] on li "Jomashop" at bounding box center [651, 366] width 349 height 35
type input "********"
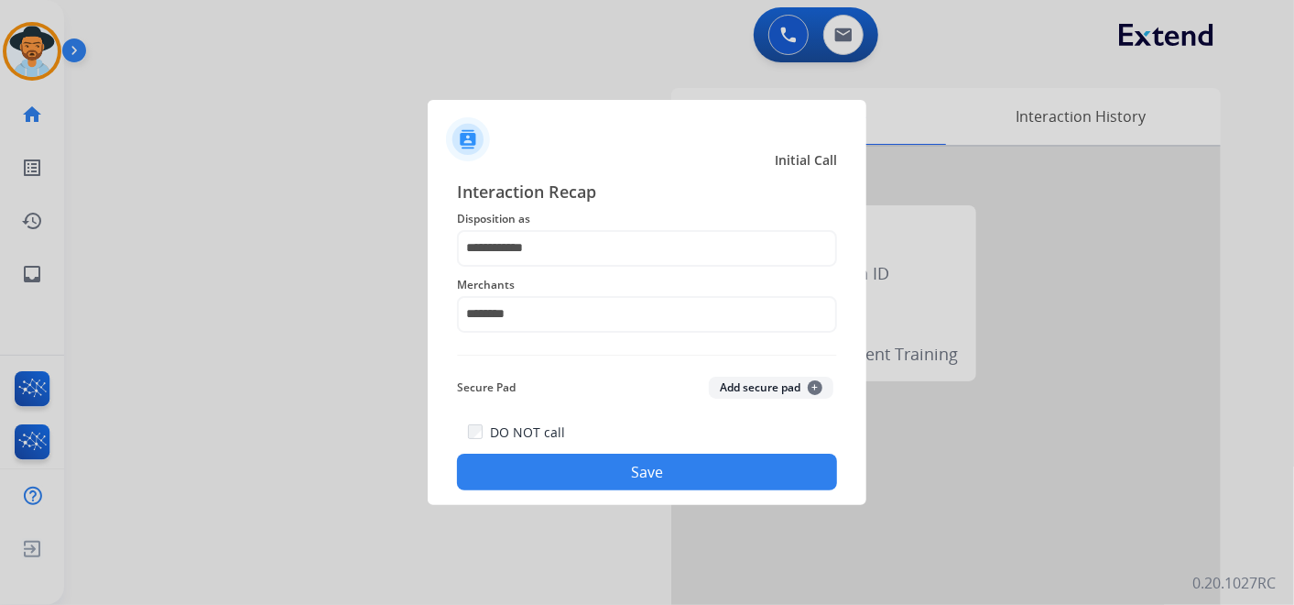
click at [664, 477] on button "Save" at bounding box center [647, 471] width 380 height 37
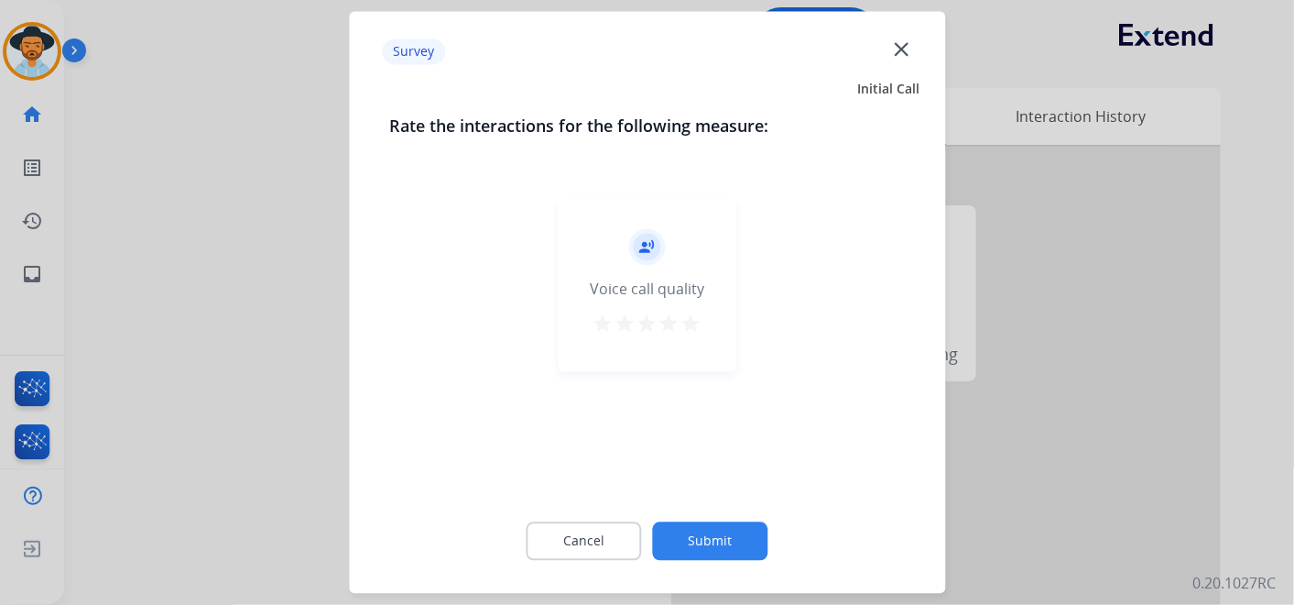
click at [691, 323] on mat-icon "star" at bounding box center [692, 324] width 22 height 22
click at [716, 539] on button "Submit" at bounding box center [710, 541] width 115 height 38
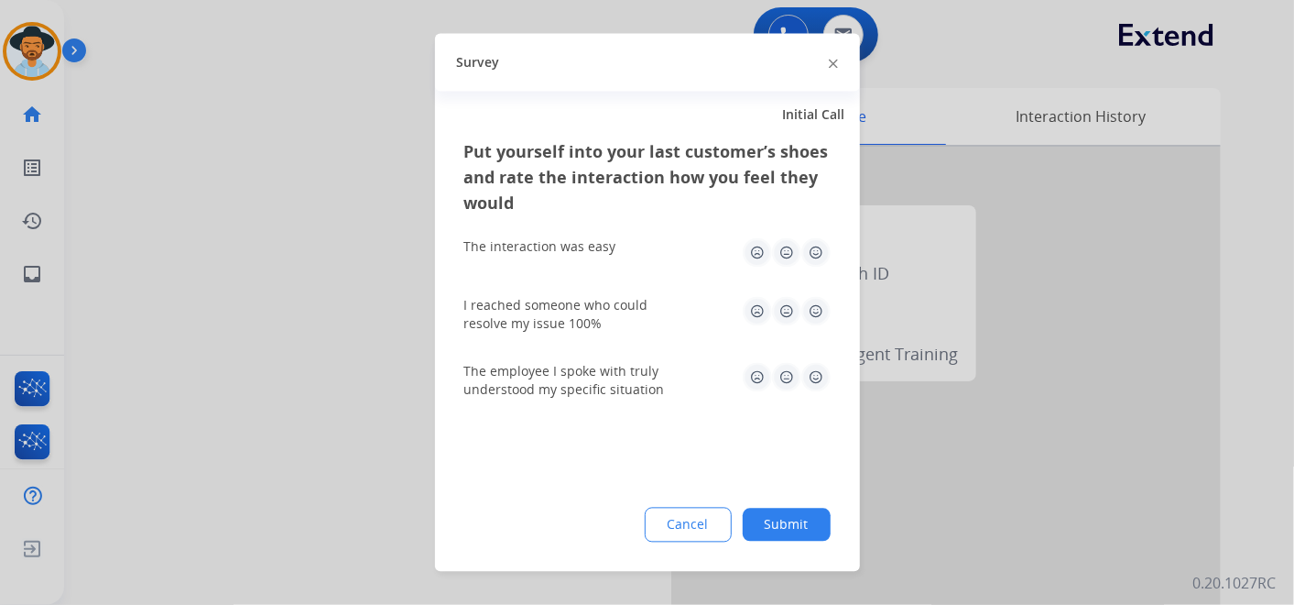
click at [815, 250] on img at bounding box center [816, 252] width 29 height 29
click at [815, 309] on img at bounding box center [816, 311] width 29 height 29
click at [820, 375] on img at bounding box center [816, 377] width 29 height 29
click at [792, 529] on button "Submit" at bounding box center [787, 524] width 88 height 33
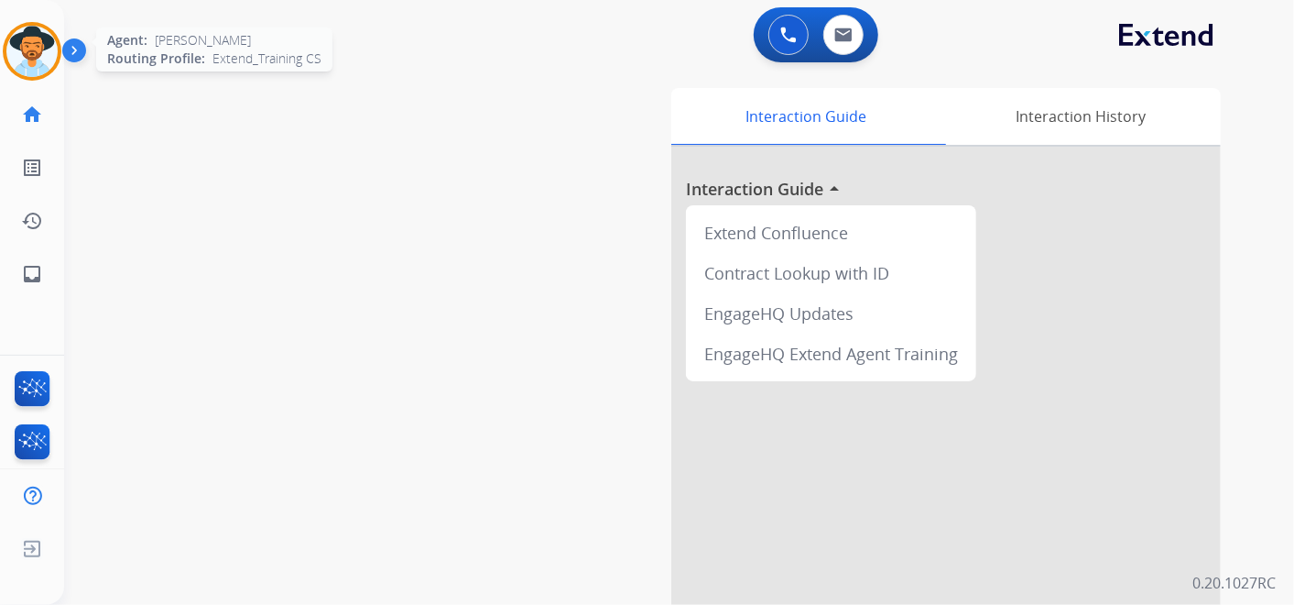
click at [36, 56] on img at bounding box center [31, 51] width 51 height 51
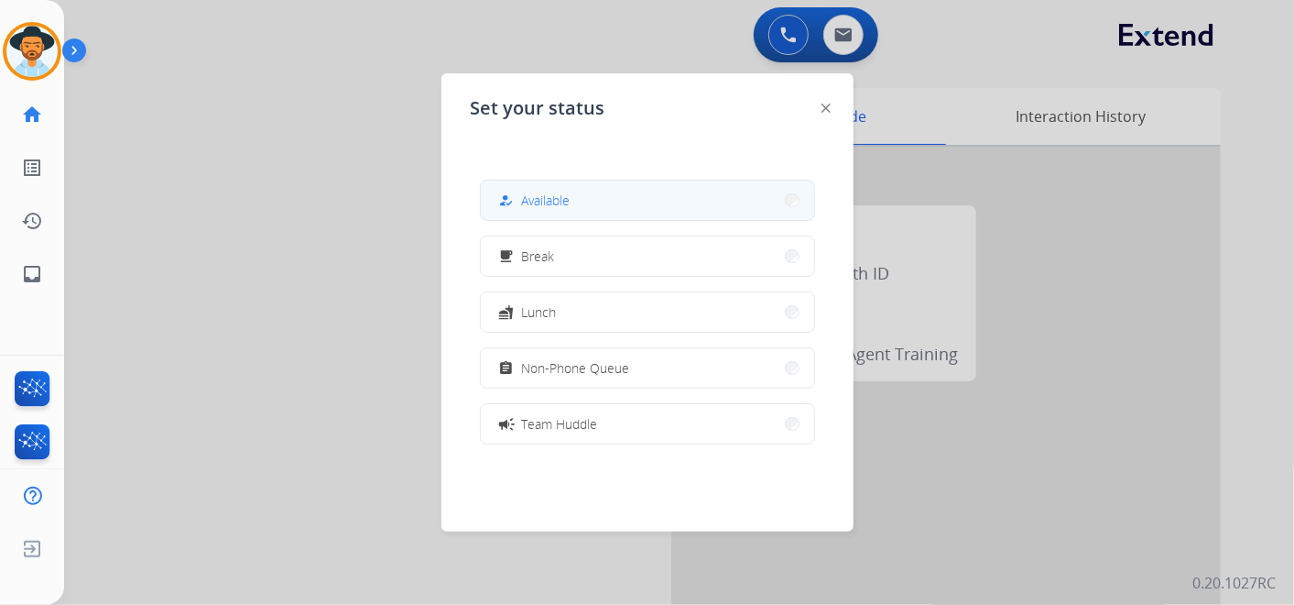
click at [626, 193] on button "how_to_reg Available" at bounding box center [647, 199] width 333 height 39
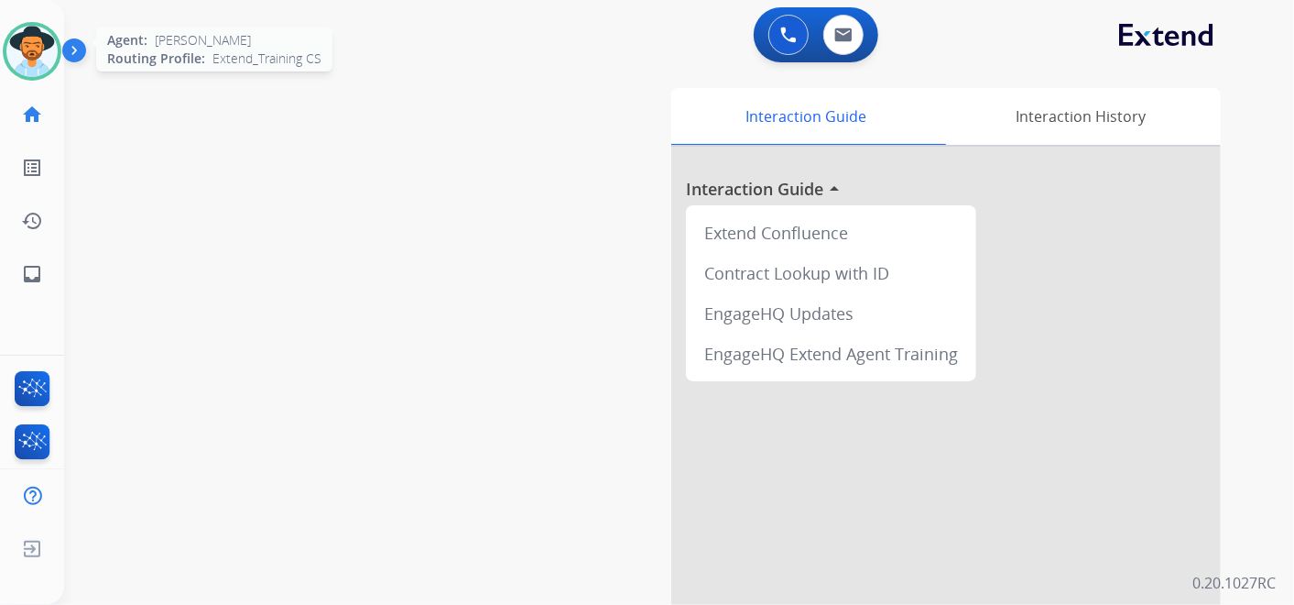
click at [30, 47] on img at bounding box center [31, 51] width 51 height 51
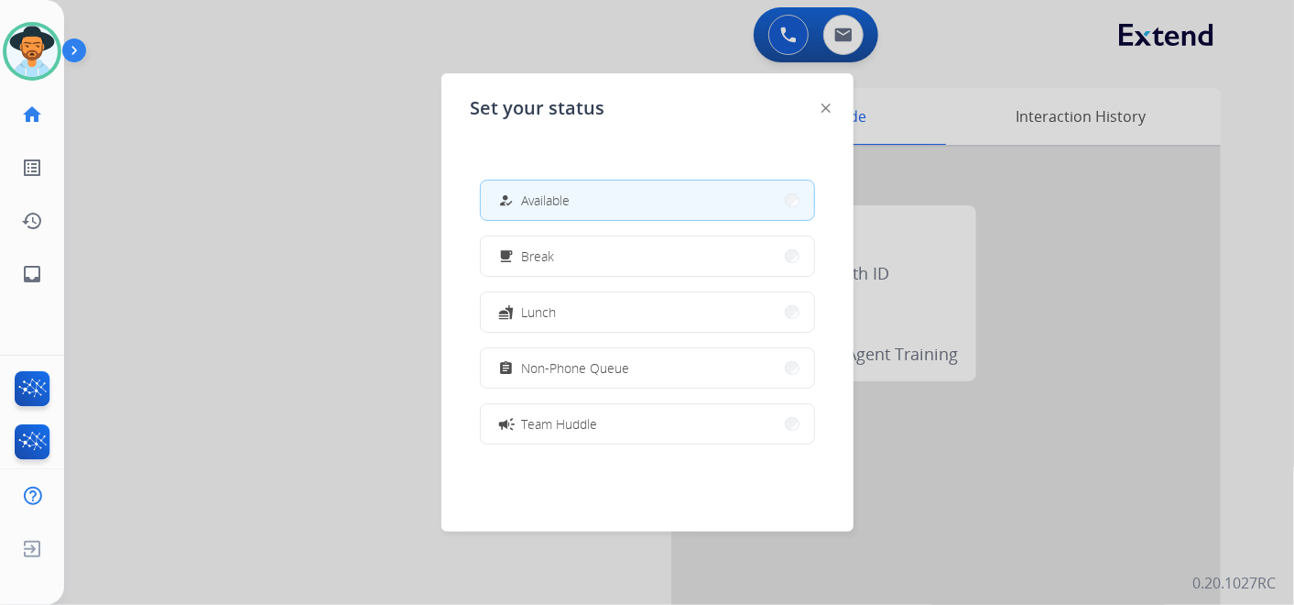
drag, startPoint x: 615, startPoint y: 370, endPoint x: 556, endPoint y: 348, distance: 62.6
click at [615, 371] on span "Non-Phone Queue" at bounding box center [576, 367] width 108 height 19
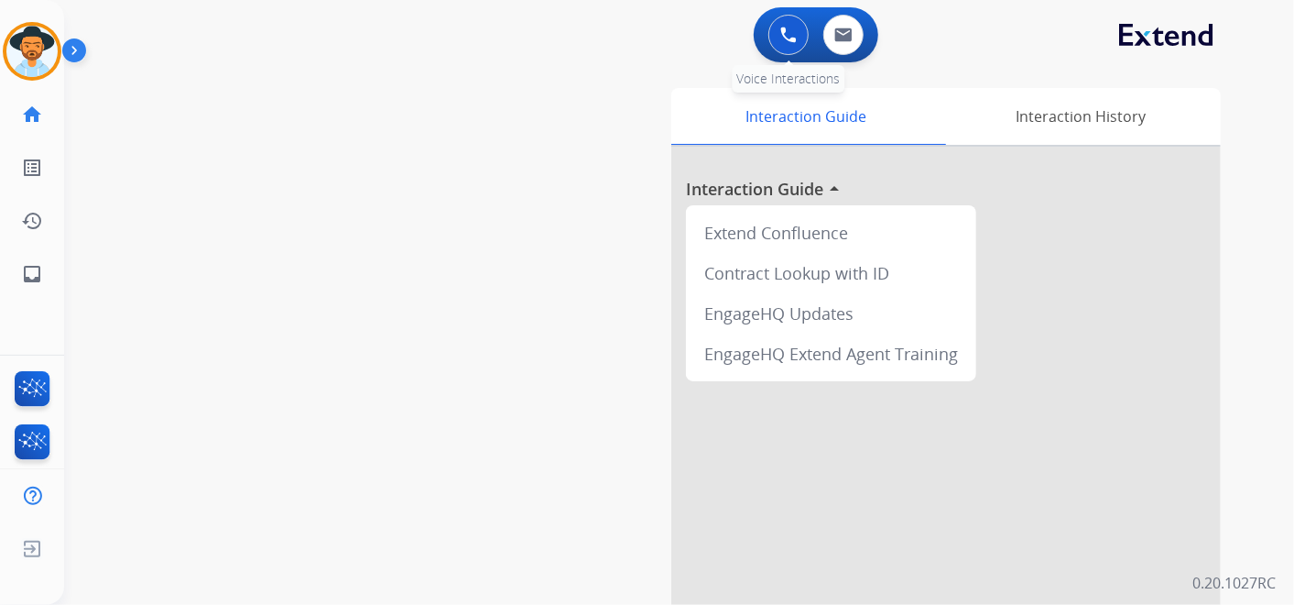
click at [788, 38] on img at bounding box center [788, 35] width 16 height 16
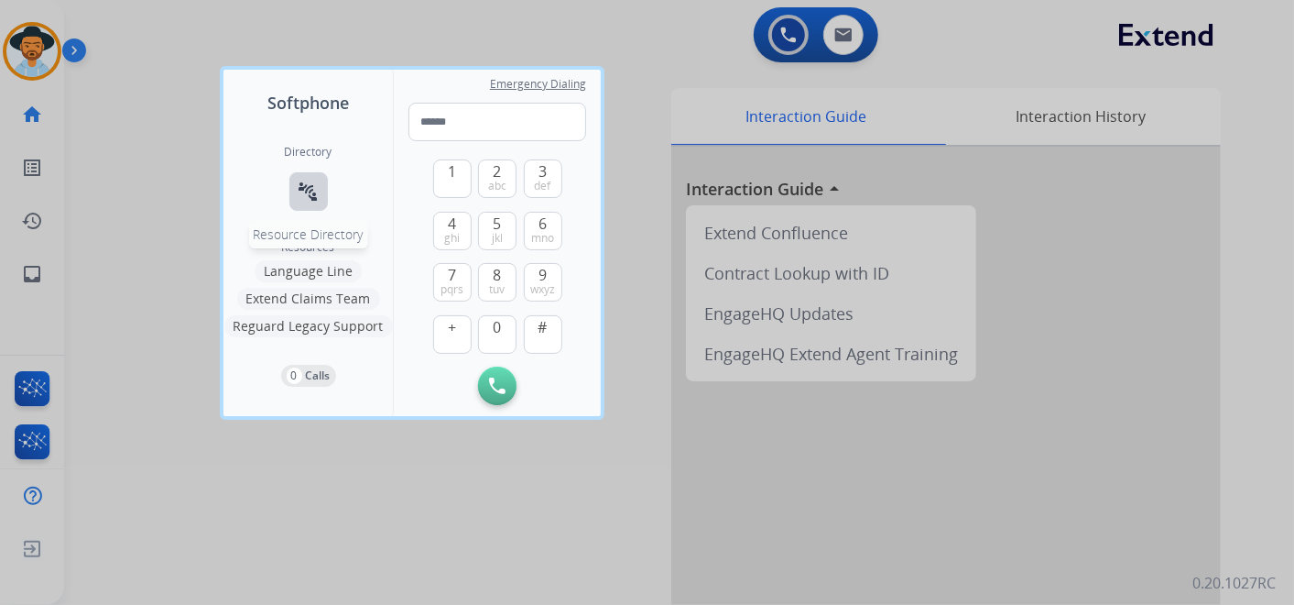
click at [302, 183] on mat-icon "connect_without_contact" at bounding box center [309, 191] width 22 height 22
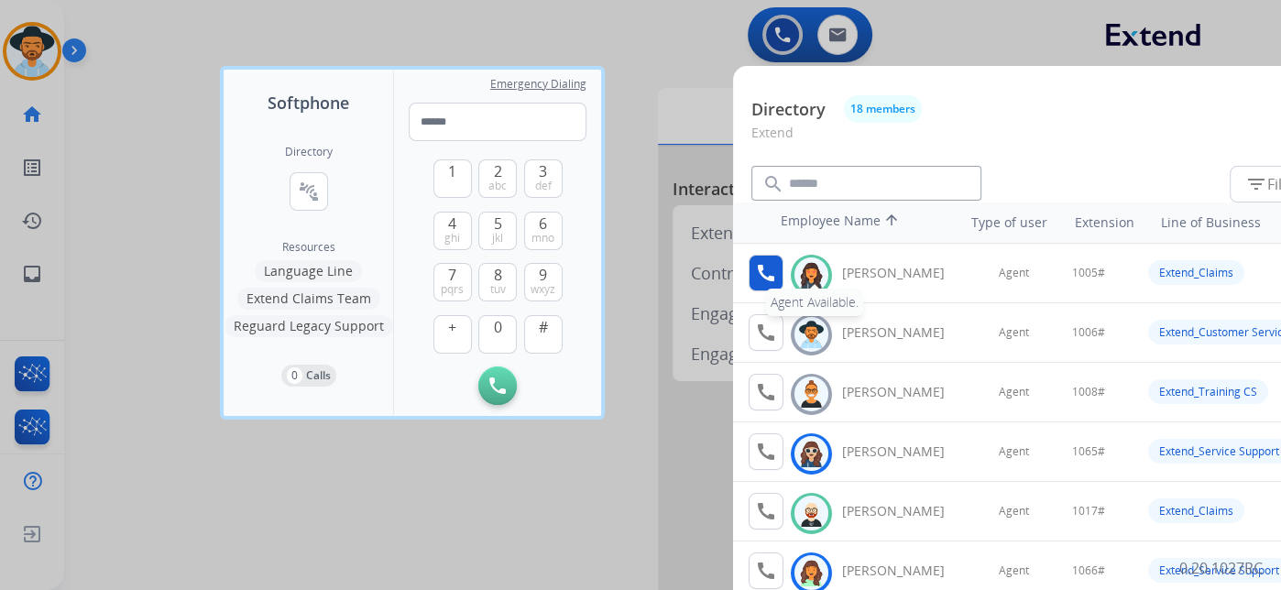
click at [769, 275] on mat-icon "call" at bounding box center [766, 273] width 22 height 22
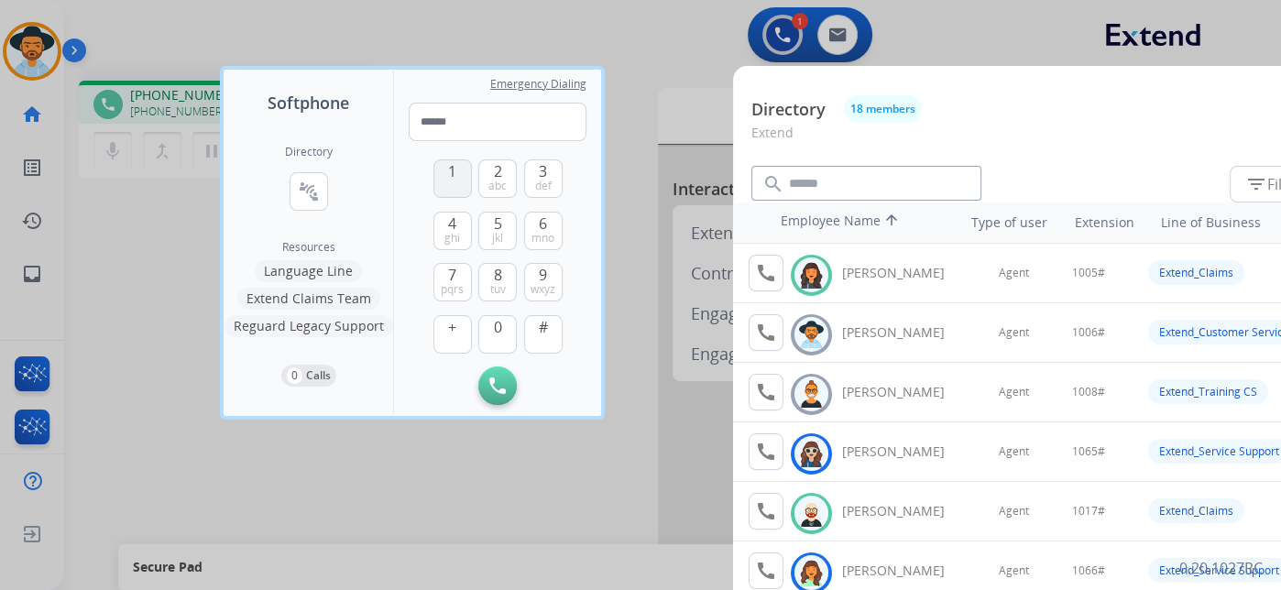
click at [442, 178] on button "1" at bounding box center [452, 178] width 38 height 38
click at [510, 345] on button "0" at bounding box center [497, 334] width 38 height 38
click at [499, 220] on span "5" at bounding box center [498, 224] width 8 height 22
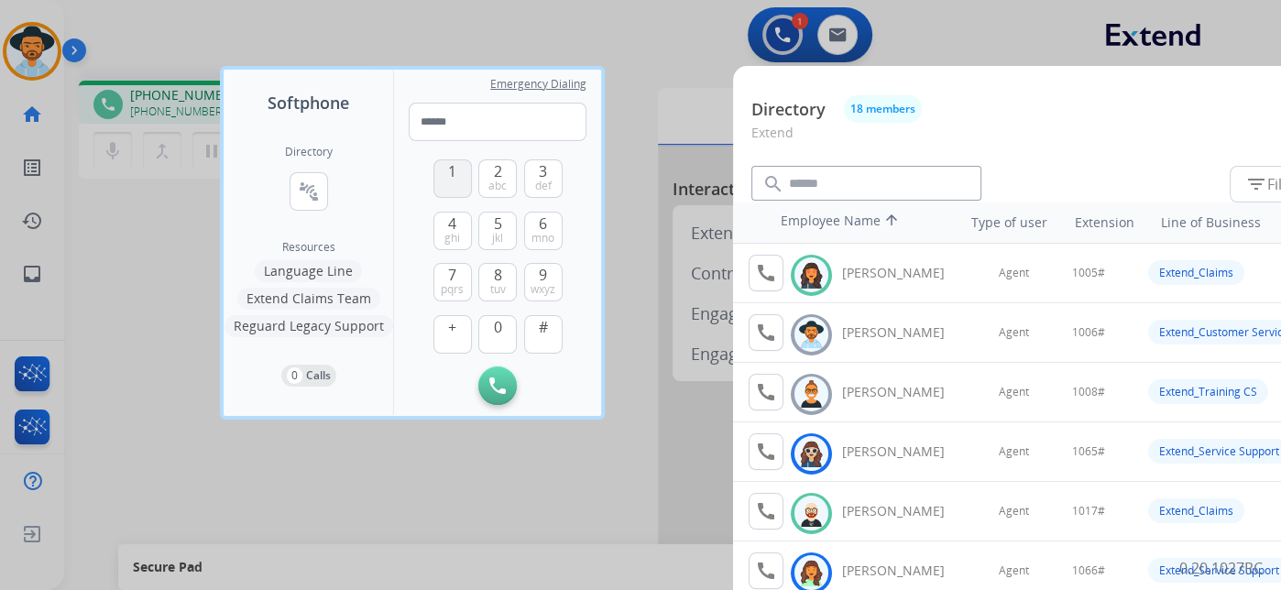
click at [453, 167] on span "1" at bounding box center [452, 171] width 8 height 22
click at [440, 175] on button "1" at bounding box center [452, 178] width 38 height 38
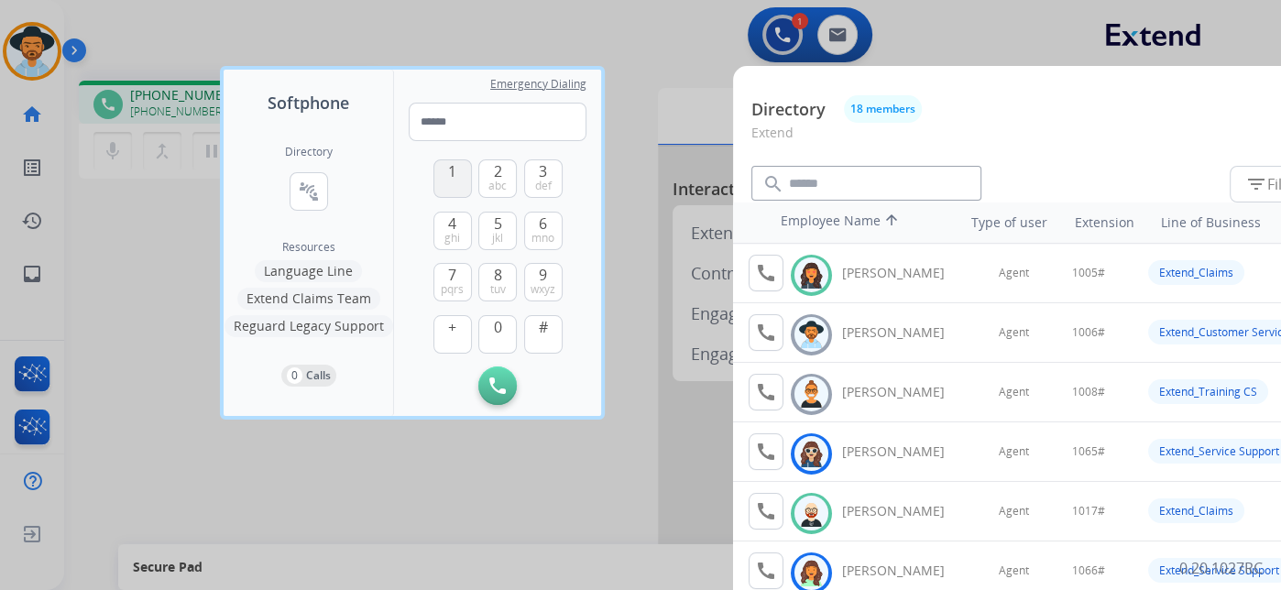
click at [440, 175] on button "1" at bounding box center [452, 178] width 38 height 38
click at [673, 18] on div at bounding box center [640, 295] width 1281 height 590
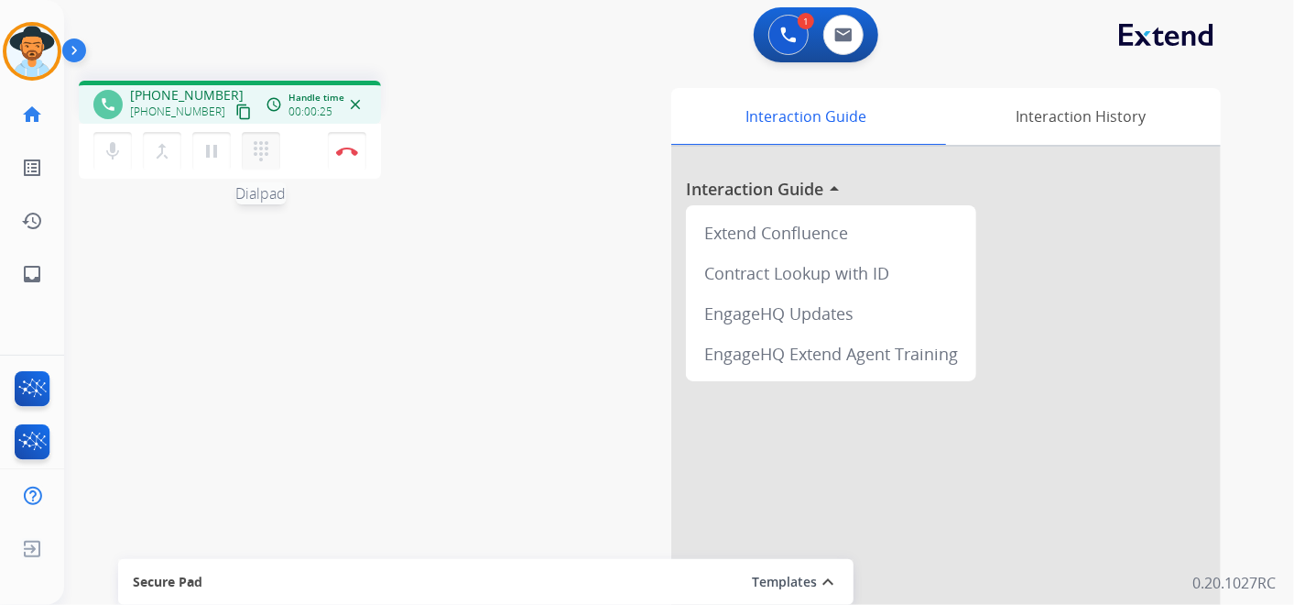
click at [269, 157] on mat-icon "dialpad" at bounding box center [261, 151] width 22 height 22
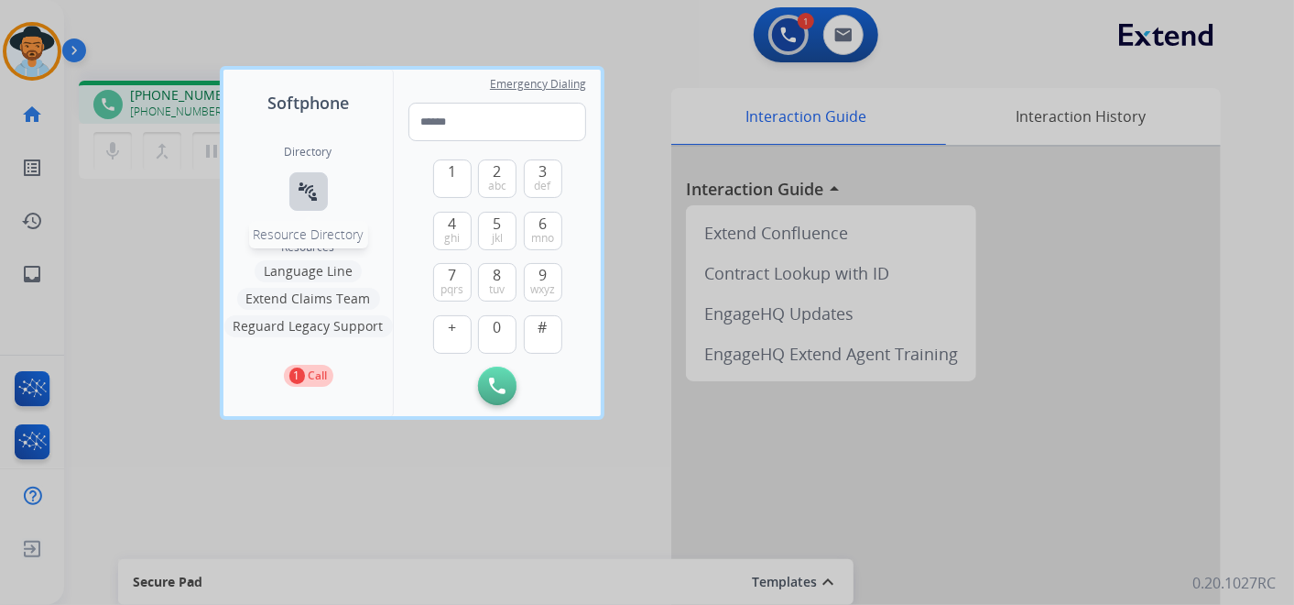
click at [302, 186] on mat-icon "connect_without_contact" at bounding box center [309, 191] width 22 height 22
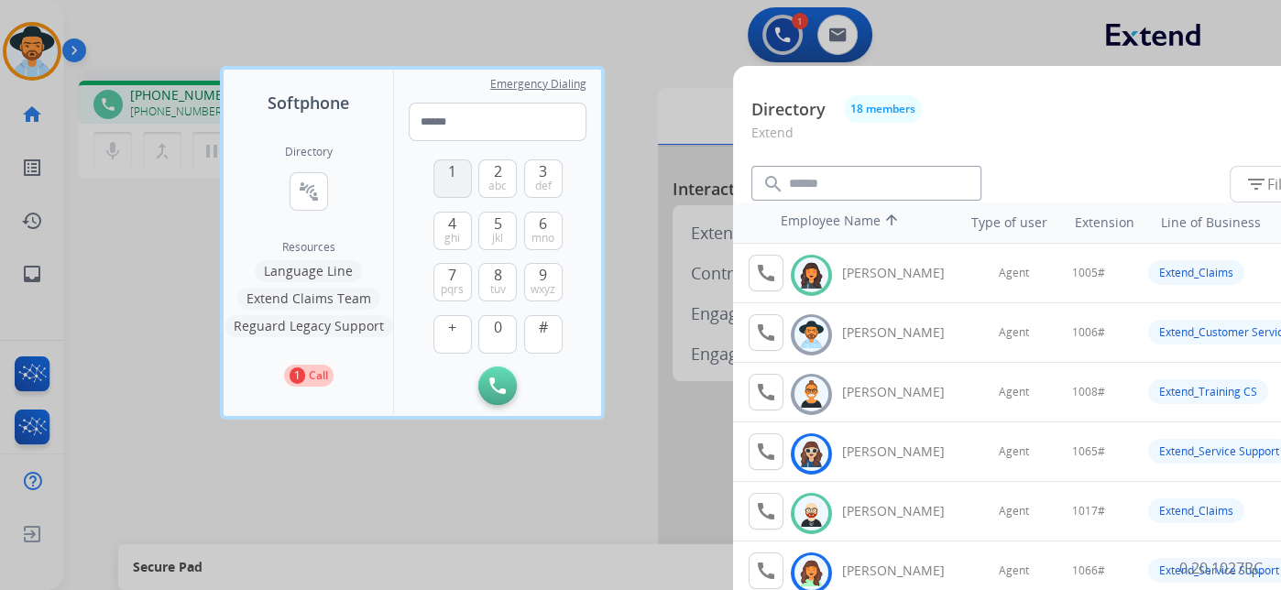
click at [452, 172] on span "1" at bounding box center [452, 171] width 8 height 22
click at [496, 326] on span "0" at bounding box center [498, 327] width 8 height 22
click at [496, 227] on span "5" at bounding box center [498, 224] width 8 height 22
click at [545, 333] on span "#" at bounding box center [543, 327] width 9 height 22
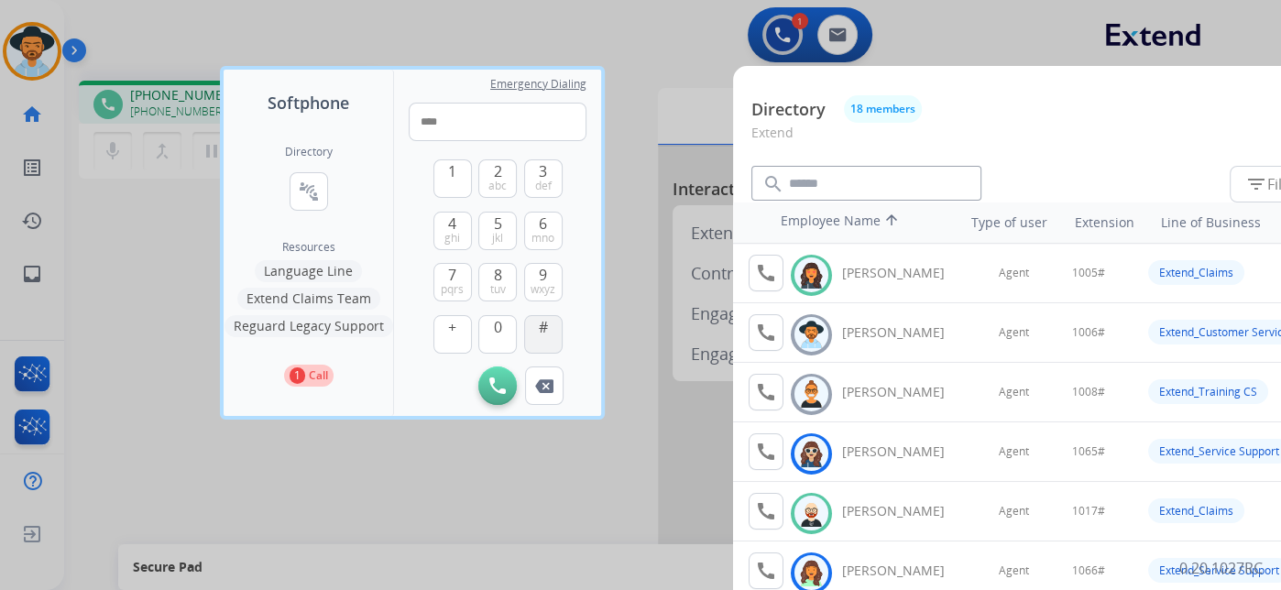
type input "*****"
click at [654, 39] on div at bounding box center [640, 295] width 1281 height 590
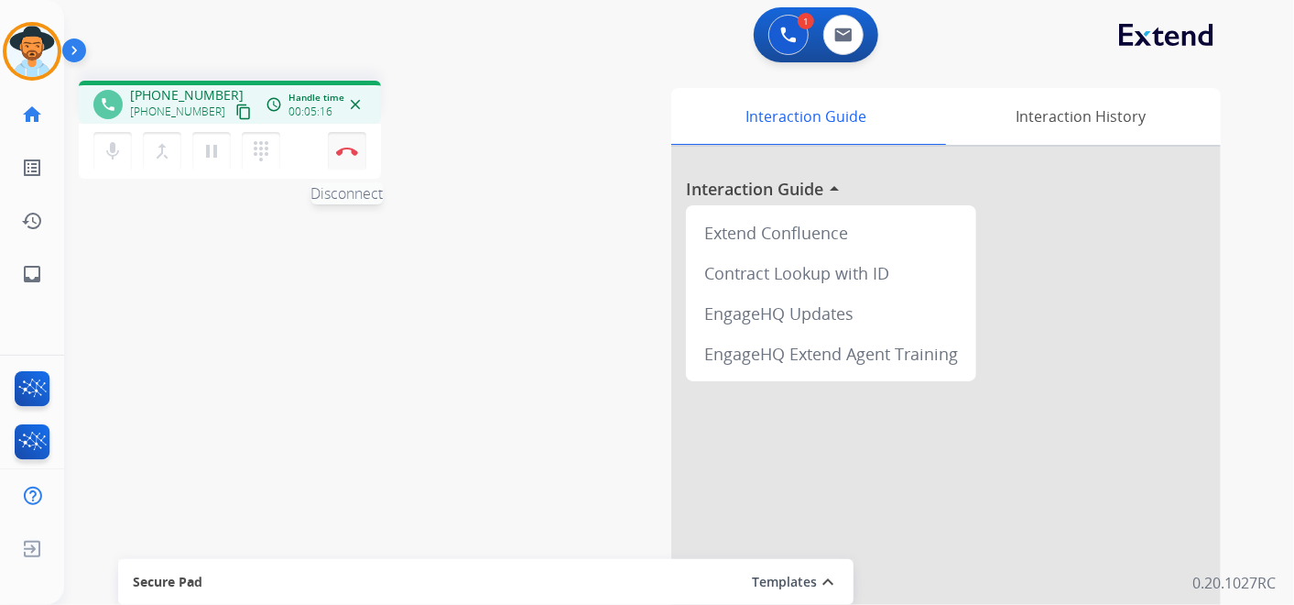
click at [353, 154] on img at bounding box center [347, 151] width 22 height 9
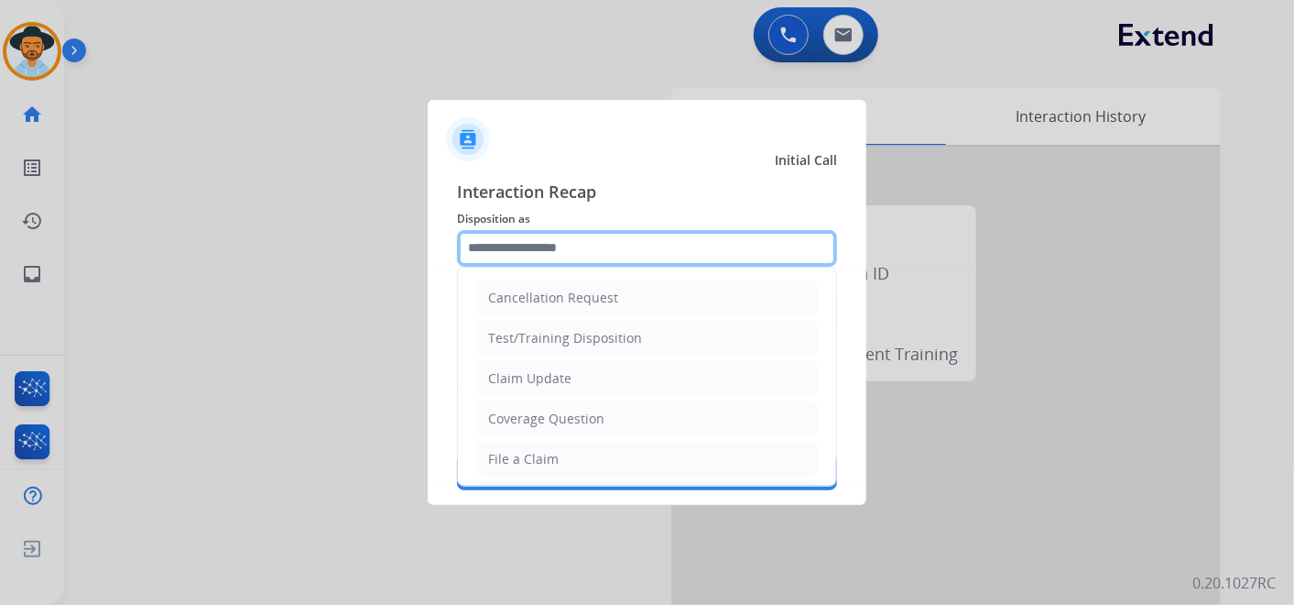
click at [550, 243] on input "text" at bounding box center [647, 248] width 380 height 37
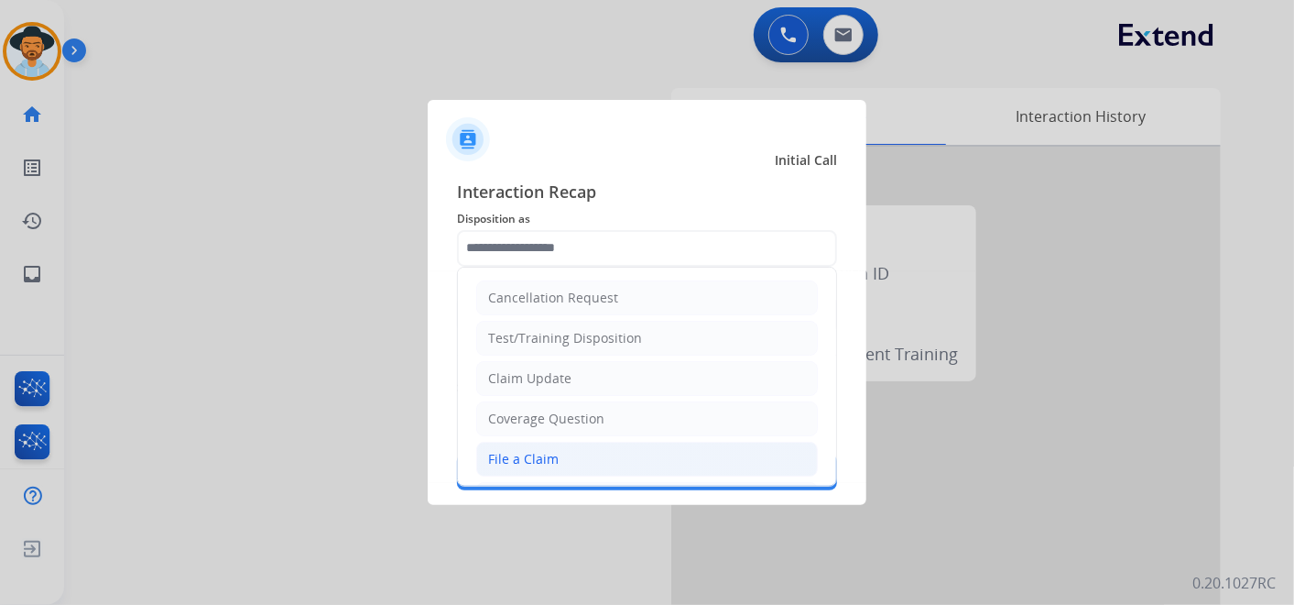
click at [578, 463] on li "File a Claim" at bounding box center [647, 459] width 342 height 35
type input "**********"
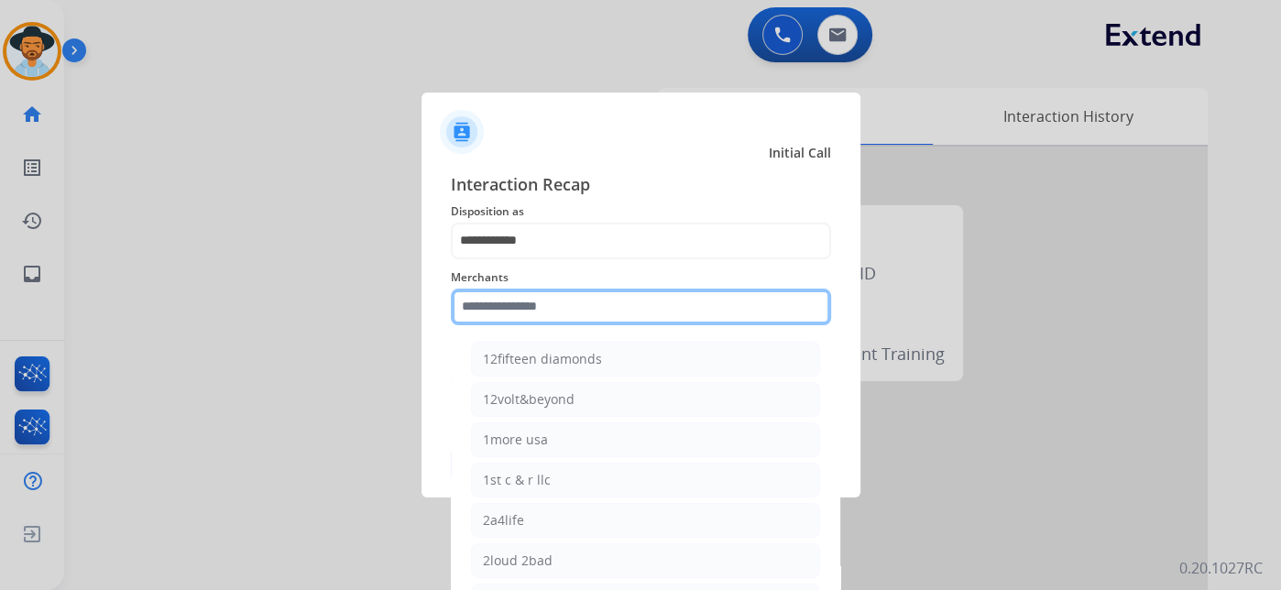
click at [557, 314] on input "text" at bounding box center [641, 307] width 380 height 37
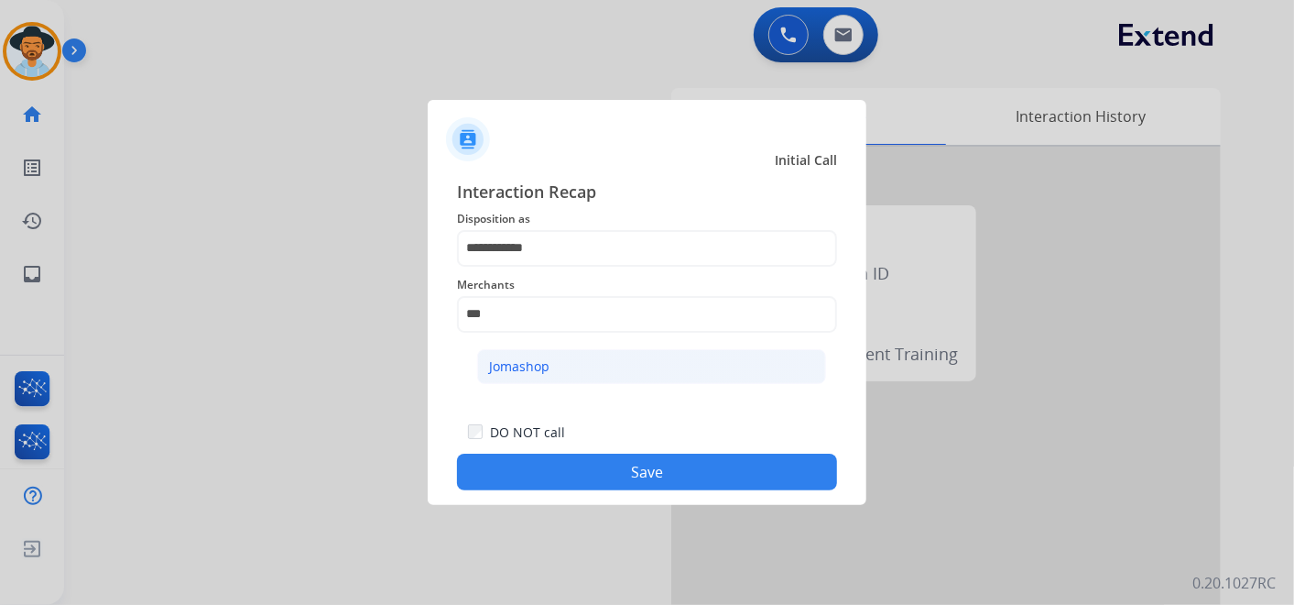
click at [604, 362] on li "Jomashop" at bounding box center [651, 366] width 349 height 35
type input "********"
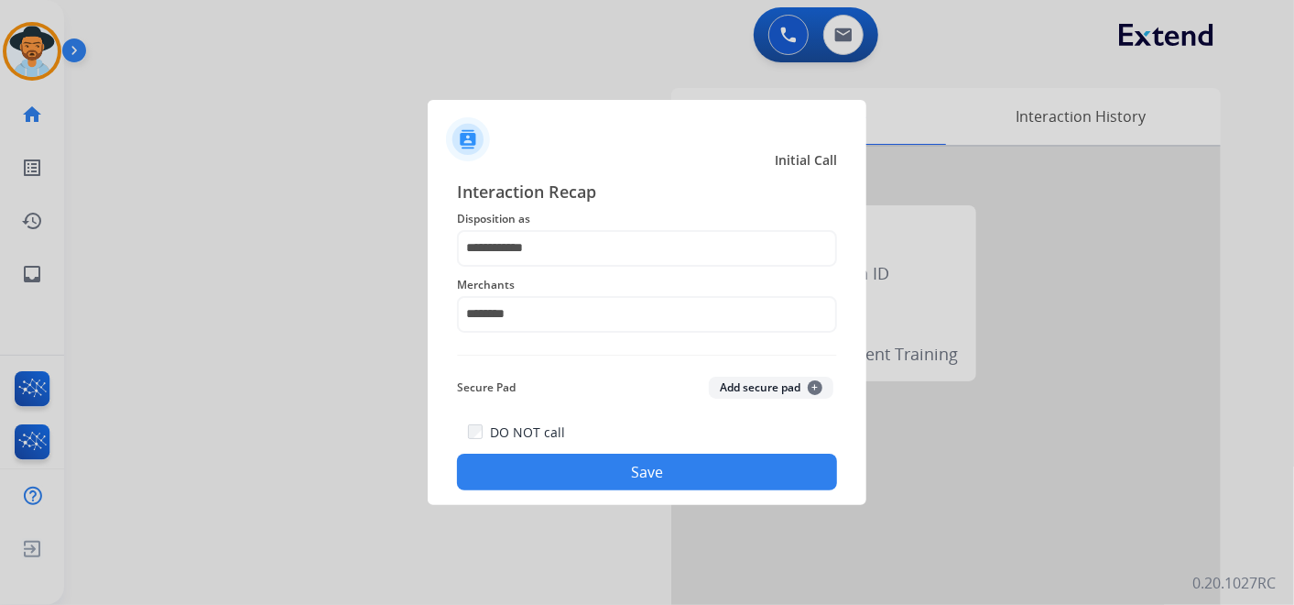
click at [664, 465] on button "Save" at bounding box center [647, 471] width 380 height 37
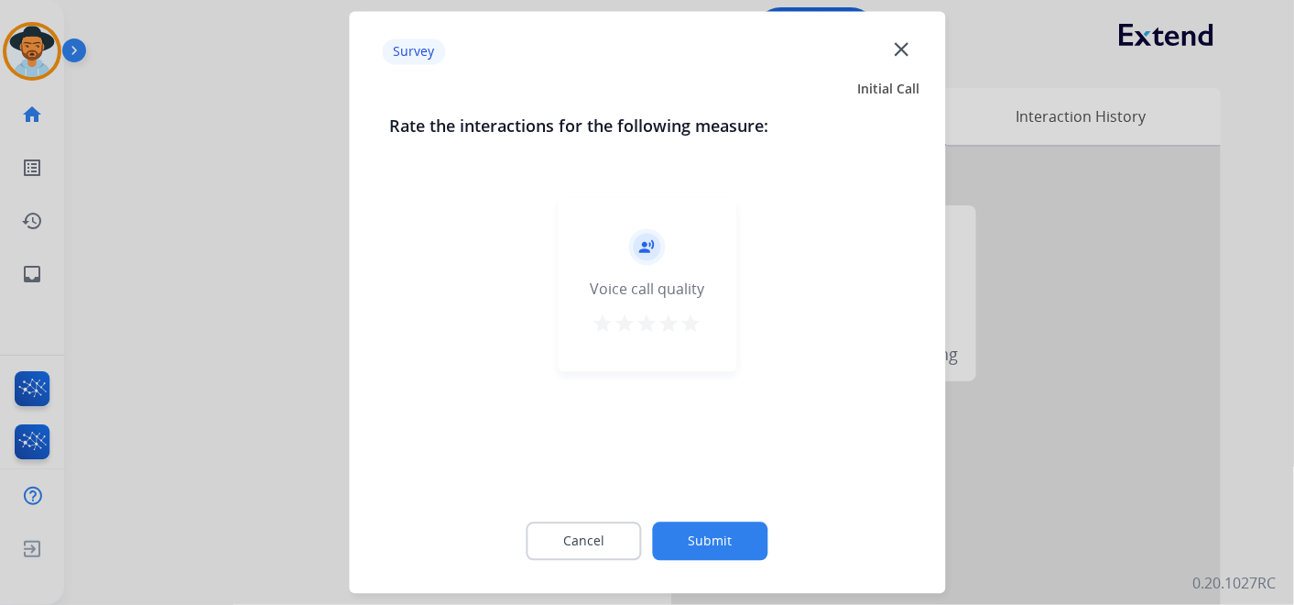
click at [691, 320] on mat-icon "star" at bounding box center [692, 324] width 22 height 22
click at [718, 536] on button "Submit" at bounding box center [710, 541] width 115 height 38
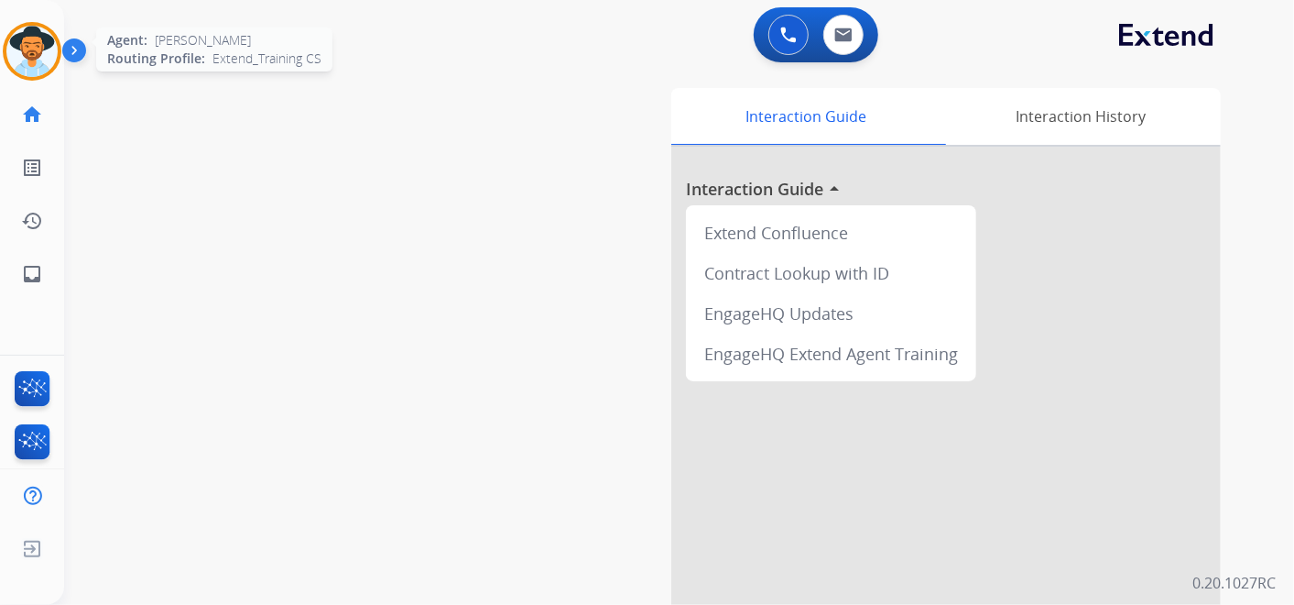
click at [27, 55] on img at bounding box center [31, 51] width 51 height 51
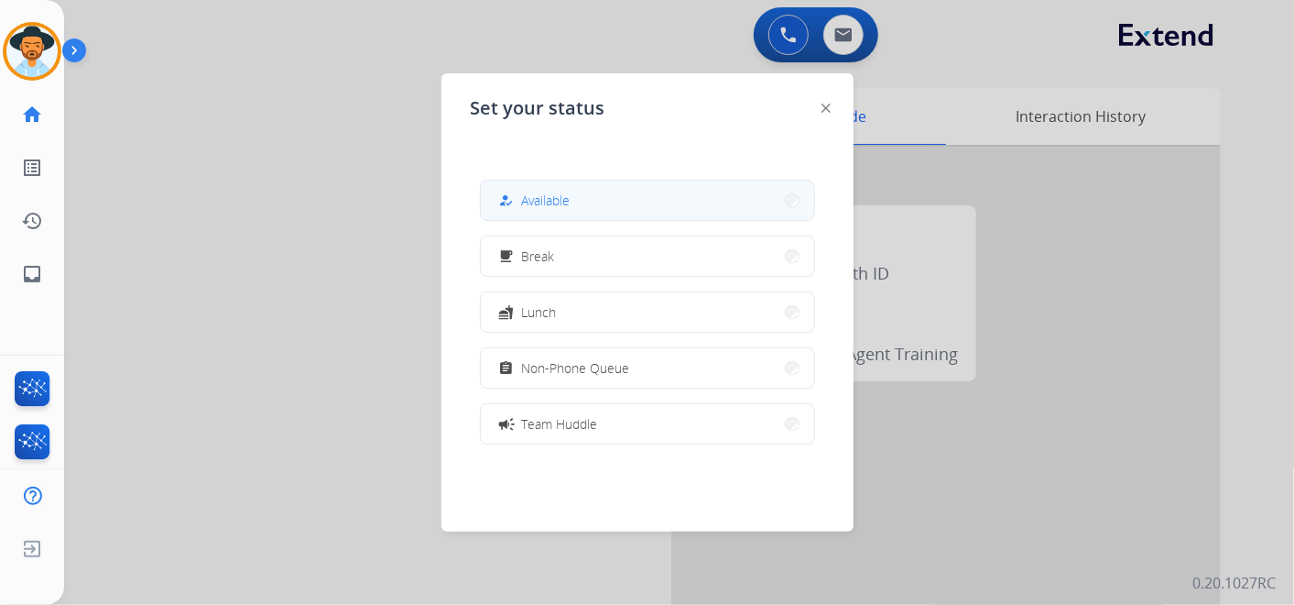
click at [600, 203] on button "how_to_reg Available" at bounding box center [647, 199] width 333 height 39
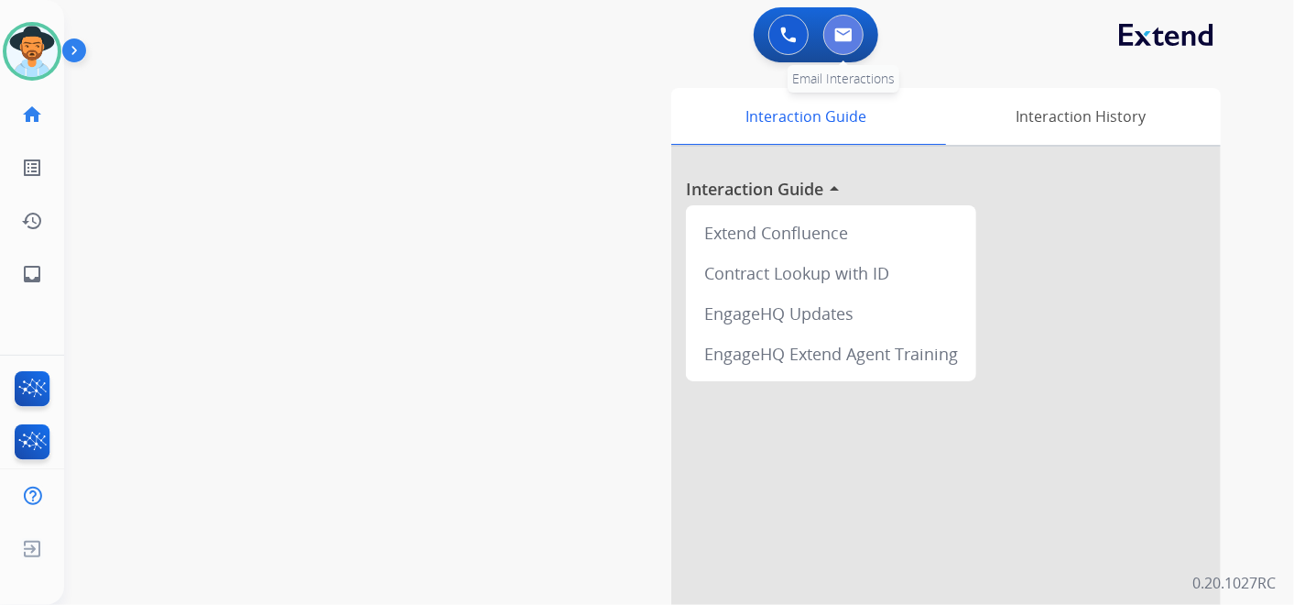
click at [850, 34] on img at bounding box center [844, 34] width 18 height 15
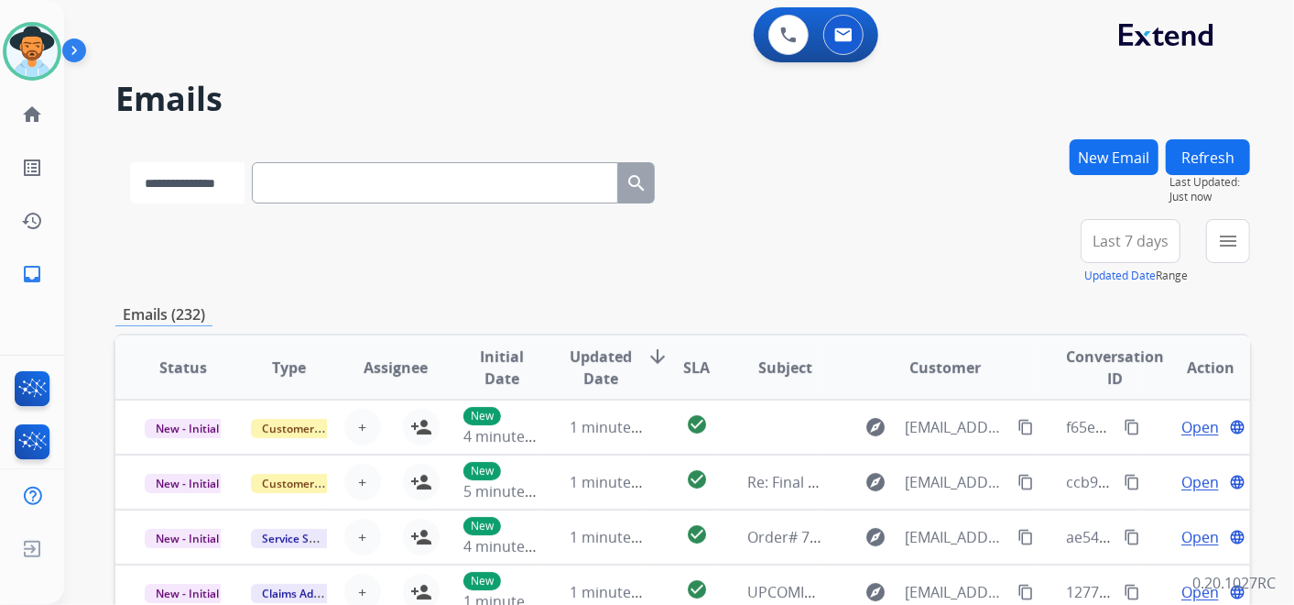
click at [245, 180] on select "**********" at bounding box center [187, 182] width 115 height 41
select select "**********"
click at [130, 162] on select "**********" at bounding box center [187, 182] width 115 height 41
click at [1098, 156] on button "New Email" at bounding box center [1114, 157] width 89 height 36
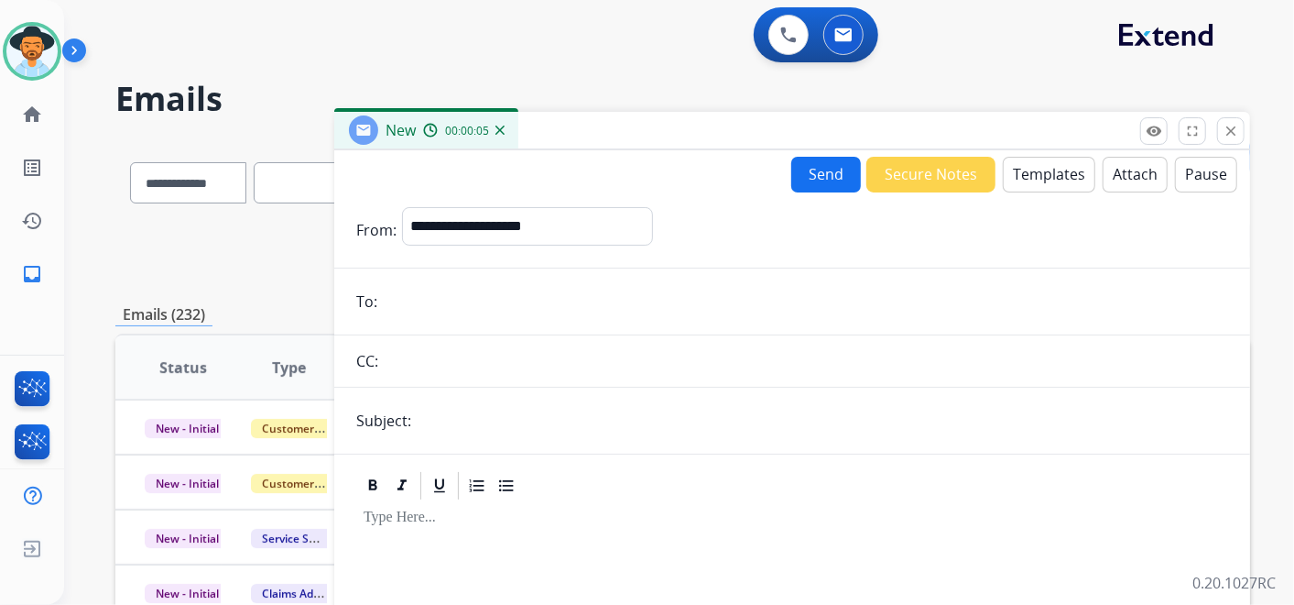
click at [486, 289] on input "email" at bounding box center [806, 301] width 846 height 37
paste input "**********"
type input "**********"
click at [474, 431] on input "text" at bounding box center [823, 420] width 812 height 37
type input "**********"
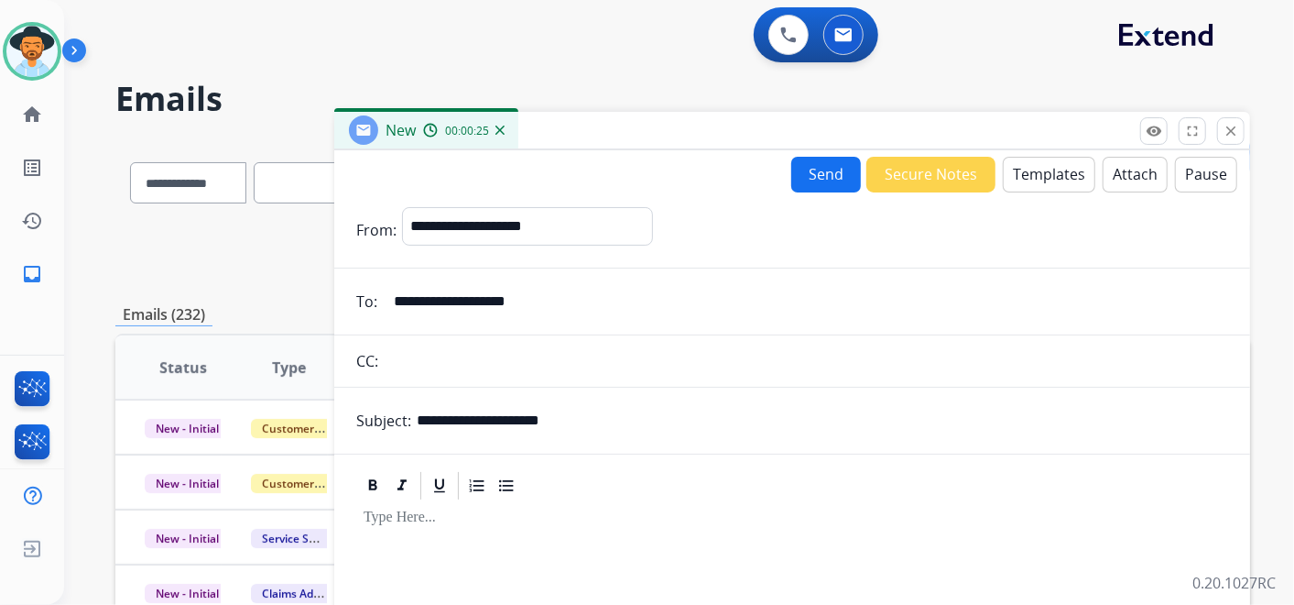
click at [1021, 182] on button "Templates" at bounding box center [1049, 175] width 93 height 36
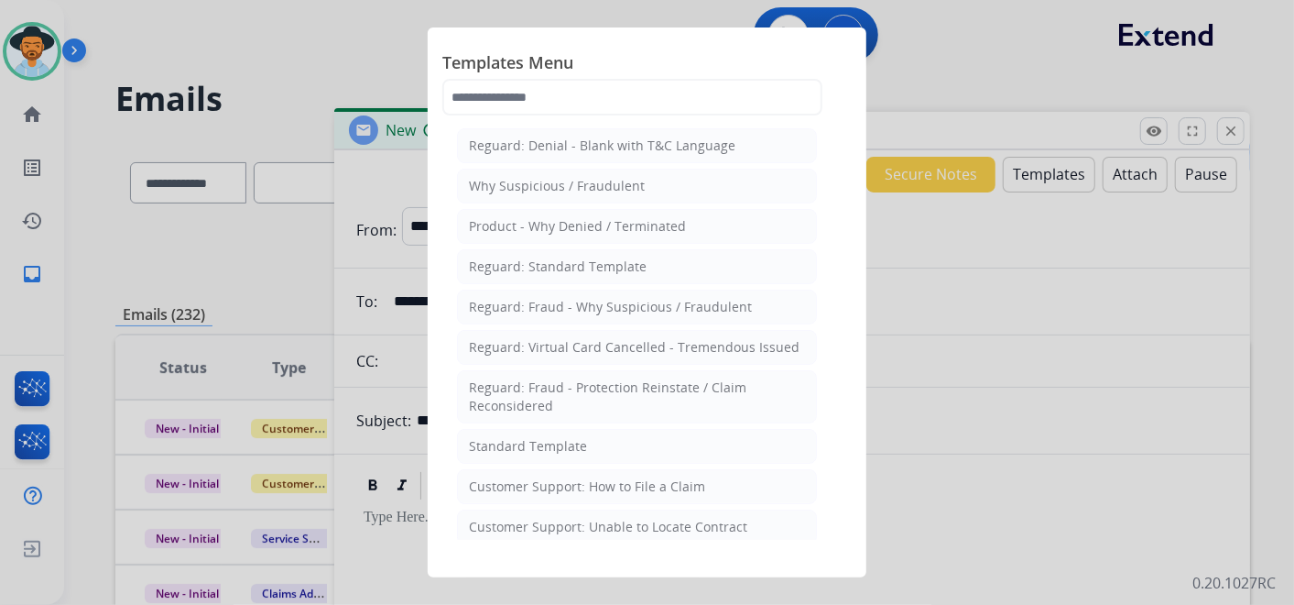
click at [586, 448] on li "Standard Template" at bounding box center [637, 446] width 360 height 35
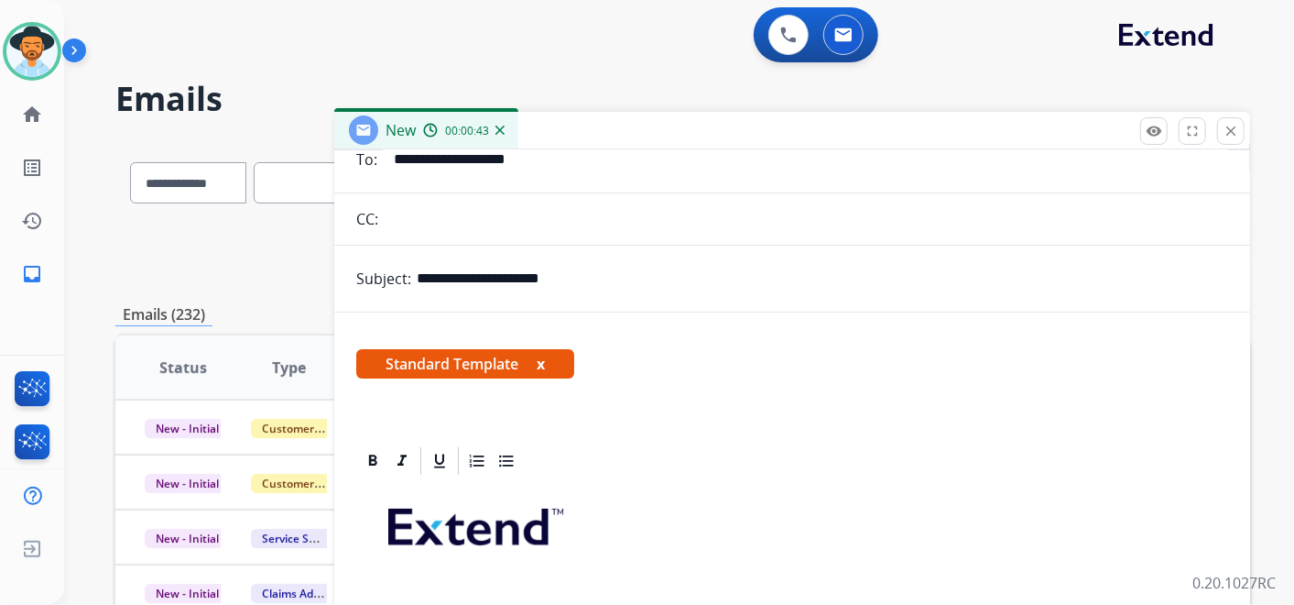
scroll to position [407, 0]
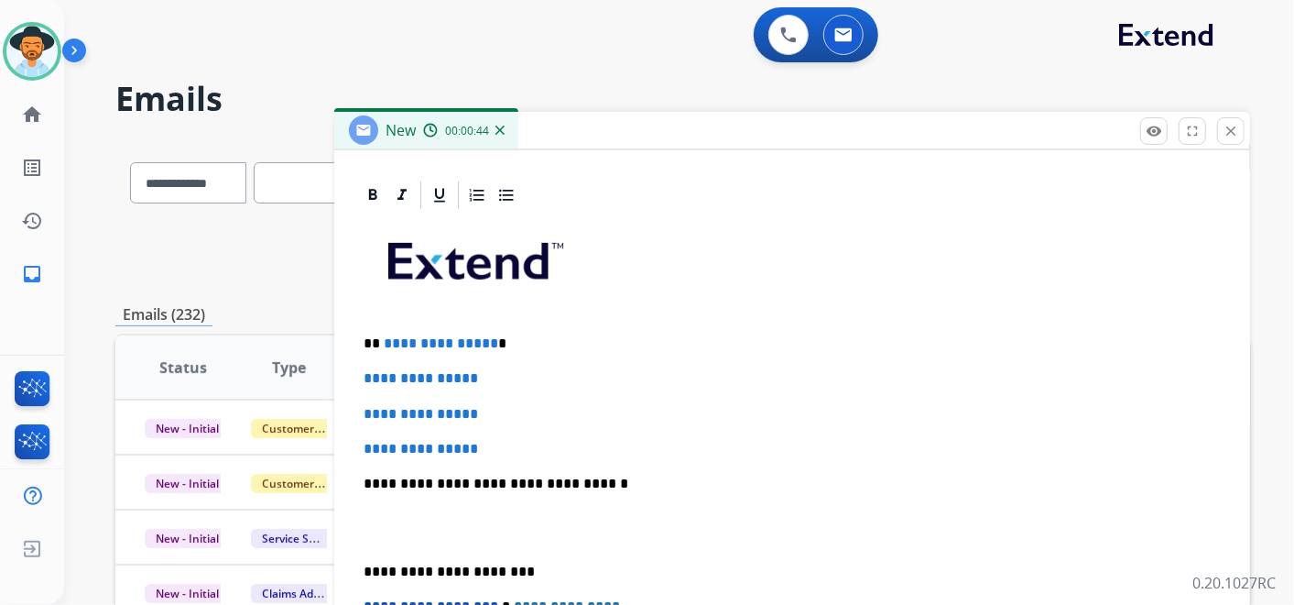
click at [523, 335] on p "**********" at bounding box center [785, 343] width 843 height 16
drag, startPoint x: 362, startPoint y: 365, endPoint x: 505, endPoint y: 433, distance: 158.2
click at [505, 431] on div "**********" at bounding box center [792, 527] width 872 height 630
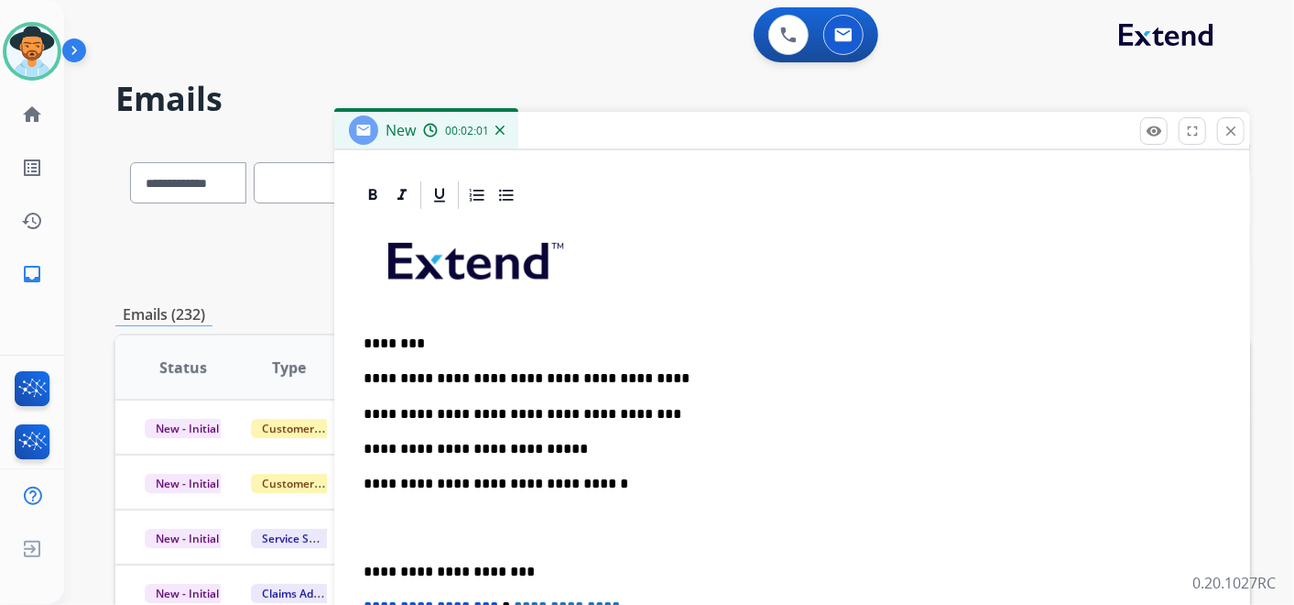
click at [492, 410] on p "**********" at bounding box center [785, 414] width 843 height 16
click at [533, 413] on p "**********" at bounding box center [785, 414] width 843 height 16
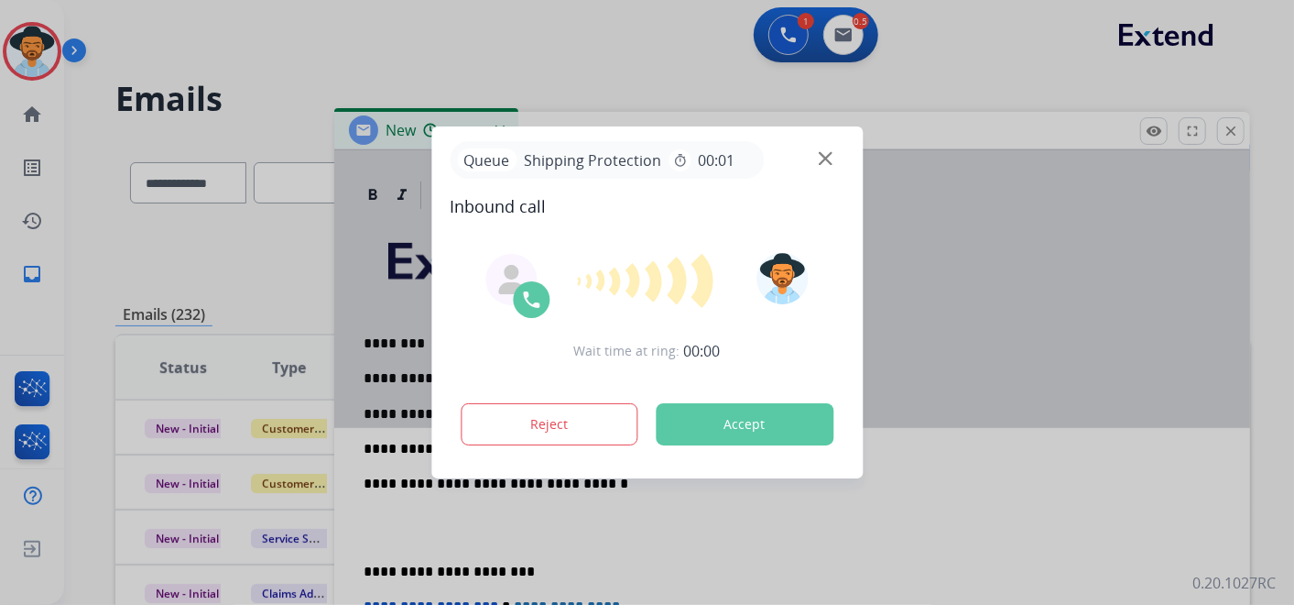
click at [543, 444] on div "Reject Accept" at bounding box center [647, 420] width 395 height 57
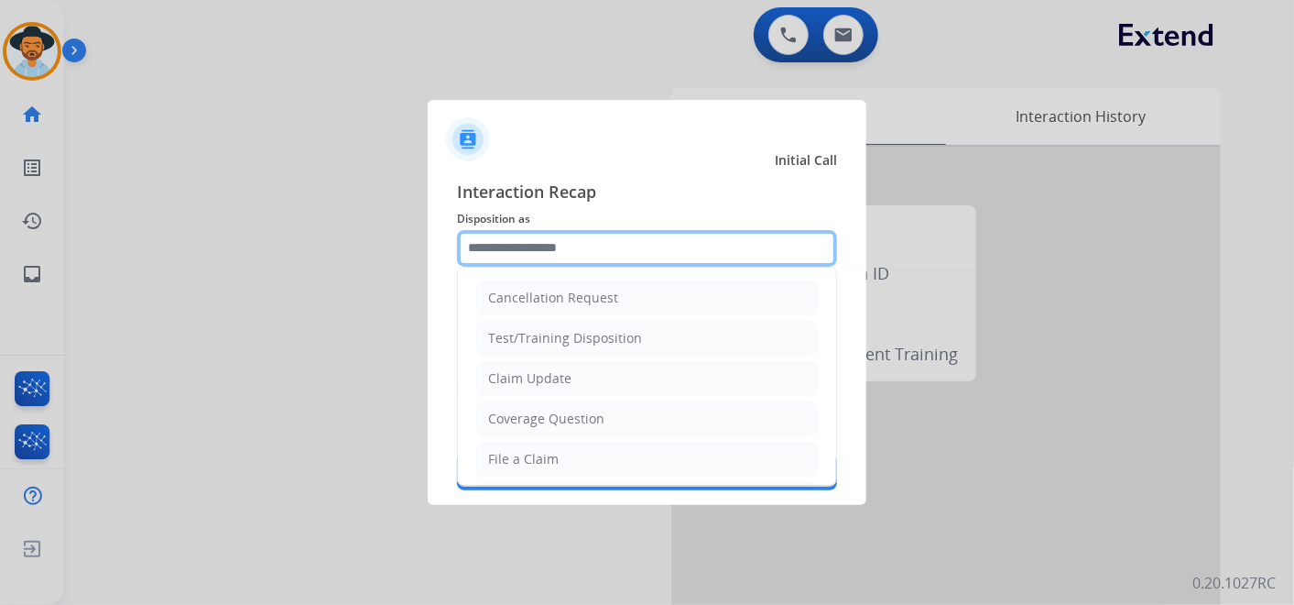
click at [562, 246] on input "text" at bounding box center [647, 248] width 380 height 37
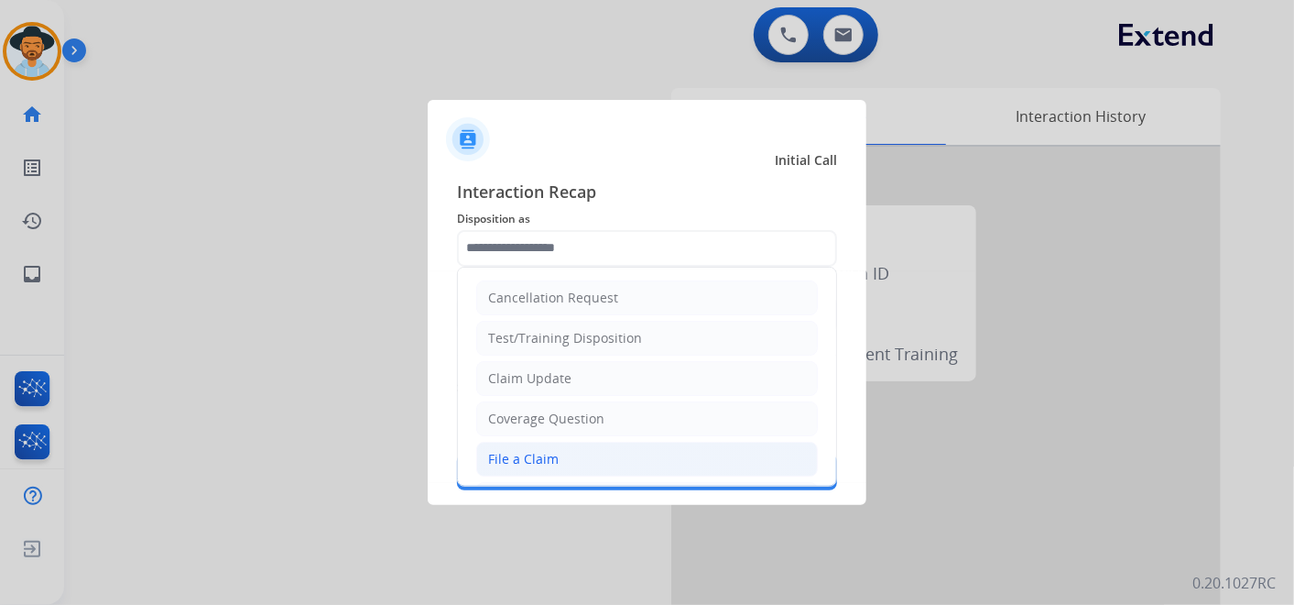
click at [568, 444] on li "File a Claim" at bounding box center [647, 459] width 342 height 35
type input "**********"
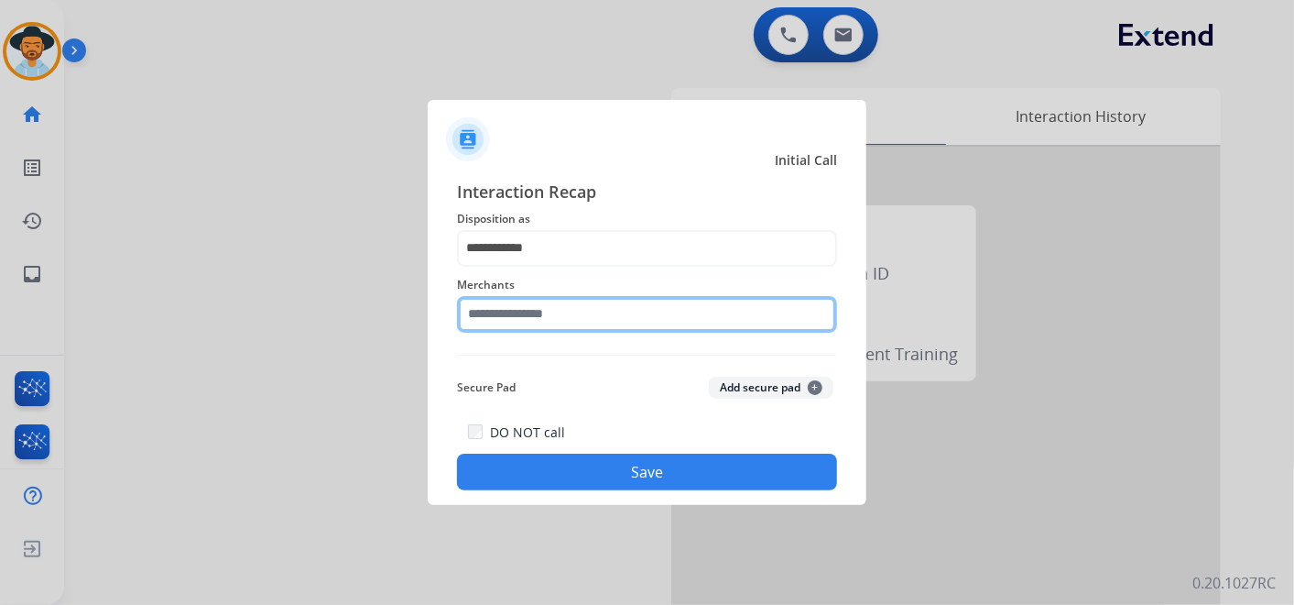
click at [550, 312] on input "text" at bounding box center [647, 314] width 380 height 37
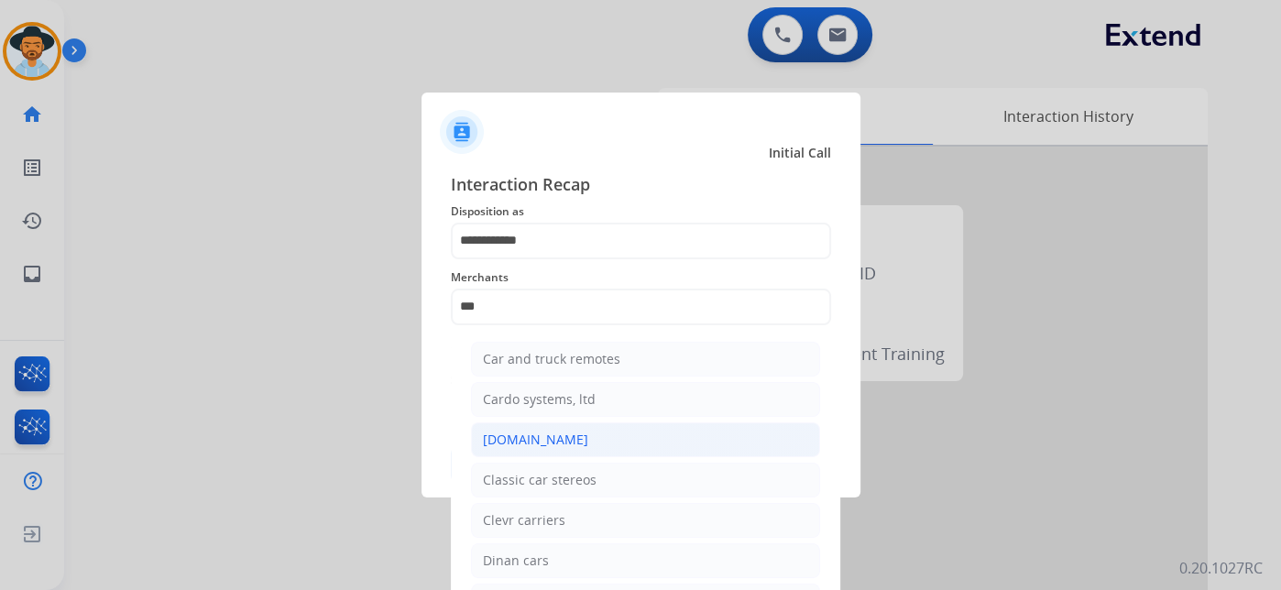
click at [573, 444] on li "[DOMAIN_NAME]" at bounding box center [645, 439] width 349 height 35
type input "**********"
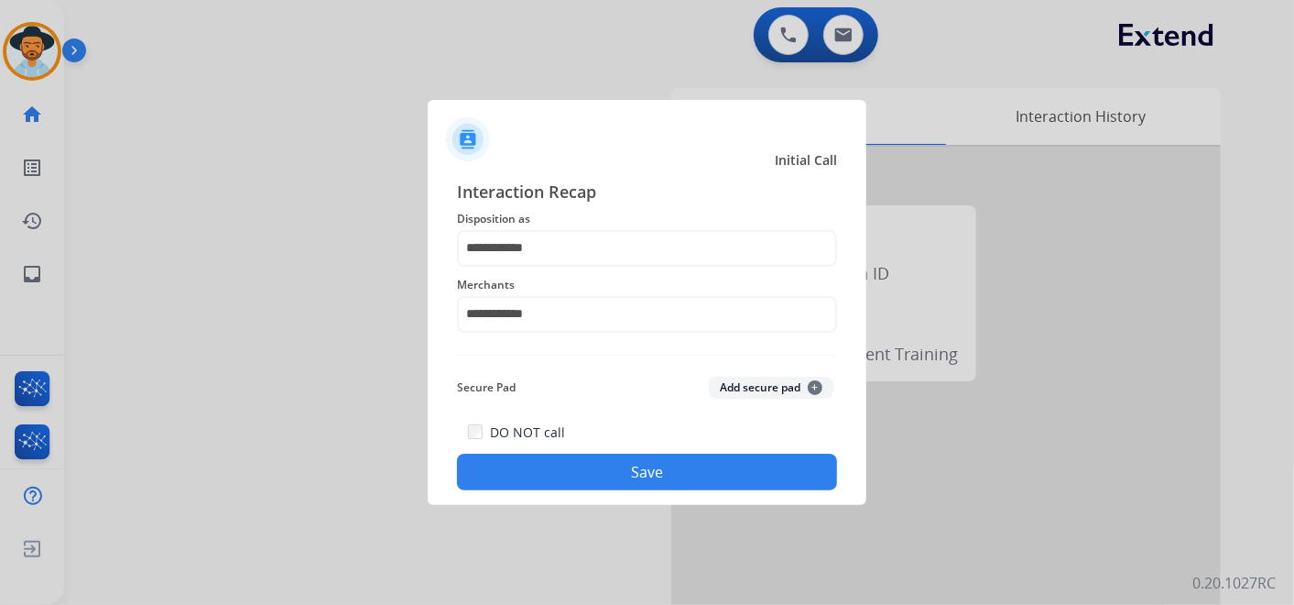
click at [660, 469] on button "Save" at bounding box center [647, 471] width 380 height 37
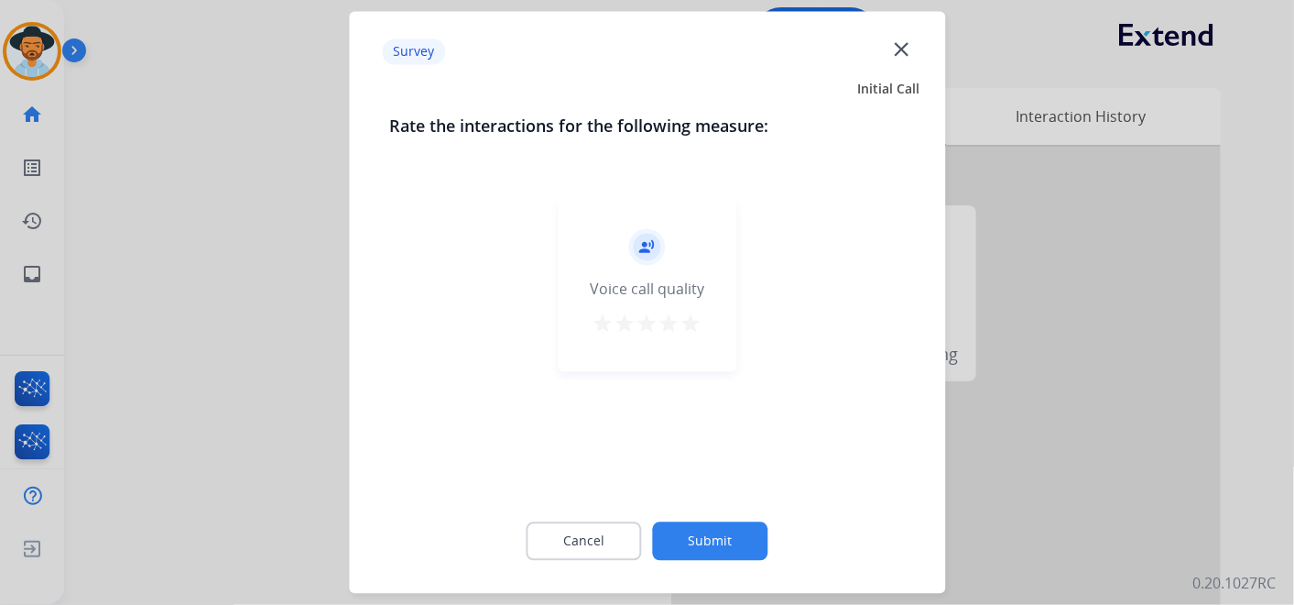
drag, startPoint x: 696, startPoint y: 324, endPoint x: 698, endPoint y: 385, distance: 60.5
click at [695, 324] on mat-icon "star" at bounding box center [692, 324] width 22 height 22
click at [726, 543] on button "Submit" at bounding box center [710, 541] width 115 height 38
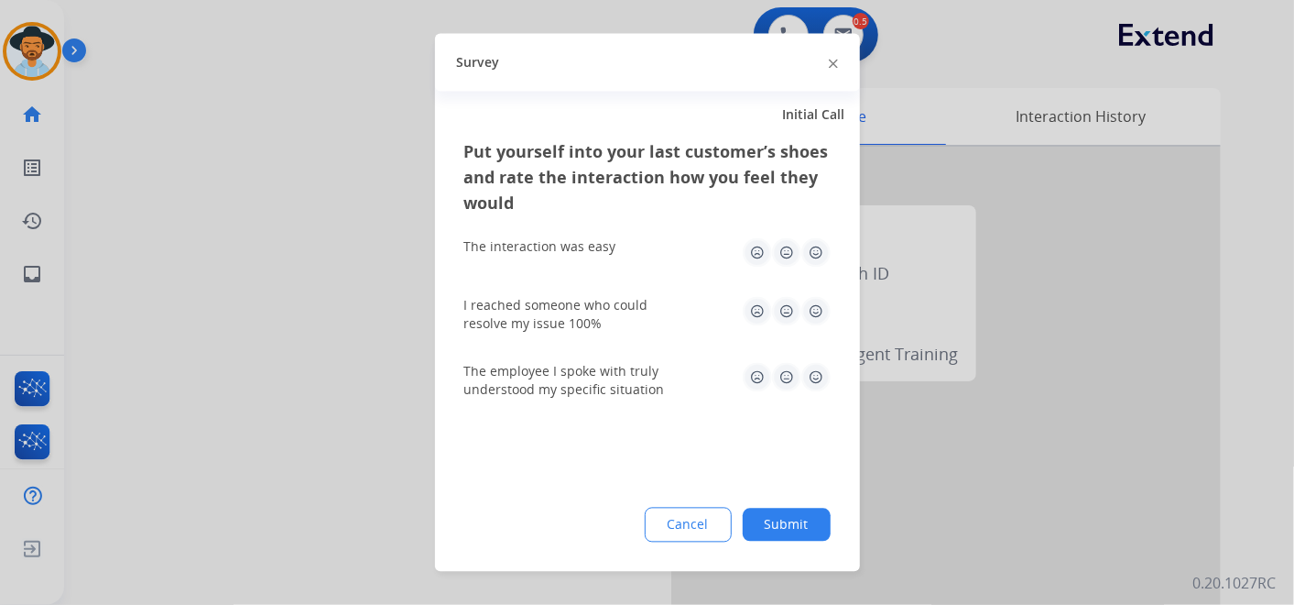
click at [813, 245] on img at bounding box center [816, 252] width 29 height 29
click at [818, 313] on img at bounding box center [816, 311] width 29 height 29
click at [810, 374] on img at bounding box center [816, 377] width 29 height 29
click at [802, 525] on button "Submit" at bounding box center [787, 524] width 88 height 33
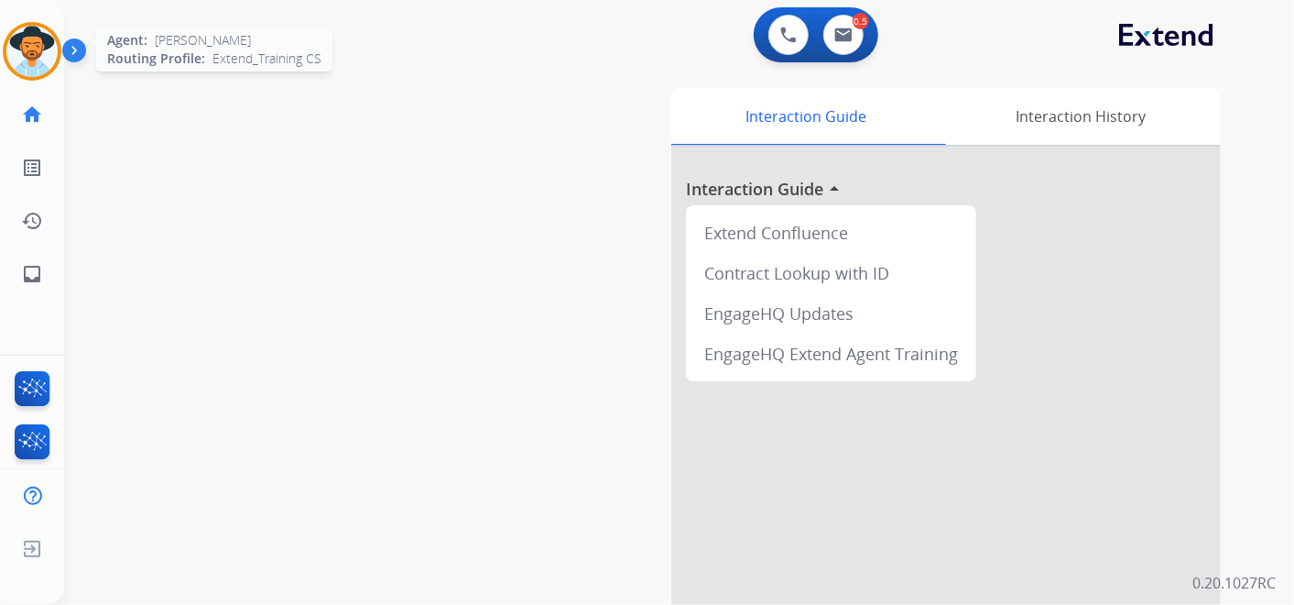
click at [31, 60] on img at bounding box center [31, 51] width 51 height 51
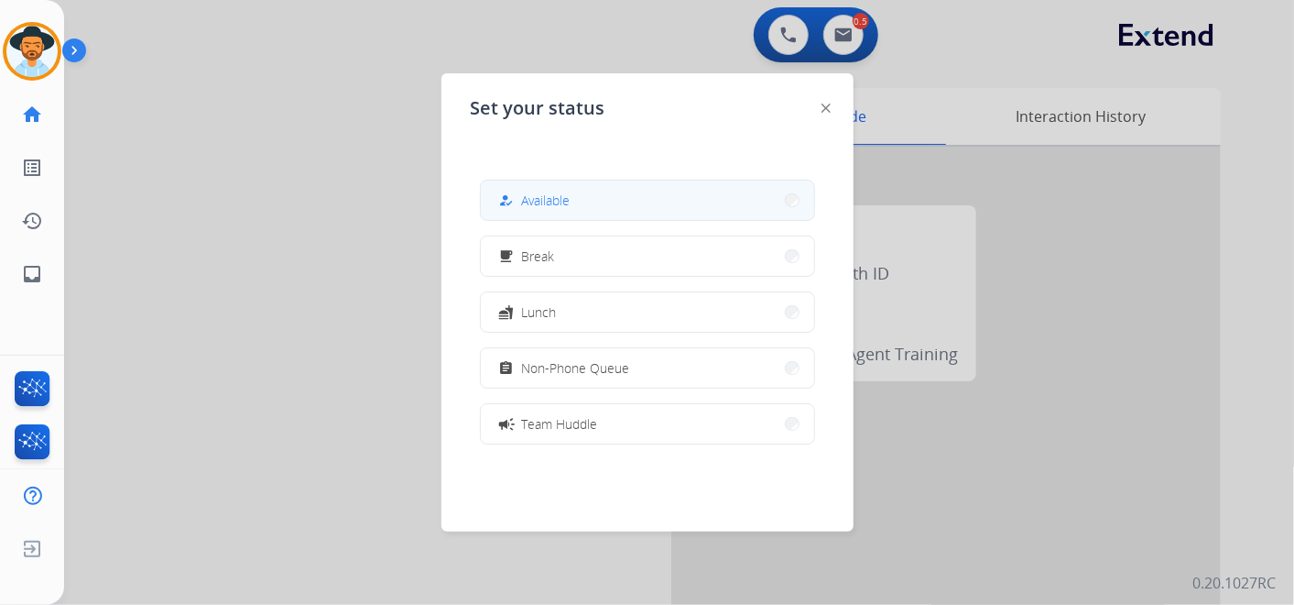
click at [722, 202] on button "how_to_reg Available" at bounding box center [647, 199] width 333 height 39
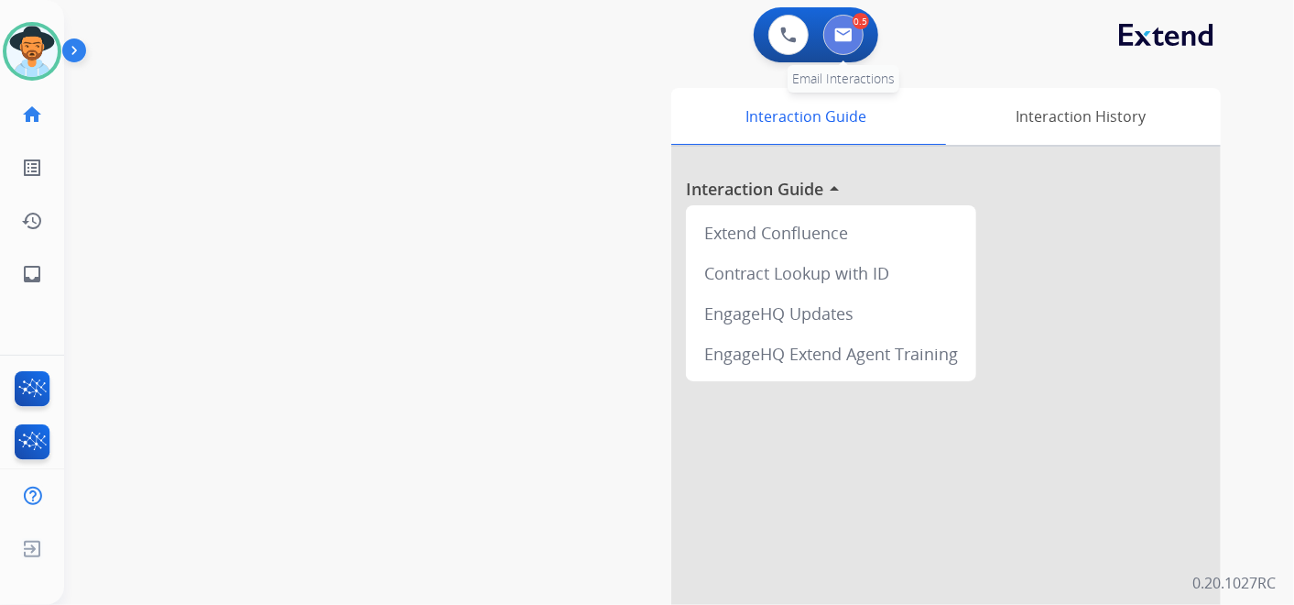
click at [846, 37] on img at bounding box center [844, 34] width 18 height 15
select select "**********"
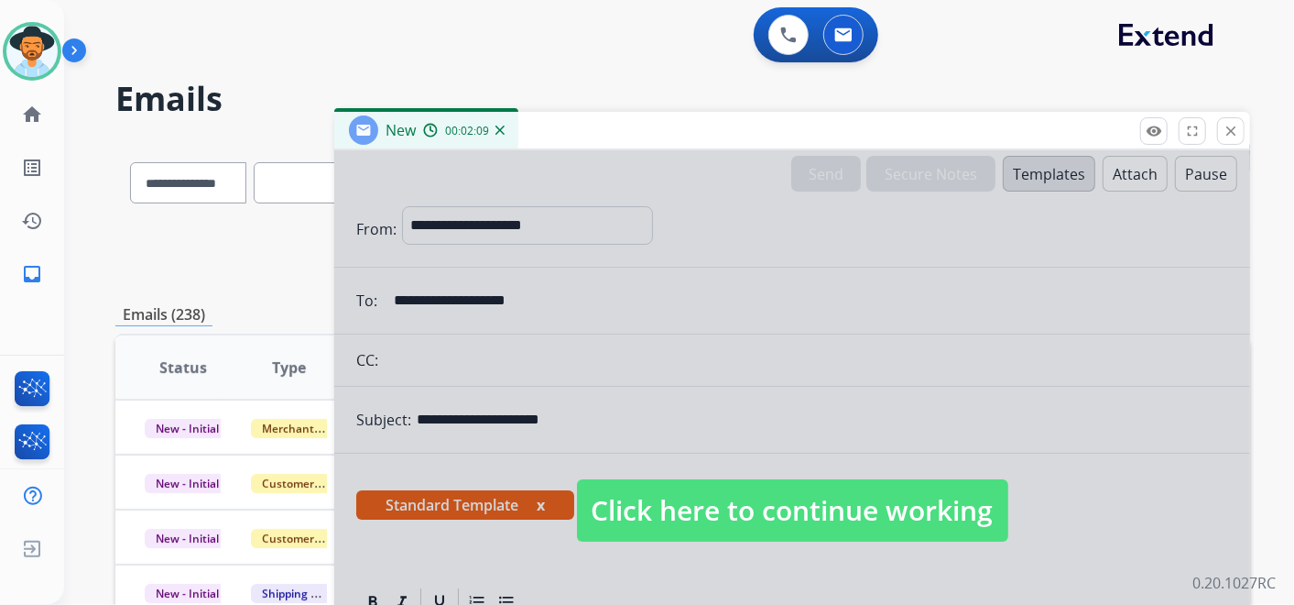
click at [835, 498] on span "Click here to continue working" at bounding box center [792, 510] width 431 height 62
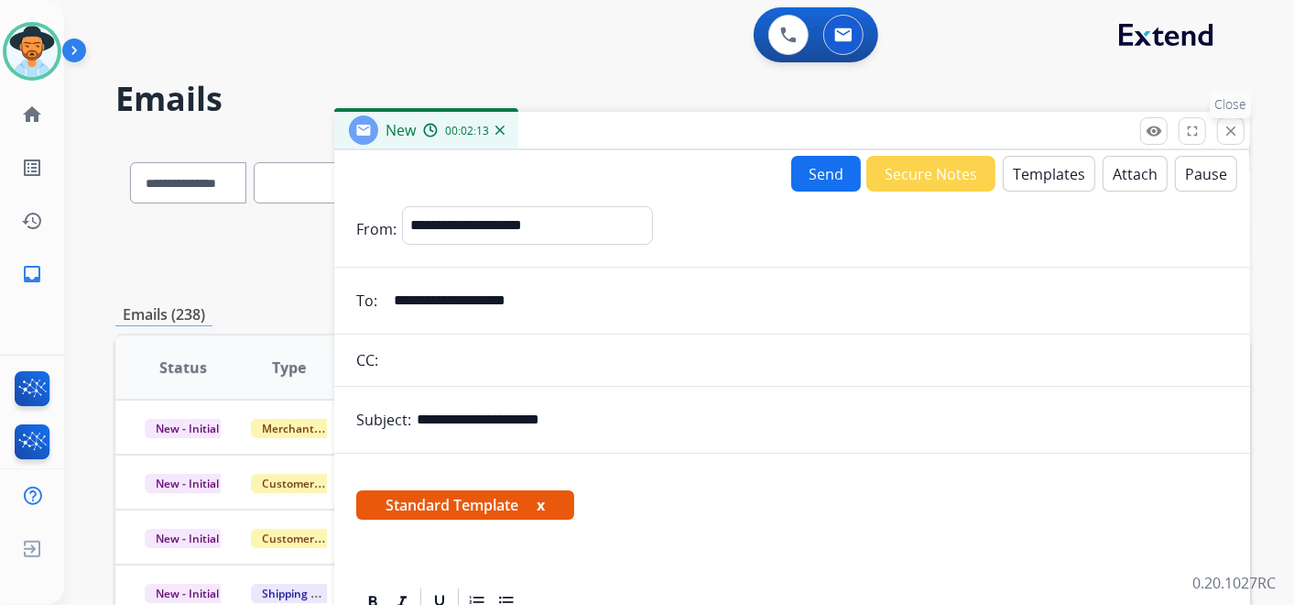
click at [1235, 126] on mat-icon "close" at bounding box center [1231, 131] width 16 height 16
click at [1235, 126] on div "**********" at bounding box center [657, 368] width 1186 height 605
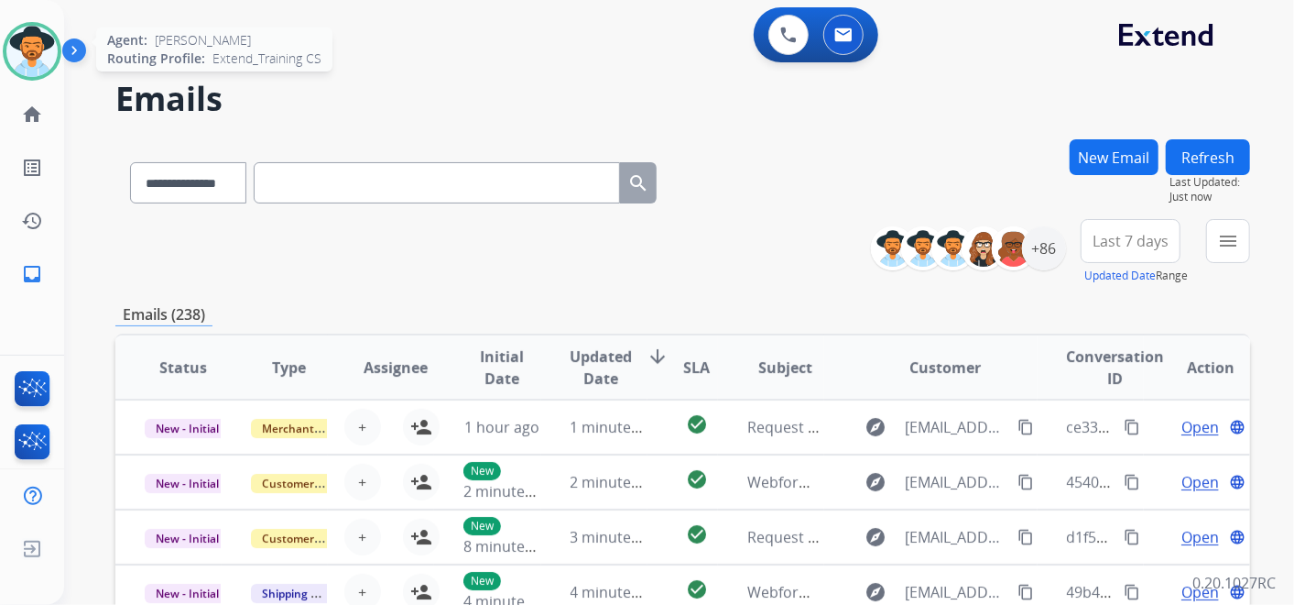
click at [37, 44] on img at bounding box center [31, 51] width 51 height 51
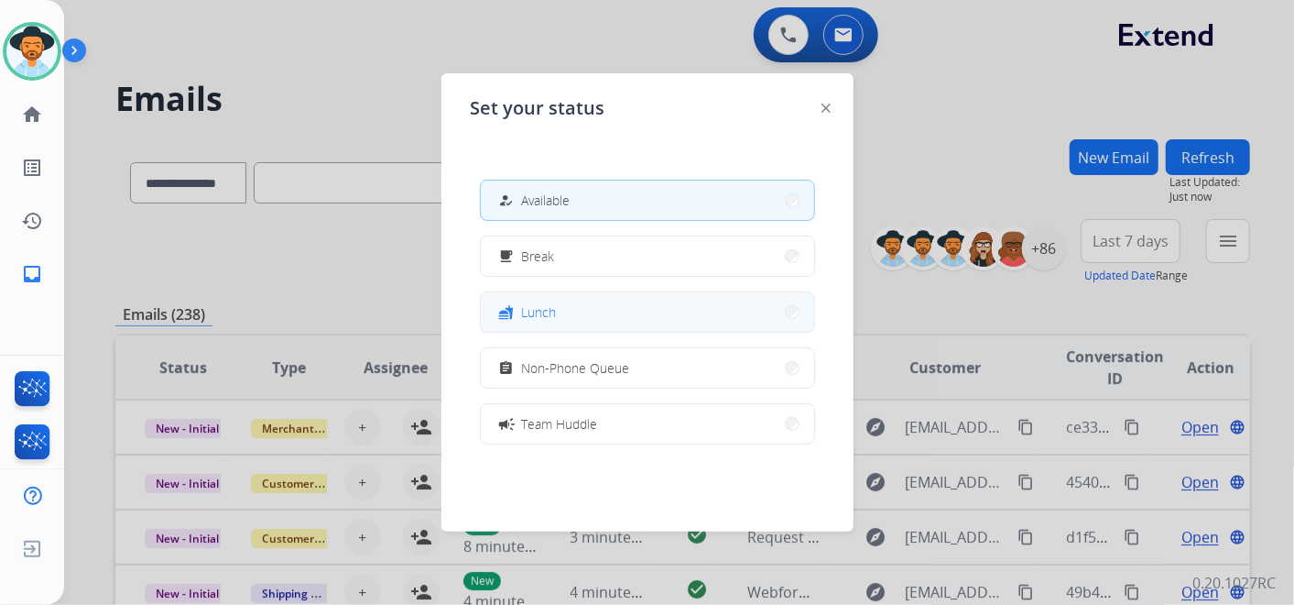
click at [598, 307] on button "fastfood Lunch" at bounding box center [647, 311] width 333 height 39
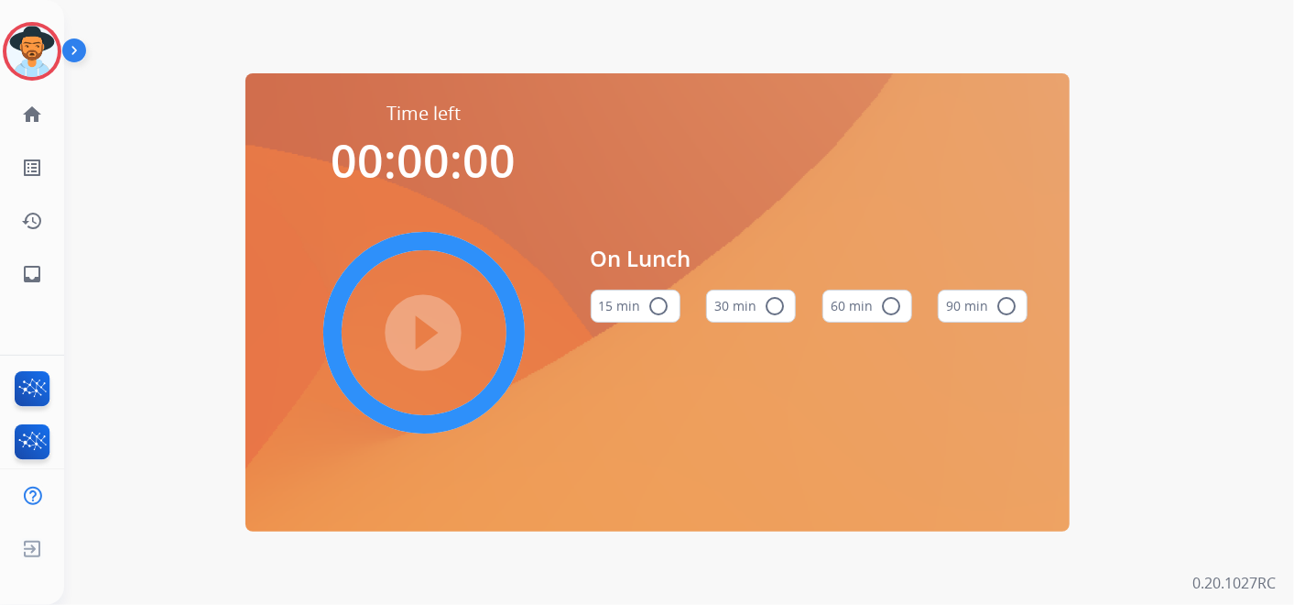
click at [875, 303] on button "60 min radio_button_unchecked" at bounding box center [868, 305] width 90 height 33
